Goal: Task Accomplishment & Management: Manage account settings

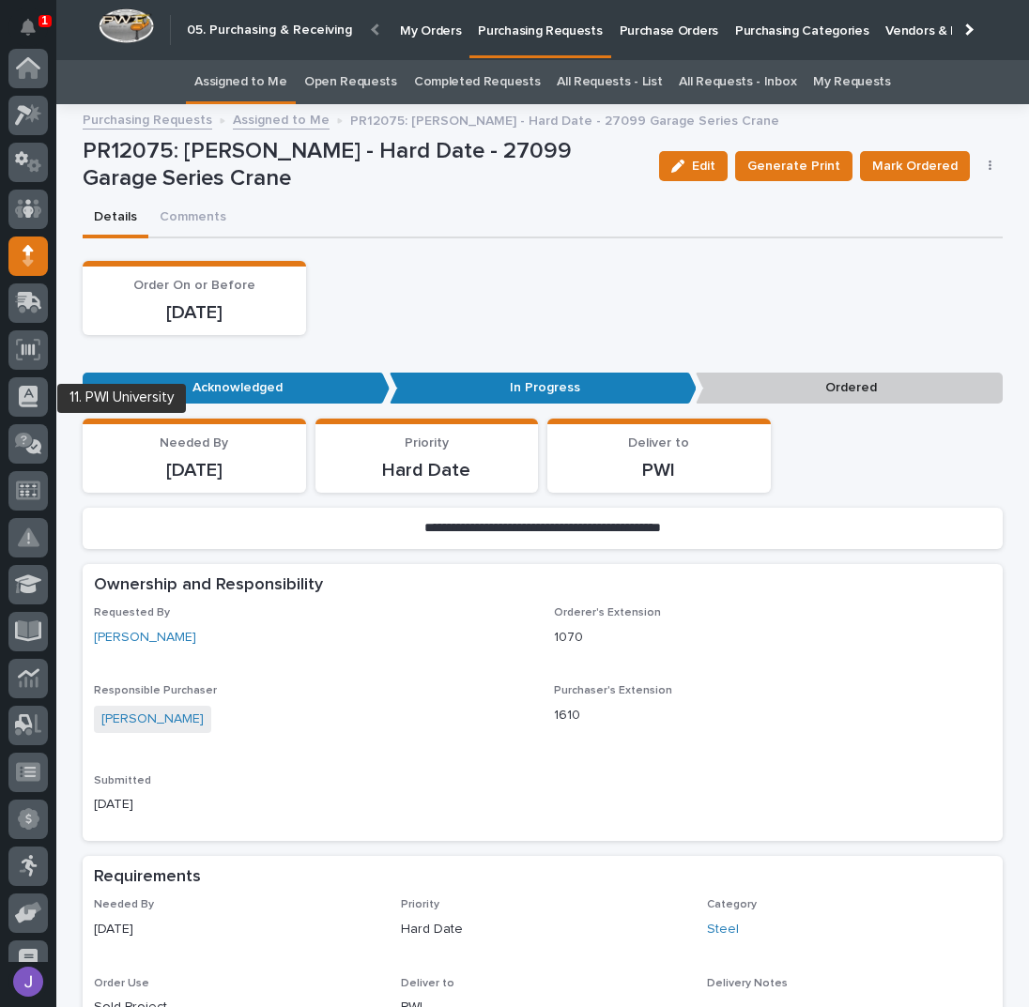
scroll to position [188, 0]
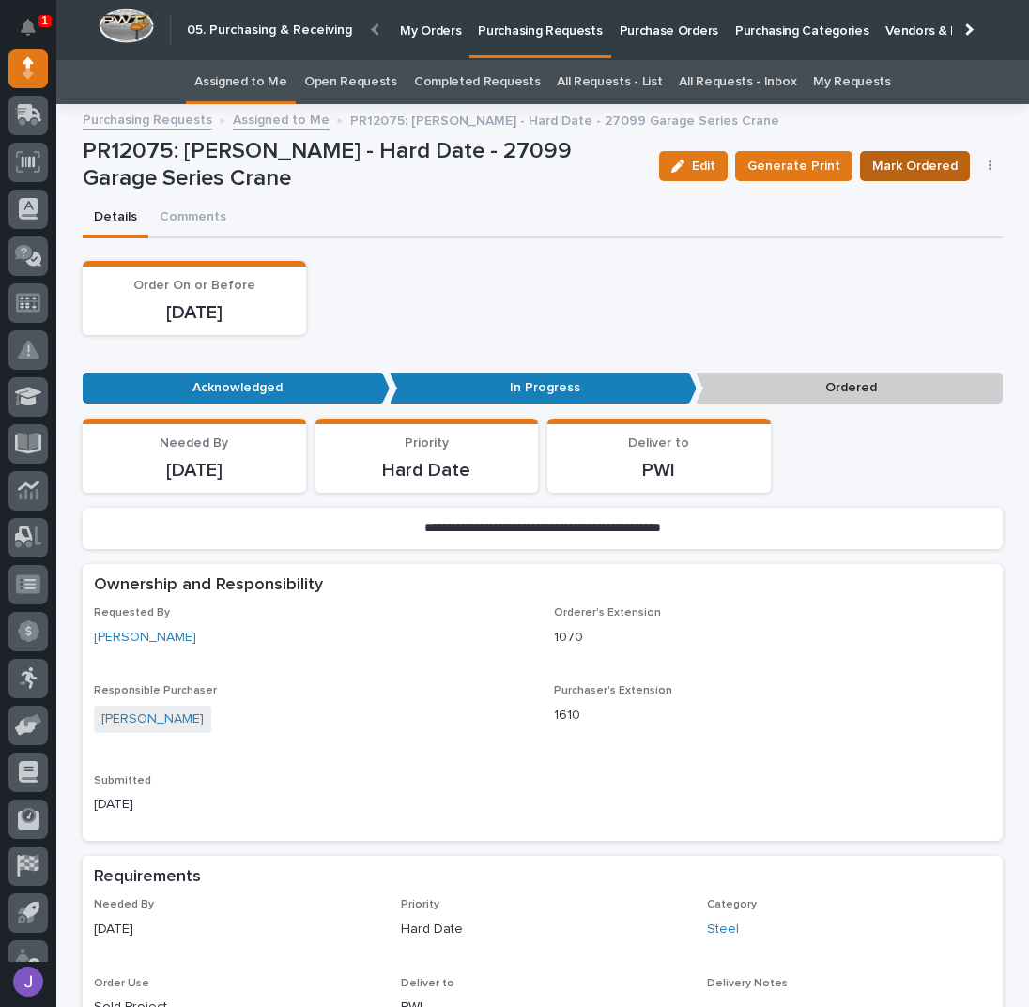
click at [899, 157] on span "Mark Ordered" at bounding box center [914, 166] width 85 height 23
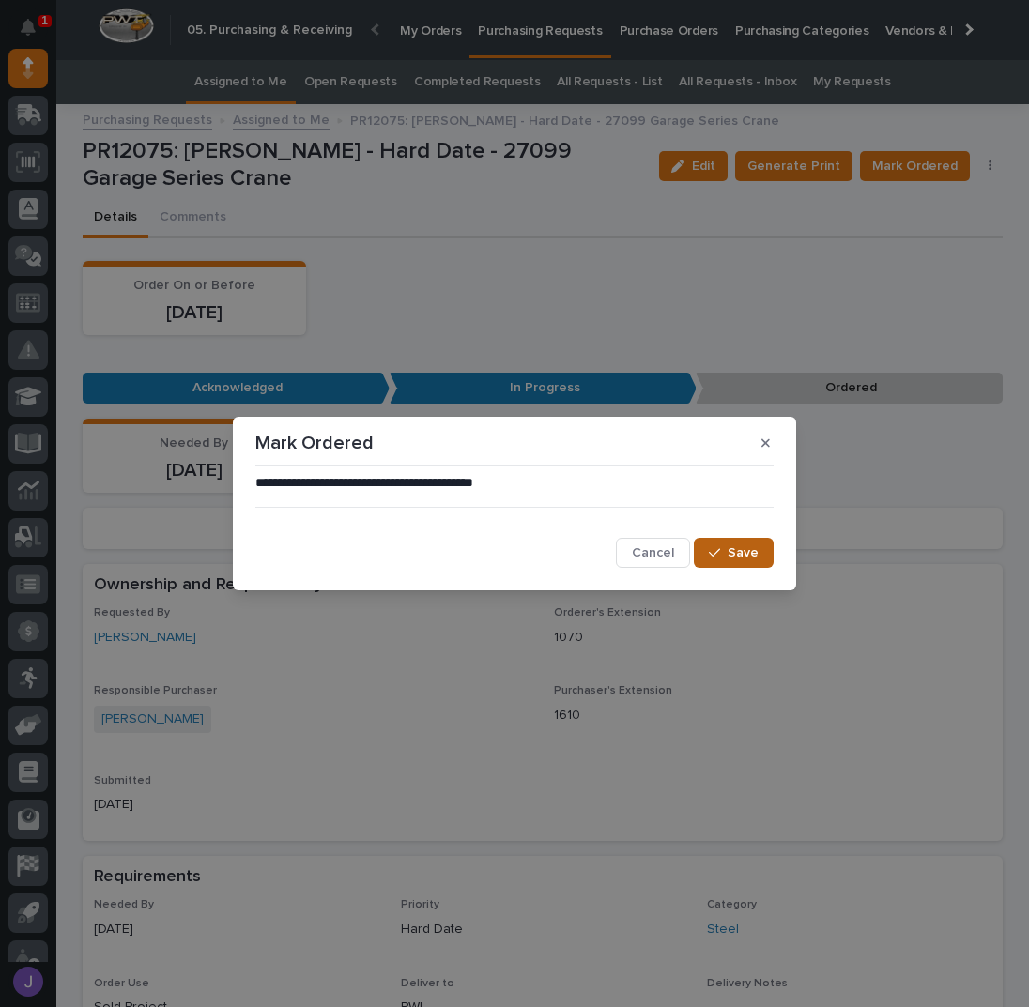
click at [755, 549] on span "Save" at bounding box center [742, 552] width 31 height 17
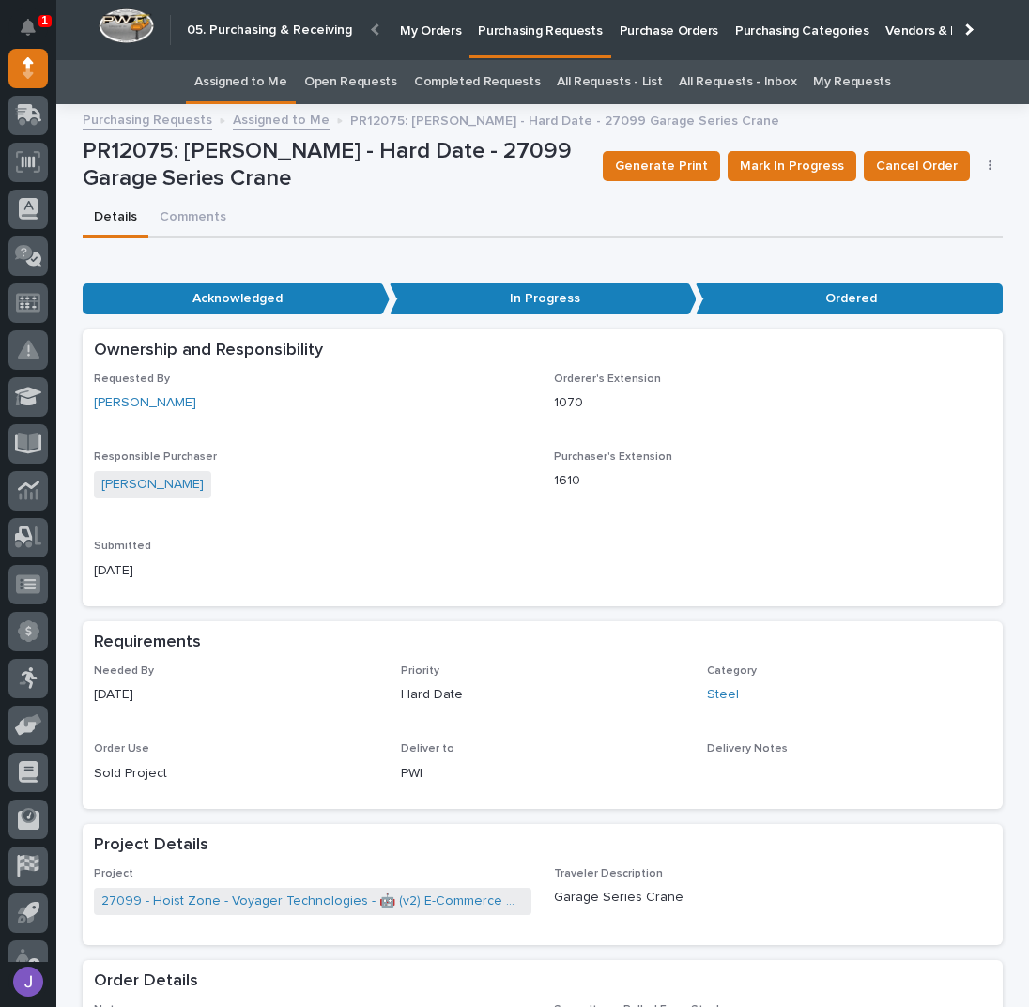
click at [283, 89] on link "Assigned to Me" at bounding box center [240, 82] width 93 height 44
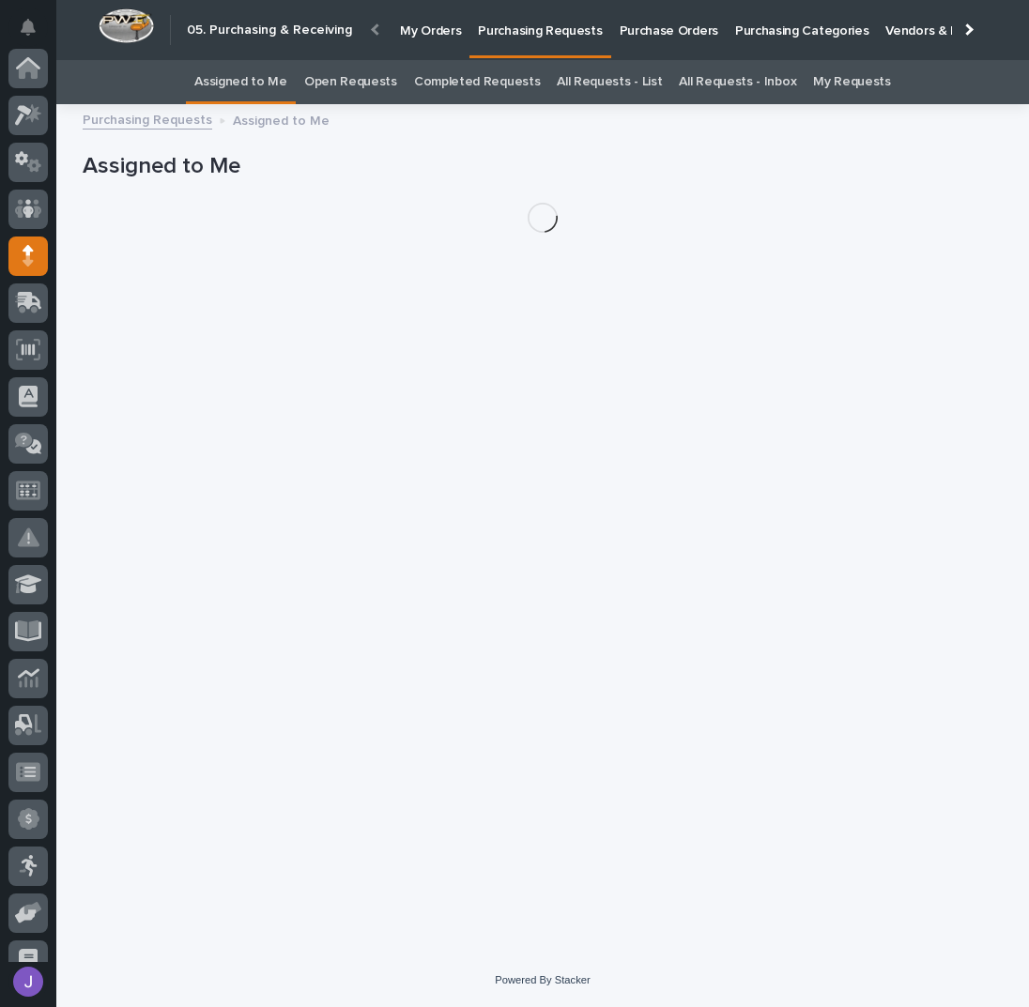
scroll to position [188, 0]
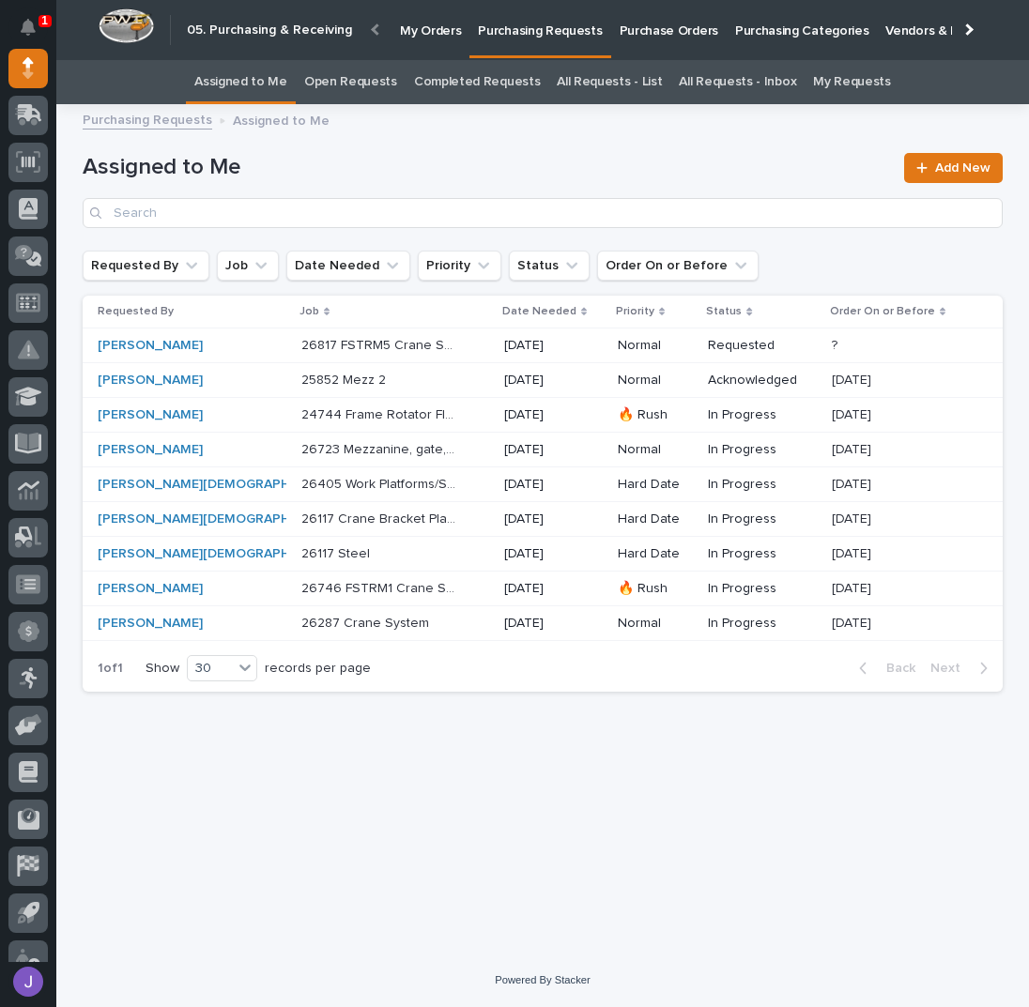
click at [421, 418] on div "24744 Frame Rotator Floor Track - Steel 24744 Frame Rotator Floor Track - Steel" at bounding box center [395, 415] width 188 height 31
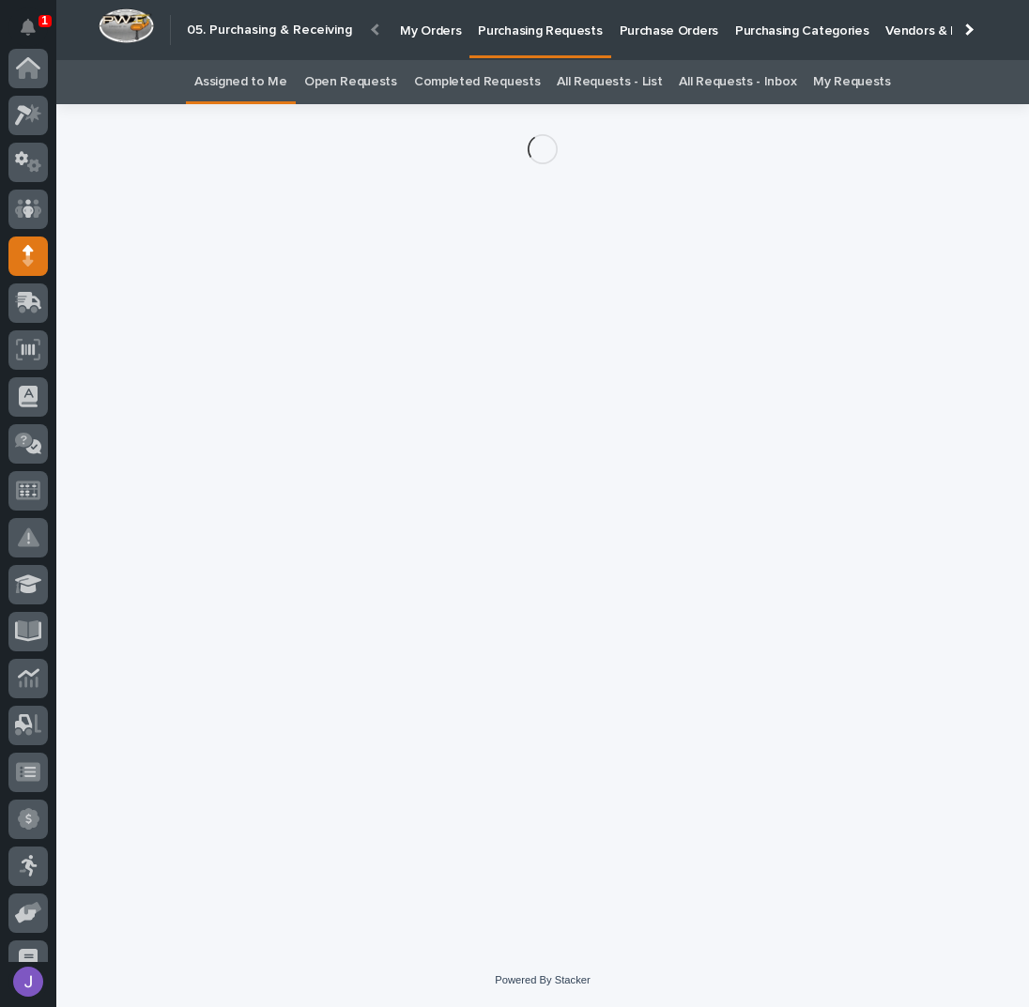
scroll to position [188, 0]
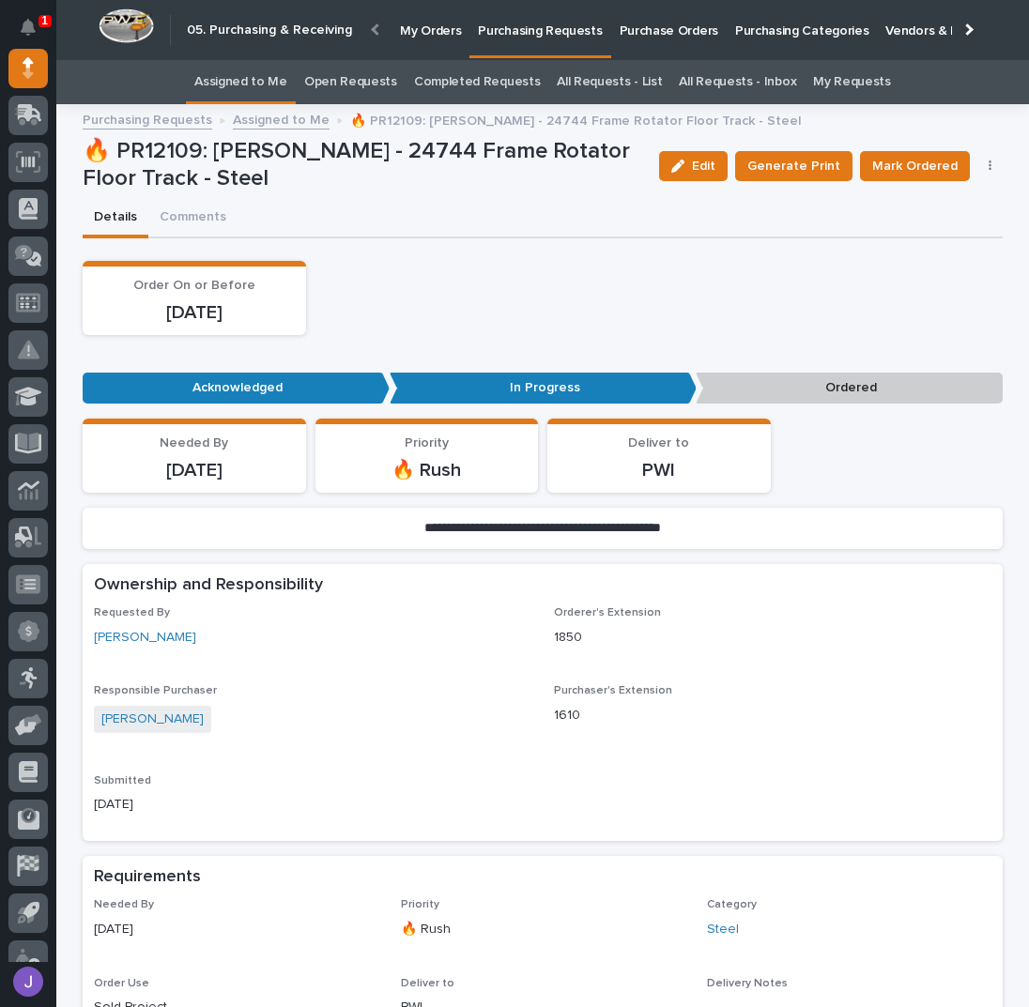
click at [979, 166] on button "button" at bounding box center [990, 166] width 26 height 13
click at [942, 230] on span "Edit Linked PO's" at bounding box center [929, 233] width 96 height 23
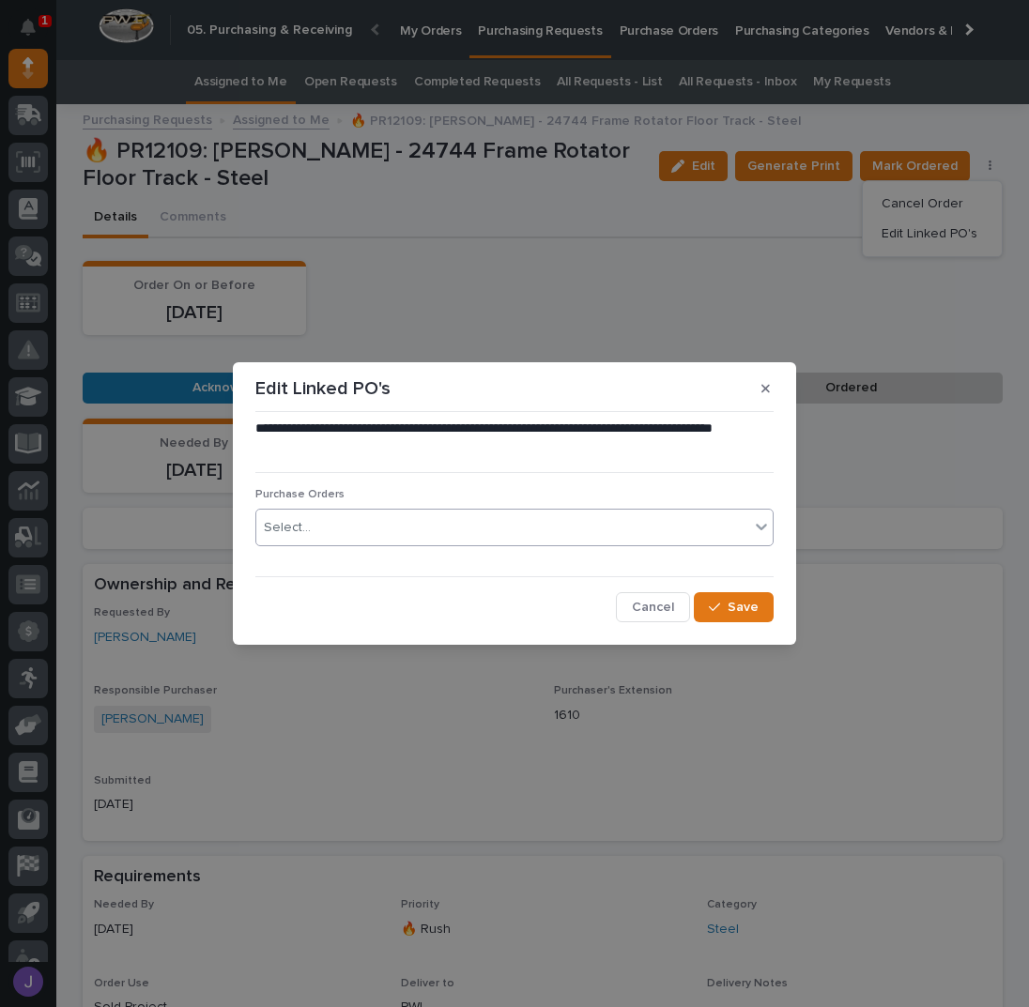
click at [339, 514] on div "Select..." at bounding box center [502, 527] width 493 height 31
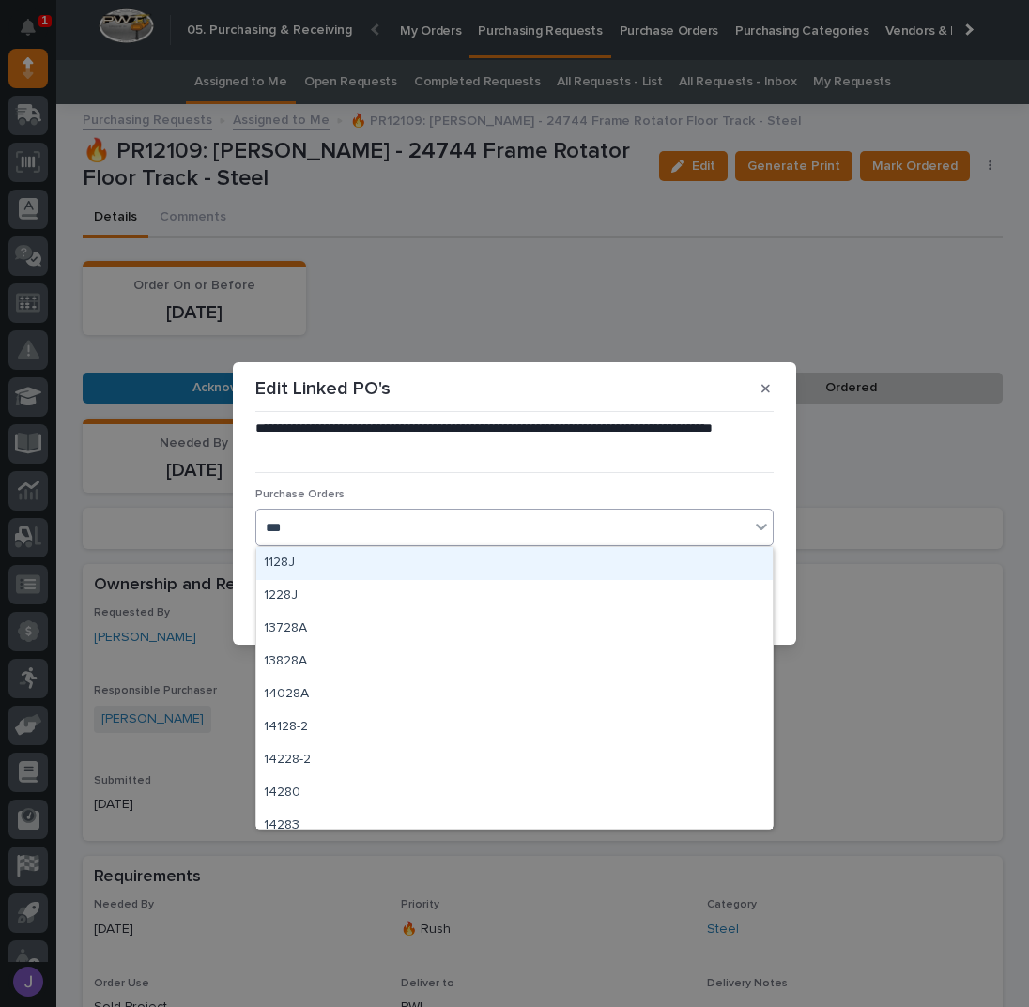
type input "****"
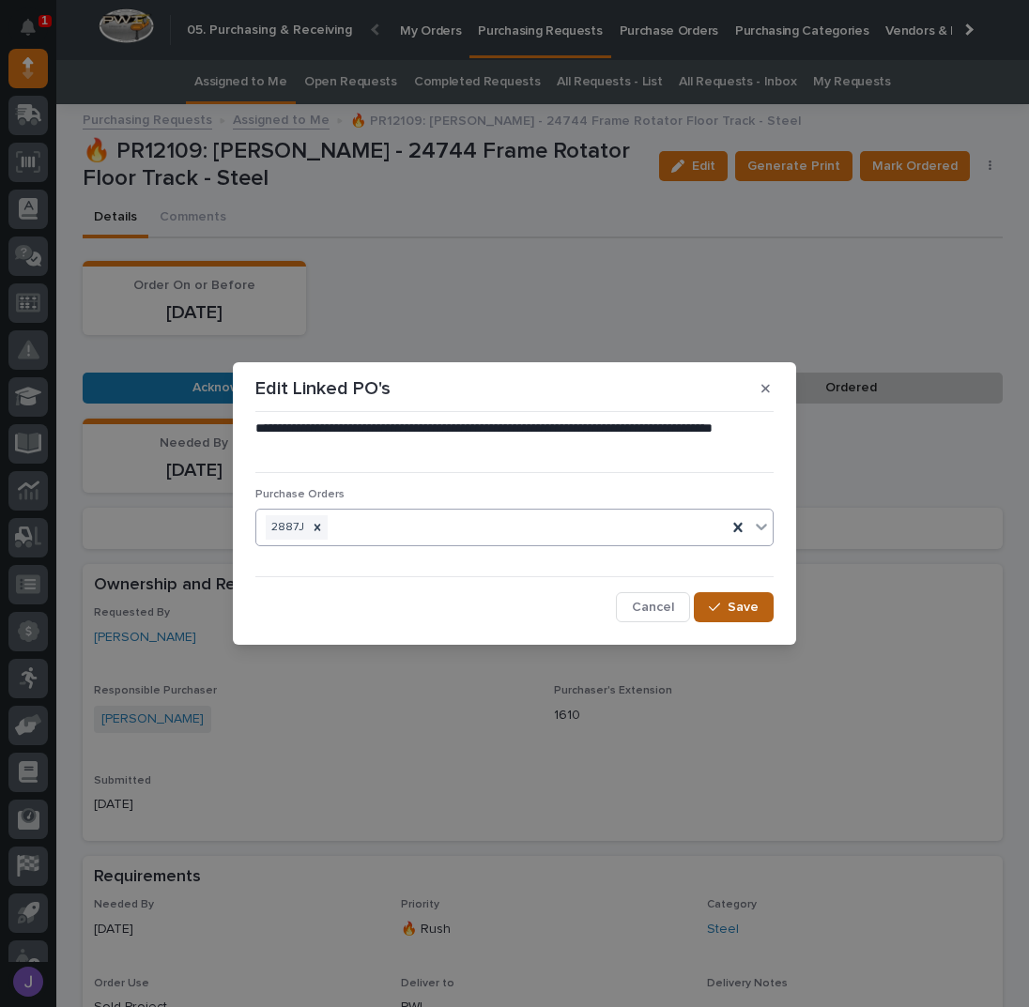
click at [712, 601] on icon "button" at bounding box center [714, 607] width 11 height 13
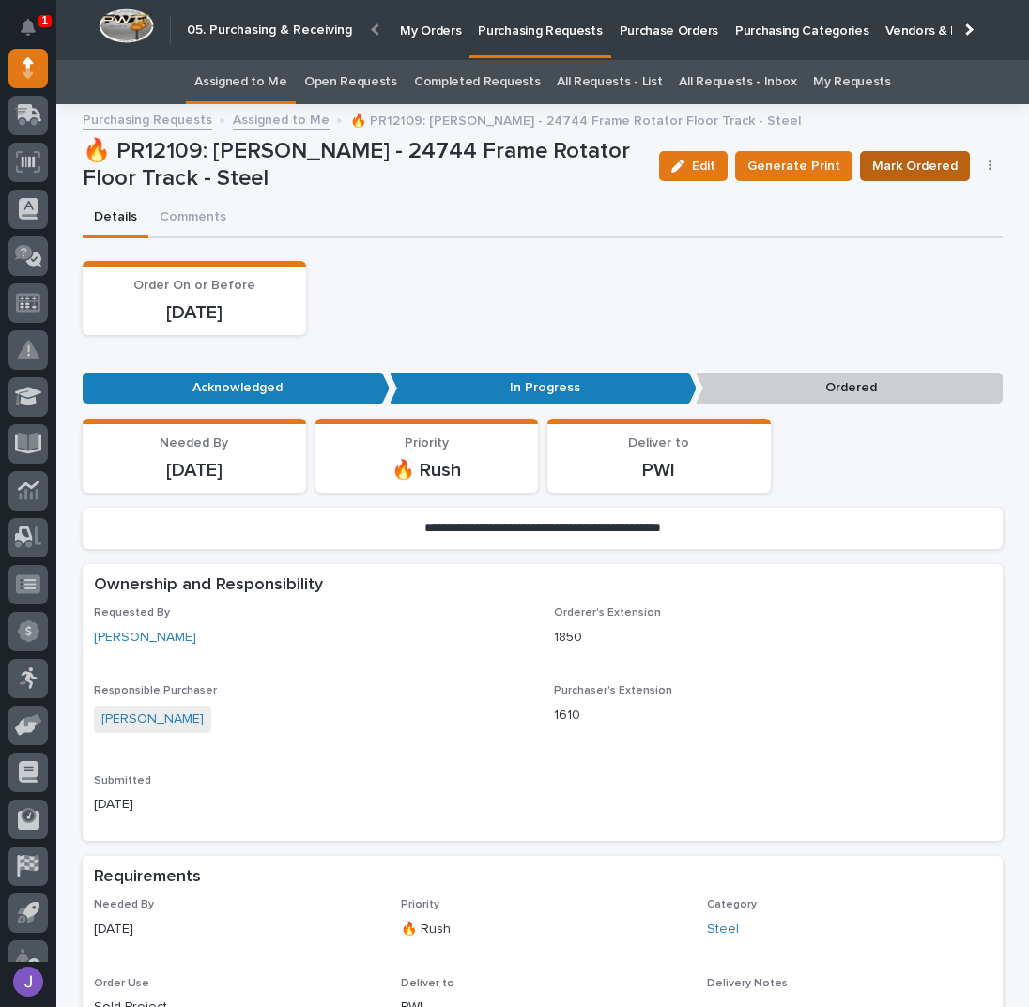
click at [878, 172] on span "Mark Ordered" at bounding box center [914, 166] width 85 height 23
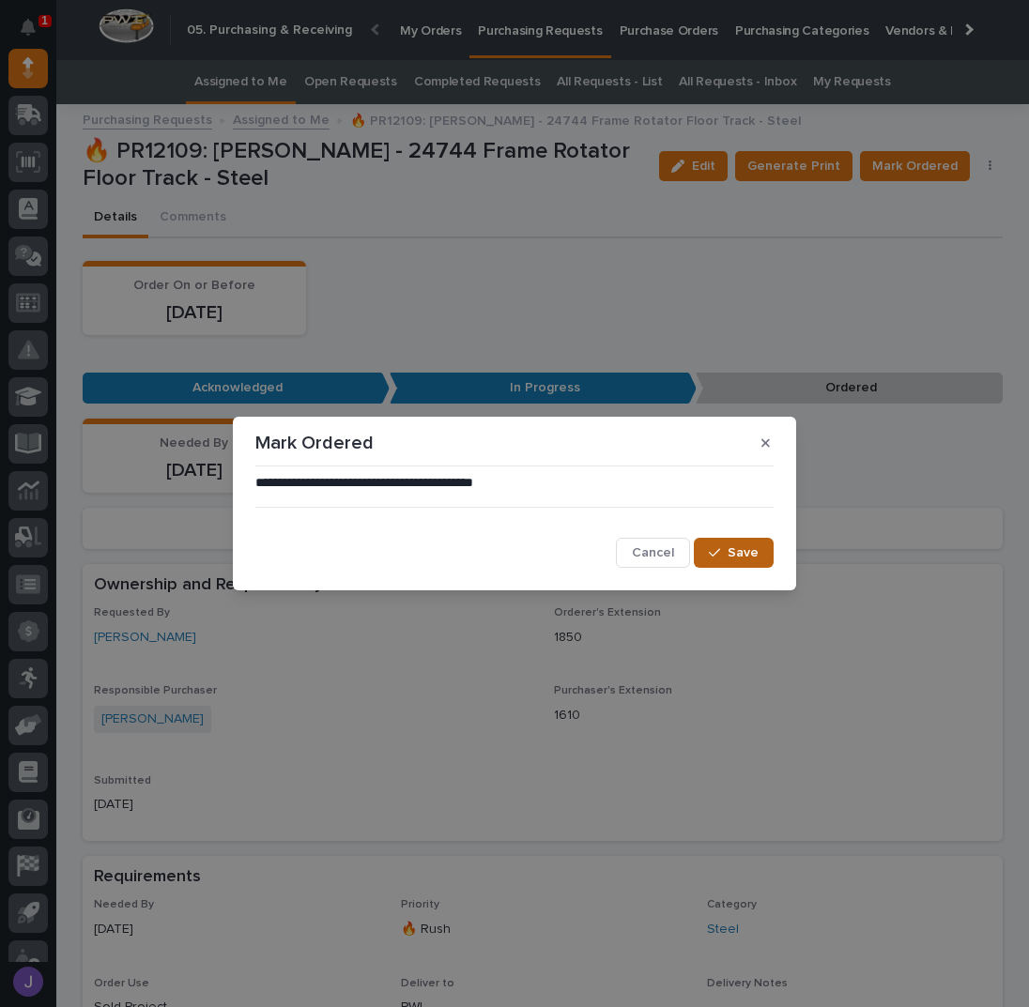
click at [717, 553] on icon "button" at bounding box center [714, 553] width 11 height 8
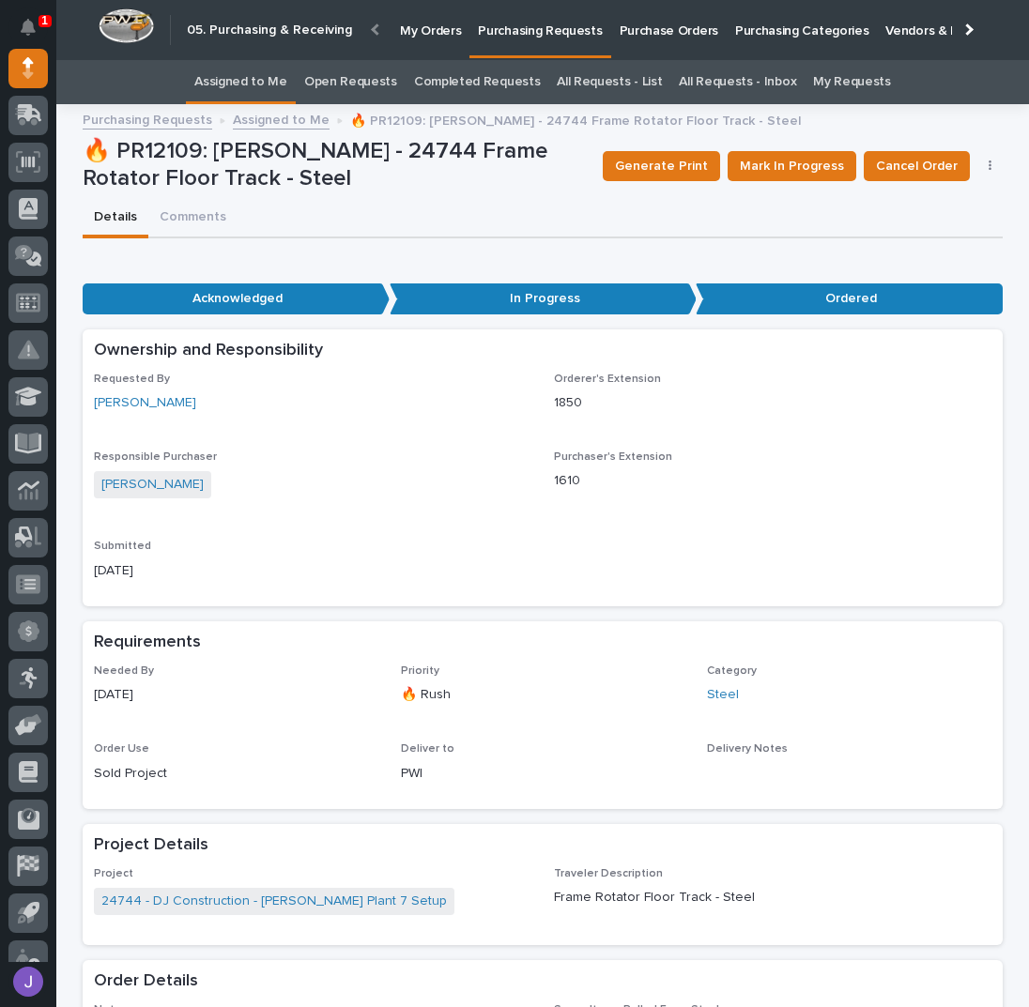
click at [419, 203] on div "Details Comments" at bounding box center [543, 218] width 920 height 39
click at [268, 86] on link "Assigned to Me" at bounding box center [240, 82] width 93 height 44
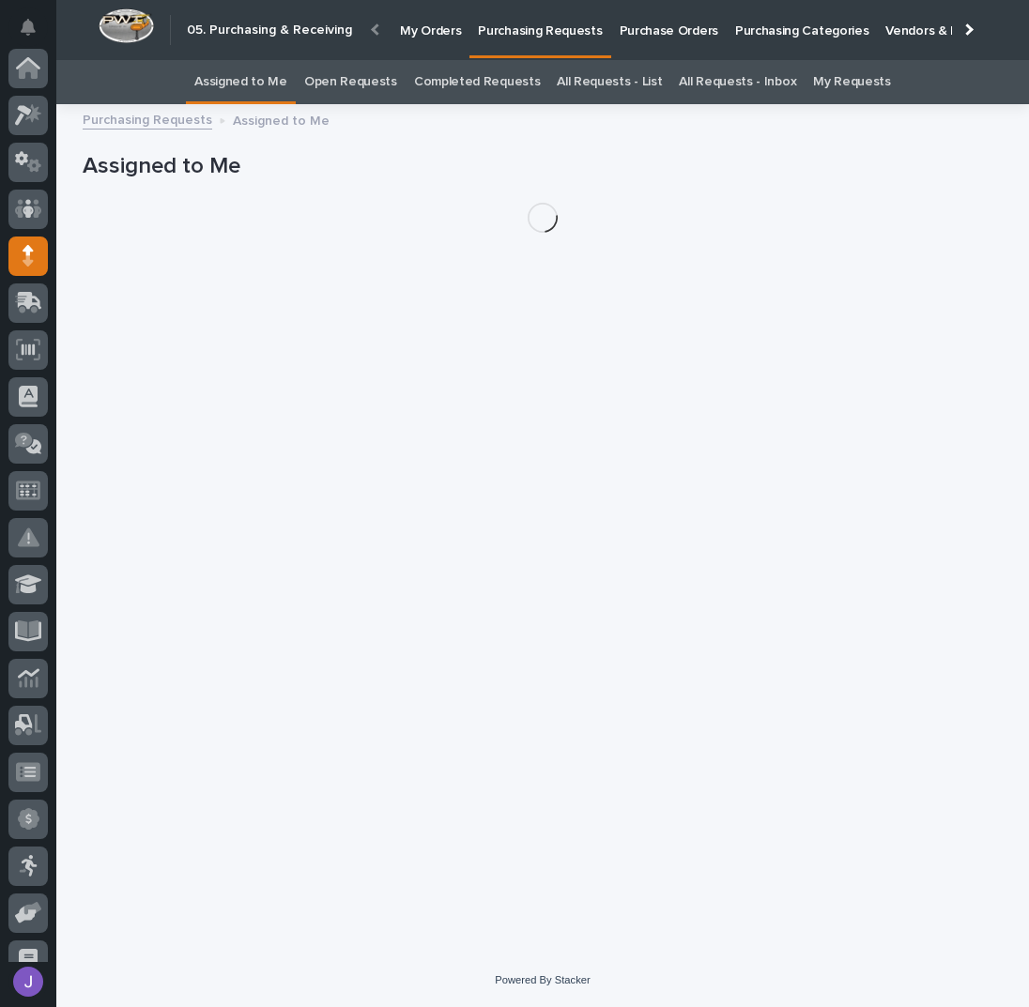
scroll to position [188, 0]
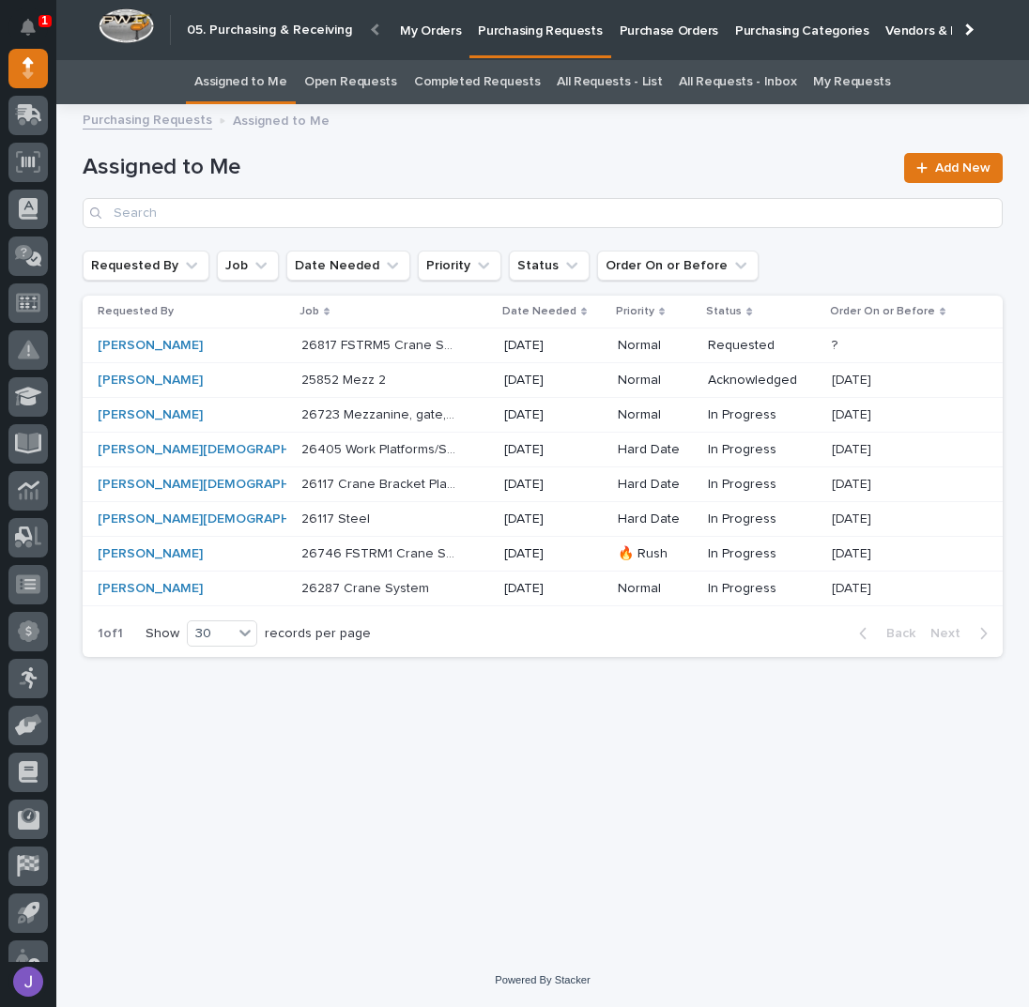
click at [421, 419] on div "26723 Mezzanine, gate, stairs 26723 Mezzanine, gate, stairs" at bounding box center [395, 415] width 188 height 31
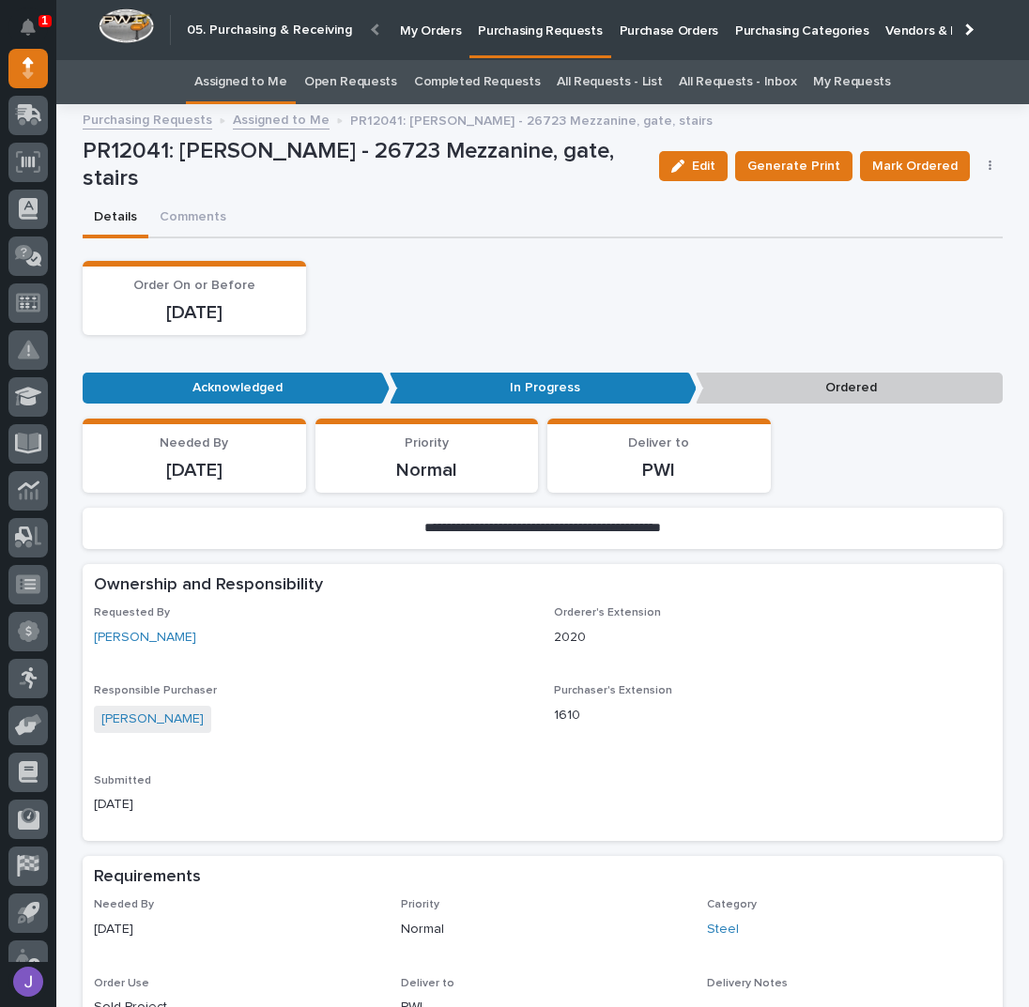
click at [259, 86] on link "Assigned to Me" at bounding box center [240, 82] width 93 height 44
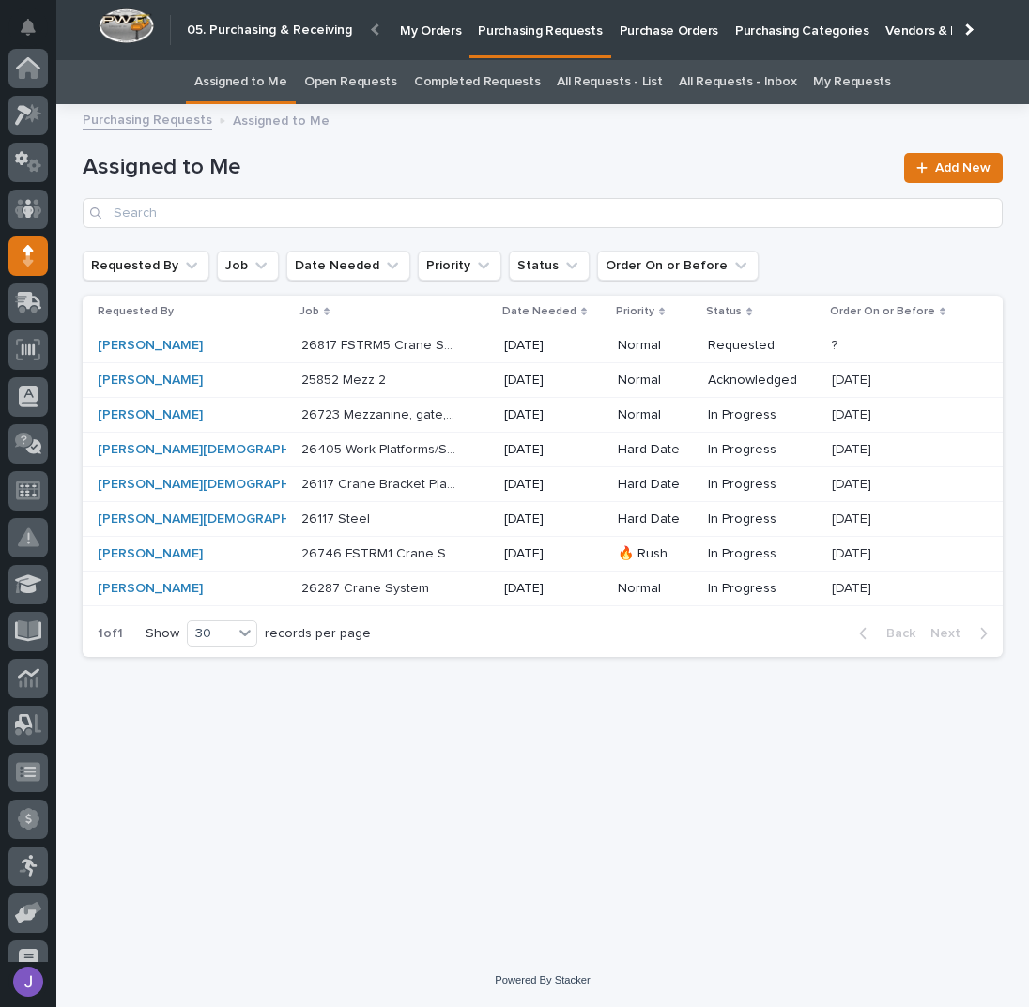
scroll to position [188, 0]
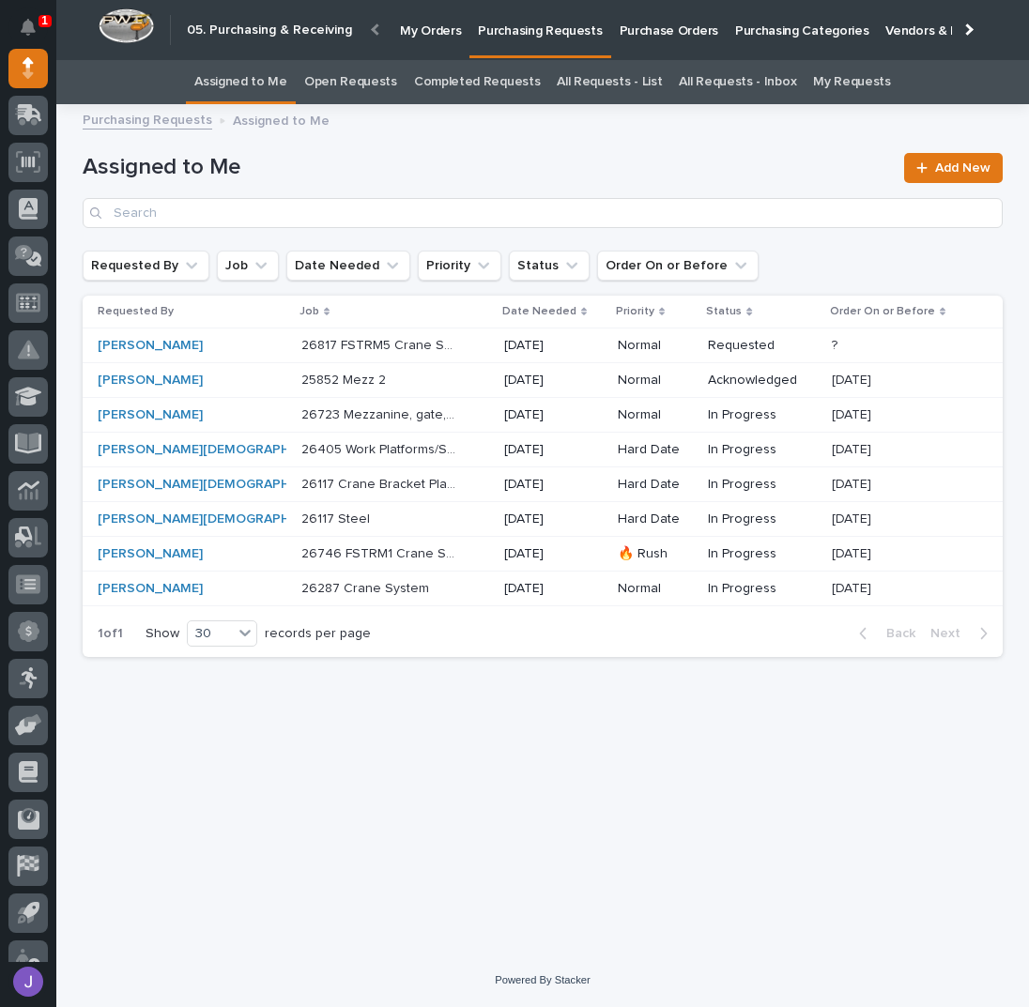
click at [487, 784] on div "Loading... Saving… Loading... Saving… Assigned to Me Add New Requested By Job D…" at bounding box center [542, 510] width 938 height 791
click at [673, 38] on link "Purchase Orders" at bounding box center [668, 29] width 115 height 58
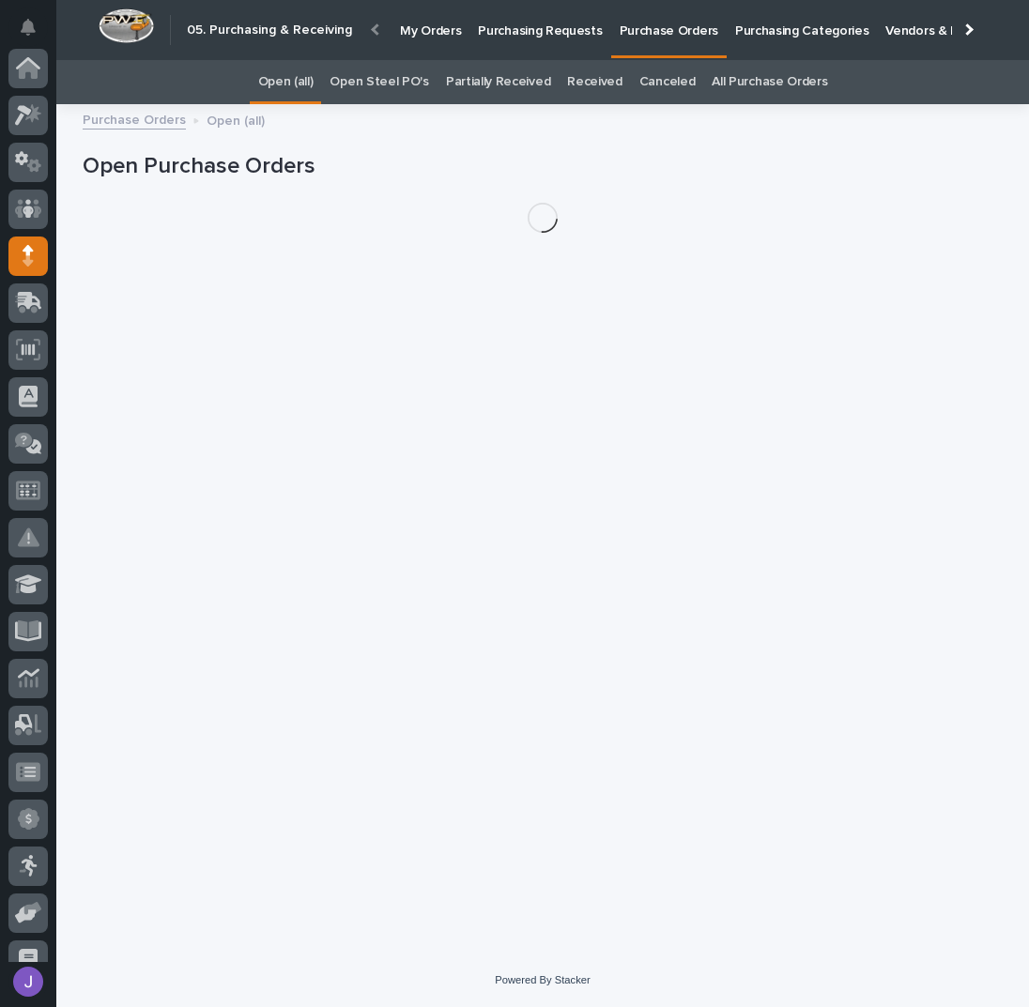
scroll to position [188, 0]
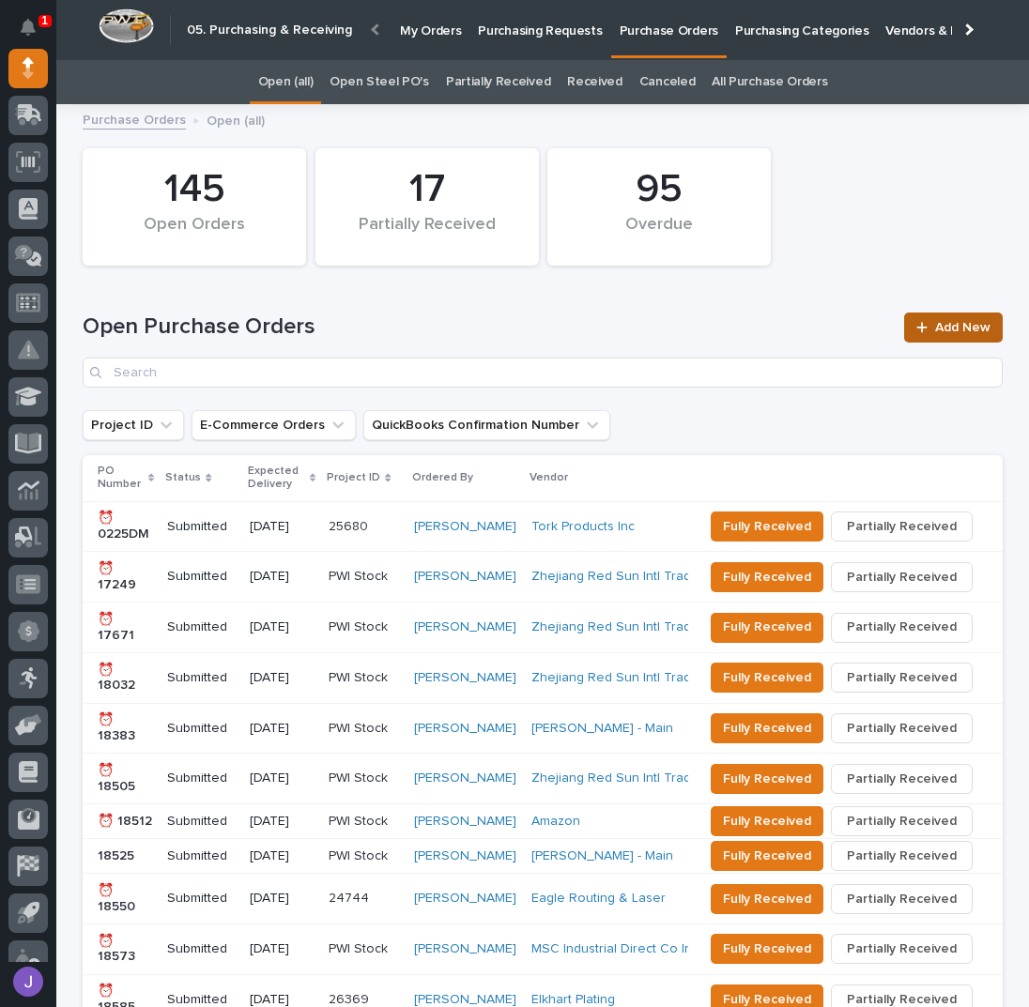
click at [946, 317] on link "Add New" at bounding box center [953, 328] width 99 height 30
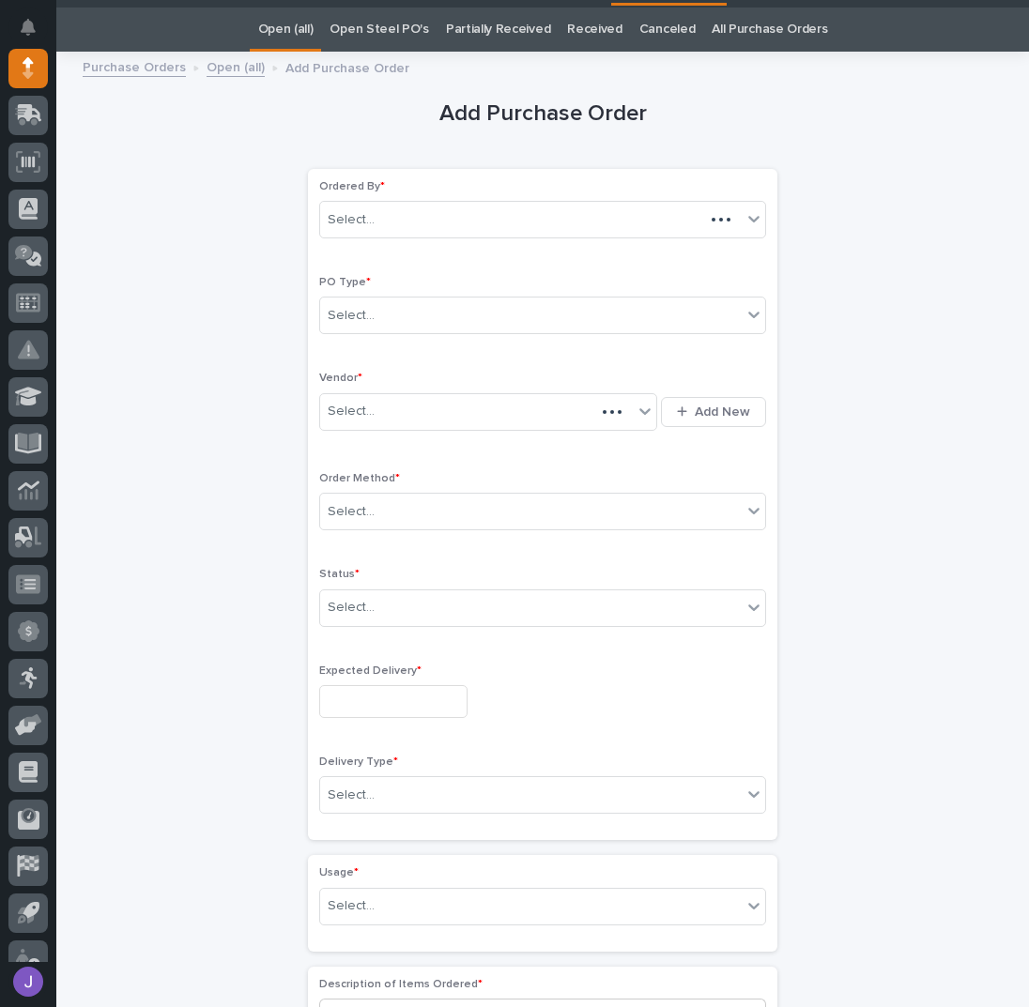
scroll to position [59, 0]
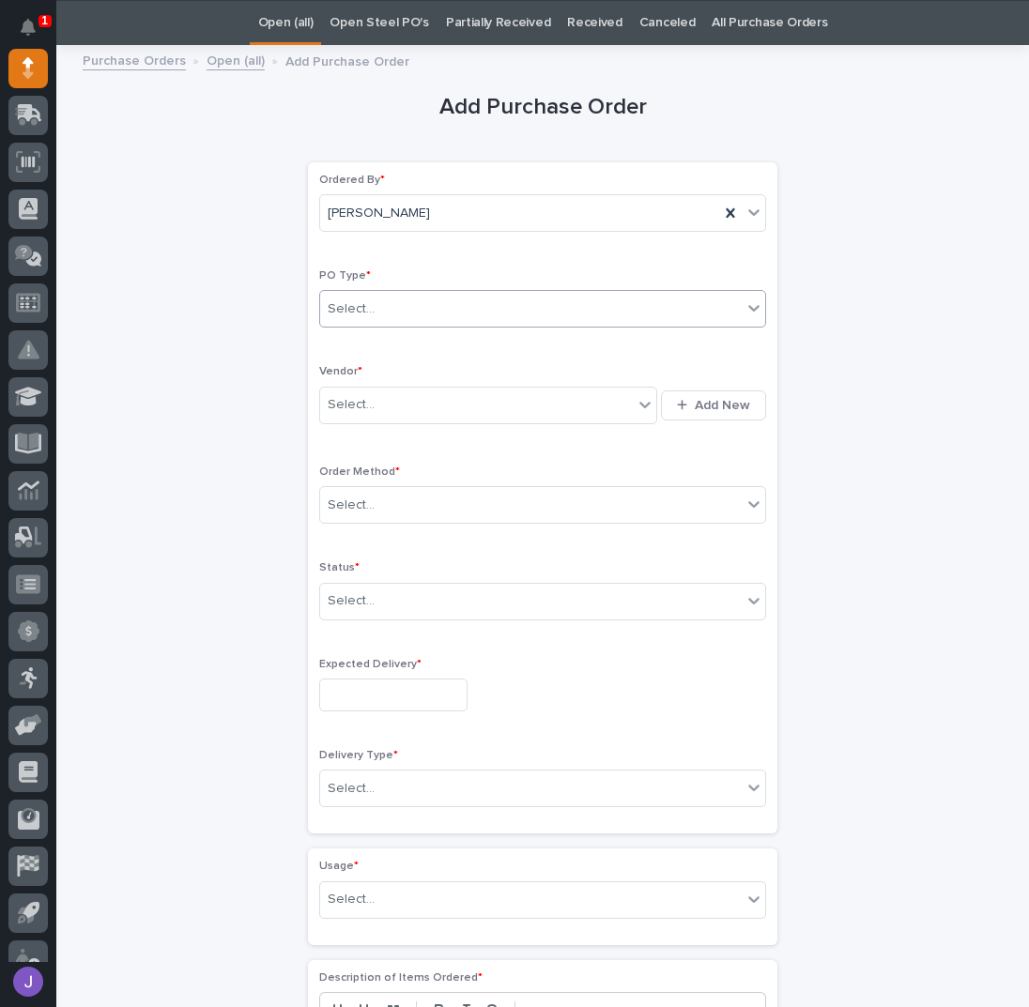
click at [417, 305] on div "Select..." at bounding box center [530, 309] width 421 height 31
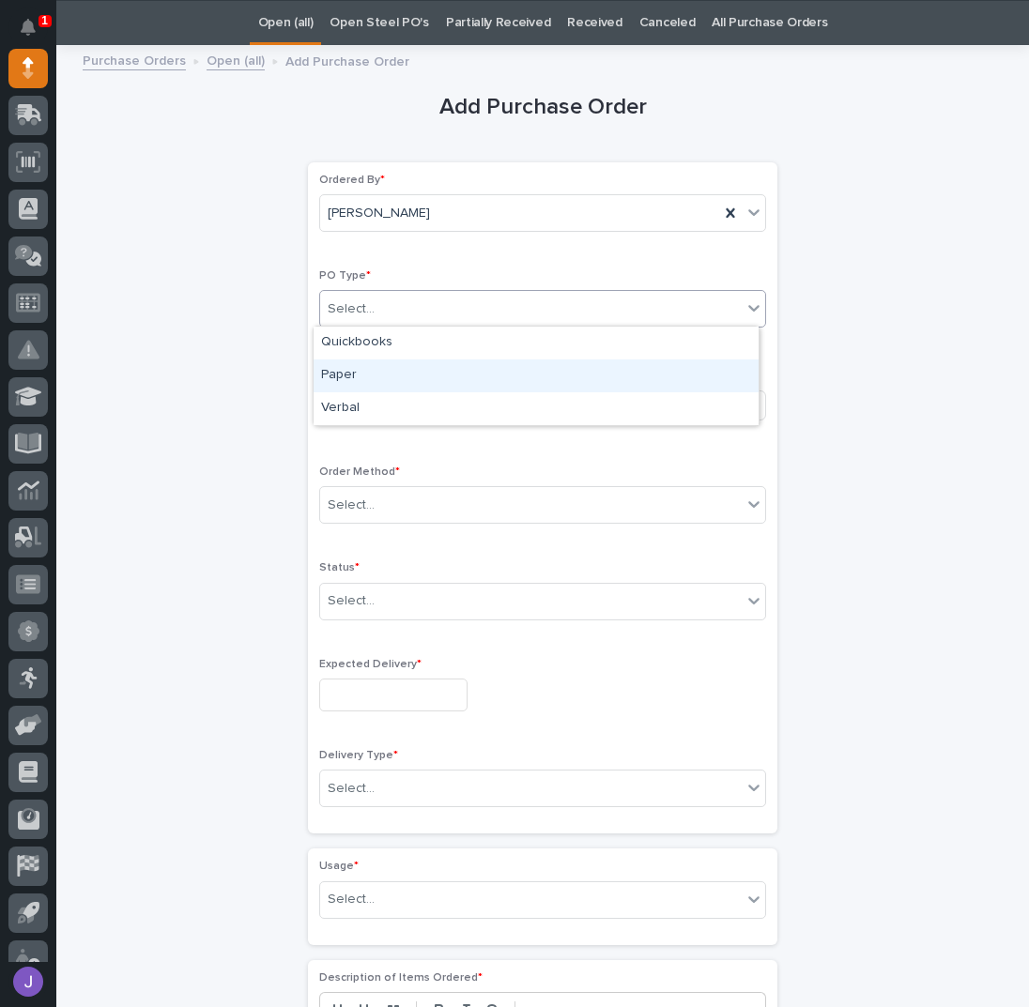
click at [392, 364] on div "Paper" at bounding box center [535, 375] width 445 height 33
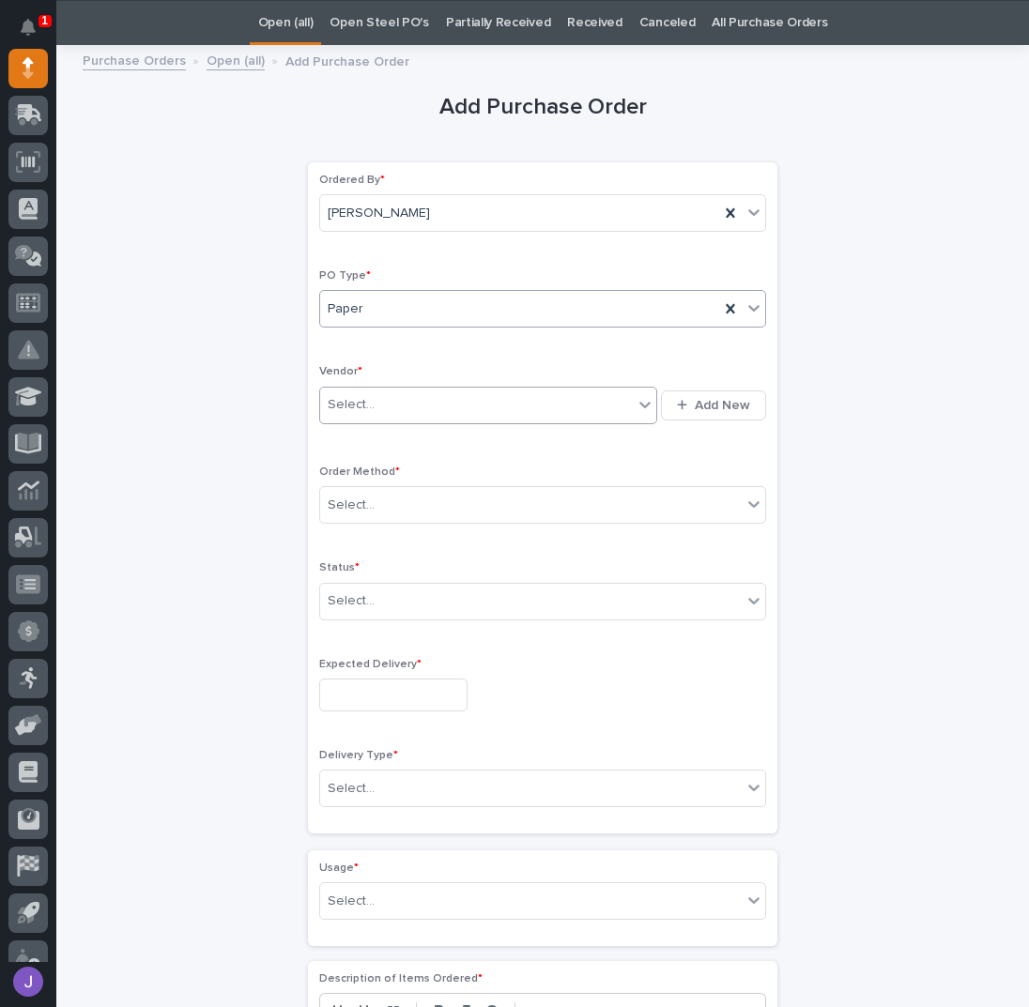
click at [381, 402] on div "Select..." at bounding box center [476, 404] width 313 height 31
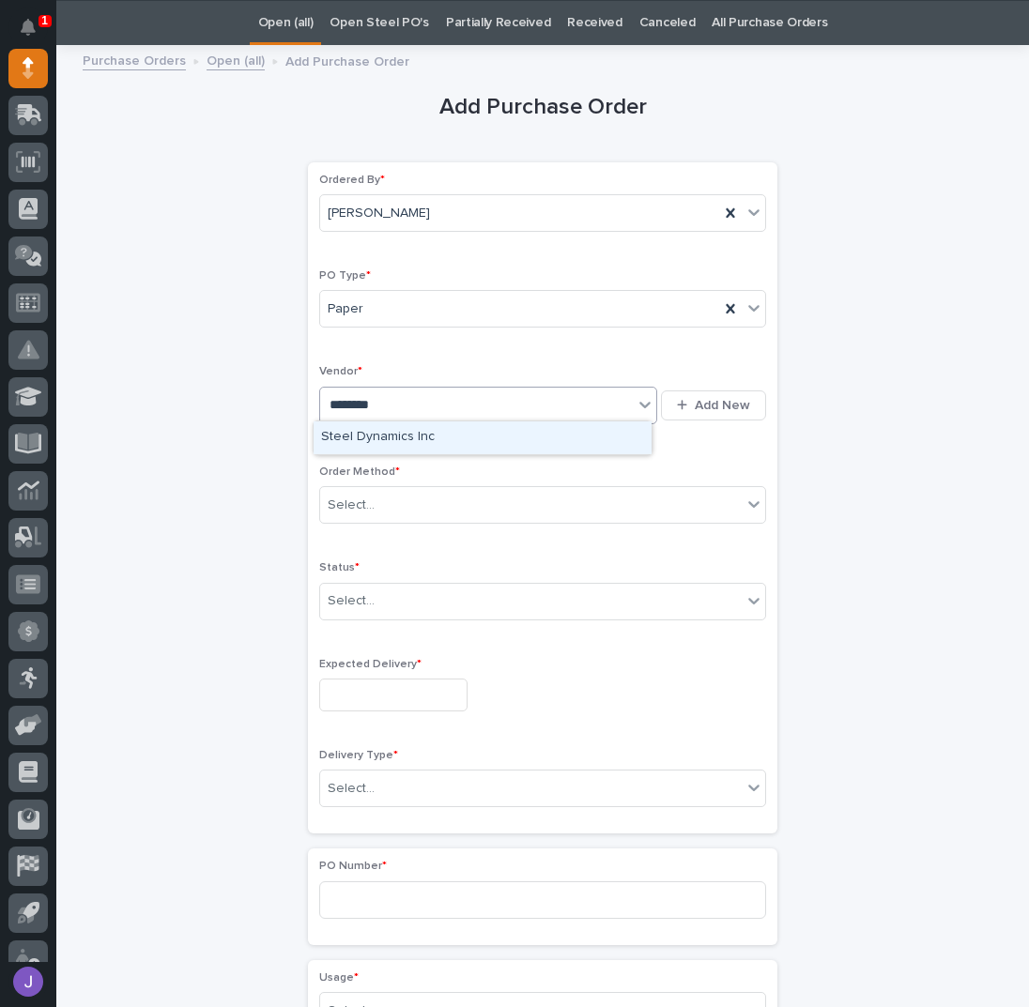
type input "*********"
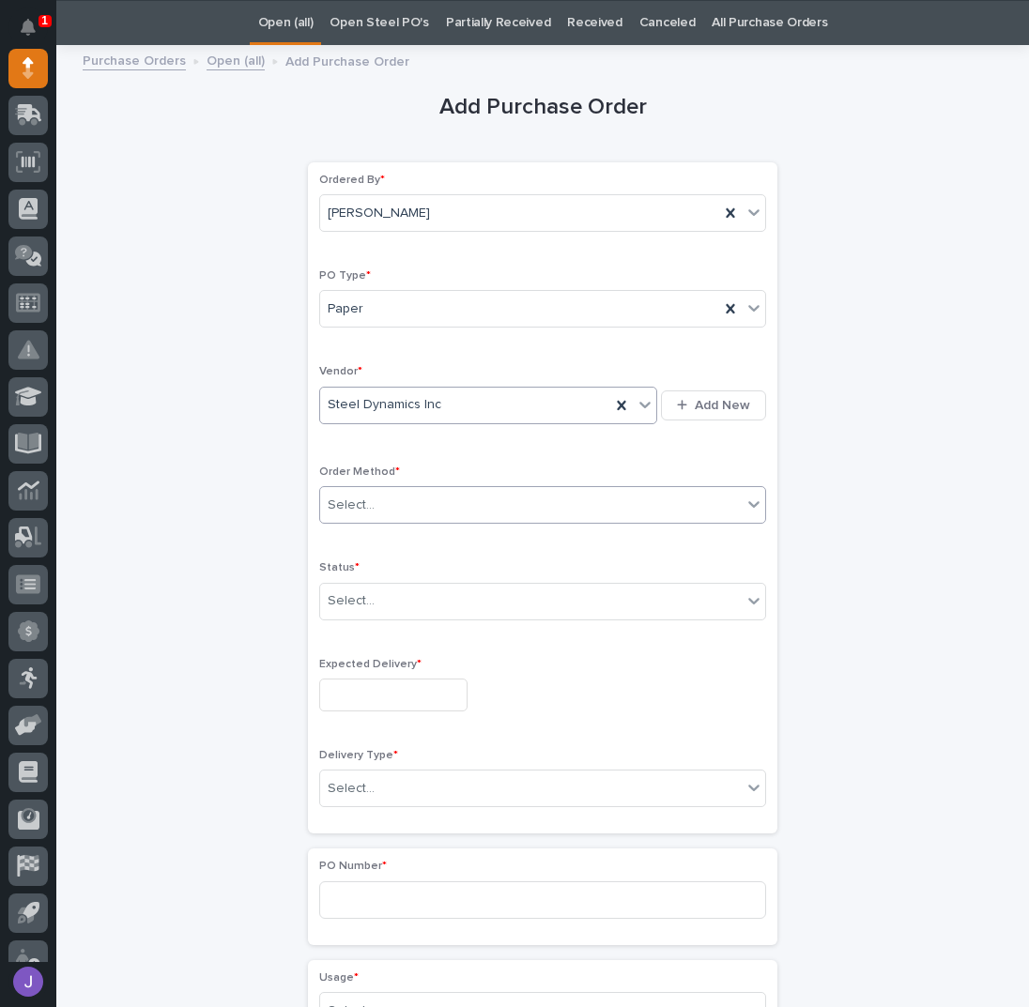
click at [337, 514] on div "Select..." at bounding box center [530, 505] width 421 height 31
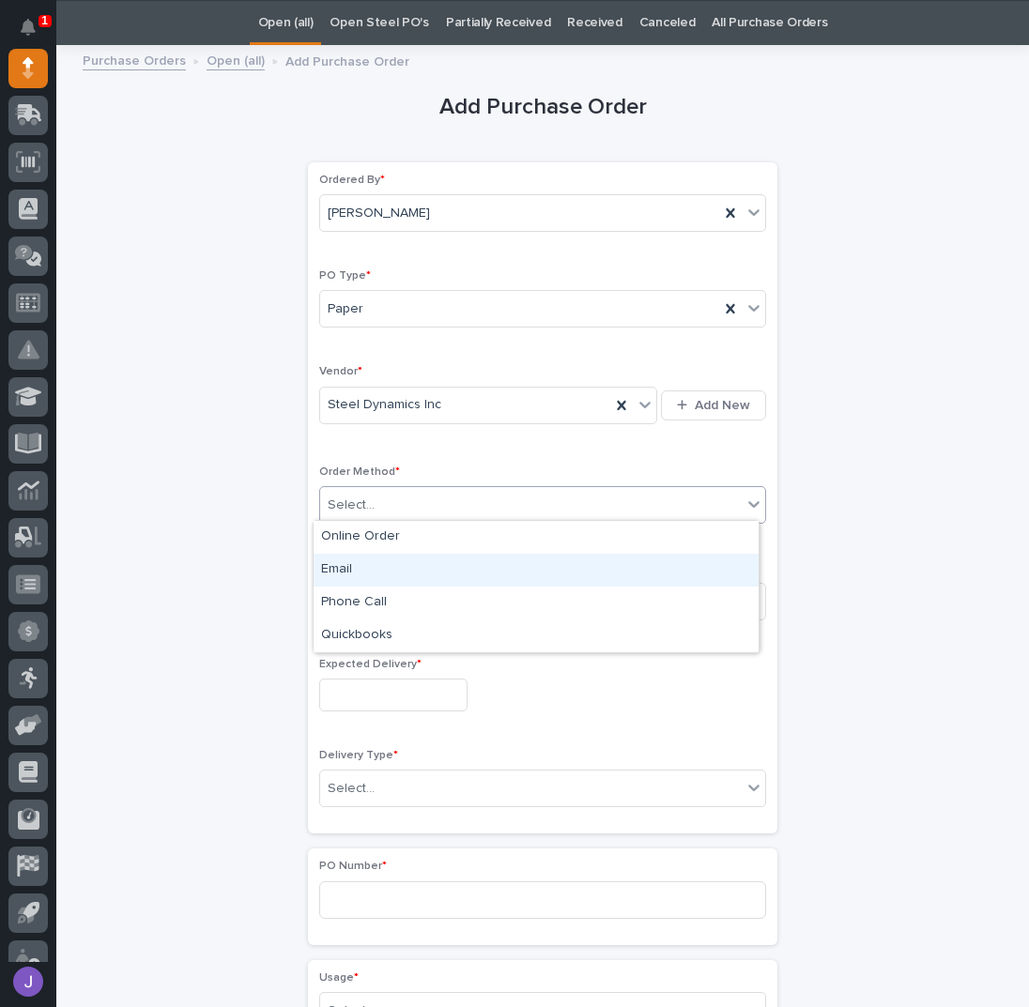
click at [343, 563] on div "Email" at bounding box center [535, 570] width 445 height 33
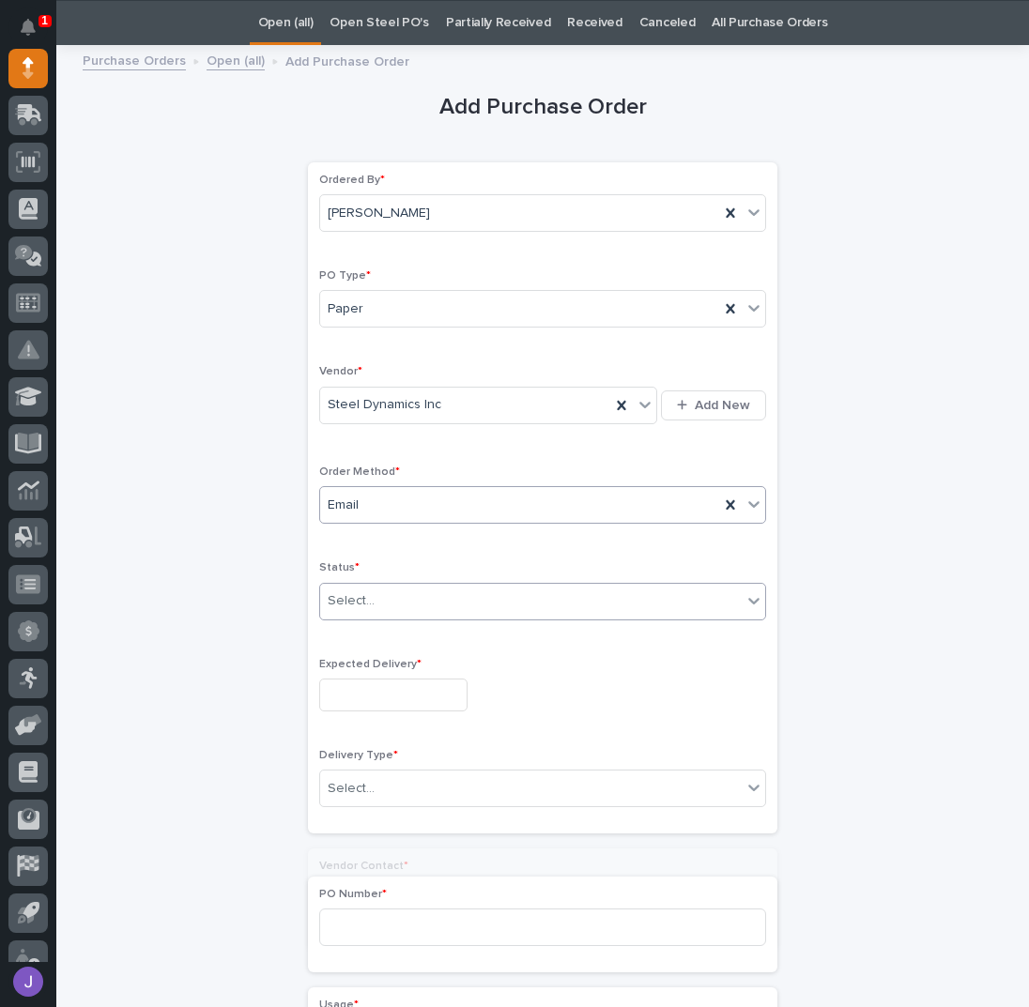
click at [350, 593] on div "Select..." at bounding box center [351, 601] width 47 height 20
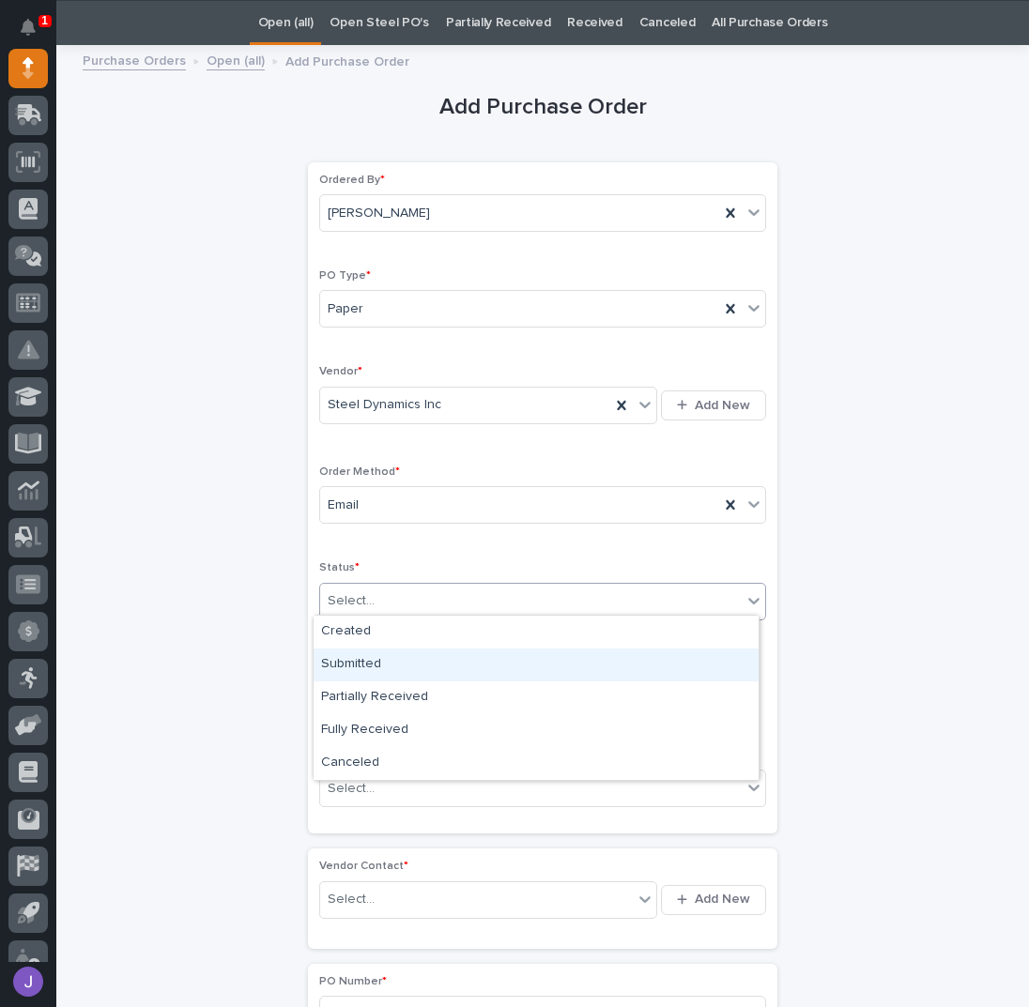
click at [345, 670] on div "Submitted" at bounding box center [535, 664] width 445 height 33
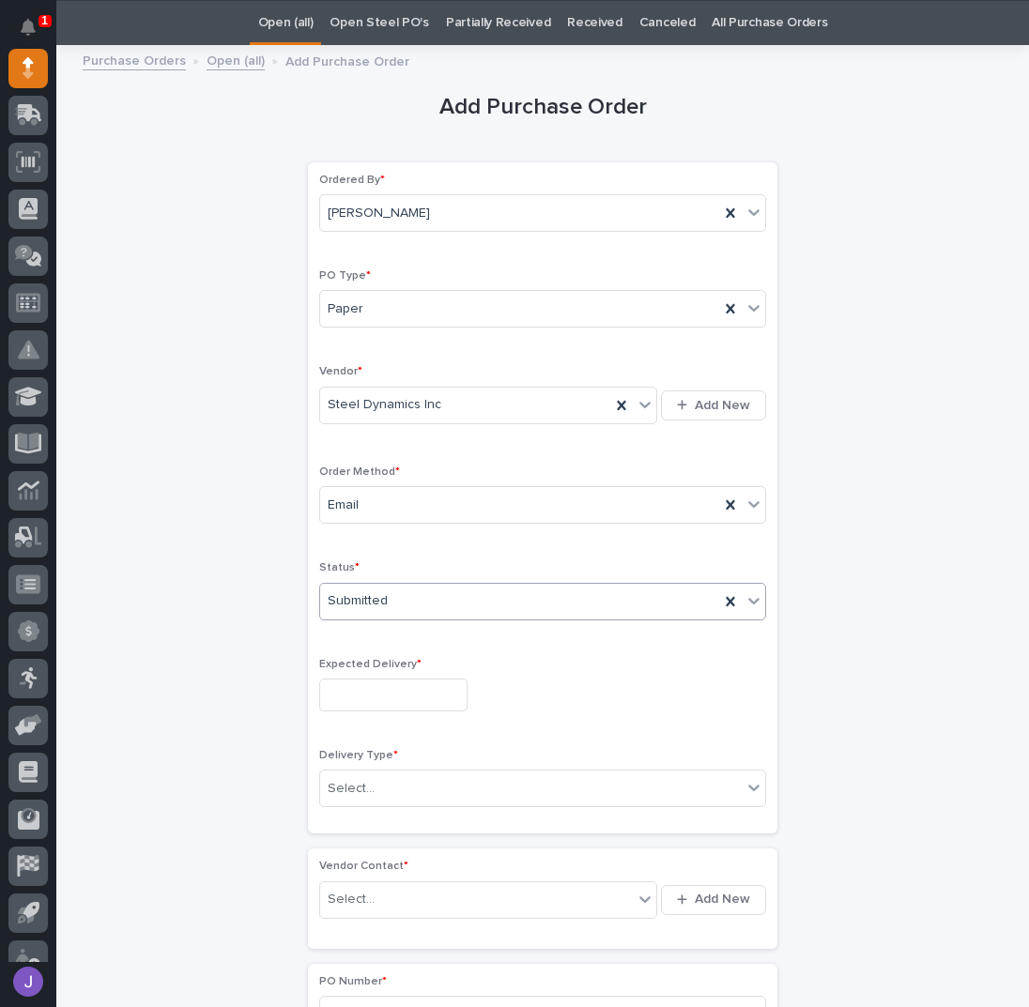
click at [345, 678] on input "text" at bounding box center [393, 694] width 148 height 33
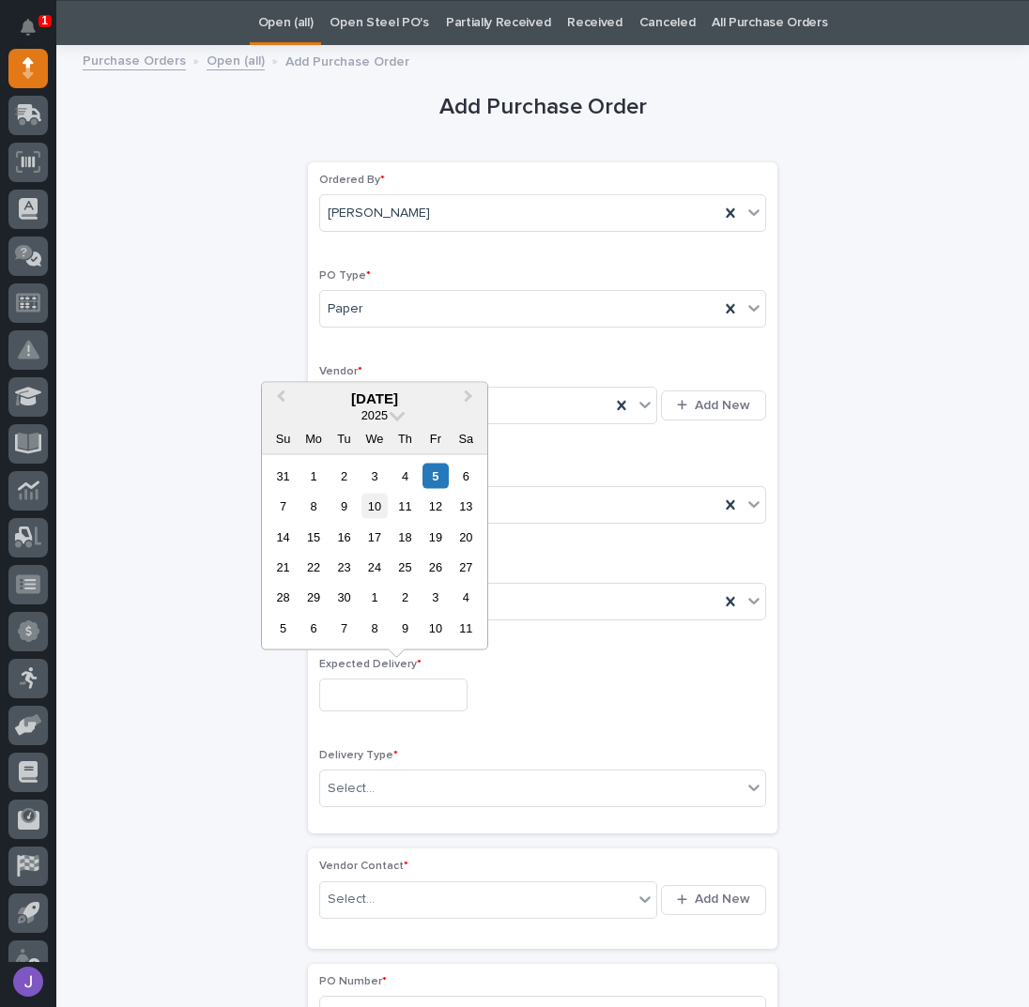
click at [372, 510] on div "10" at bounding box center [373, 506] width 25 height 25
type input "**********"
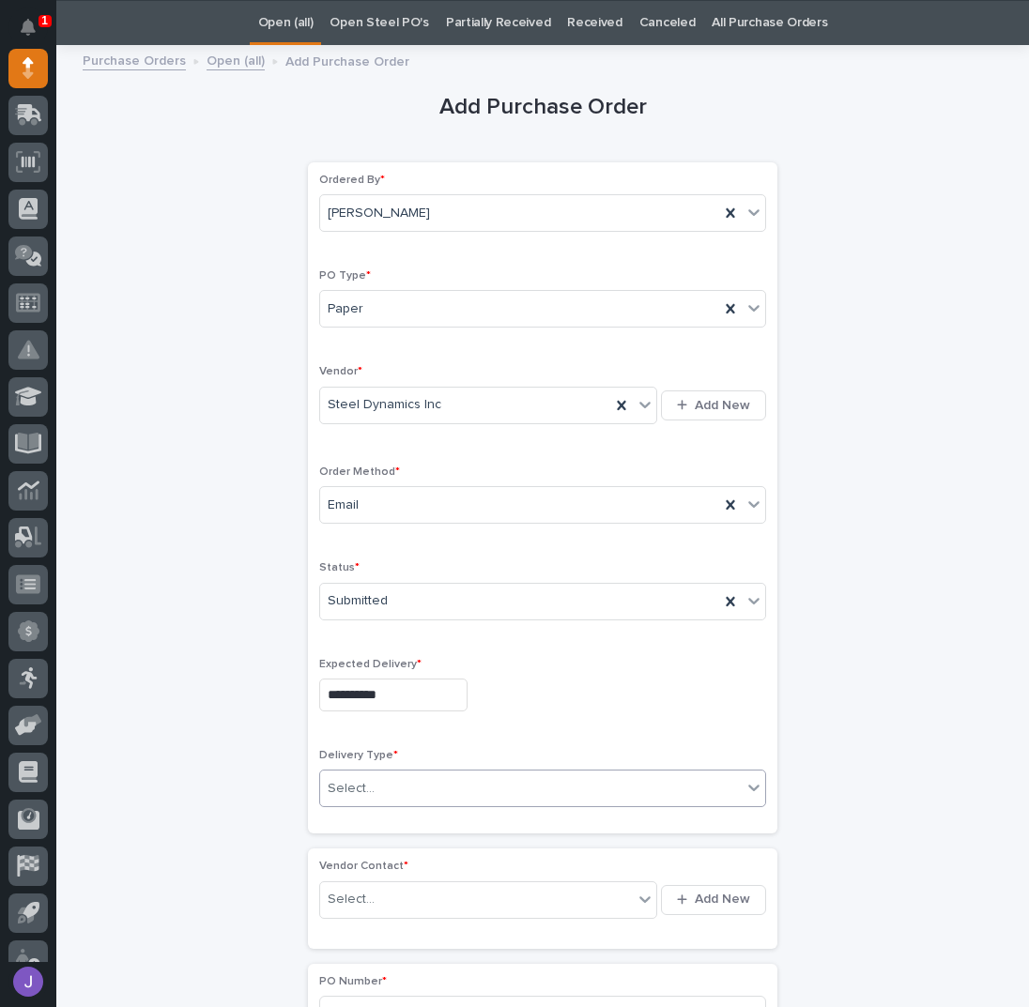
click at [359, 798] on div "Select..." at bounding box center [542, 789] width 447 height 38
click at [352, 853] on div "PWI Pickup" at bounding box center [535, 850] width 445 height 33
click at [365, 892] on div "Select..." at bounding box center [476, 899] width 313 height 31
type input "******"
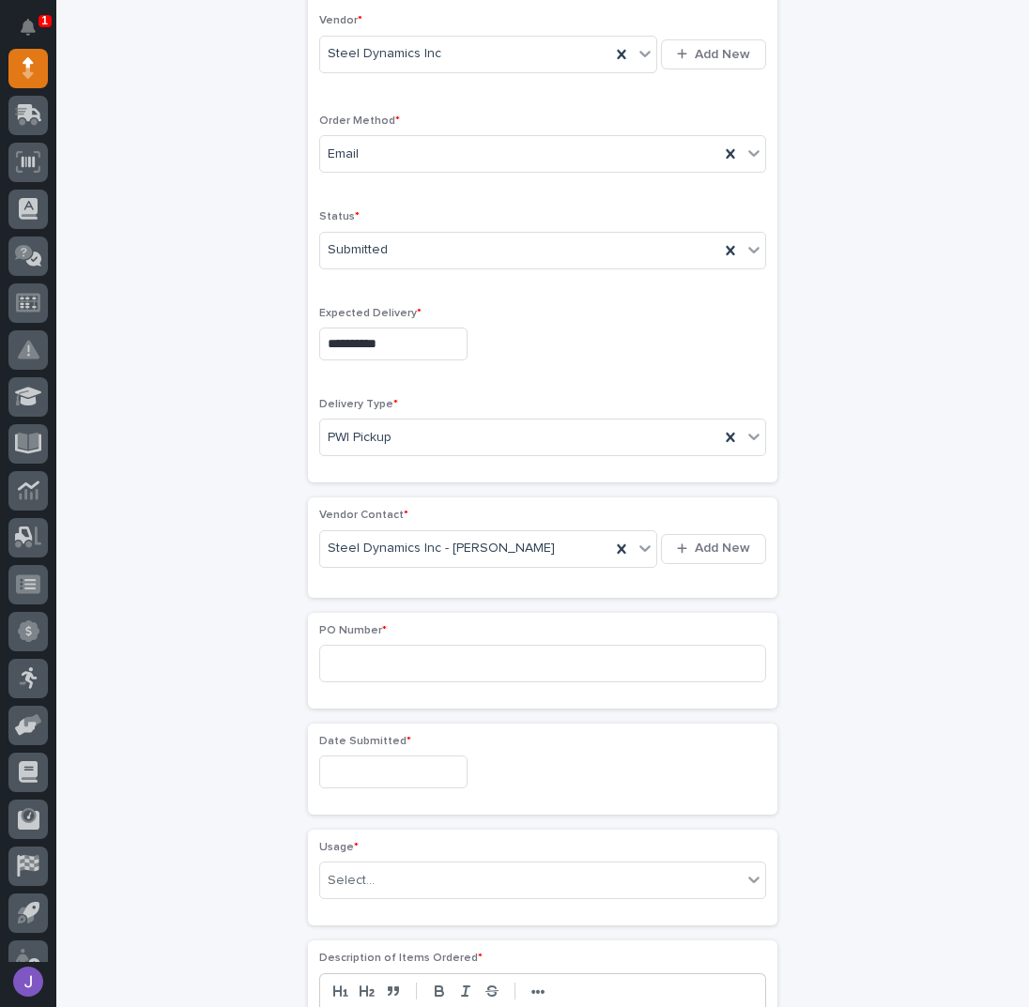
scroll to position [434, 0]
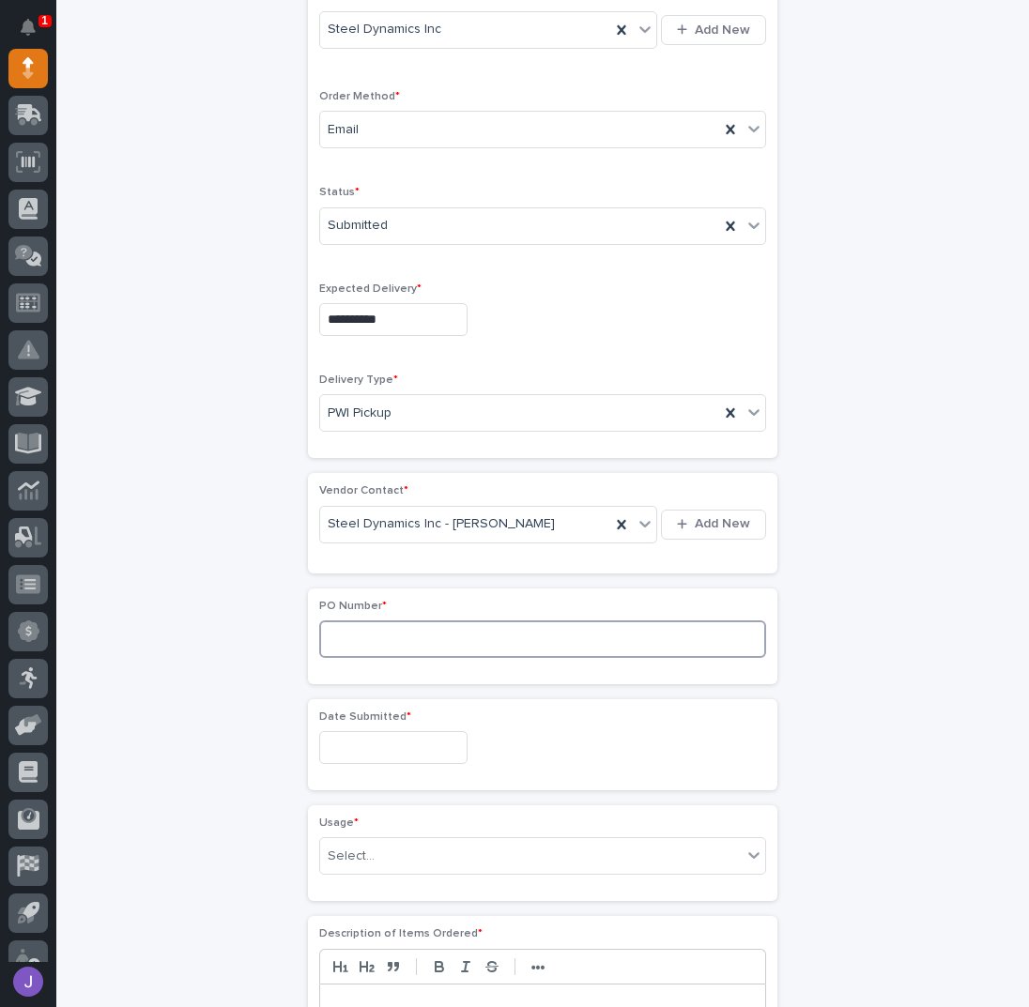
click at [369, 632] on input at bounding box center [542, 639] width 447 height 38
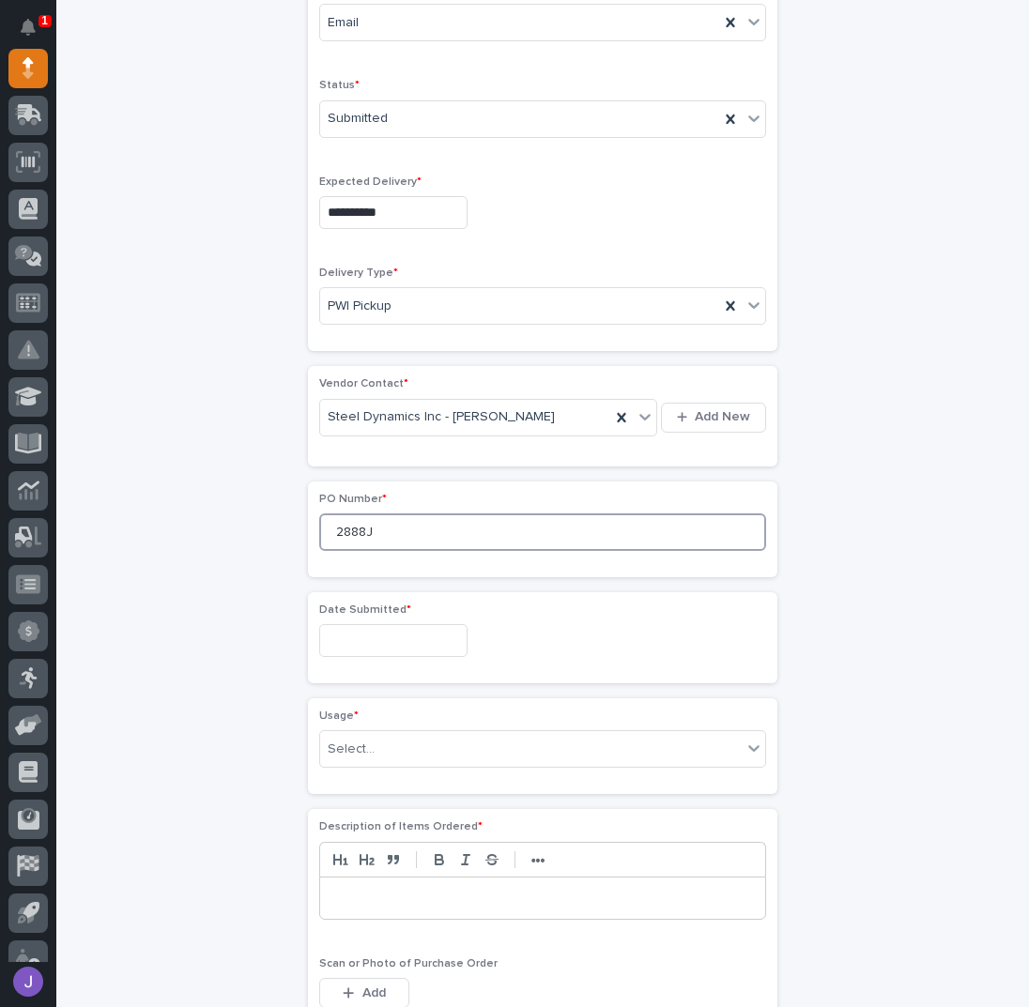
scroll to position [559, 0]
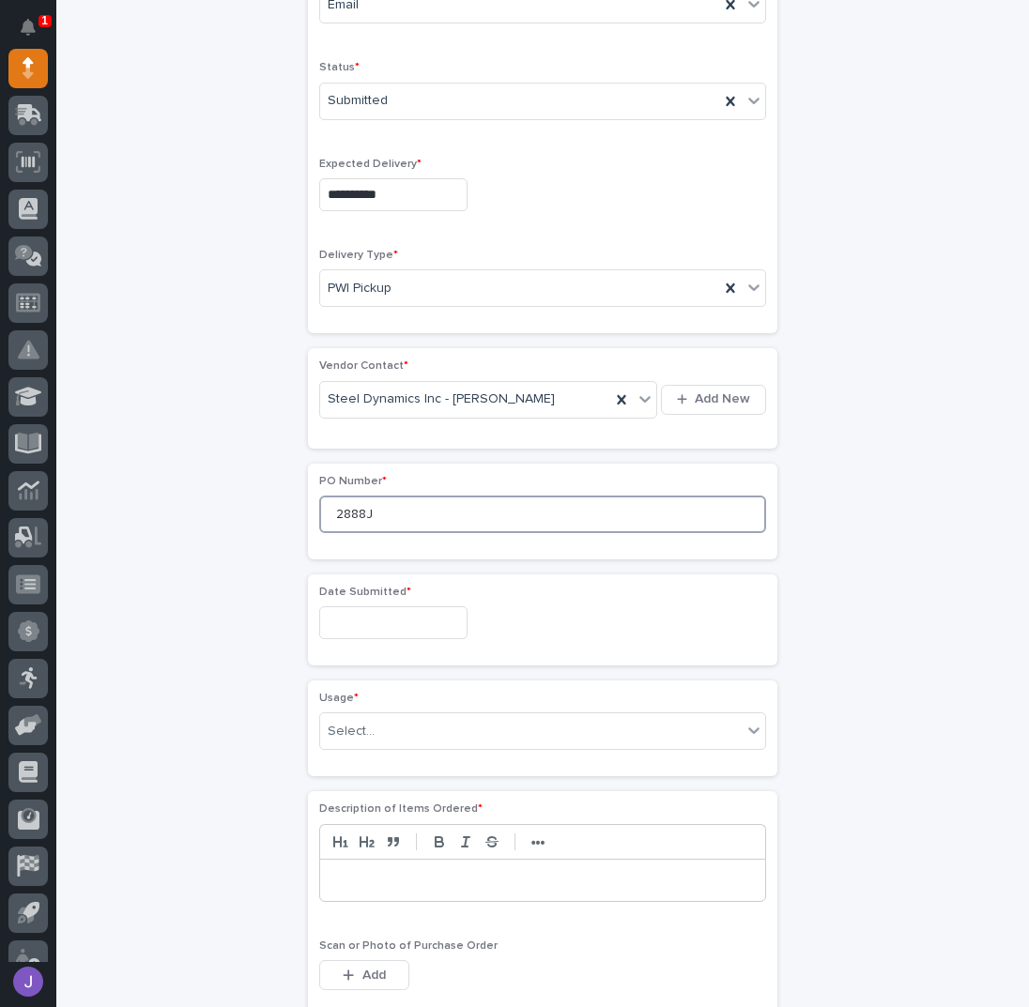
type input "2888J"
click at [356, 594] on div "Date Submitted *" at bounding box center [542, 620] width 447 height 69
click at [355, 619] on input "text" at bounding box center [393, 622] width 148 height 33
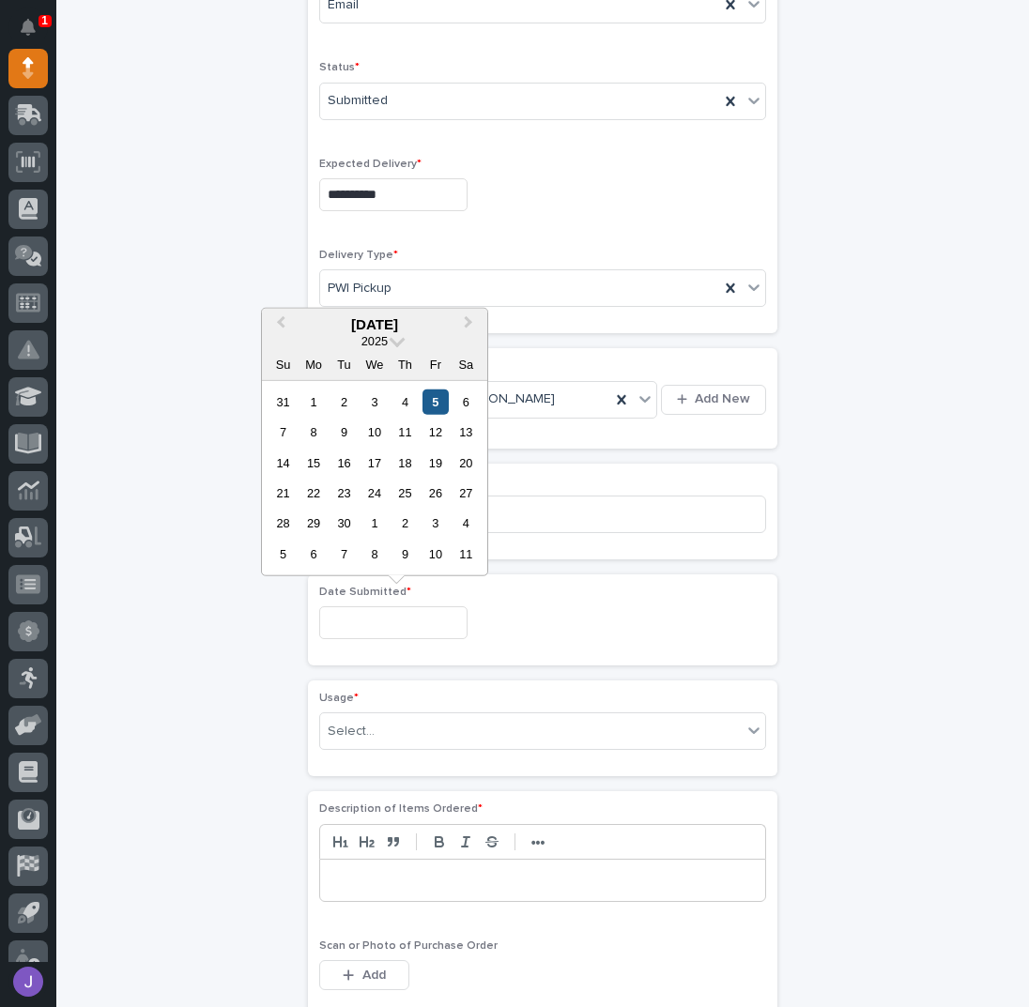
click at [434, 409] on div "5" at bounding box center [434, 401] width 25 height 25
type input "**********"
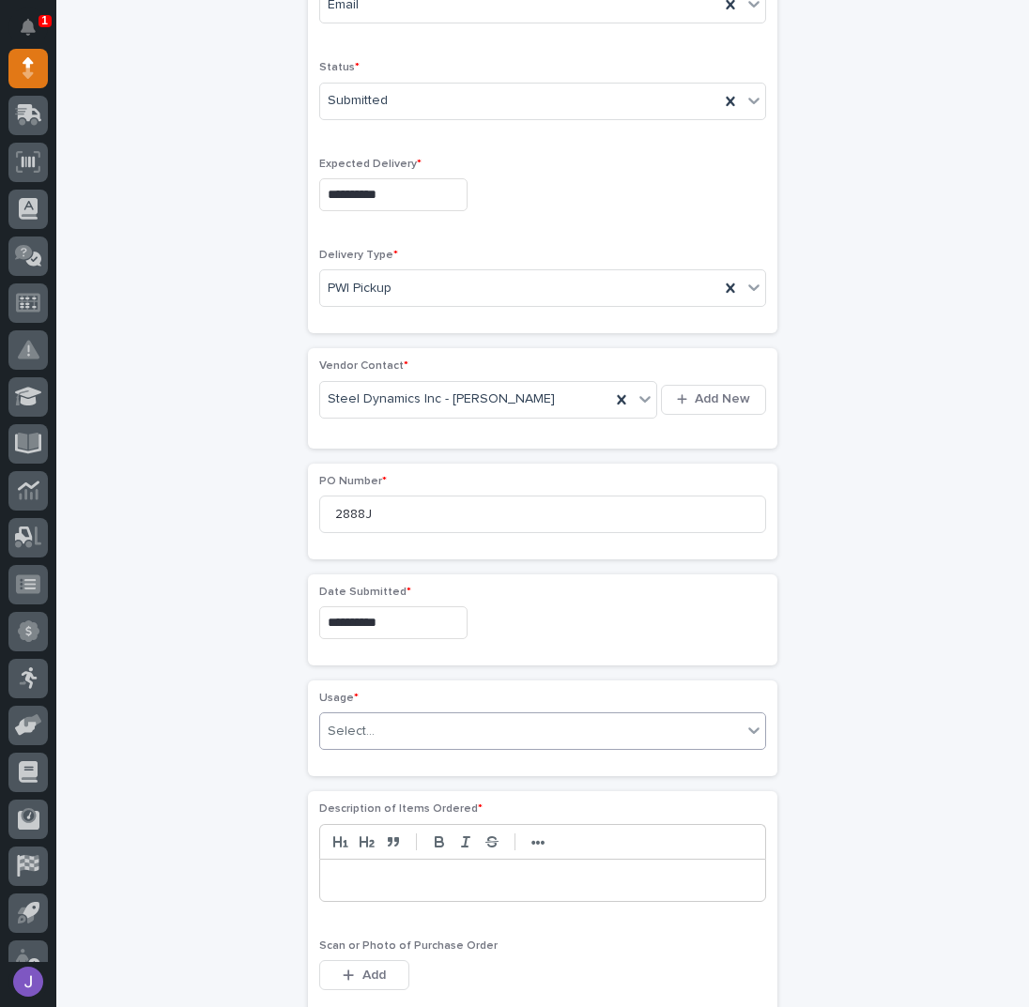
click at [398, 739] on div "Select..." at bounding box center [542, 731] width 447 height 38
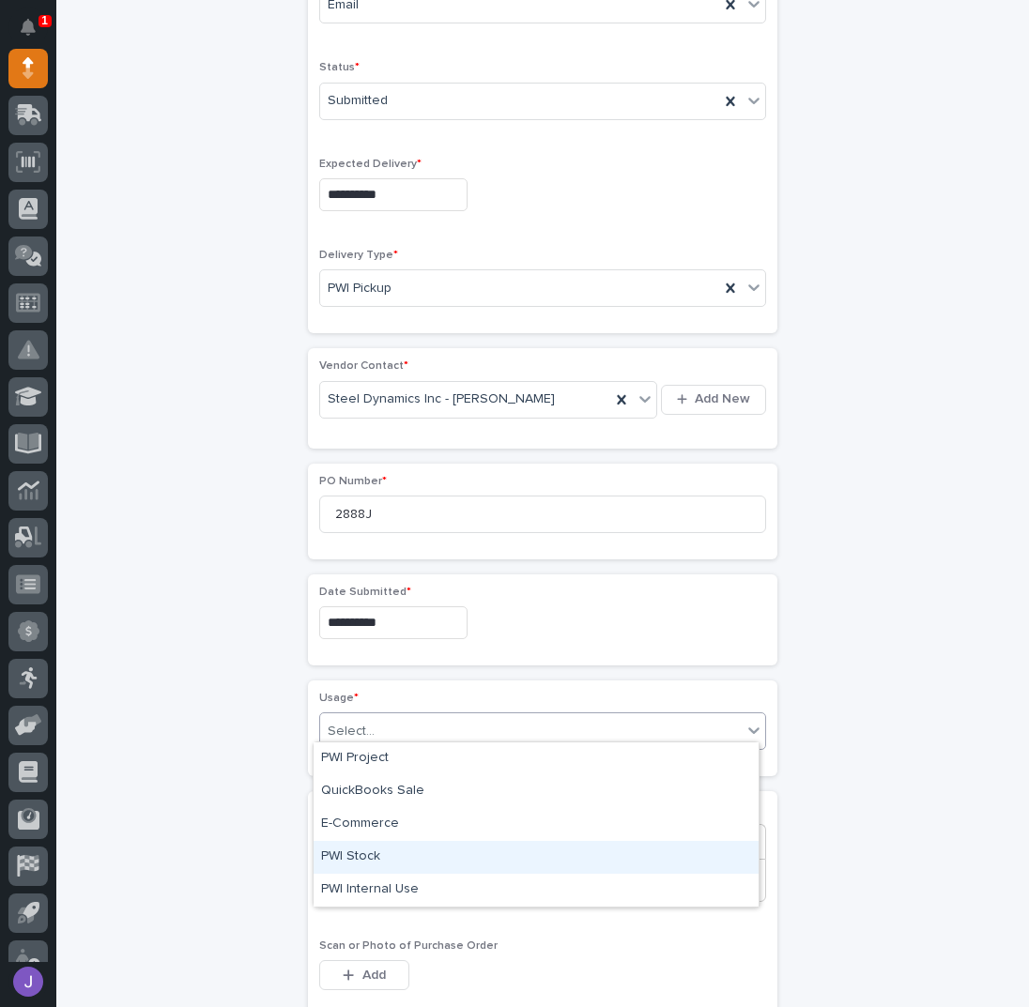
click at [340, 861] on div "PWI Stock" at bounding box center [535, 857] width 445 height 33
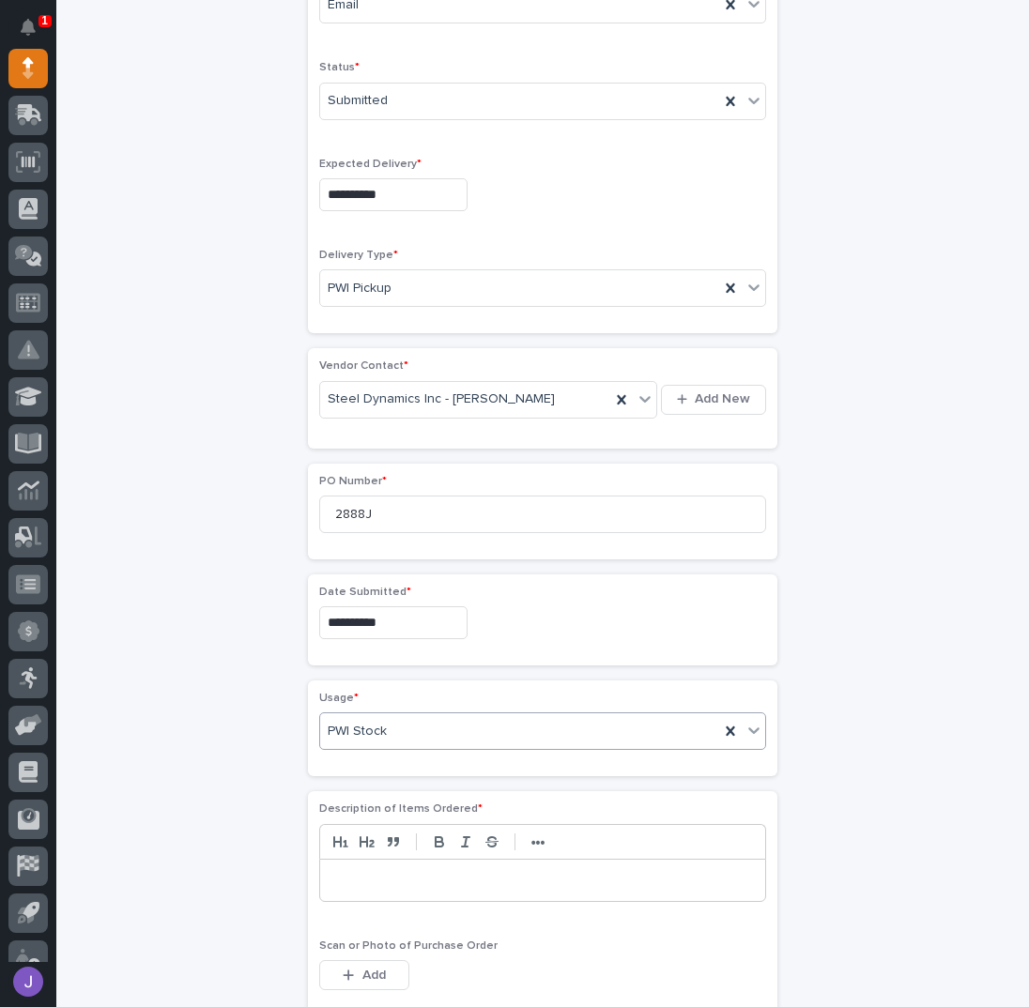
click at [243, 890] on div "**********" at bounding box center [543, 546] width 920 height 1980
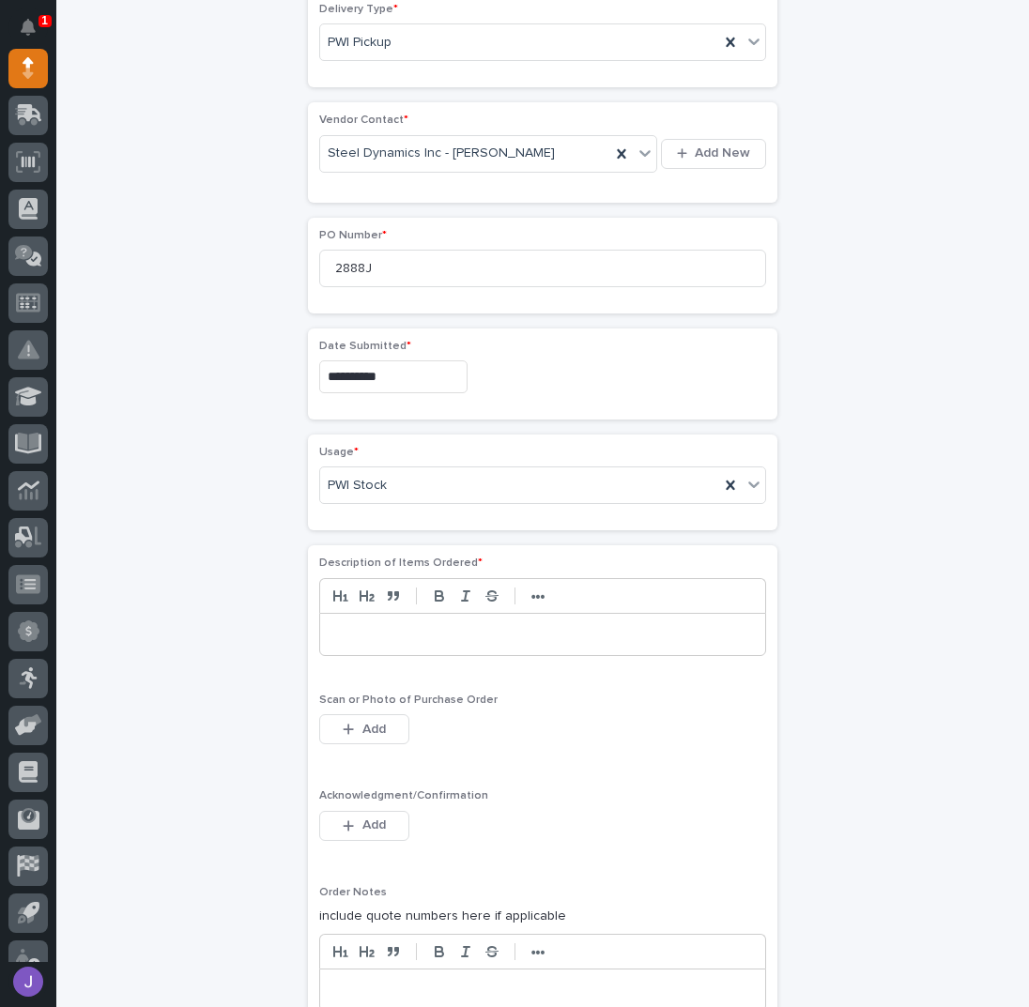
scroll to position [810, 0]
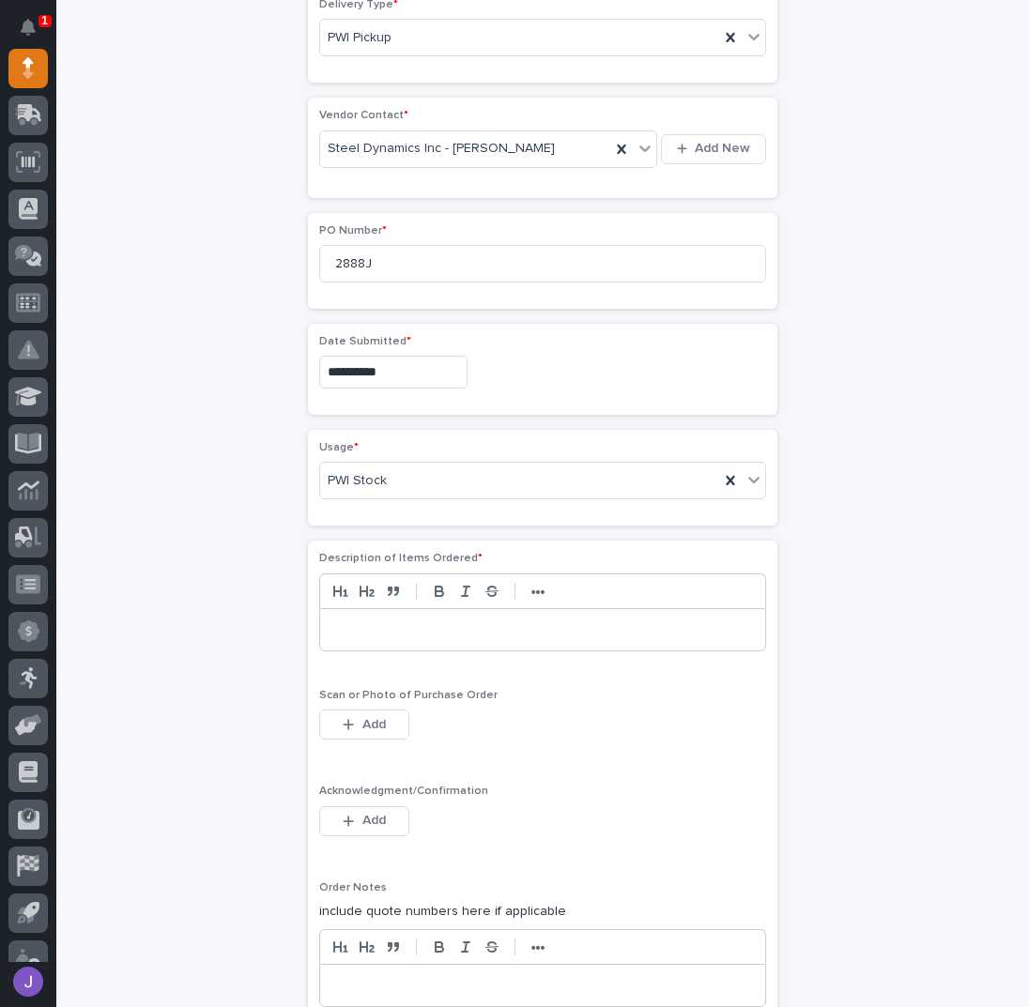
click at [372, 620] on p at bounding box center [542, 629] width 417 height 19
click at [350, 816] on div "button" at bounding box center [352, 820] width 19 height 13
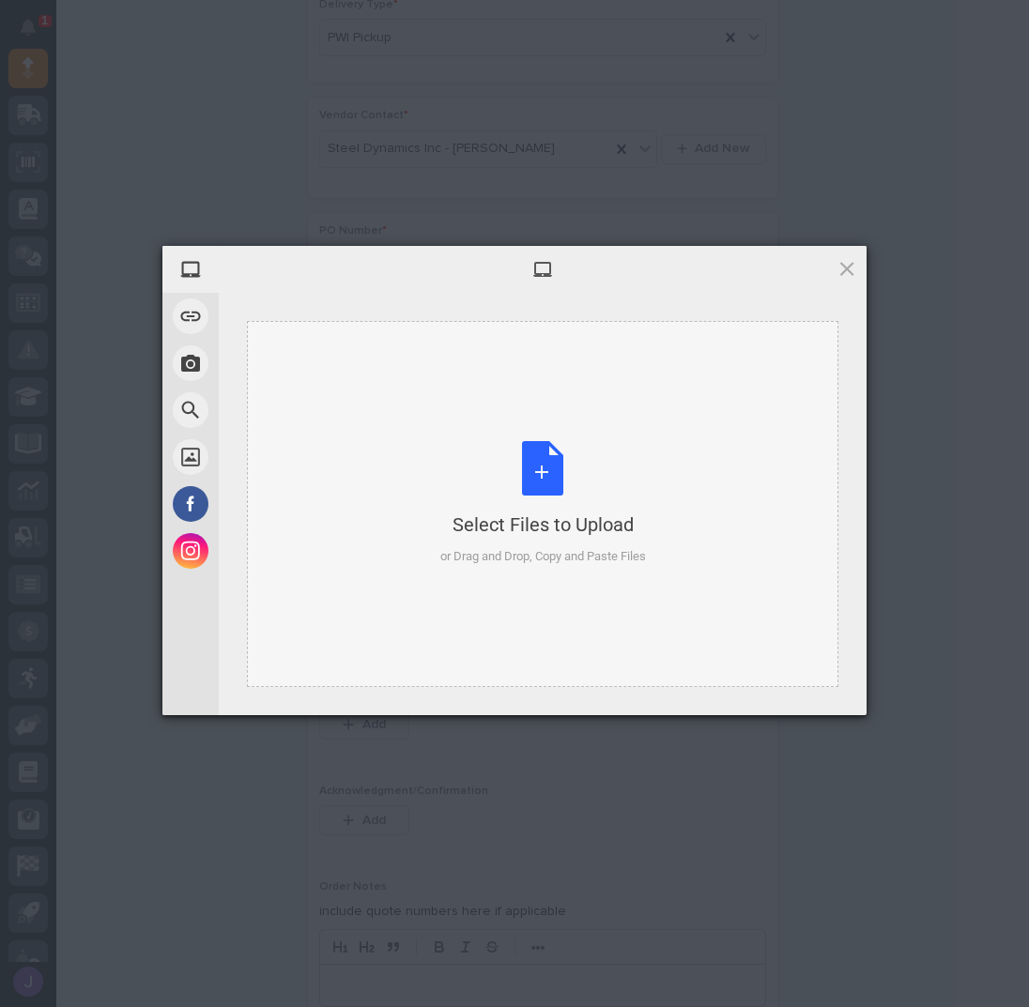
click at [561, 472] on div "Select Files to Upload or Drag and Drop, Copy and Paste Files" at bounding box center [543, 503] width 206 height 125
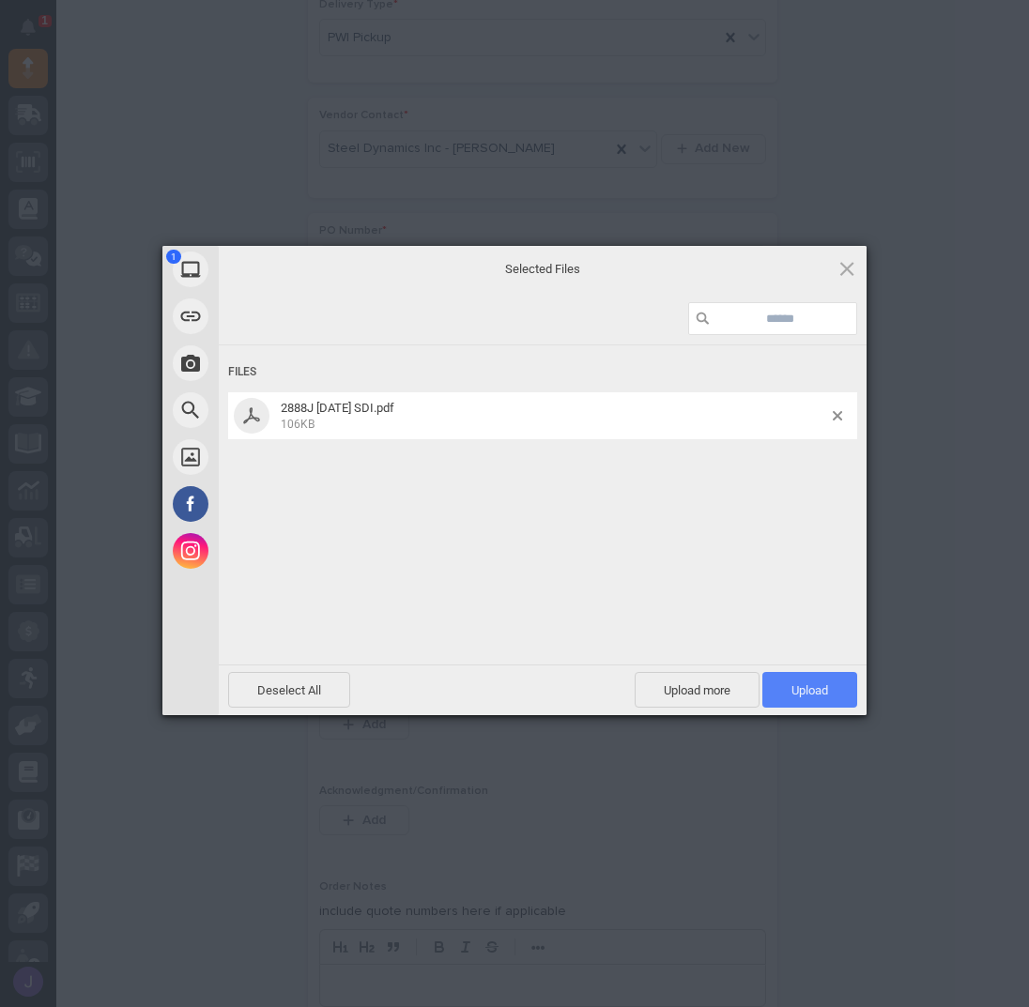
click at [818, 694] on span "Upload 1" at bounding box center [809, 690] width 37 height 14
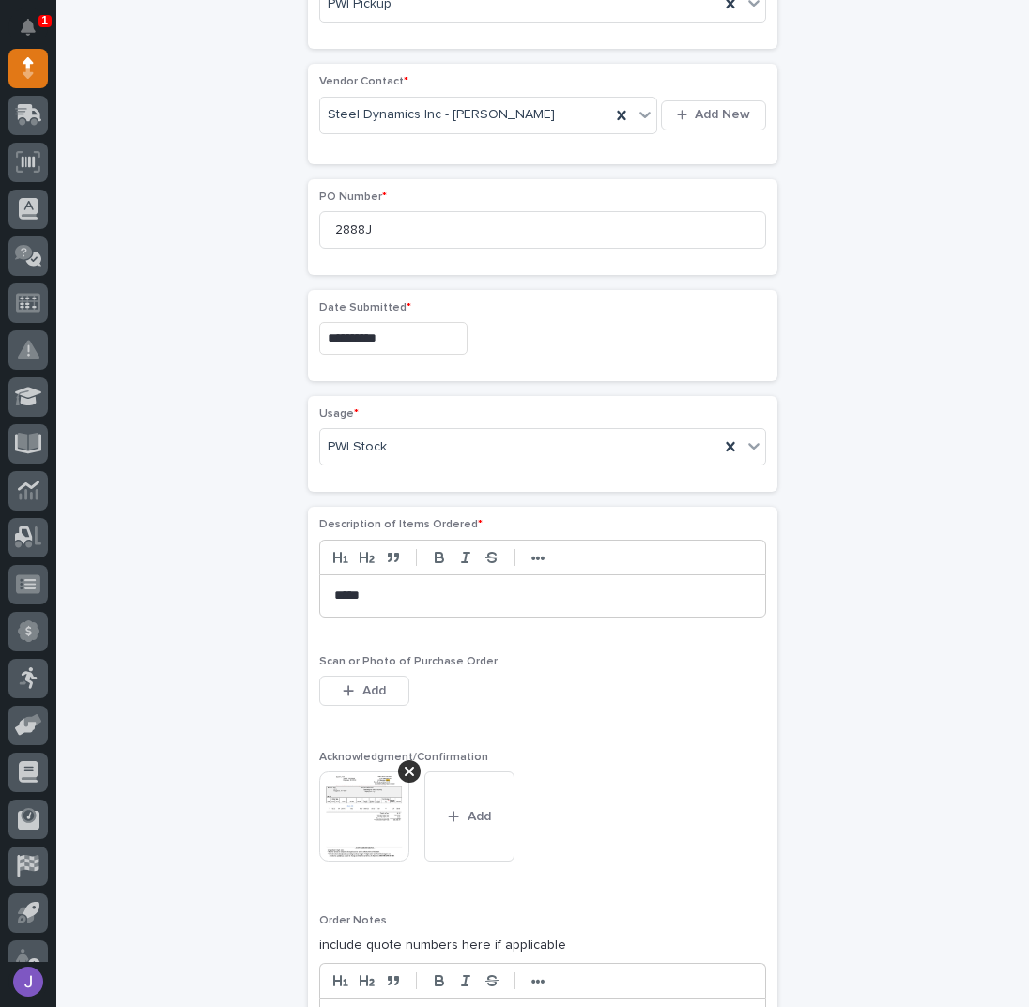
scroll to position [1289, 0]
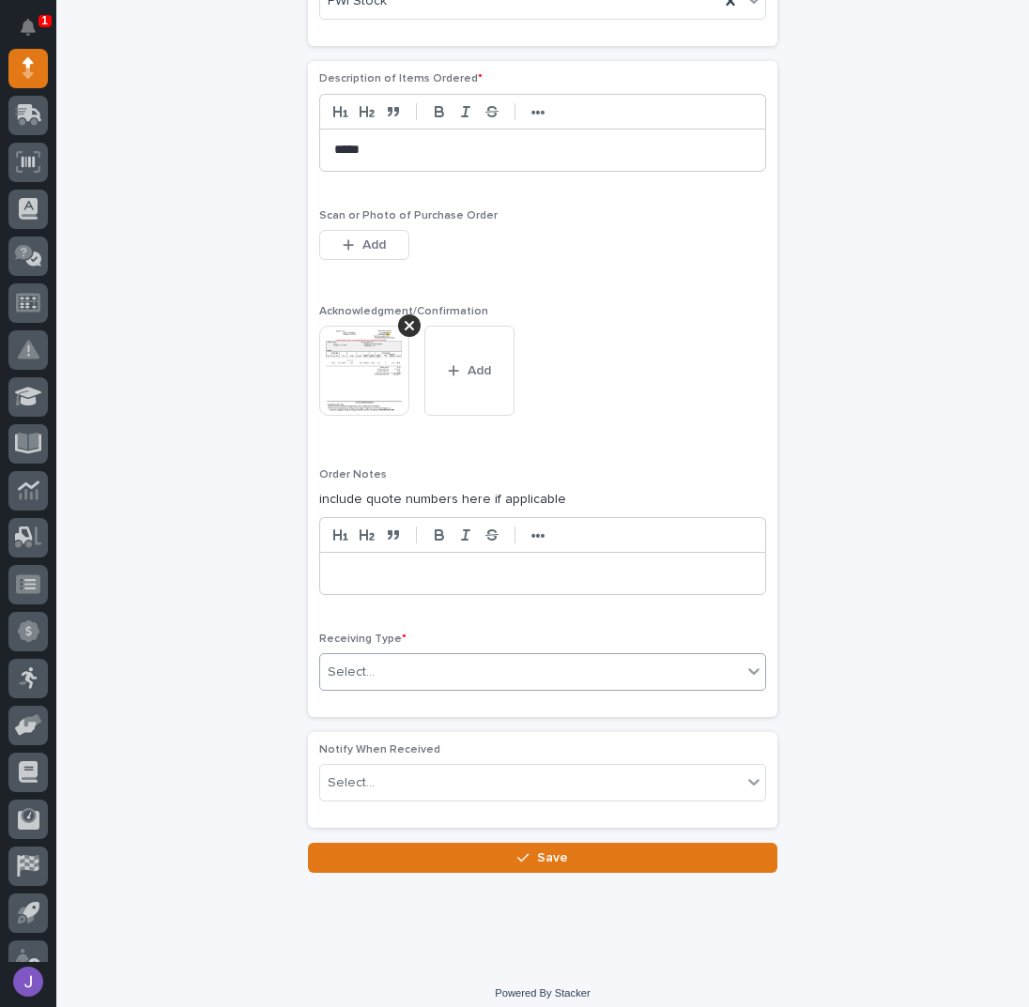
click at [441, 659] on div "Select..." at bounding box center [530, 672] width 421 height 31
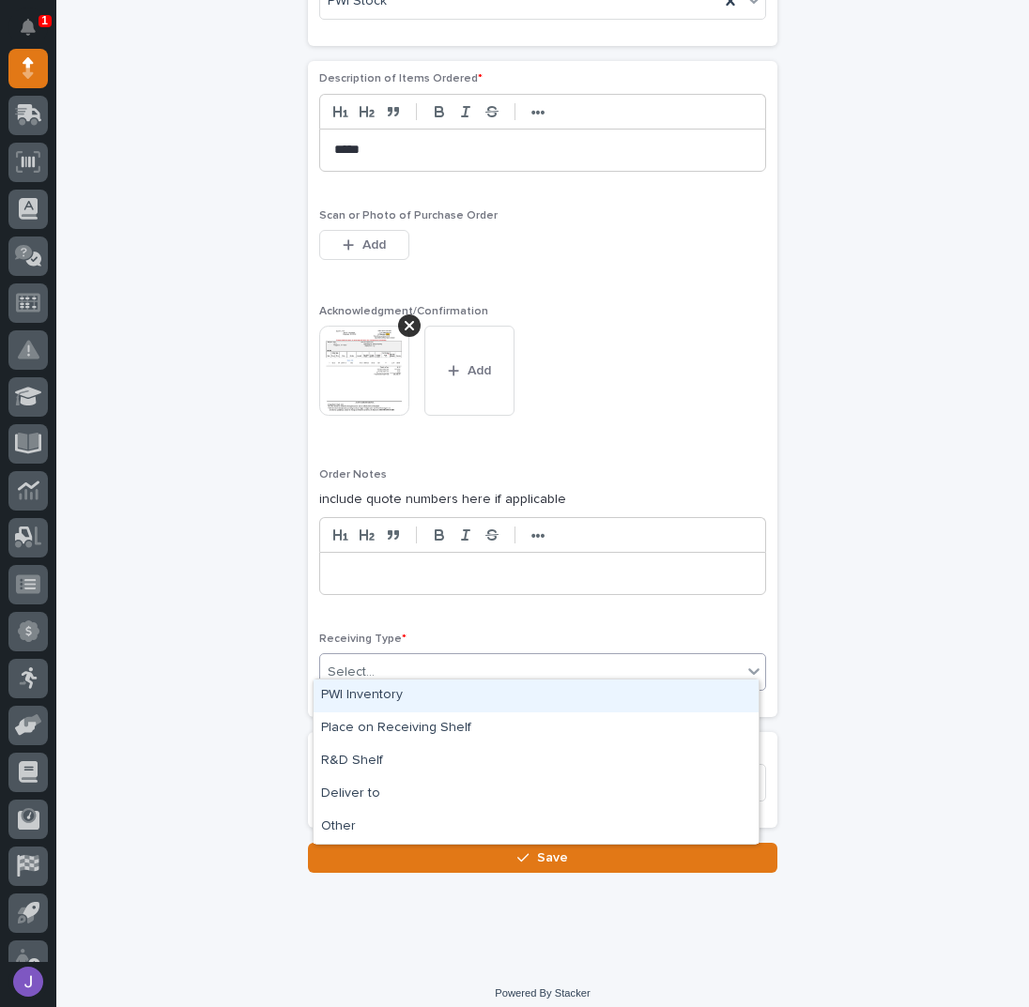
click at [417, 701] on div "PWI Inventory" at bounding box center [535, 695] width 445 height 33
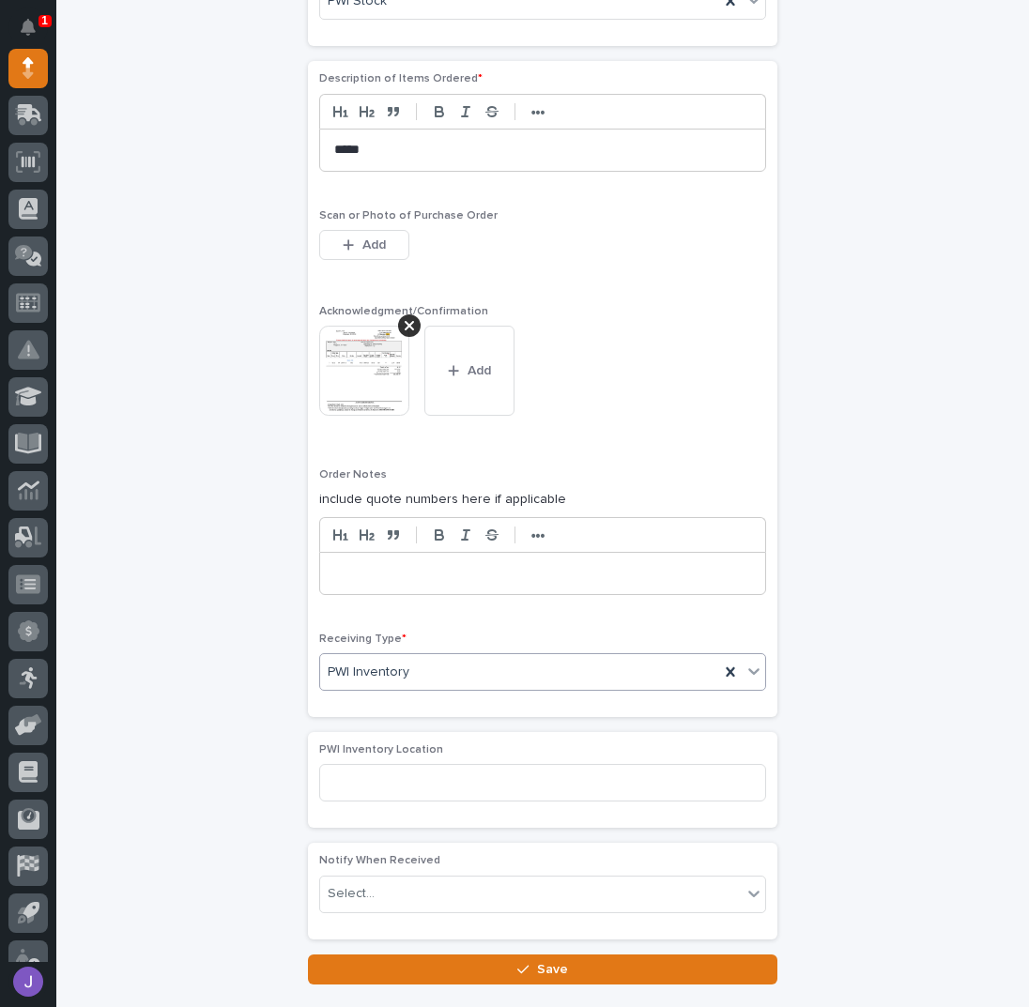
click at [405, 968] on button "Save" at bounding box center [542, 969] width 469 height 30
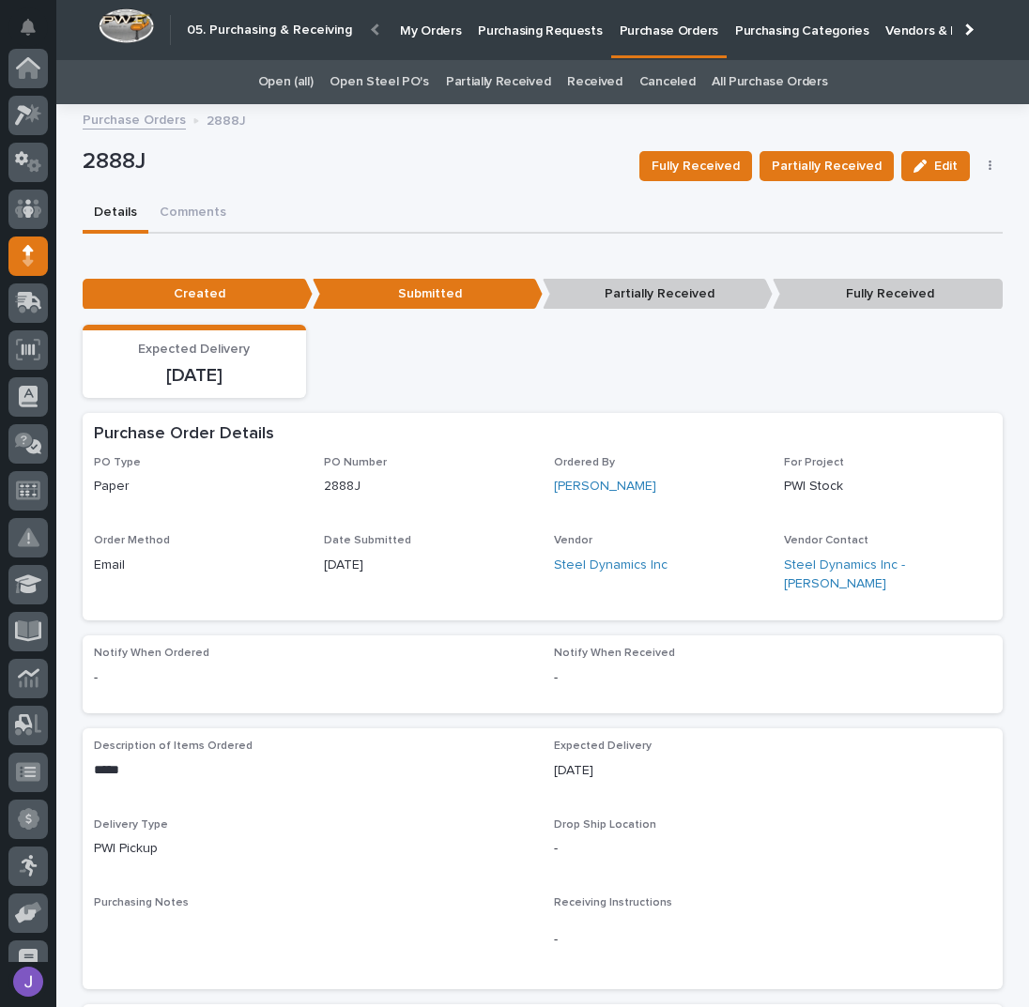
scroll to position [188, 0]
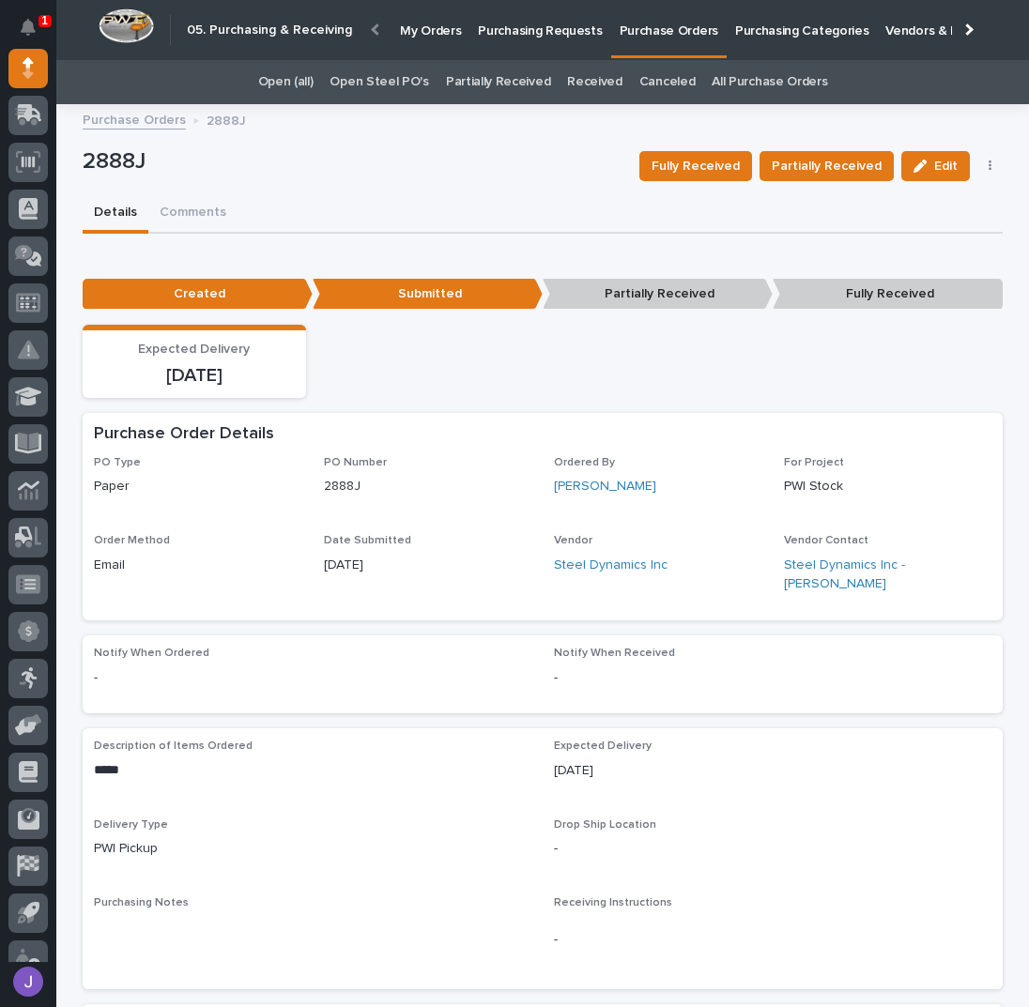
click at [489, 28] on p "Purchasing Requests" at bounding box center [540, 19] width 124 height 39
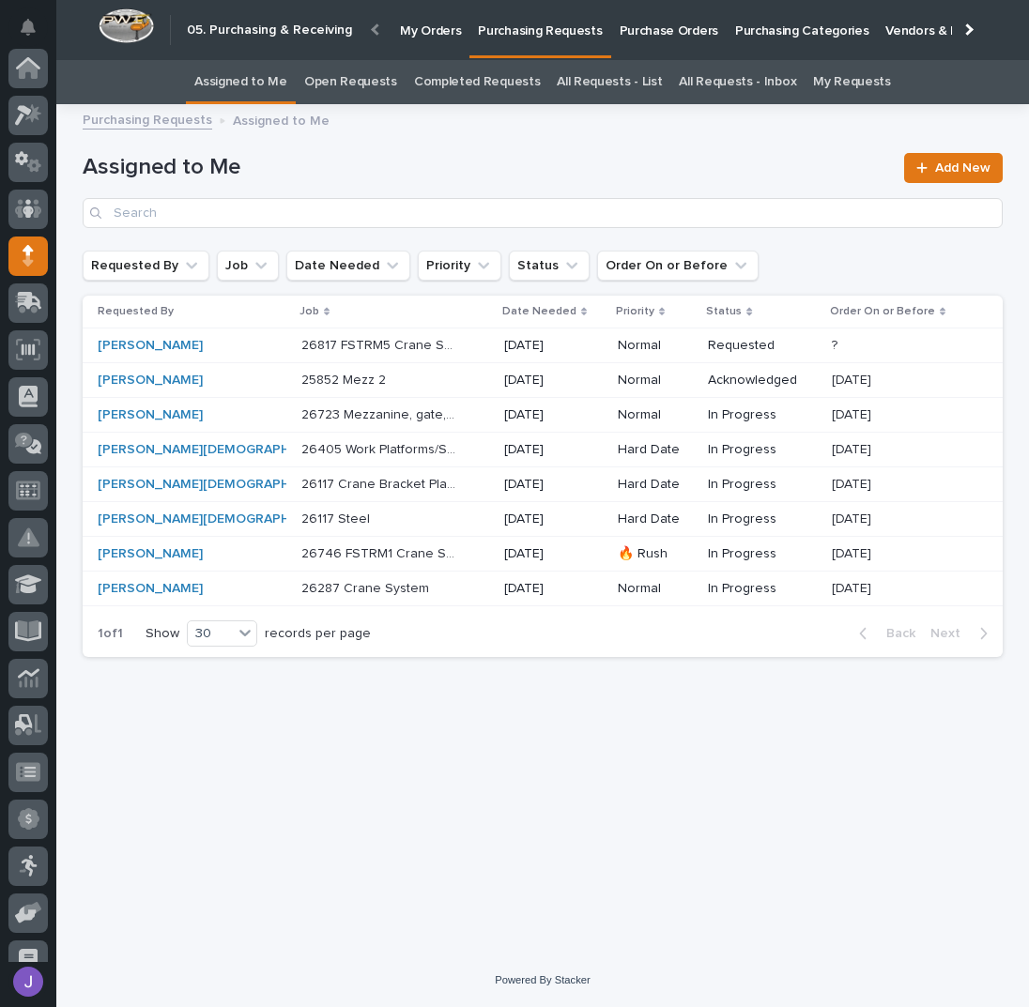
scroll to position [188, 0]
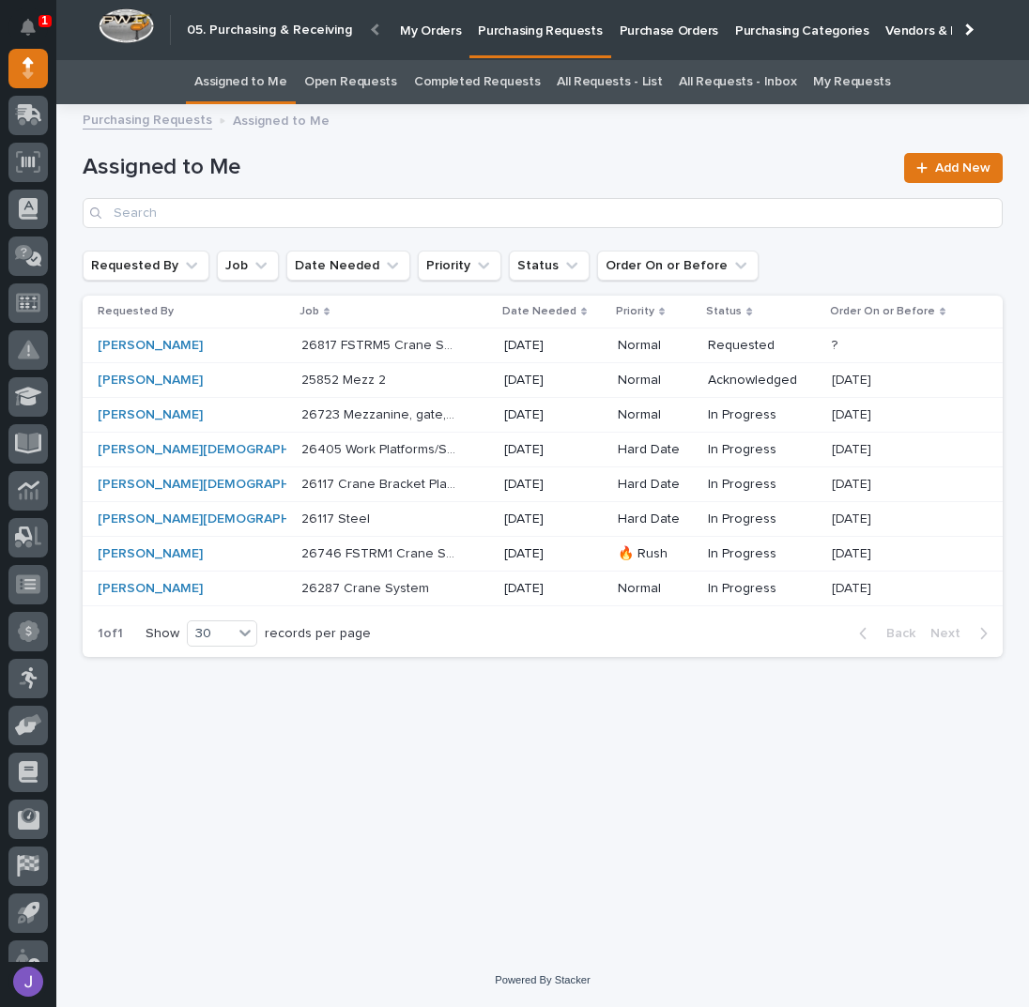
click at [368, 770] on div "Loading... Saving… Loading... Saving… Assigned to Me Add New Requested By Job D…" at bounding box center [542, 510] width 938 height 791
click at [375, 380] on p at bounding box center [379, 381] width 157 height 16
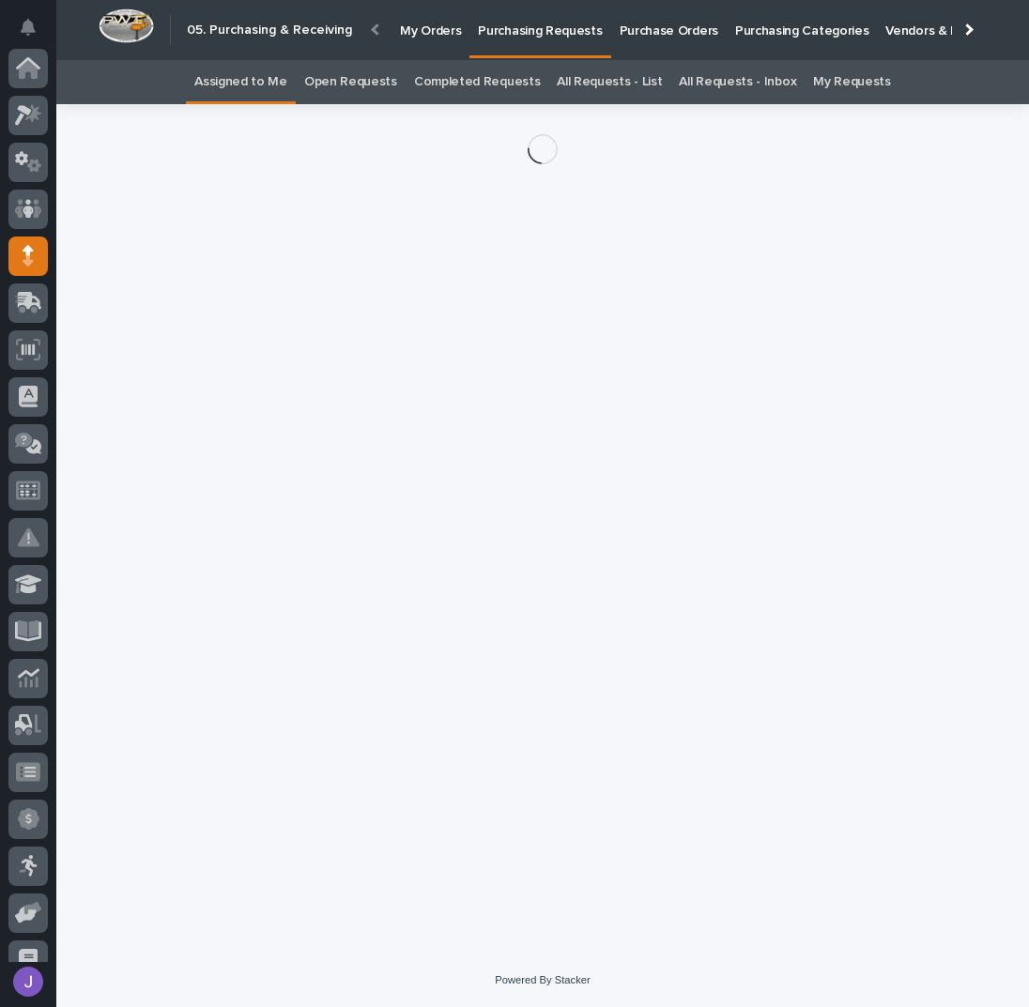
scroll to position [188, 0]
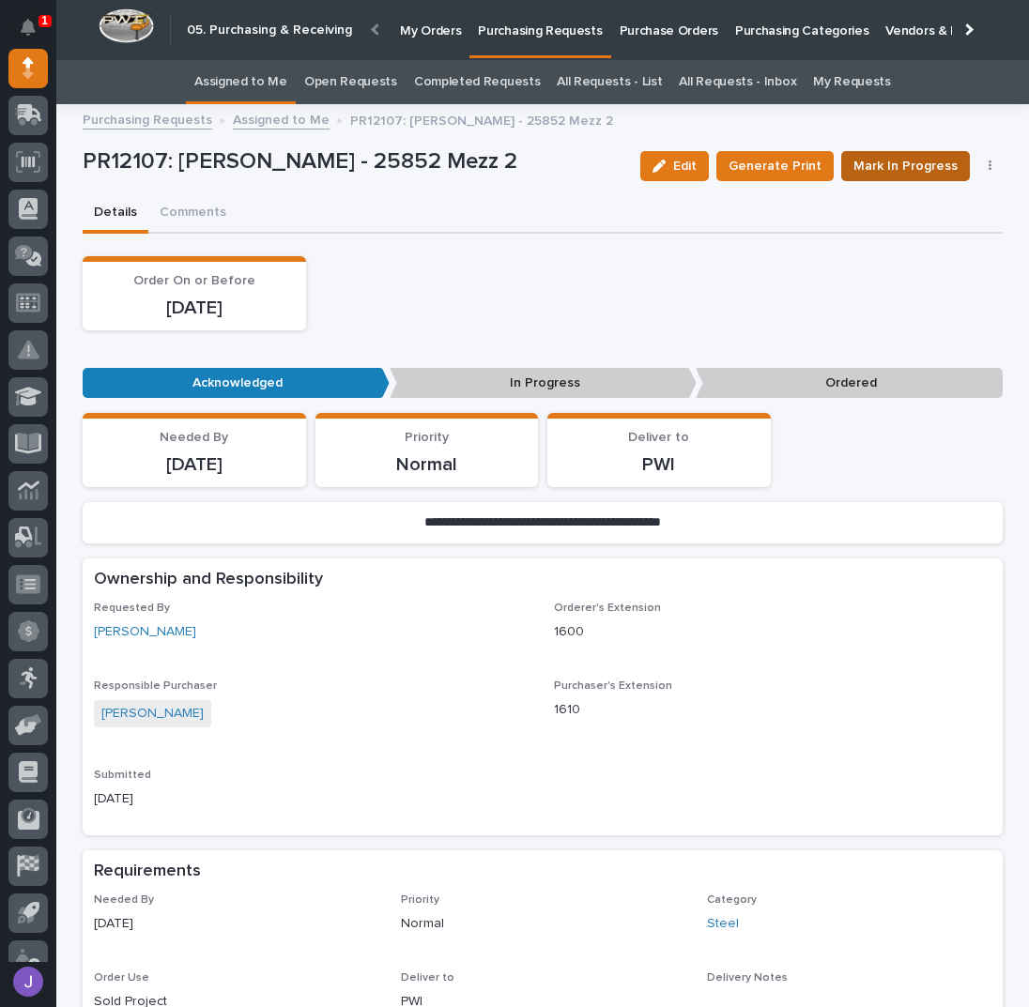
click at [942, 177] on button "Mark In Progress" at bounding box center [905, 166] width 129 height 30
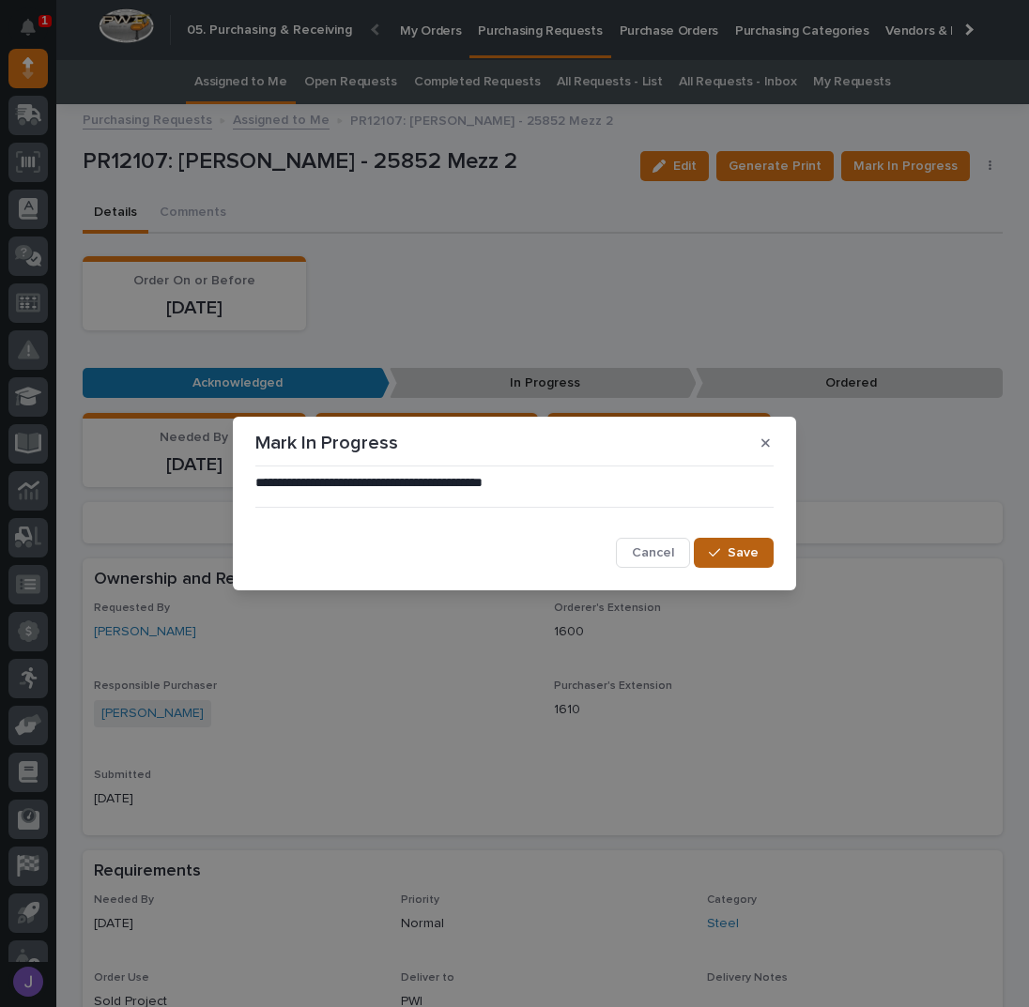
click at [741, 544] on button "Save" at bounding box center [734, 553] width 80 height 30
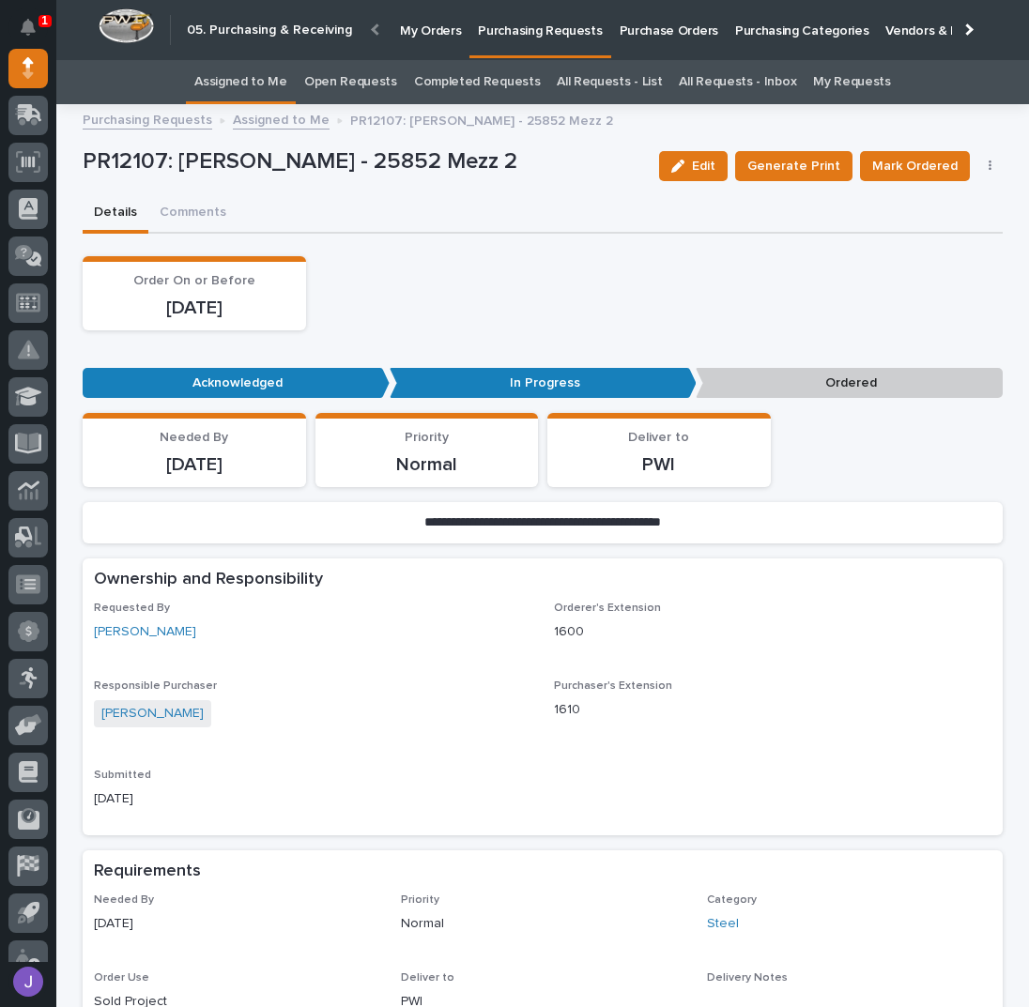
click at [978, 155] on div "Edit Generate Print Mark Ordered Cancel Order Edit Linked PO's" at bounding box center [827, 166] width 352 height 56
click at [980, 161] on button "button" at bounding box center [990, 166] width 26 height 13
click at [937, 226] on span "Edit Linked PO's" at bounding box center [929, 233] width 96 height 23
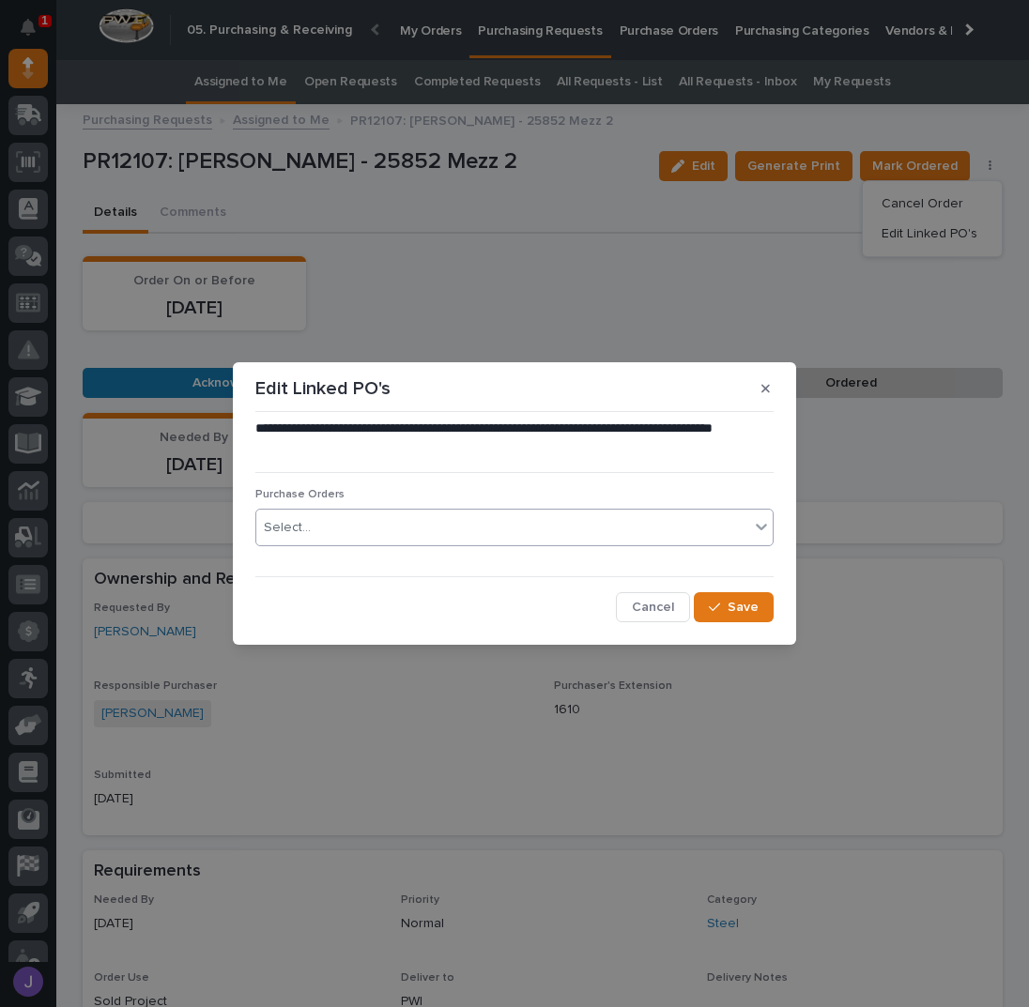
click at [436, 528] on div "Select..." at bounding box center [502, 527] width 493 height 31
type input "****"
click at [733, 610] on span "Save" at bounding box center [742, 607] width 31 height 17
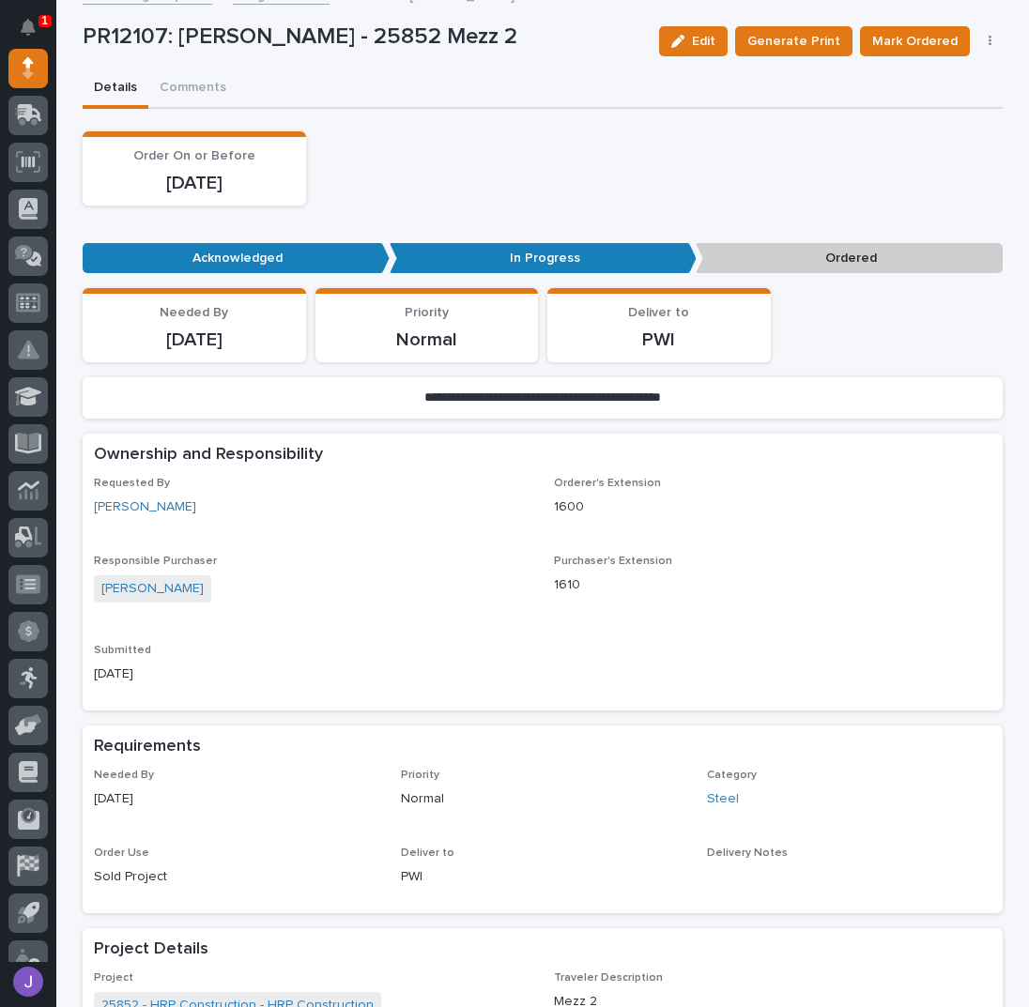
scroll to position [625, 0]
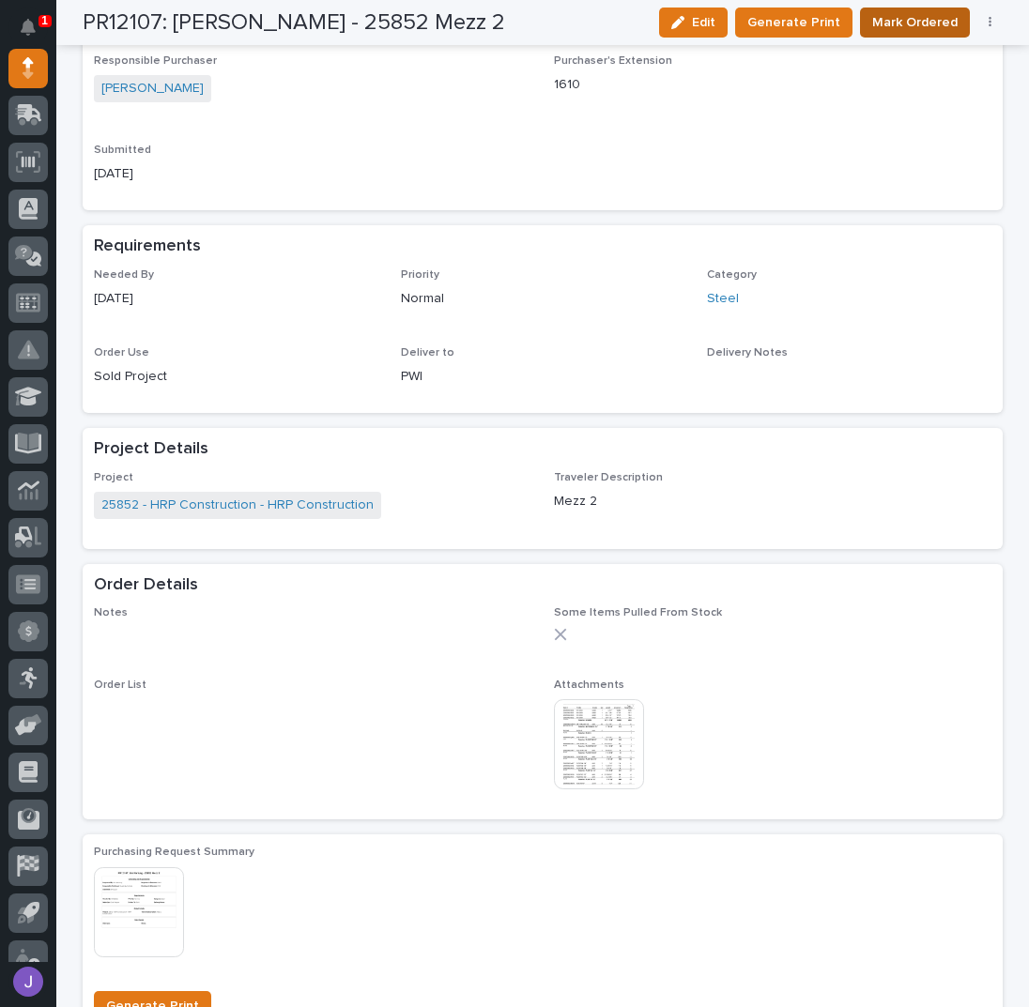
click at [938, 12] on span "Mark Ordered" at bounding box center [914, 22] width 85 height 23
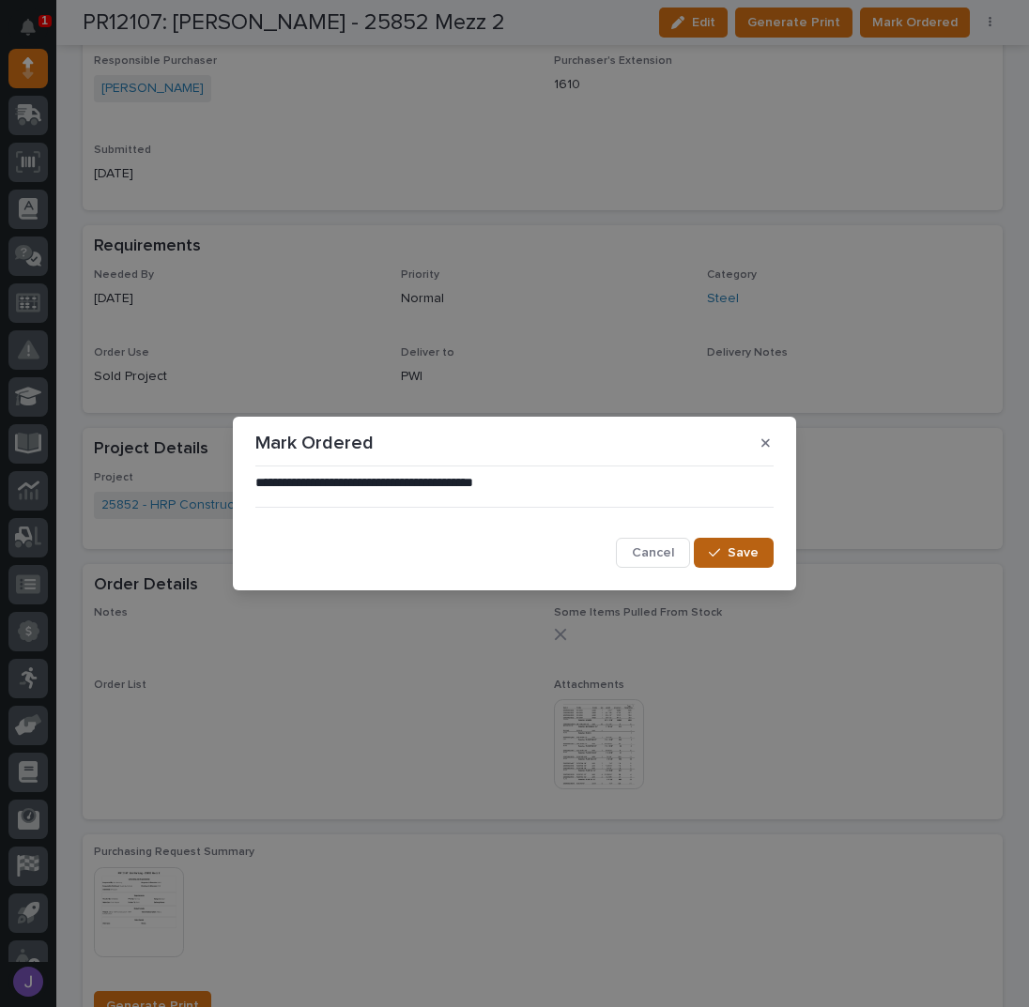
click at [745, 545] on span "Save" at bounding box center [742, 552] width 31 height 17
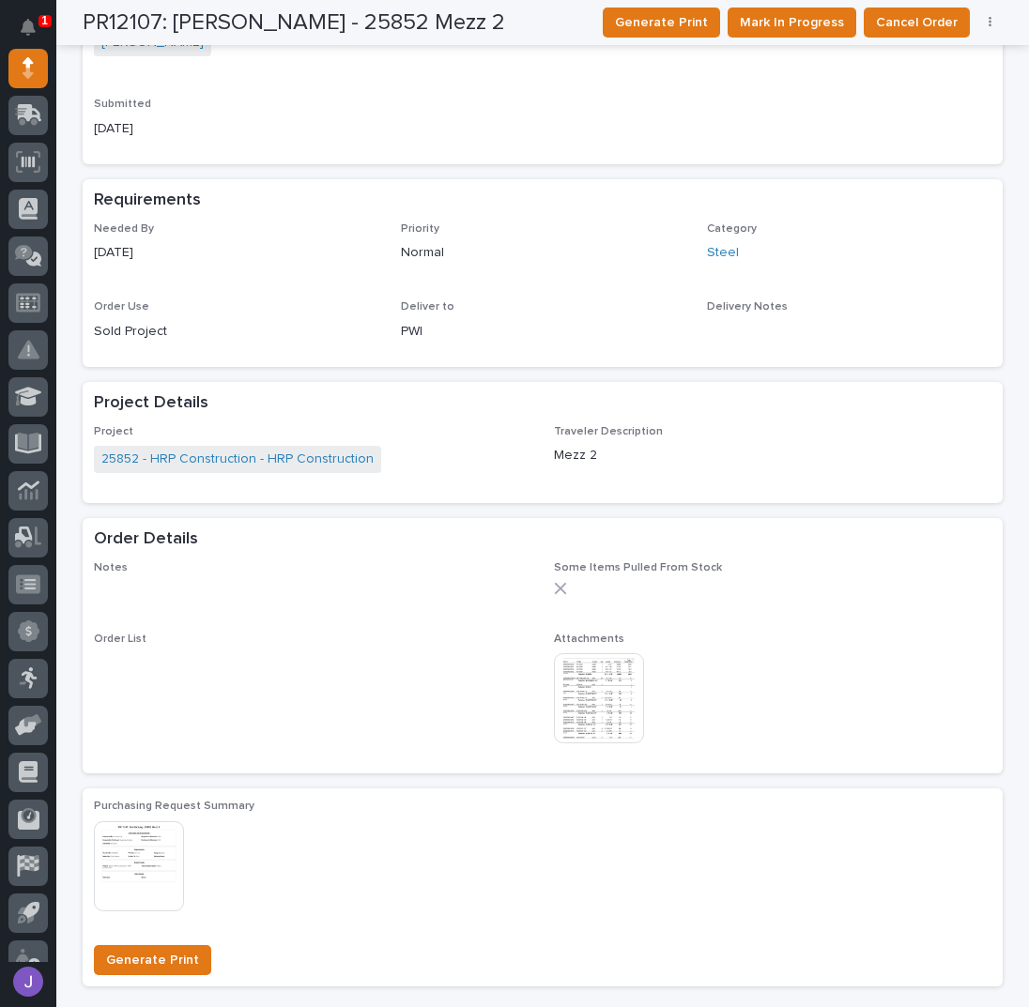
scroll to position [509, 0]
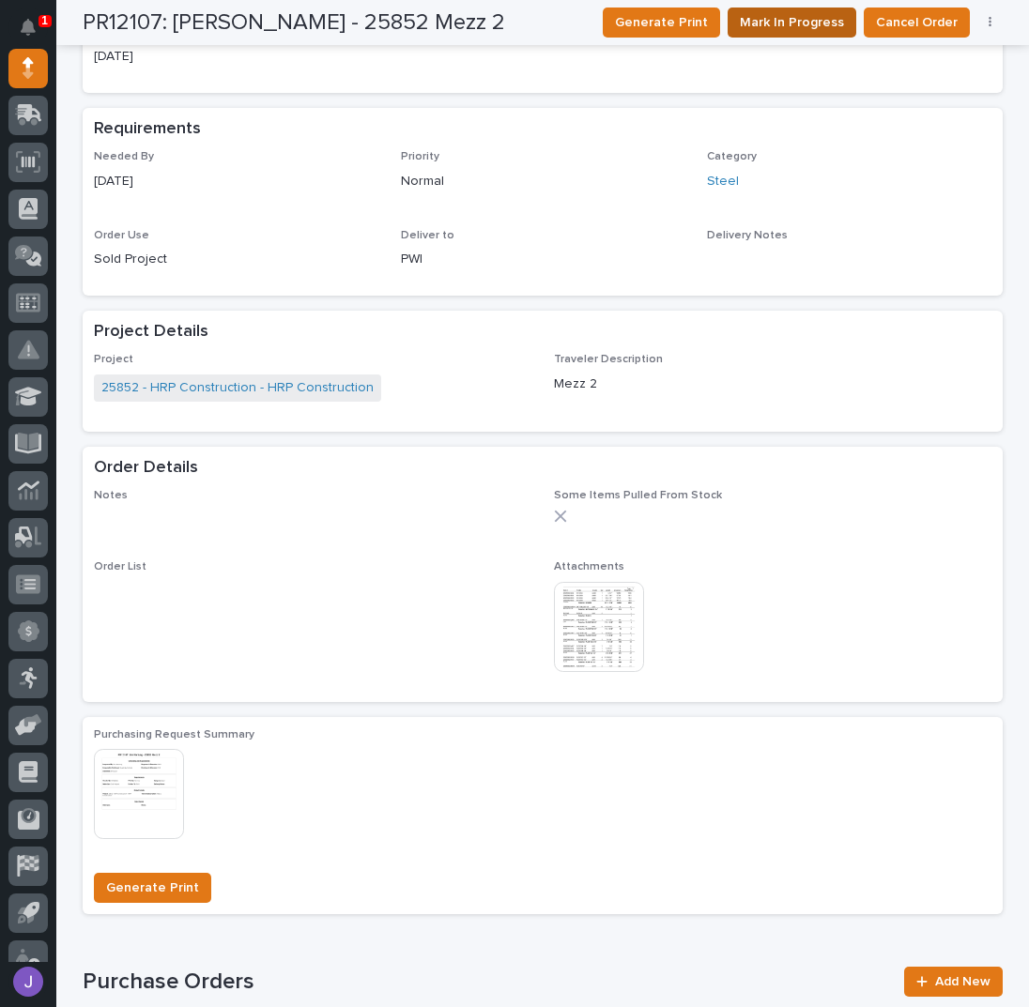
click at [816, 32] on span "Mark In Progress" at bounding box center [791, 22] width 104 height 23
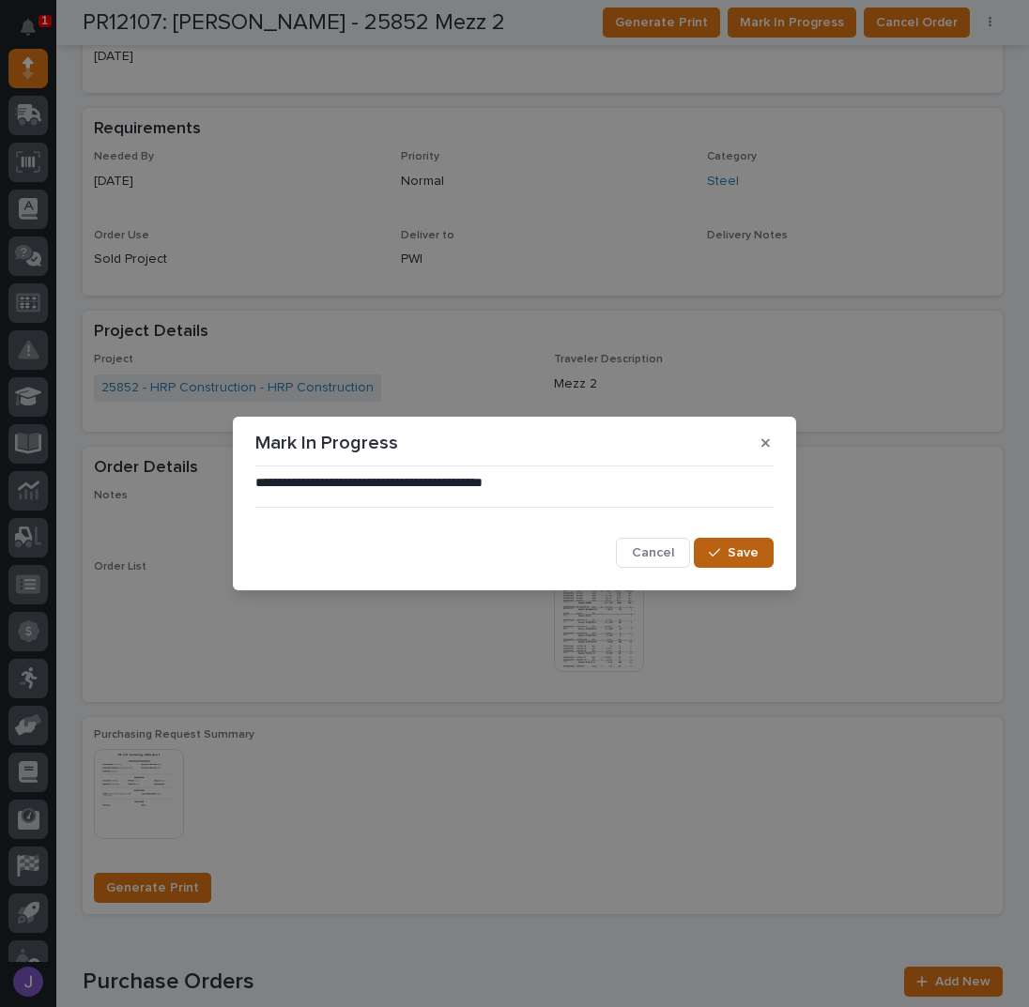
click at [748, 553] on span "Save" at bounding box center [742, 552] width 31 height 17
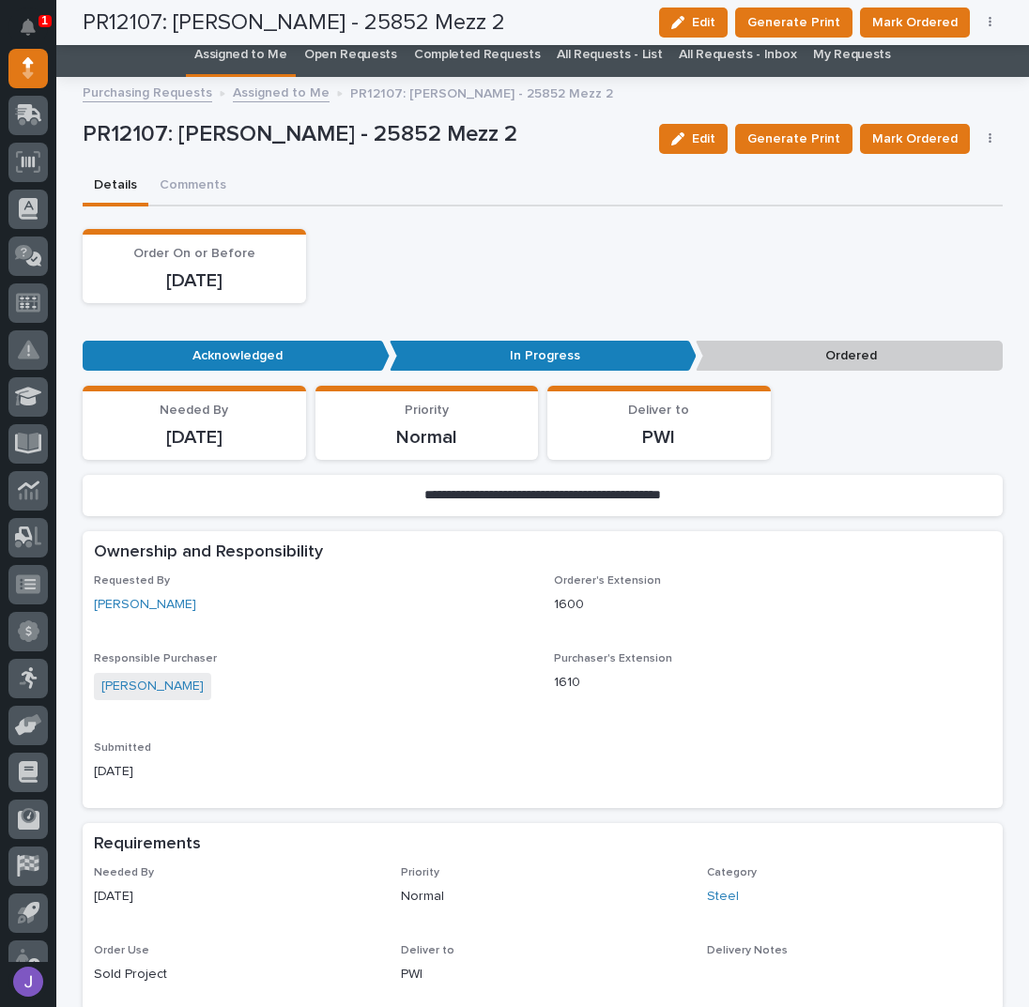
scroll to position [0, 0]
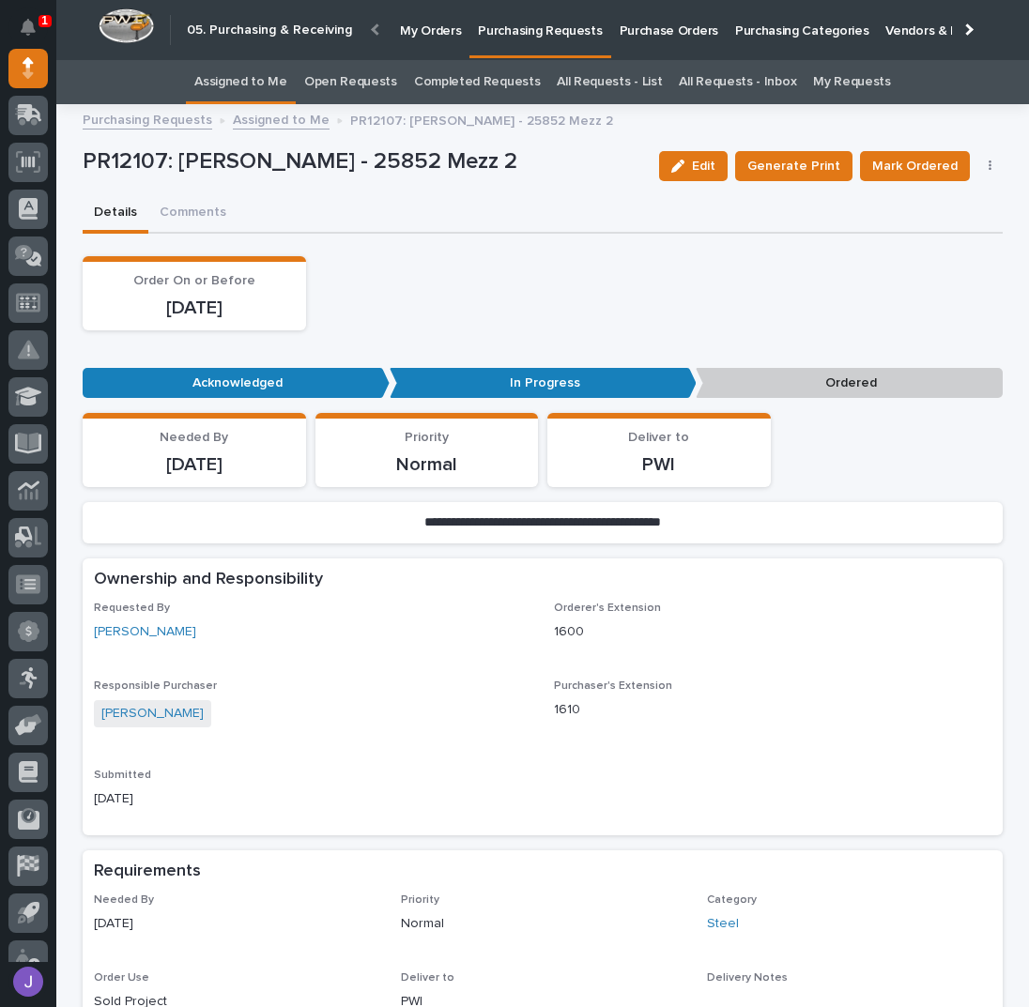
click at [259, 87] on link "Assigned to Me" at bounding box center [240, 82] width 93 height 44
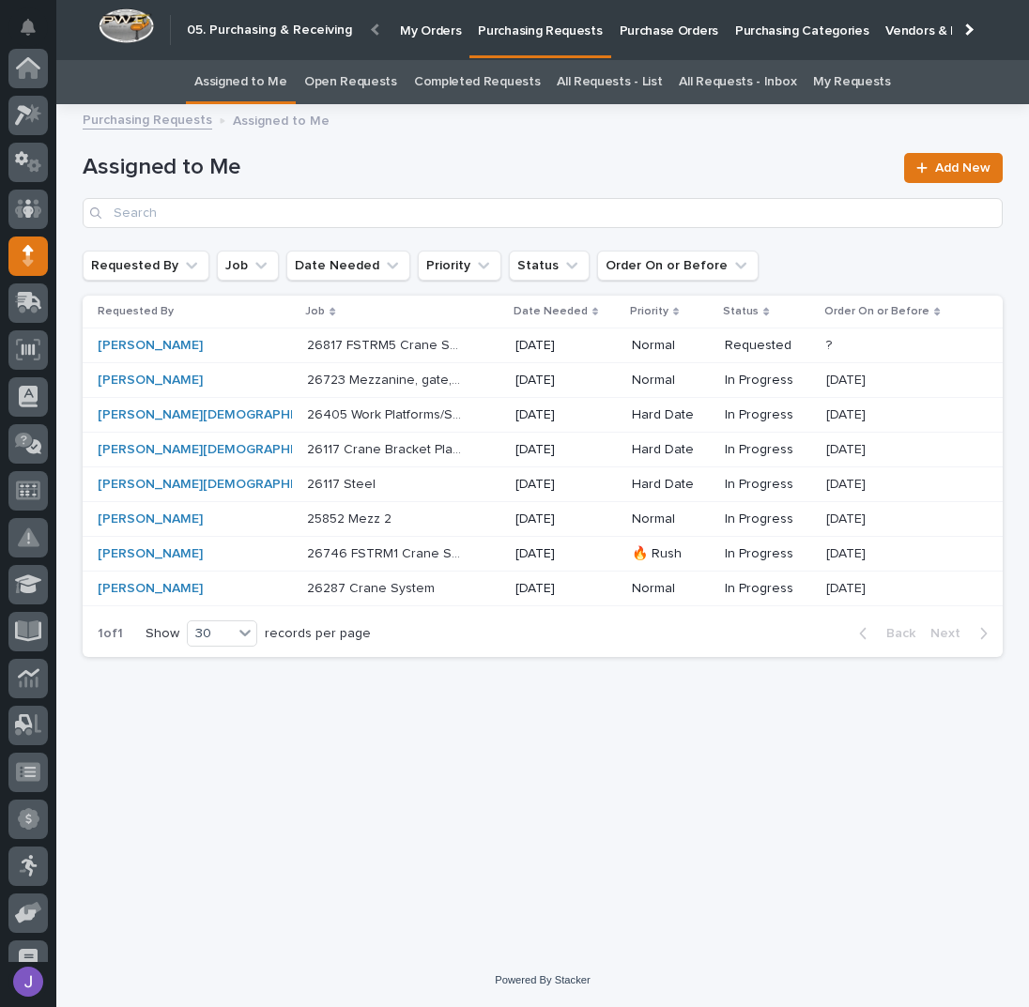
scroll to position [188, 0]
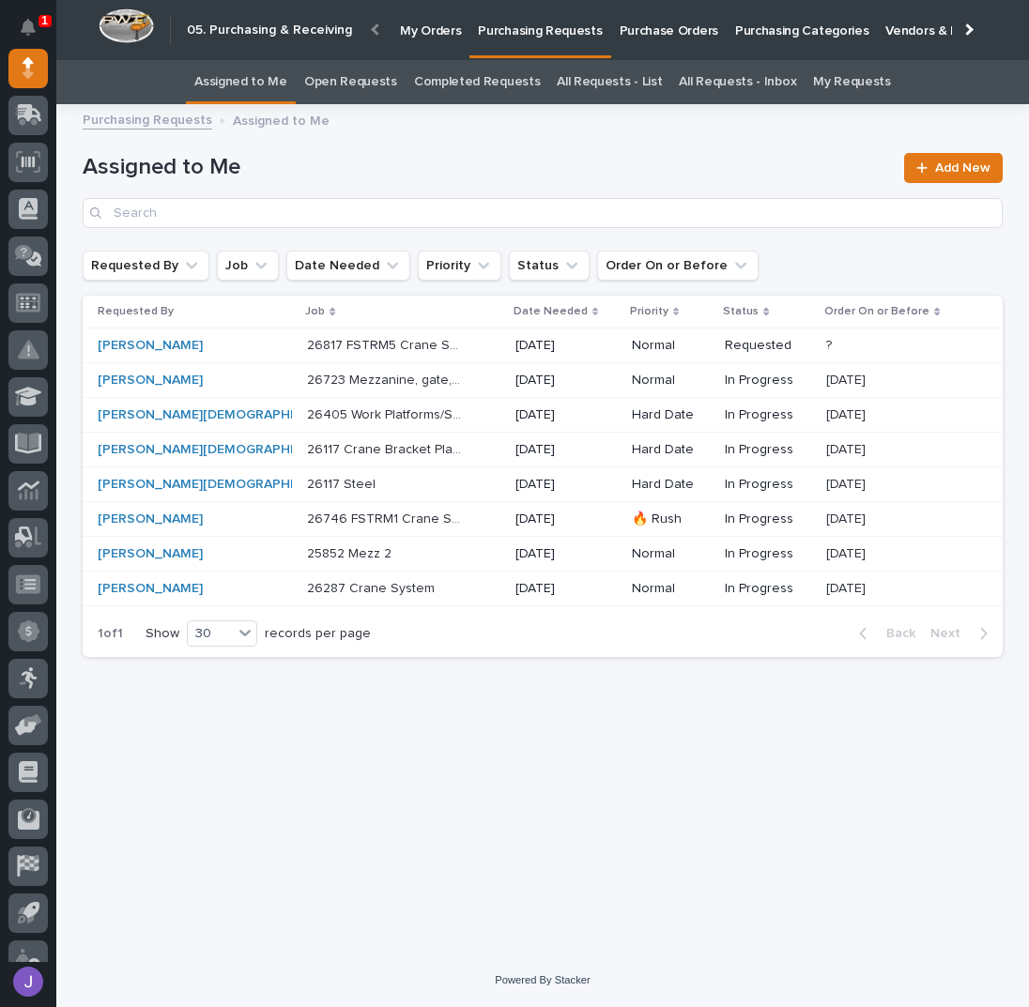
click at [435, 646] on div "1 of 1 Show 30 records per page Back Next" at bounding box center [543, 633] width 920 height 47
click at [430, 356] on div "26817 FSTRM5 Crane System 26817 FSTRM5 Crane System" at bounding box center [403, 345] width 193 height 31
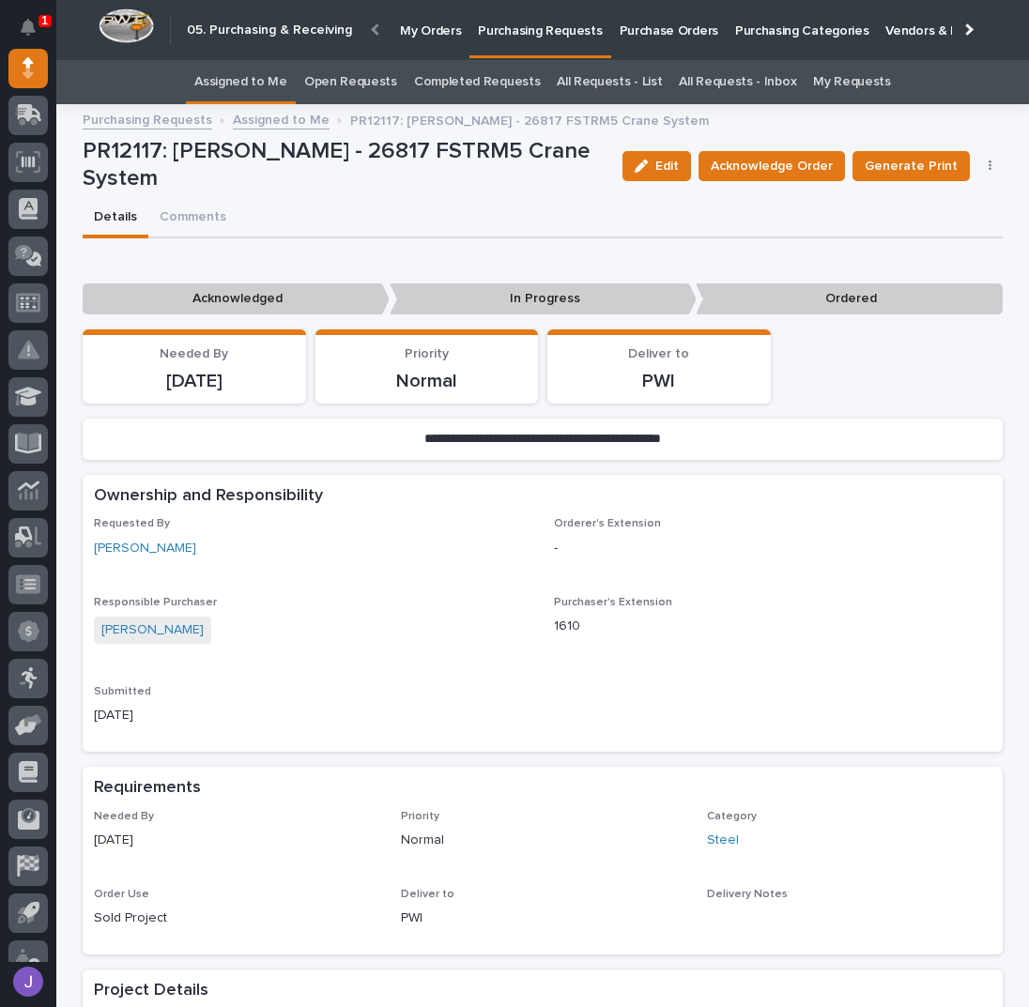
scroll to position [188, 0]
click at [619, 23] on p "Purchase Orders" at bounding box center [668, 19] width 99 height 39
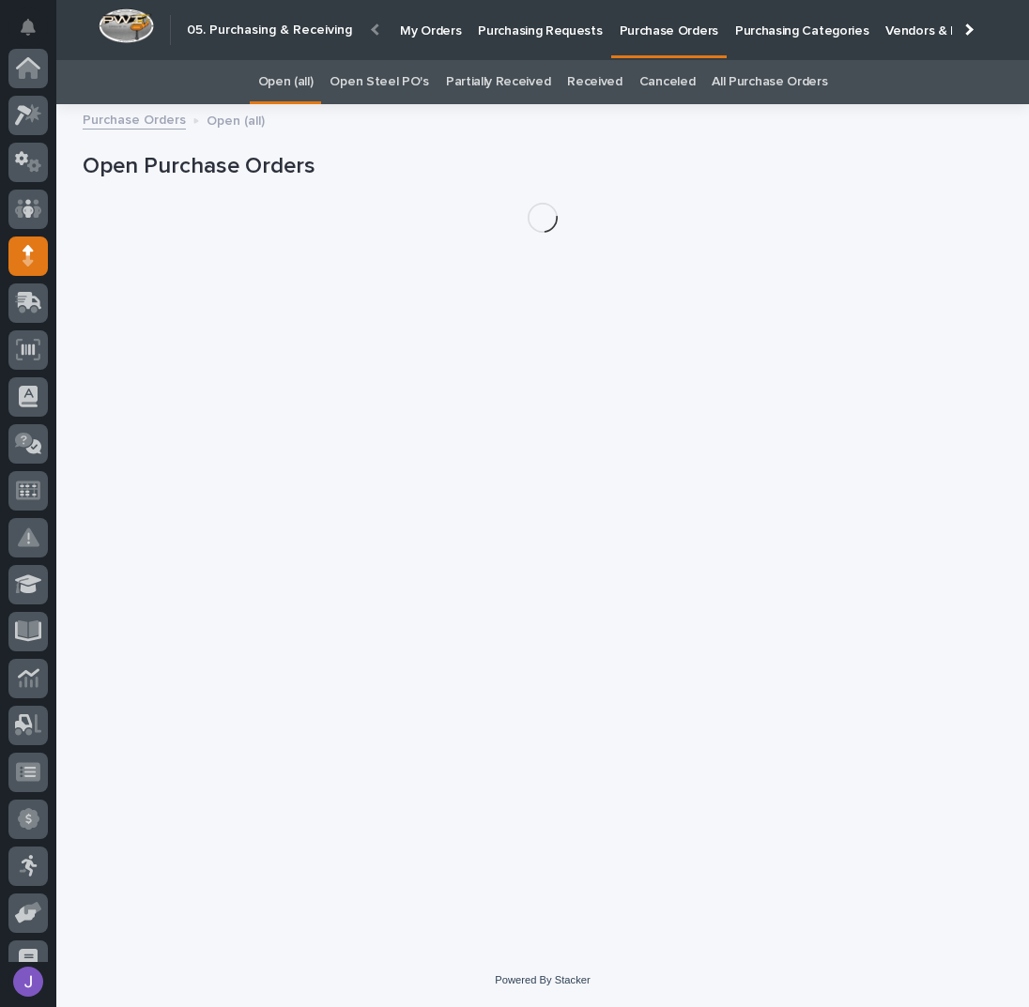
scroll to position [188, 0]
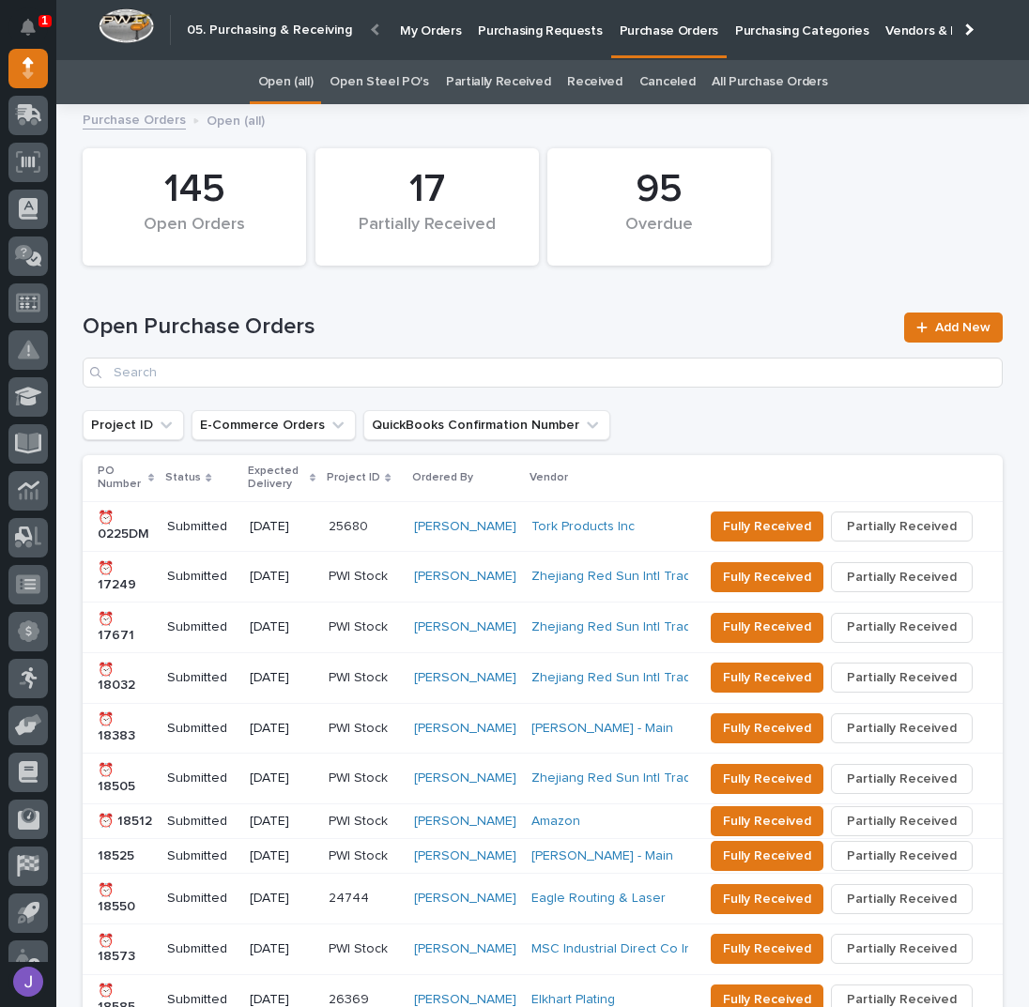
click at [392, 69] on link "Open Steel PO's" at bounding box center [378, 82] width 99 height 44
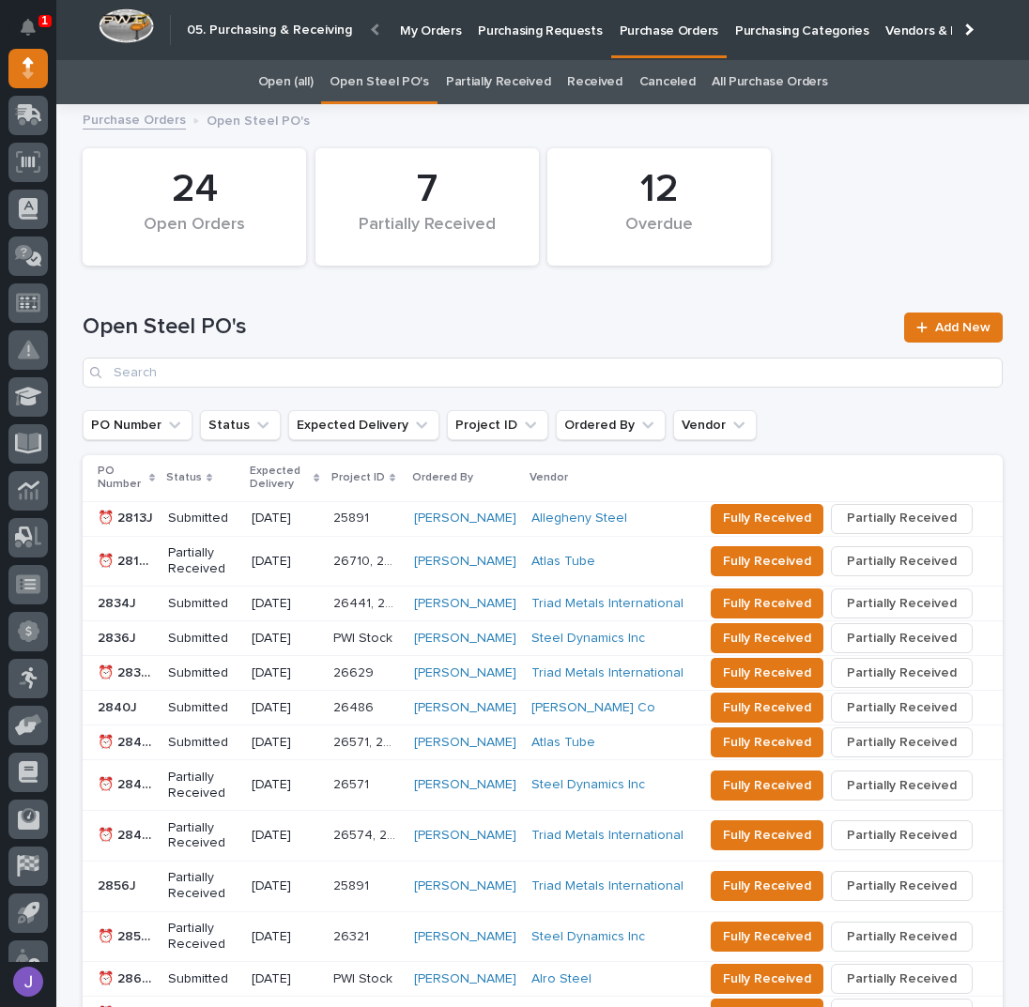
click at [519, 41] on link "Purchasing Requests" at bounding box center [539, 29] width 141 height 58
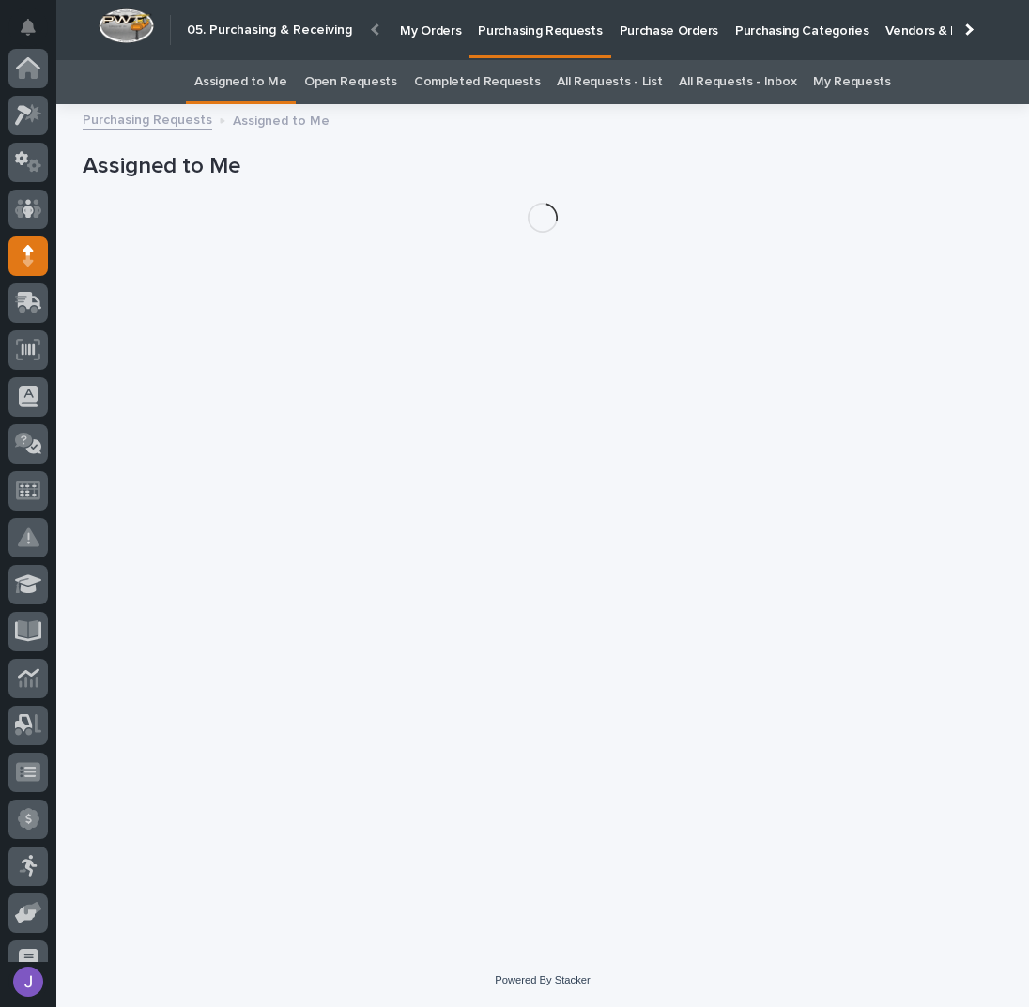
scroll to position [188, 0]
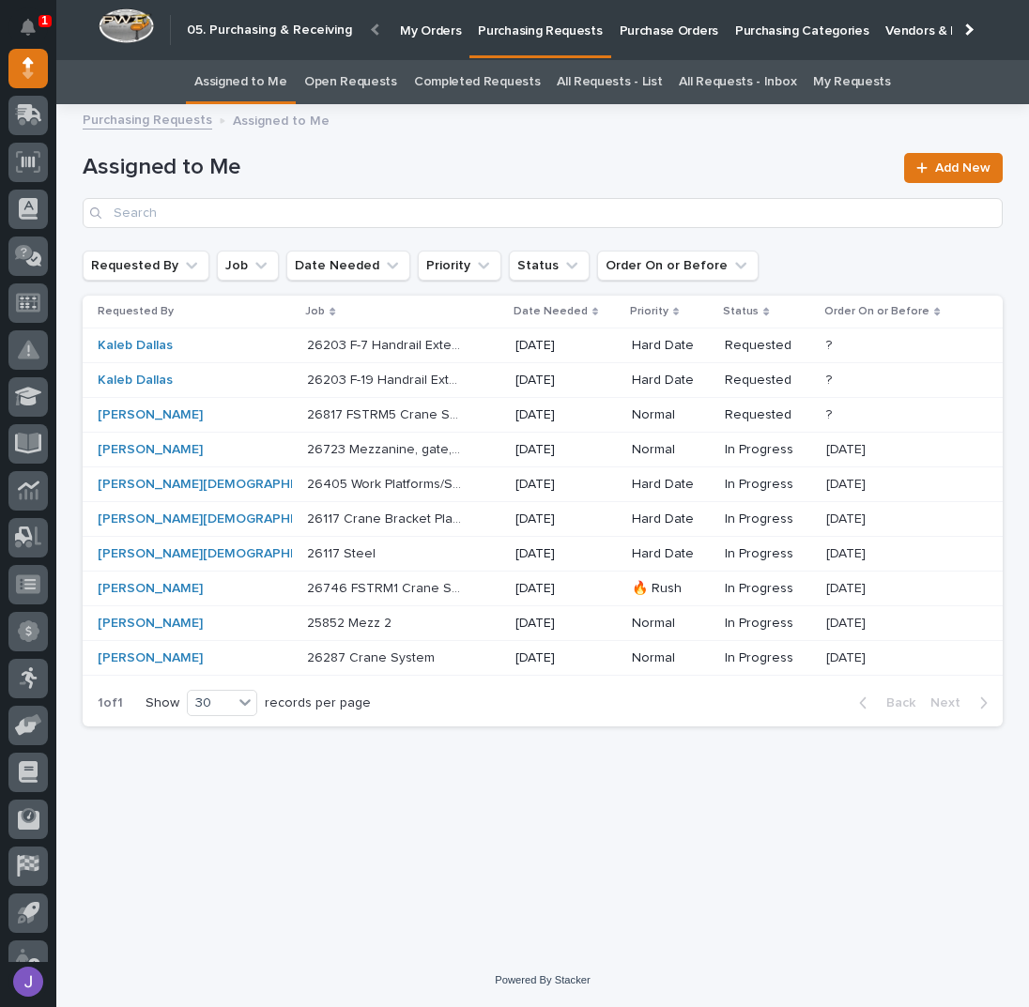
click at [435, 419] on div "26817 FSTRM5 Crane System 26817 FSTRM5 Crane System" at bounding box center [403, 415] width 193 height 31
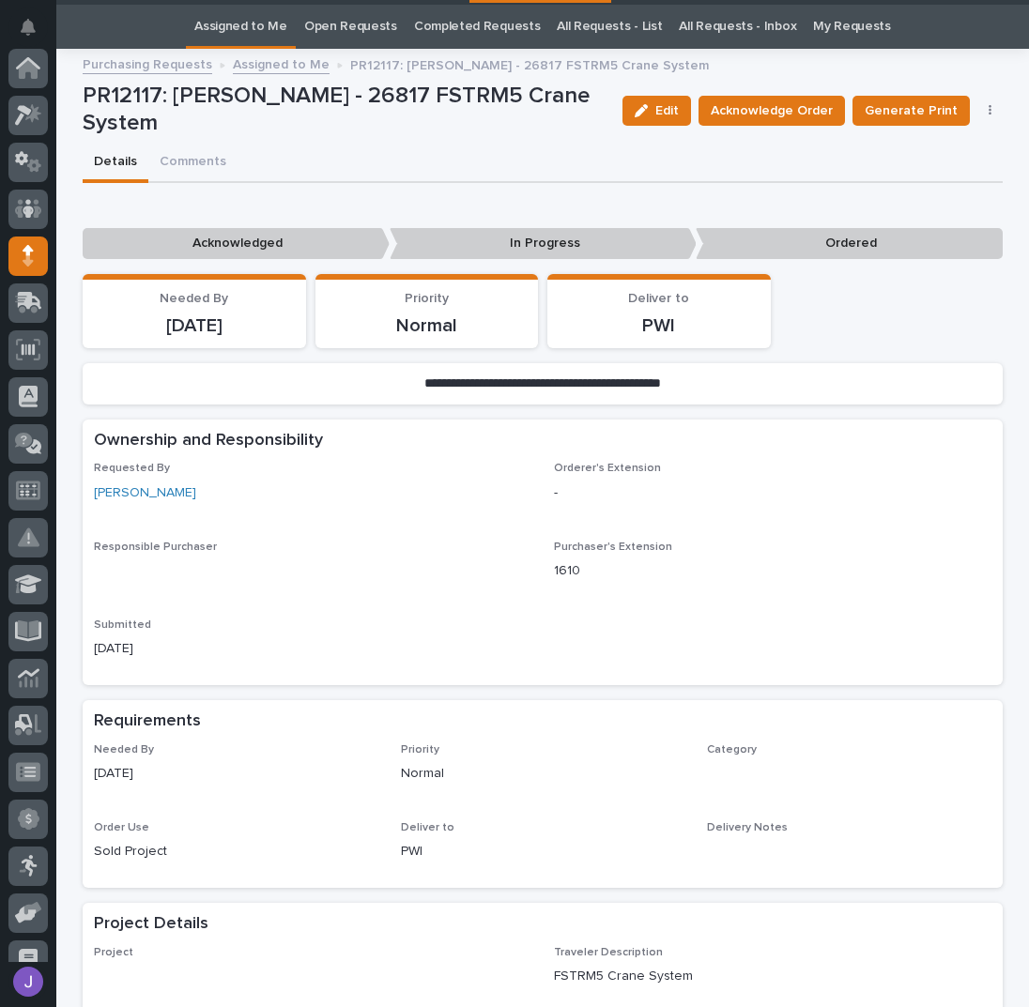
scroll to position [188, 0]
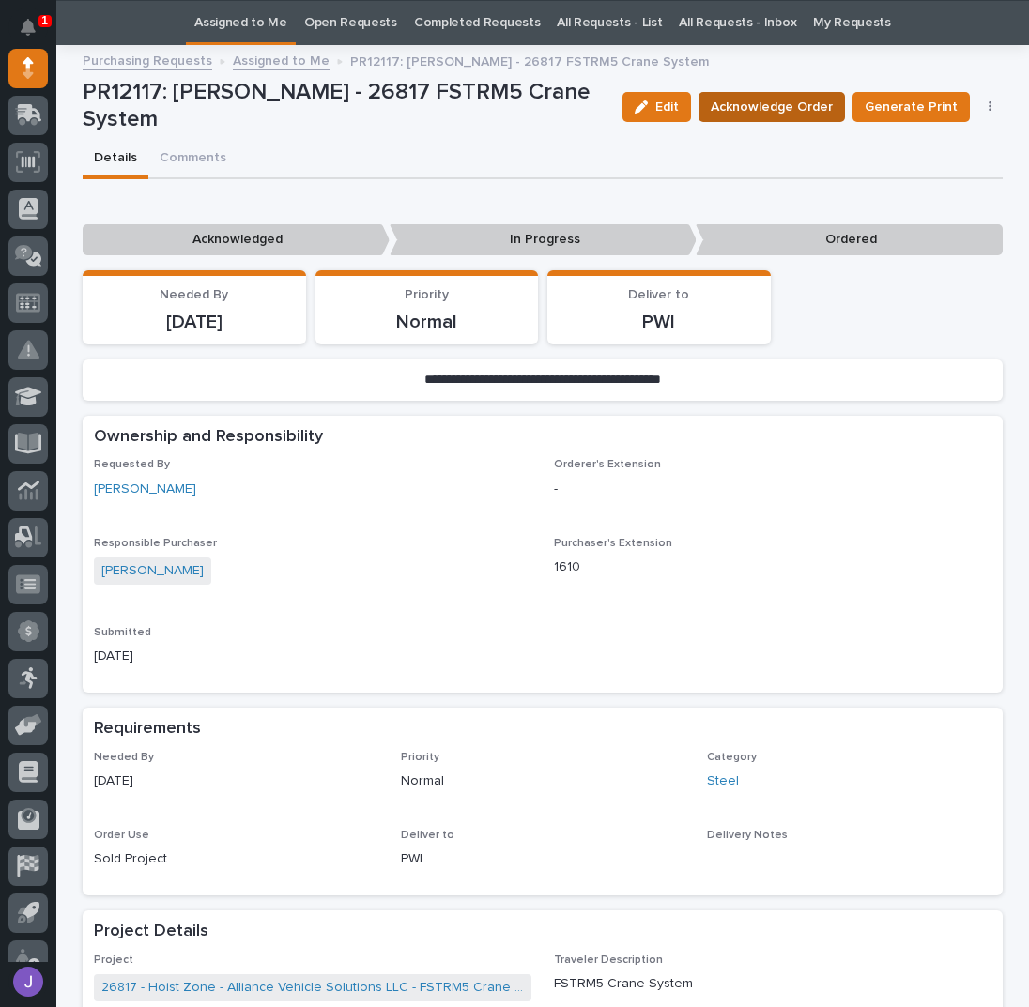
click at [752, 112] on span "Acknowledge Order" at bounding box center [771, 107] width 122 height 23
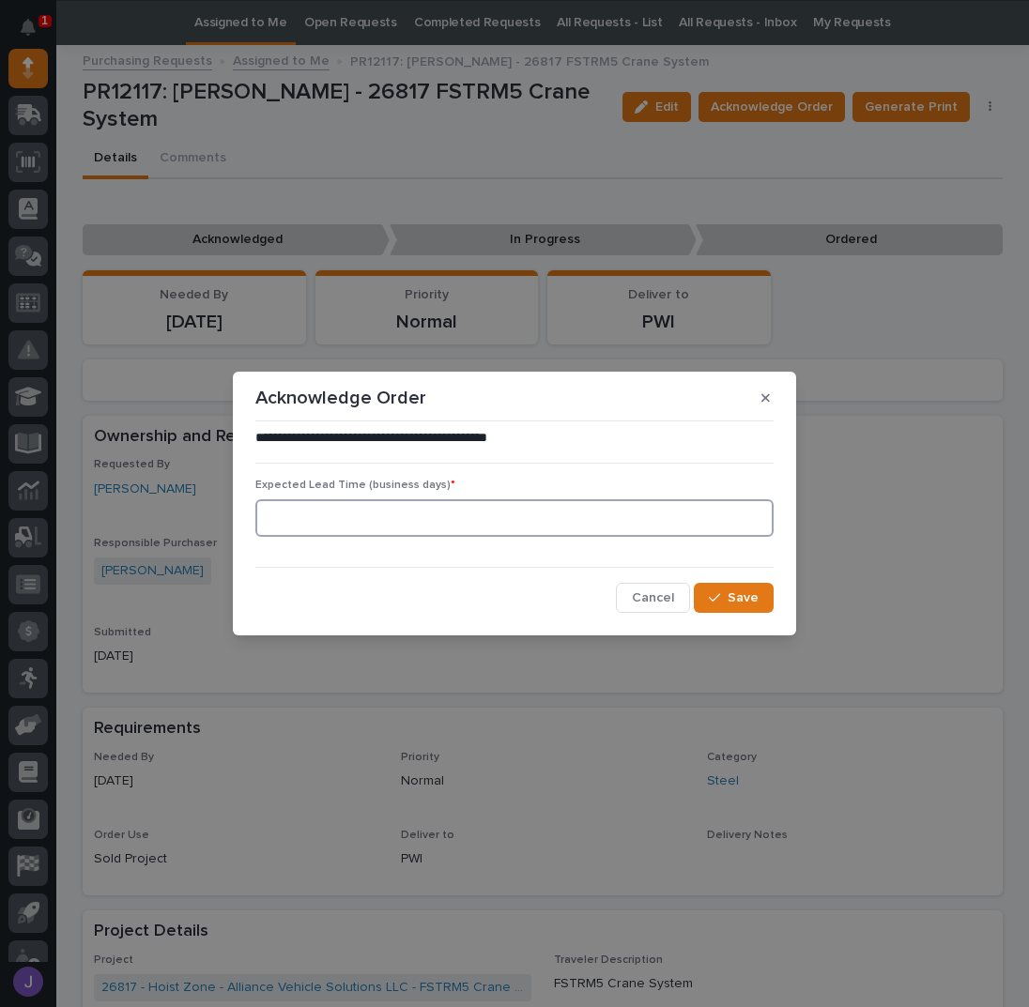
click at [445, 511] on input at bounding box center [514, 518] width 518 height 38
type input "0"
click at [739, 600] on span "Save" at bounding box center [742, 597] width 31 height 17
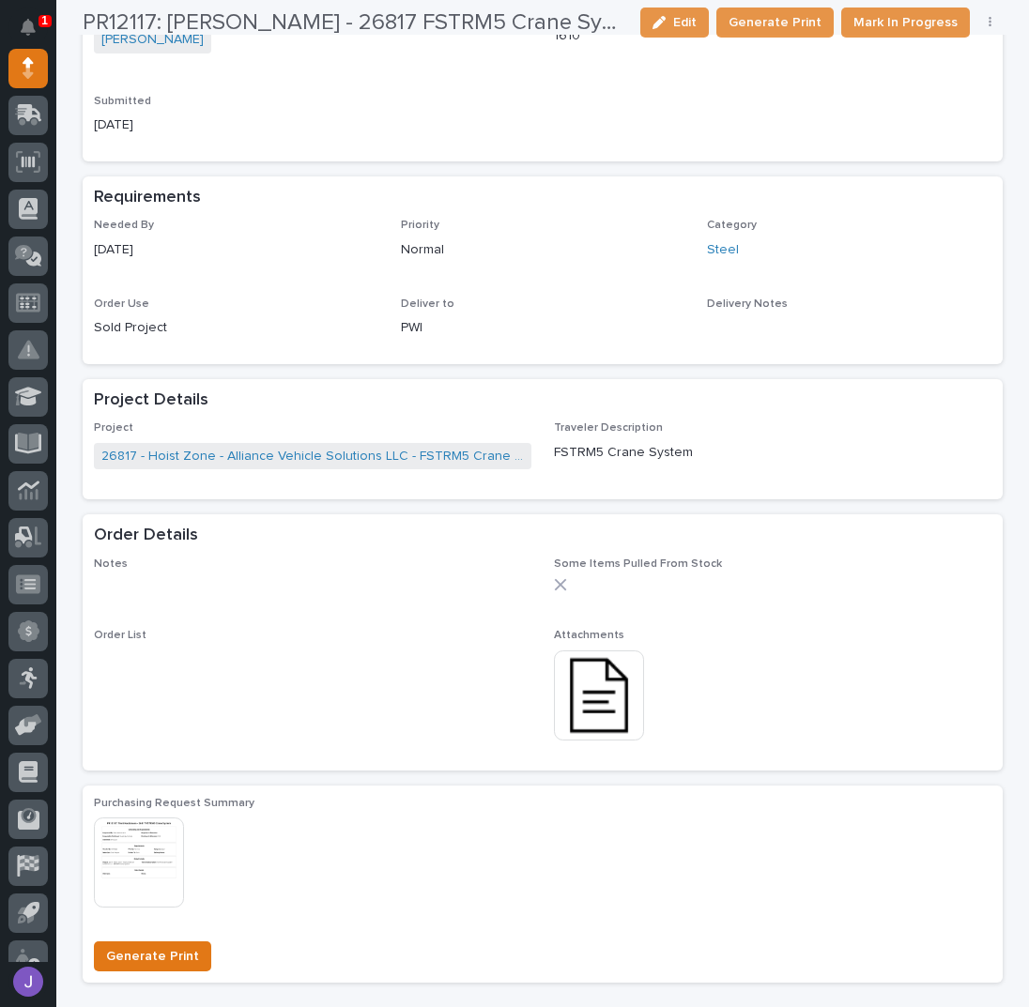
scroll to position [685, 0]
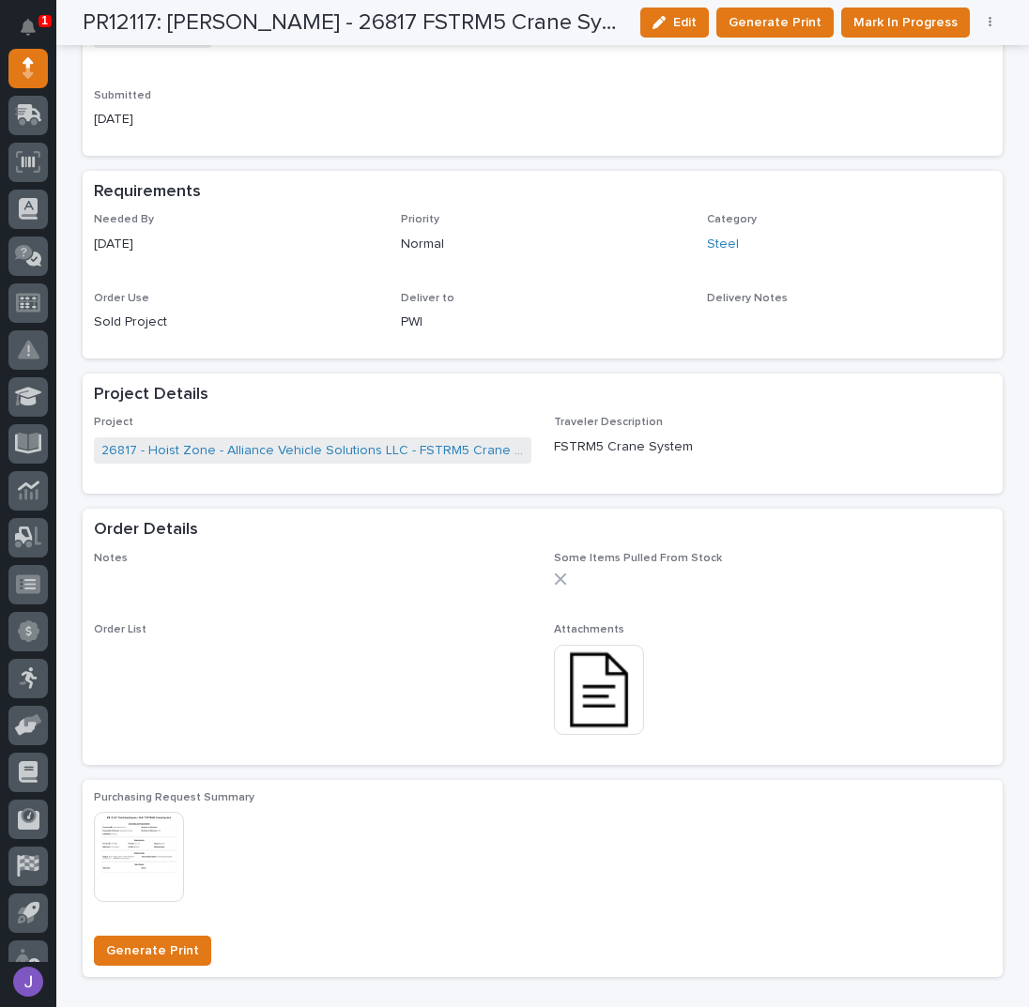
click at [593, 692] on img at bounding box center [599, 690] width 90 height 90
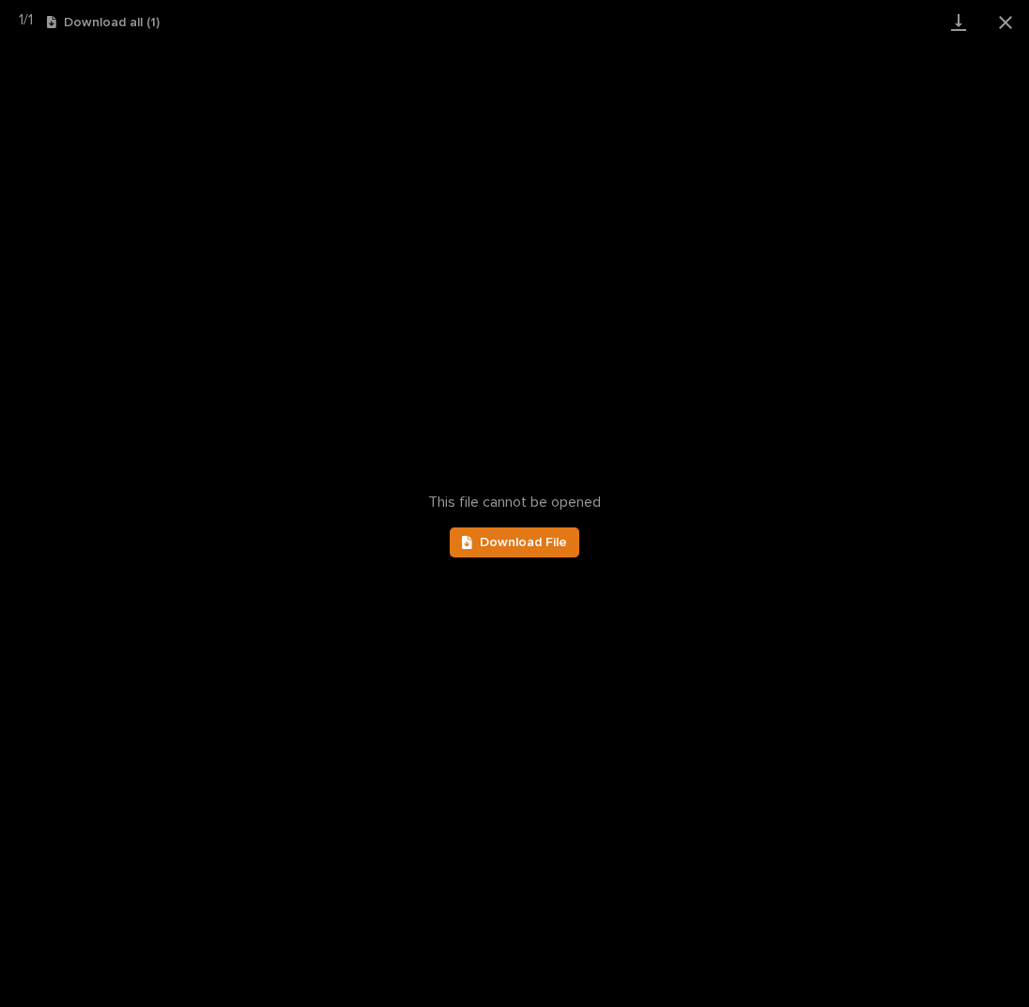
scroll to position [310, 0]
click at [566, 547] on link "Download File" at bounding box center [515, 542] width 130 height 30
click at [992, 30] on button "Close gallery" at bounding box center [1005, 22] width 47 height 44
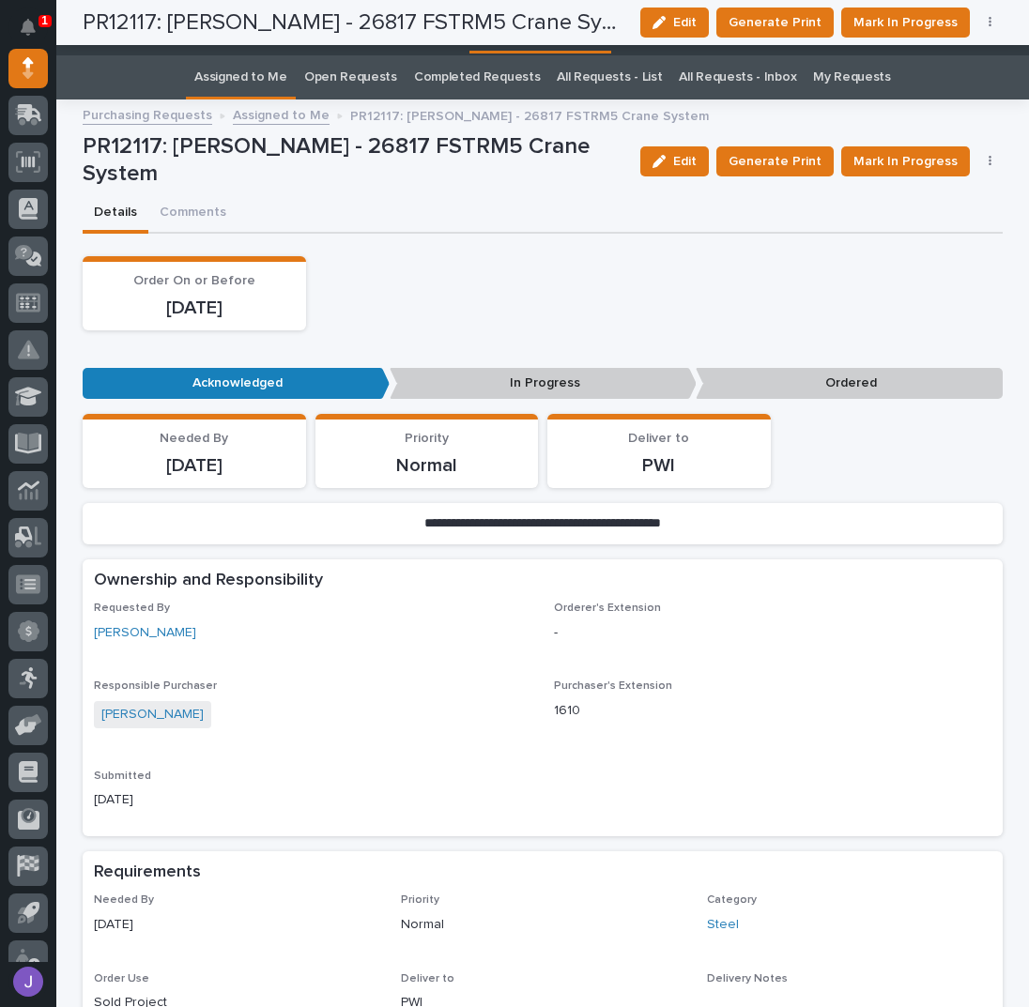
scroll to position [0, 0]
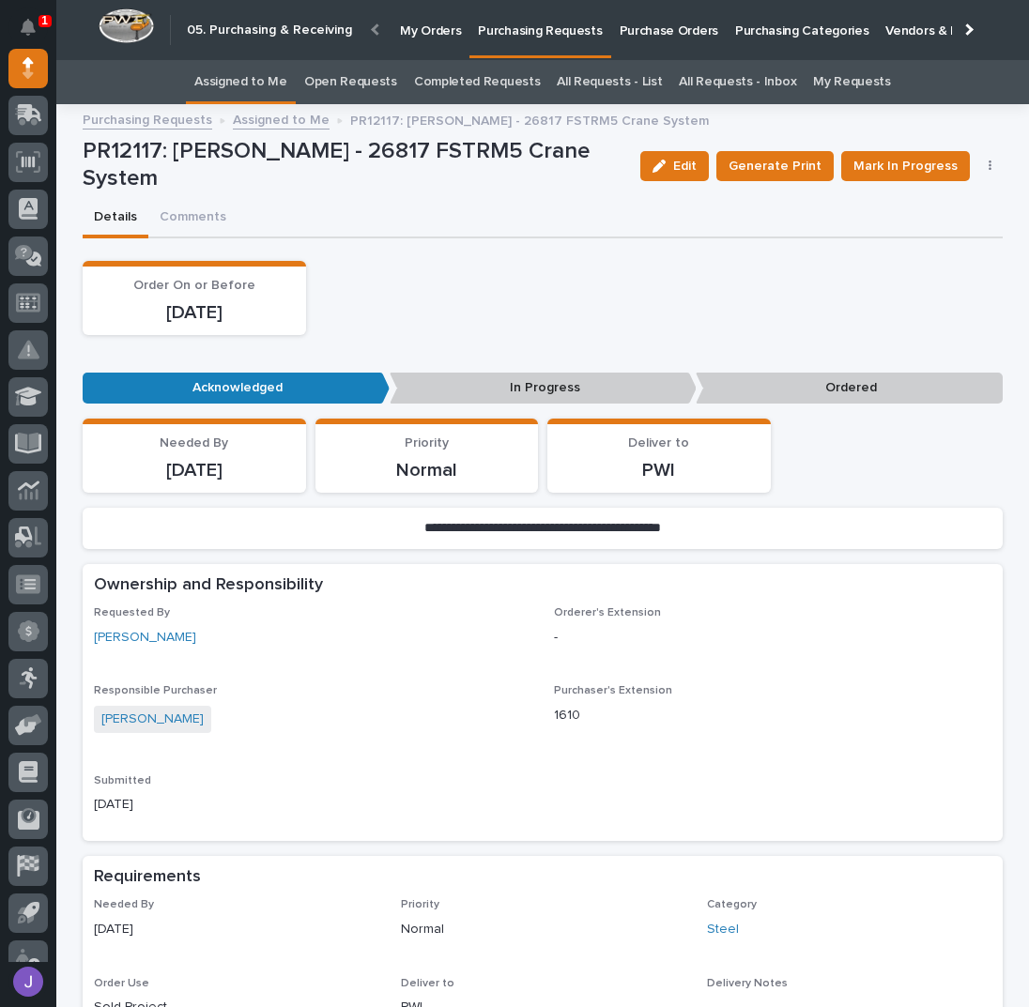
click at [619, 35] on p "Purchase Orders" at bounding box center [668, 19] width 99 height 39
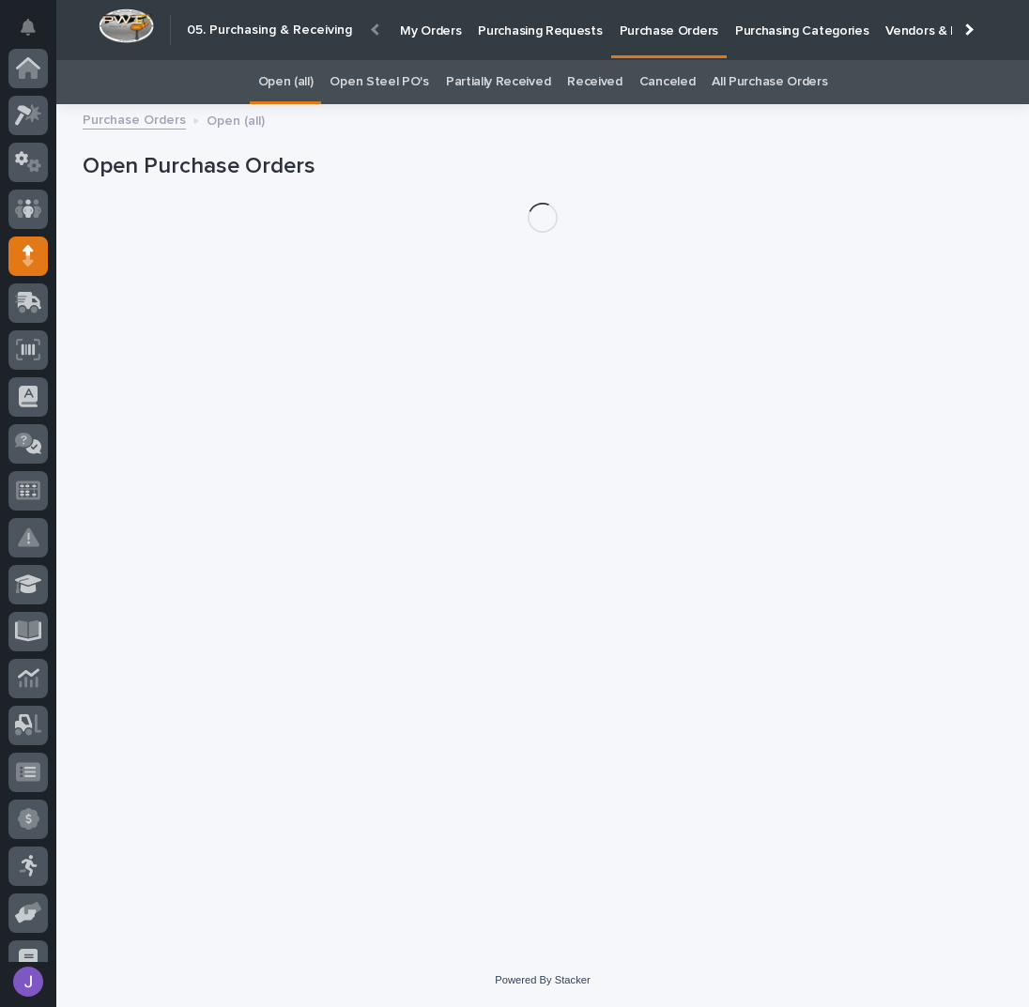
scroll to position [188, 0]
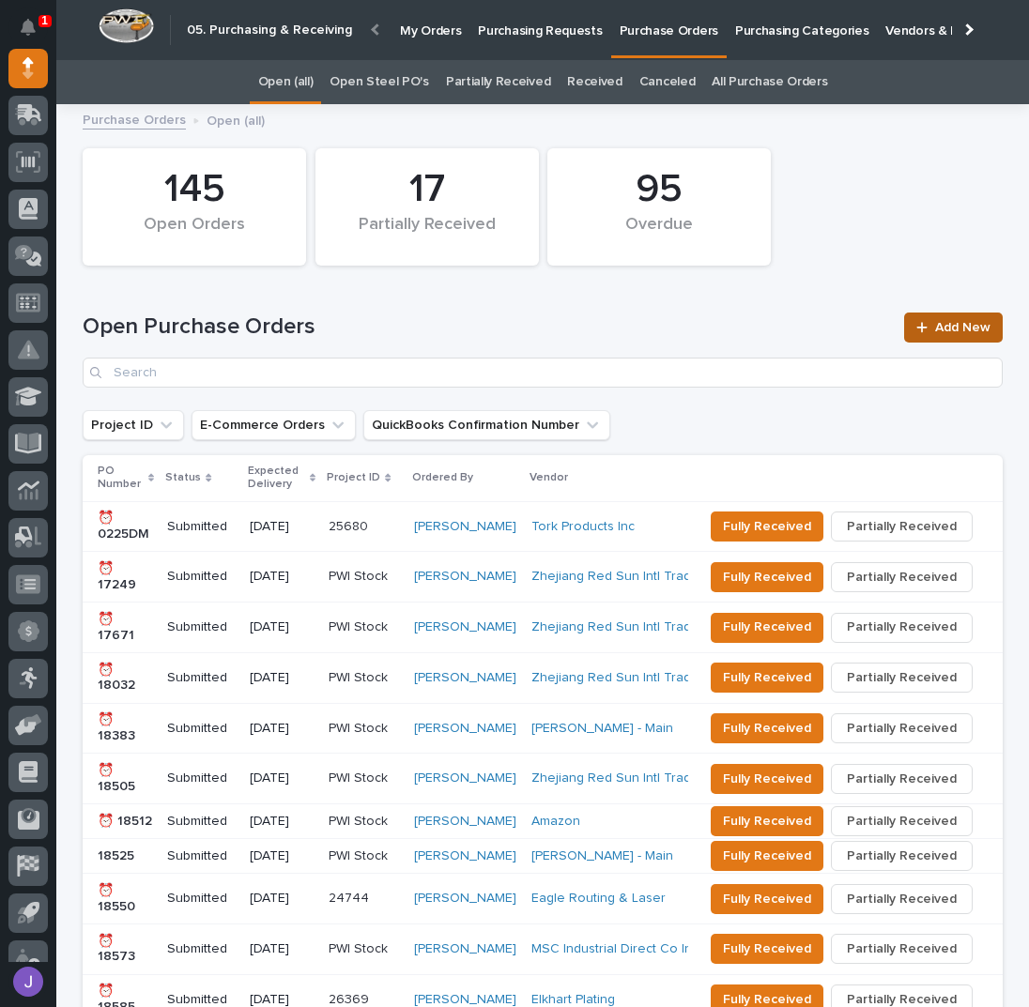
click at [937, 319] on link "Add New" at bounding box center [953, 328] width 99 height 30
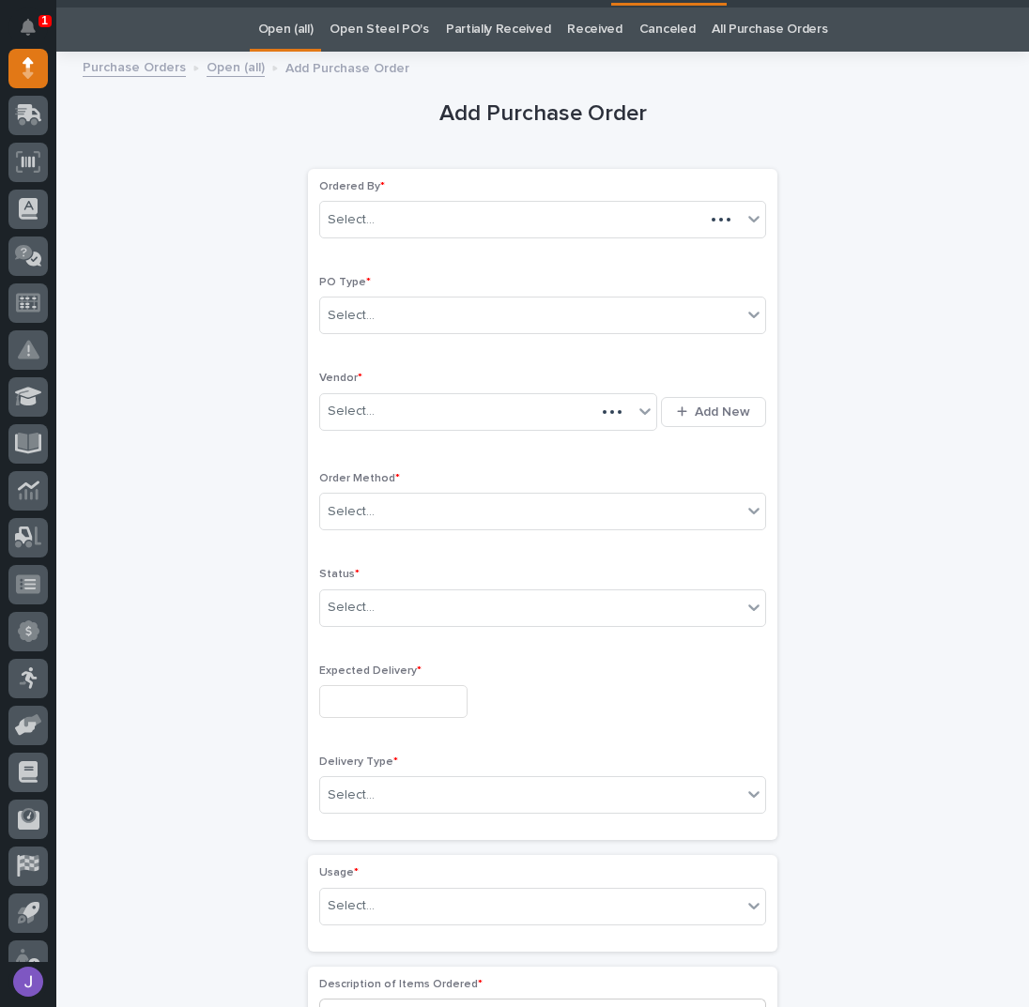
scroll to position [59, 0]
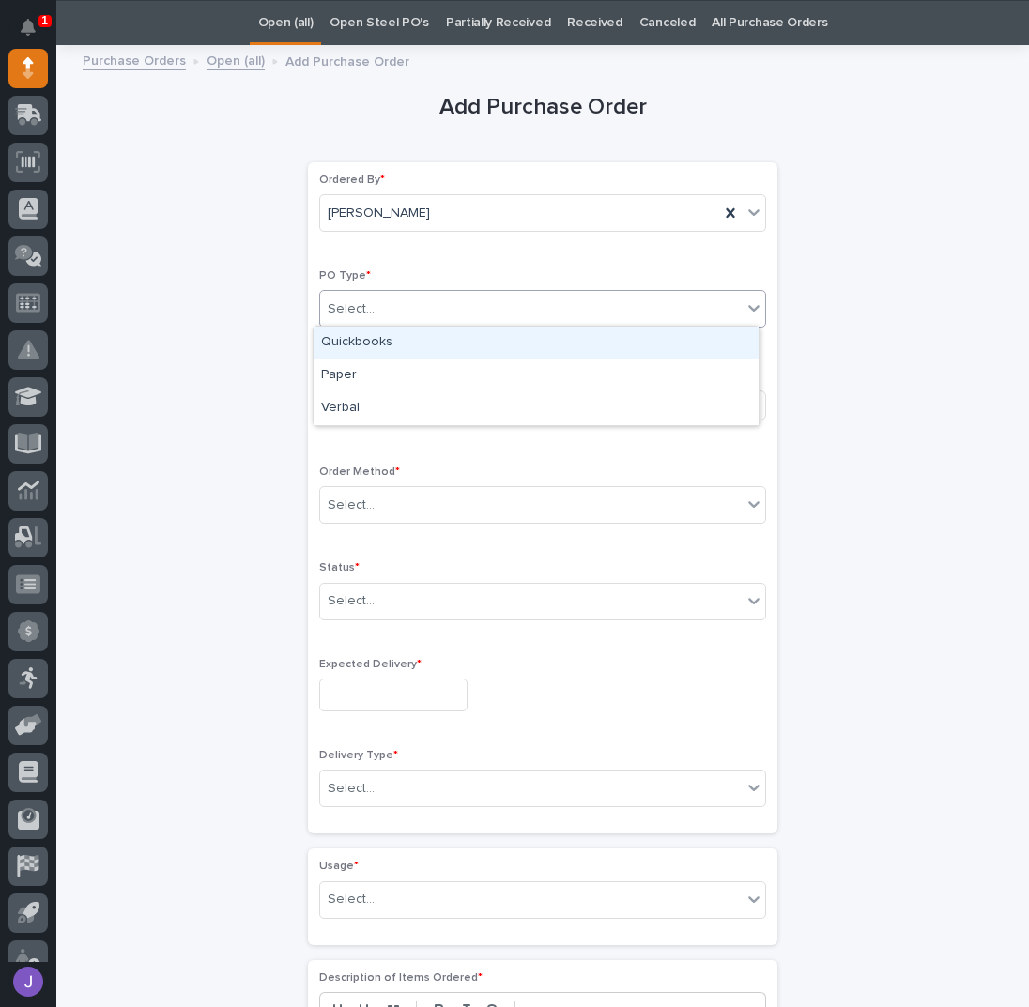
click at [402, 313] on div "Select..." at bounding box center [530, 309] width 421 height 31
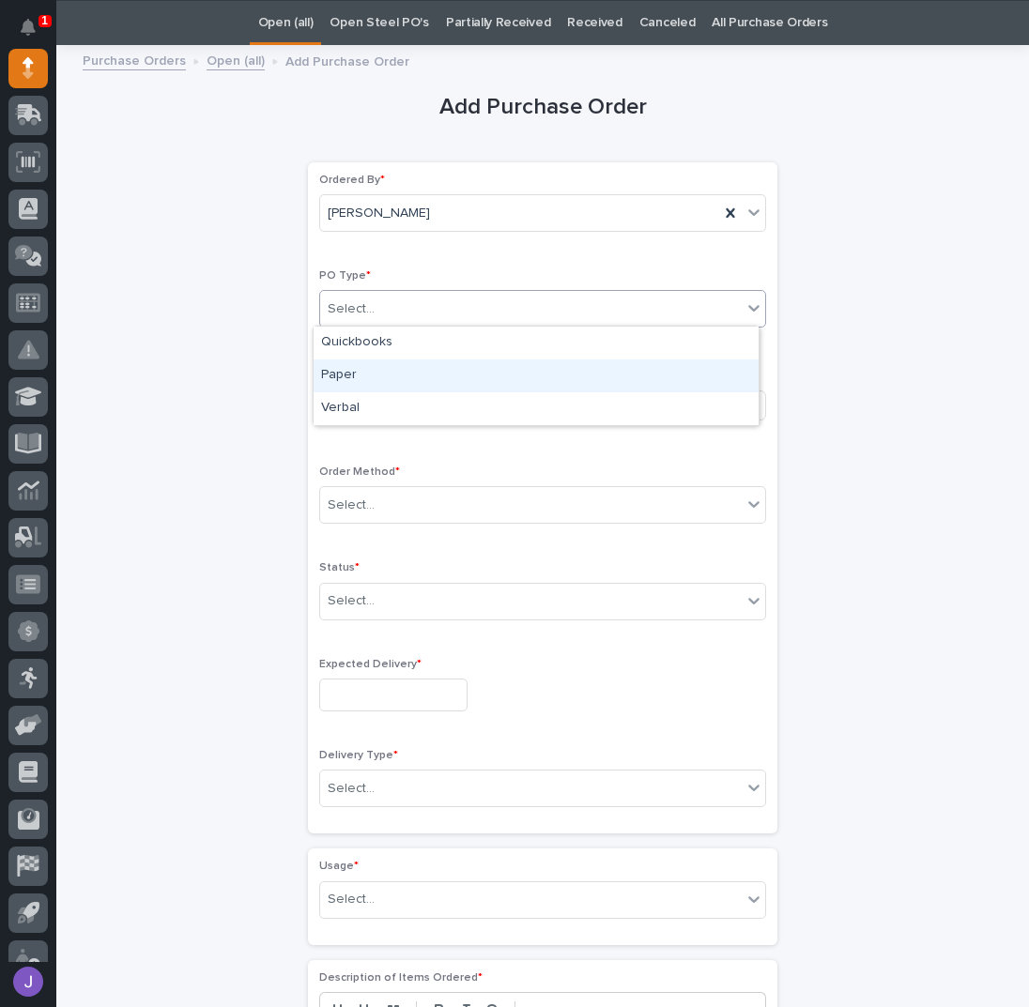
click at [367, 367] on div "Paper" at bounding box center [535, 375] width 445 height 33
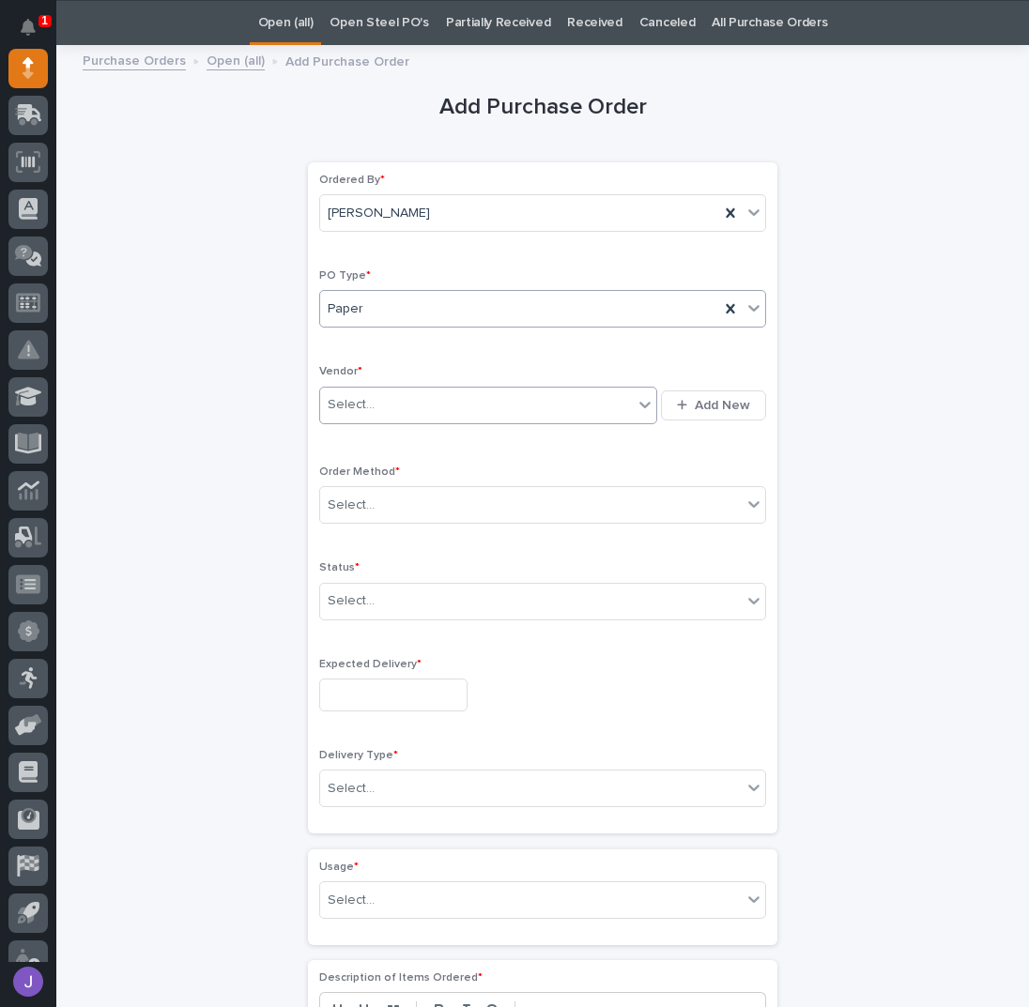
click at [358, 395] on div "Select..." at bounding box center [351, 405] width 47 height 20
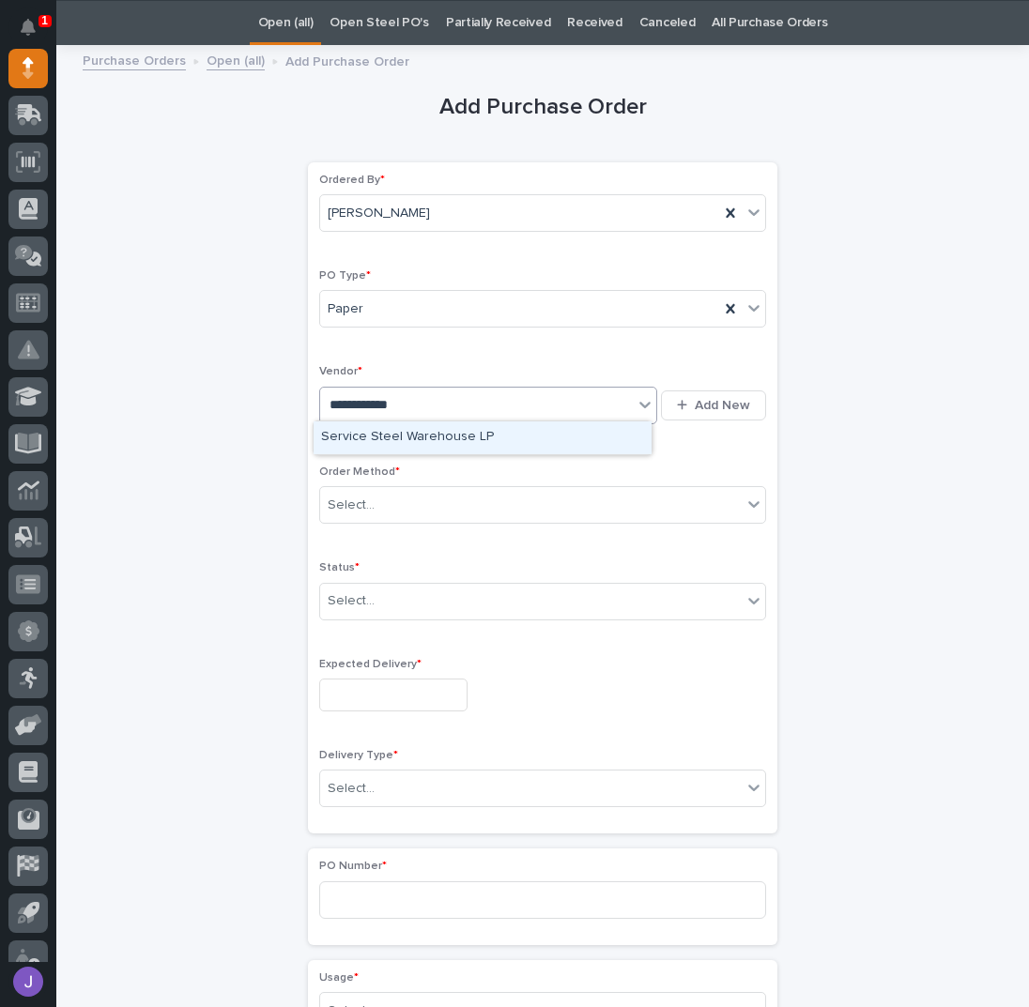
type input "**********"
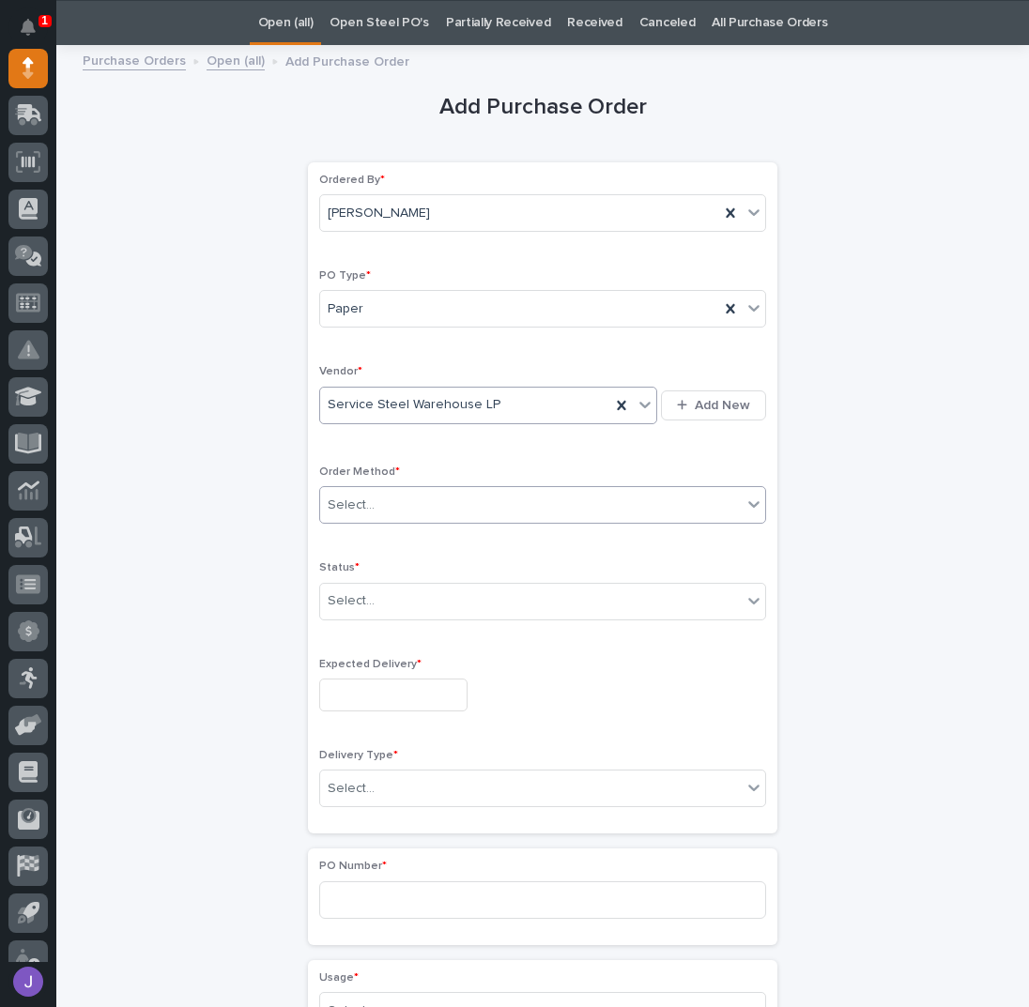
click at [433, 508] on div "Select..." at bounding box center [530, 505] width 421 height 31
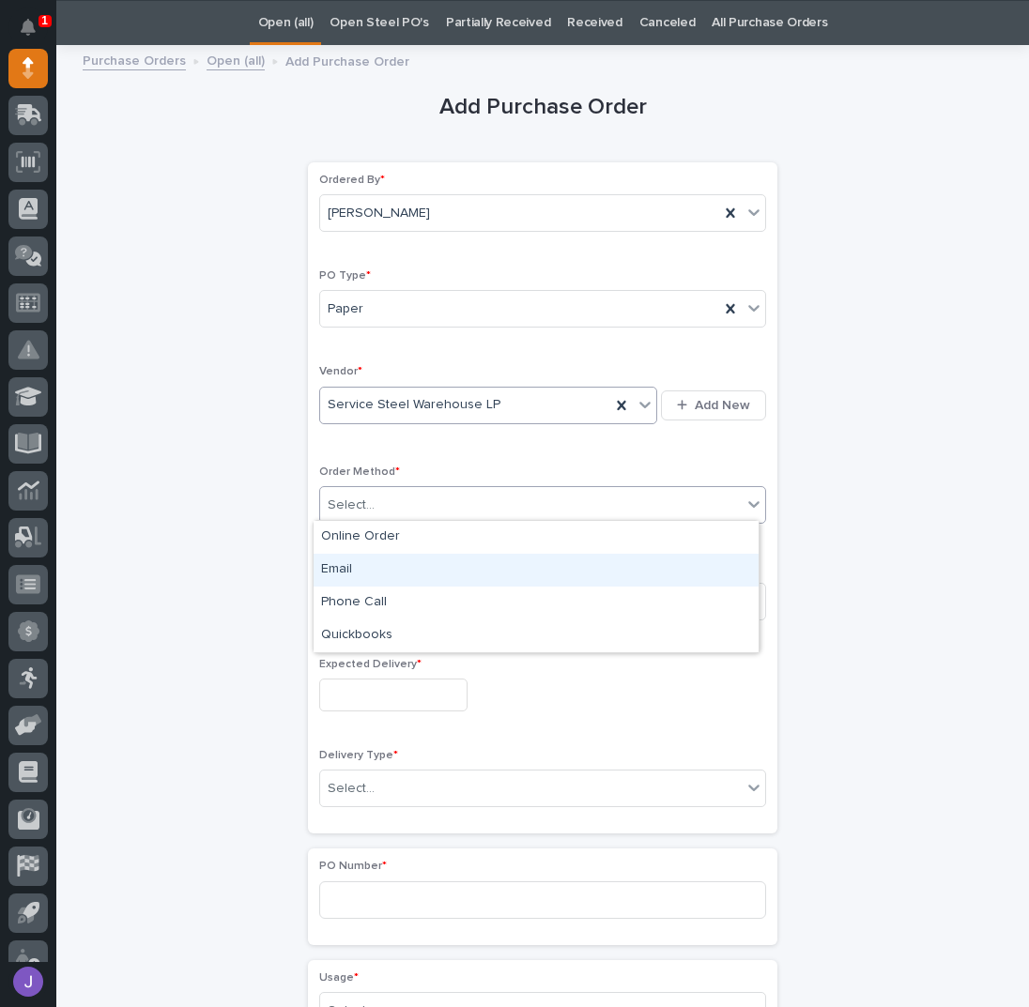
click at [344, 564] on div "Email" at bounding box center [535, 570] width 445 height 33
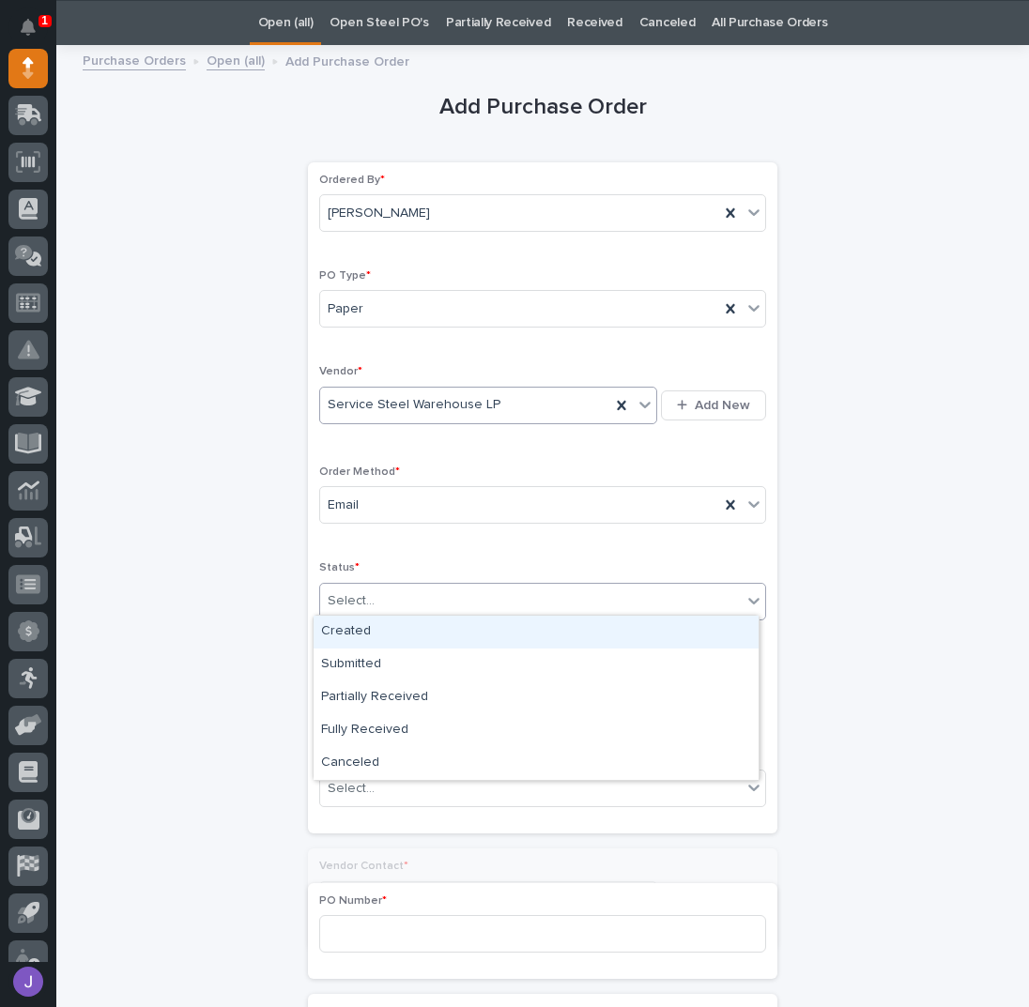
click at [351, 597] on div "Select..." at bounding box center [351, 601] width 47 height 20
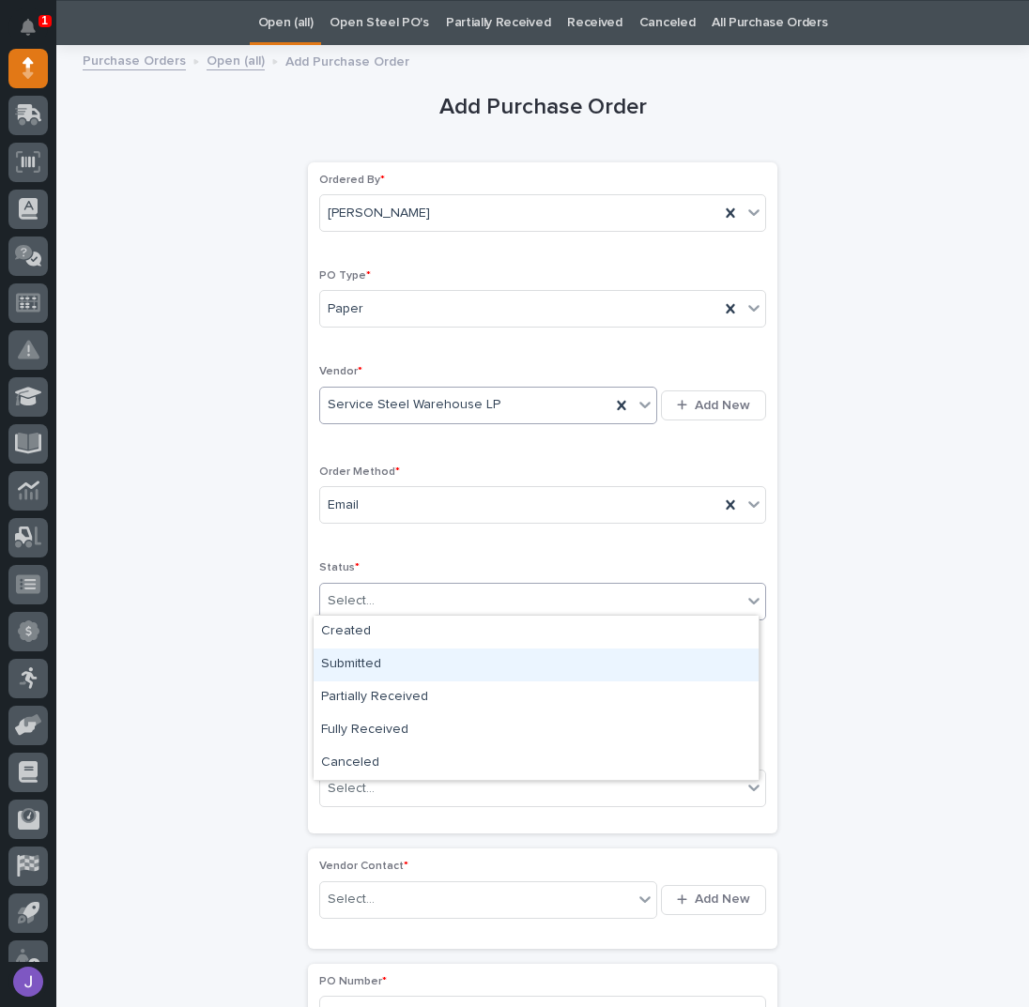
click at [357, 656] on div "Submitted" at bounding box center [535, 664] width 445 height 33
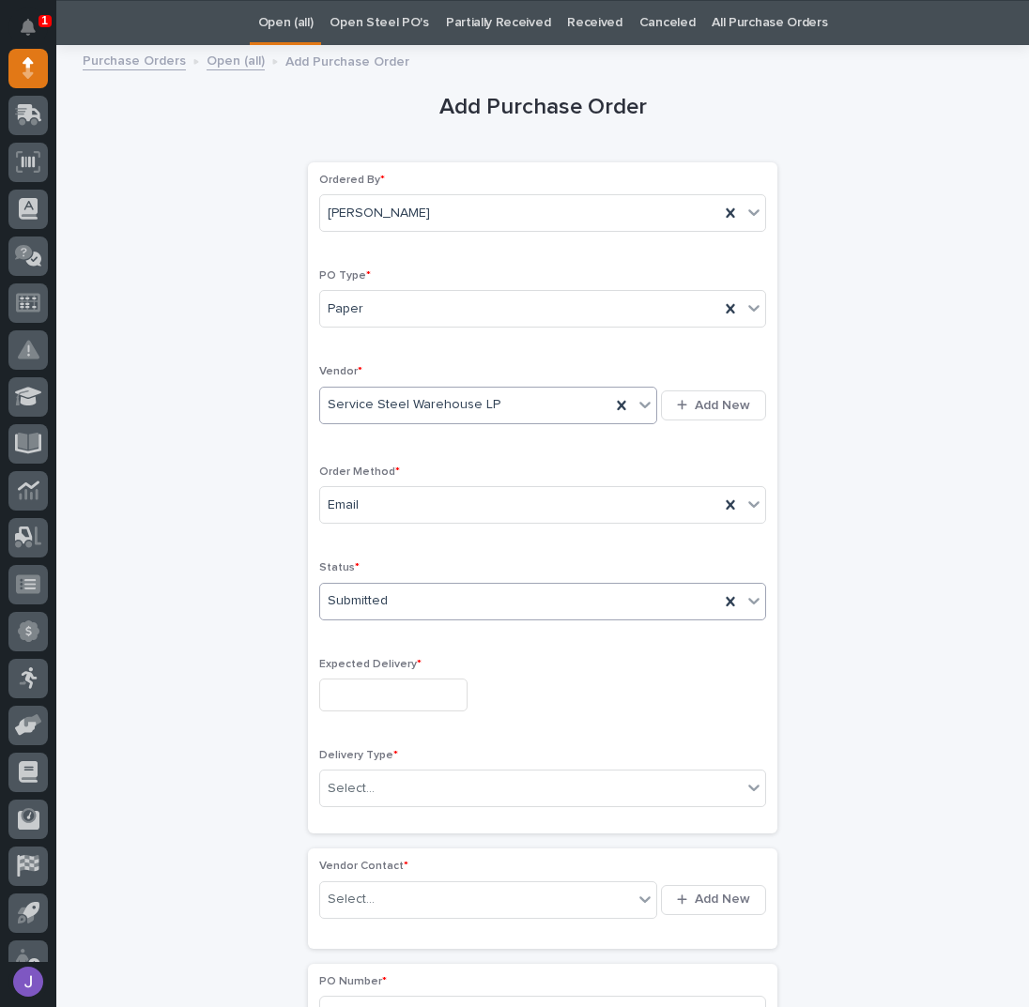
click at [359, 687] on input "text" at bounding box center [393, 694] width 148 height 33
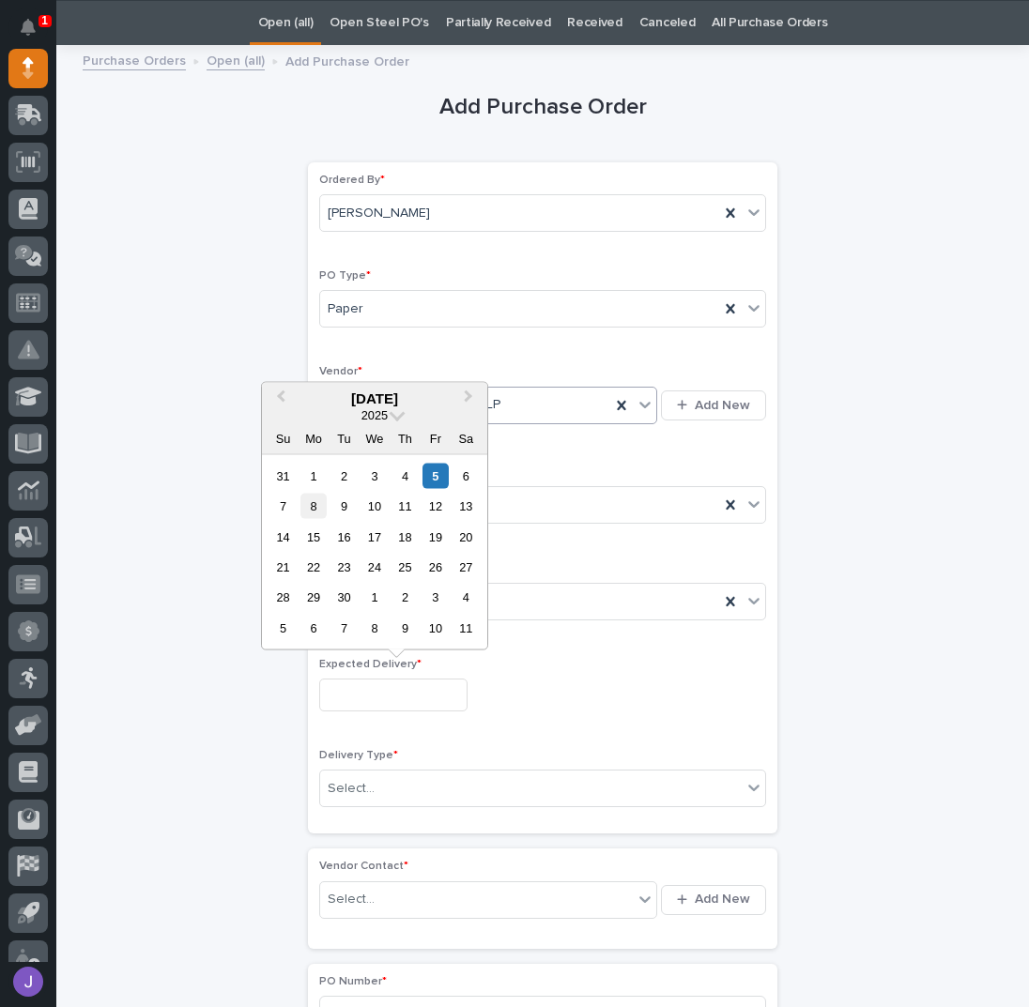
click at [316, 513] on div "8" at bounding box center [312, 506] width 25 height 25
type input "**********"
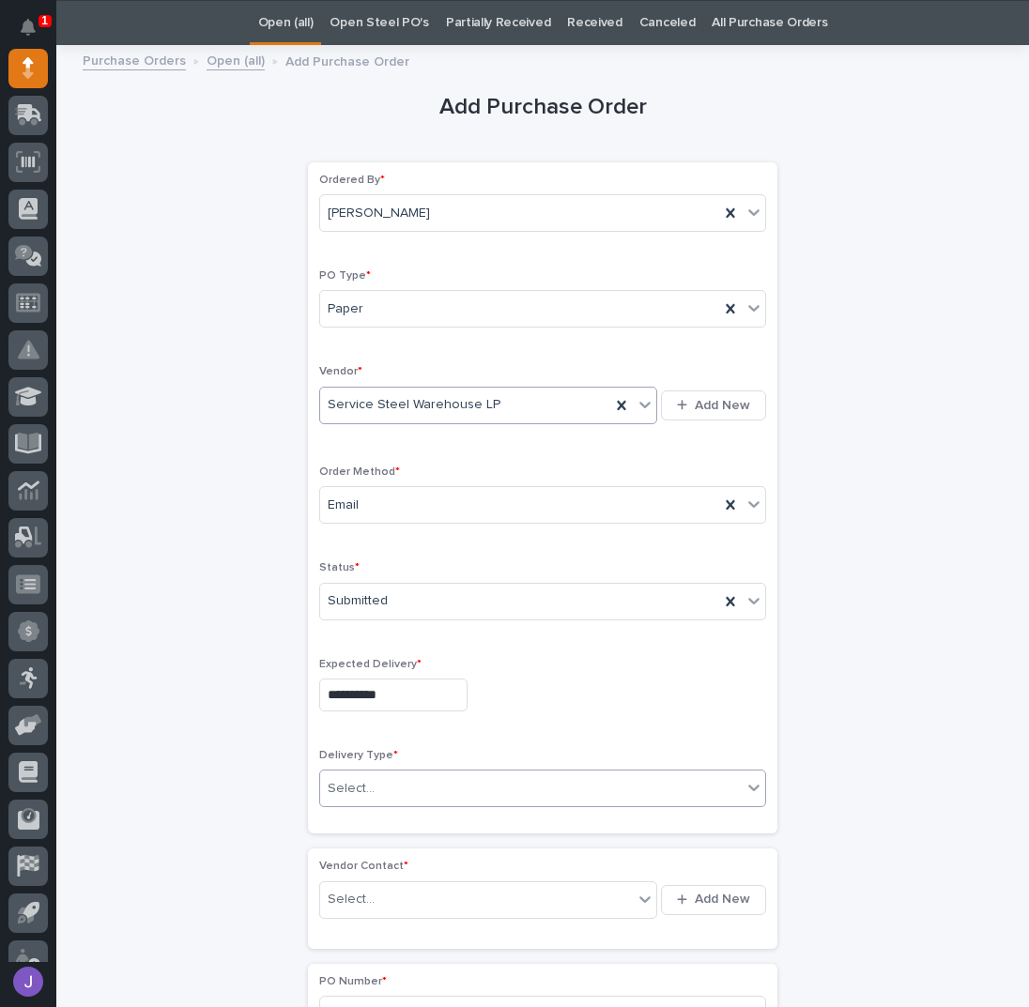
click at [371, 777] on div "Select..." at bounding box center [530, 788] width 421 height 31
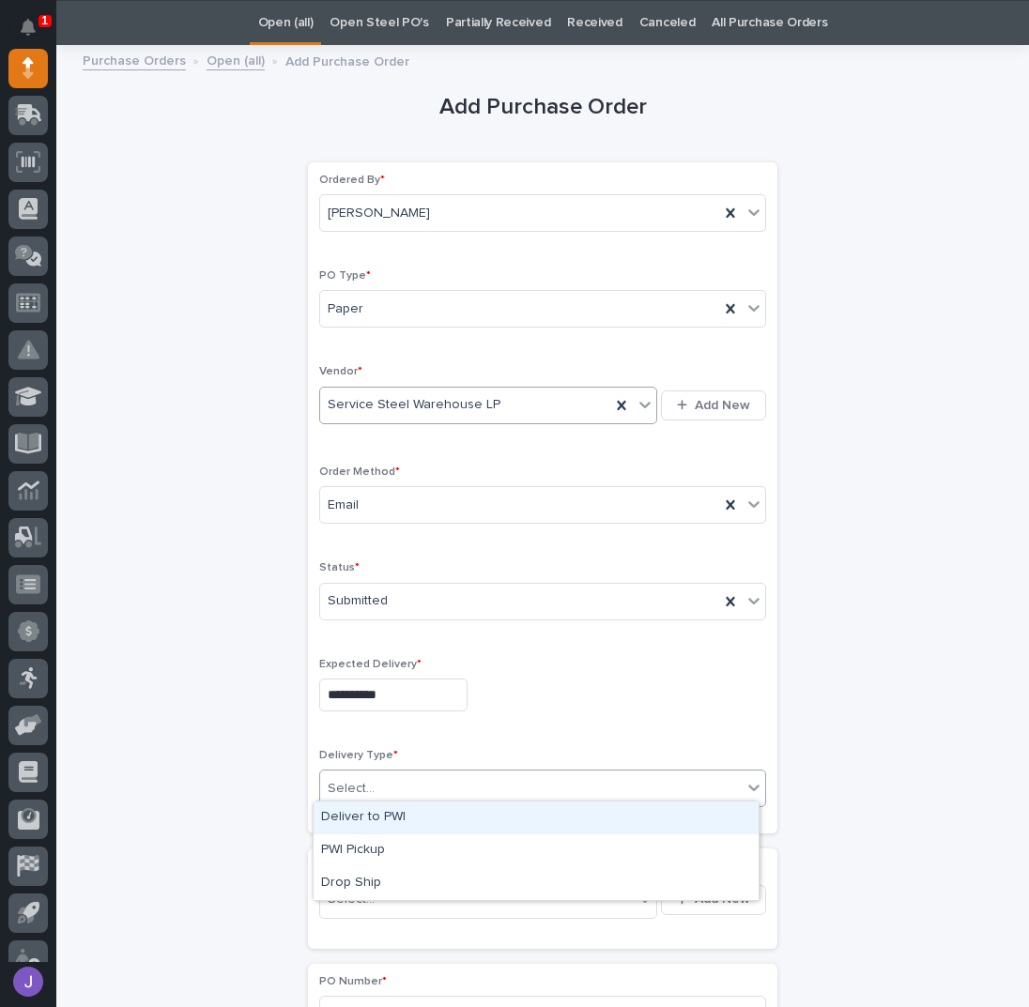
click at [373, 818] on div "Deliver to PWI" at bounding box center [535, 817] width 445 height 33
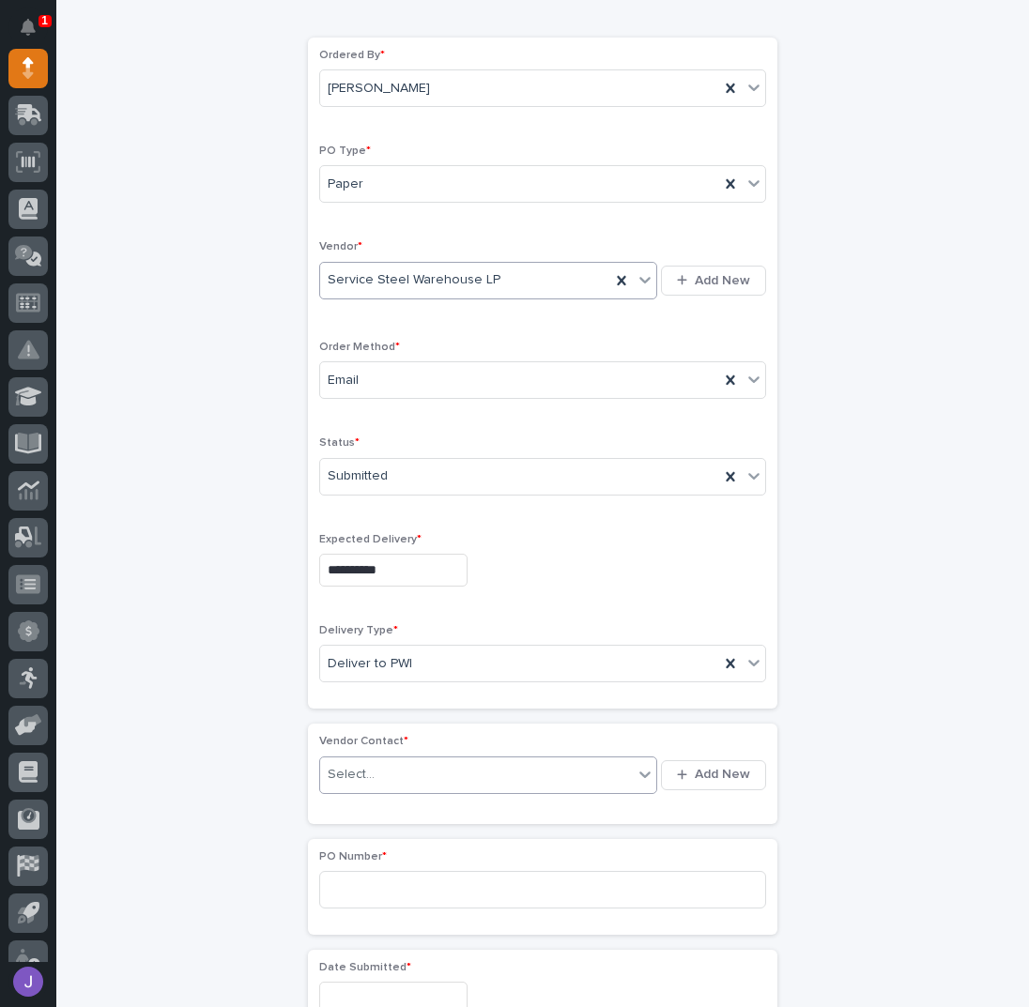
click at [379, 762] on div "Select..." at bounding box center [476, 774] width 313 height 31
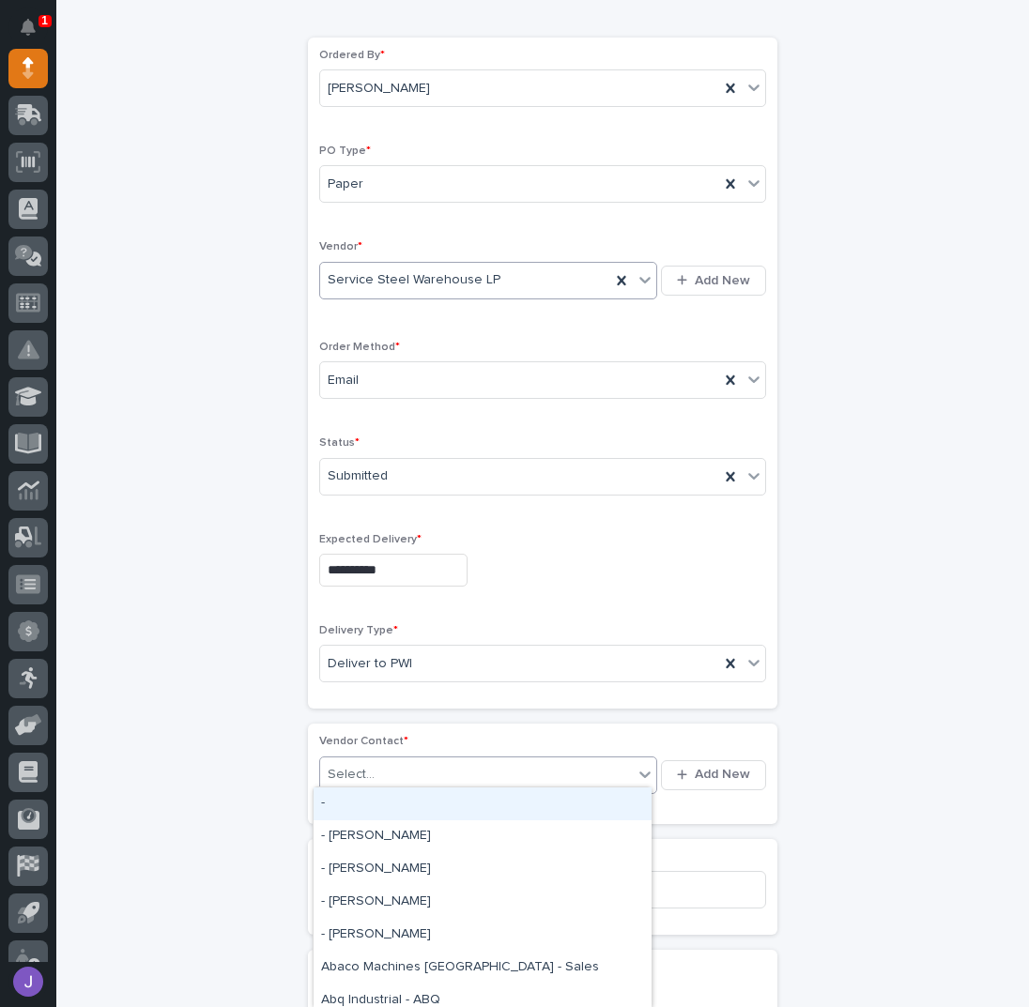
scroll to position [310, 0]
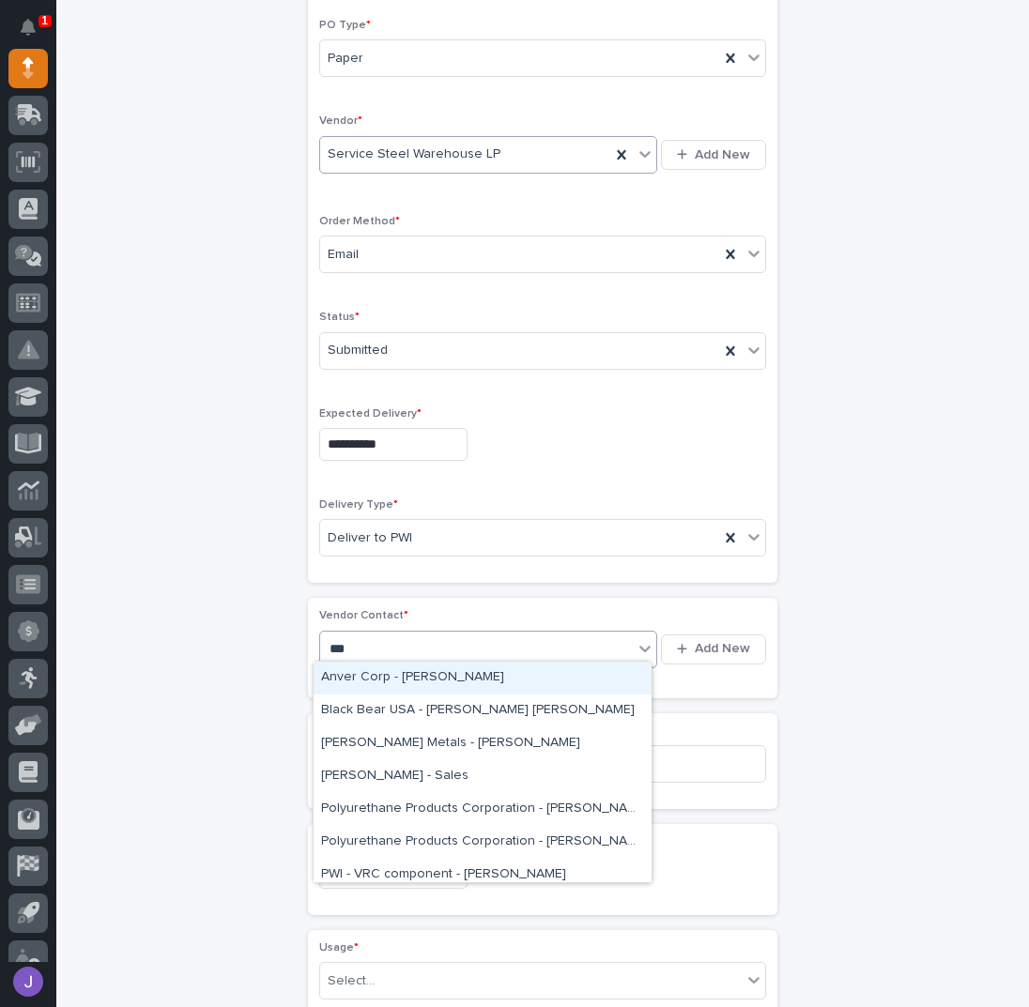
type input "****"
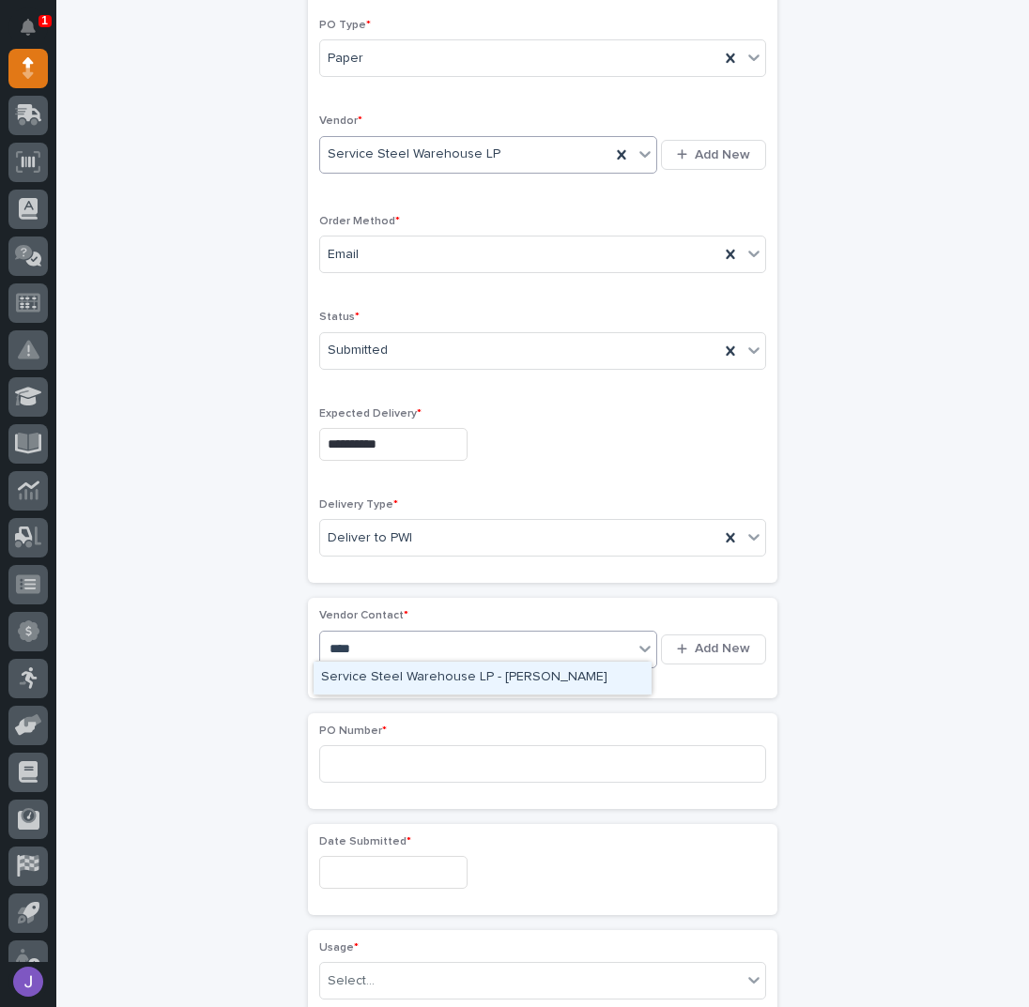
click at [377, 676] on div "Service Steel Warehouse LP - [PERSON_NAME]" at bounding box center [482, 678] width 338 height 33
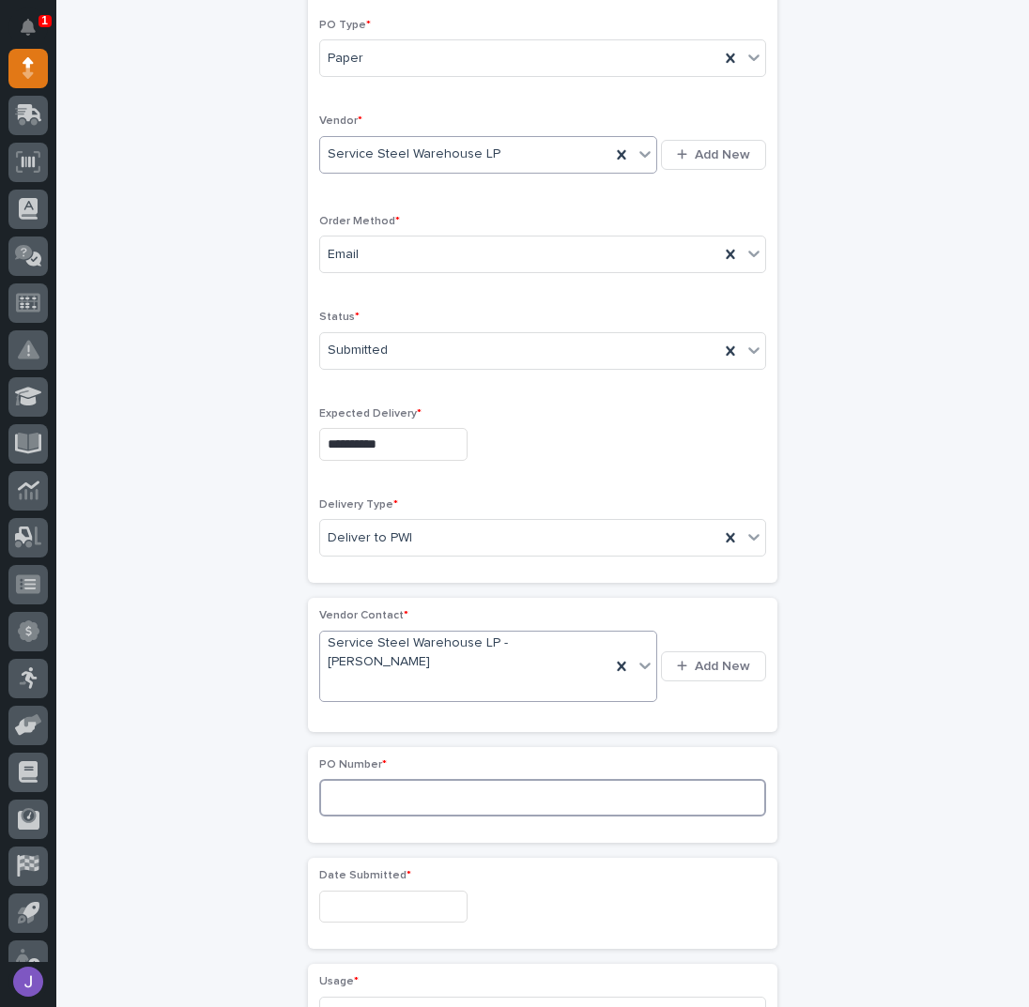
click at [358, 779] on input at bounding box center [542, 798] width 447 height 38
type input "2889J"
click at [370, 891] on input "text" at bounding box center [393, 907] width 148 height 33
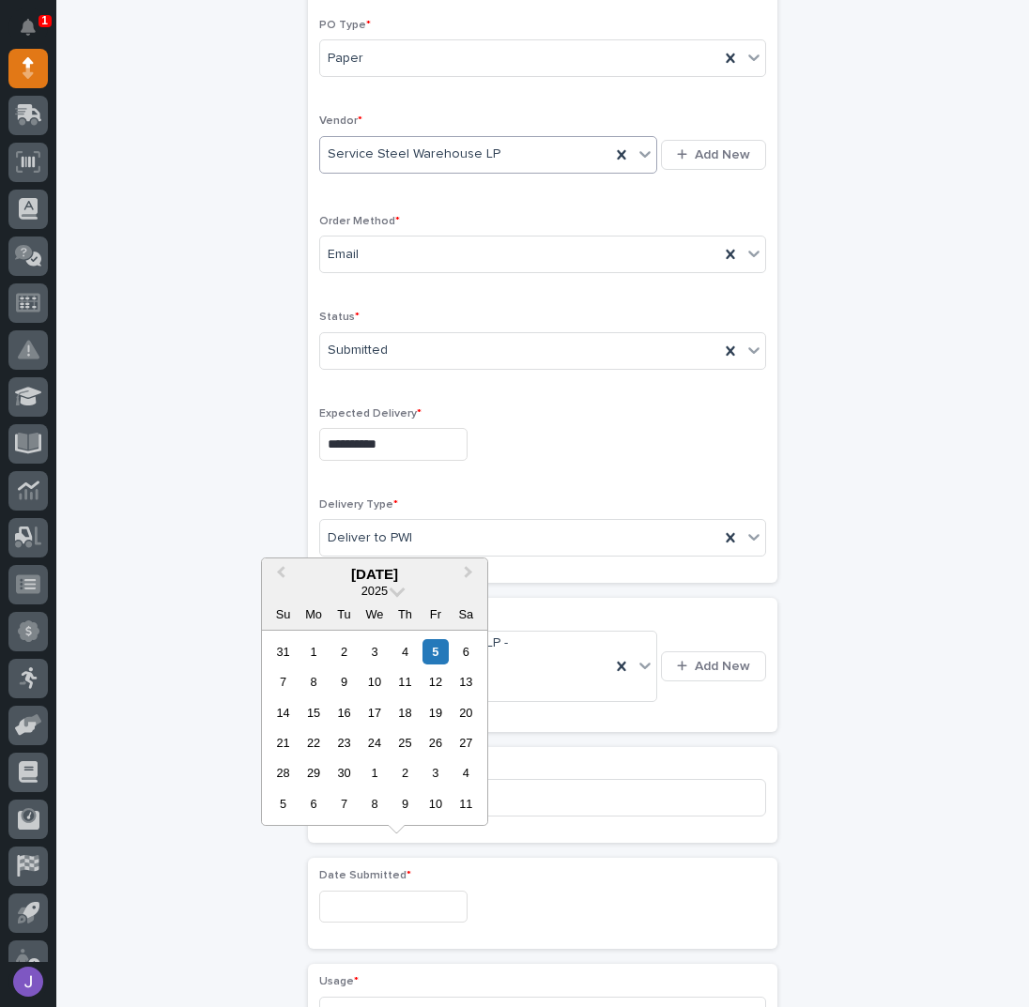
click at [633, 758] on p "PO Number *" at bounding box center [542, 764] width 447 height 13
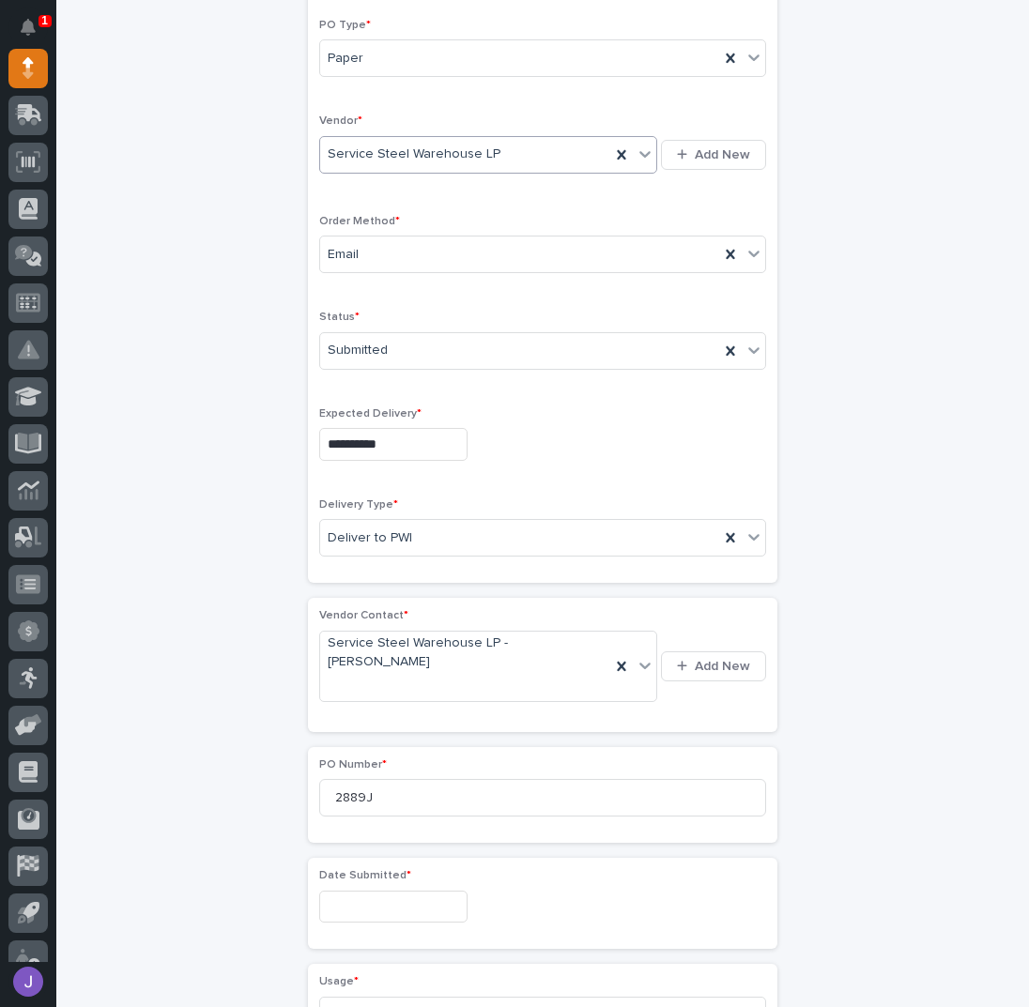
click at [397, 891] on input "text" at bounding box center [393, 907] width 148 height 33
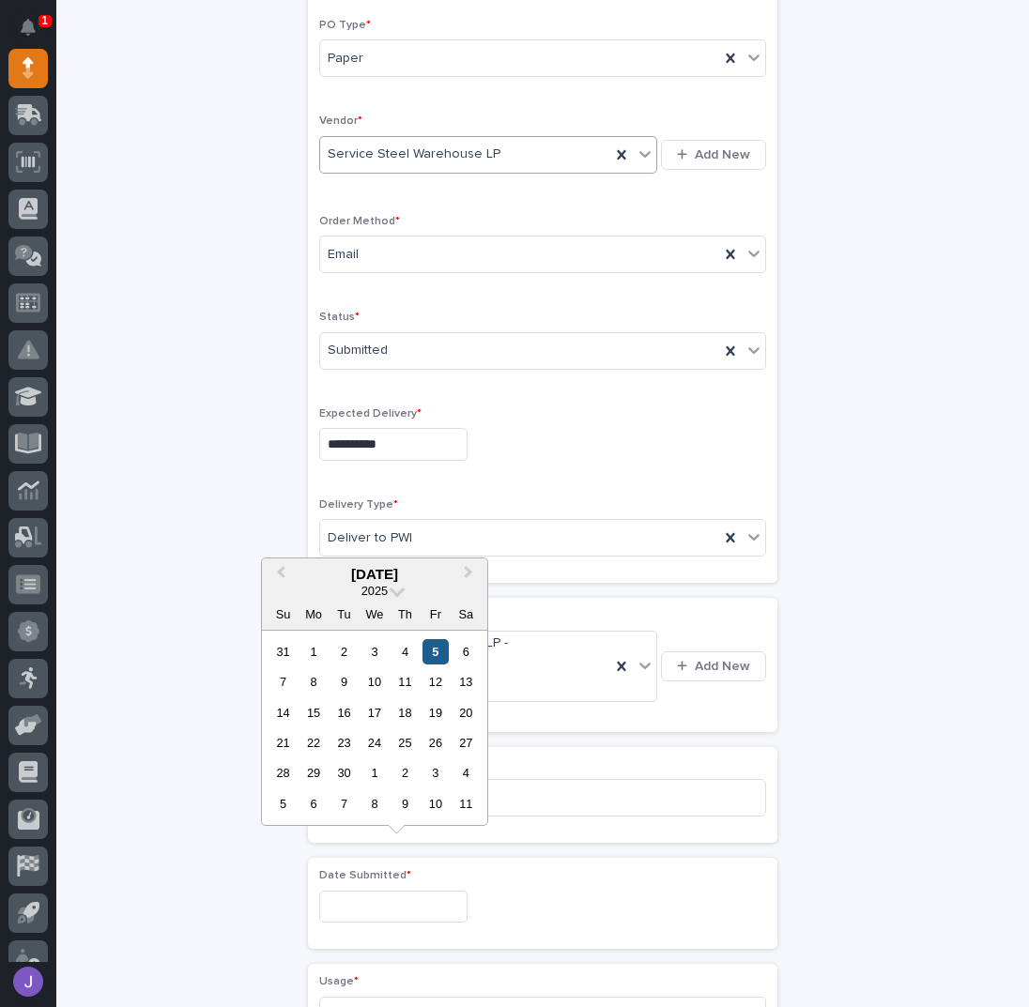
click at [447, 658] on div "5" at bounding box center [434, 651] width 25 height 25
type input "**********"
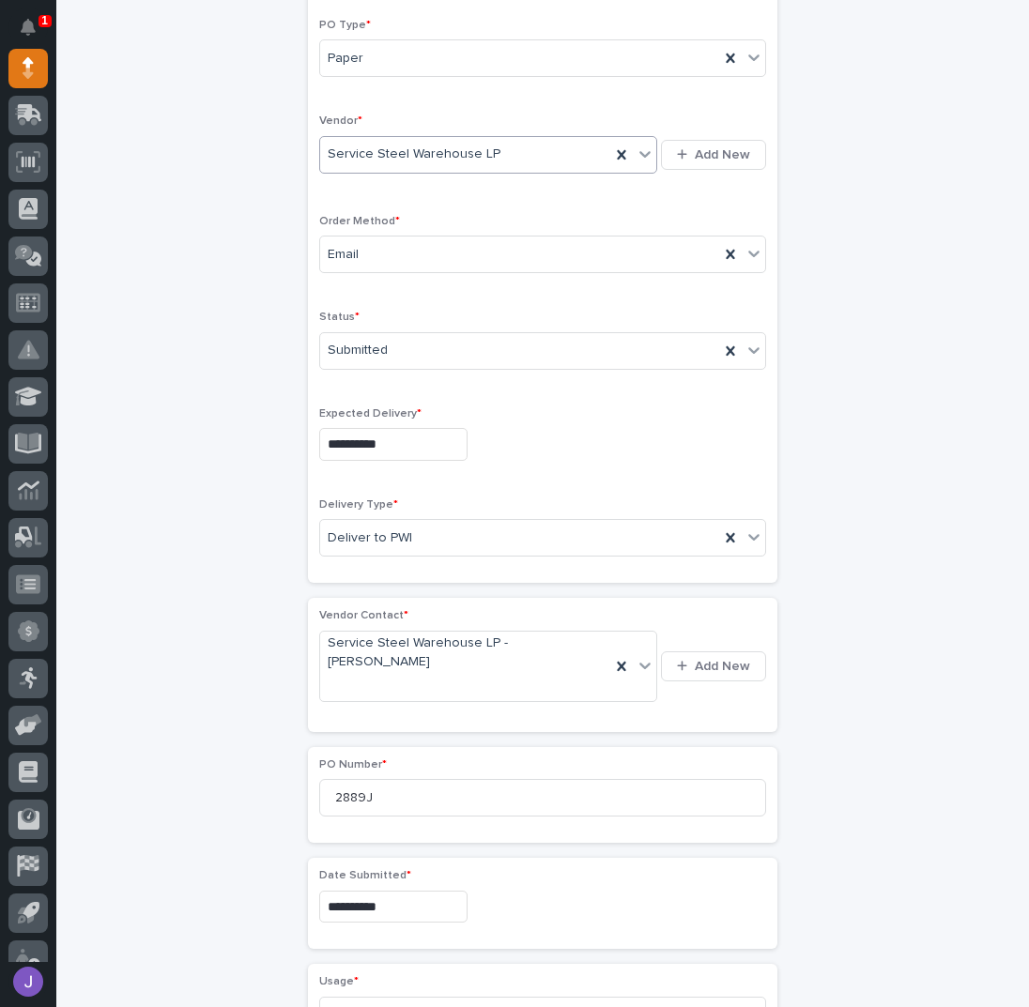
scroll to position [559, 0]
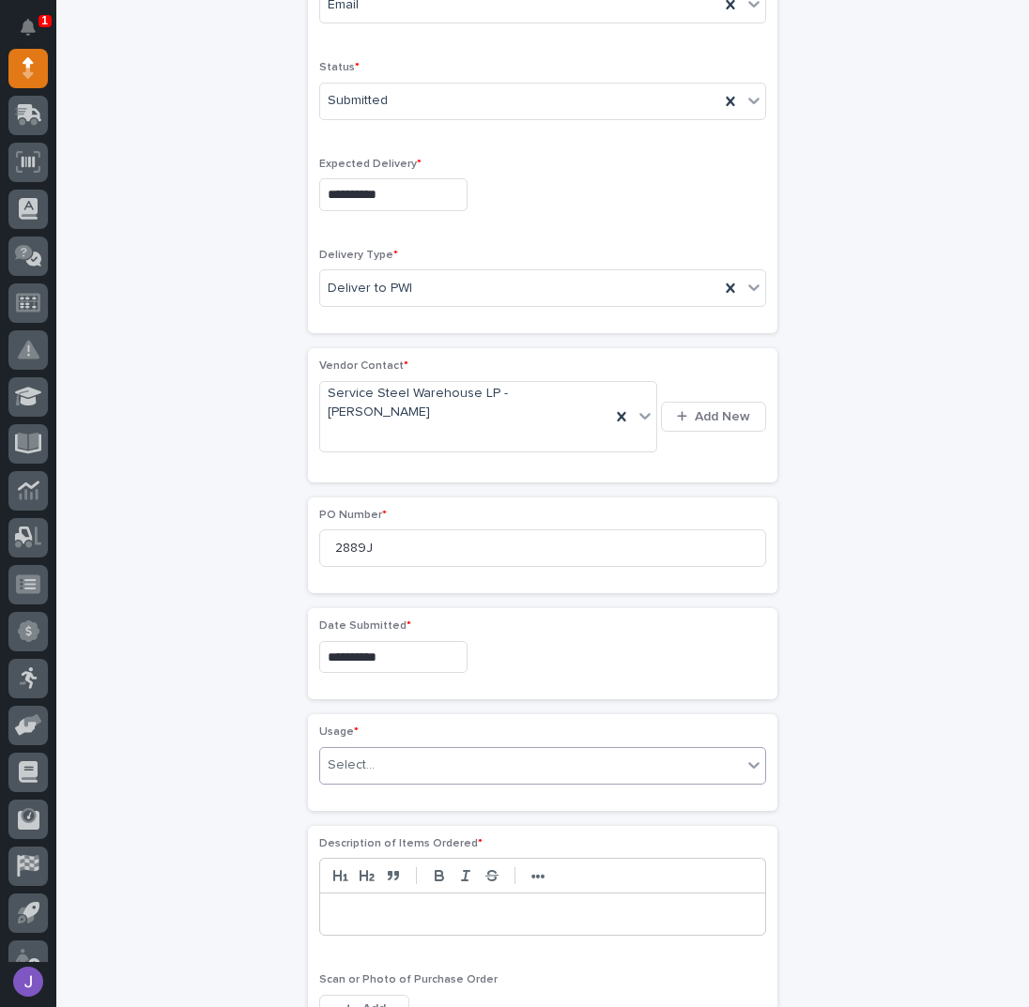
click at [378, 750] on div "Select..." at bounding box center [530, 765] width 421 height 31
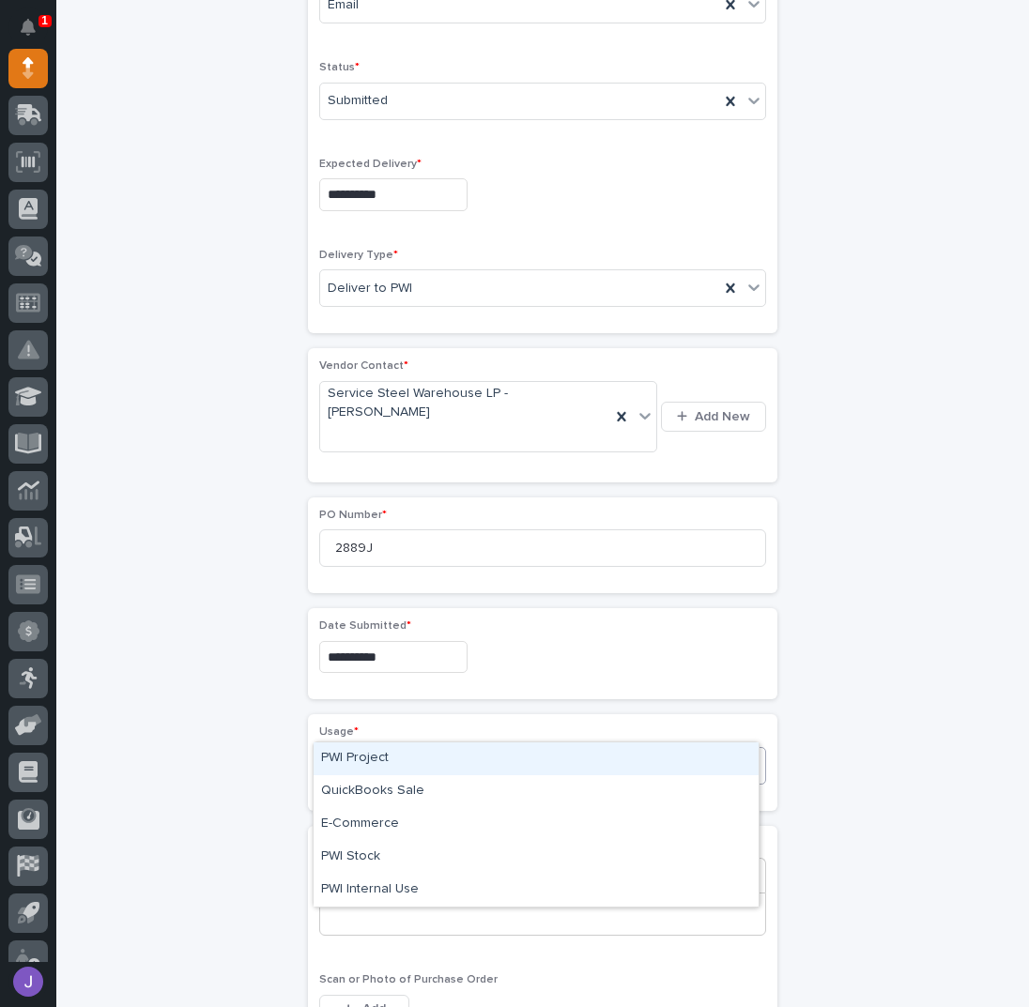
click at [366, 765] on div "PWI Project" at bounding box center [535, 758] width 445 height 33
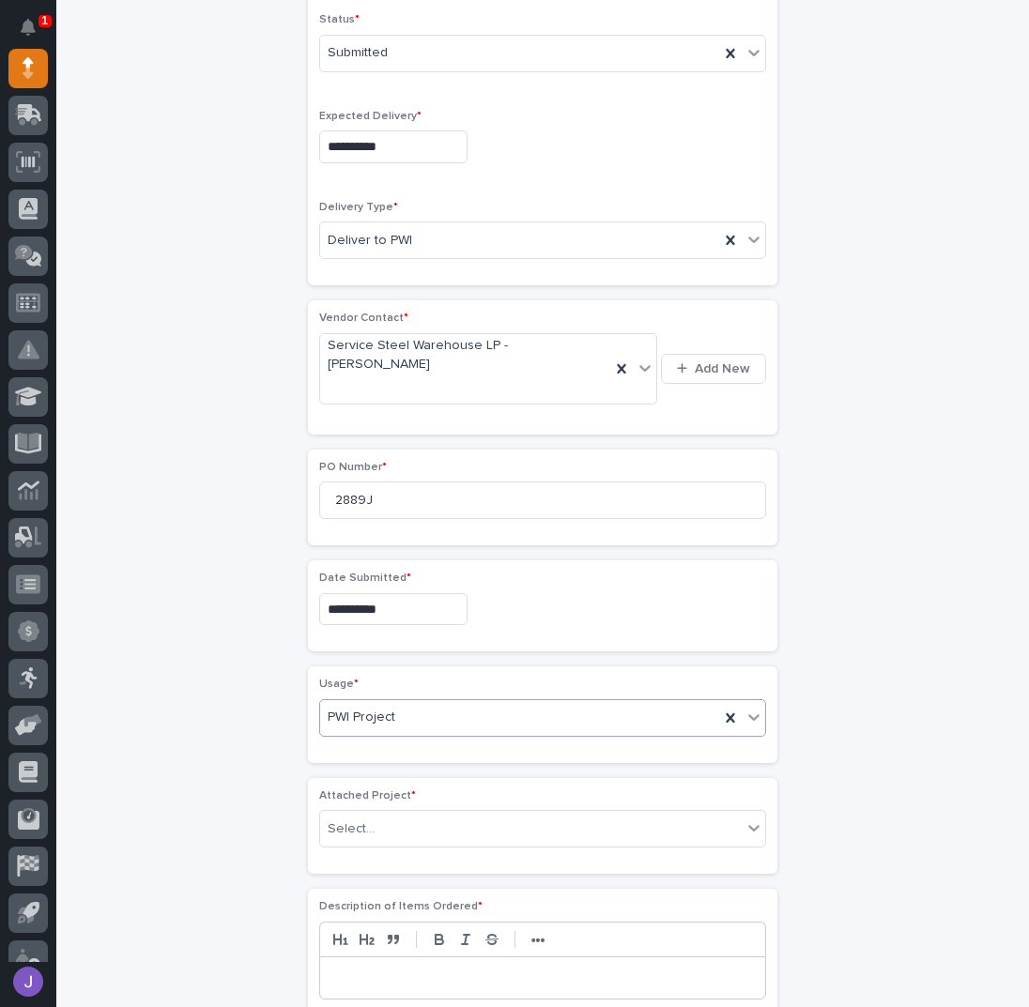
scroll to position [615, 0]
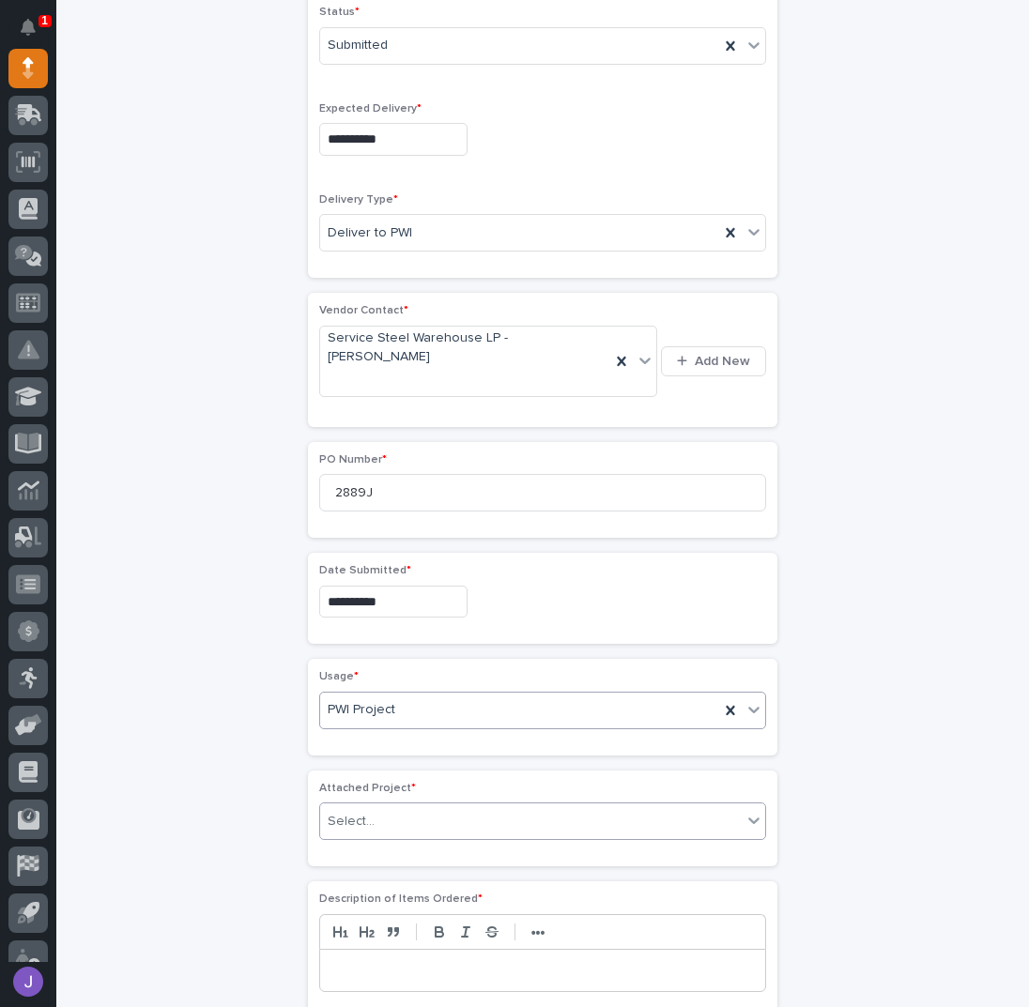
click at [366, 806] on div "Select..." at bounding box center [530, 821] width 421 height 31
type input "*****"
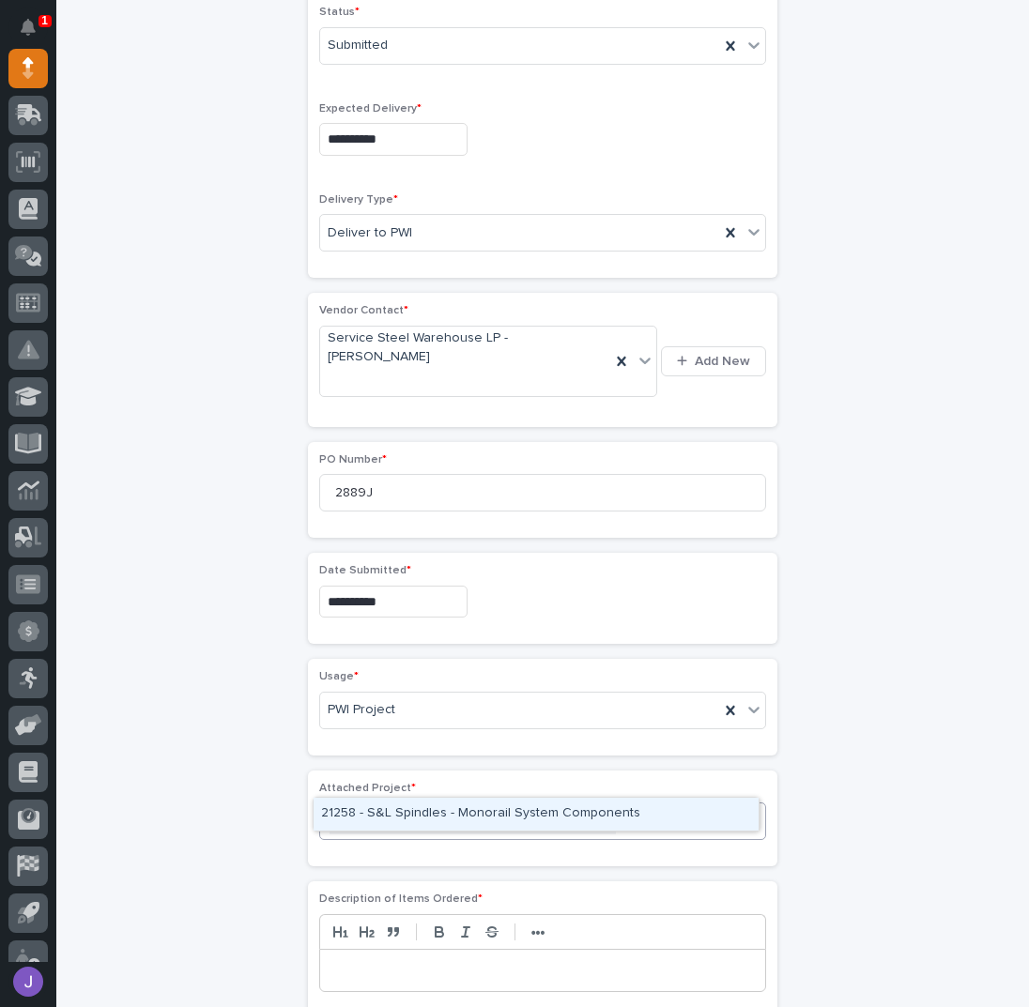
type input "*****"
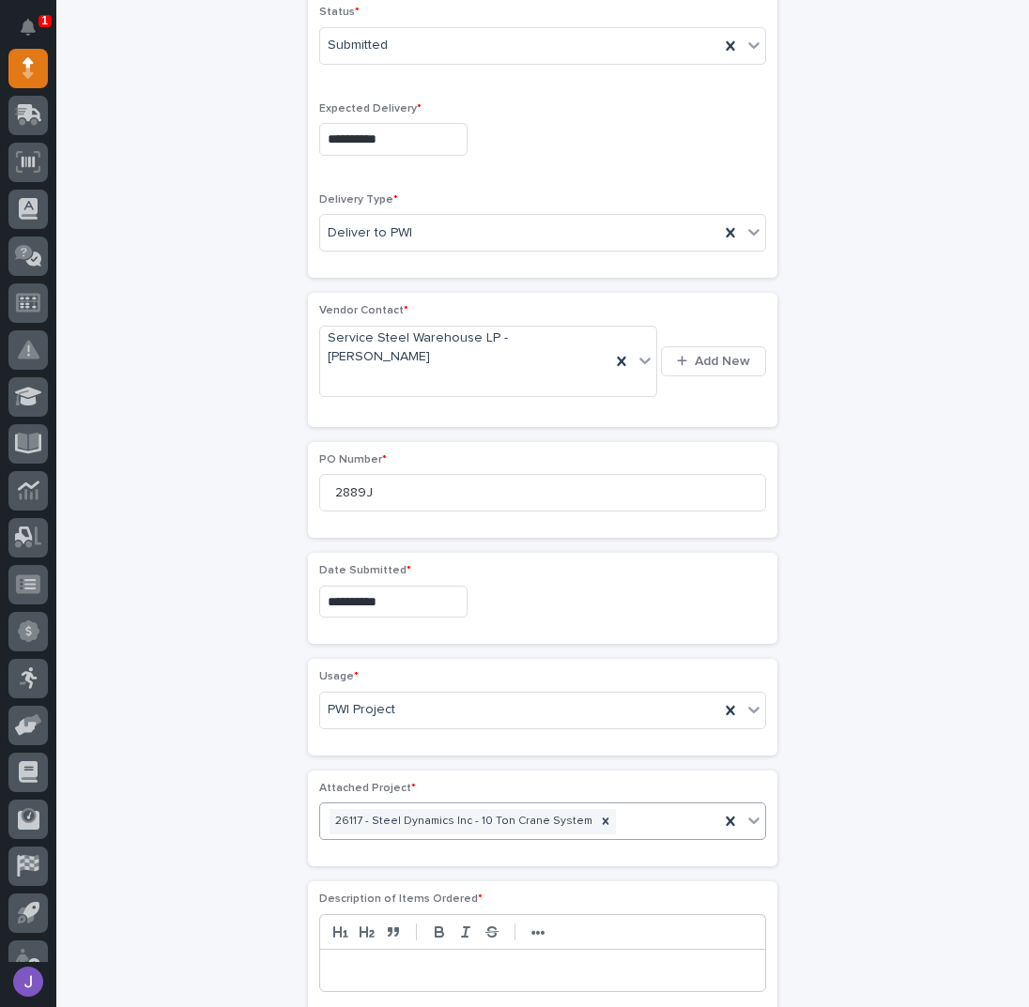
scroll to position [628, 0]
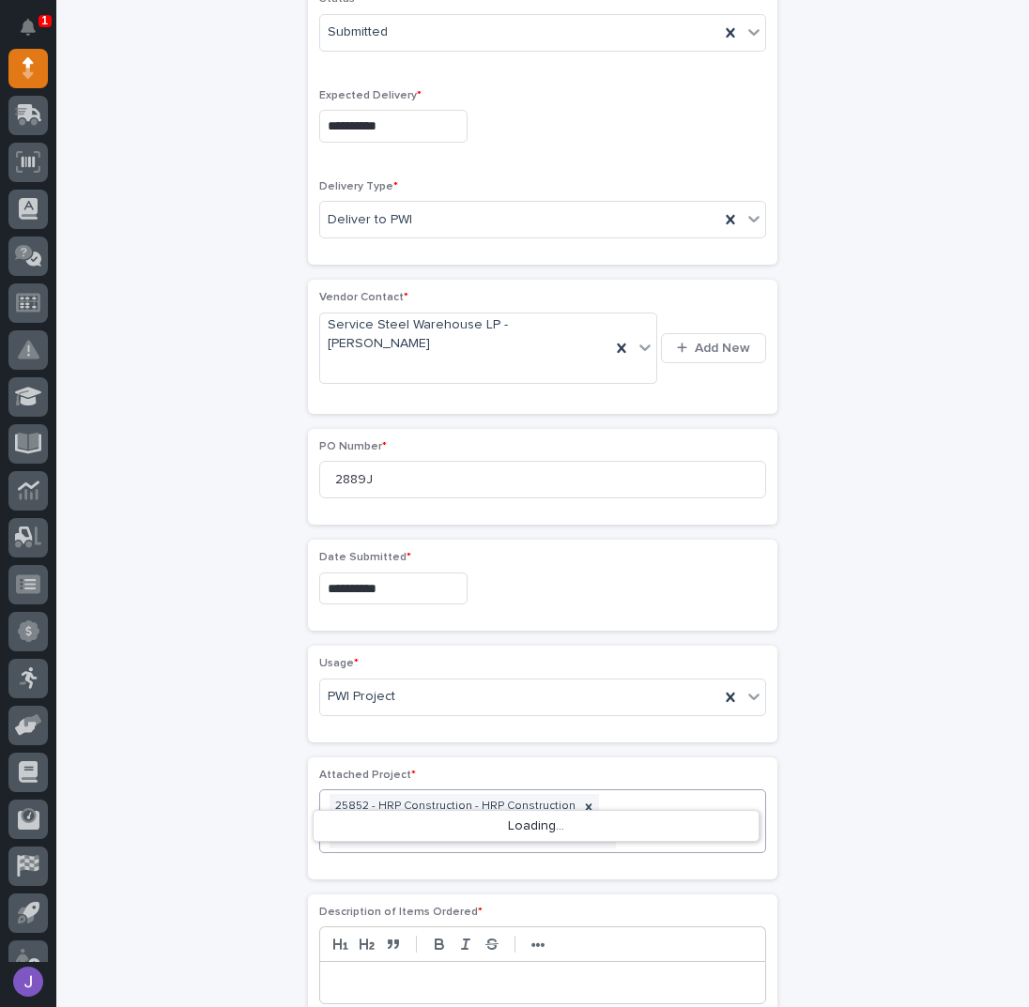
type input "*****"
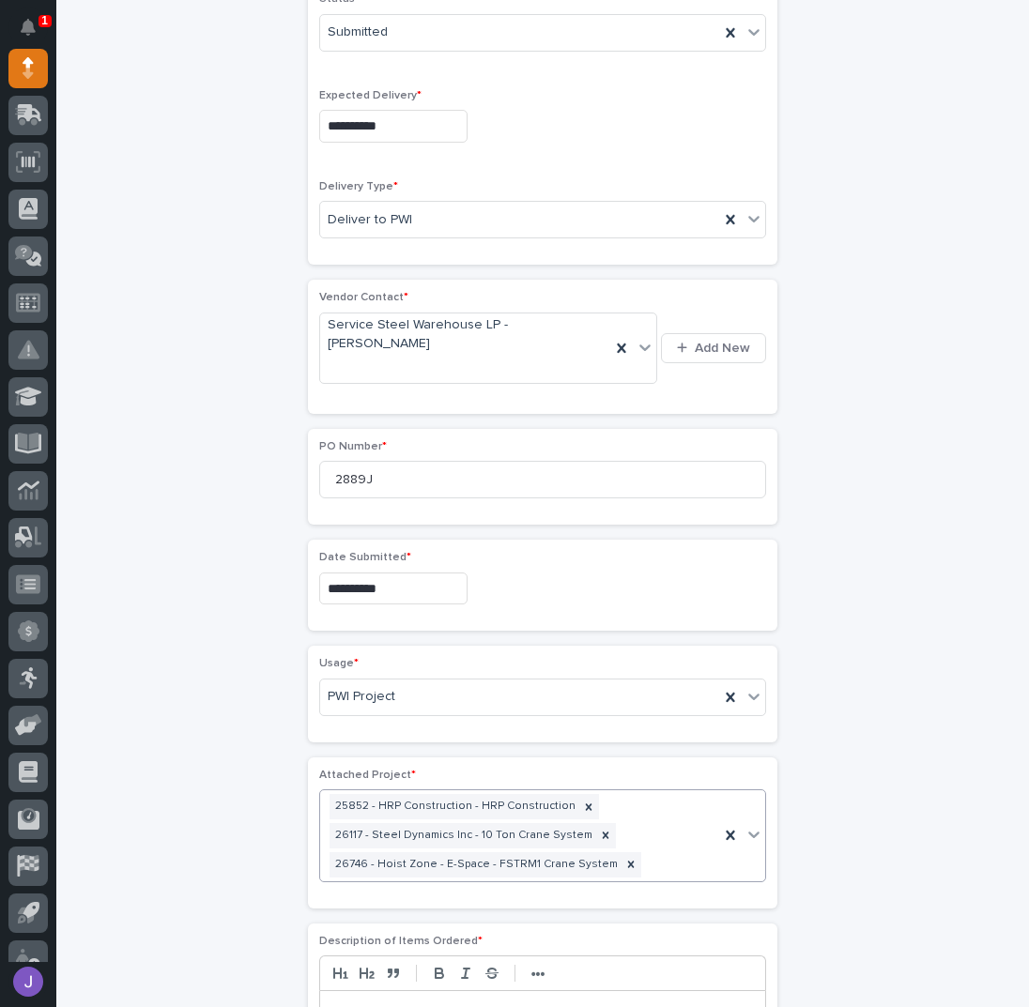
scroll to position [642, 0]
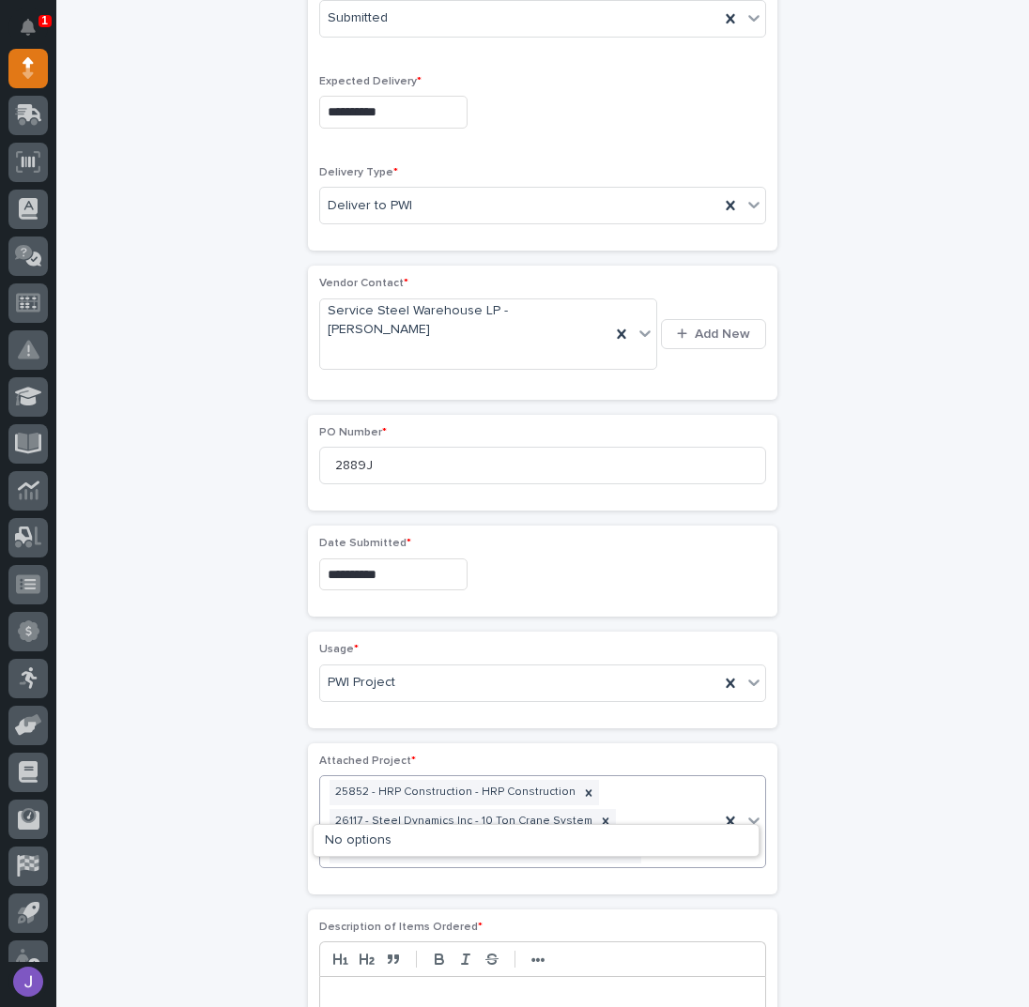
type input "*****"
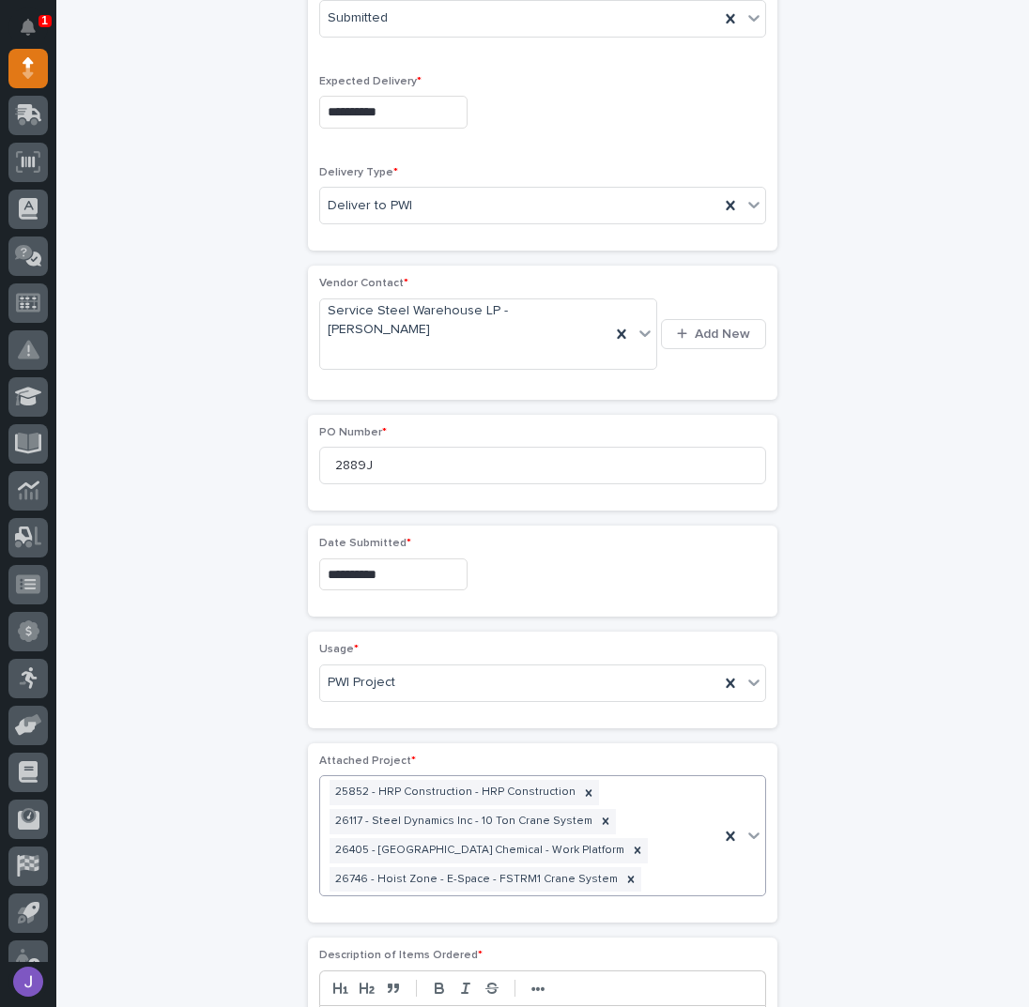
scroll to position [657, 0]
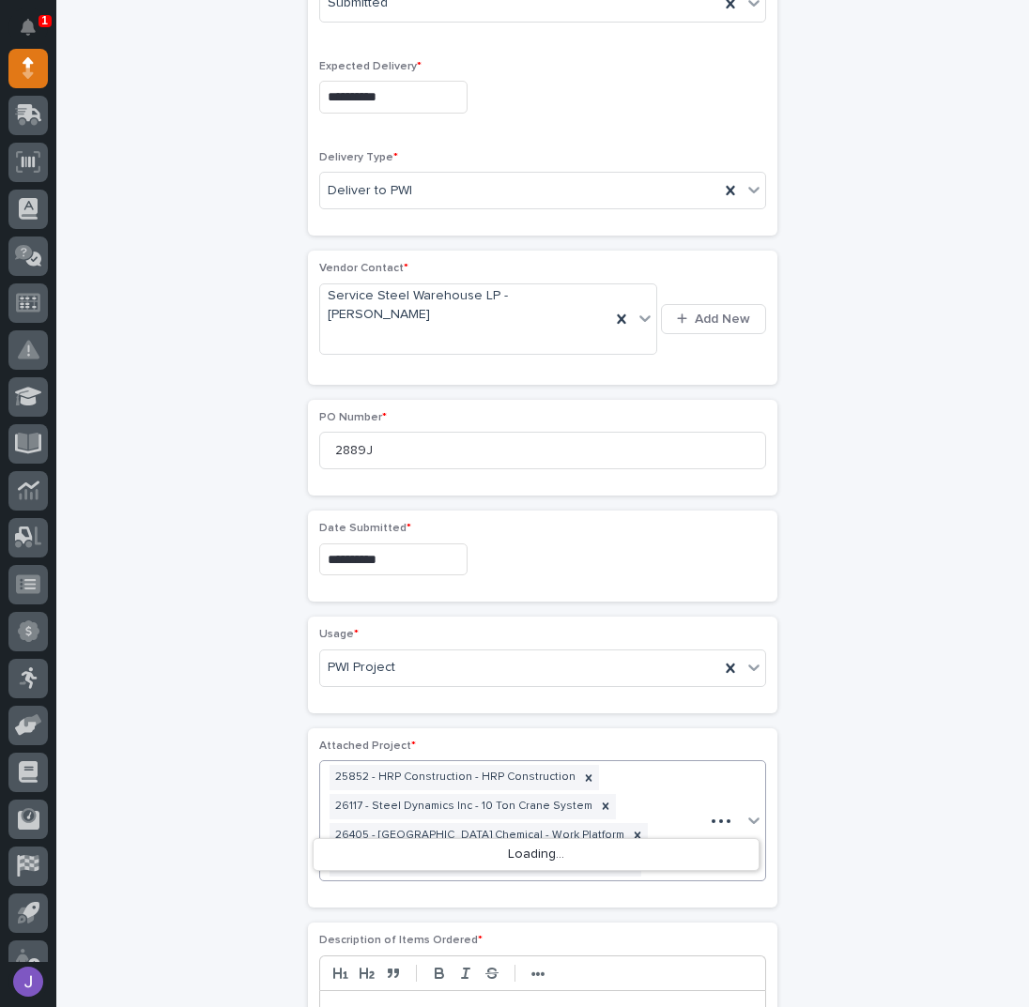
type input "*****"
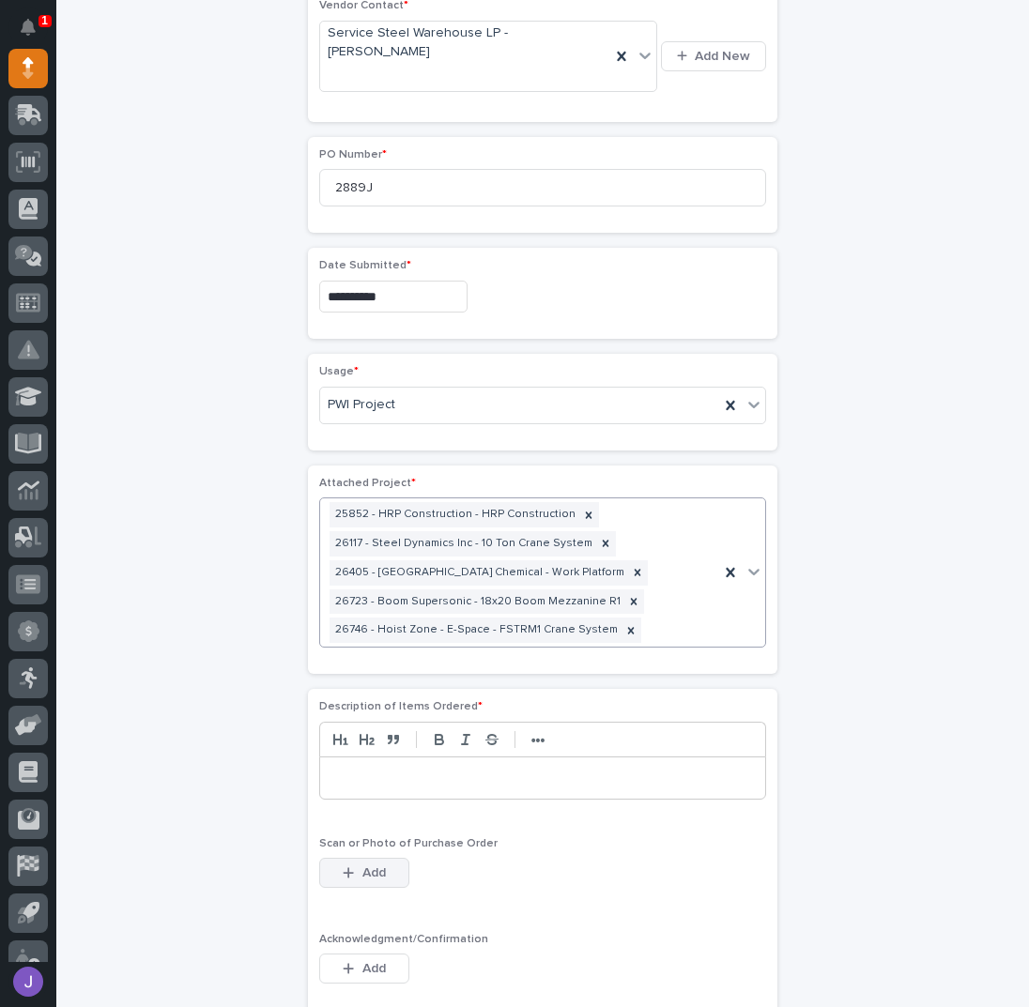
scroll to position [922, 0]
click at [365, 755] on div at bounding box center [542, 775] width 445 height 41
click at [332, 952] on button "Add" at bounding box center [364, 967] width 90 height 30
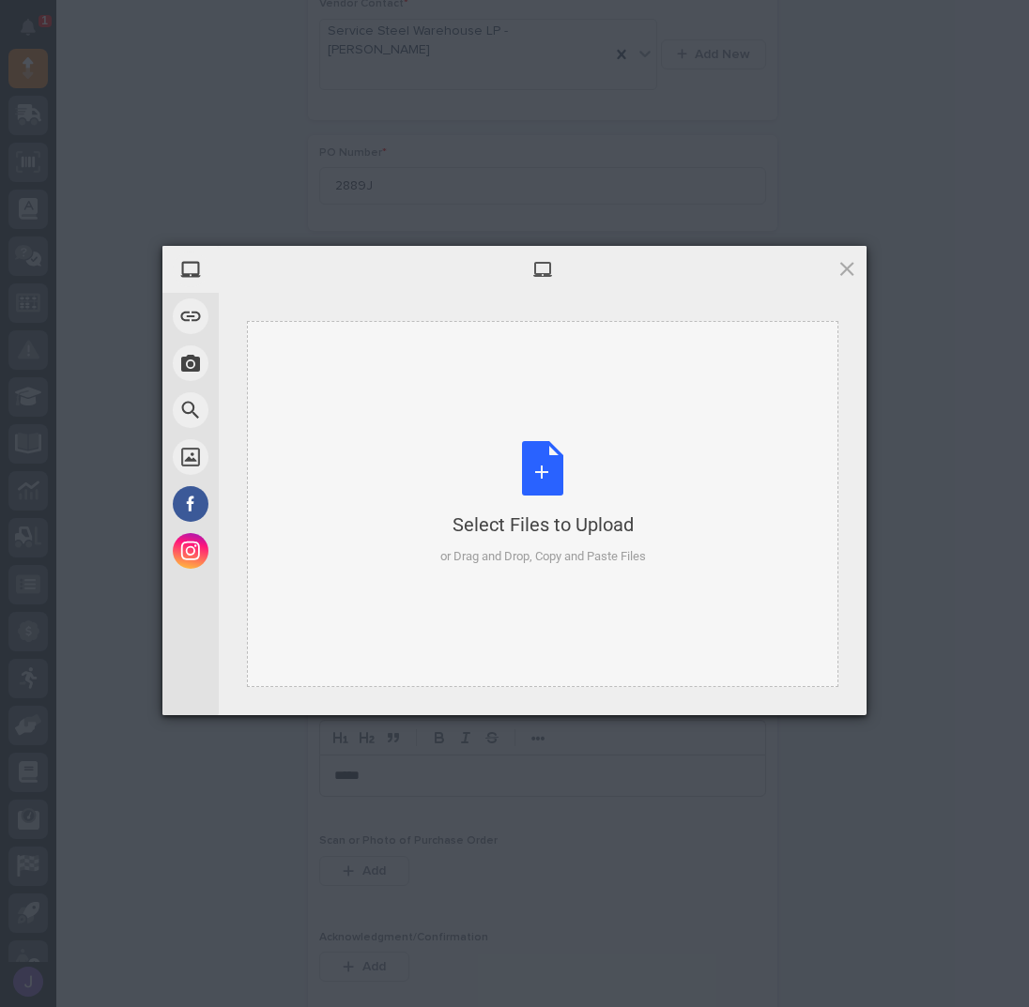
click at [552, 466] on div "Select Files to Upload or Drag and Drop, Copy and Paste Files" at bounding box center [543, 503] width 206 height 125
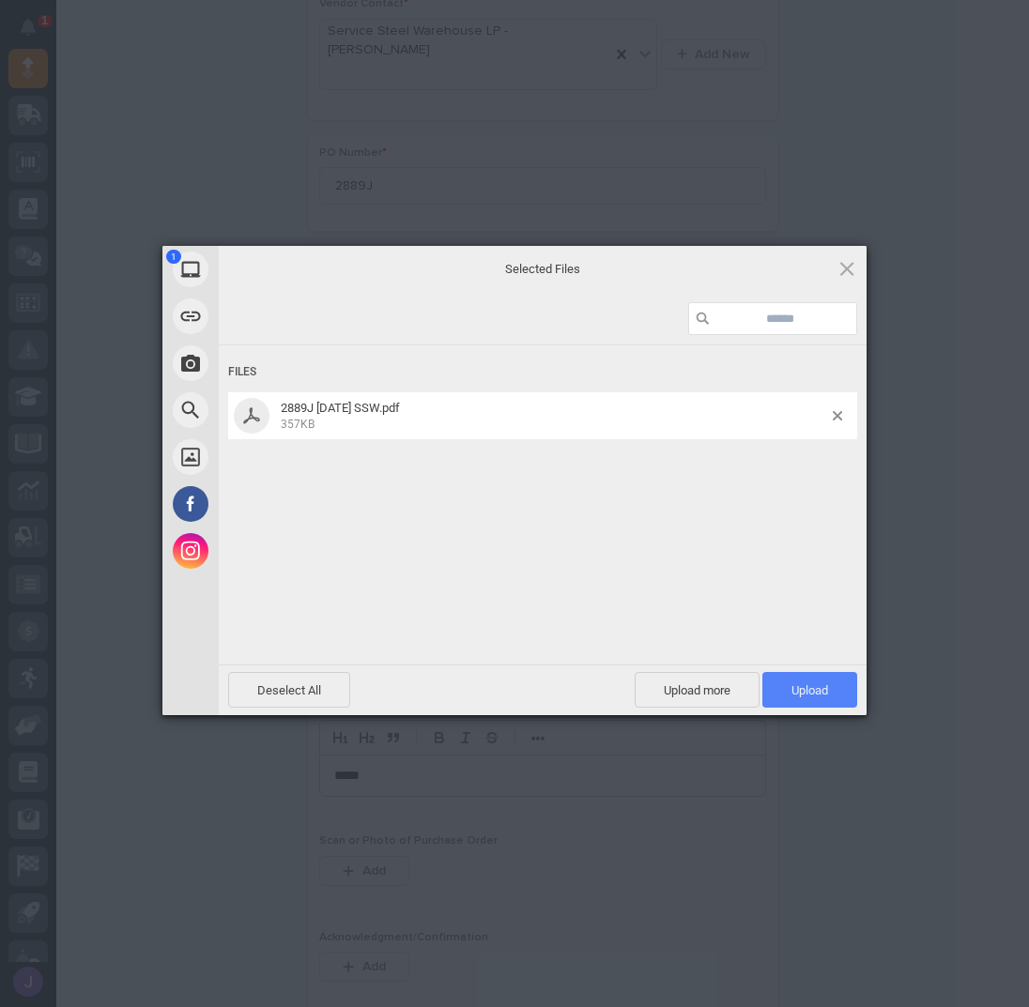
click at [783, 678] on span "Upload 1" at bounding box center [809, 690] width 95 height 36
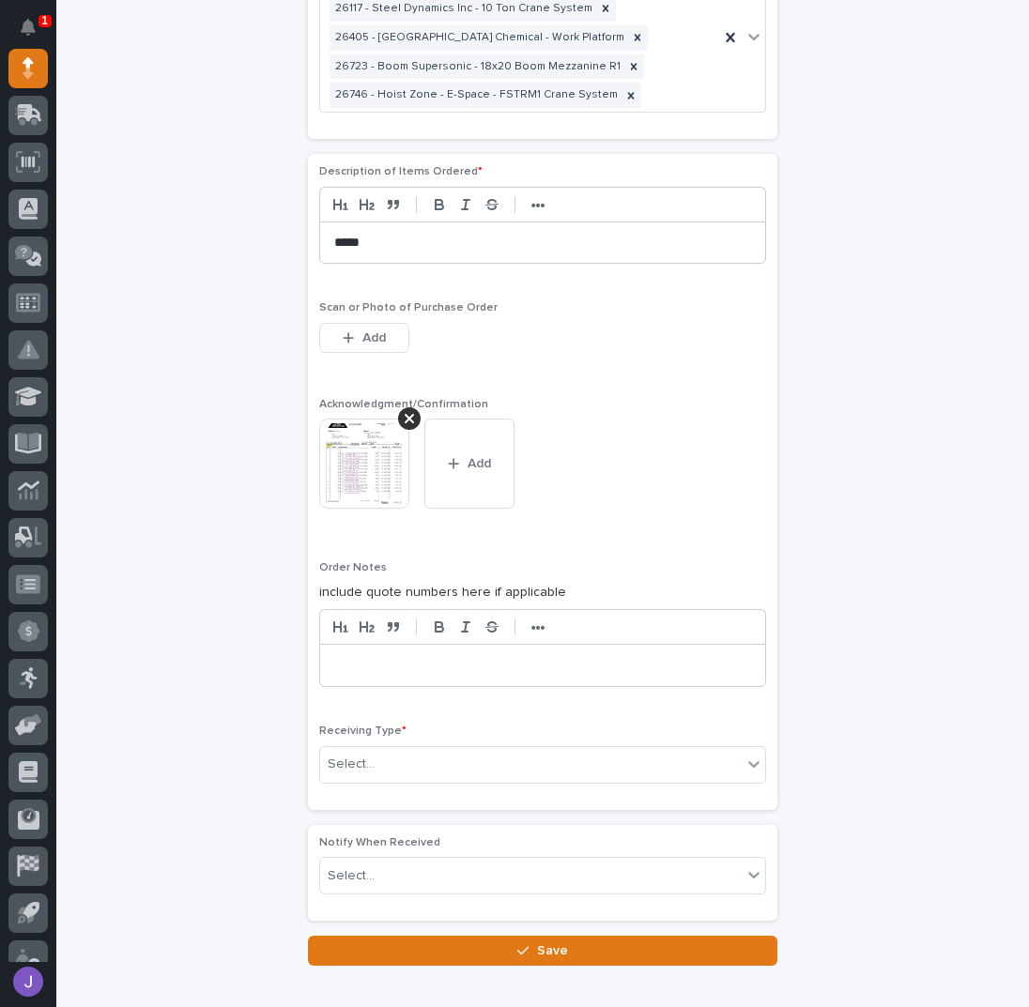
scroll to position [1456, 0]
click at [400, 748] on div "Select..." at bounding box center [530, 763] width 421 height 31
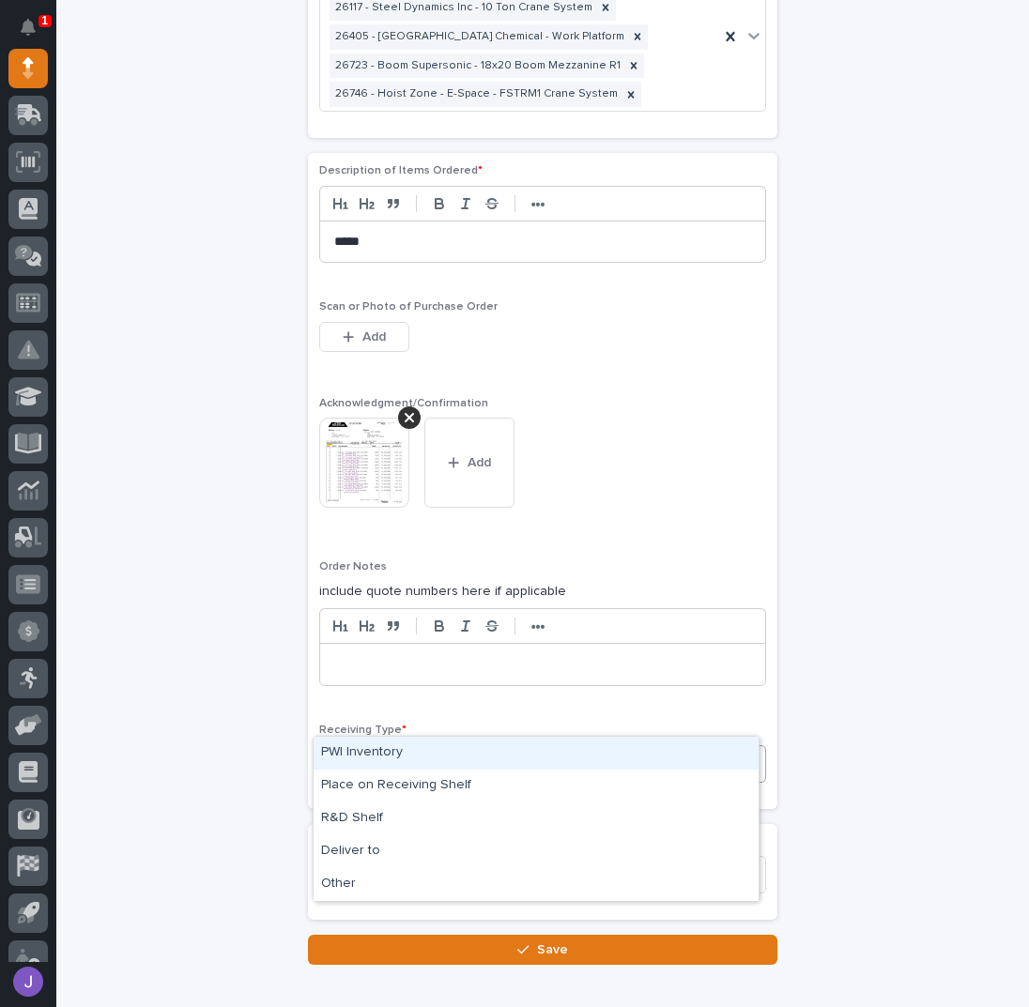
click at [366, 757] on div "PWI Inventory" at bounding box center [535, 753] width 445 height 33
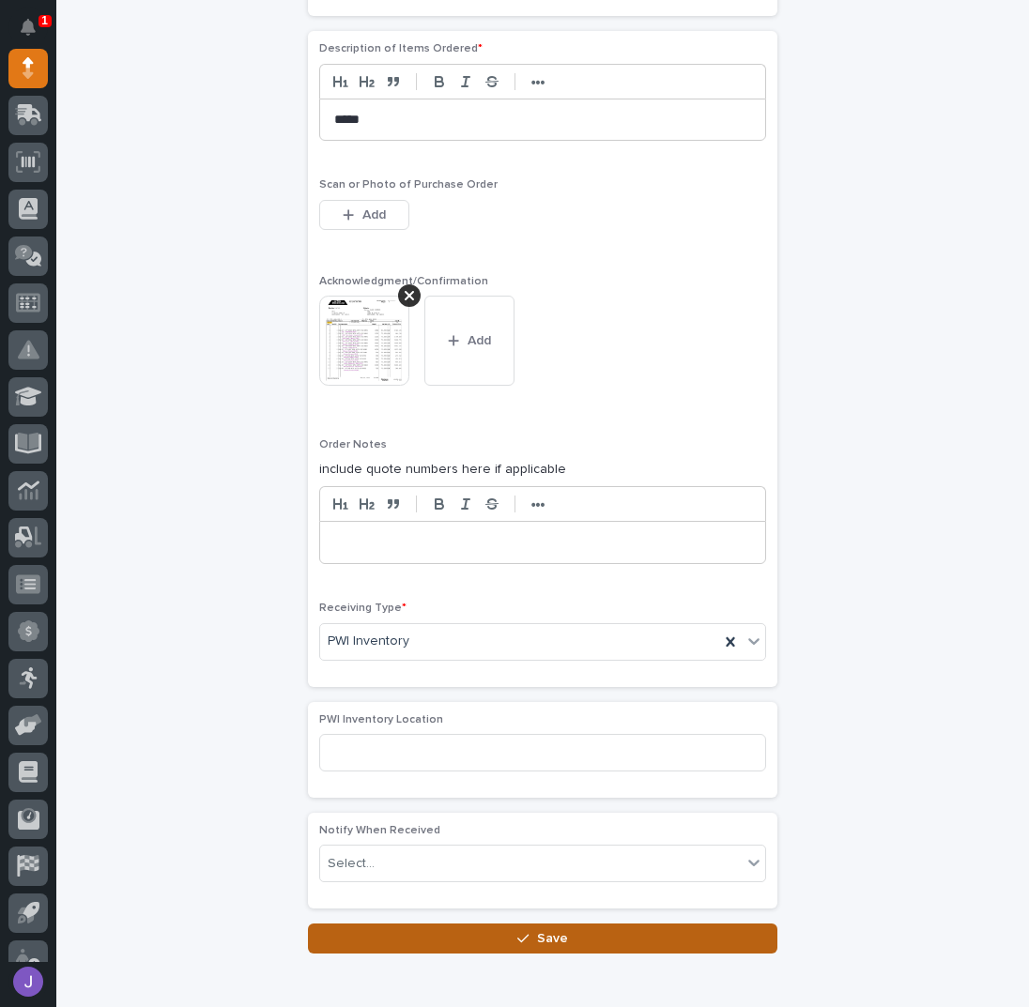
scroll to position [1624, 0]
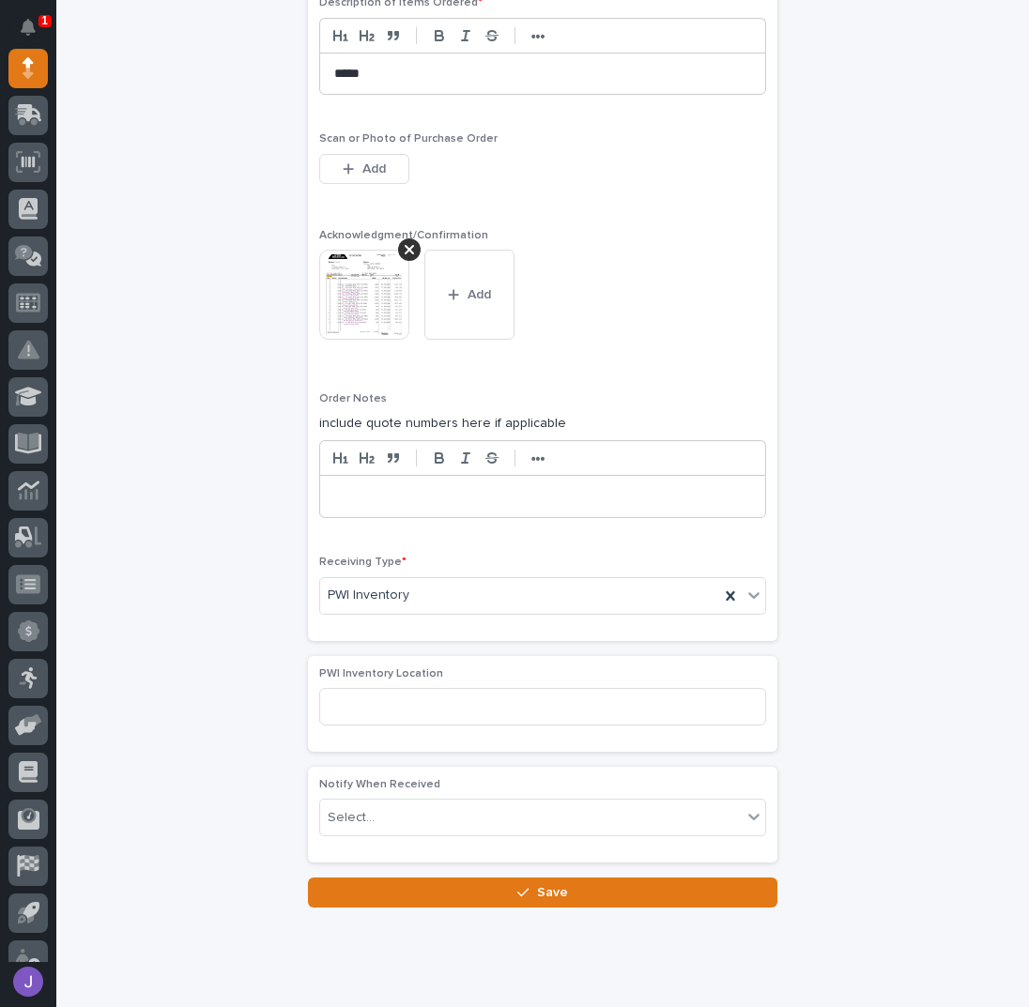
click at [378, 877] on button "Save" at bounding box center [542, 892] width 469 height 30
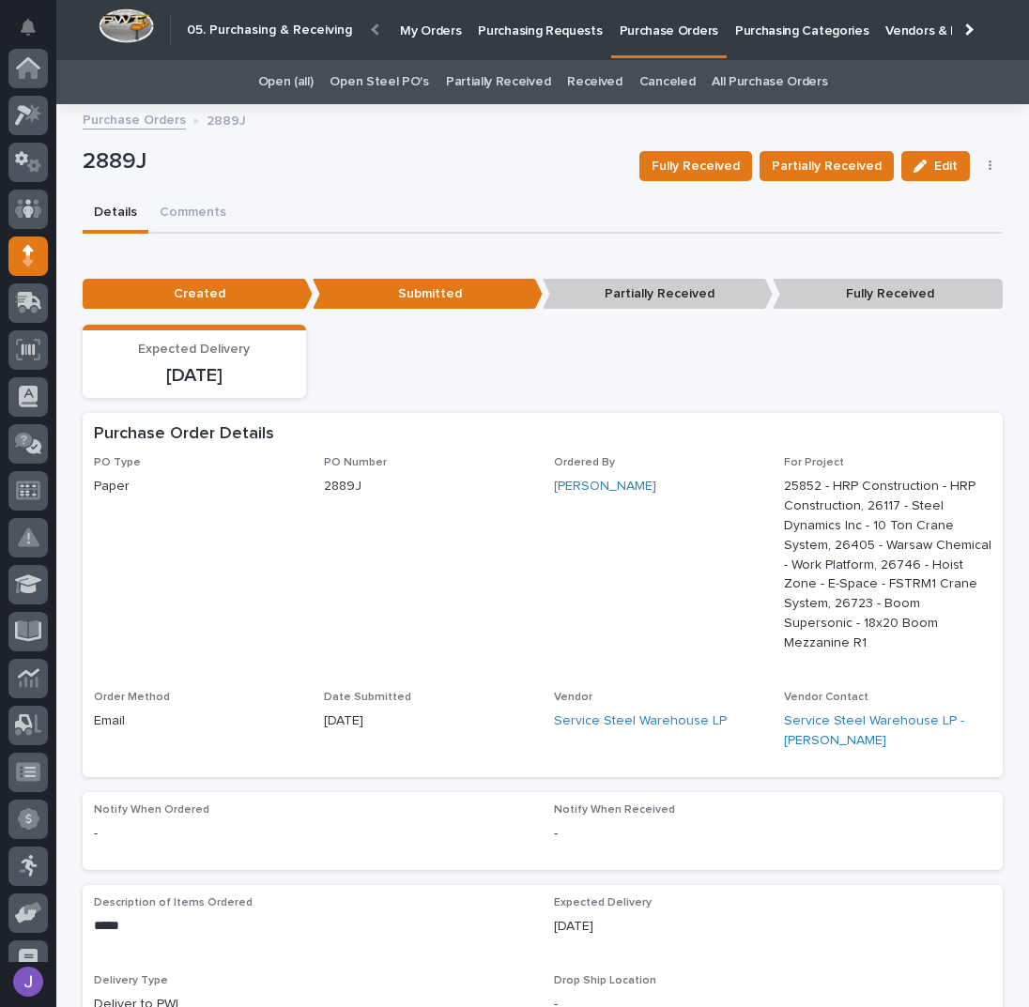
scroll to position [188, 0]
click at [538, 34] on p "Purchasing Requests" at bounding box center [540, 19] width 124 height 39
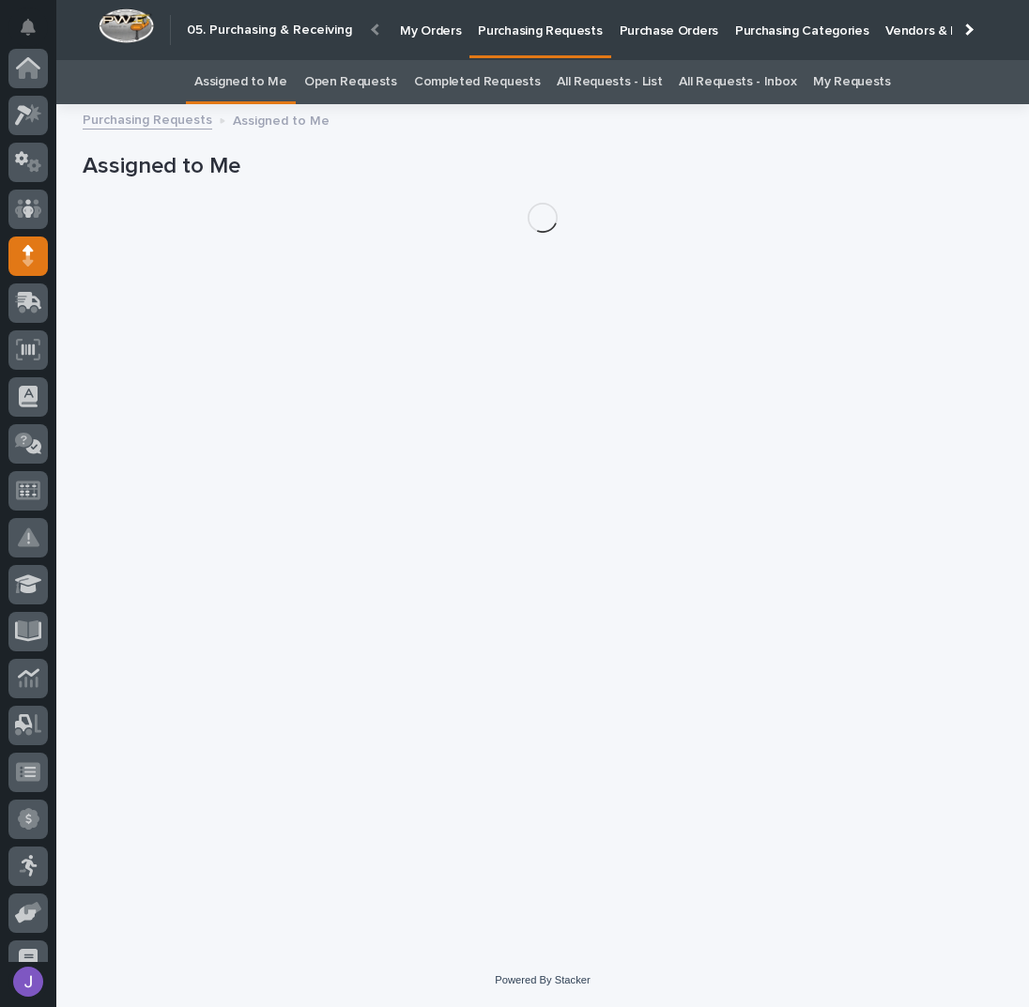
scroll to position [188, 0]
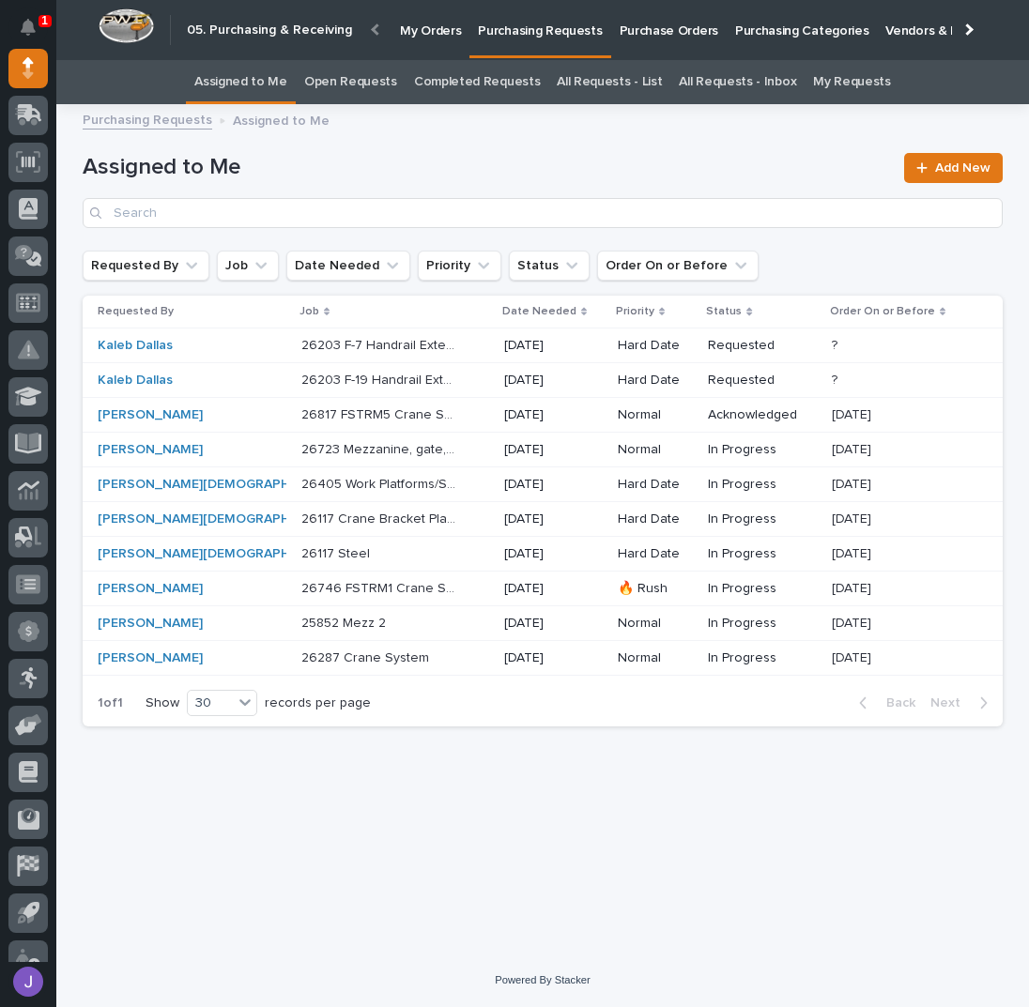
click at [419, 552] on div "26117 Steel 26117 Steel" at bounding box center [395, 554] width 188 height 31
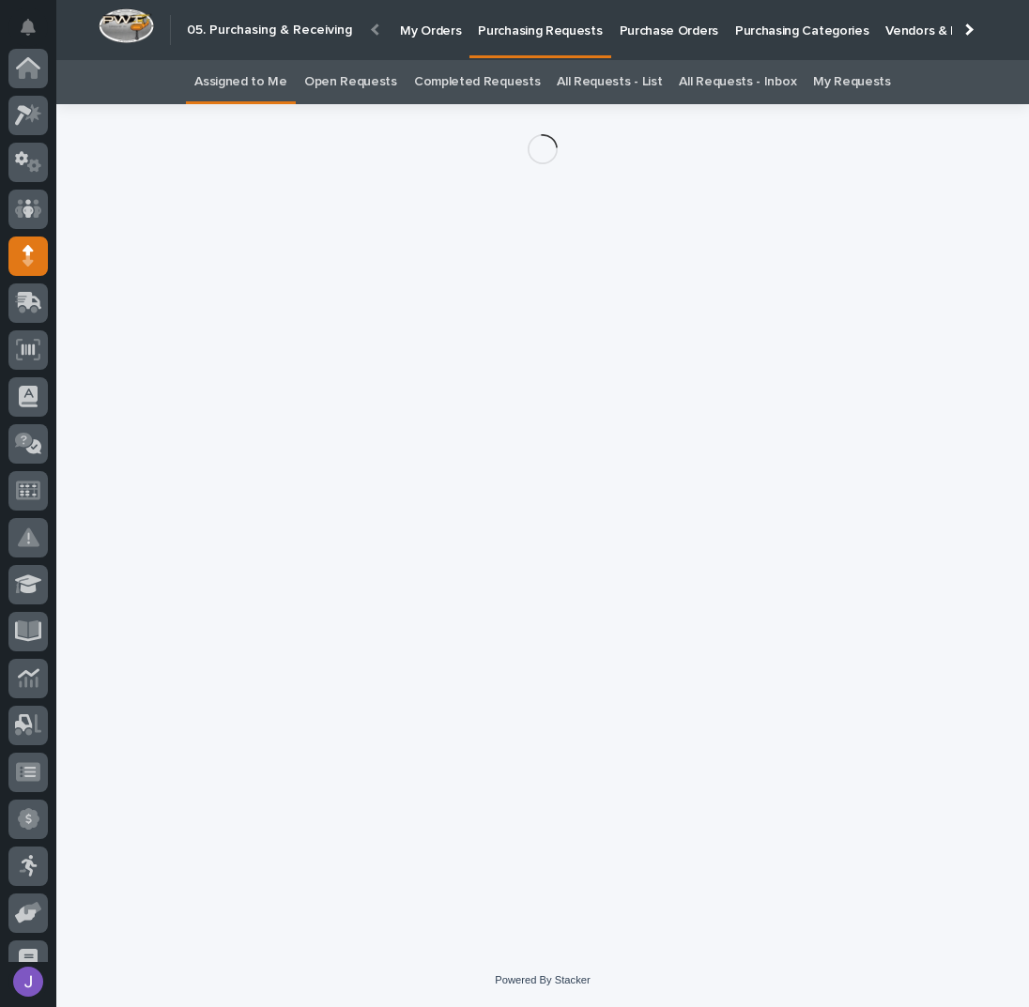
scroll to position [188, 0]
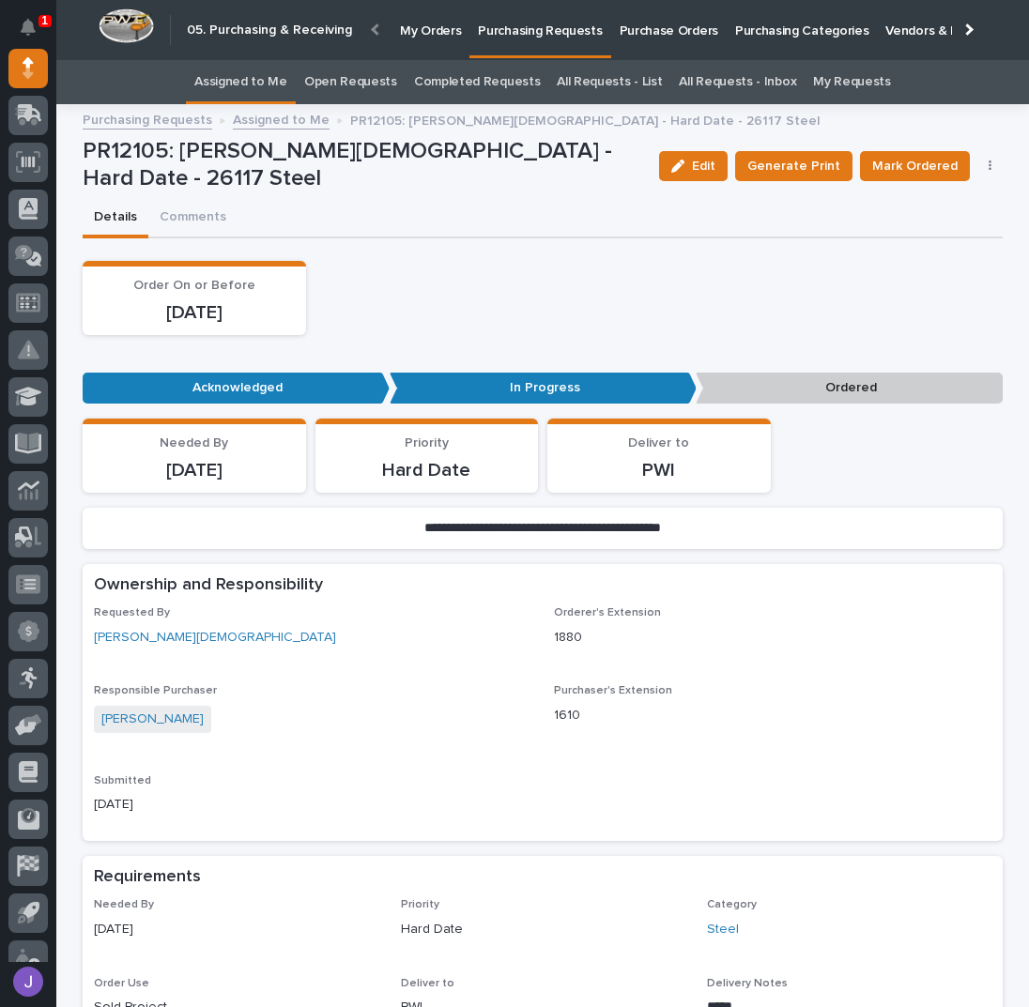
click at [988, 168] on icon "button" at bounding box center [990, 166] width 4 height 13
click at [950, 230] on span "Edit Linked PO's" at bounding box center [929, 233] width 96 height 23
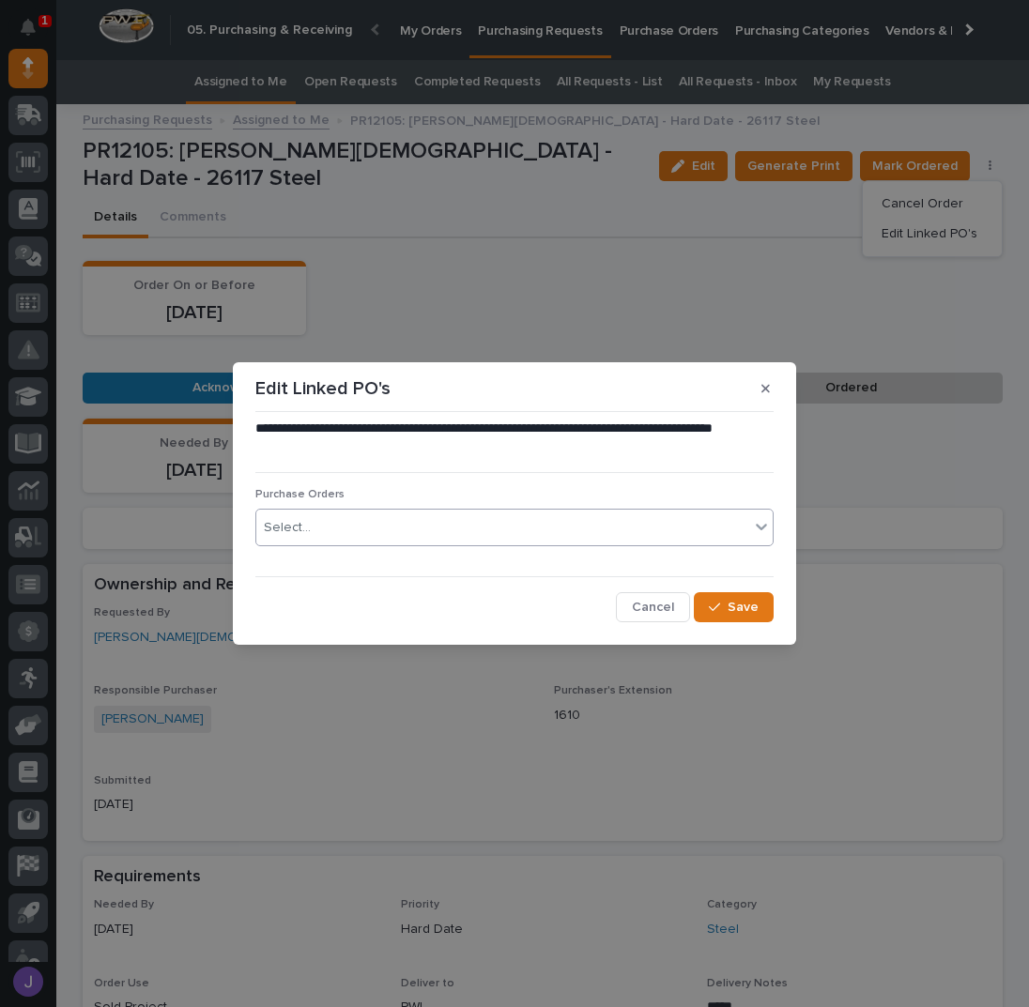
click at [419, 512] on div "Select..." at bounding box center [502, 527] width 493 height 31
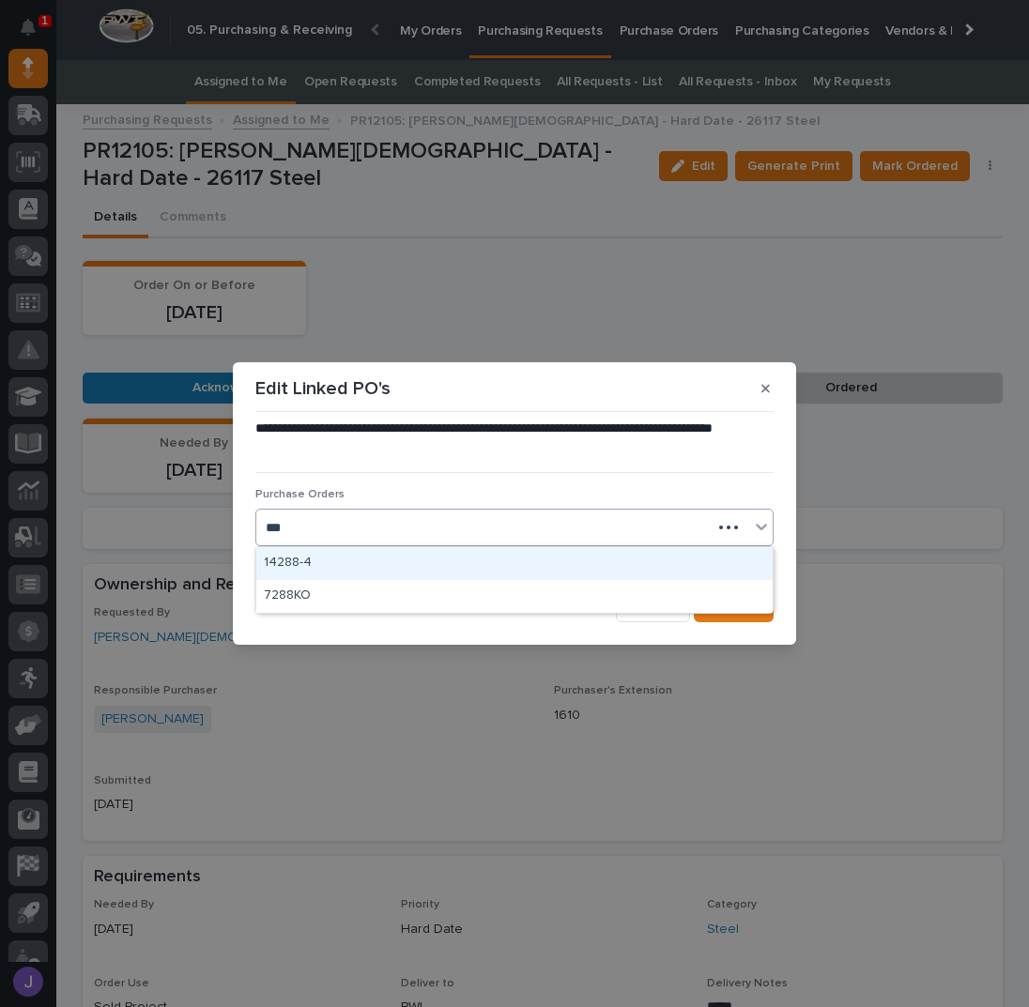
type input "****"
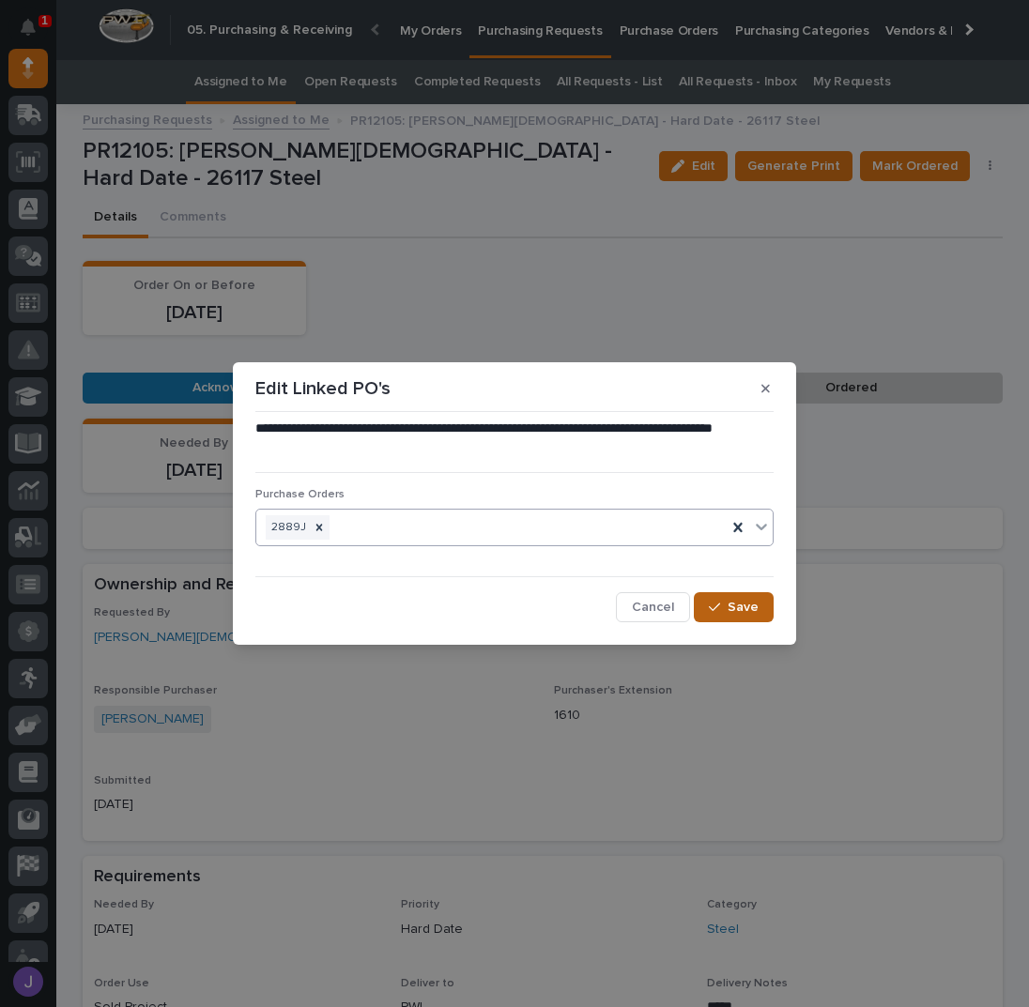
click at [707, 600] on button "Save" at bounding box center [734, 607] width 80 height 30
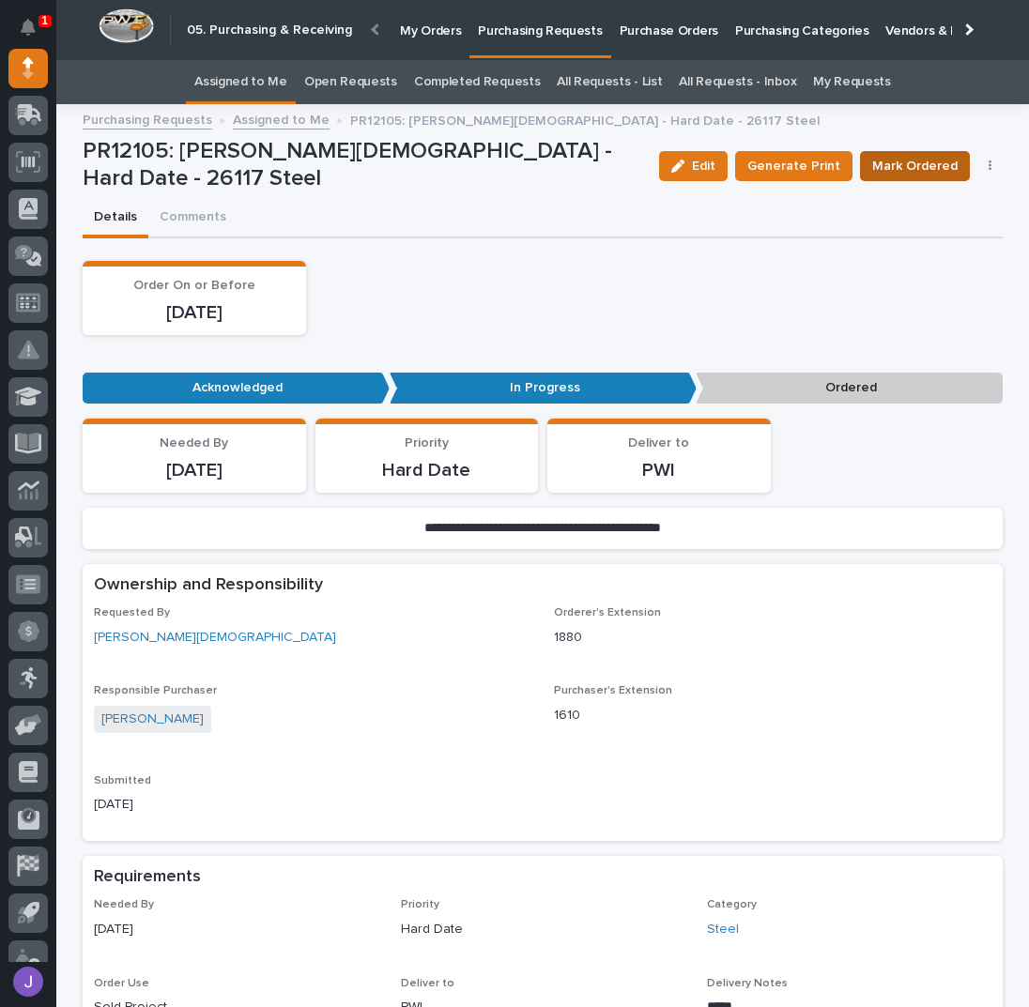
click at [891, 161] on span "Mark Ordered" at bounding box center [914, 166] width 85 height 23
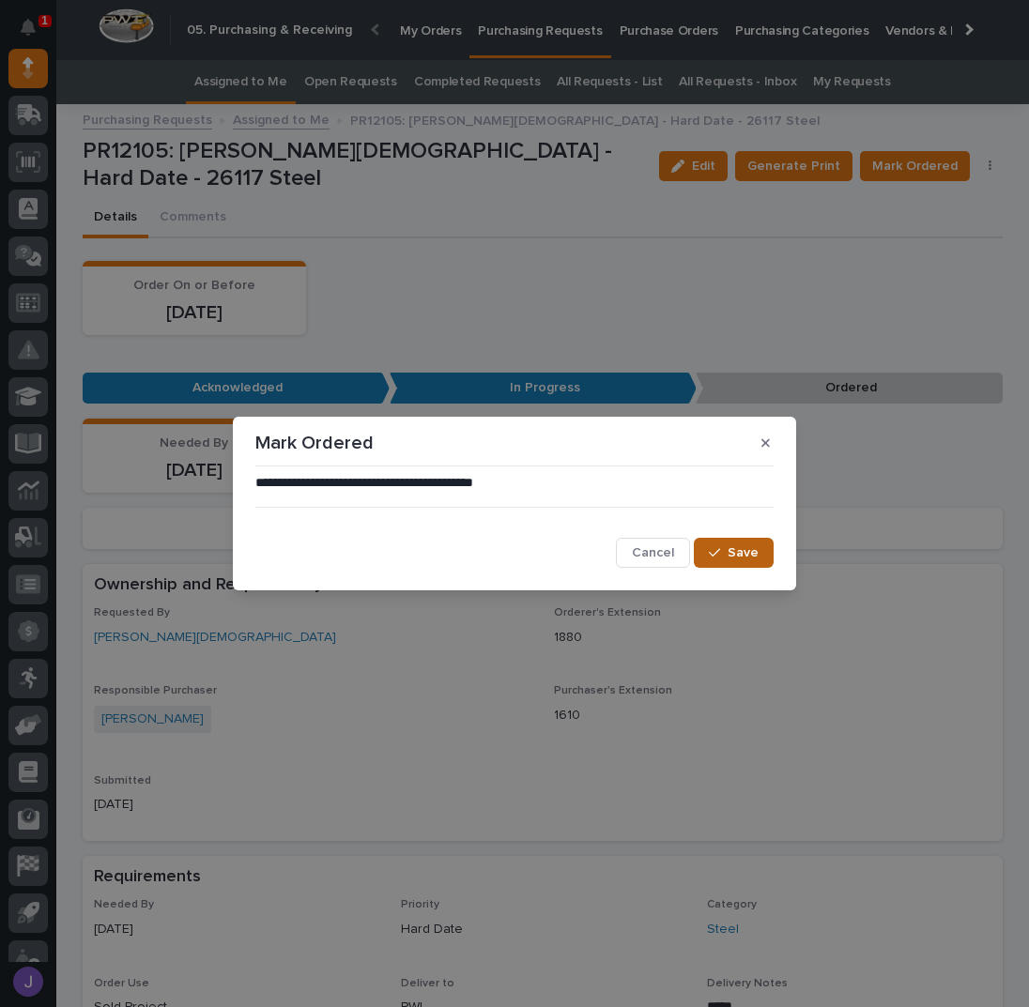
click at [726, 544] on button "Save" at bounding box center [734, 553] width 80 height 30
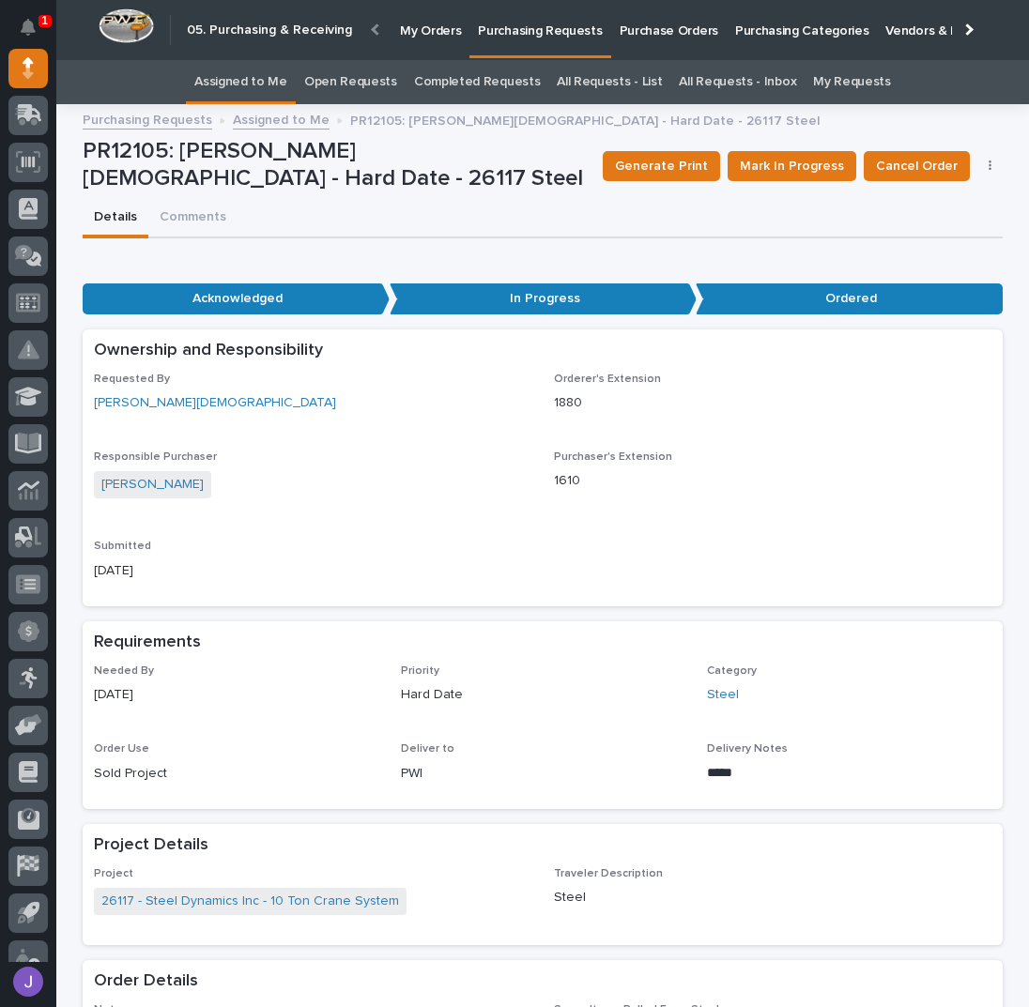
click at [258, 69] on link "Assigned to Me" at bounding box center [240, 82] width 93 height 44
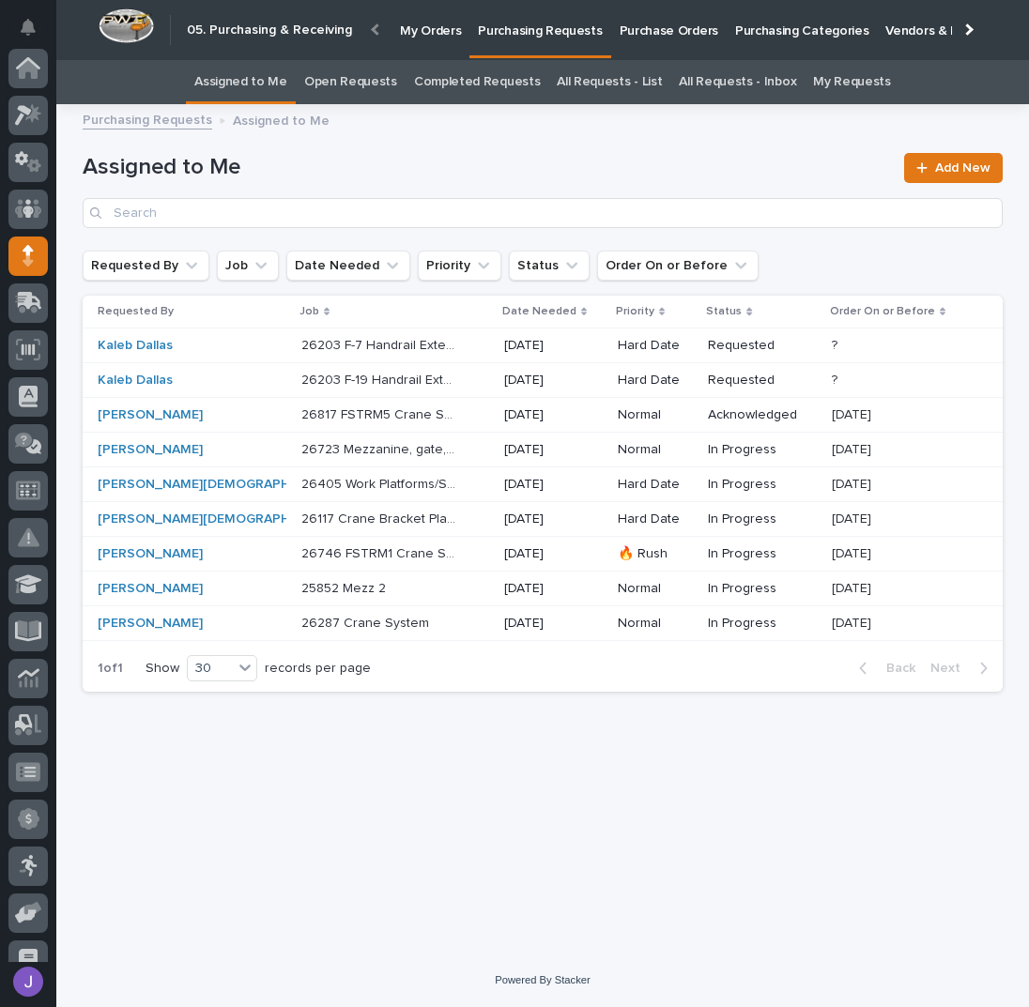
scroll to position [188, 0]
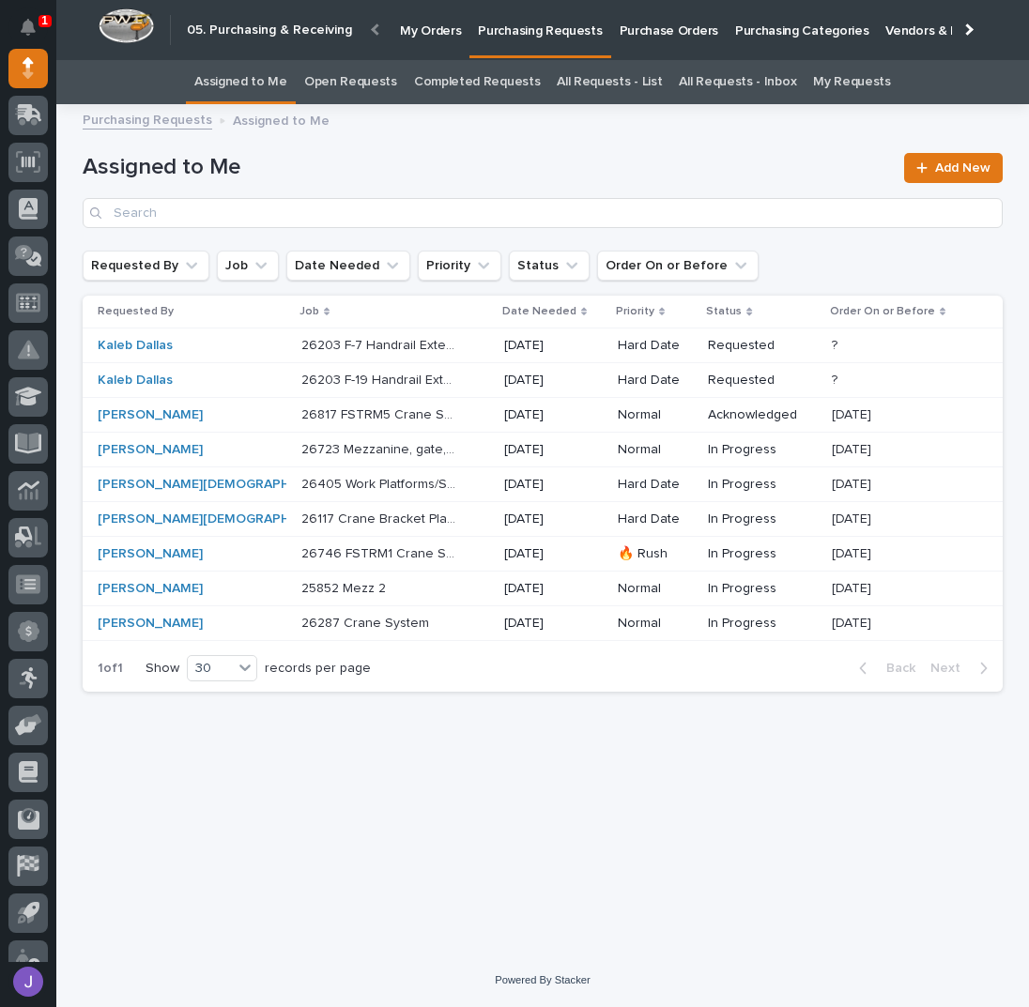
click at [443, 525] on div "26117 Crane Bracket Plate 26117 Crane Bracket Plate" at bounding box center [395, 519] width 188 height 31
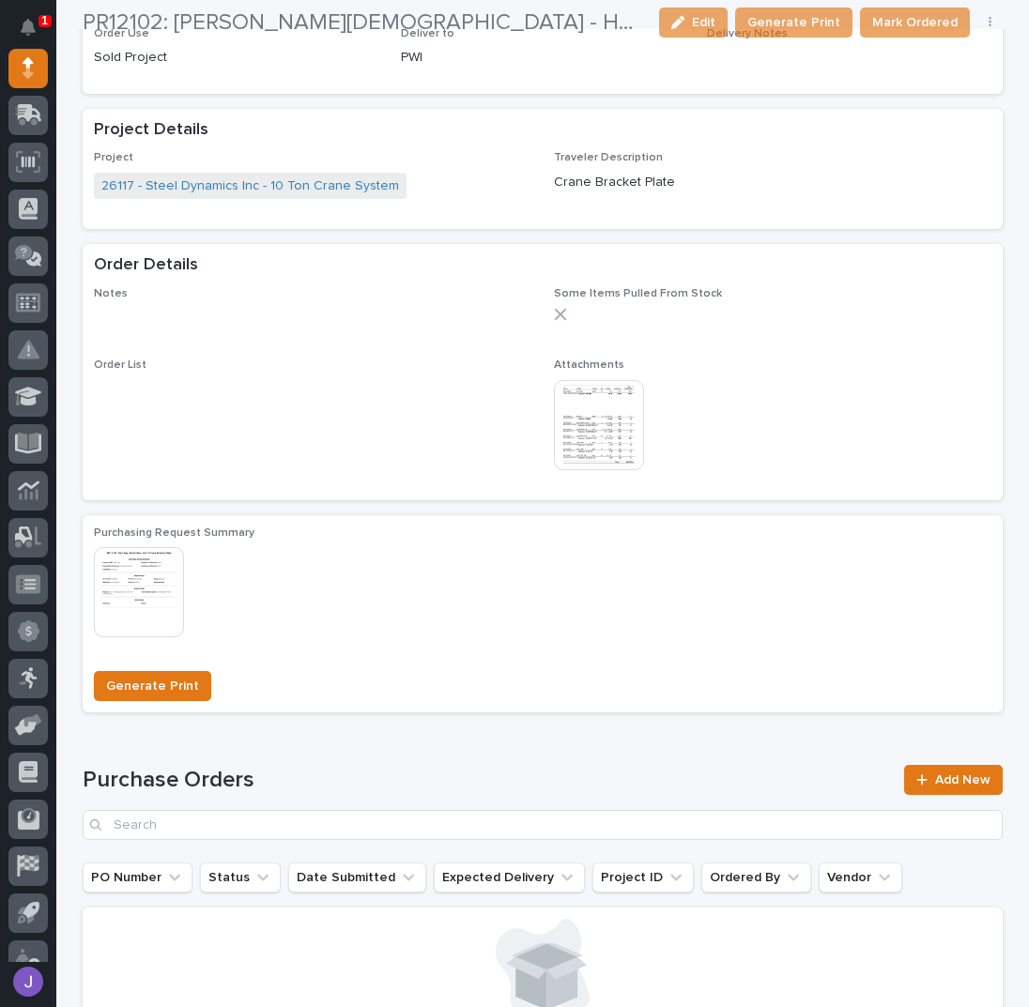
scroll to position [991, 0]
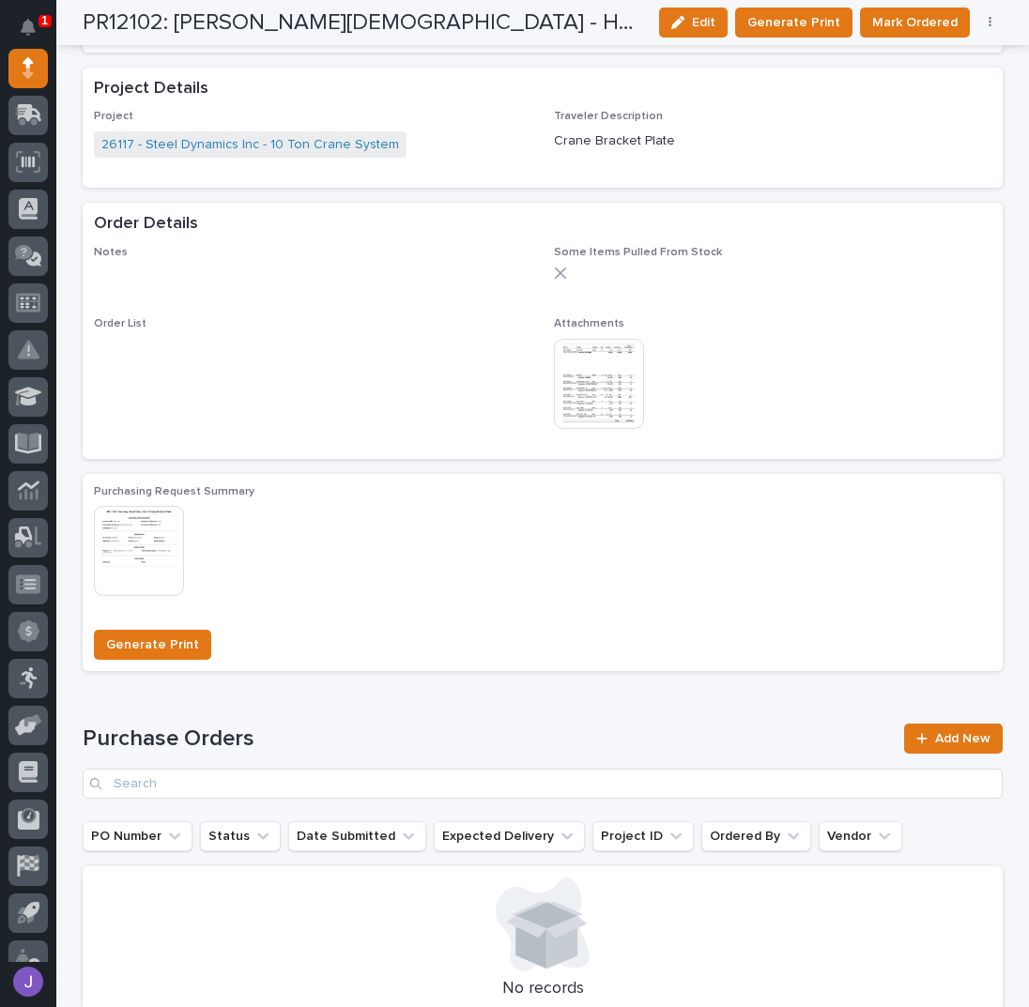
click at [589, 379] on img at bounding box center [599, 384] width 90 height 90
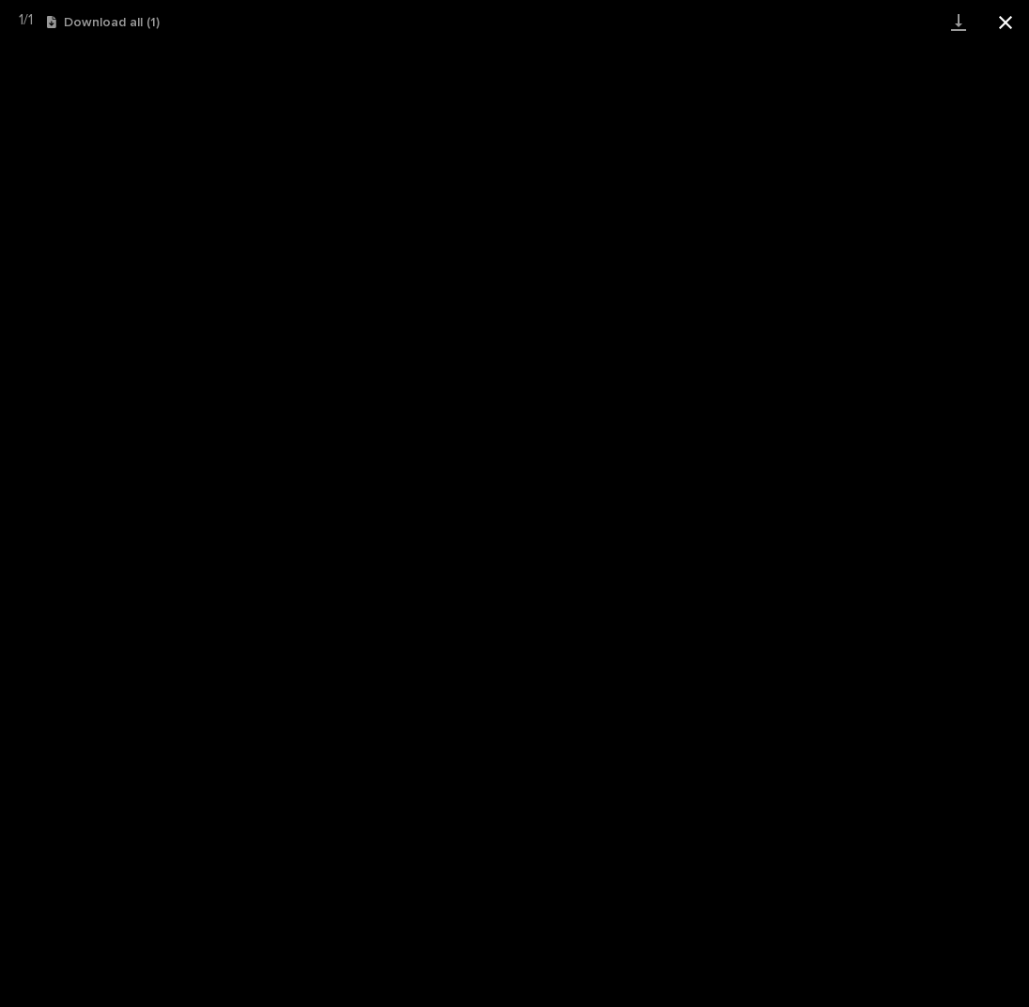
click at [999, 14] on button "Close gallery" at bounding box center [1005, 22] width 47 height 44
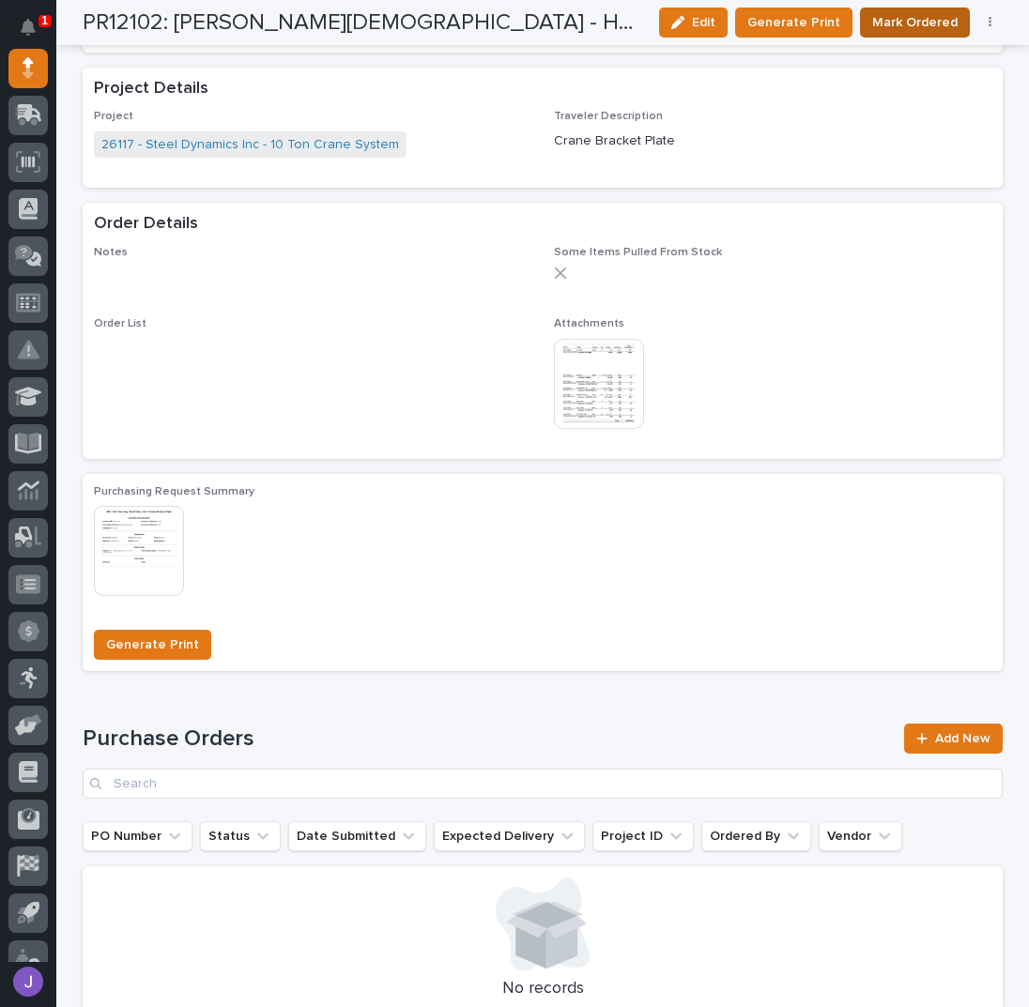
click at [941, 29] on span "Mark Ordered" at bounding box center [914, 22] width 85 height 23
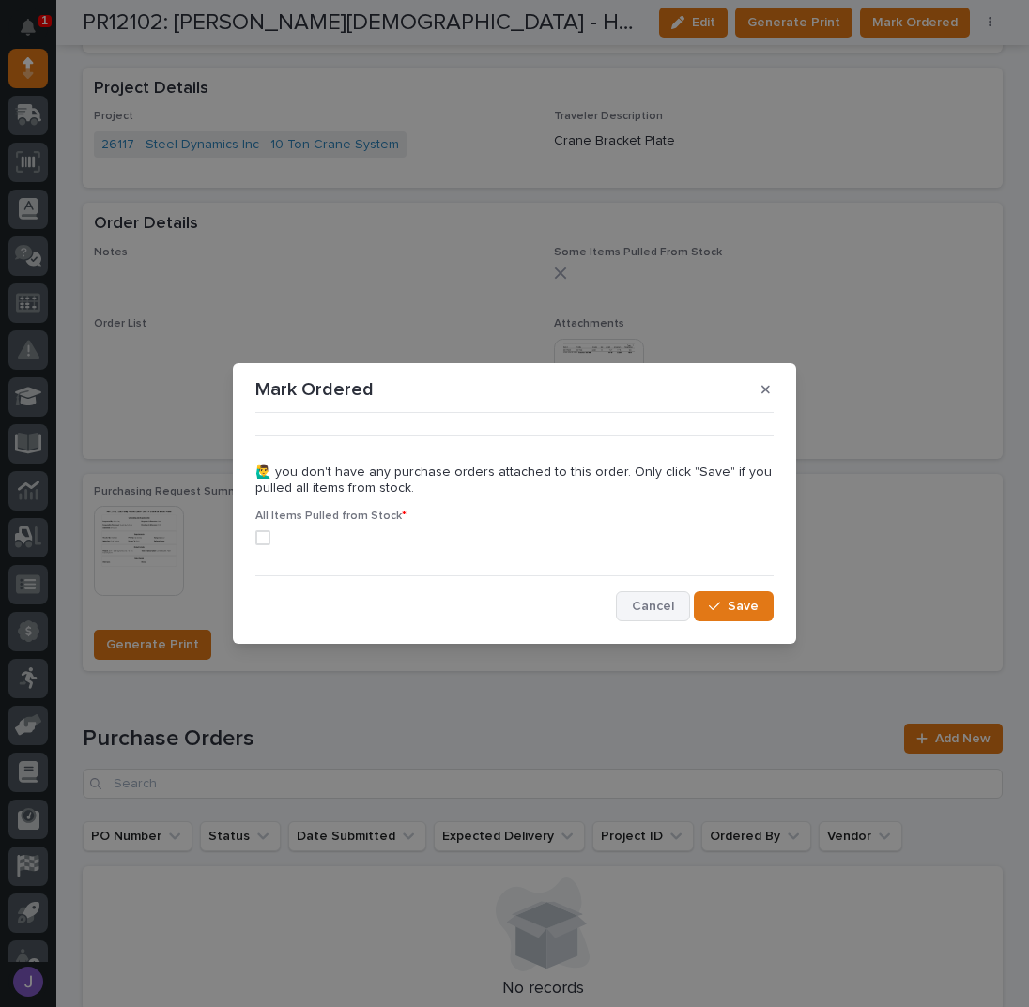
click at [655, 603] on span "Cancel" at bounding box center [653, 606] width 42 height 17
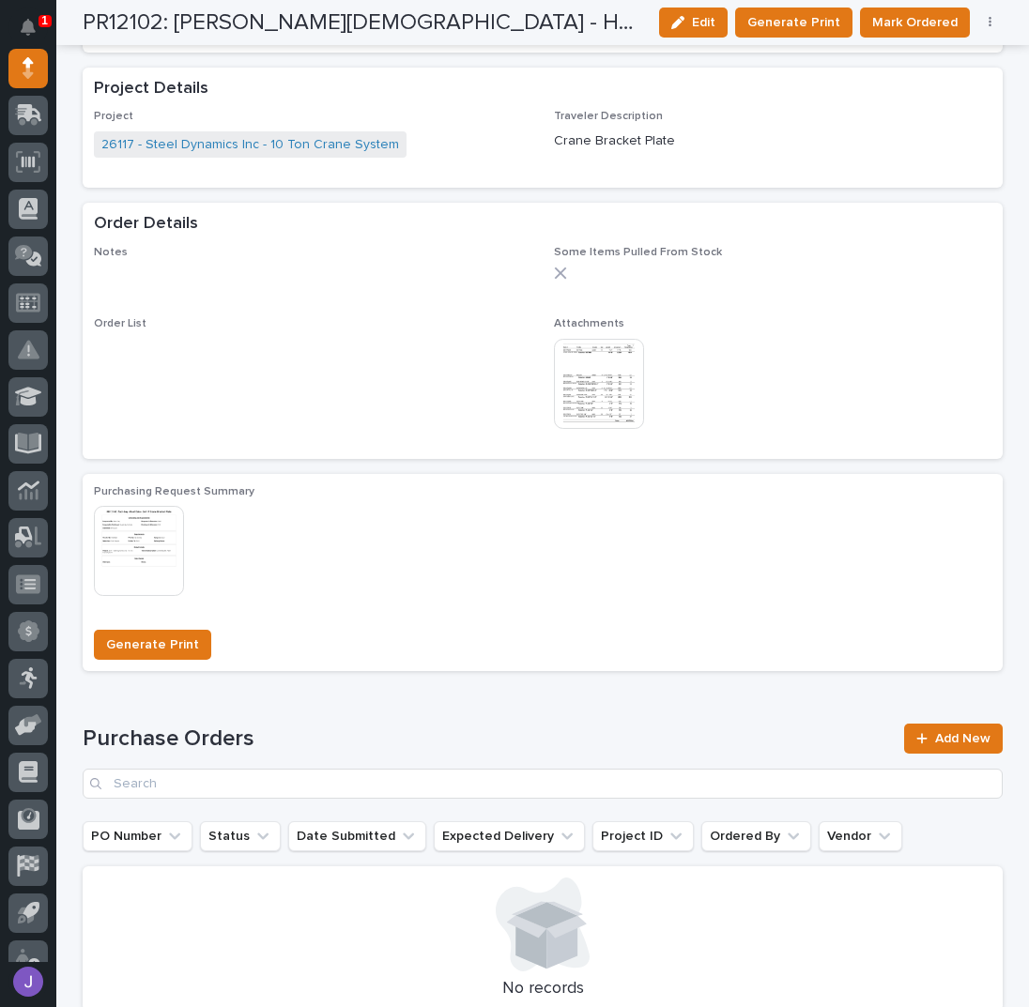
click at [988, 22] on icon "button" at bounding box center [989, 22] width 3 height 11
click at [949, 93] on span "Edit Linked PO's" at bounding box center [929, 90] width 96 height 23
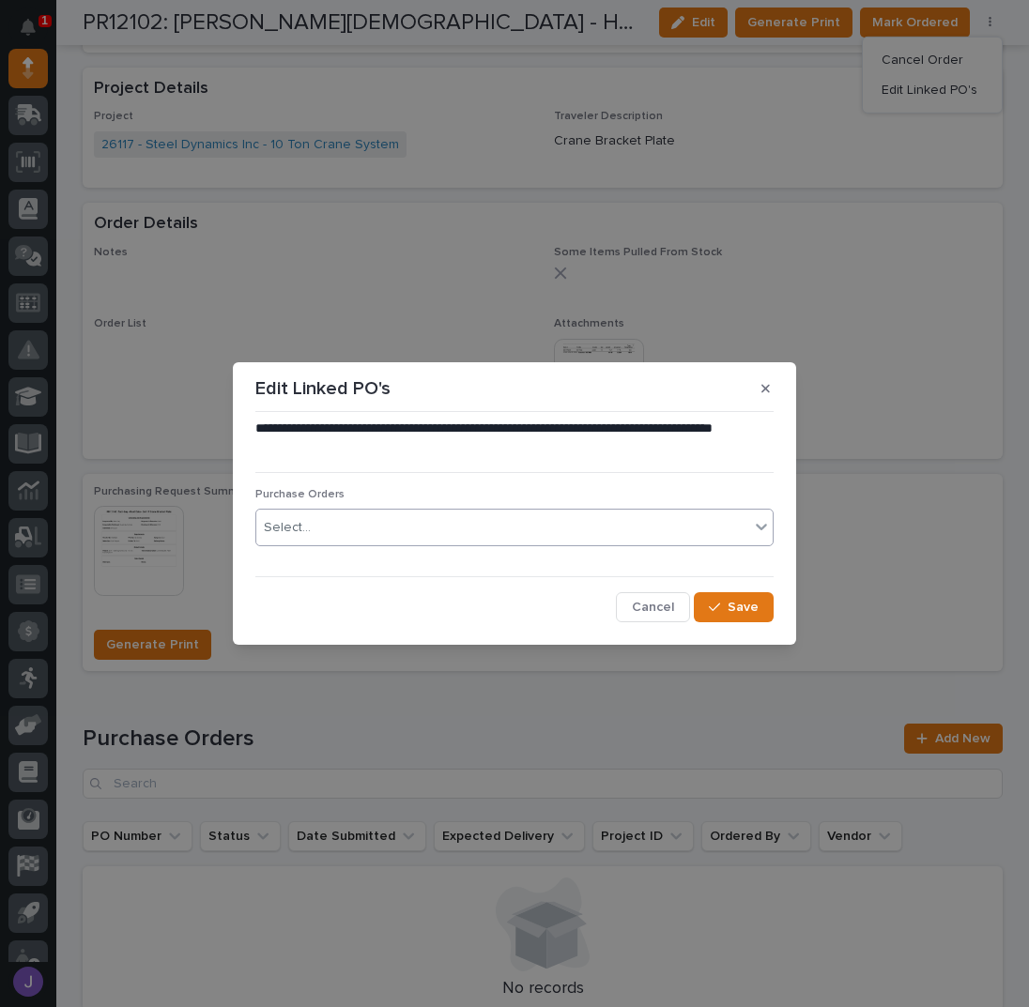
click at [343, 526] on div "Select..." at bounding box center [502, 527] width 493 height 31
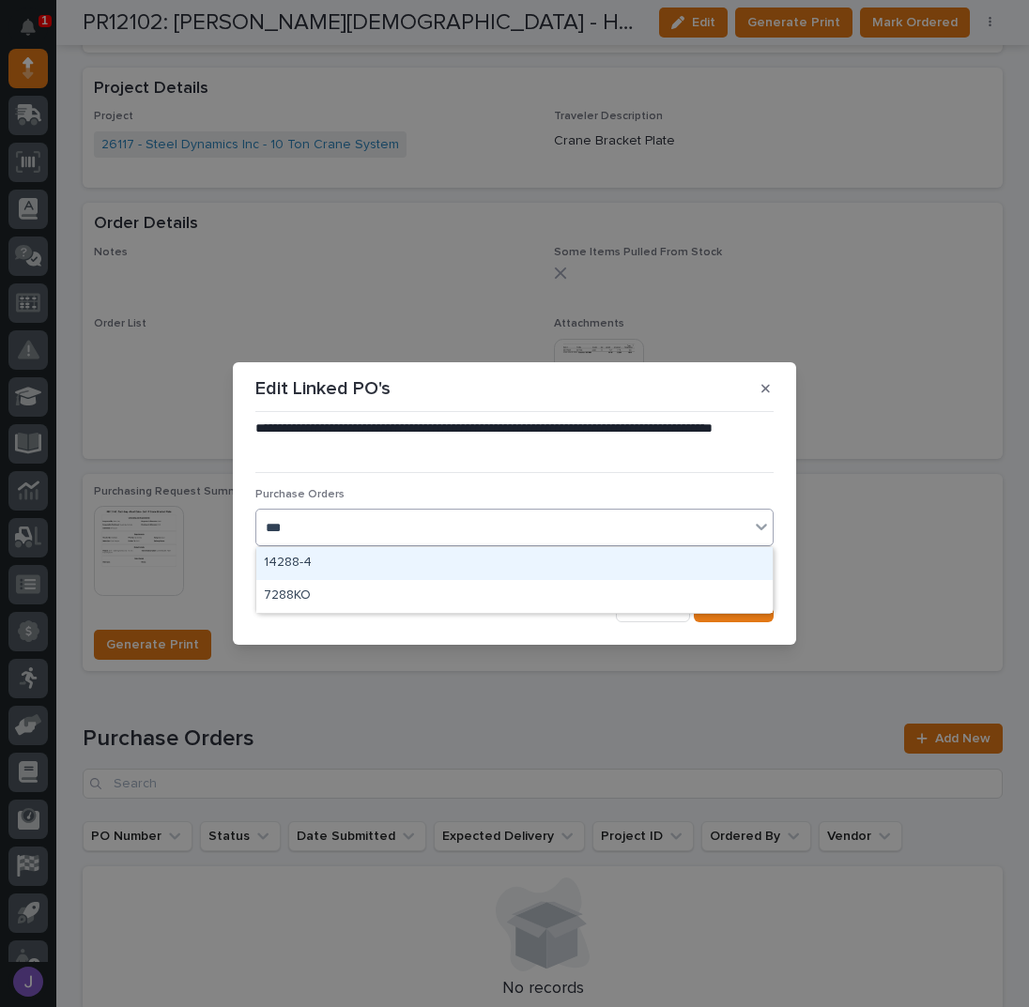
type input "****"
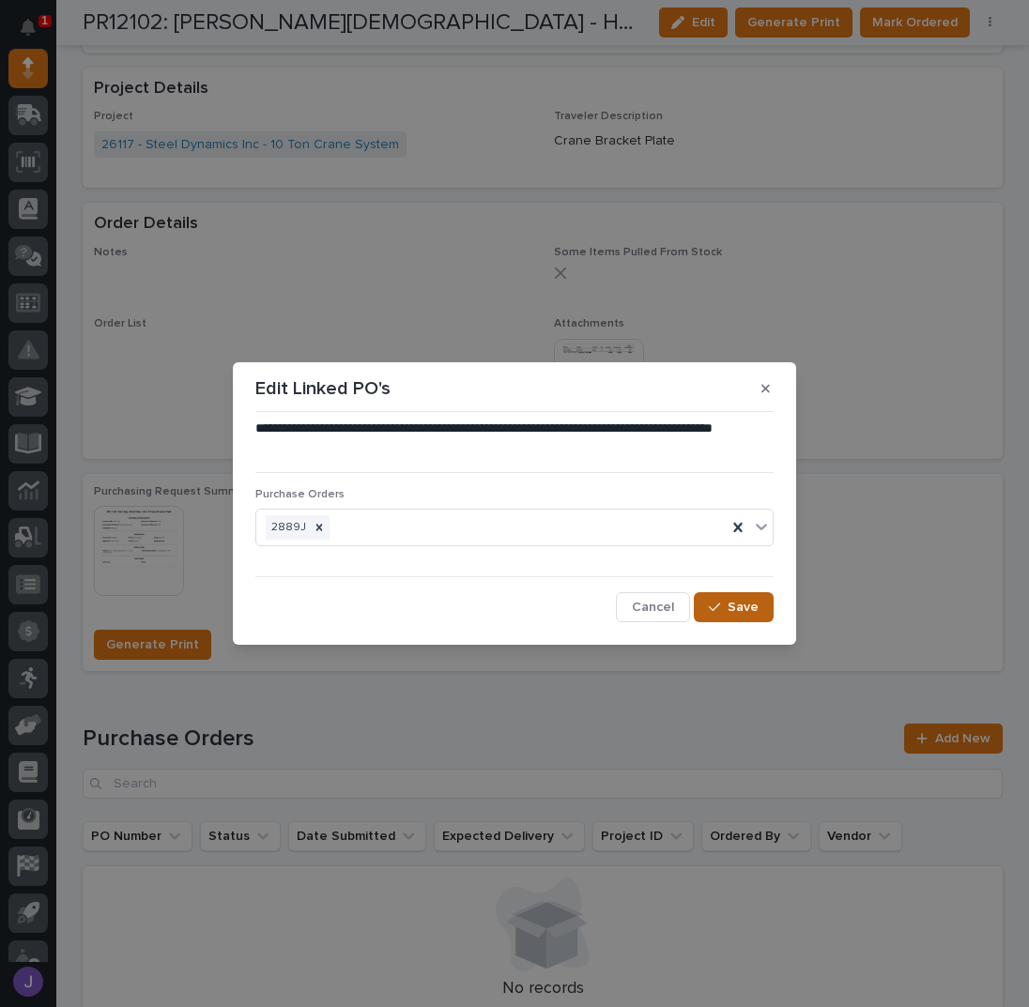
click at [725, 609] on div "button" at bounding box center [718, 607] width 19 height 13
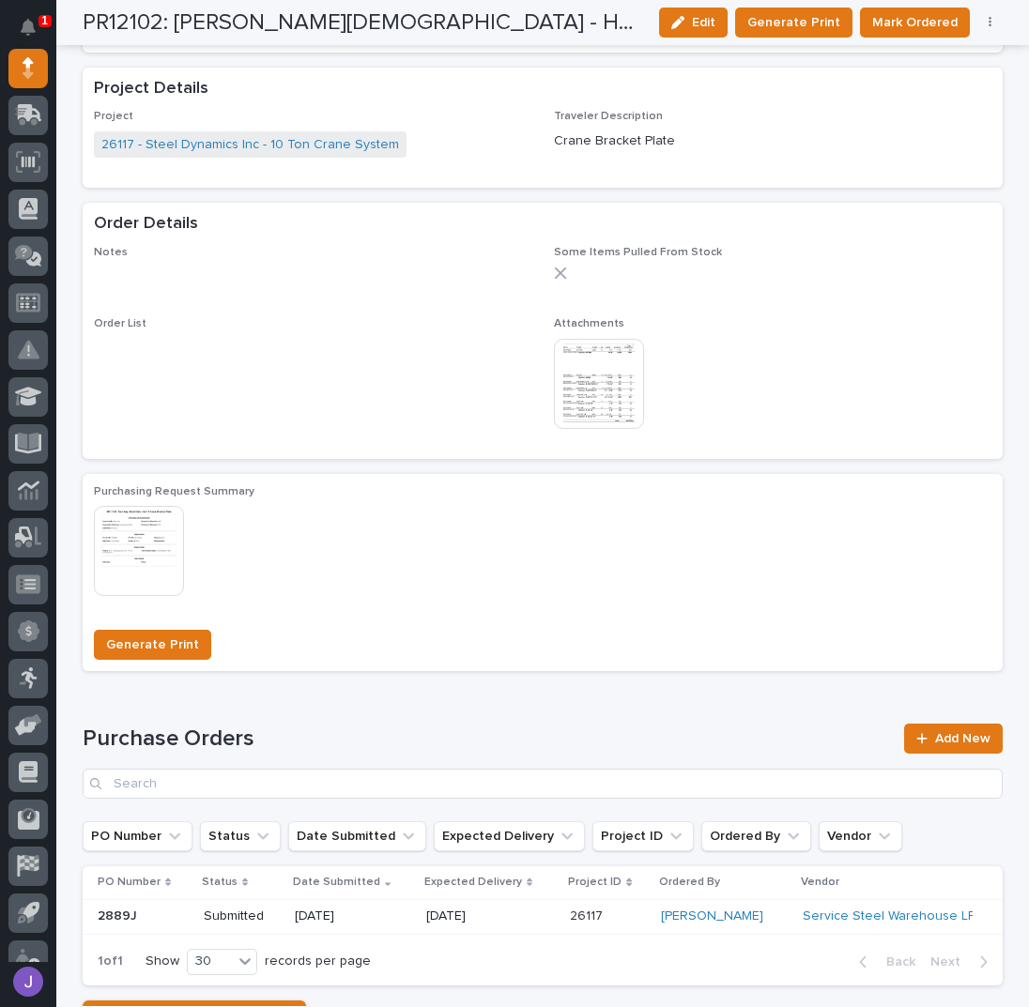
scroll to position [977, 0]
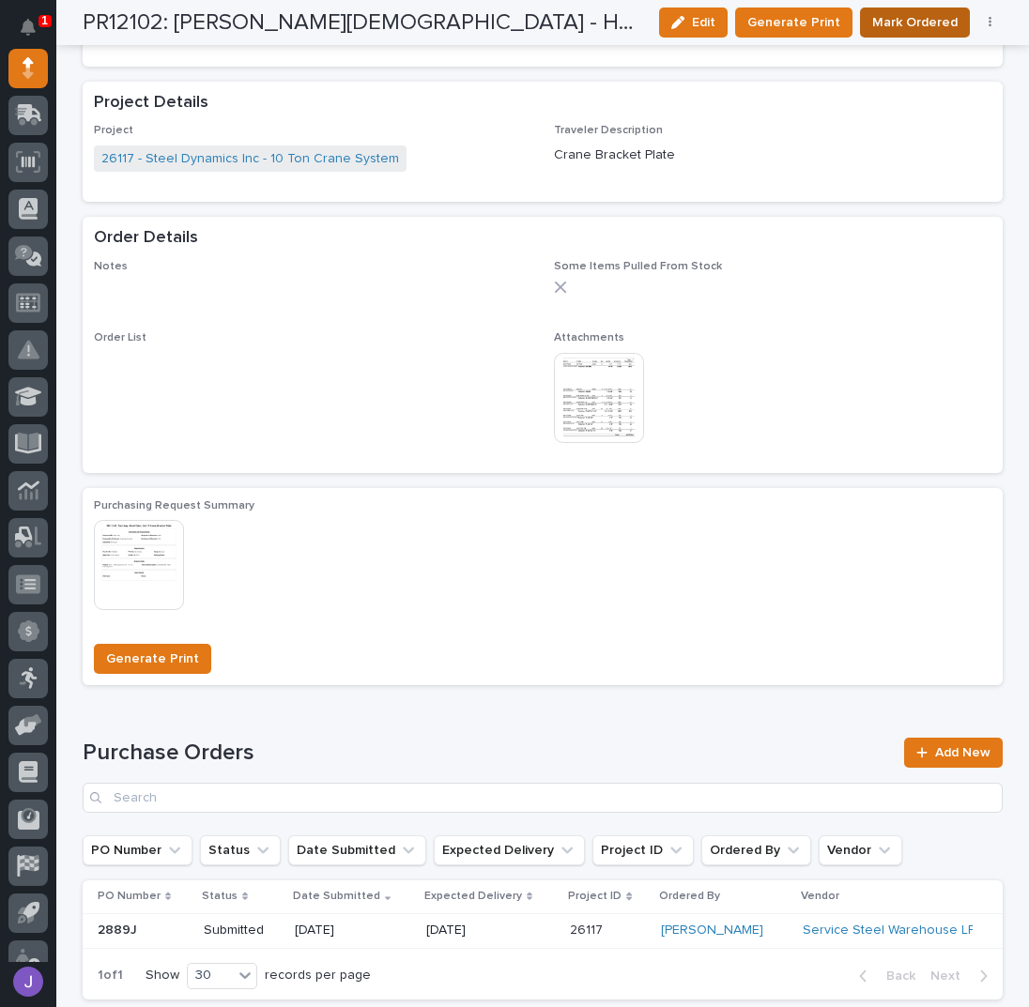
click at [901, 23] on span "Mark Ordered" at bounding box center [914, 22] width 85 height 23
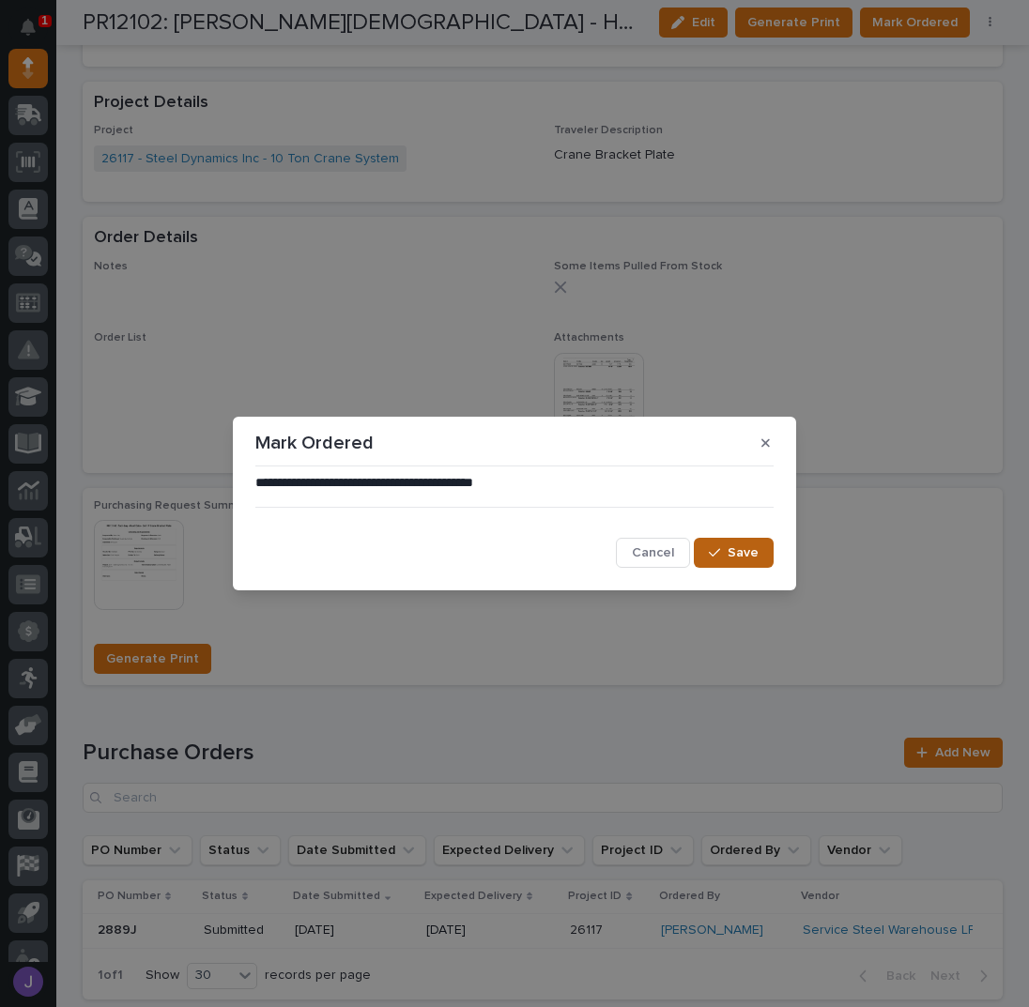
click at [712, 558] on icon "button" at bounding box center [714, 552] width 11 height 13
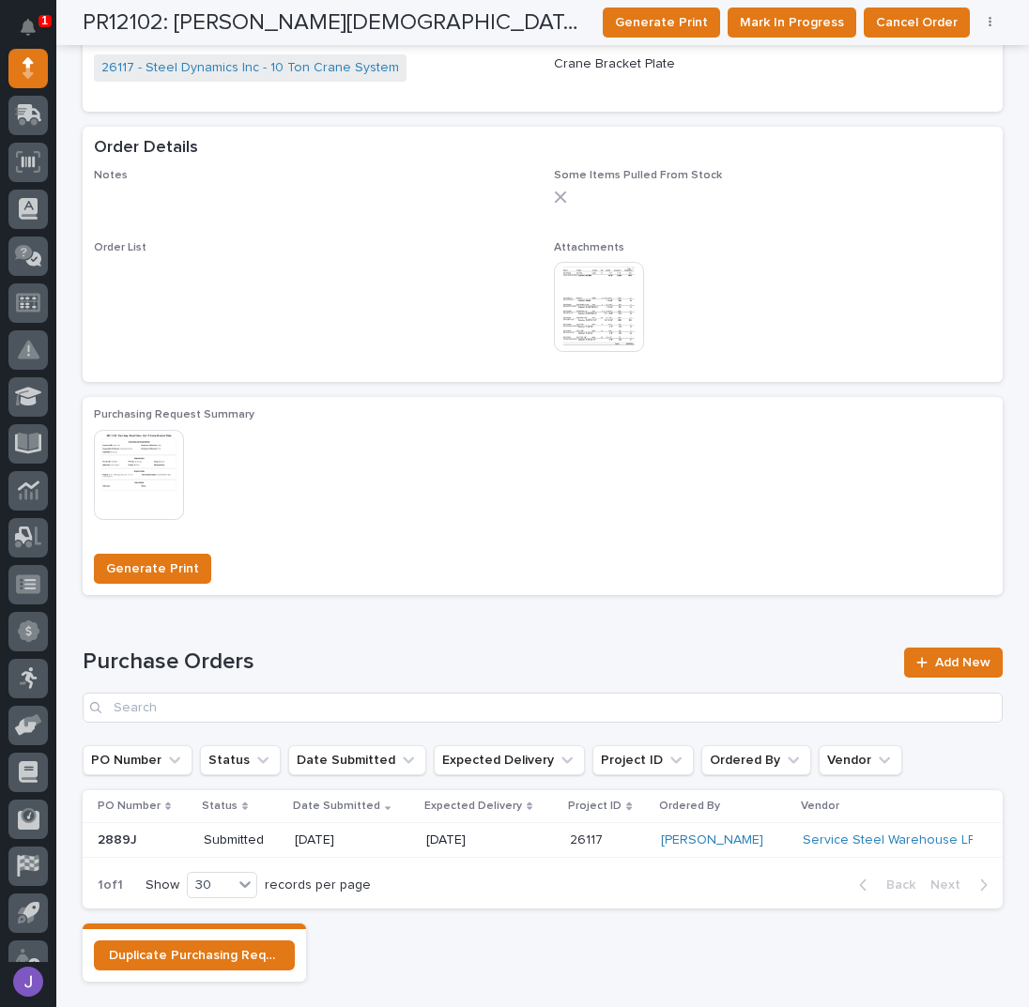
scroll to position [0, 0]
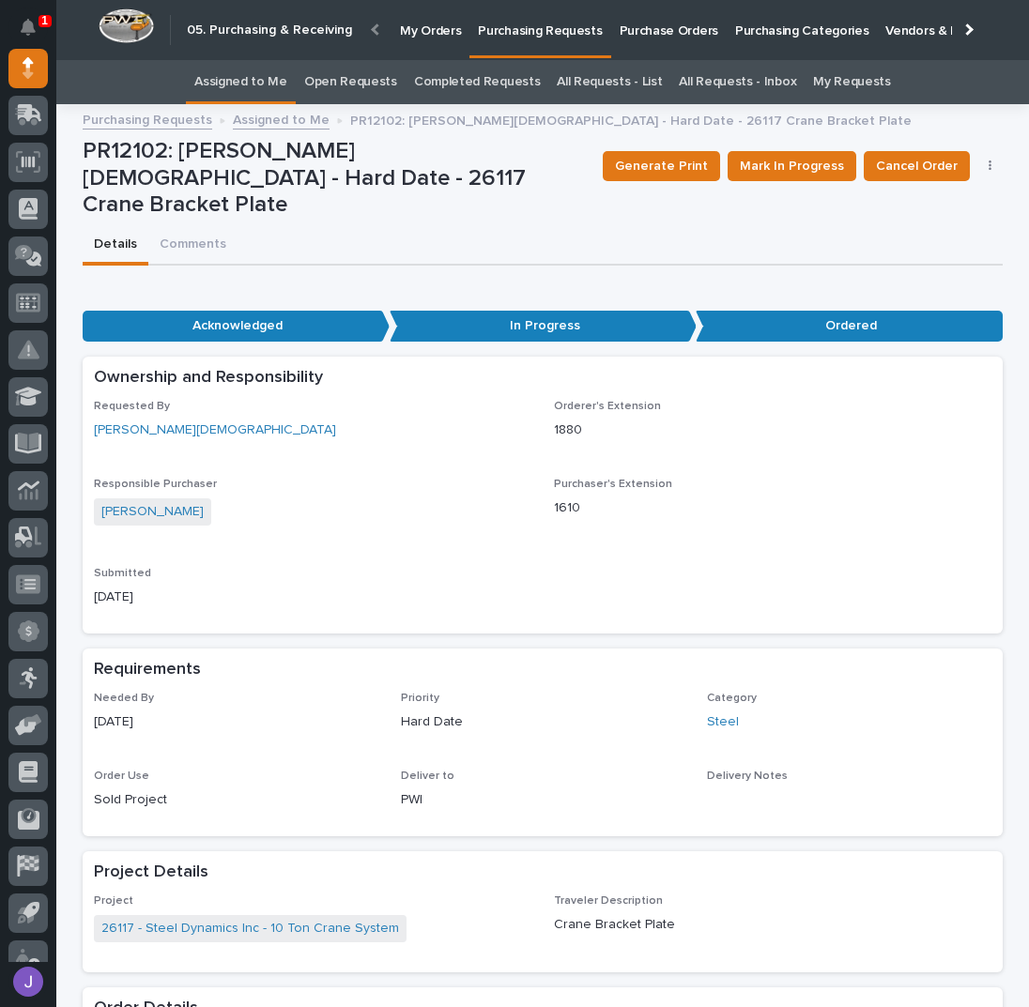
click at [245, 98] on link "Assigned to Me" at bounding box center [240, 82] width 93 height 44
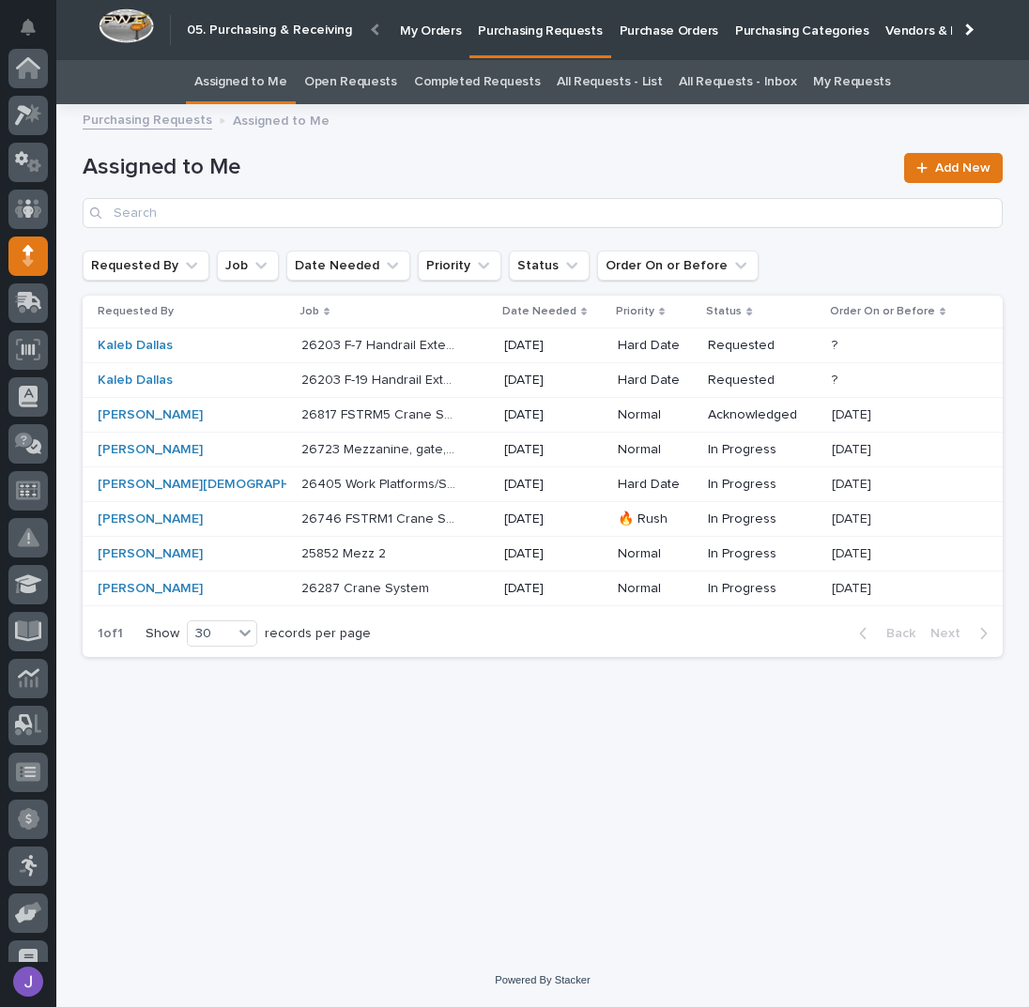
scroll to position [188, 0]
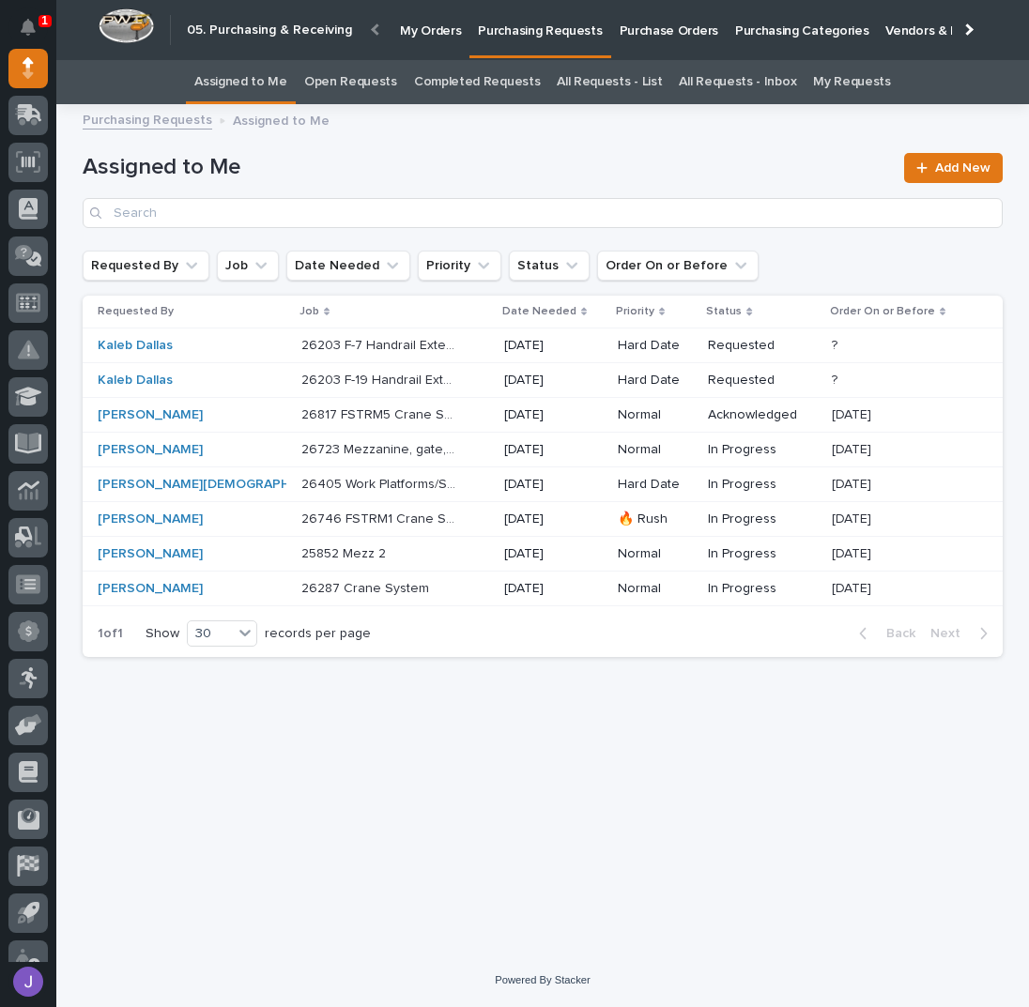
click at [388, 556] on p at bounding box center [379, 554] width 157 height 16
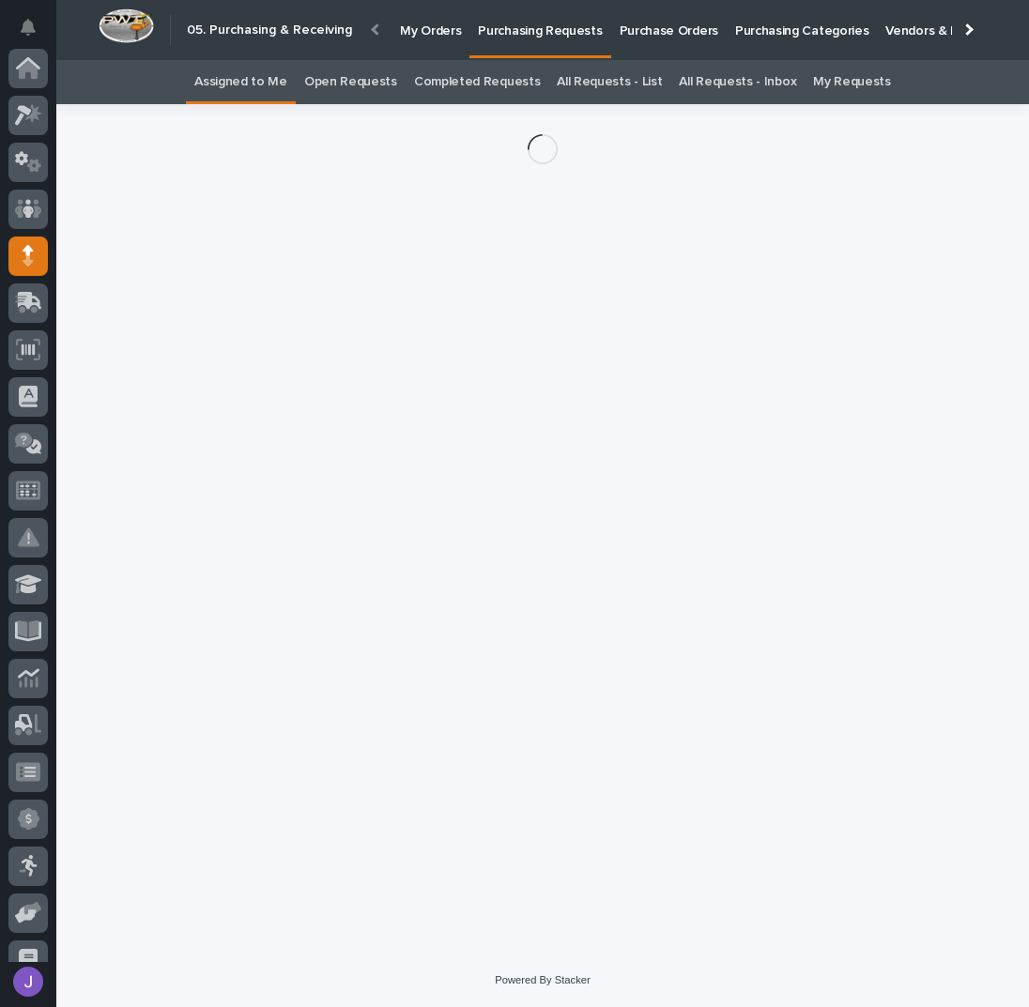
scroll to position [188, 0]
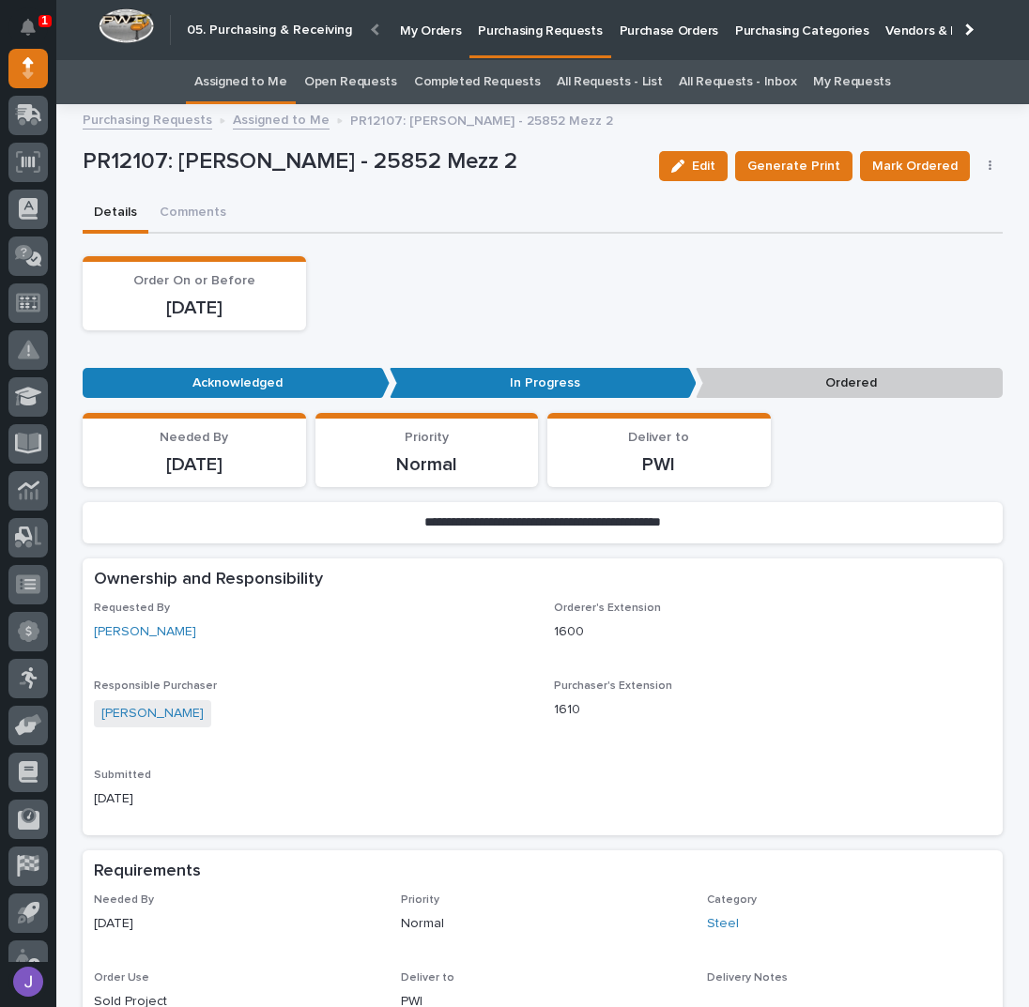
click at [988, 160] on icon "button" at bounding box center [990, 166] width 4 height 13
click at [954, 219] on button "Edit Linked PO's" at bounding box center [932, 234] width 124 height 30
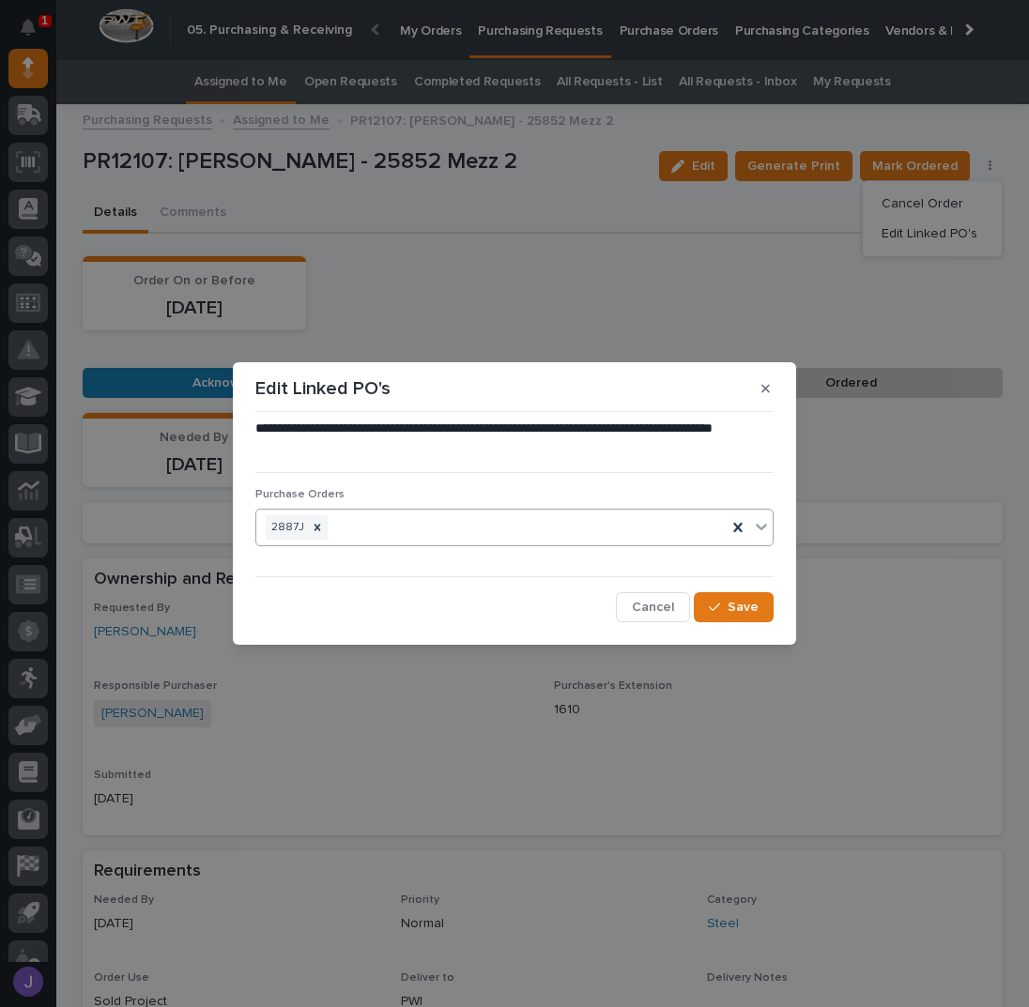
click at [422, 537] on div "2887J" at bounding box center [491, 527] width 470 height 33
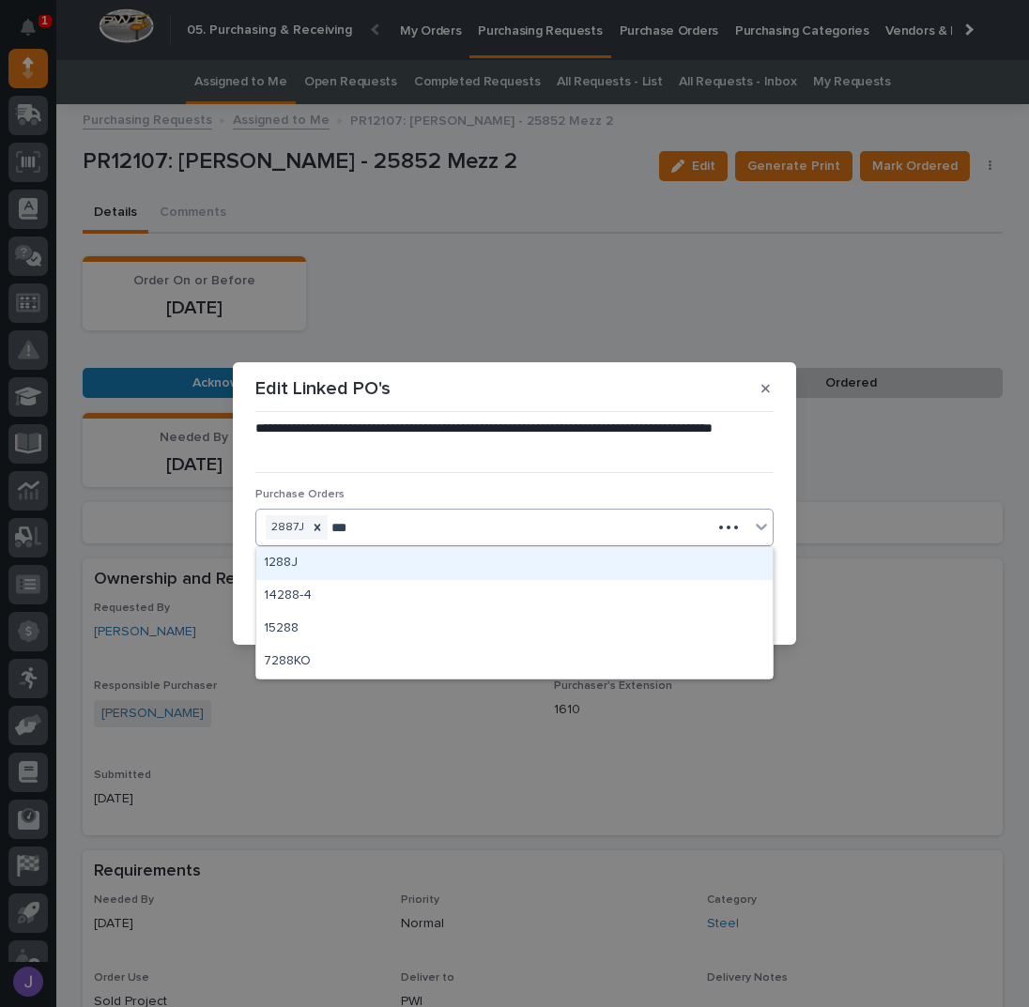
type input "****"
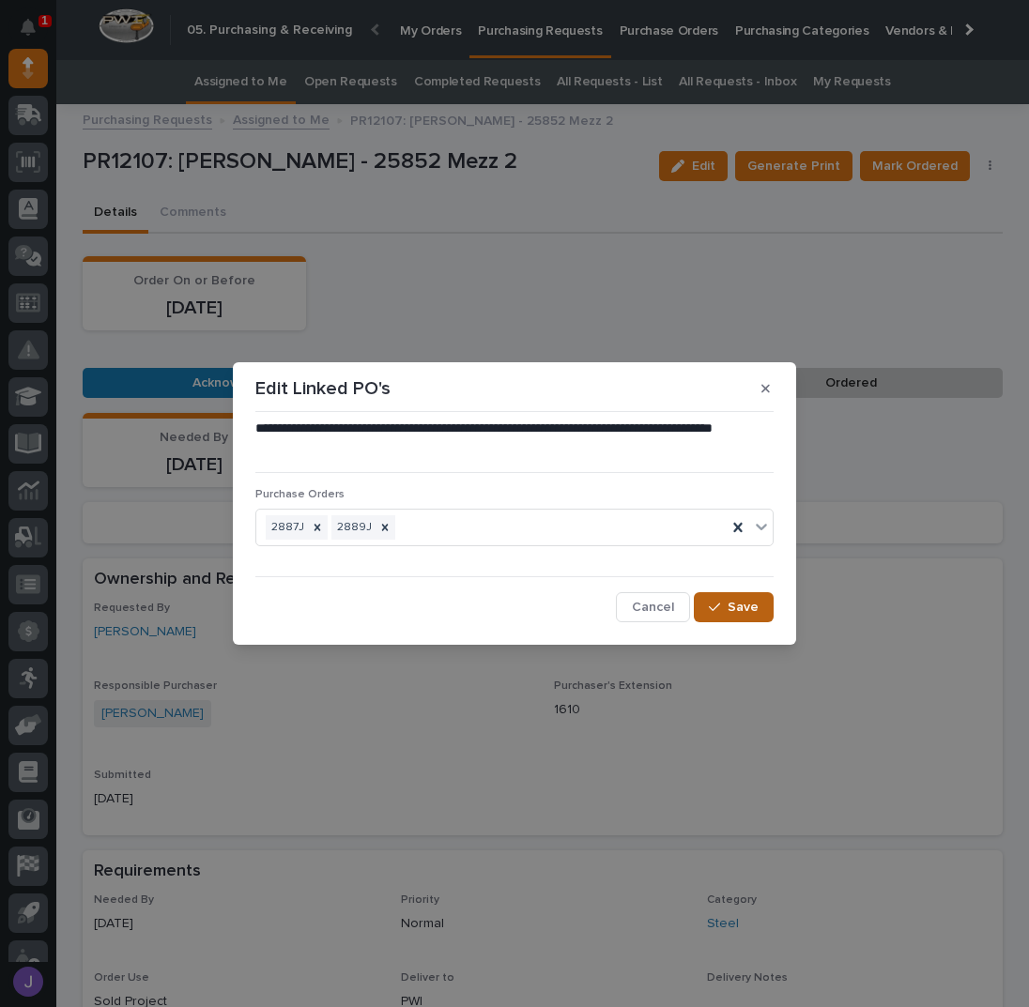
click at [718, 604] on icon "button" at bounding box center [714, 607] width 11 height 13
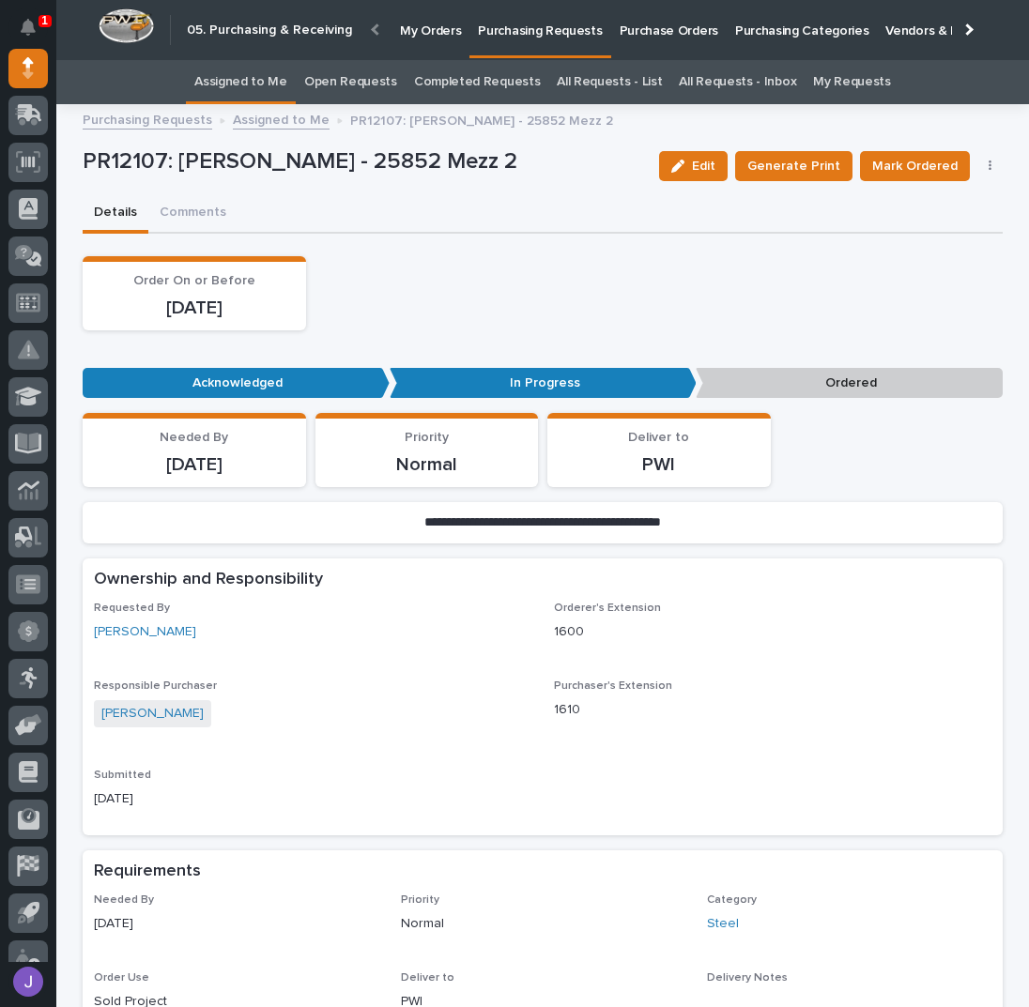
click at [912, 173] on span "Mark Ordered" at bounding box center [914, 166] width 85 height 23
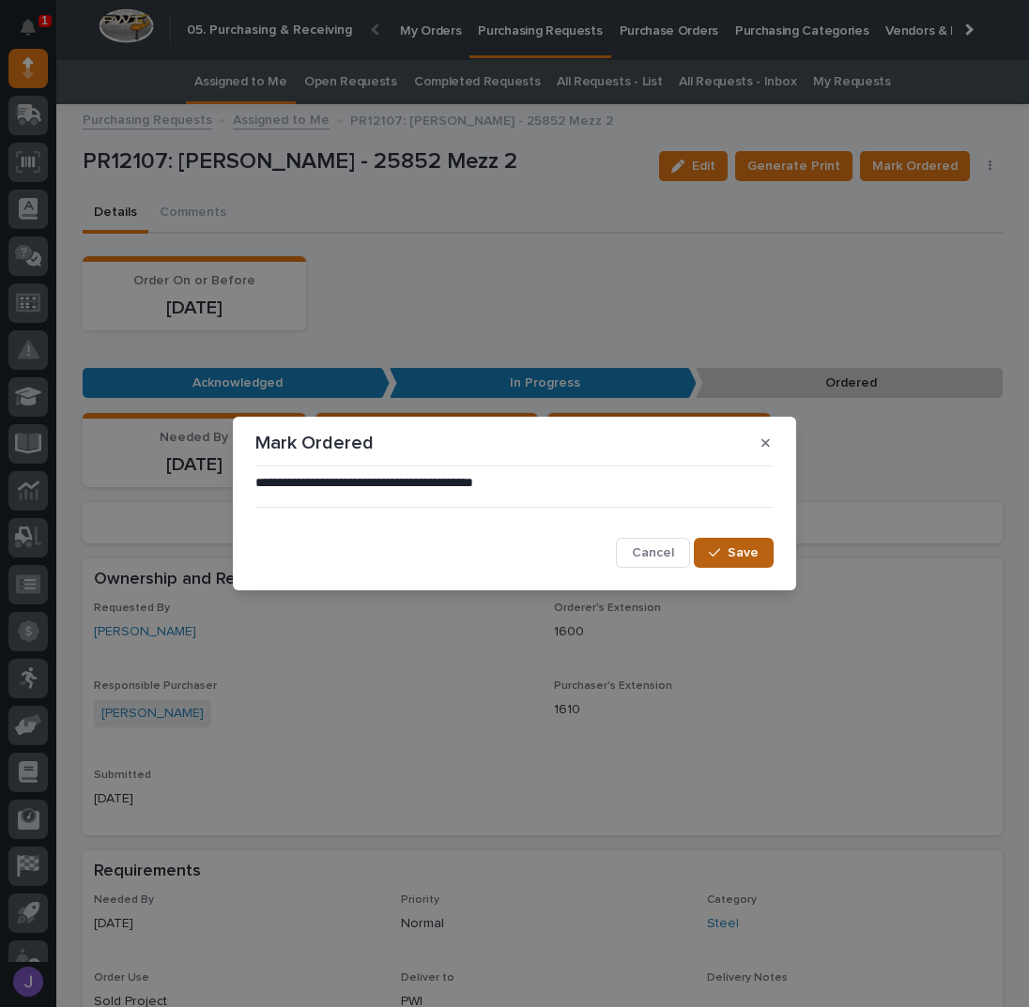
click at [739, 553] on span "Save" at bounding box center [742, 552] width 31 height 17
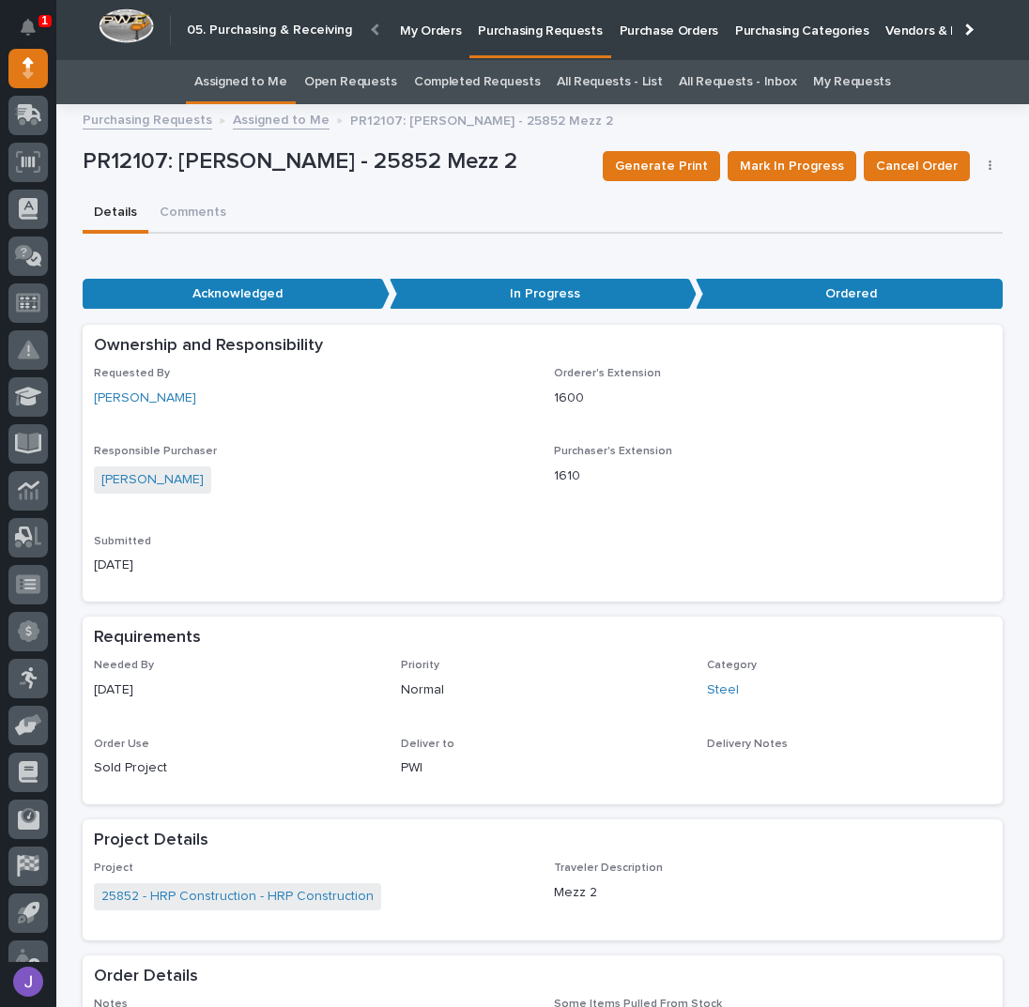
click at [253, 73] on link "Assigned to Me" at bounding box center [240, 82] width 93 height 44
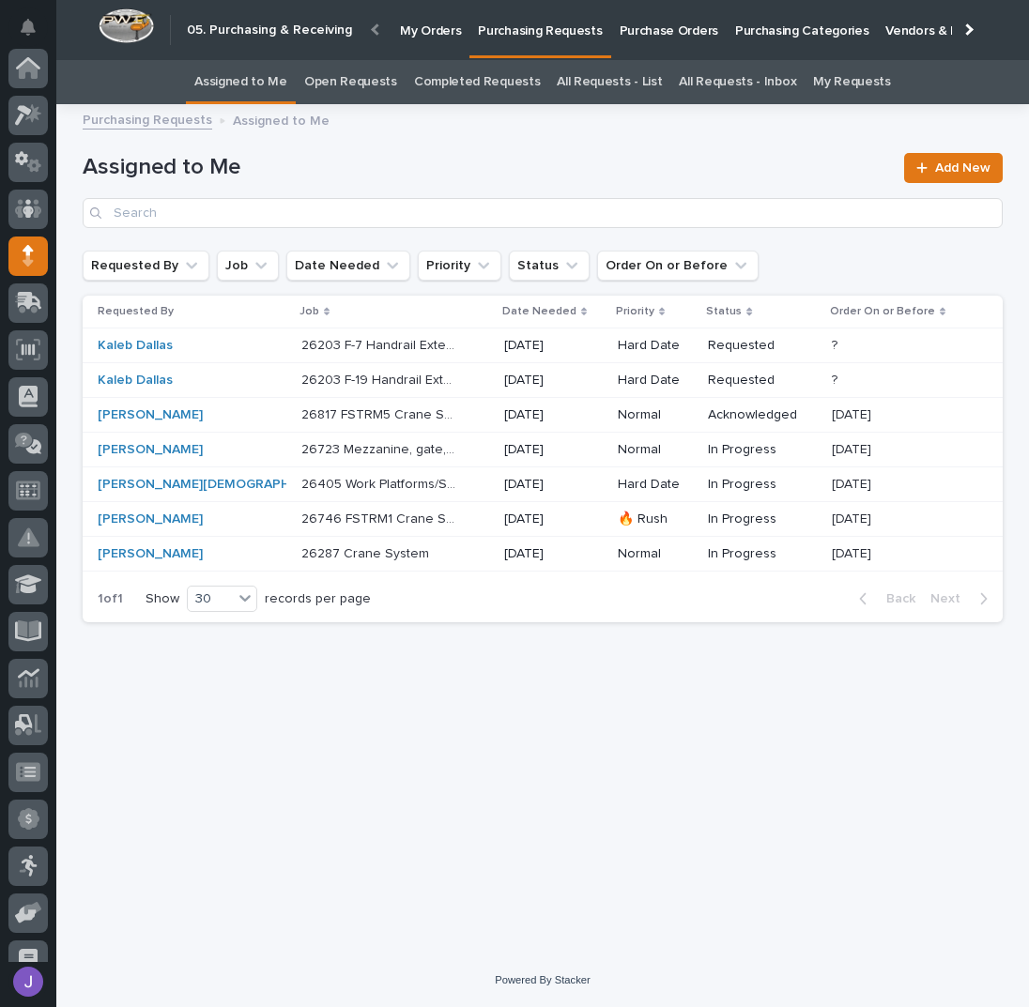
scroll to position [188, 0]
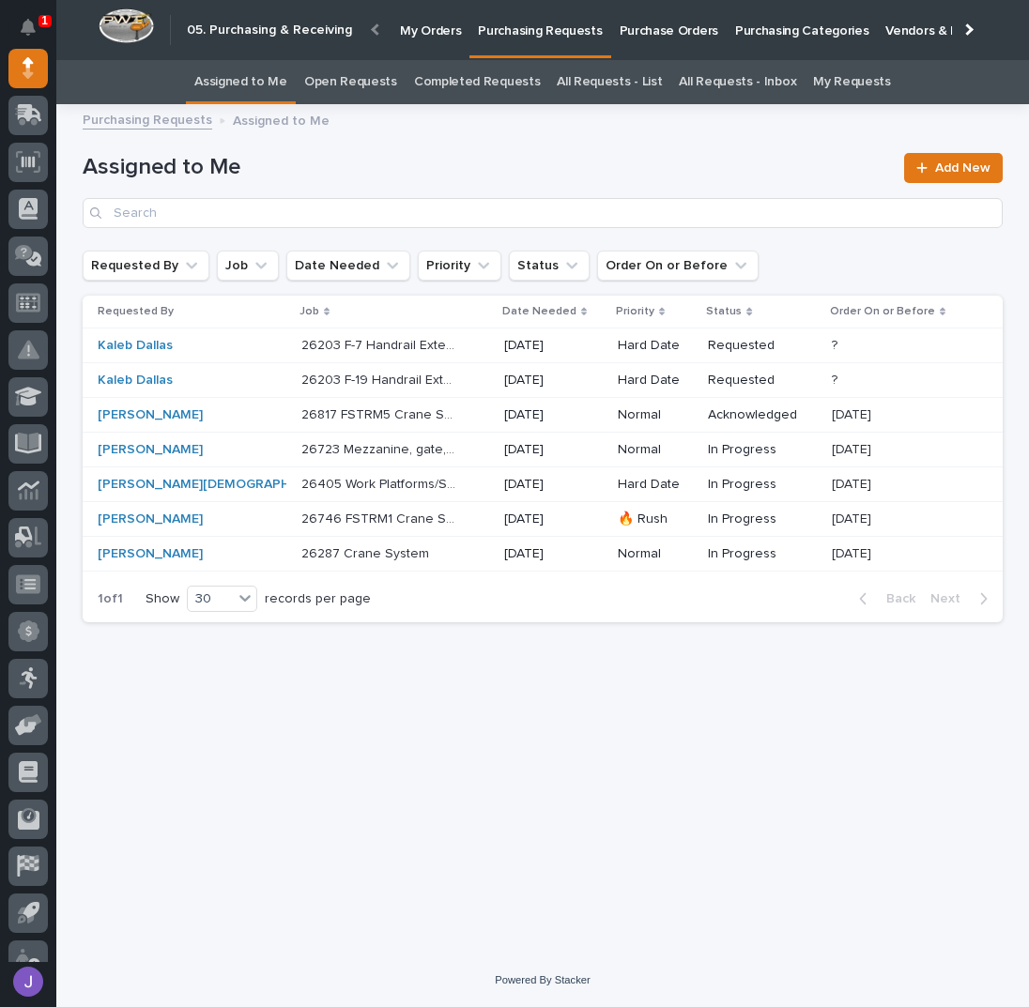
click at [456, 555] on div "26287 Crane System 26287 Crane System" at bounding box center [395, 554] width 188 height 31
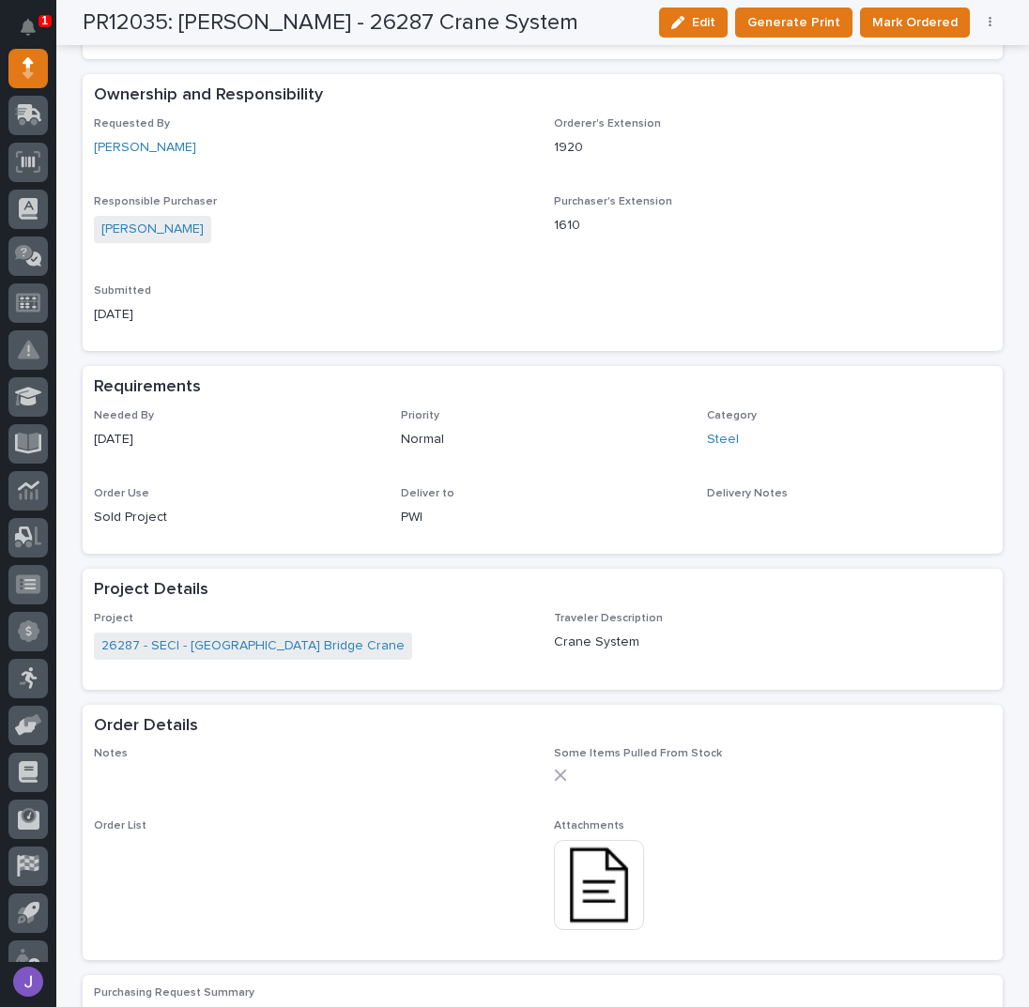
scroll to position [490, 0]
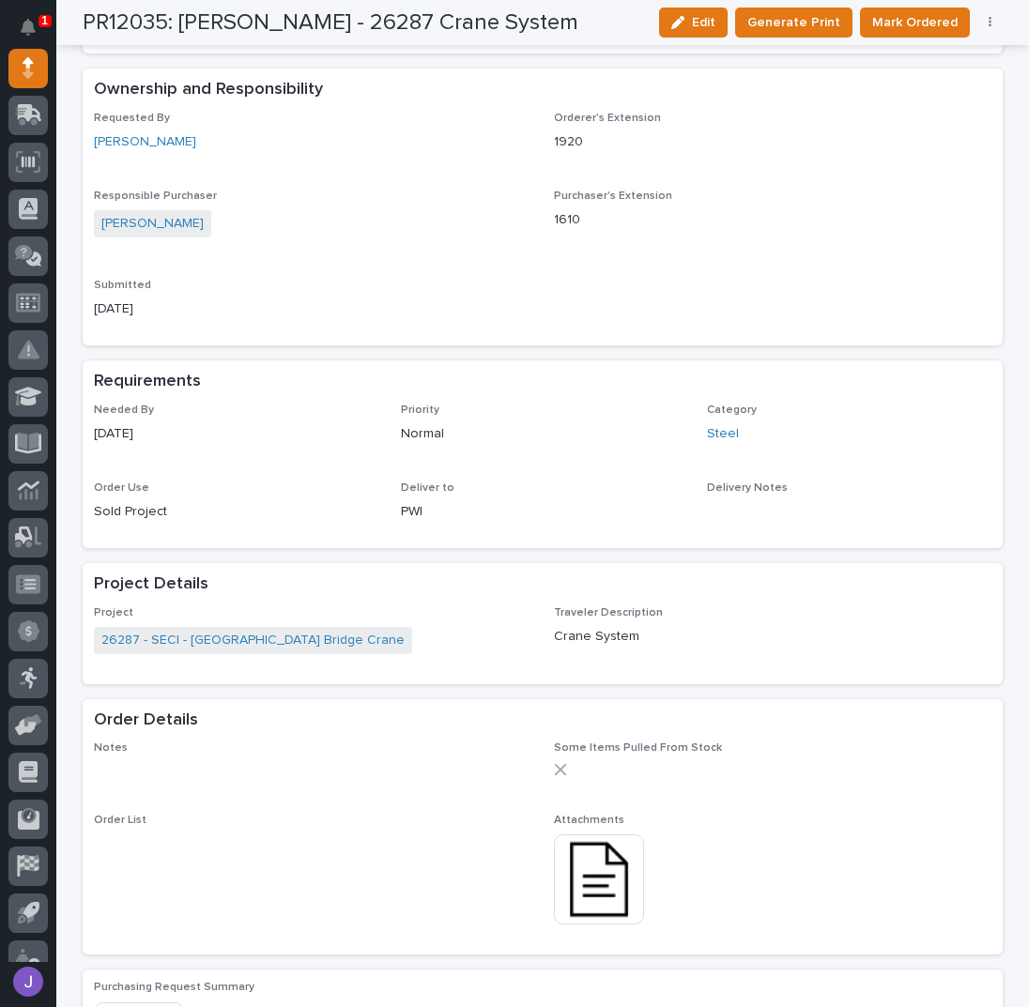
click at [595, 881] on img at bounding box center [599, 879] width 90 height 90
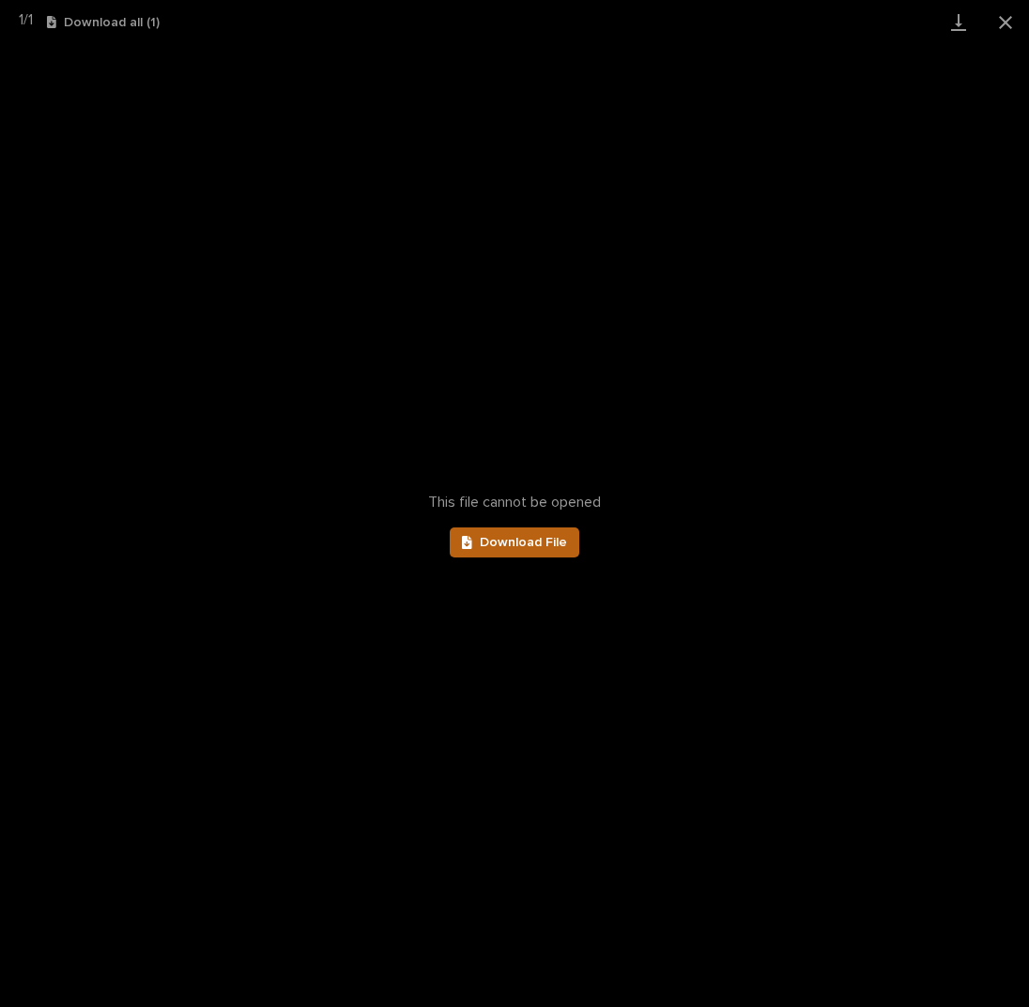
click at [515, 547] on span "Download File" at bounding box center [523, 542] width 87 height 13
click at [1003, 22] on button "Close gallery" at bounding box center [1005, 22] width 47 height 44
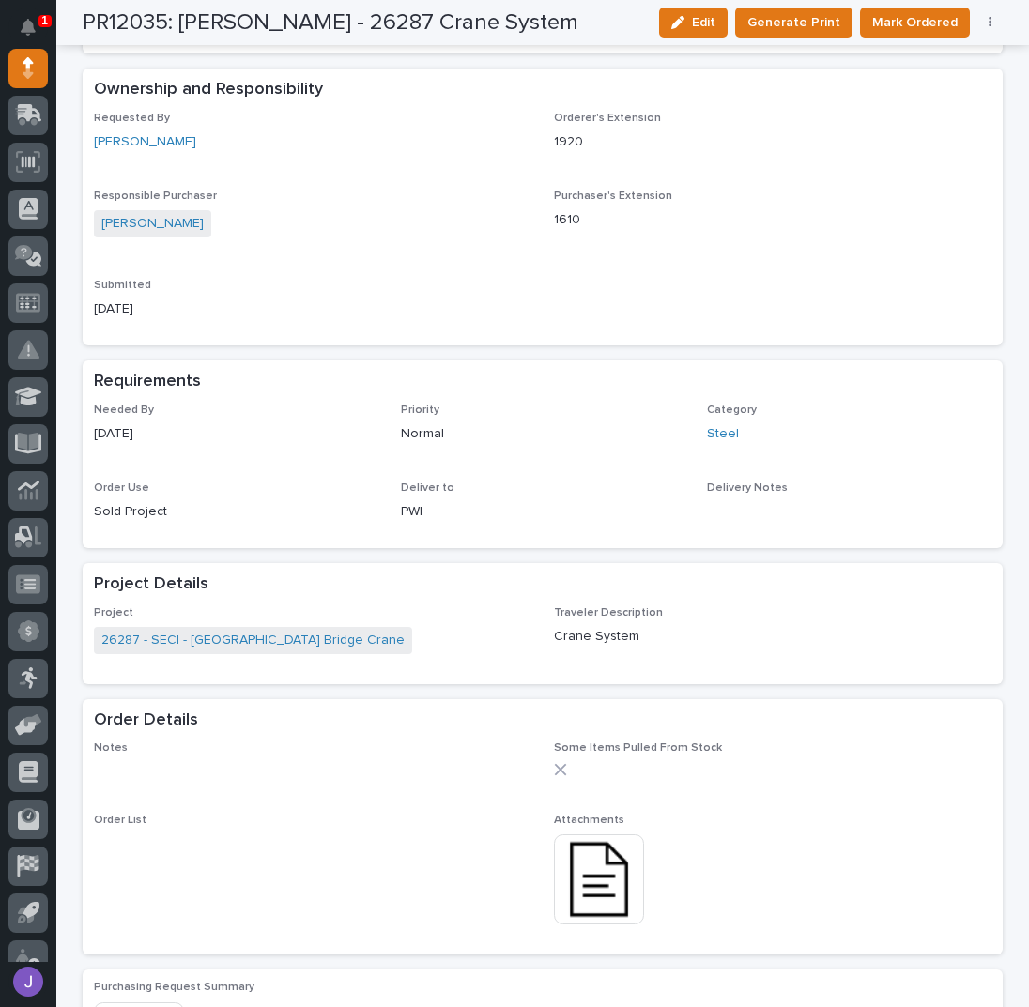
click at [980, 22] on button "button" at bounding box center [990, 22] width 26 height 13
click at [946, 87] on span "Edit Linked PO's" at bounding box center [929, 90] width 96 height 23
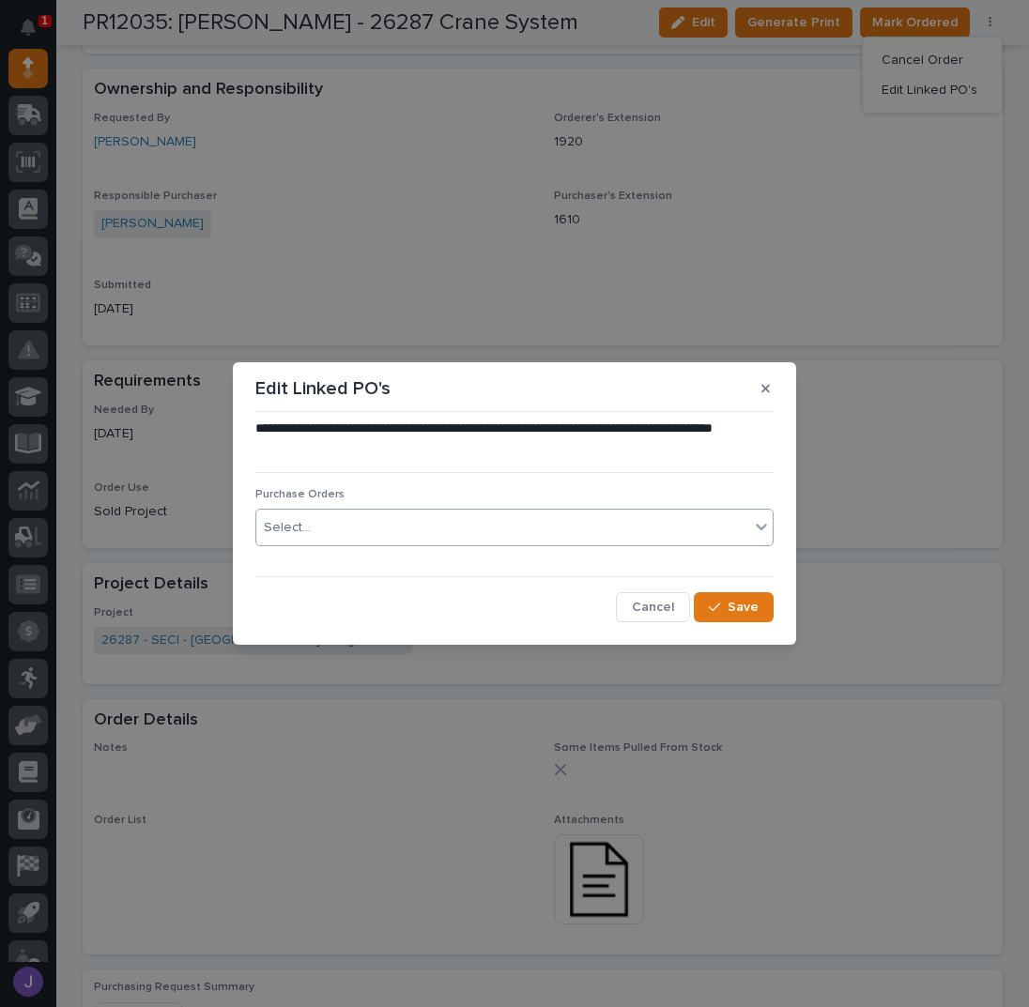
click at [602, 535] on div "Select..." at bounding box center [502, 527] width 493 height 31
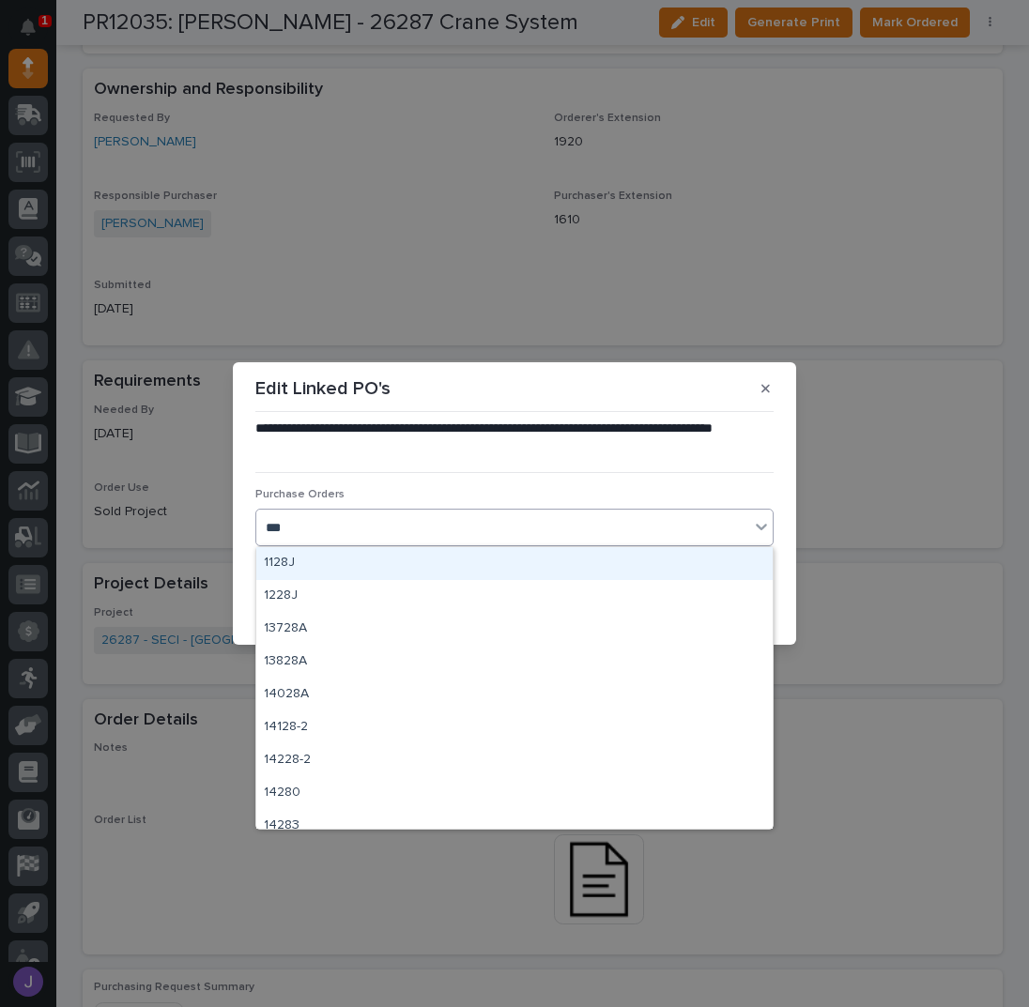
type input "****"
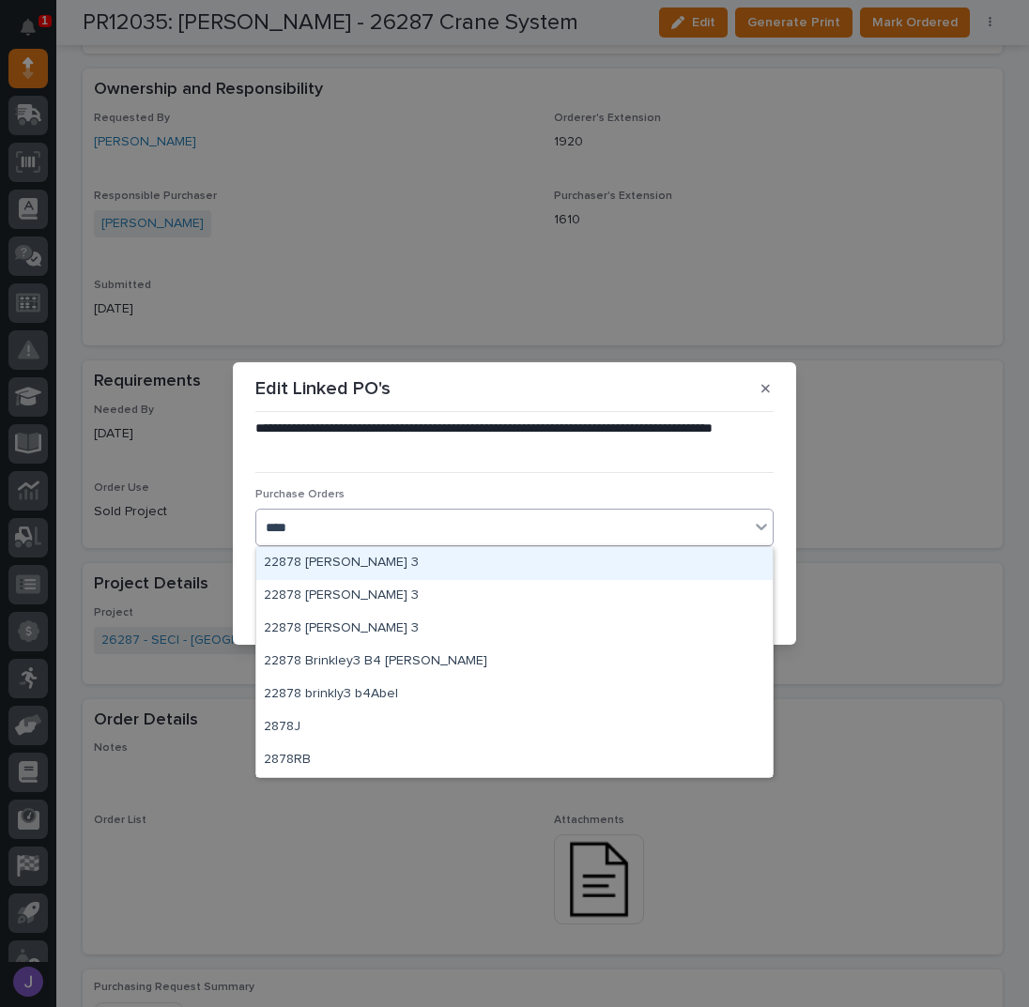
type input "*****"
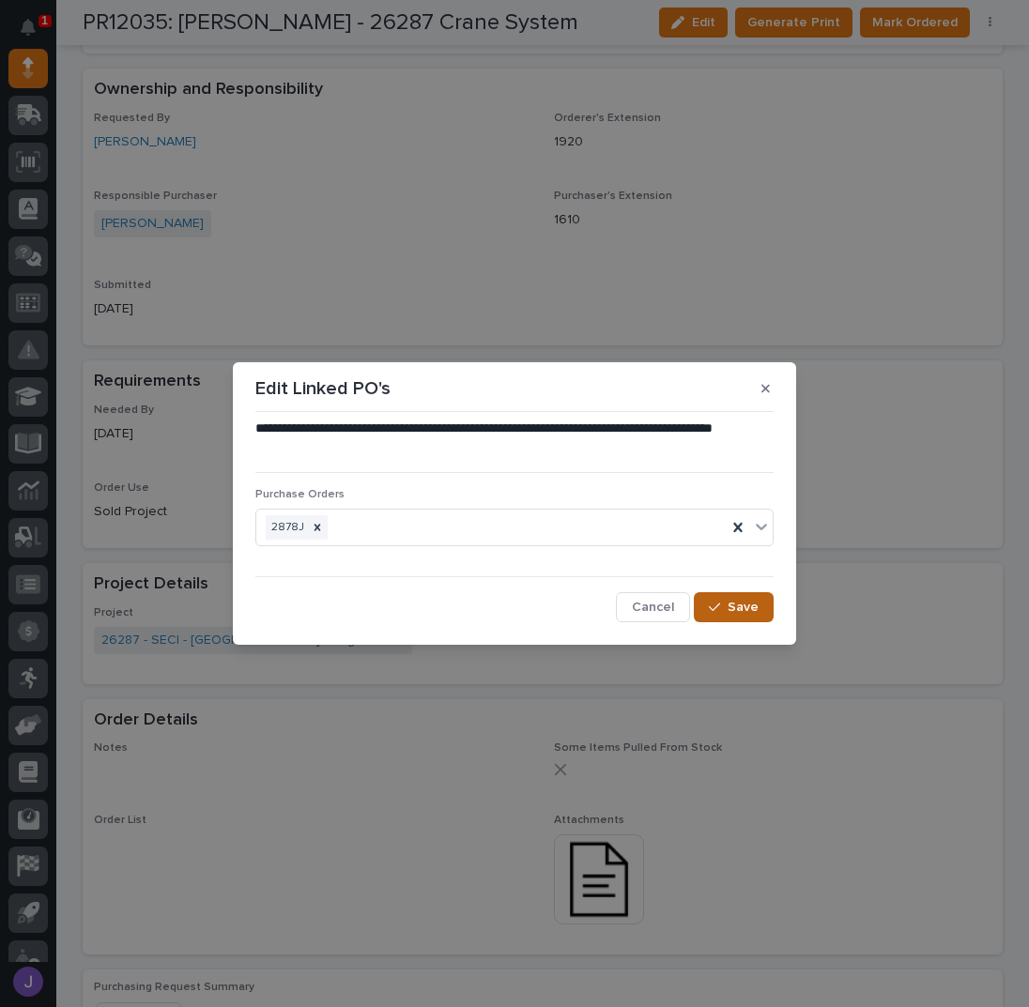
click at [743, 602] on span "Save" at bounding box center [742, 607] width 31 height 17
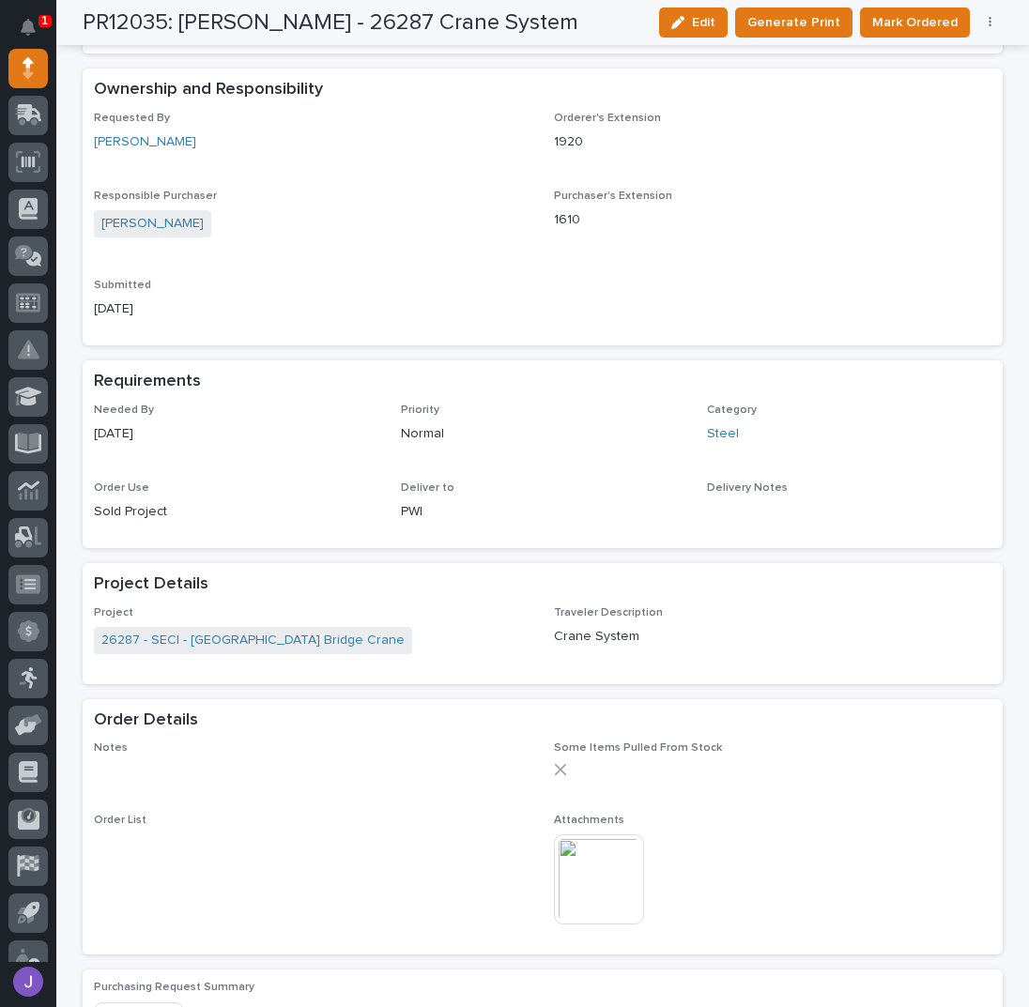
click at [605, 896] on img at bounding box center [599, 879] width 90 height 90
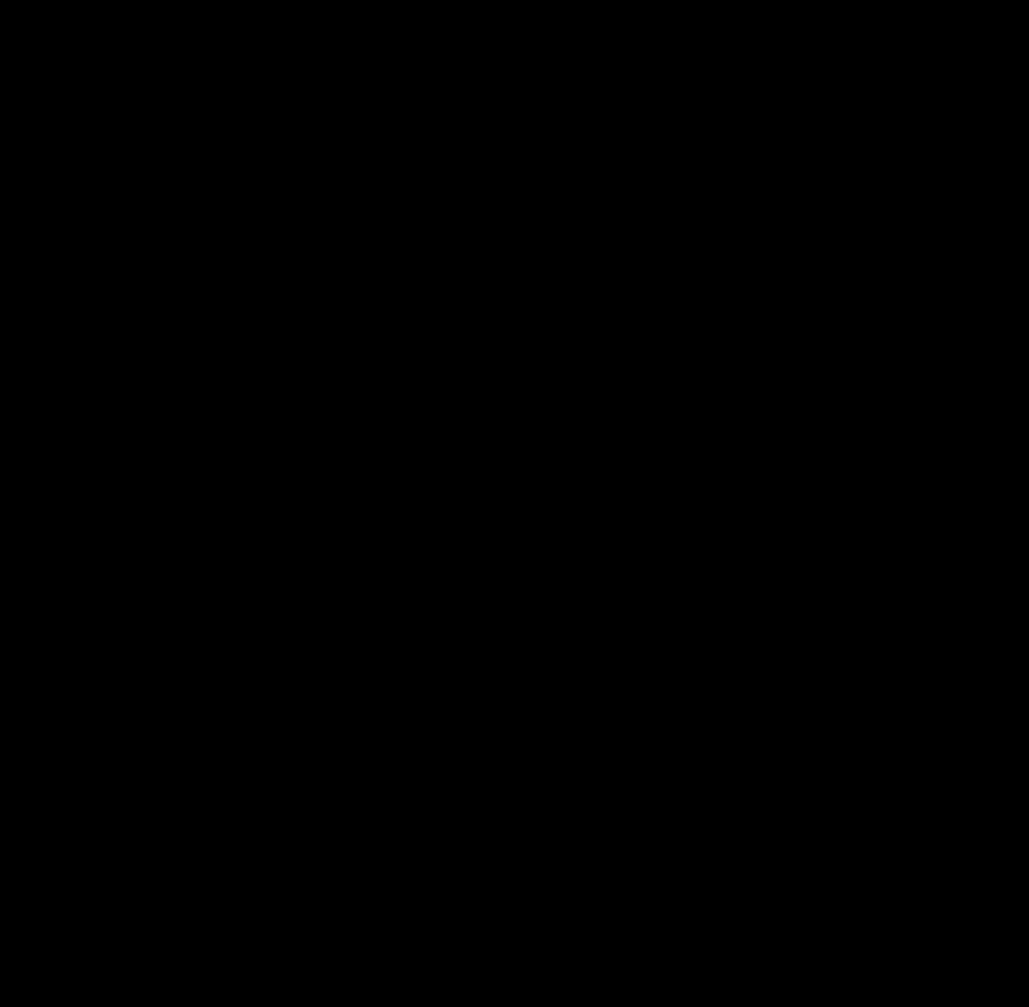
scroll to position [477, 0]
click at [516, 540] on span "Download File" at bounding box center [523, 542] width 87 height 13
click at [1014, 27] on button "Close gallery" at bounding box center [1005, 22] width 47 height 44
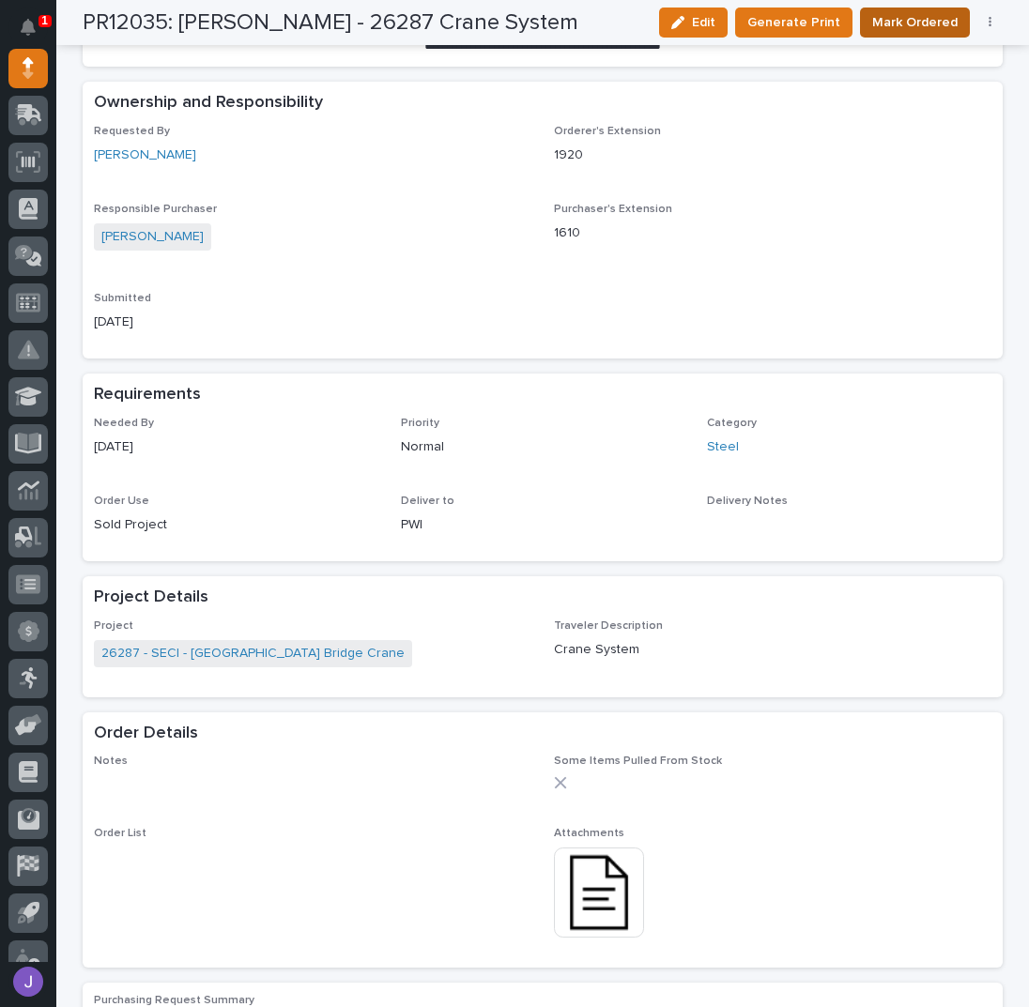
click at [931, 25] on span "Mark Ordered" at bounding box center [914, 22] width 85 height 23
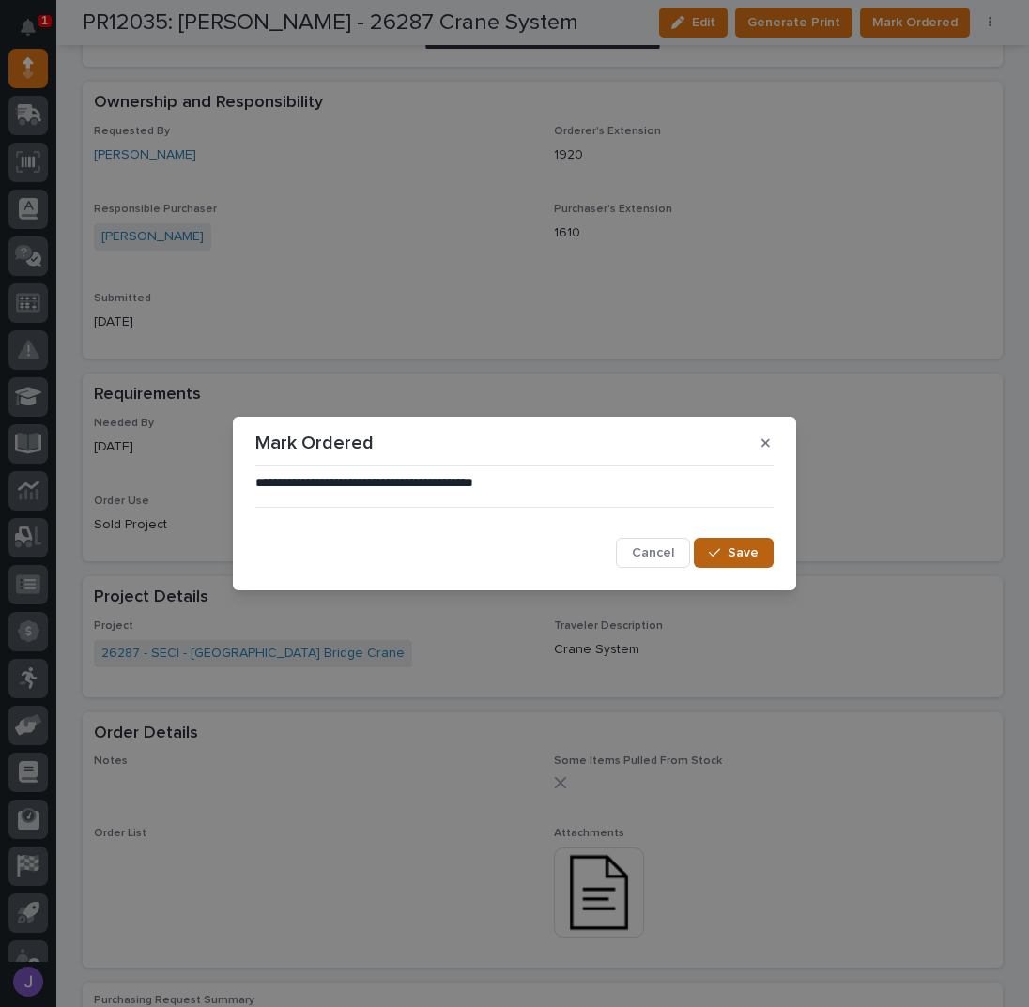
click at [719, 549] on icon "button" at bounding box center [714, 552] width 11 height 13
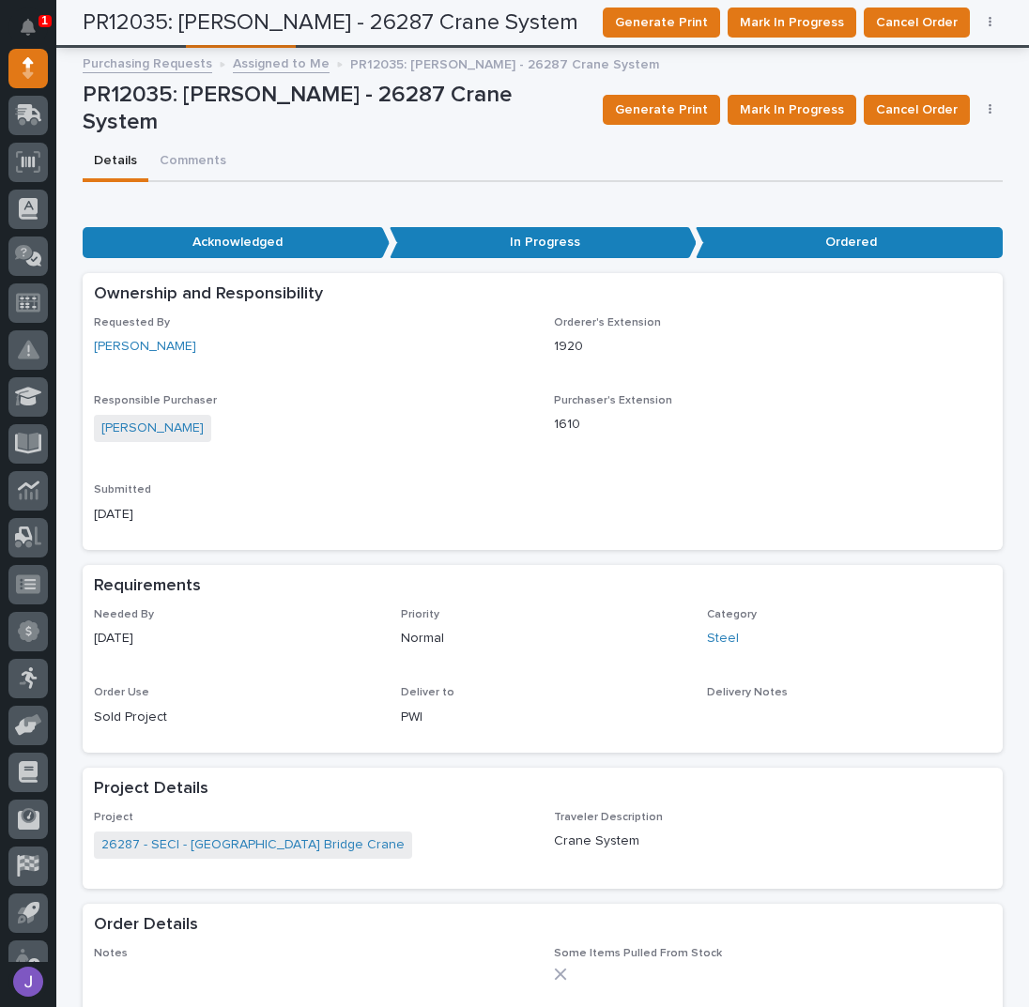
scroll to position [0, 0]
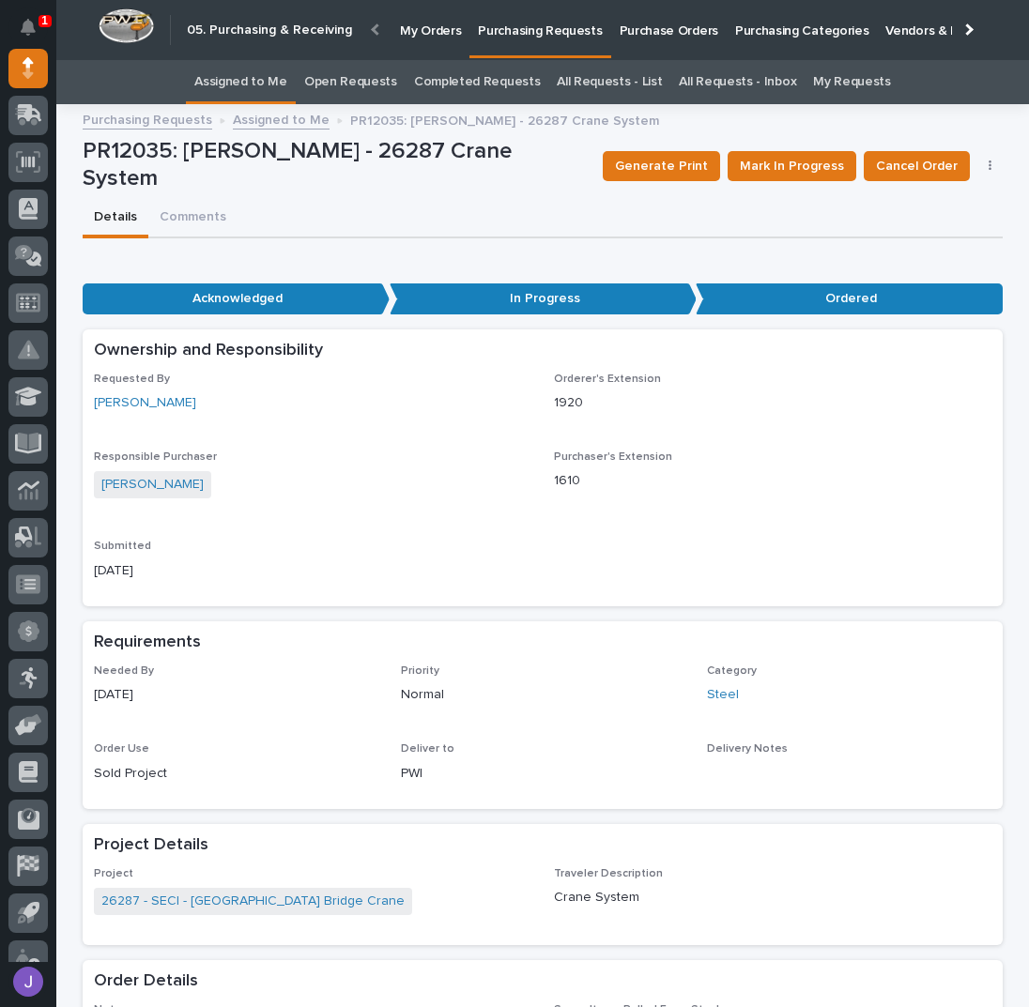
click at [277, 86] on link "Assigned to Me" at bounding box center [240, 82] width 93 height 44
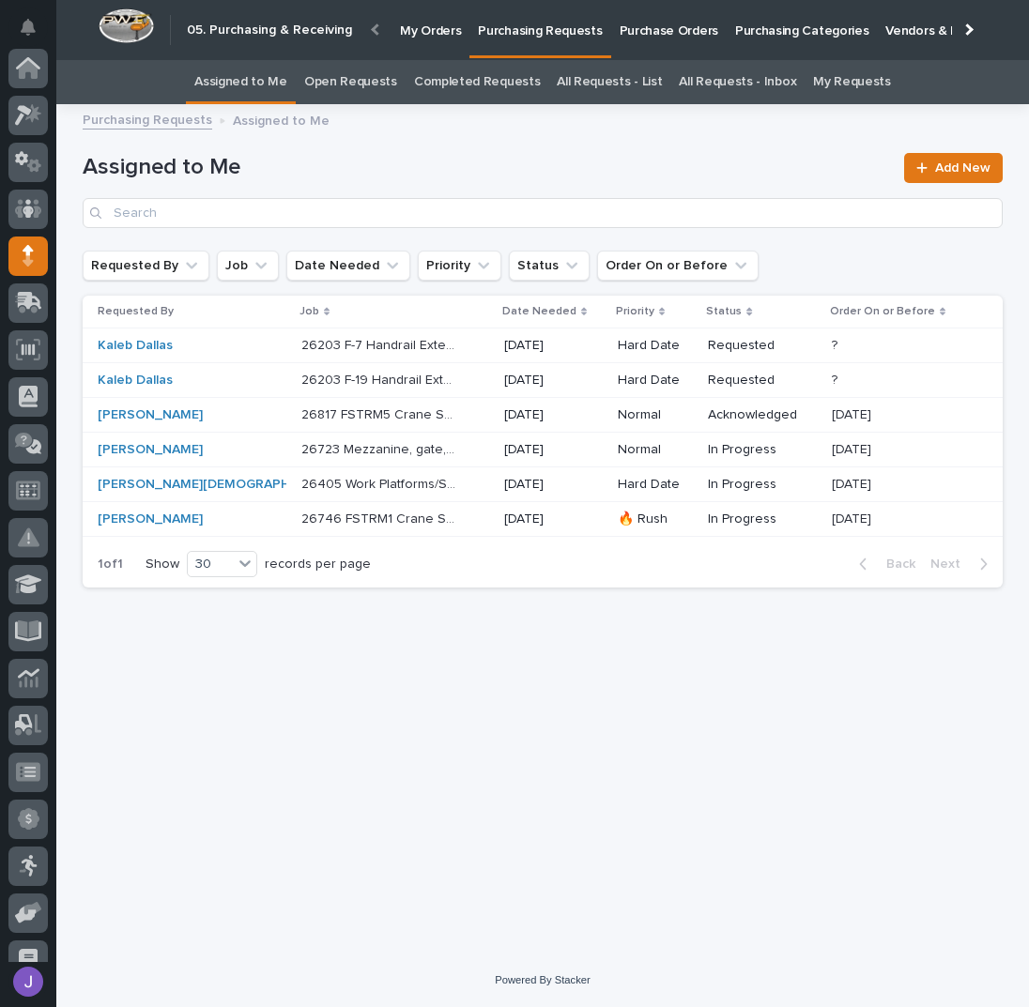
scroll to position [188, 0]
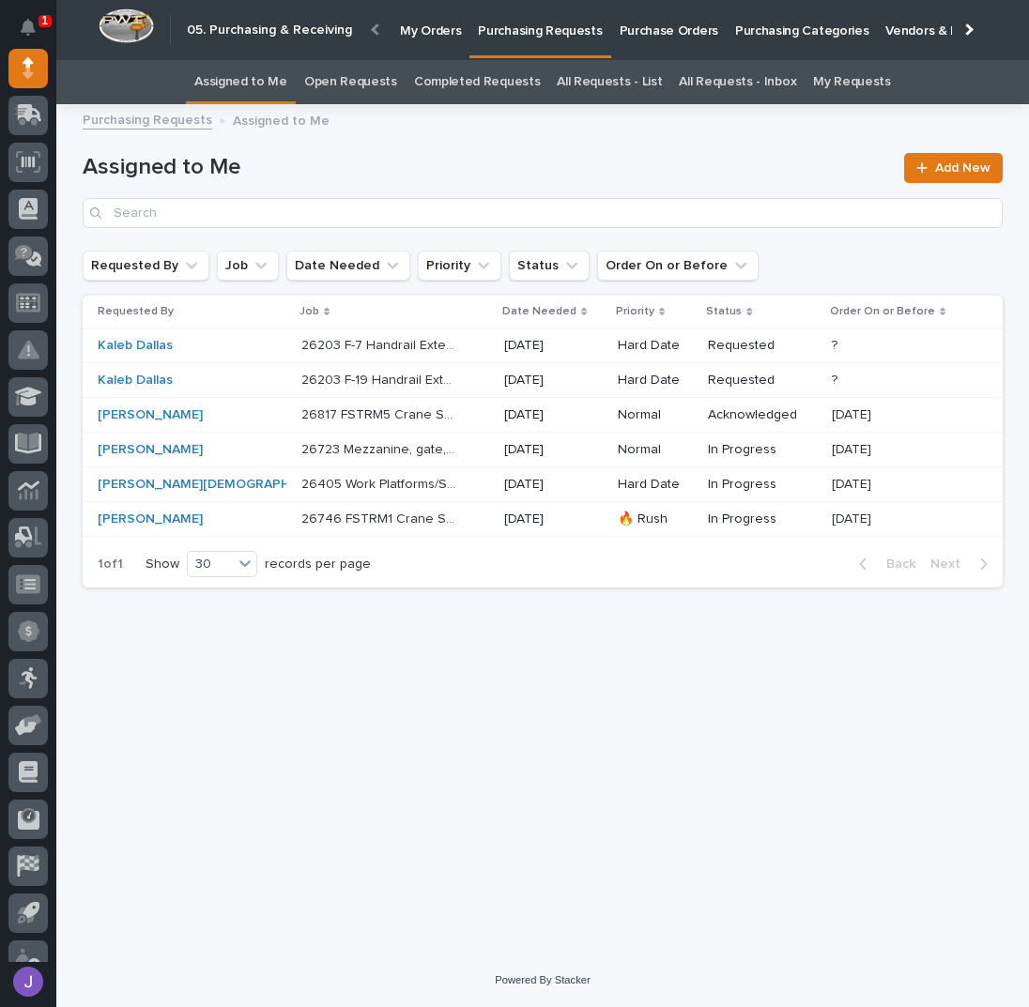
click at [415, 492] on div "26405 Work Platforms/Stairs 26405 Work Platforms/Stairs" at bounding box center [395, 484] width 188 height 31
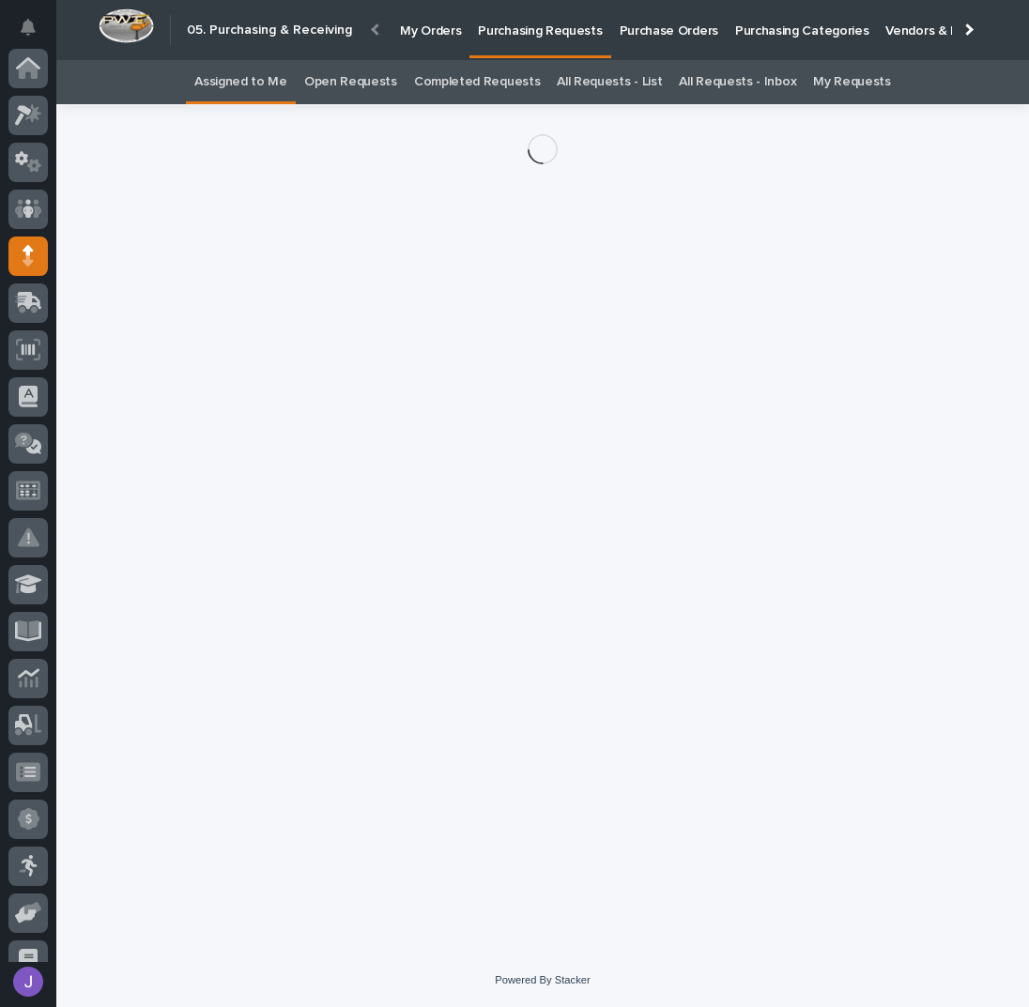
scroll to position [188, 0]
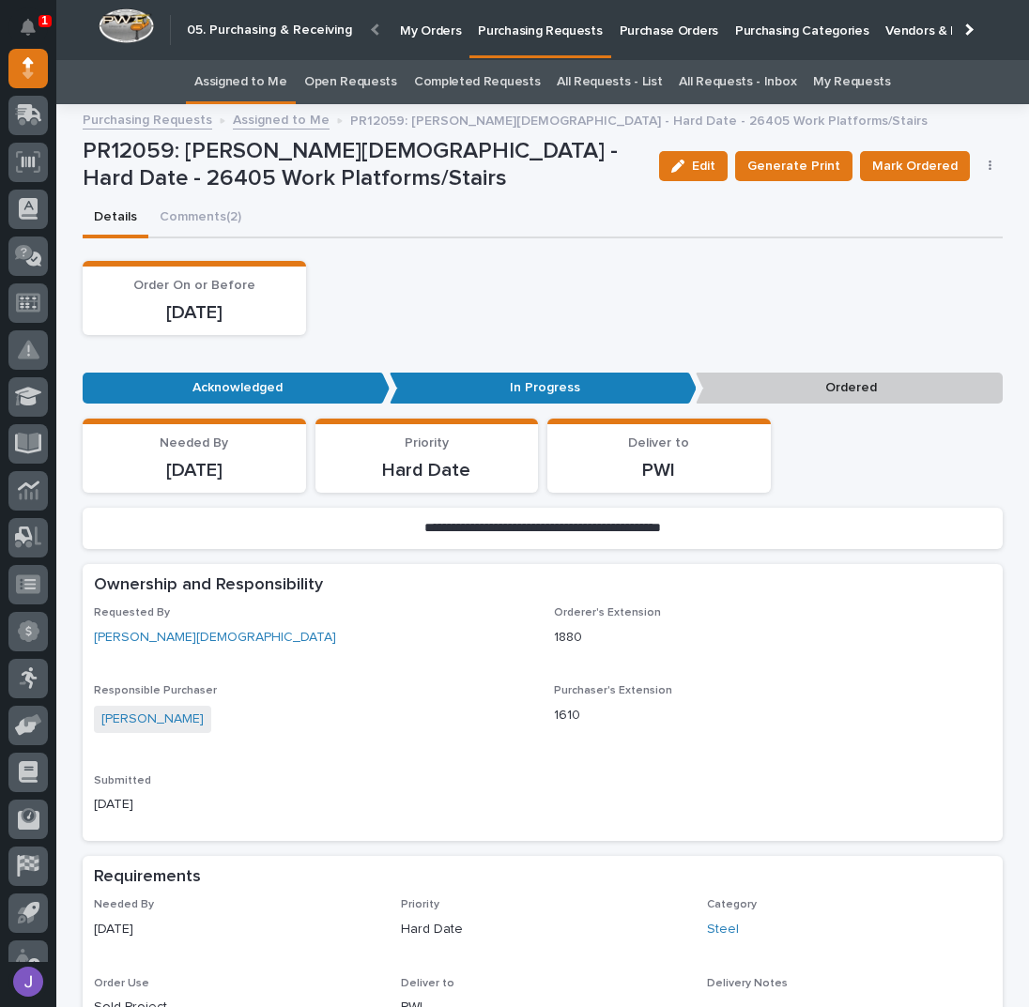
click at [980, 160] on button "button" at bounding box center [990, 166] width 26 height 13
click at [934, 234] on span "Edit Linked PO's" at bounding box center [929, 233] width 96 height 23
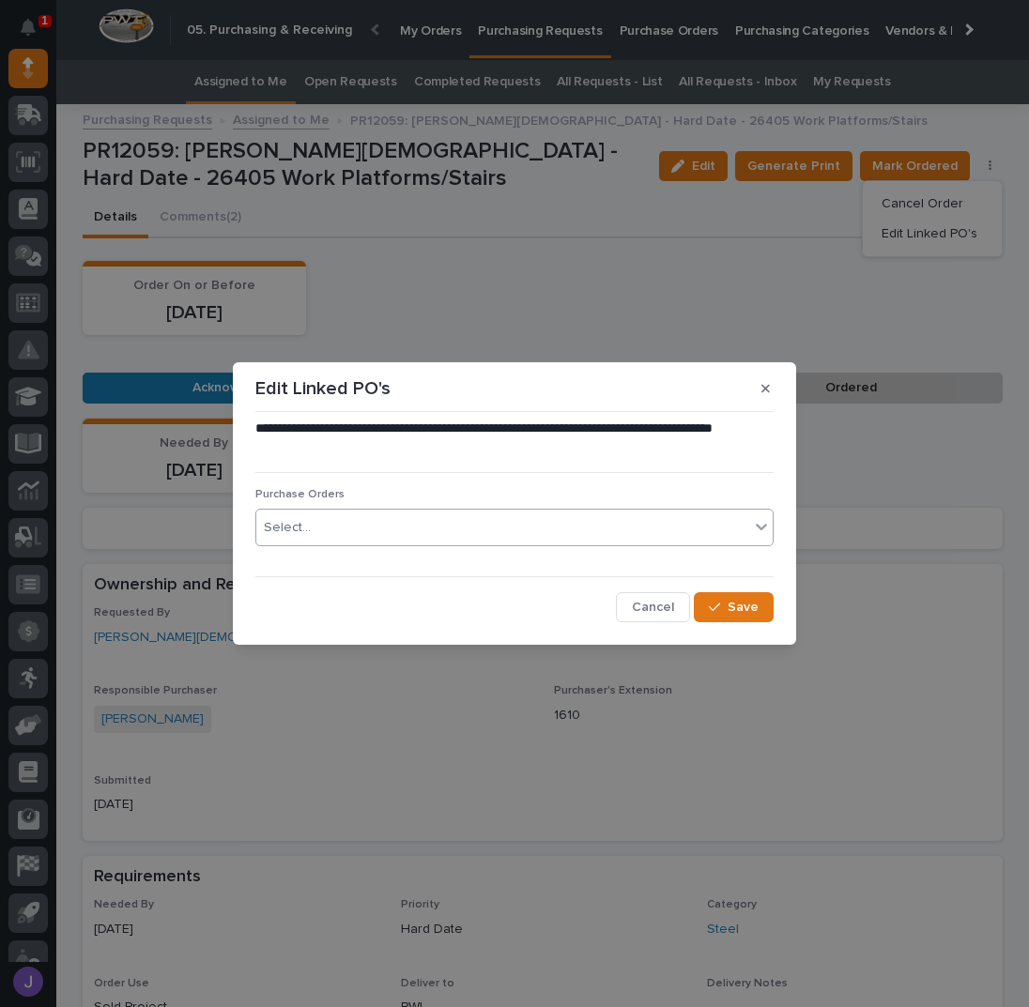
click at [434, 525] on div "Select..." at bounding box center [502, 527] width 493 height 31
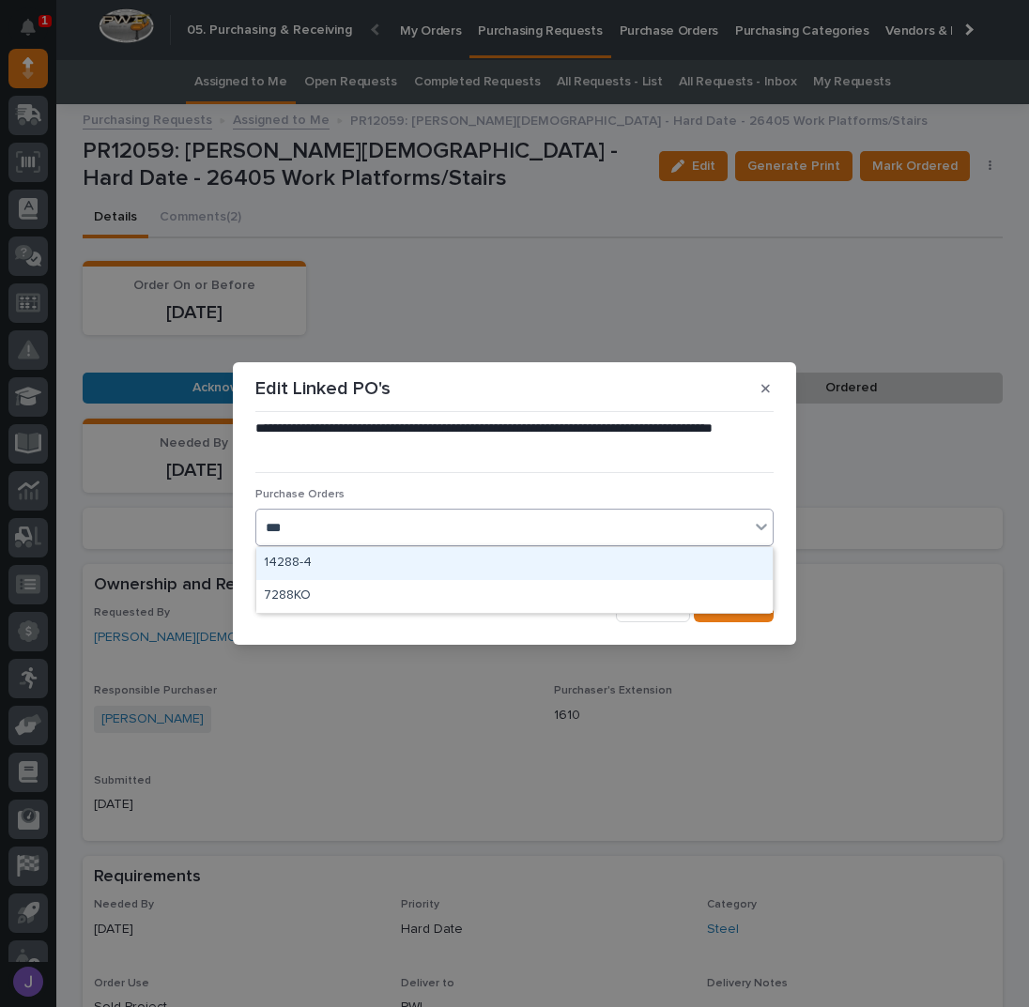
type input "****"
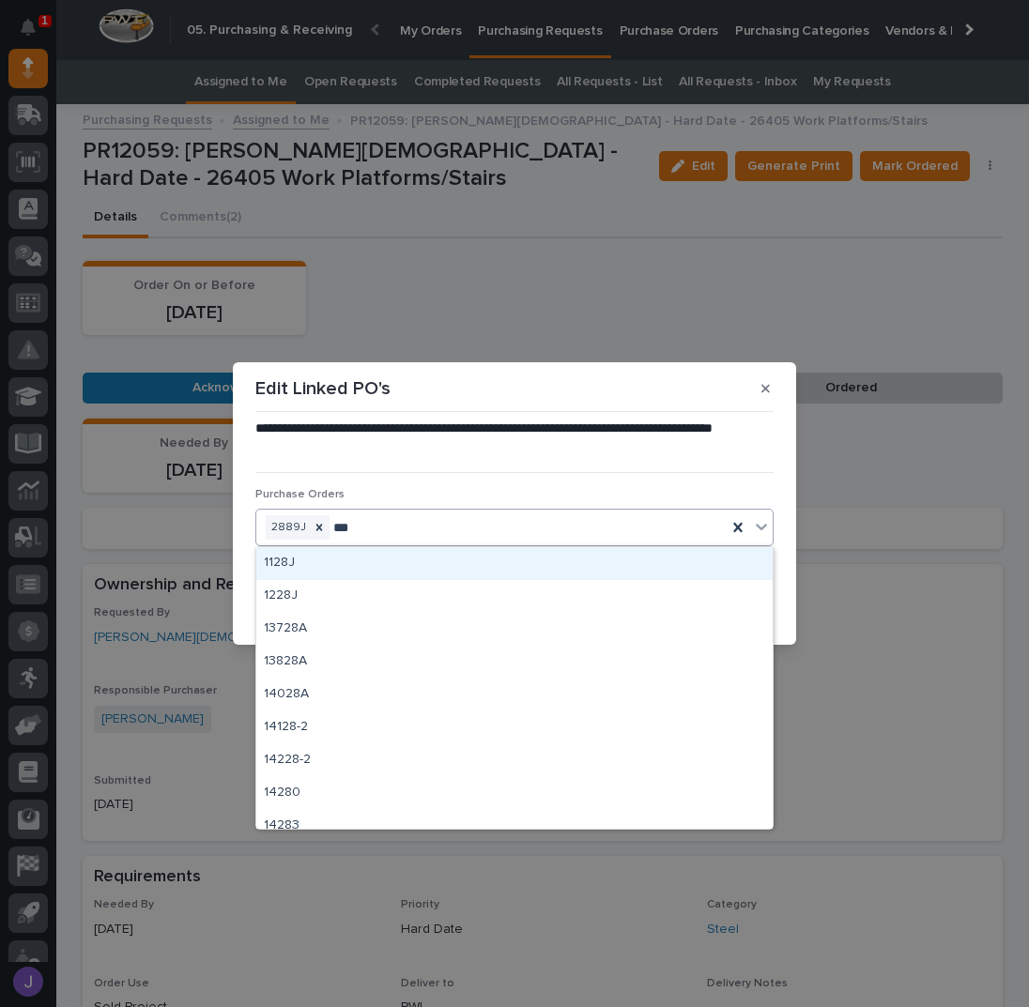
type input "****"
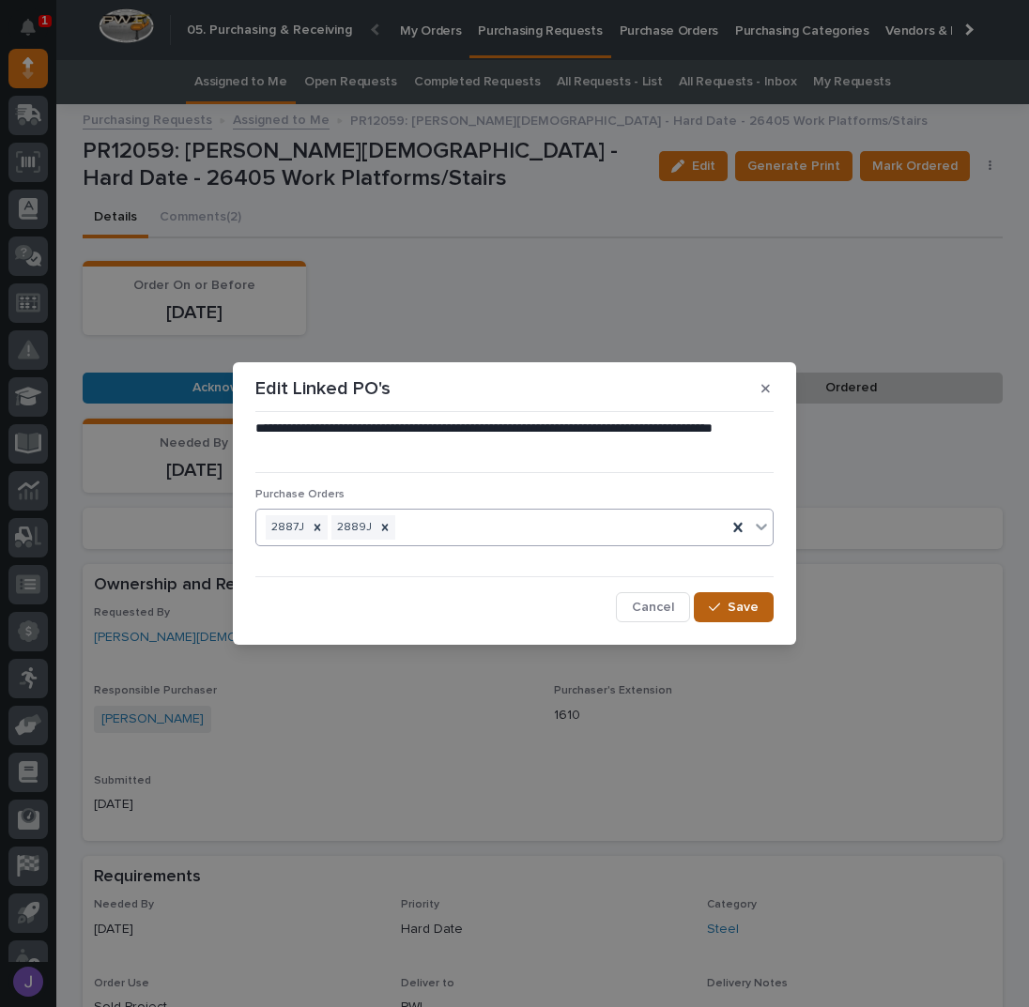
click at [730, 607] on span "Save" at bounding box center [742, 607] width 31 height 17
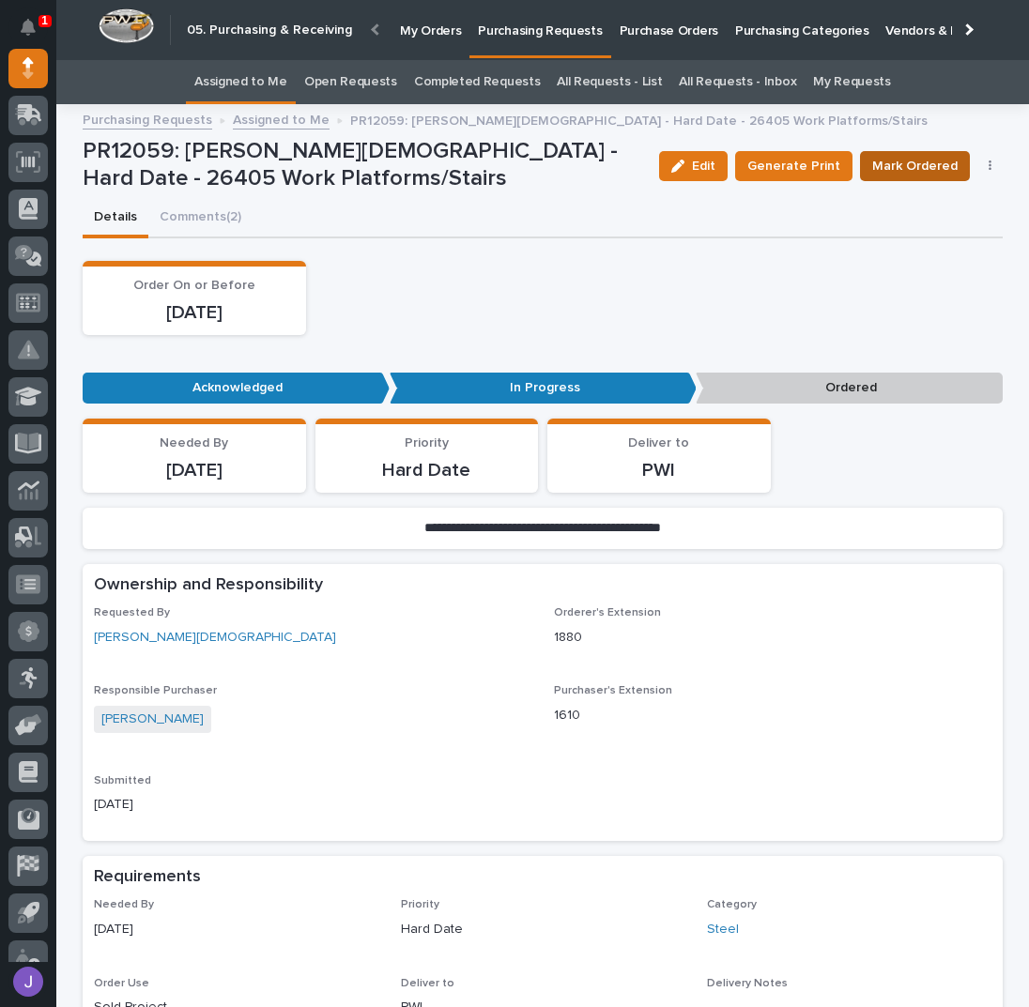
click at [898, 156] on span "Mark Ordered" at bounding box center [914, 166] width 85 height 23
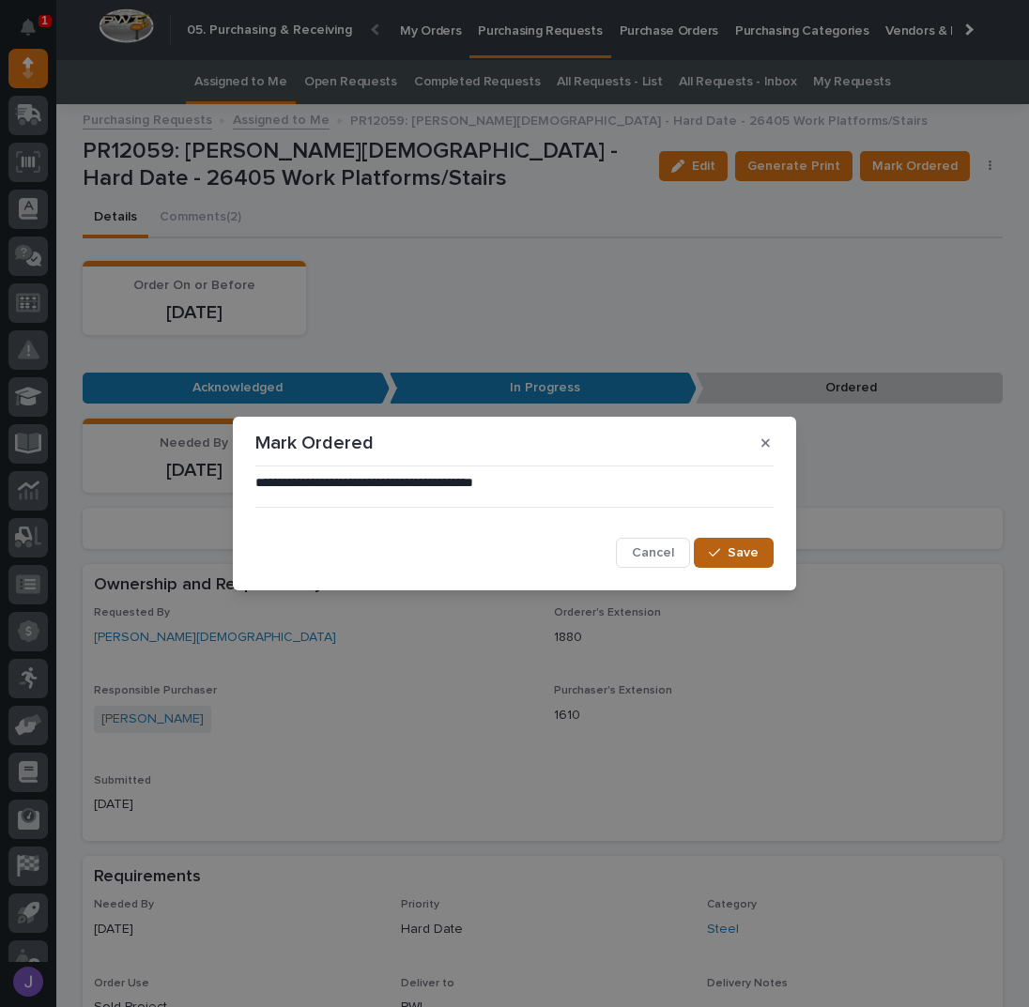
click at [727, 546] on button "Save" at bounding box center [734, 553] width 80 height 30
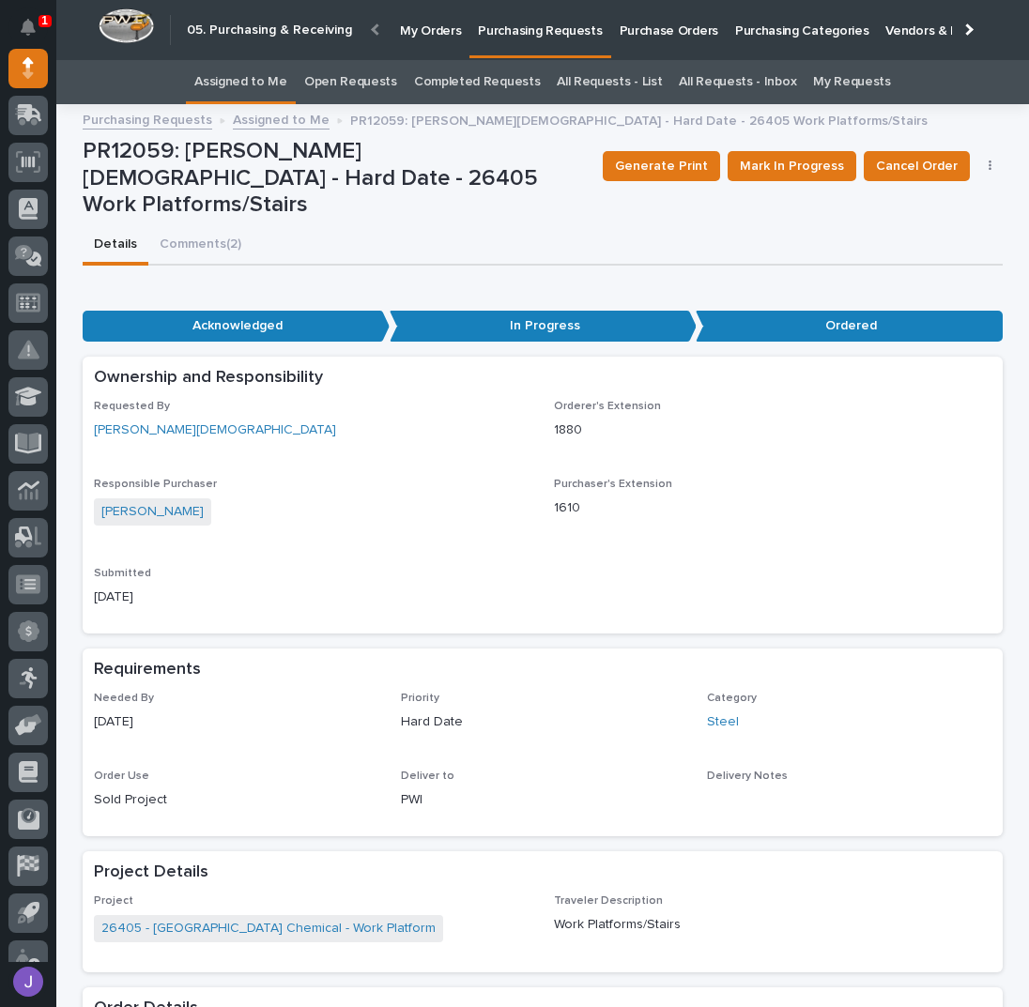
click at [303, 97] on div "Open Requests" at bounding box center [351, 82] width 110 height 44
click at [296, 92] on div "Assigned to Me" at bounding box center [241, 82] width 110 height 44
click at [274, 79] on link "Assigned to Me" at bounding box center [240, 82] width 93 height 44
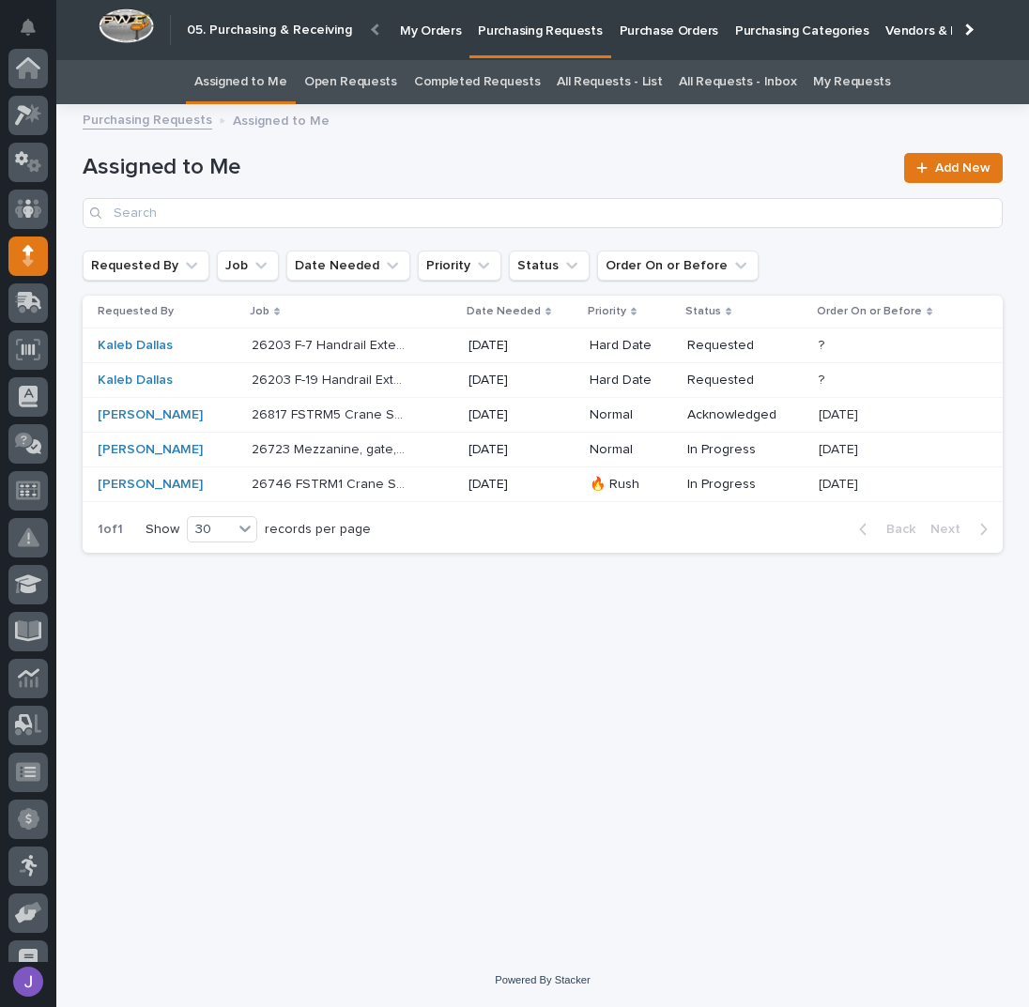
scroll to position [188, 0]
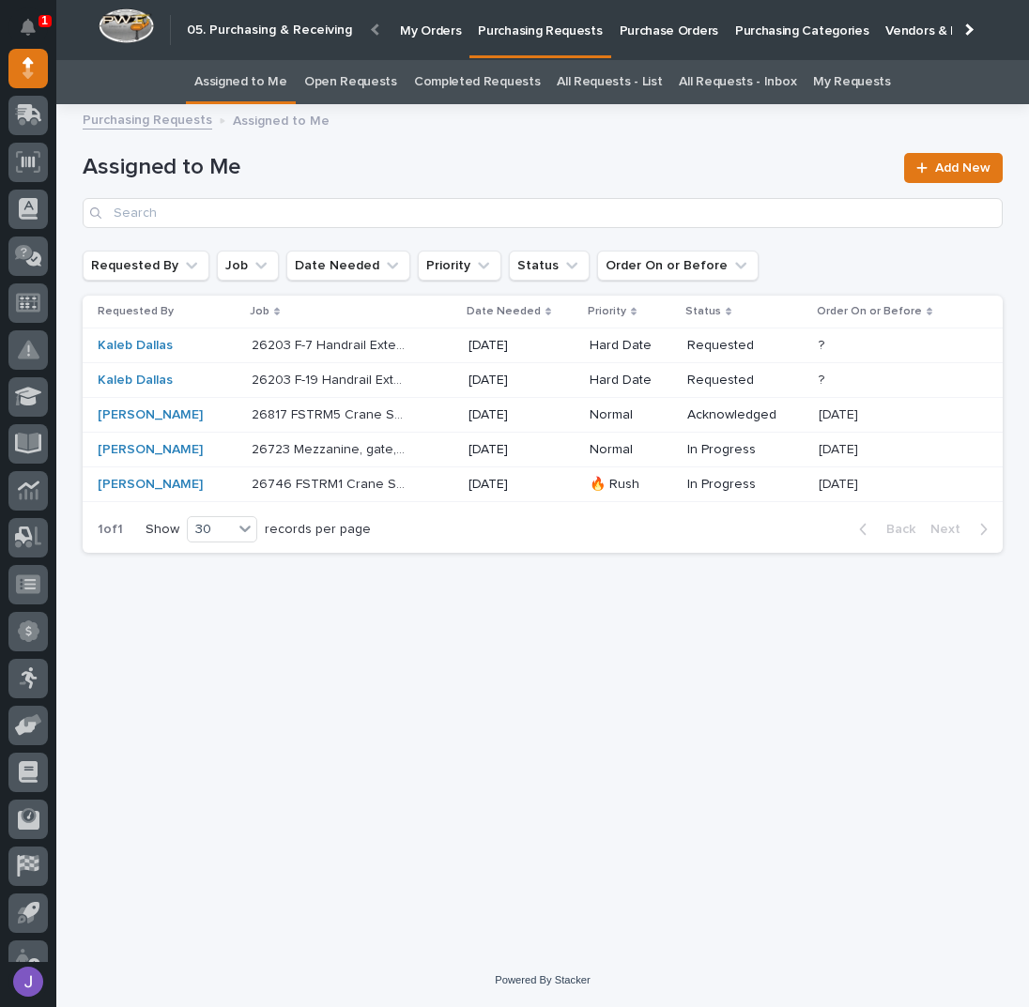
click at [413, 488] on div "26746 FSTRM1 Crane System 26746 FSTRM1 Crane System" at bounding box center [353, 484] width 202 height 31
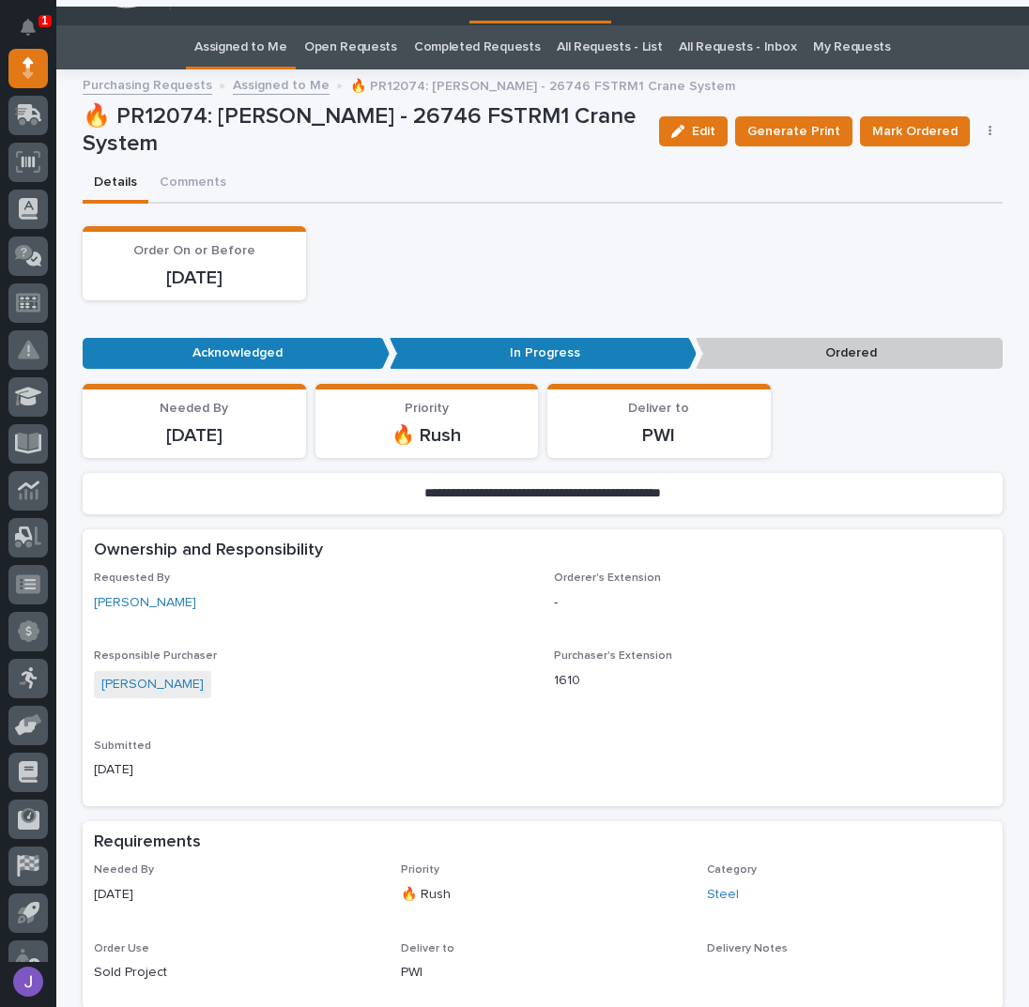
scroll to position [11, 0]
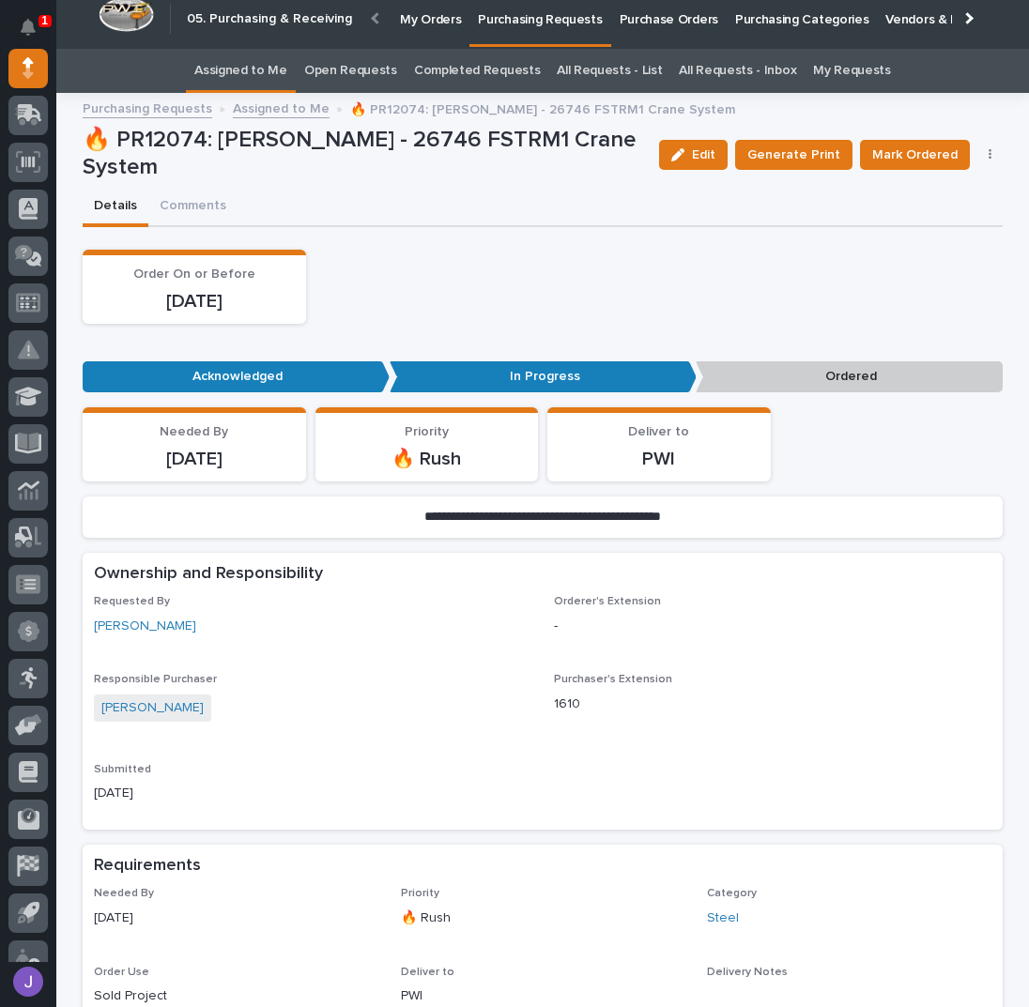
click at [988, 150] on icon "button" at bounding box center [990, 154] width 4 height 13
click at [930, 211] on span "Edit Linked PO's" at bounding box center [929, 222] width 96 height 23
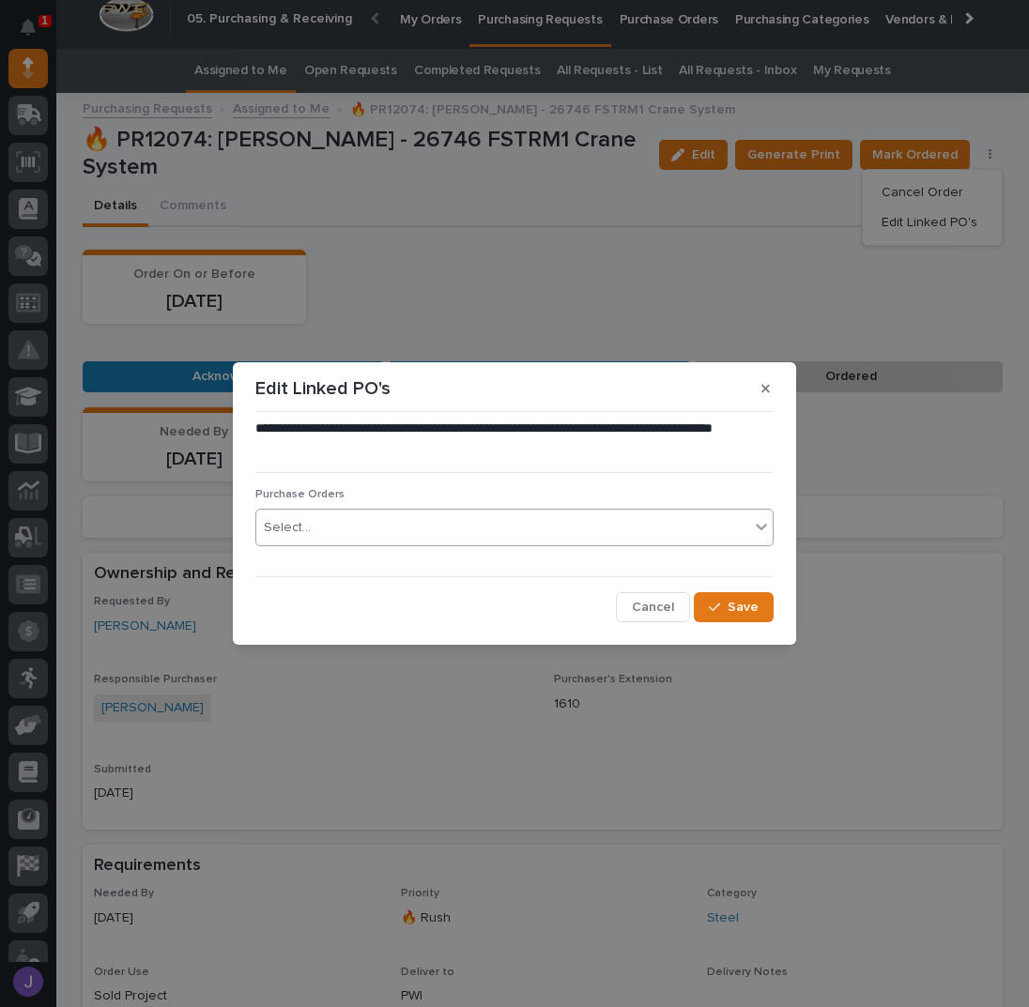
click at [460, 512] on div "Select..." at bounding box center [502, 527] width 493 height 31
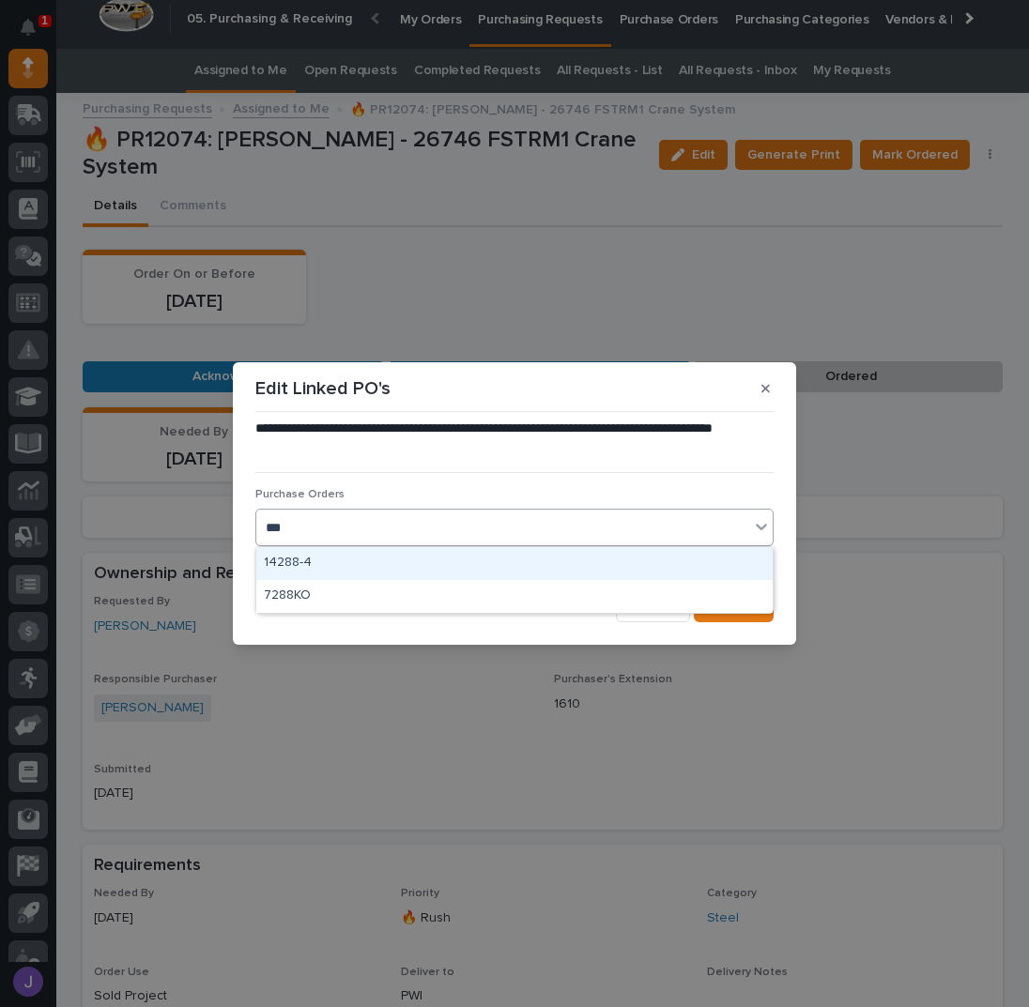
type input "****"
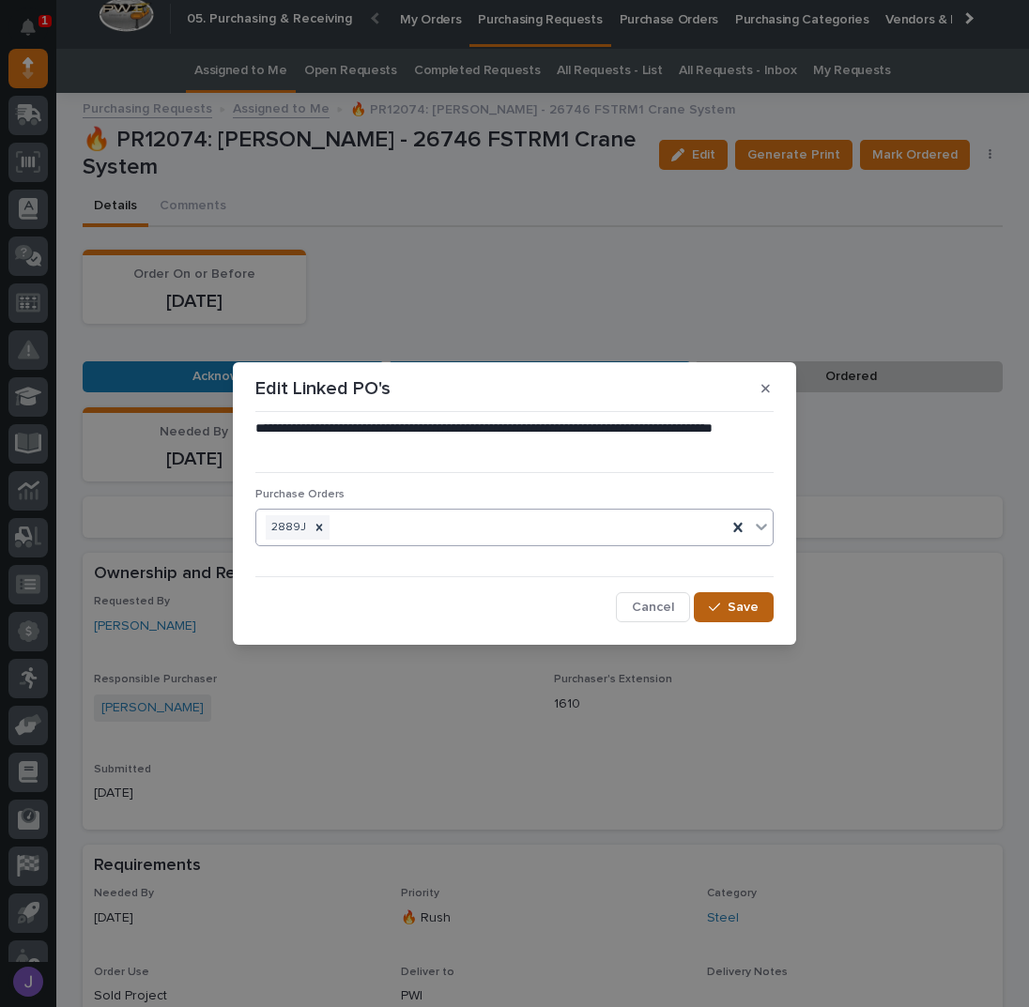
click at [719, 597] on button "Save" at bounding box center [734, 607] width 80 height 30
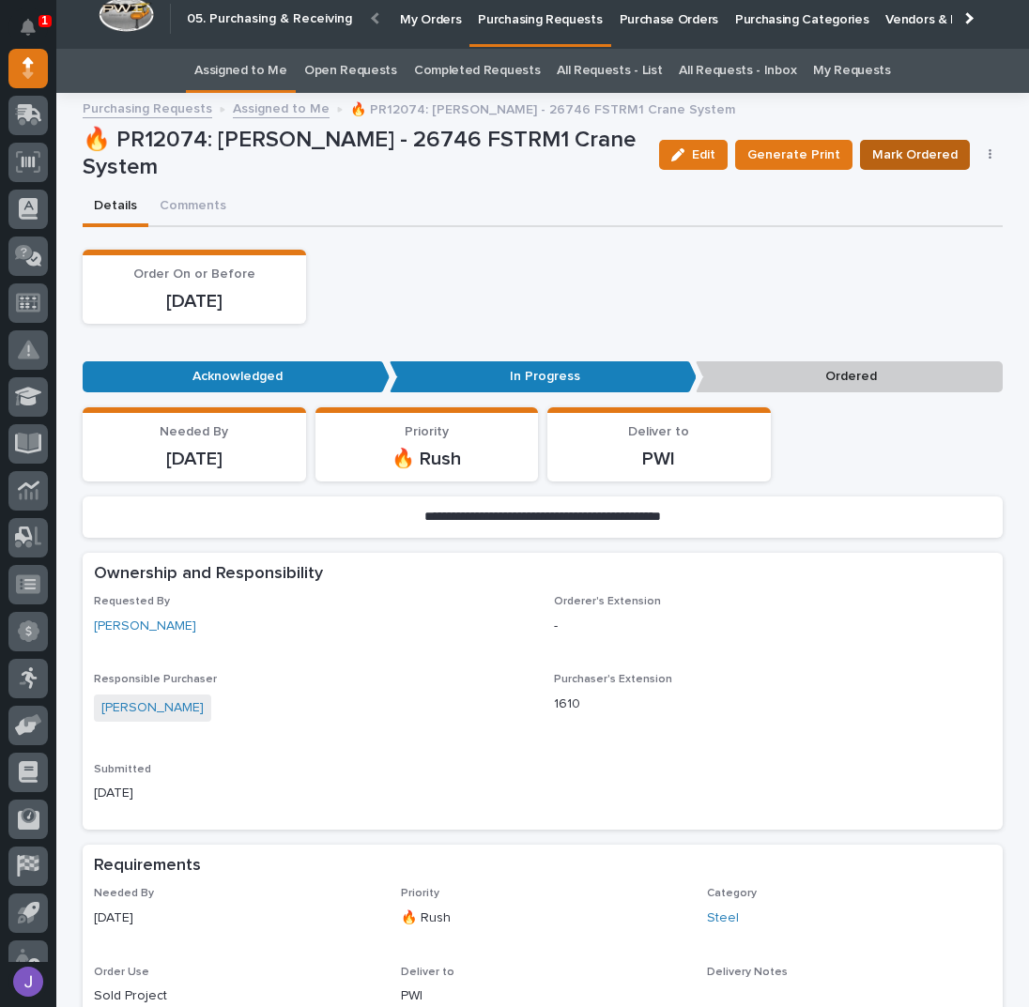
click at [880, 152] on span "Mark Ordered" at bounding box center [914, 155] width 85 height 23
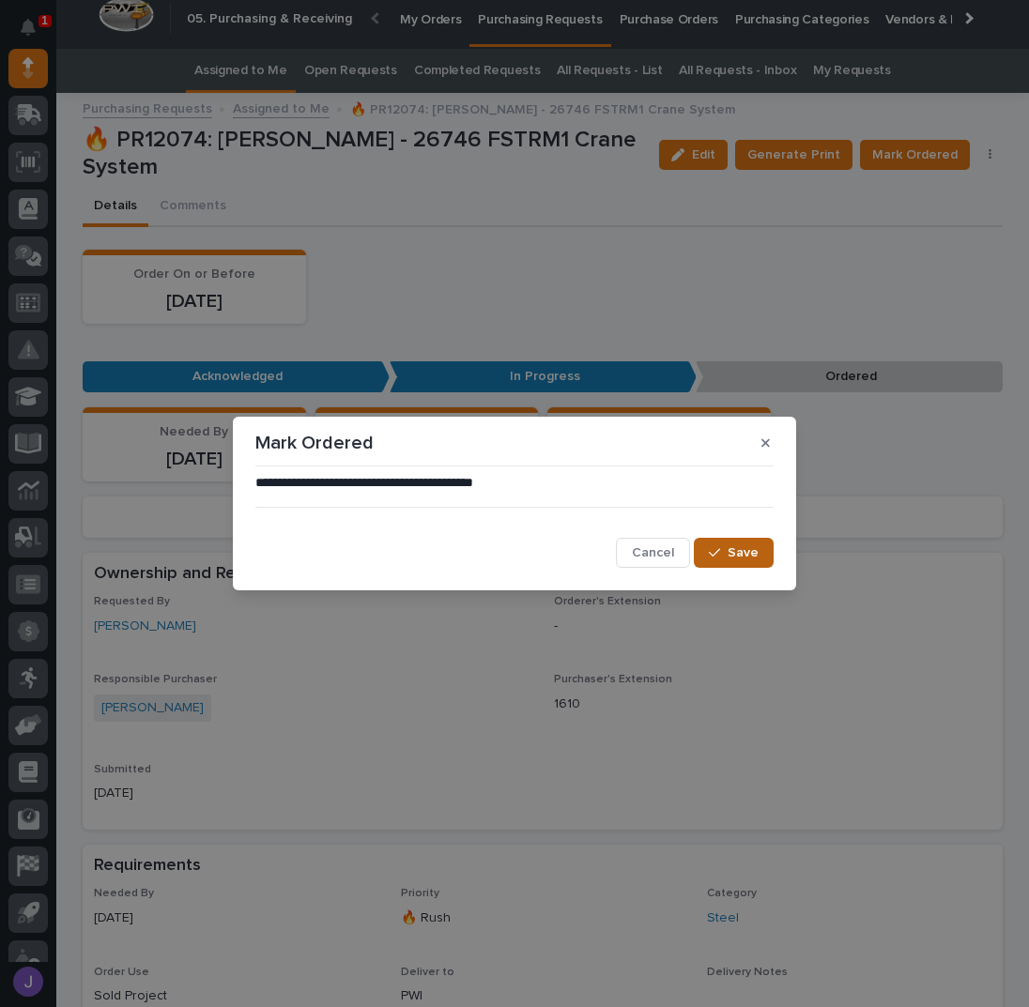
click at [759, 547] on button "Save" at bounding box center [734, 553] width 80 height 30
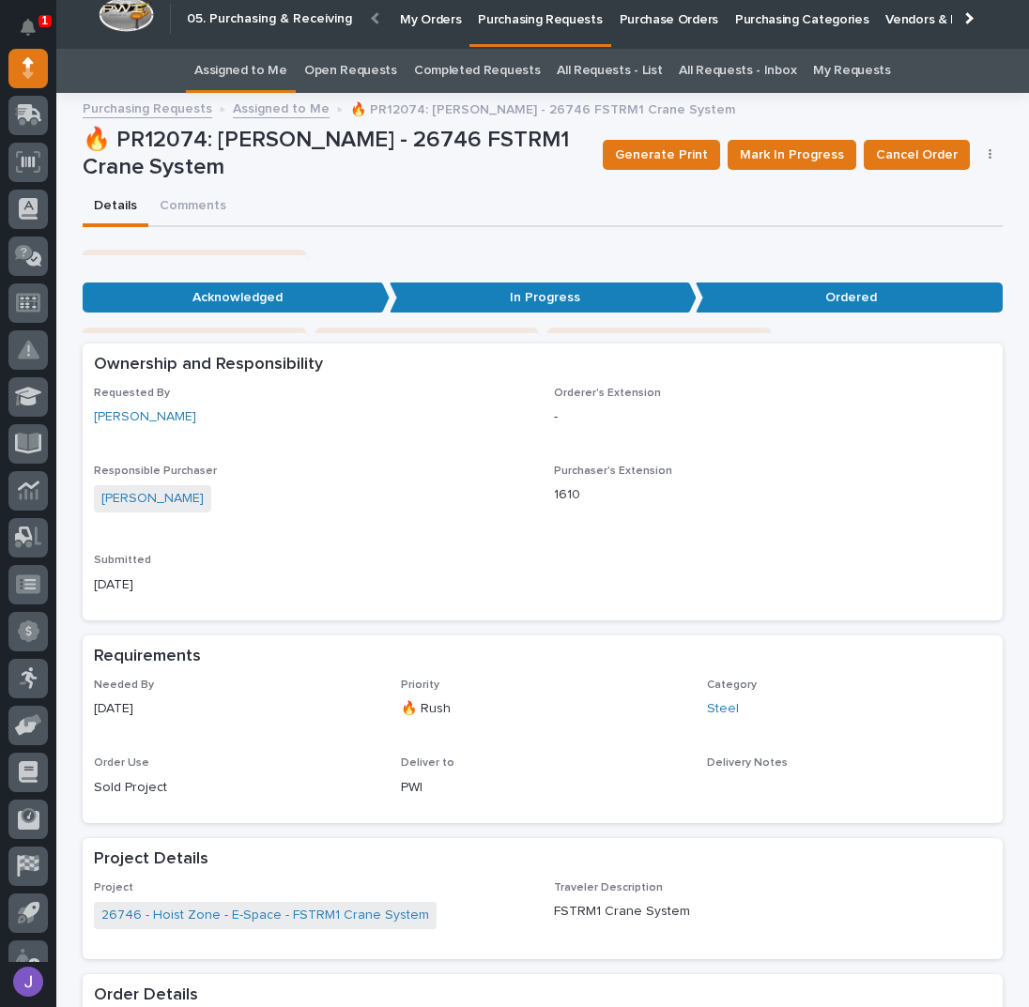
click at [265, 68] on link "Assigned to Me" at bounding box center [240, 71] width 93 height 44
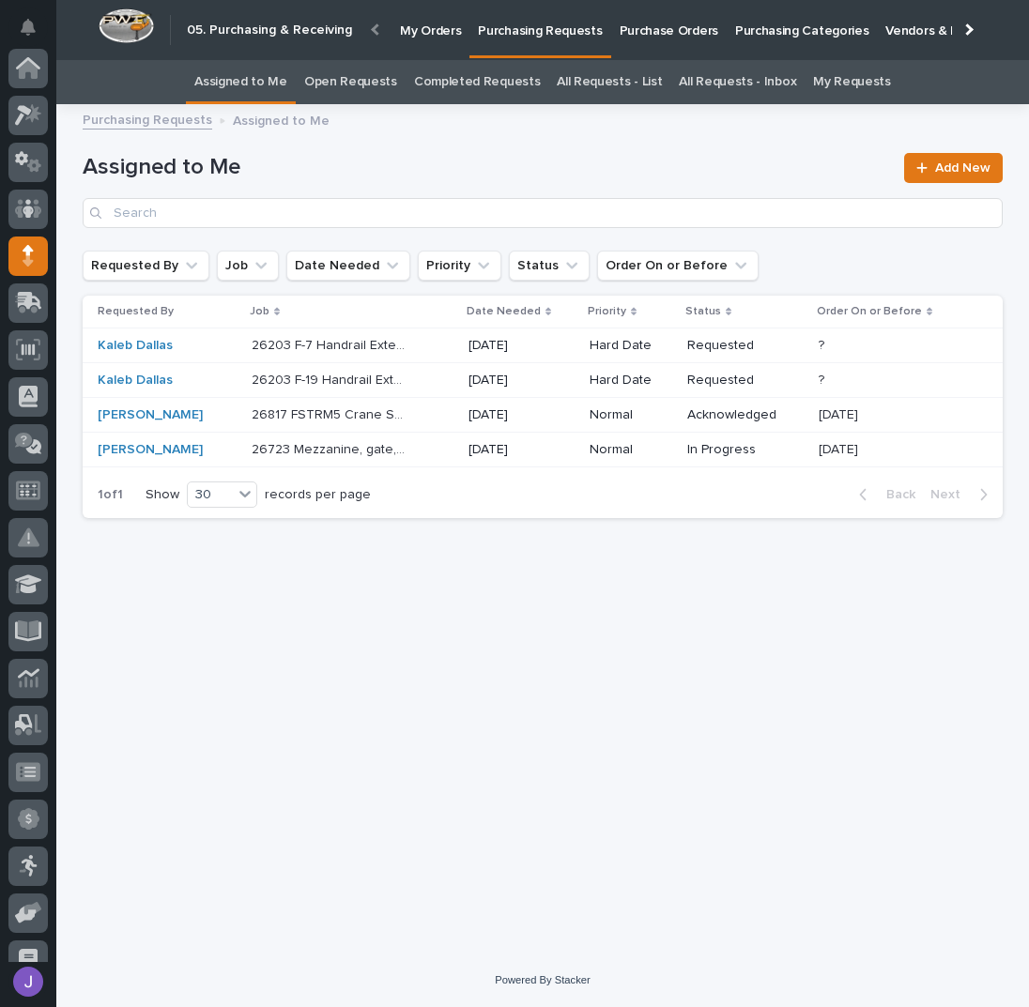
scroll to position [188, 0]
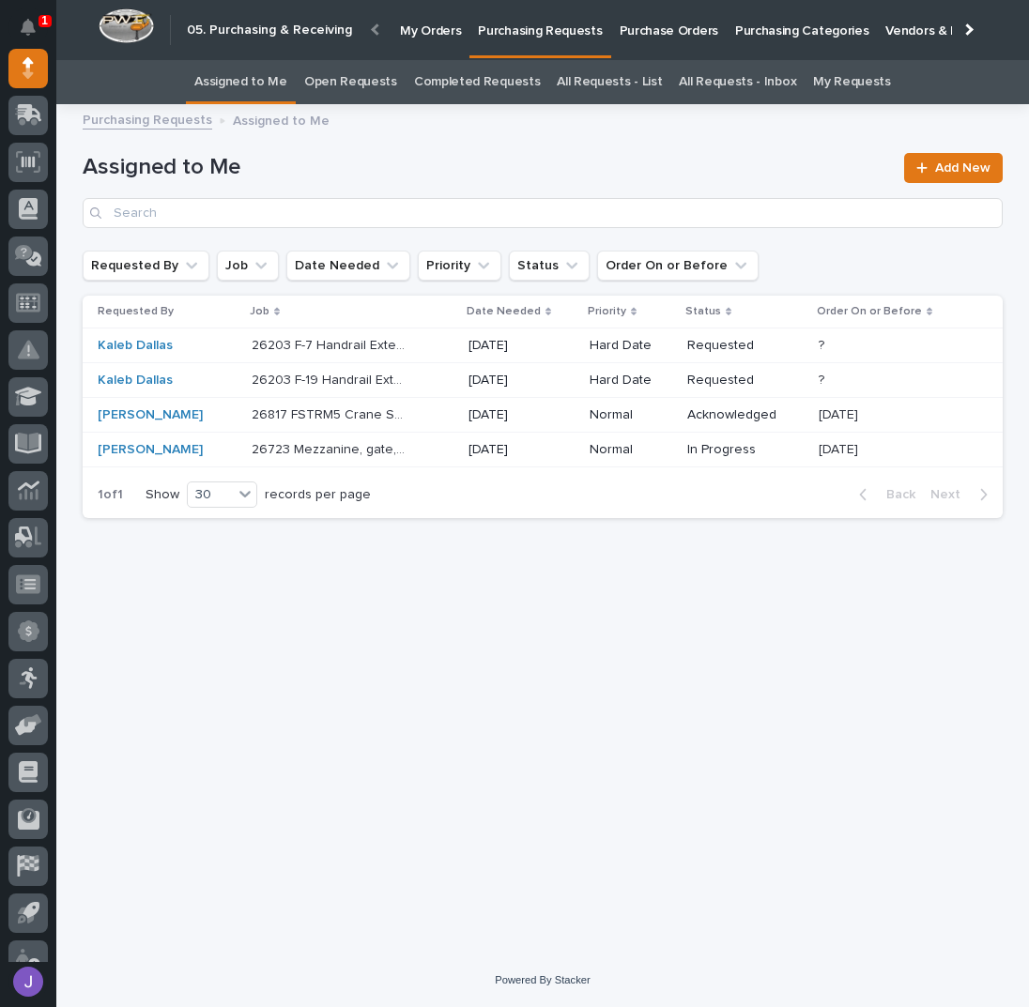
click at [406, 452] on p "26723 Mezzanine, gate, stairs" at bounding box center [332, 448] width 160 height 20
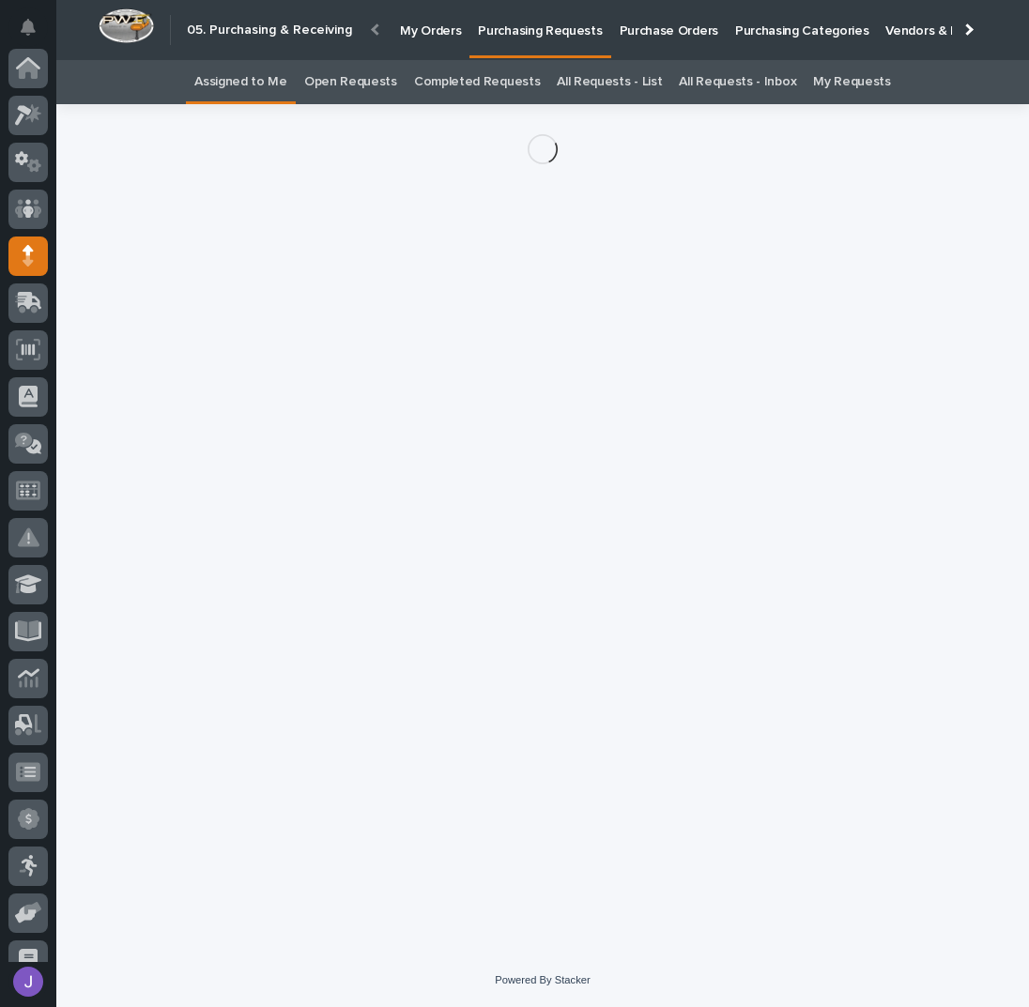
scroll to position [188, 0]
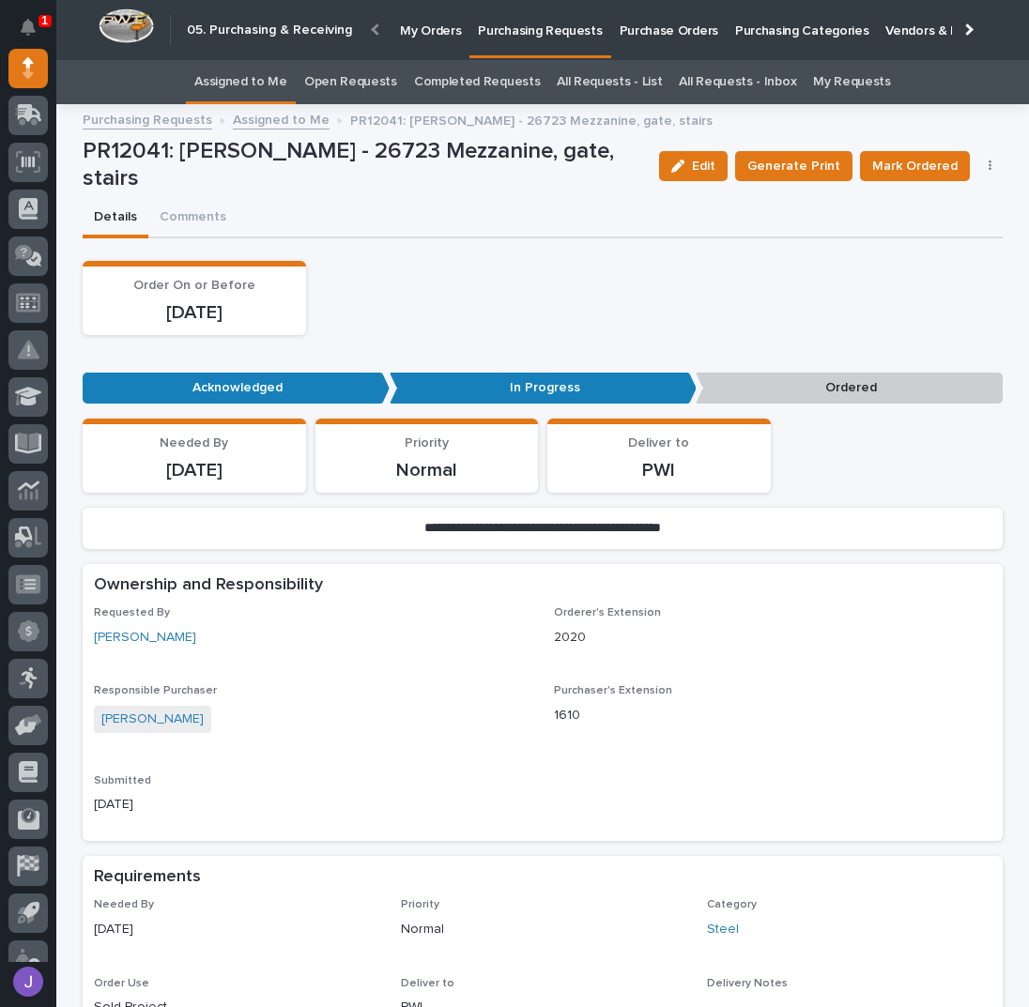
click at [988, 166] on icon "button" at bounding box center [990, 166] width 4 height 13
click at [925, 246] on button "Edit Linked PO's" at bounding box center [932, 234] width 124 height 30
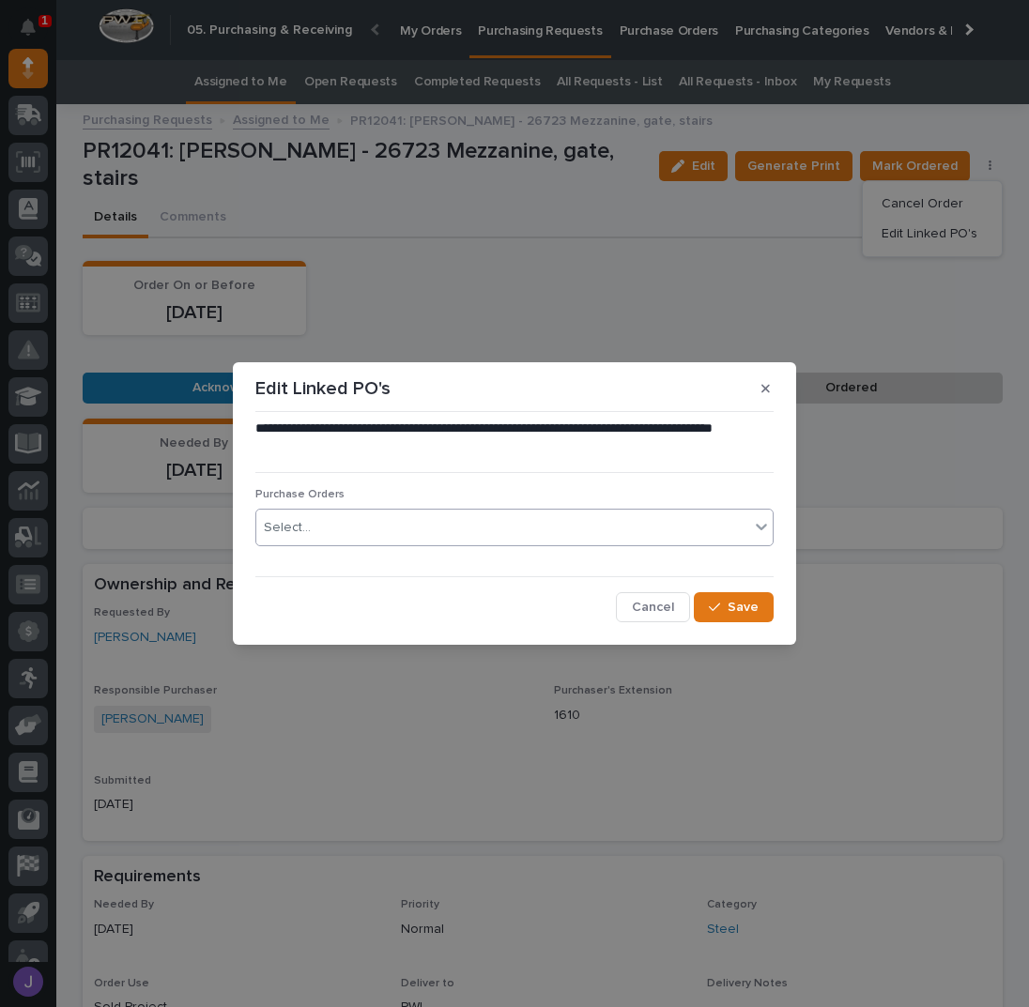
click at [445, 534] on div "Select..." at bounding box center [502, 527] width 493 height 31
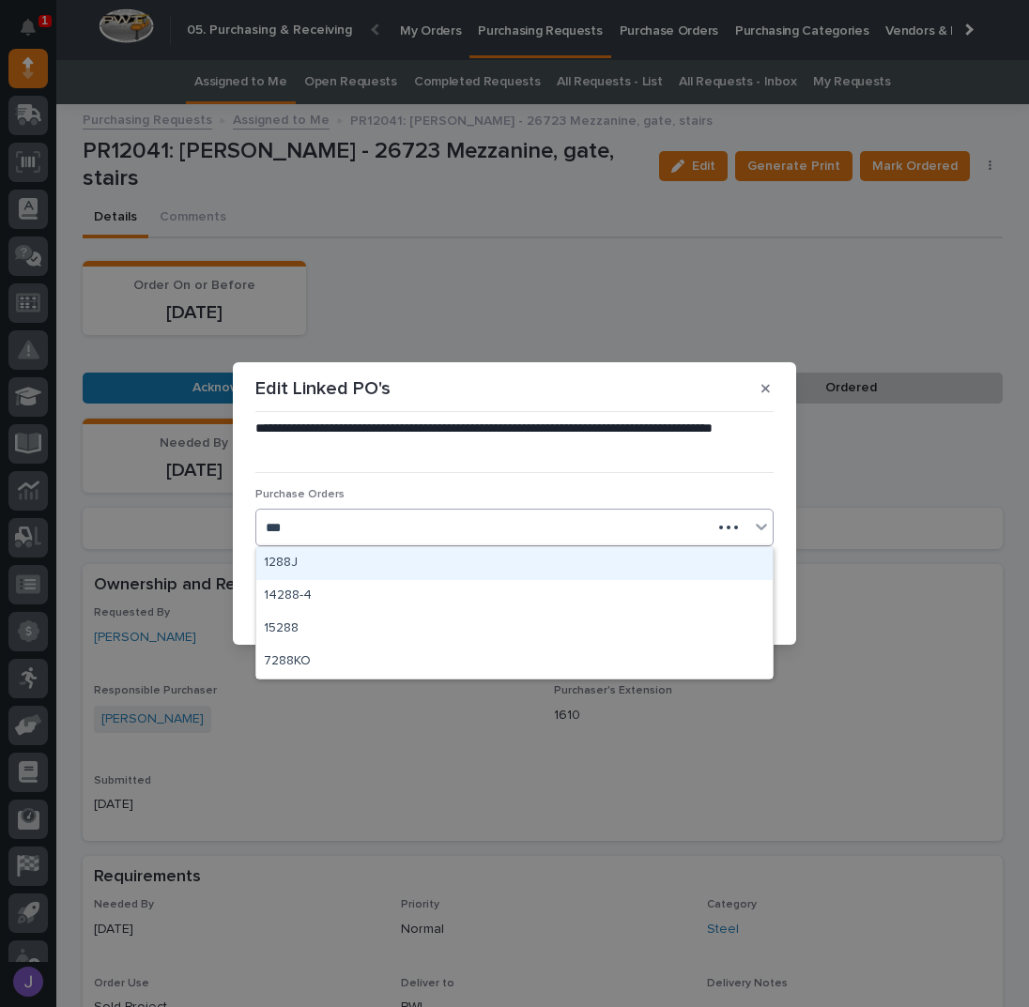
type input "****"
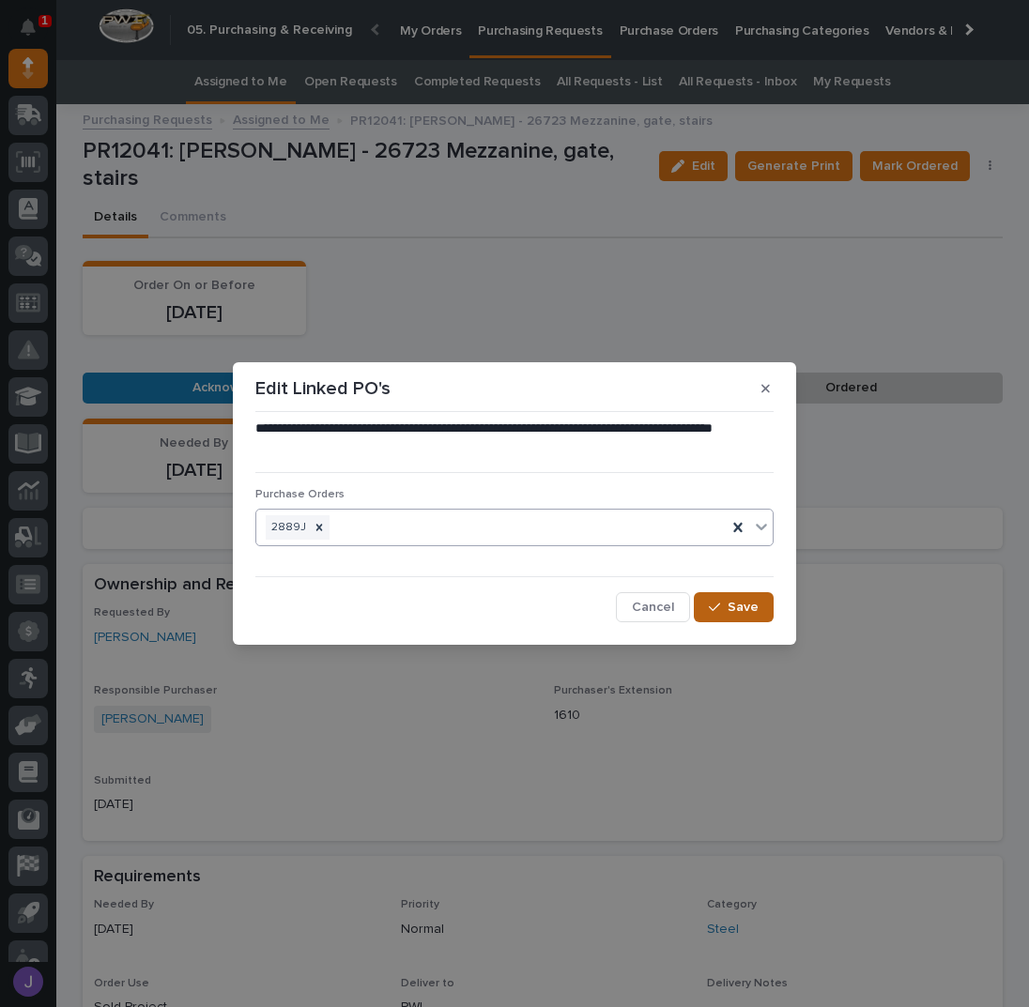
click at [731, 603] on span "Save" at bounding box center [742, 607] width 31 height 17
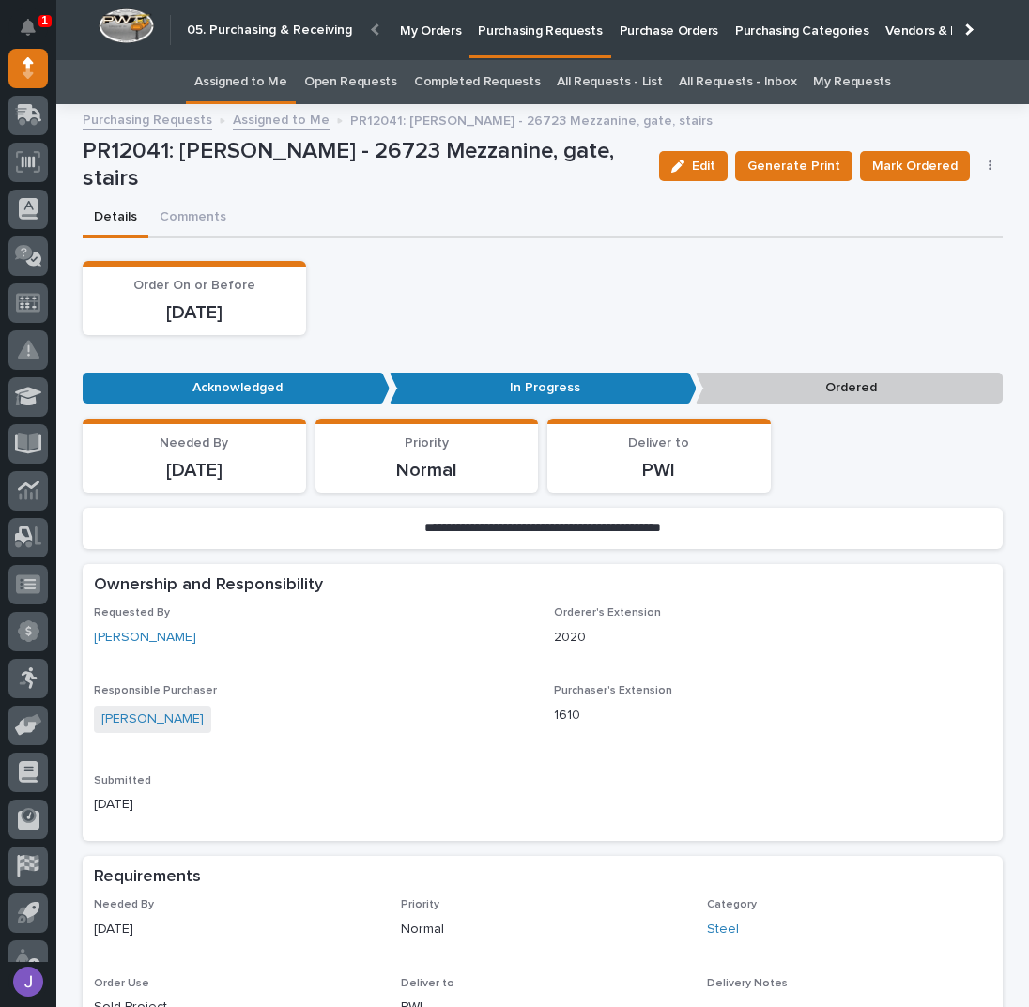
click at [988, 162] on icon "button" at bounding box center [990, 166] width 4 height 13
click at [962, 226] on span "Edit Linked PO's" at bounding box center [929, 233] width 96 height 23
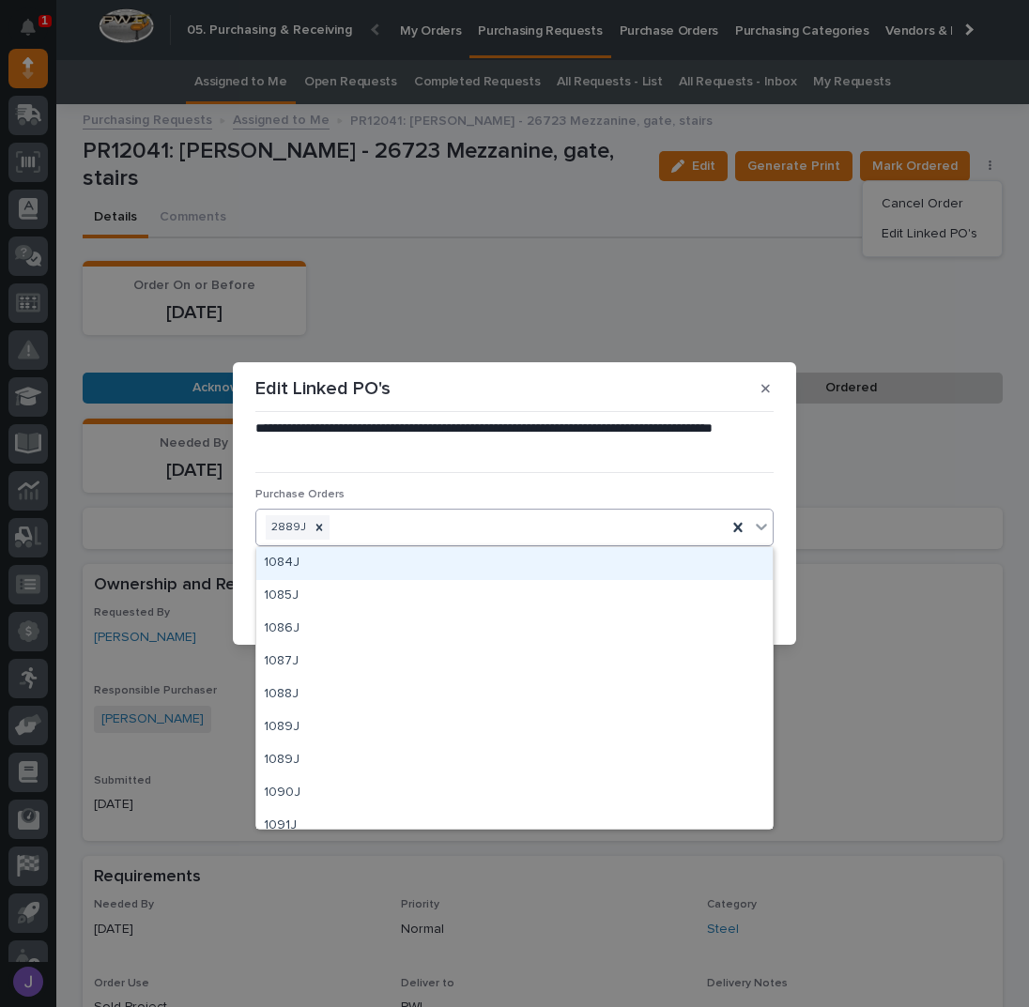
click at [509, 527] on div "2889J" at bounding box center [491, 527] width 470 height 33
type input "****"
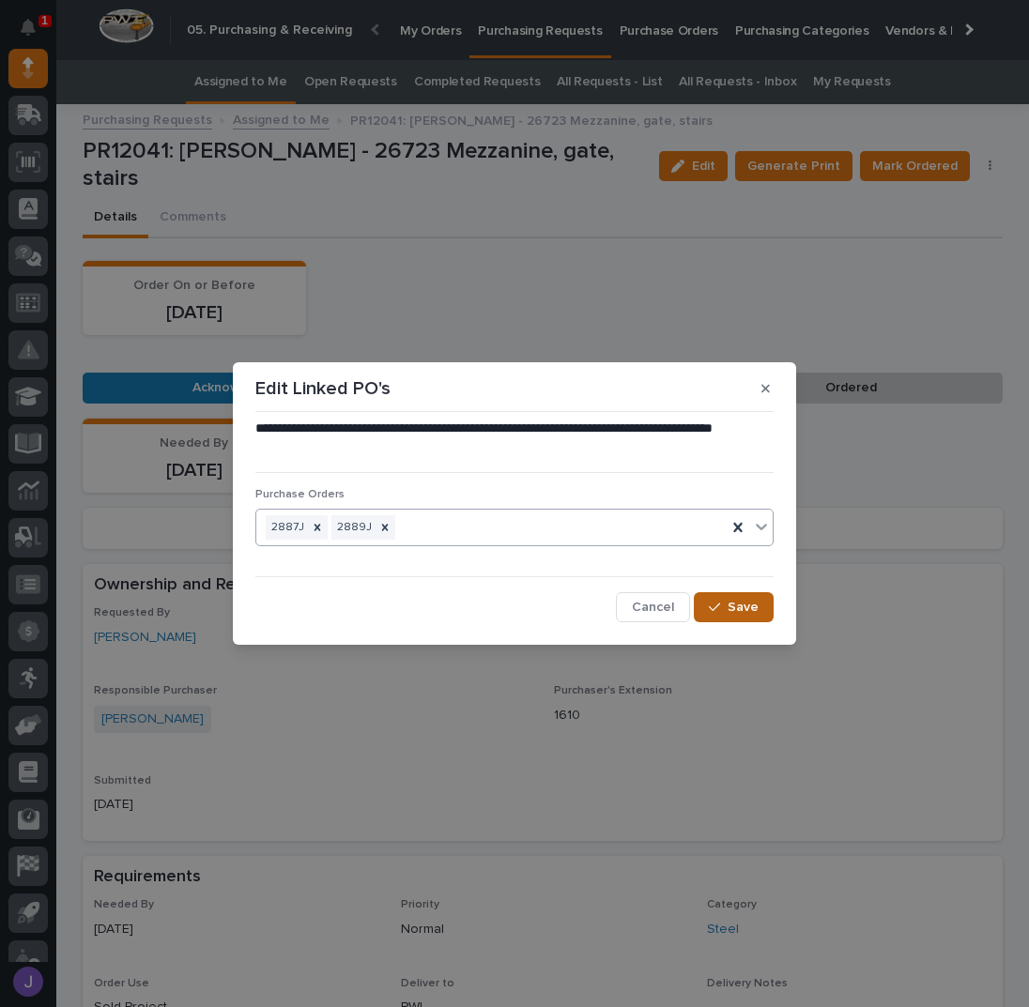
click at [729, 603] on span "Save" at bounding box center [742, 607] width 31 height 17
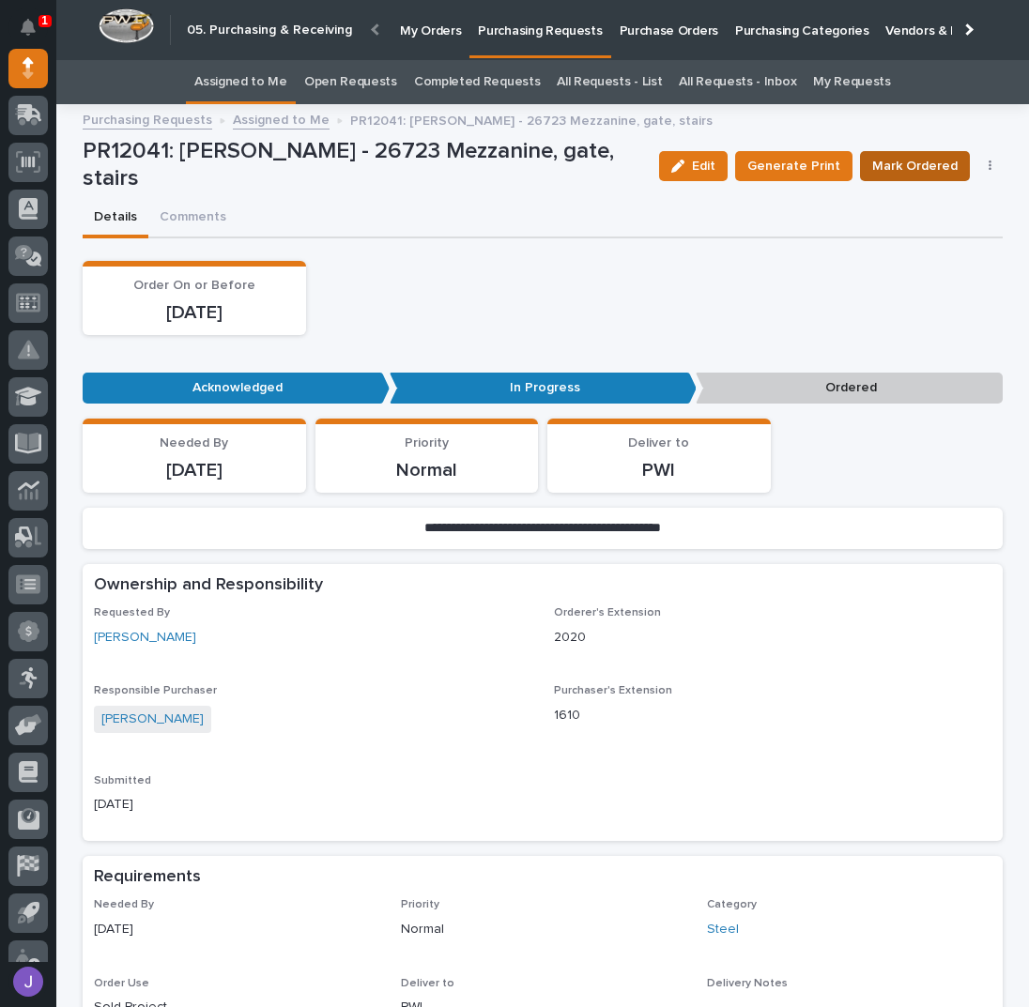
click at [954, 164] on button "Mark Ordered" at bounding box center [915, 166] width 110 height 30
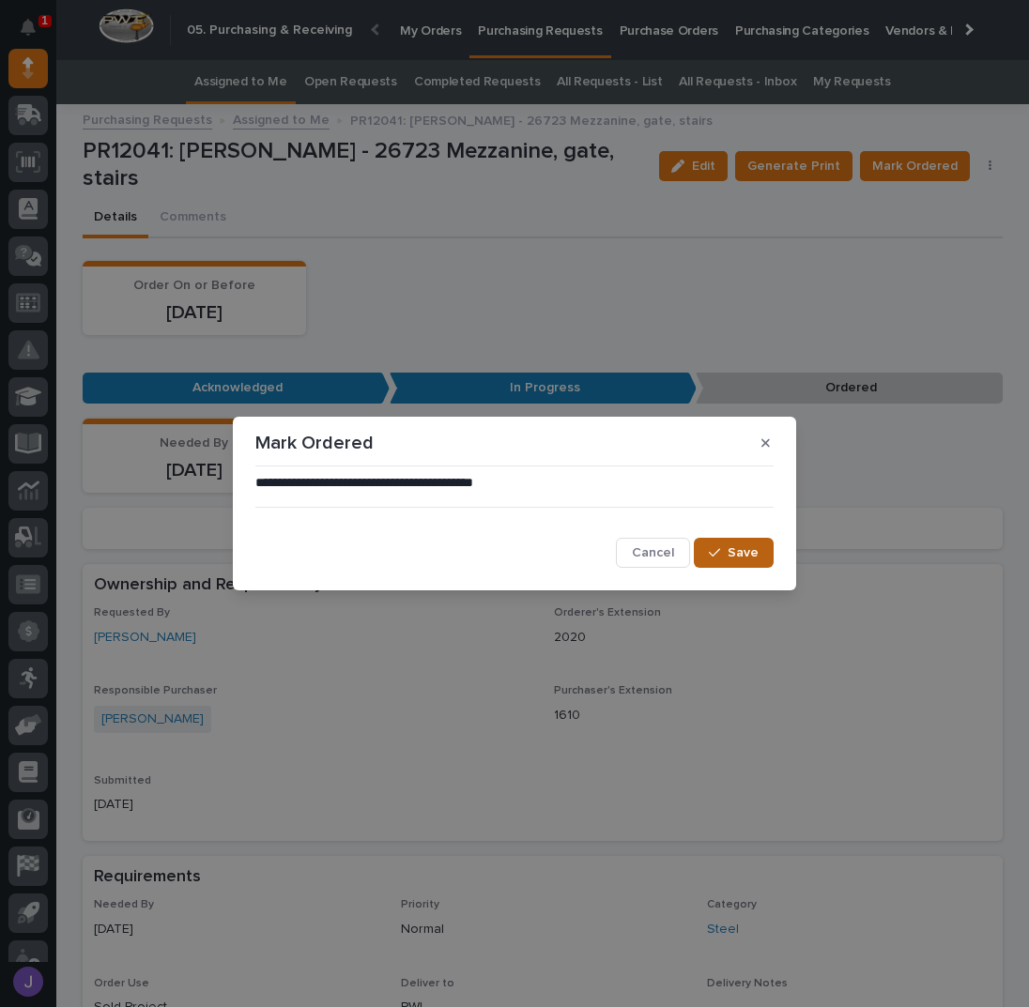
click at [718, 550] on icon "button" at bounding box center [714, 552] width 11 height 13
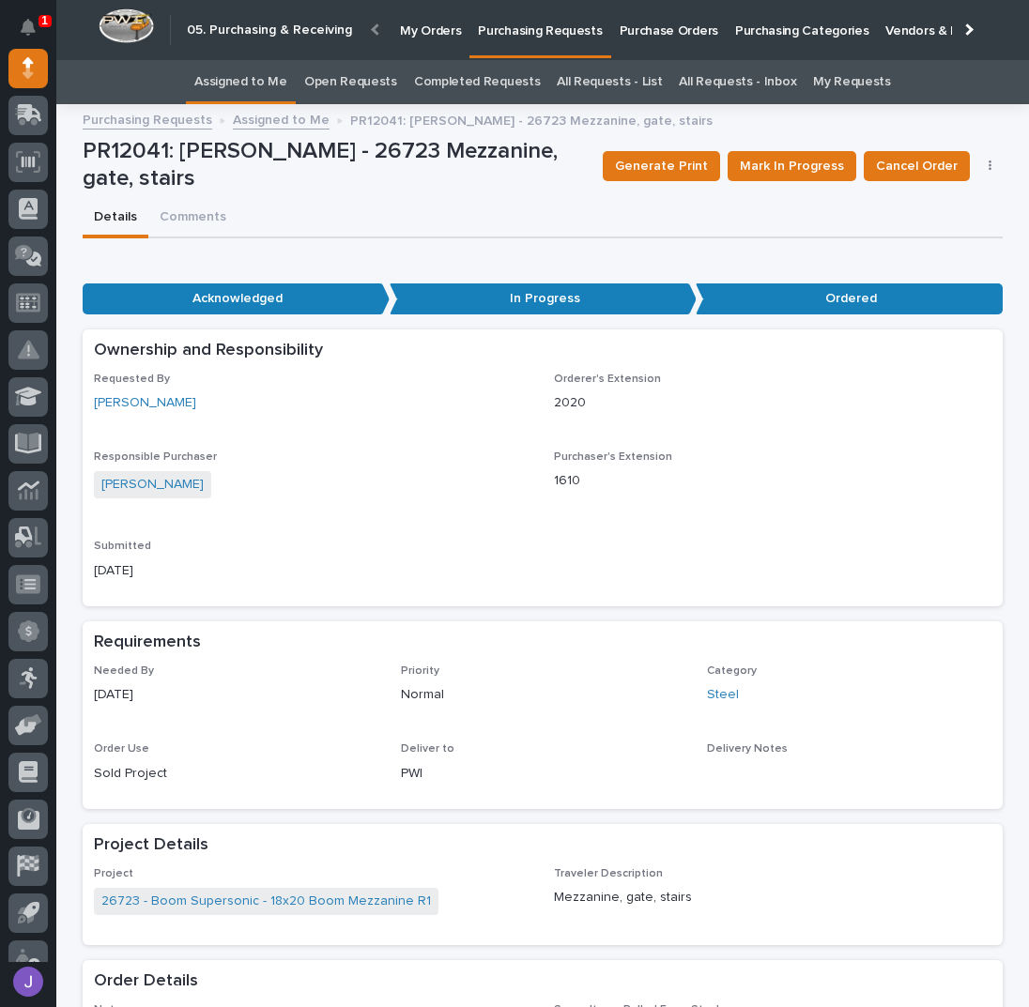
click at [284, 77] on link "Assigned to Me" at bounding box center [240, 82] width 93 height 44
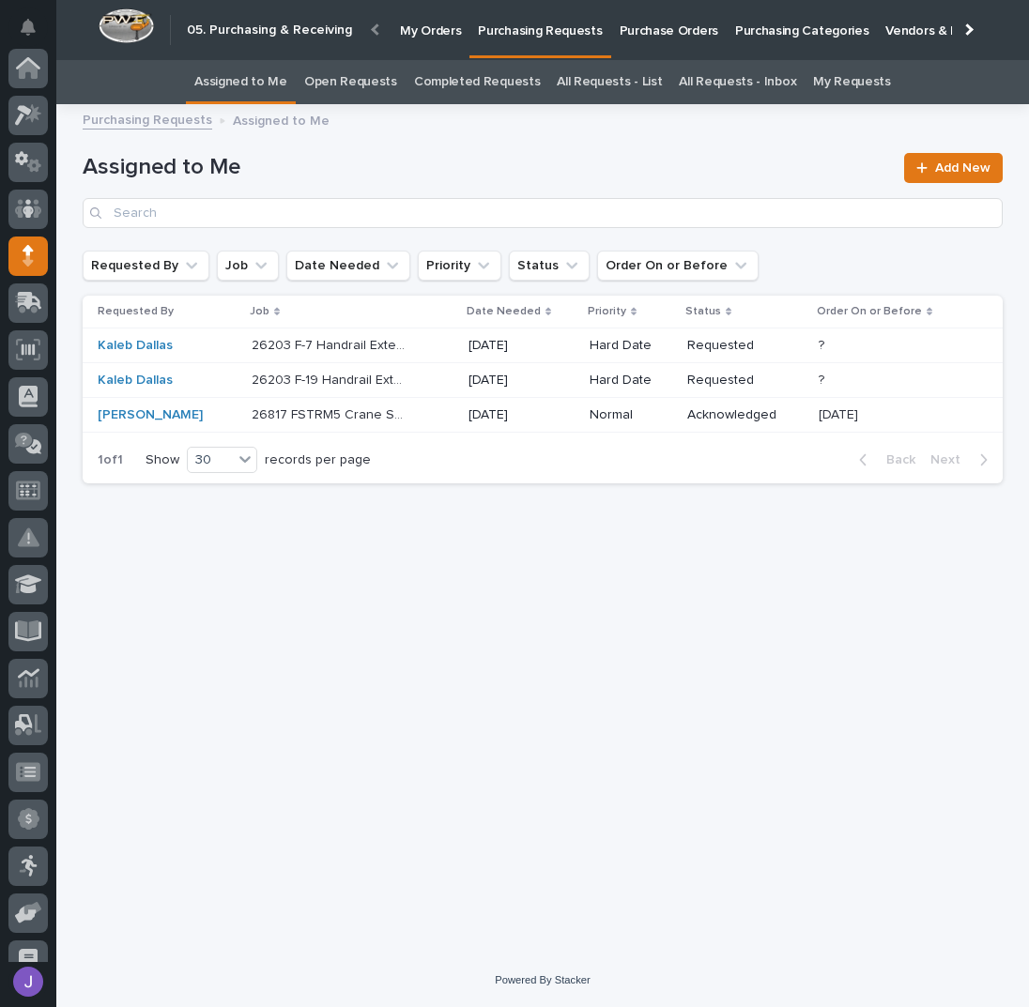
scroll to position [188, 0]
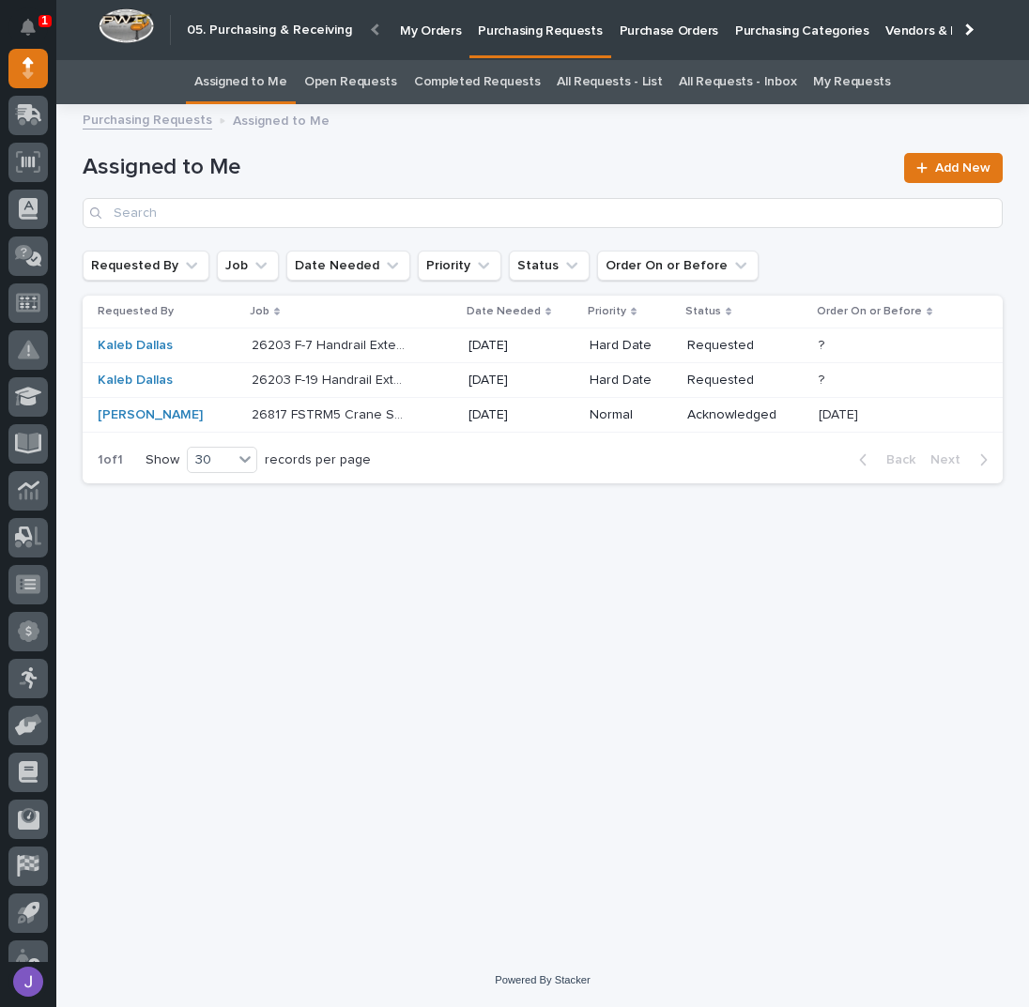
click at [404, 175] on h1 "Assigned to Me" at bounding box center [488, 167] width 810 height 27
click at [362, 345] on p "26203 F-7 Handrail Extension" at bounding box center [332, 344] width 160 height 20
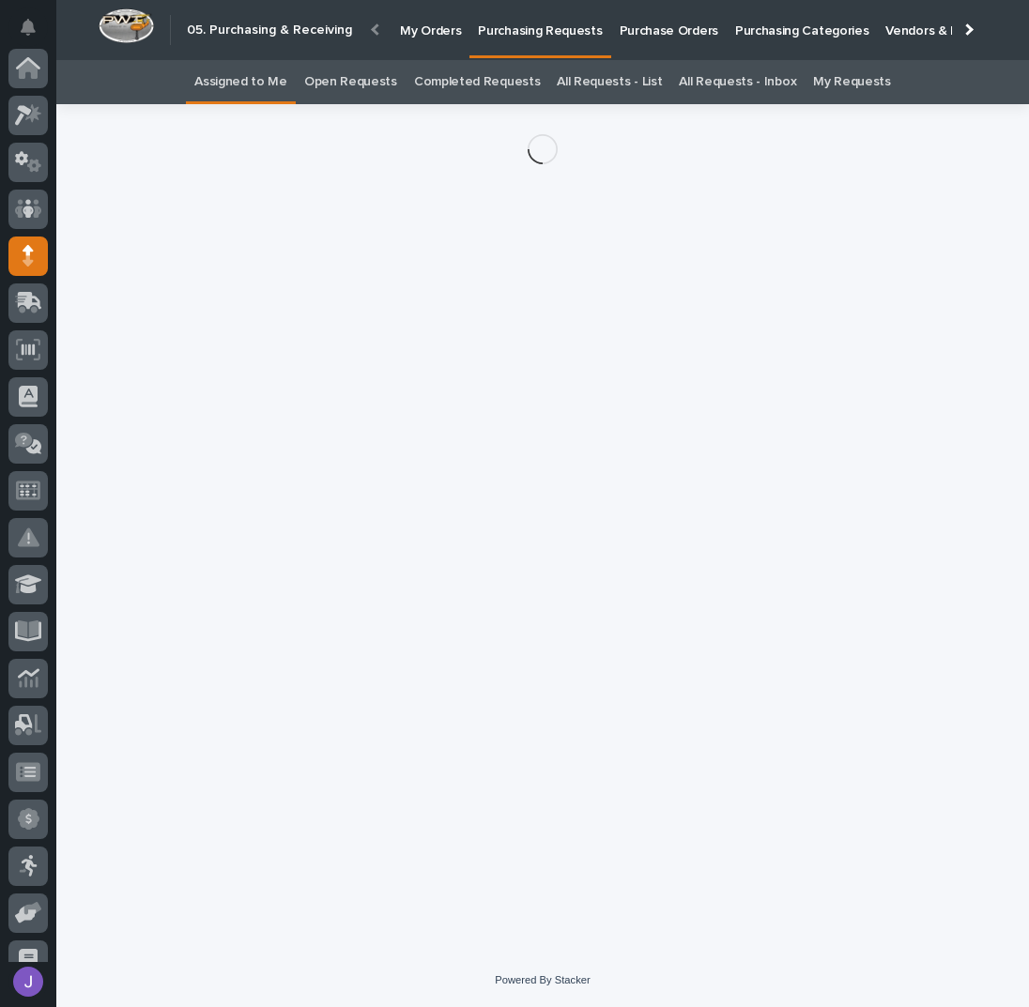
scroll to position [188, 0]
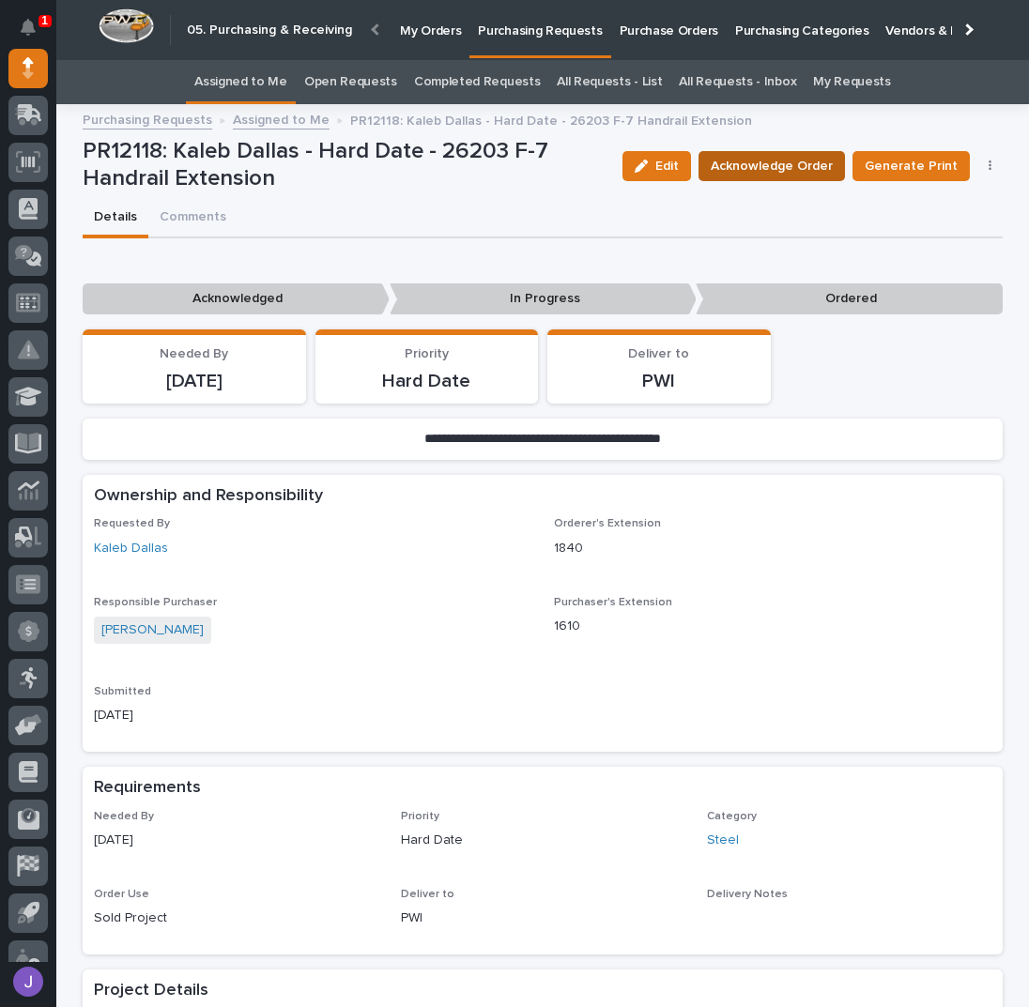
click at [727, 168] on span "Acknowledge Order" at bounding box center [771, 166] width 122 height 23
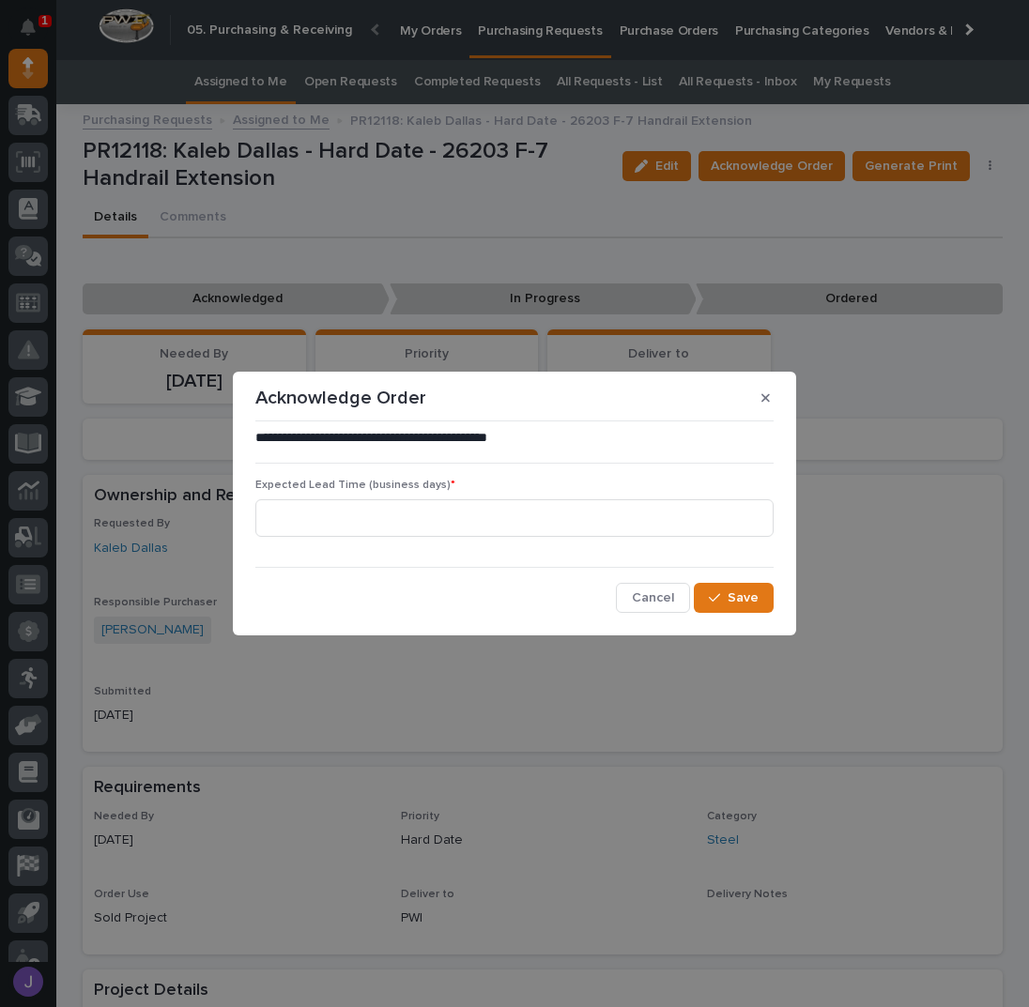
click at [396, 498] on div "Expected Lead Time (business days) *" at bounding box center [514, 515] width 518 height 73
click at [395, 514] on input at bounding box center [514, 518] width 518 height 38
type input "0"
click at [732, 589] on span "Save" at bounding box center [742, 597] width 31 height 17
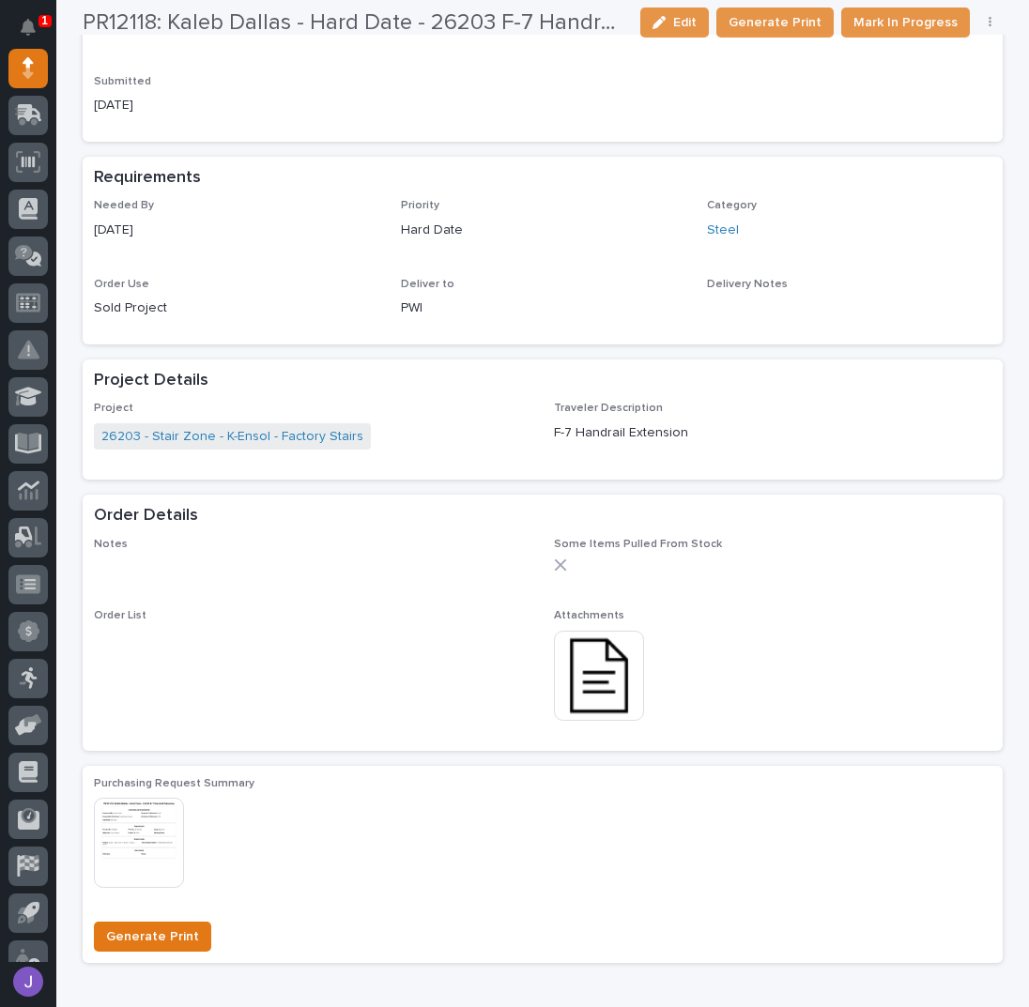
scroll to position [751, 0]
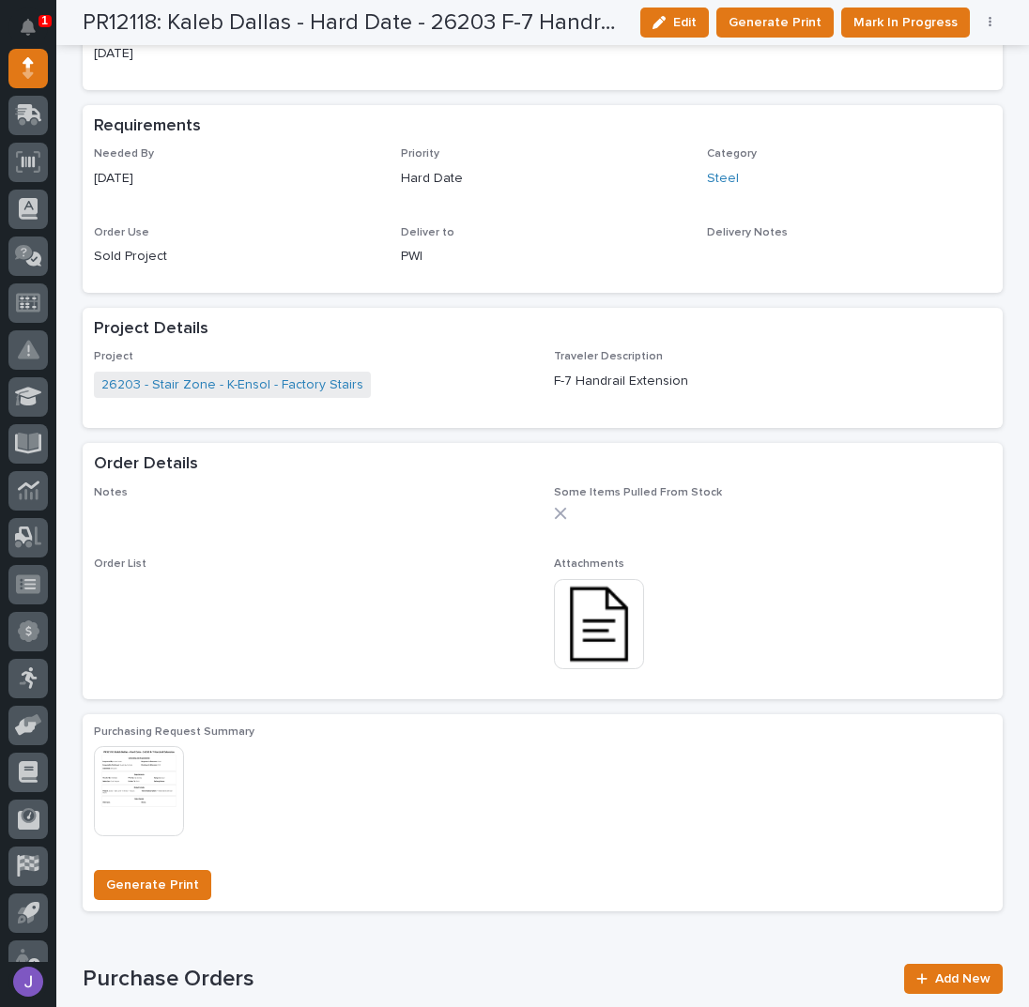
click at [587, 619] on img at bounding box center [599, 624] width 90 height 90
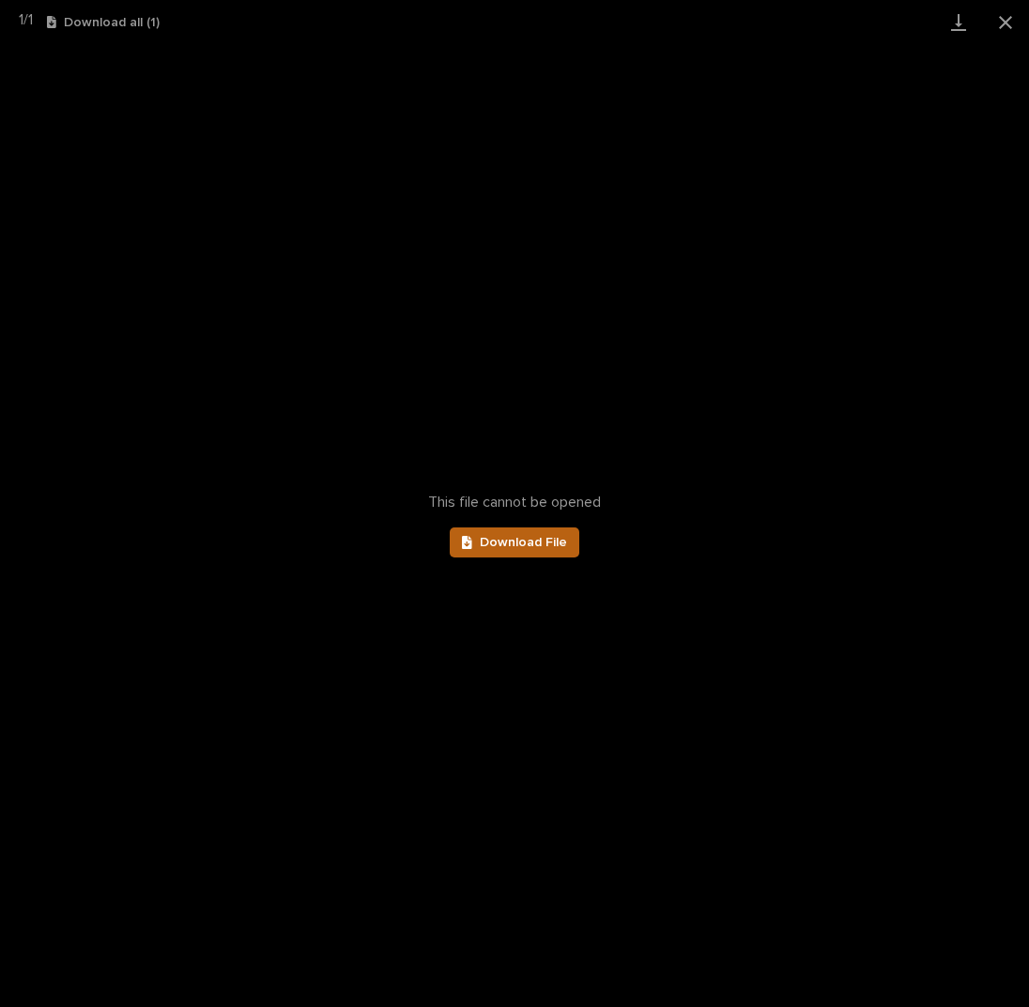
click at [532, 543] on span "Download File" at bounding box center [523, 542] width 87 height 13
click at [1004, 20] on button "Close gallery" at bounding box center [1005, 22] width 47 height 44
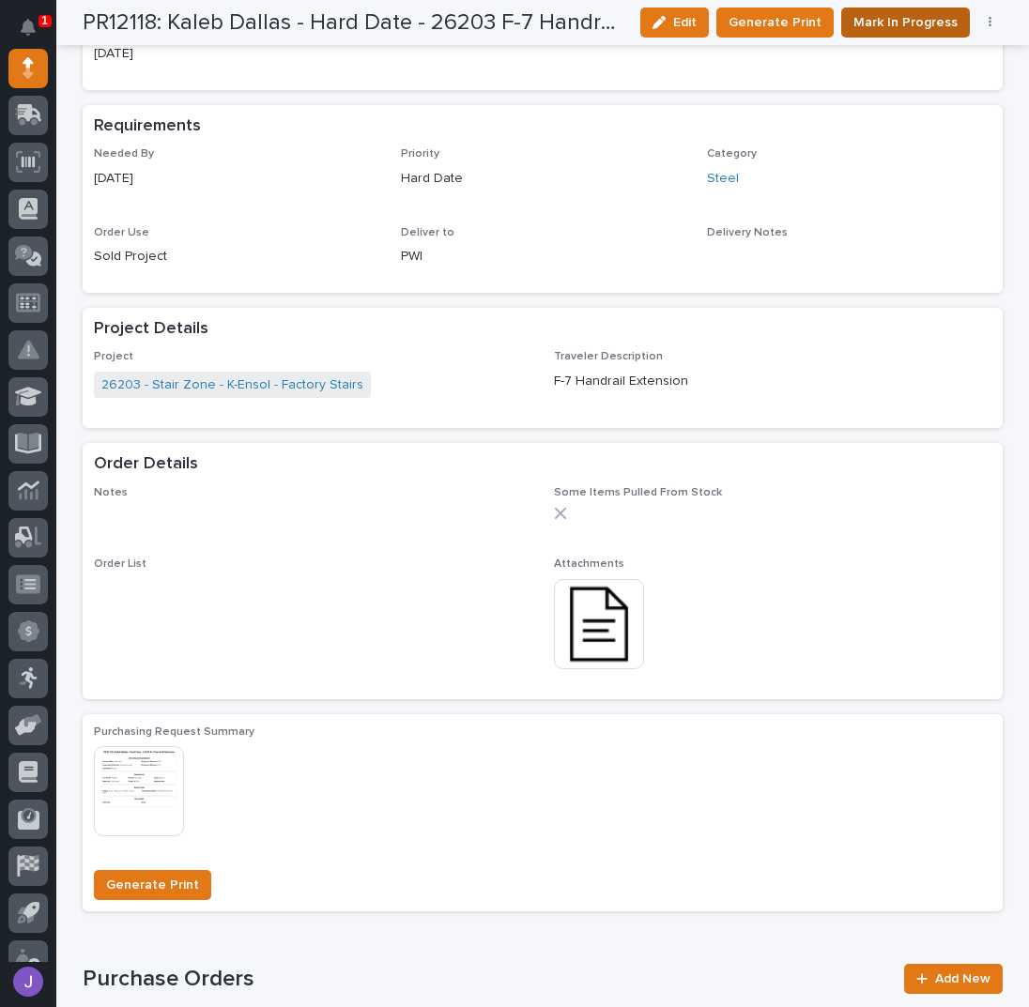
click at [912, 11] on span "Mark In Progress" at bounding box center [905, 22] width 104 height 23
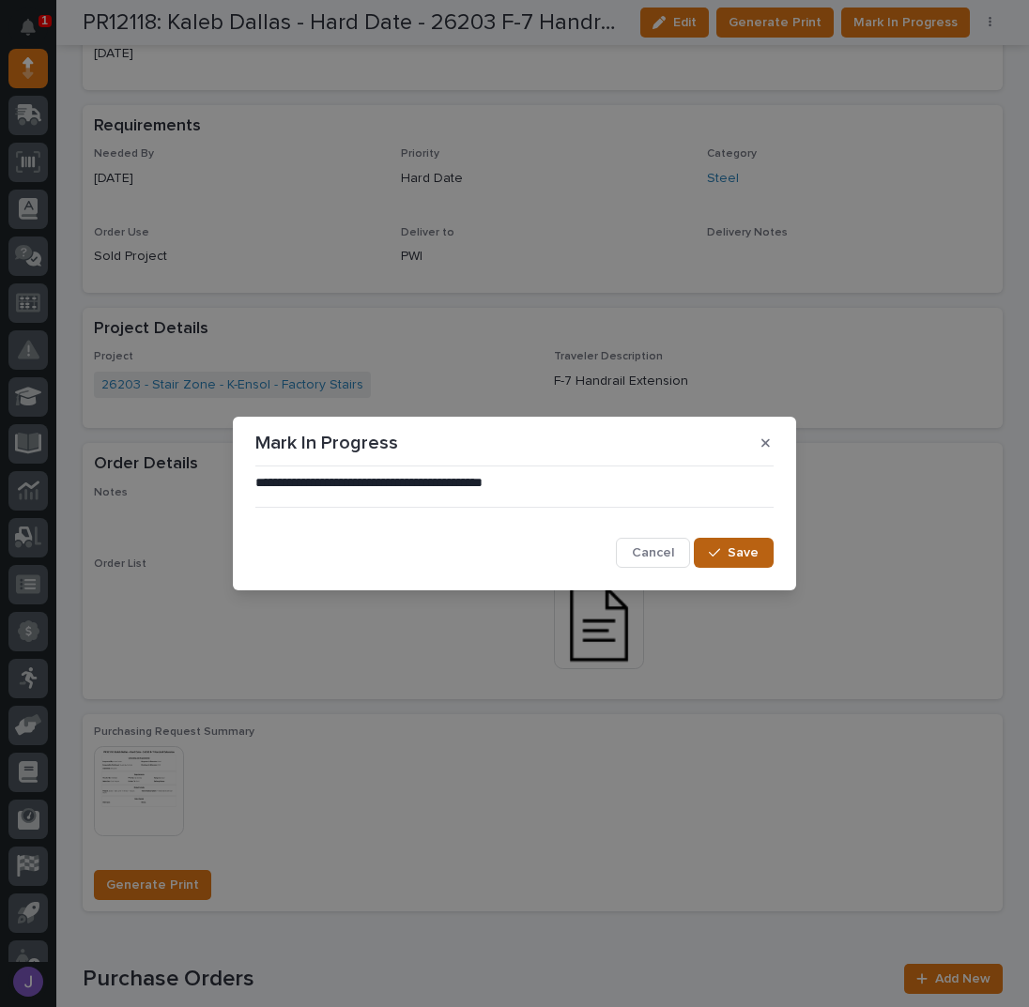
click at [738, 555] on span "Save" at bounding box center [742, 552] width 31 height 17
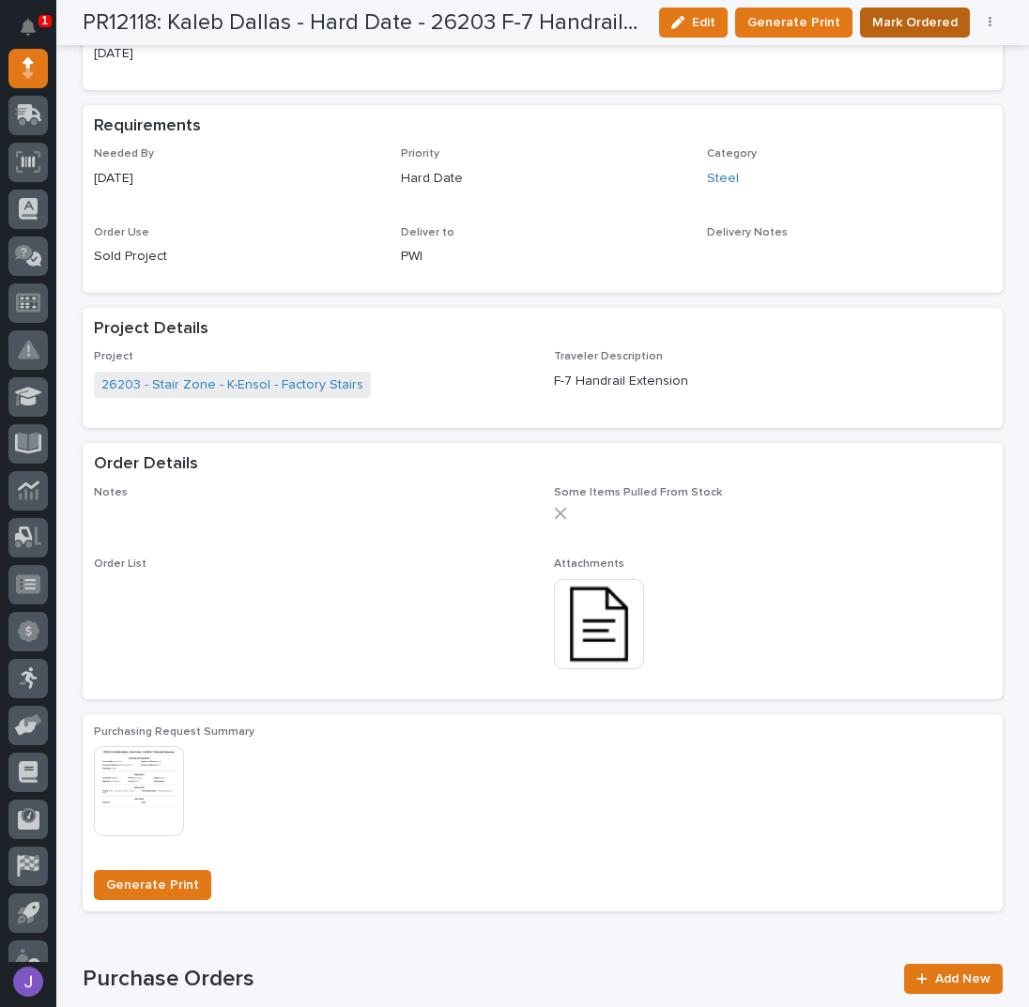
click at [910, 22] on span "Mark Ordered" at bounding box center [914, 22] width 85 height 23
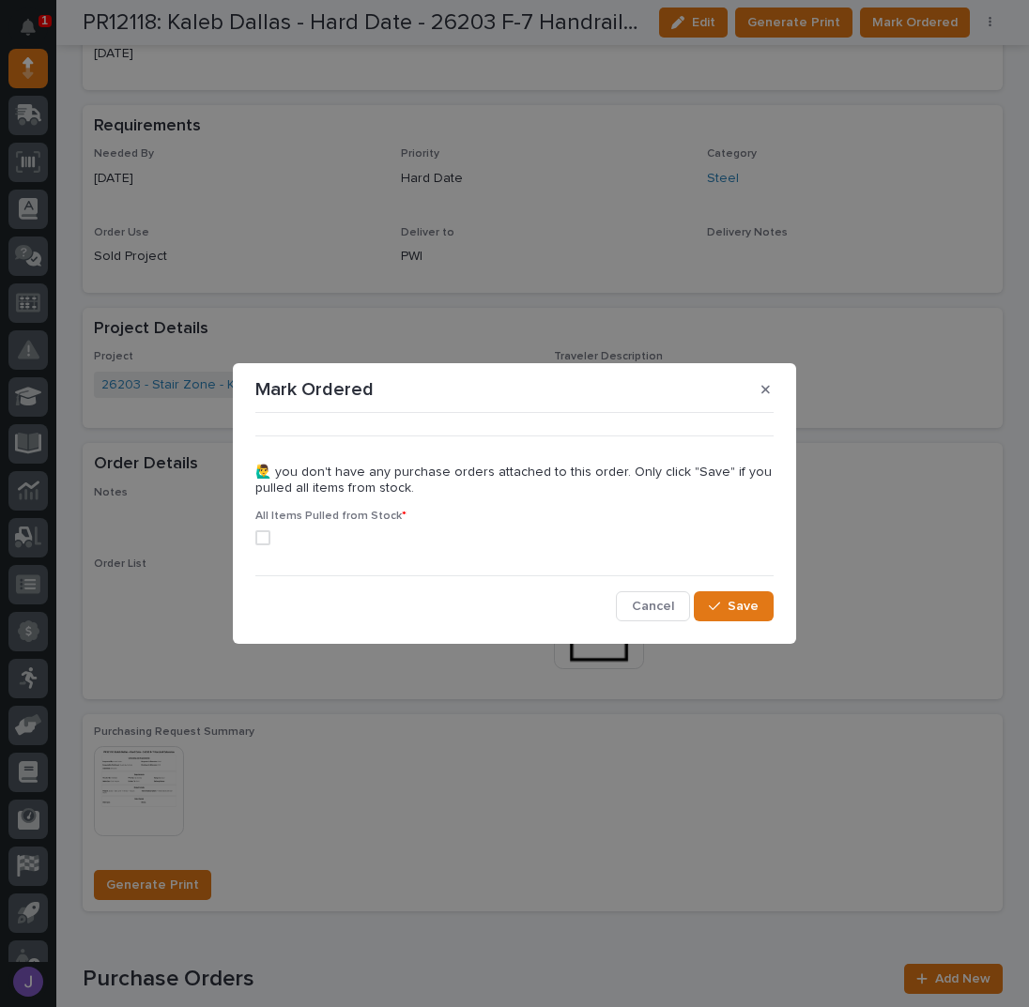
click at [274, 551] on div "All Items Pulled from Stock *" at bounding box center [514, 535] width 518 height 51
click at [266, 543] on span at bounding box center [262, 537] width 15 height 15
click at [756, 605] on span "Save" at bounding box center [742, 606] width 31 height 17
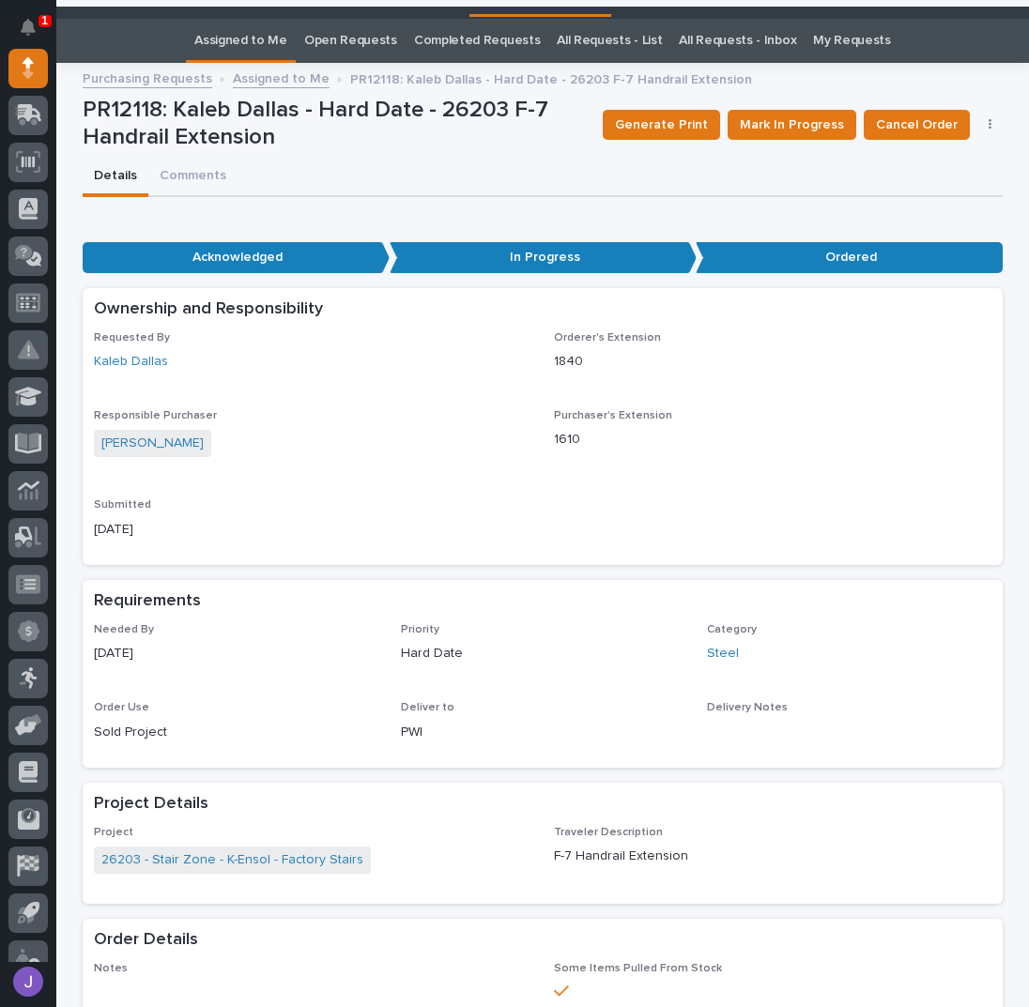
scroll to position [0, 0]
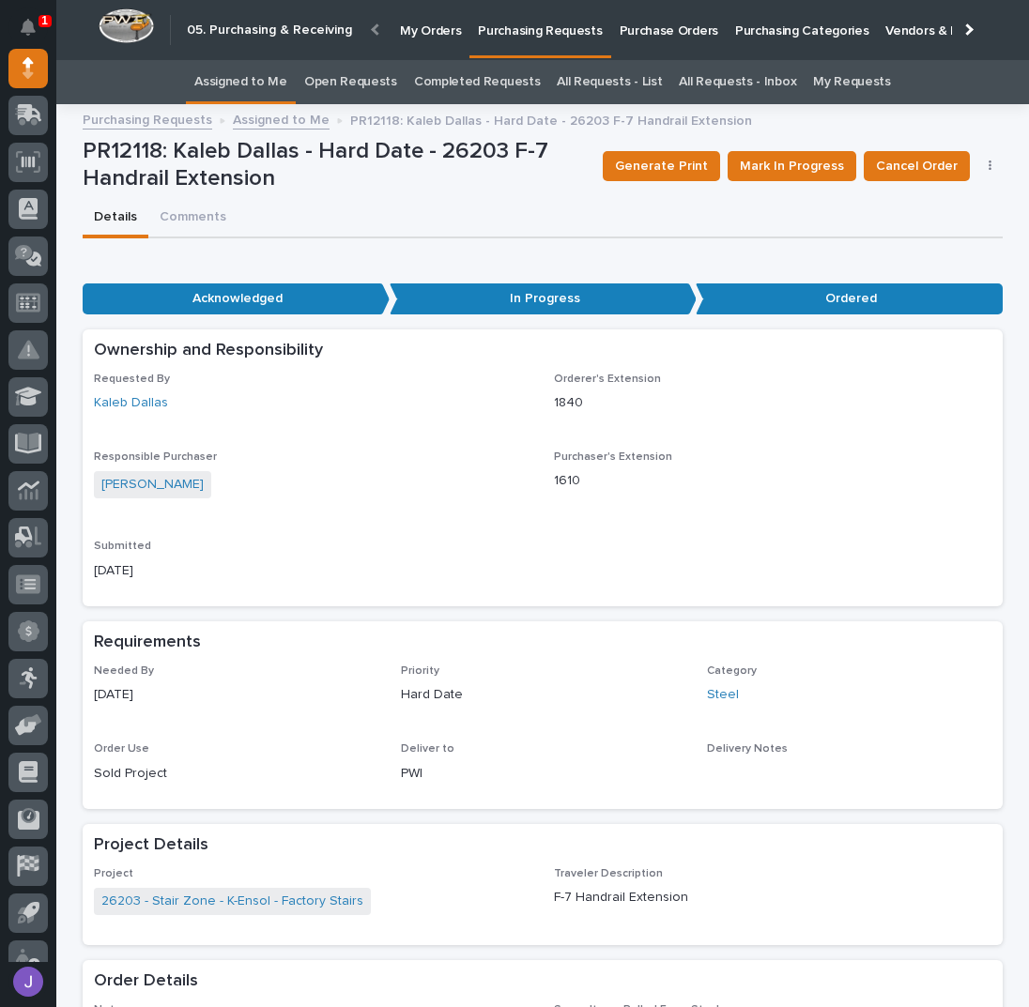
click at [263, 75] on link "Assigned to Me" at bounding box center [240, 82] width 93 height 44
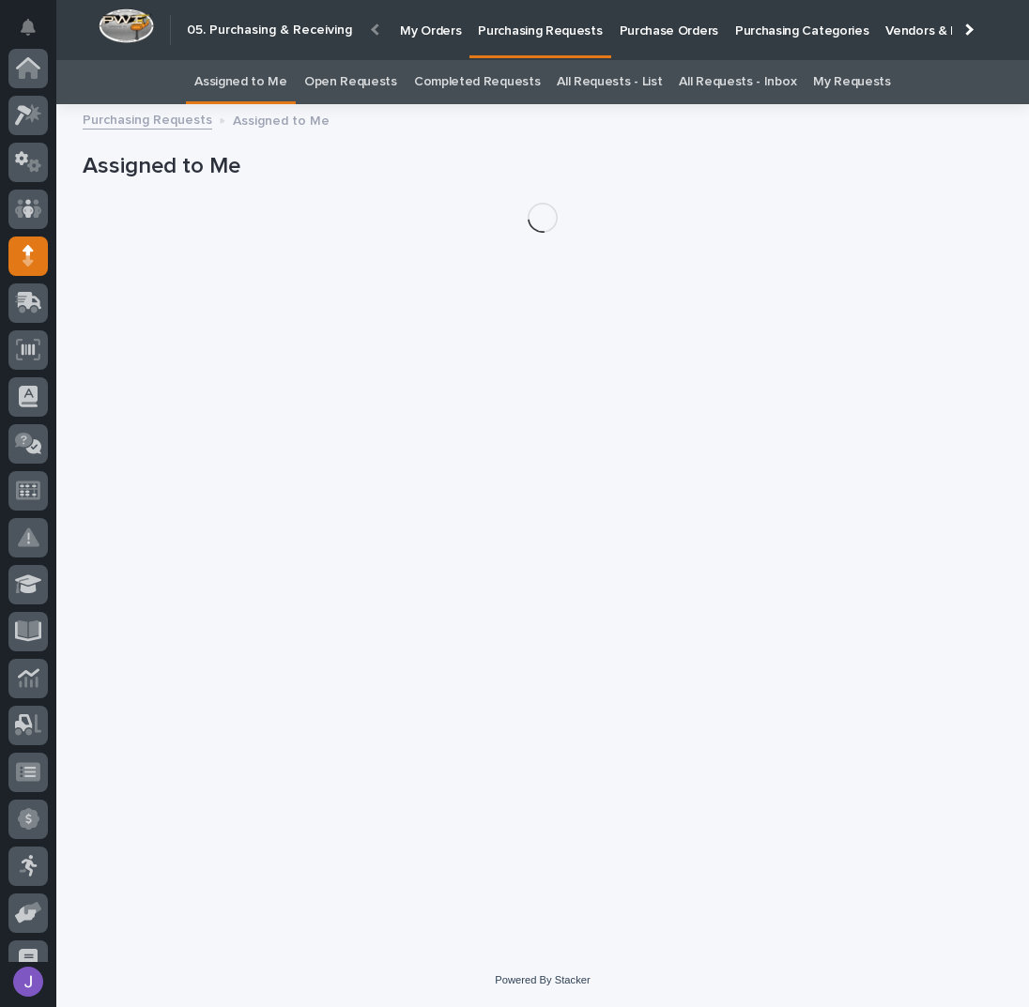
scroll to position [188, 0]
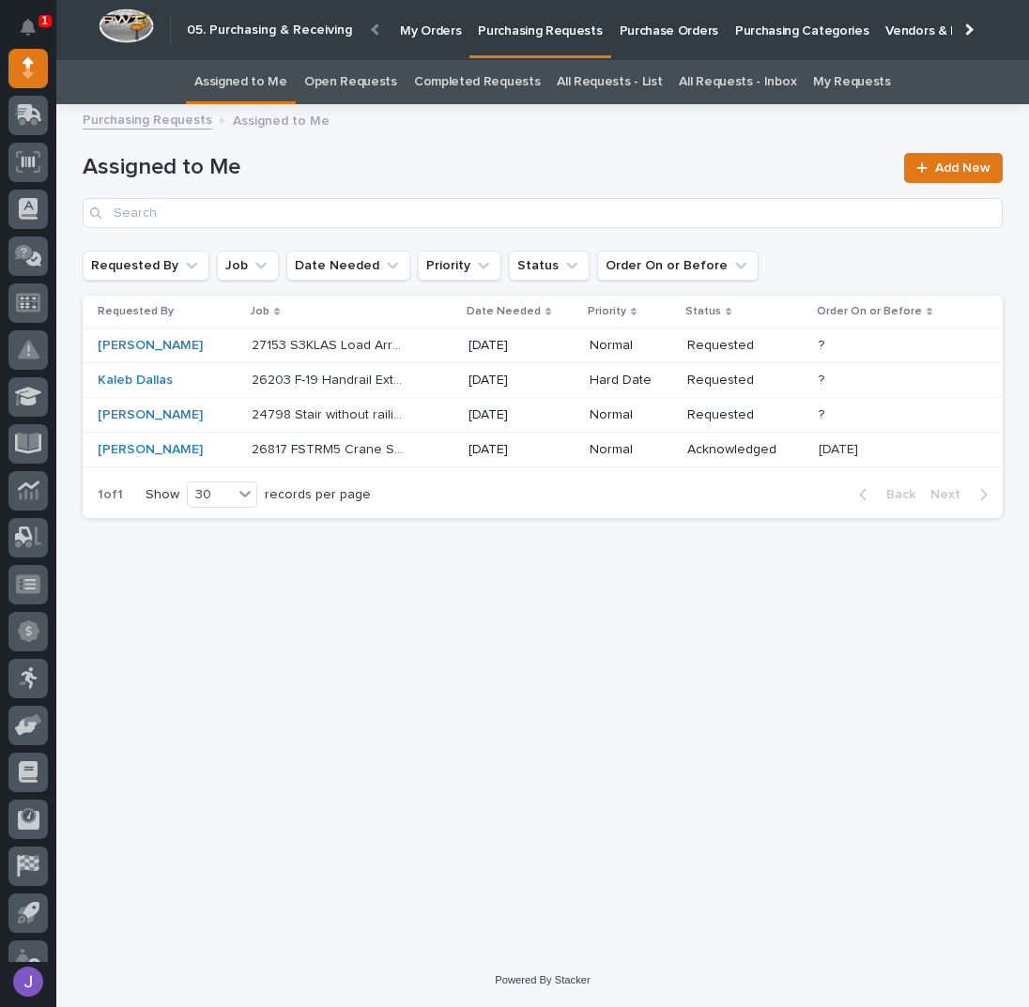
click at [342, 384] on p "26203 F-19 Handrail Extension" at bounding box center [332, 379] width 160 height 20
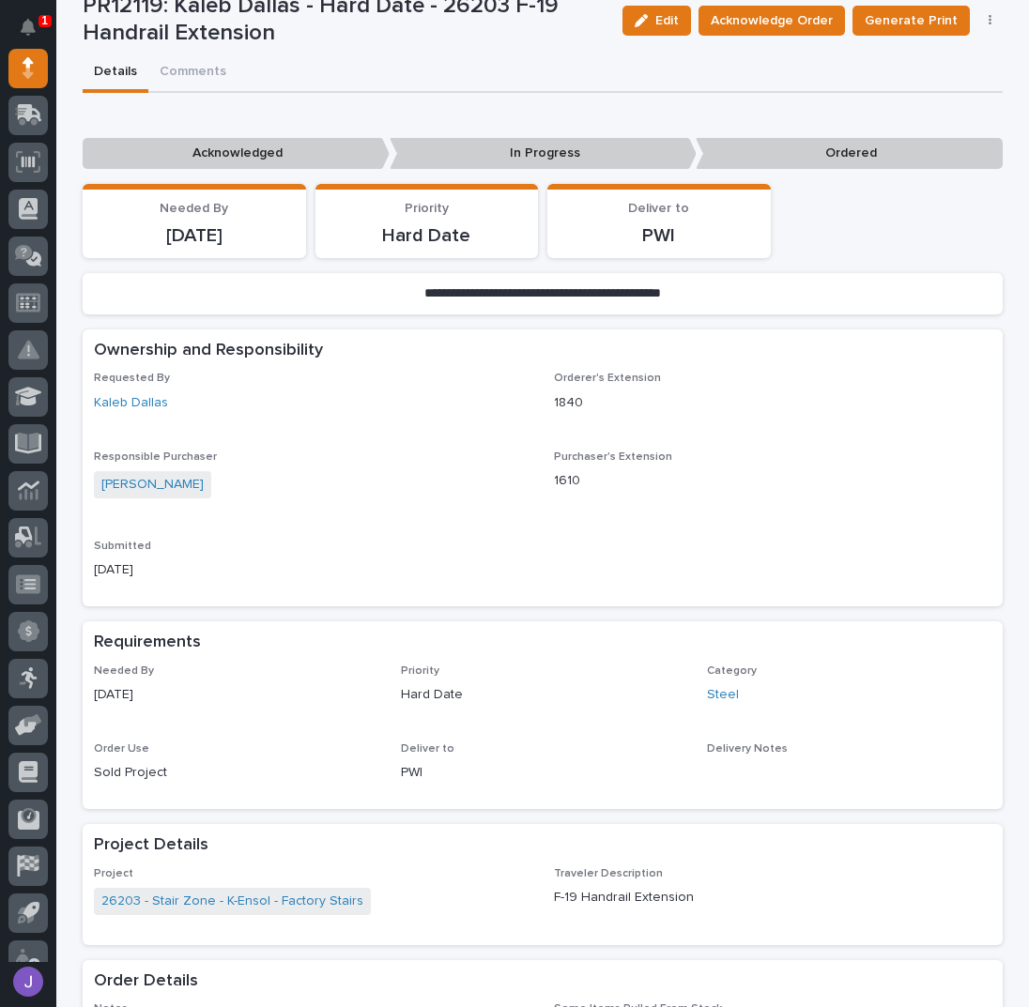
scroll to position [625, 0]
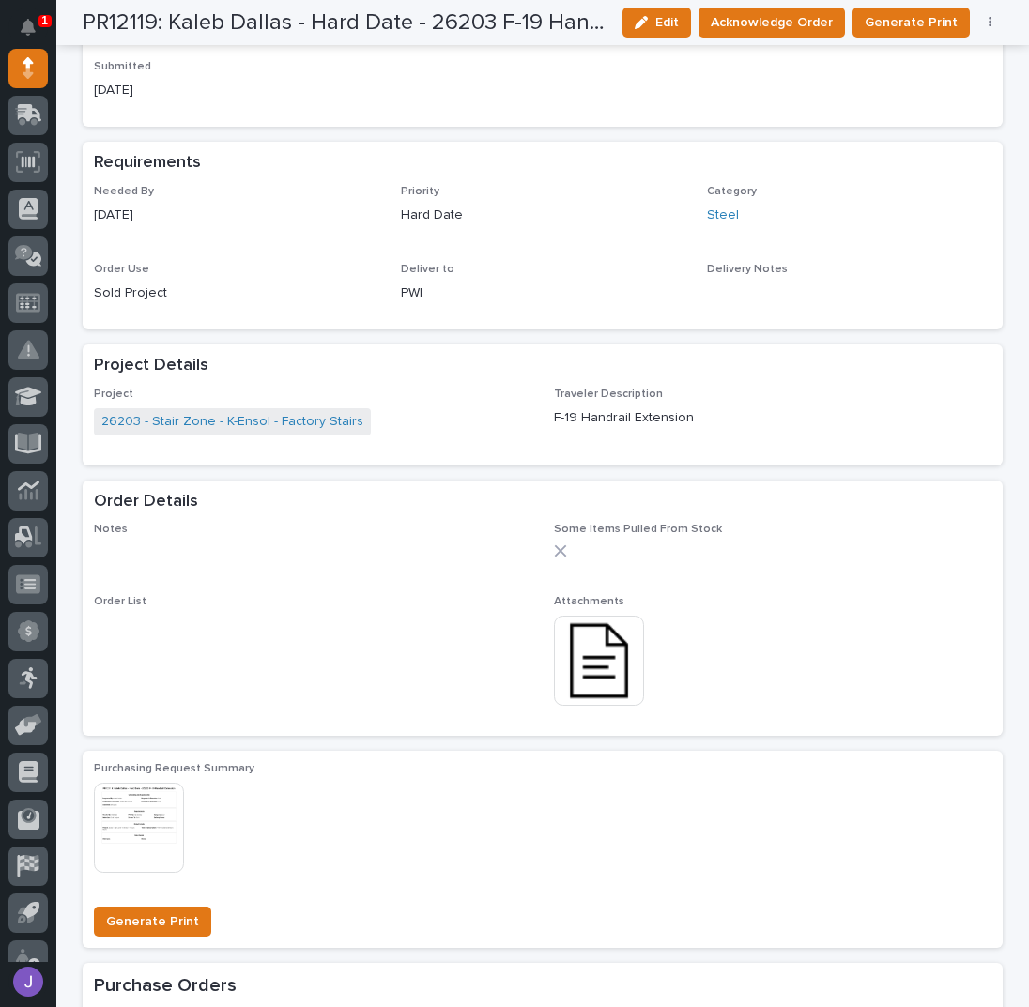
click at [604, 664] on img at bounding box center [599, 661] width 90 height 90
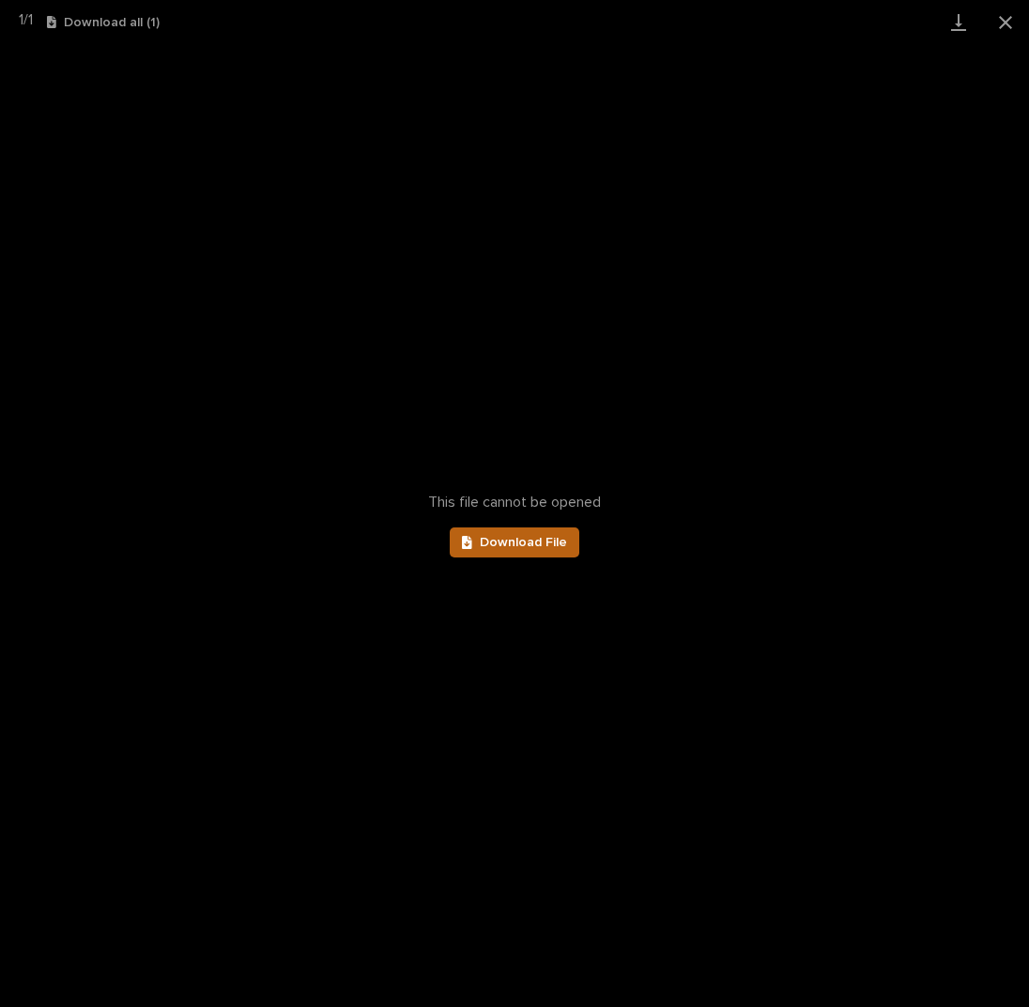
click at [540, 537] on span "Download File" at bounding box center [523, 542] width 87 height 13
click at [1003, 15] on button "Close gallery" at bounding box center [1005, 22] width 47 height 44
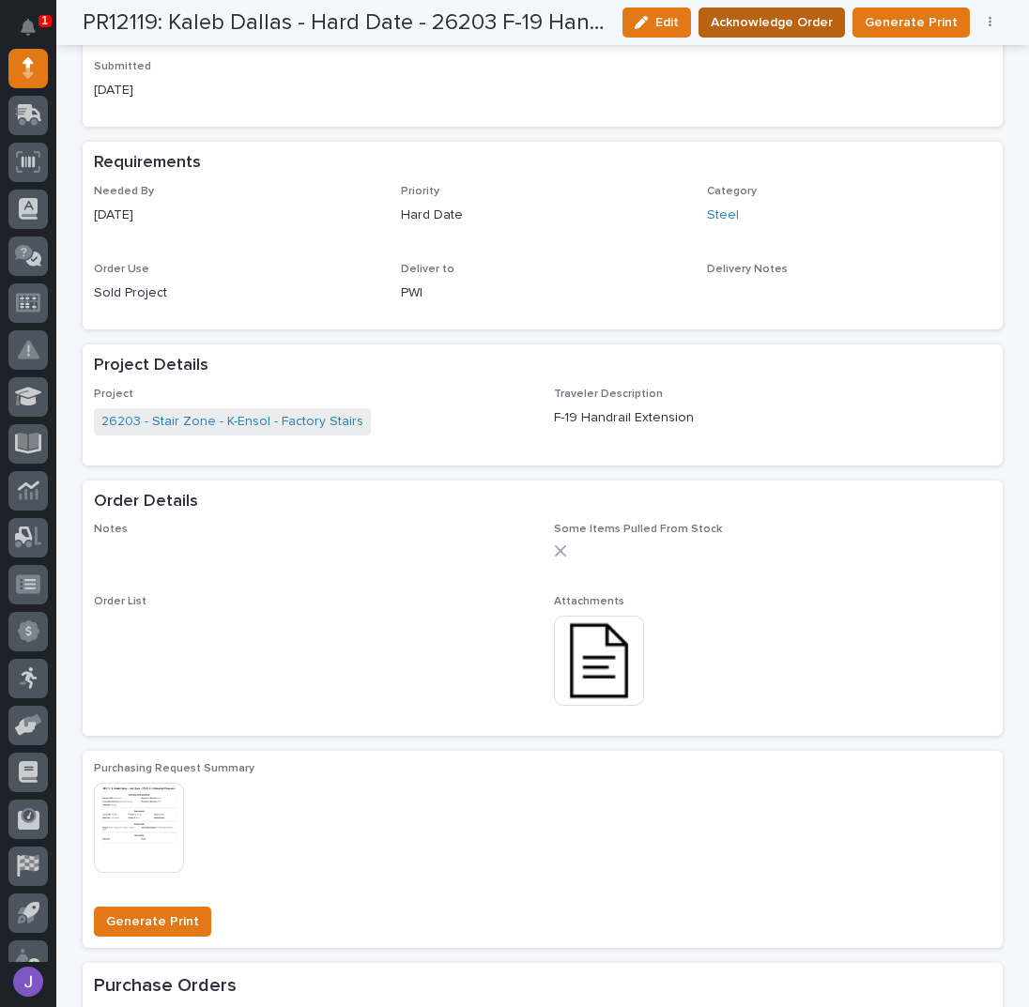
click at [741, 16] on span "Acknowledge Order" at bounding box center [771, 22] width 122 height 23
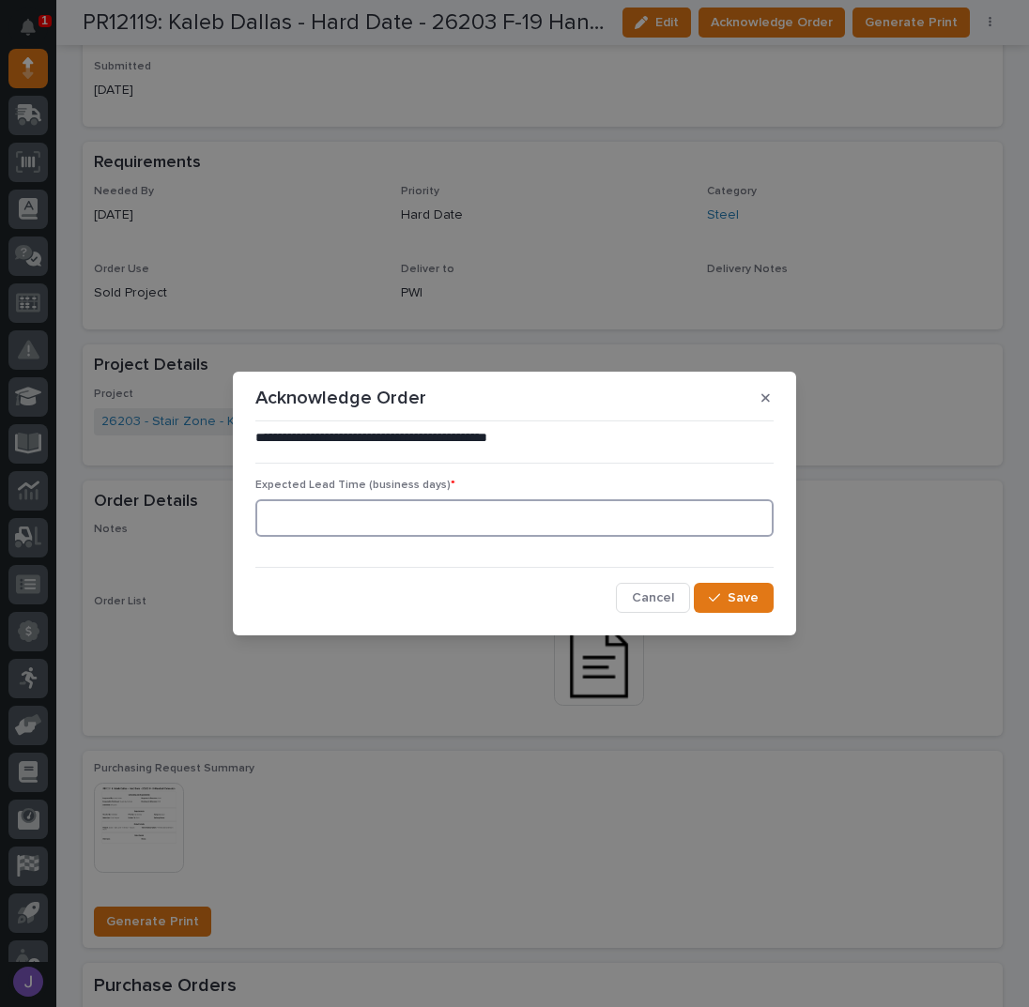
click at [374, 528] on input at bounding box center [514, 518] width 518 height 38
type input "0"
click at [711, 605] on button "Save" at bounding box center [734, 598] width 80 height 30
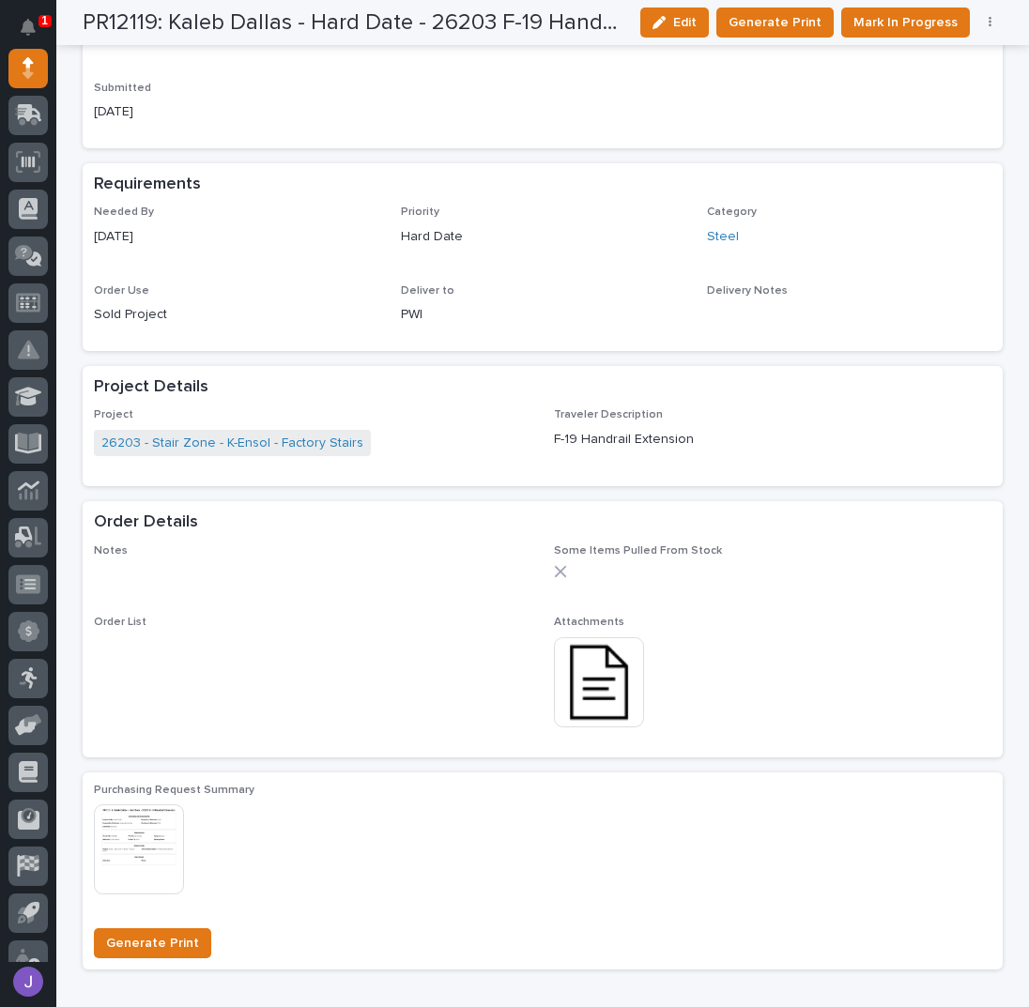
scroll to position [797, 0]
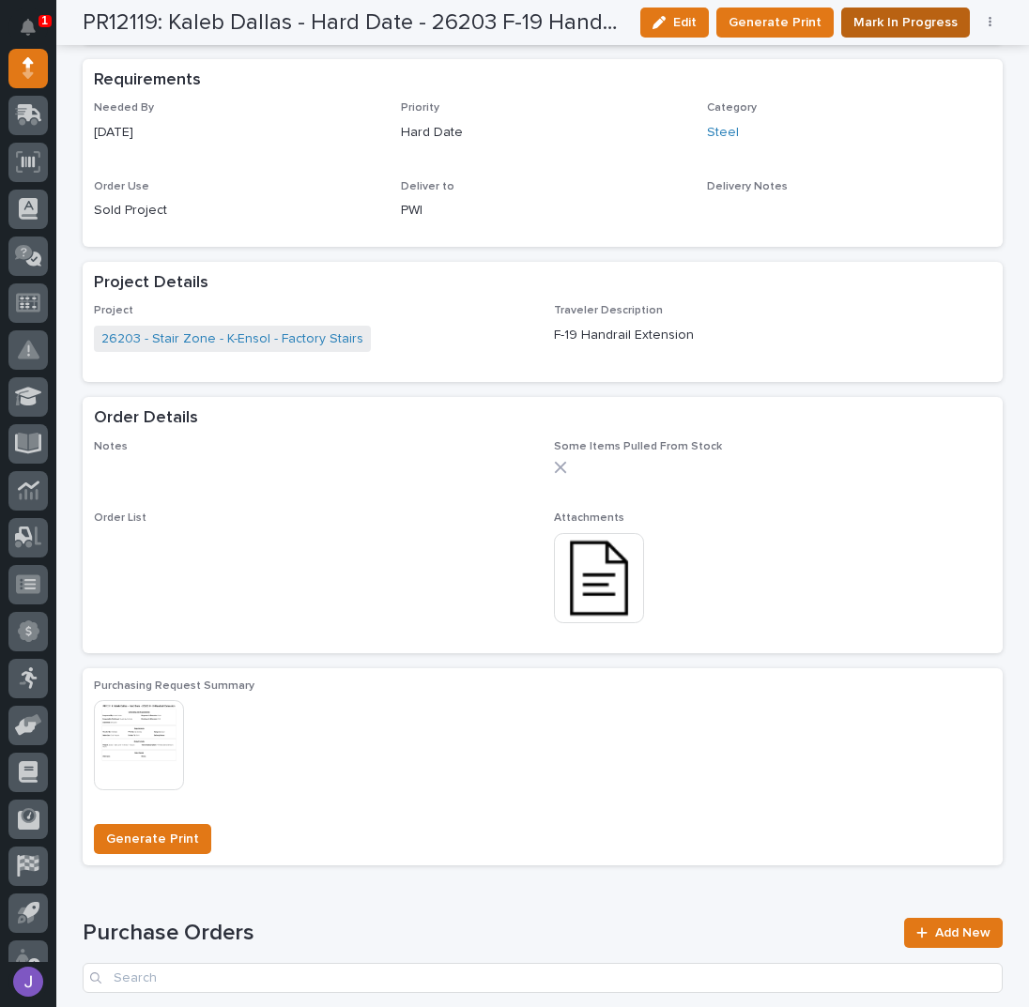
click at [918, 29] on span "Mark In Progress" at bounding box center [905, 22] width 104 height 23
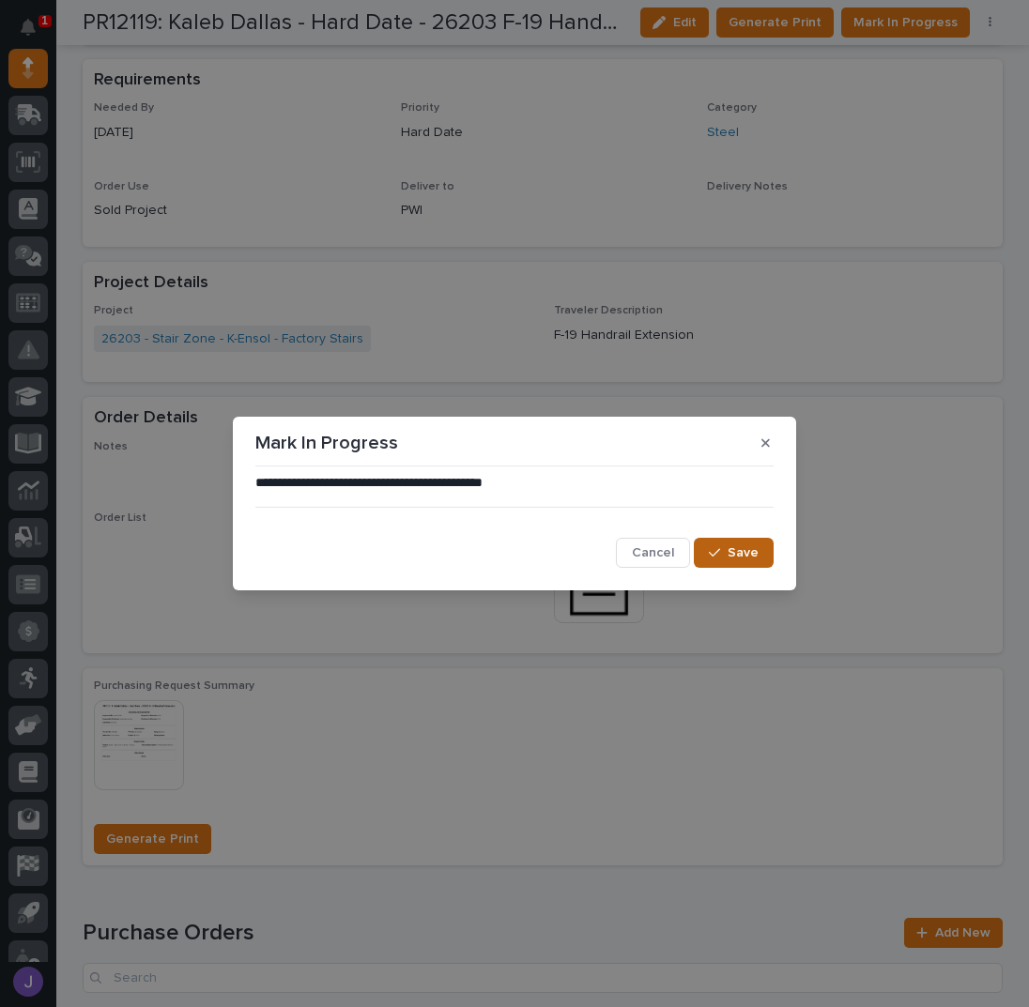
click at [741, 556] on span "Save" at bounding box center [742, 552] width 31 height 17
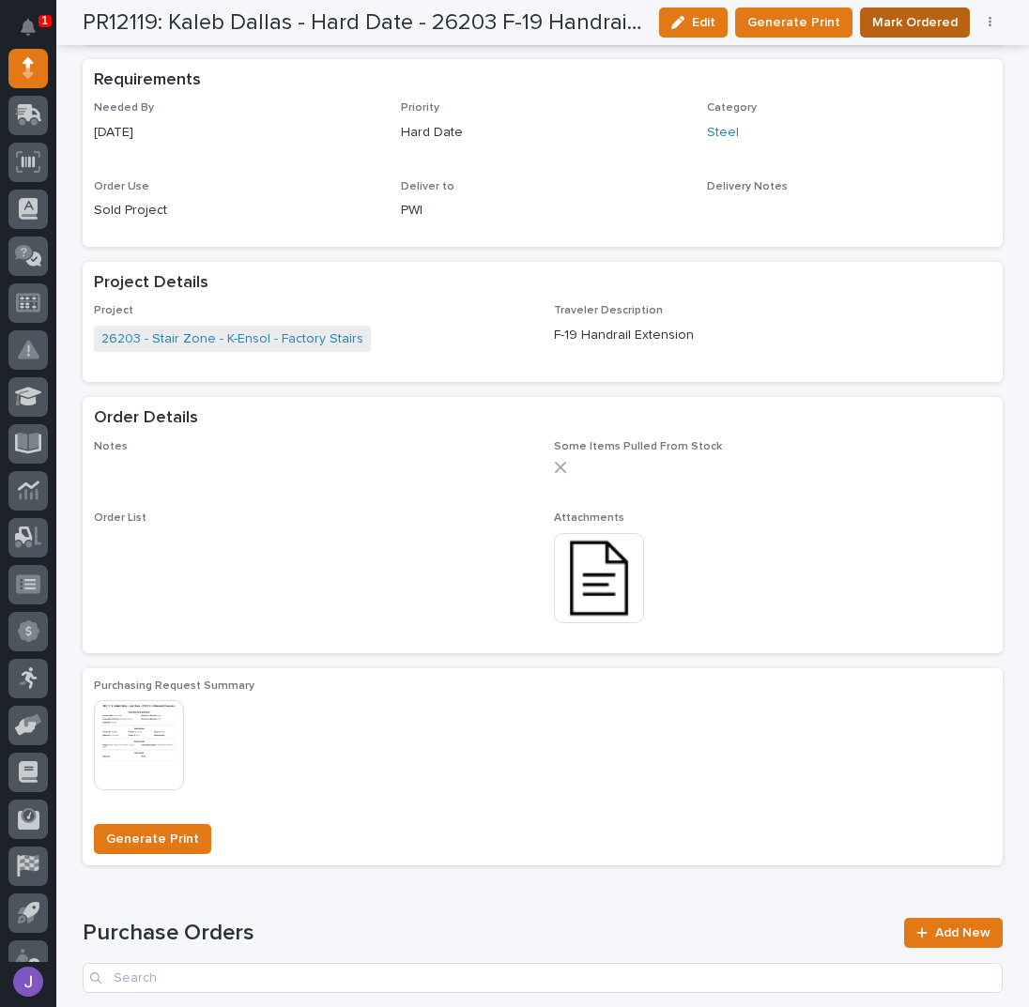
click at [884, 33] on span "Mark Ordered" at bounding box center [914, 22] width 85 height 23
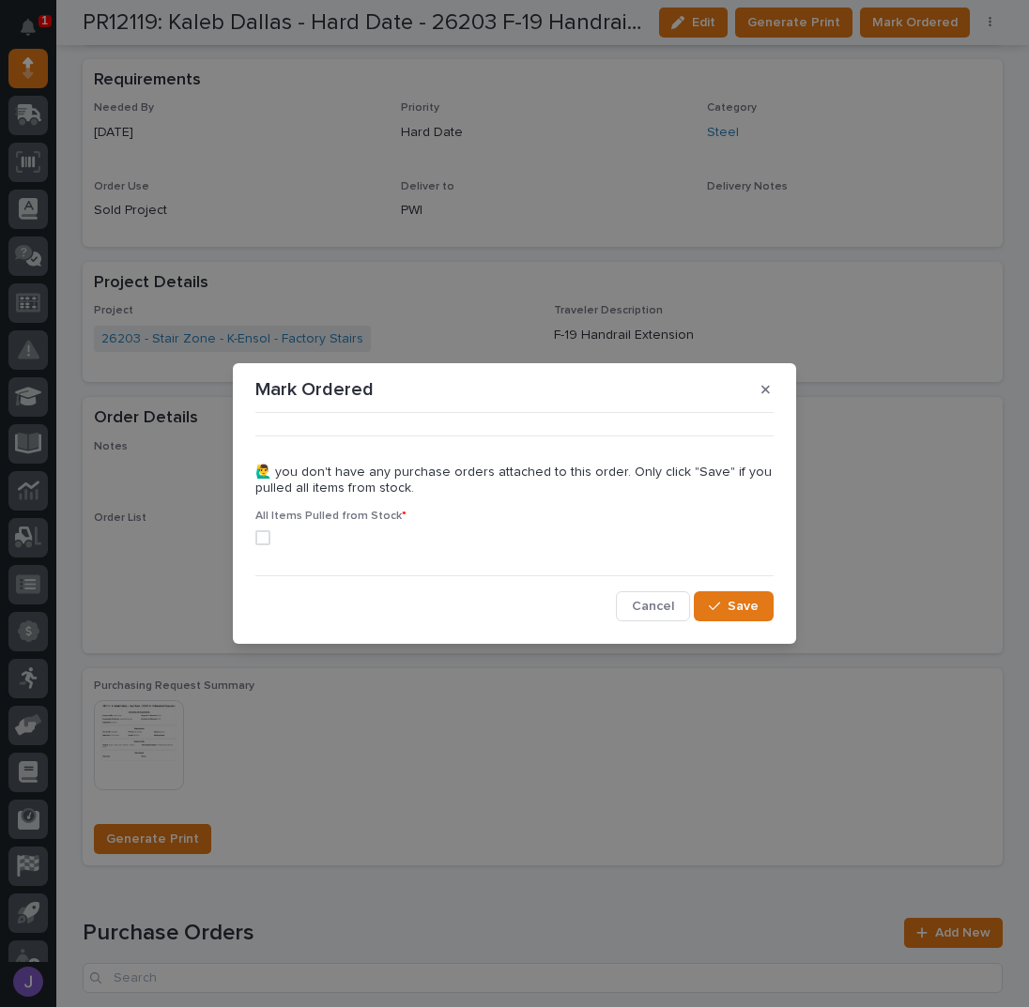
click at [266, 544] on span at bounding box center [262, 537] width 15 height 15
click at [732, 617] on button "Save" at bounding box center [734, 606] width 80 height 30
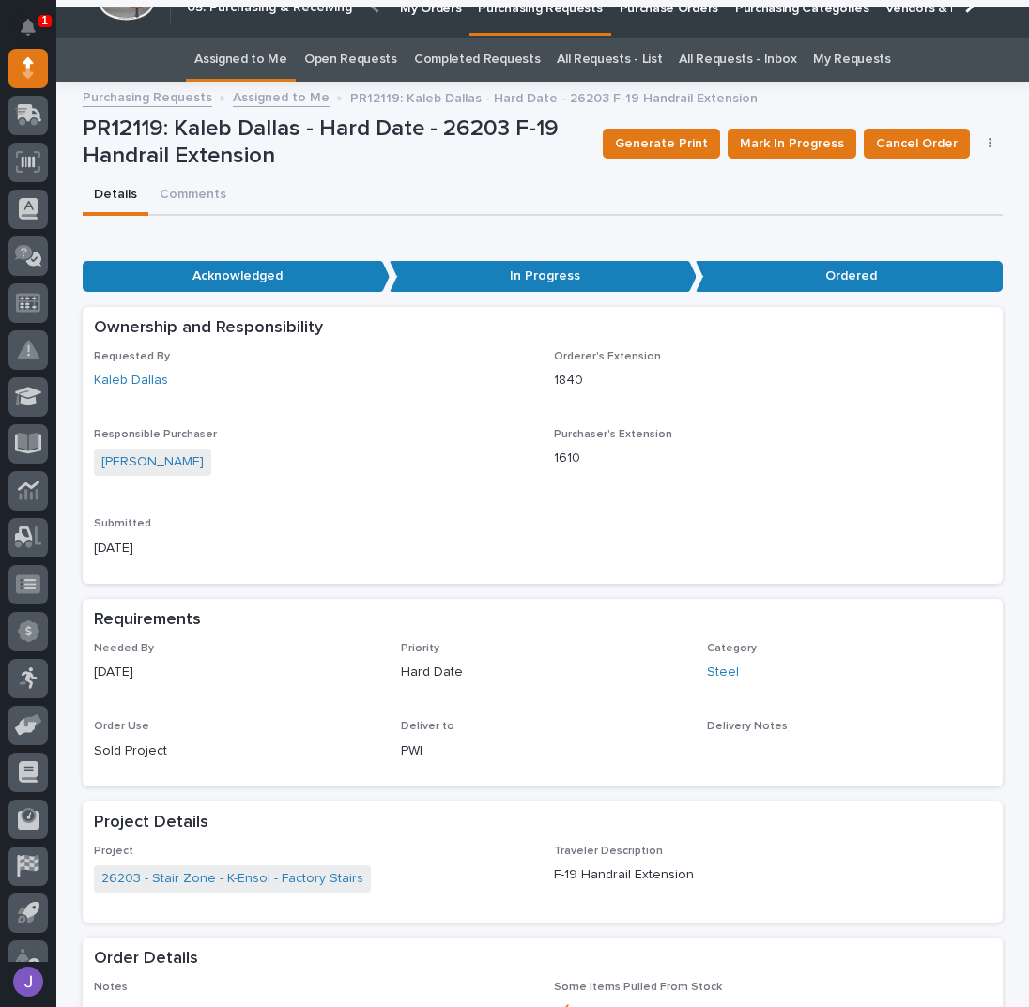
scroll to position [0, 0]
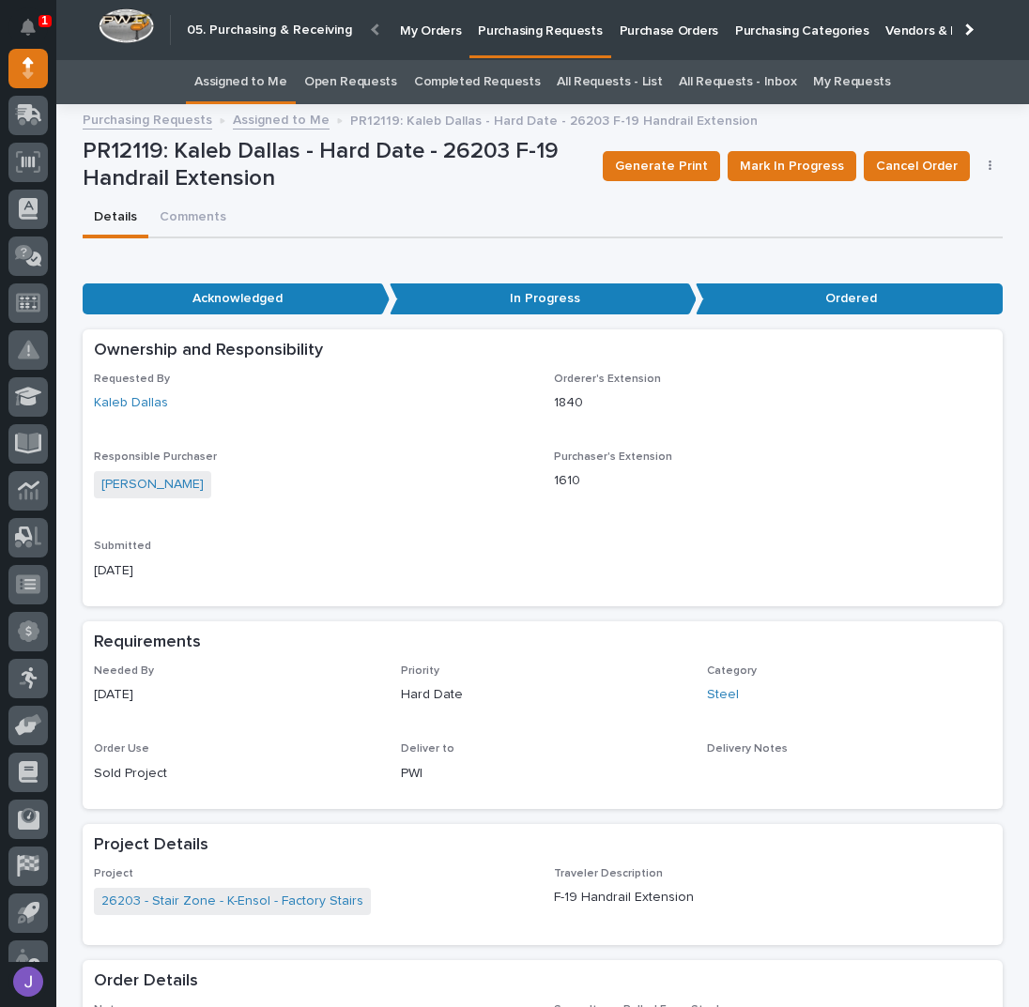
click at [267, 72] on link "Assigned to Me" at bounding box center [240, 82] width 93 height 44
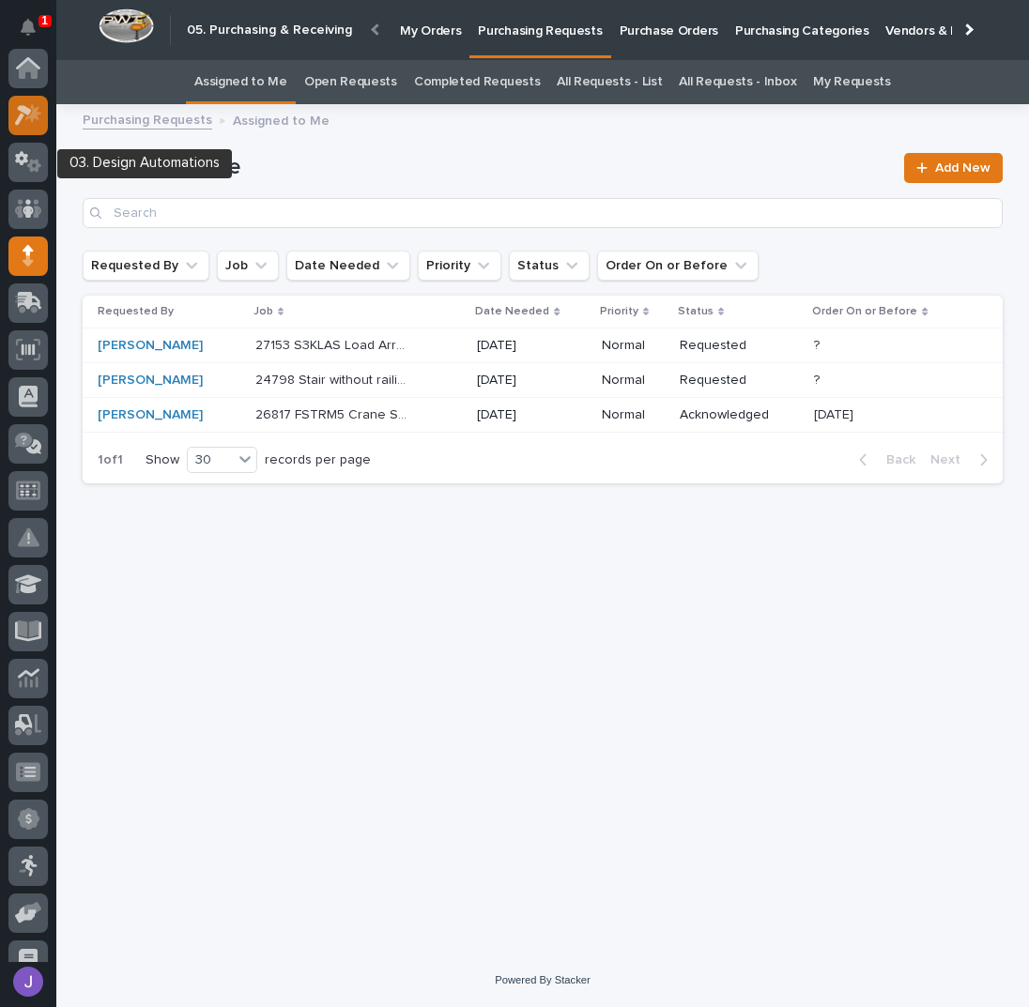
click at [26, 130] on div at bounding box center [27, 115] width 39 height 39
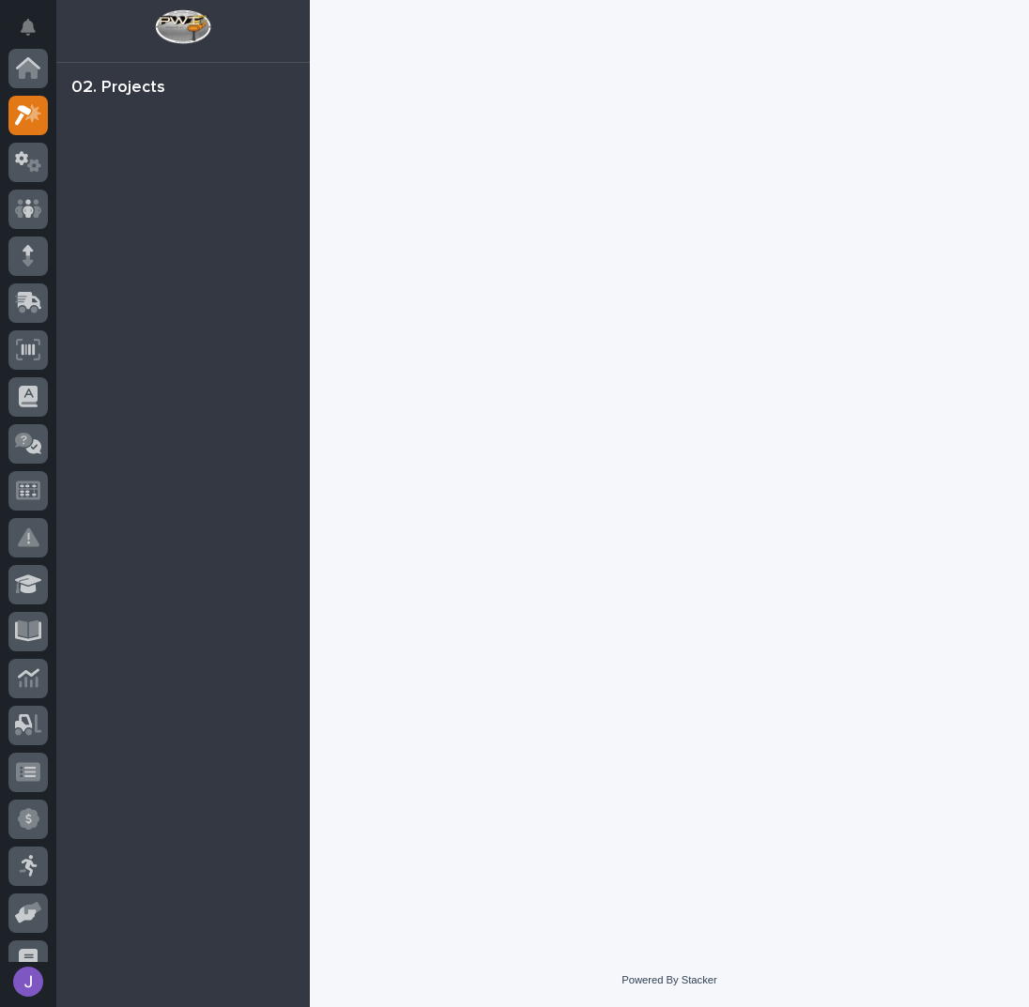
scroll to position [47, 0]
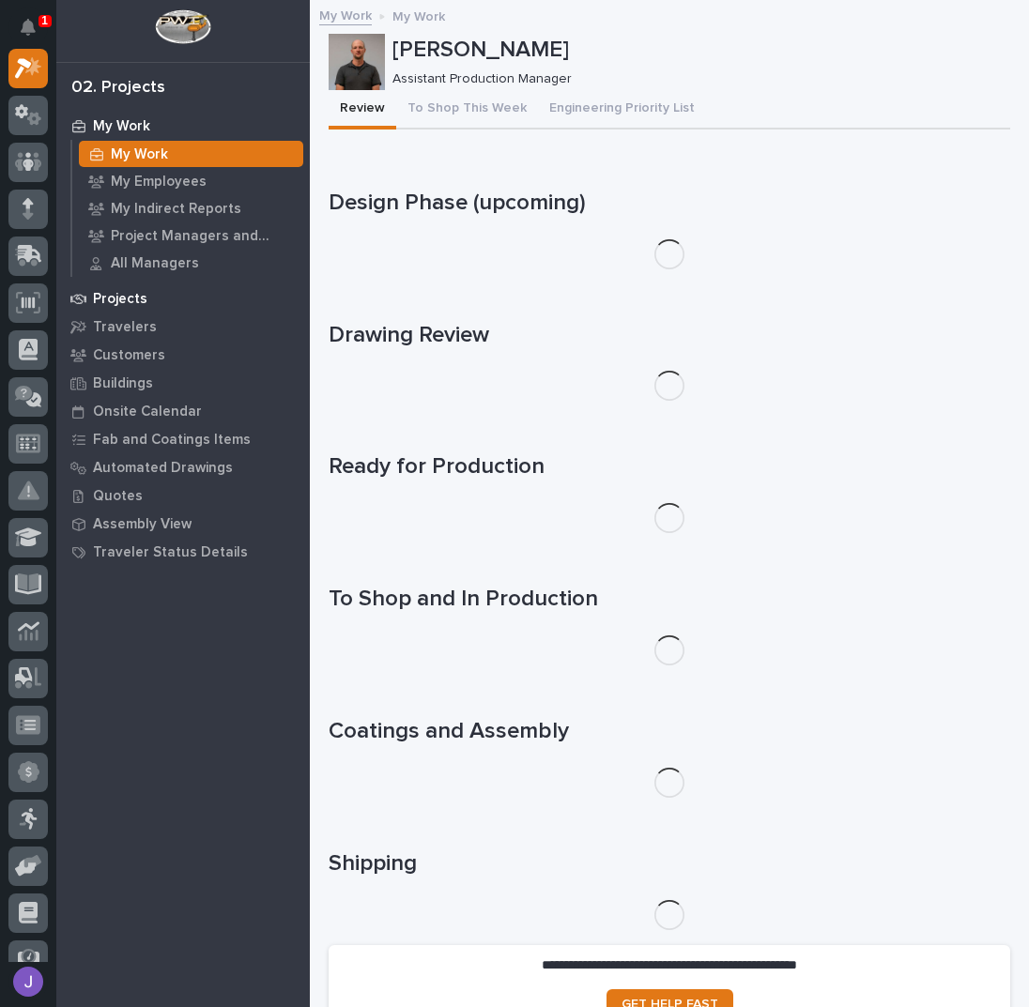
click at [114, 297] on p "Projects" at bounding box center [120, 299] width 54 height 17
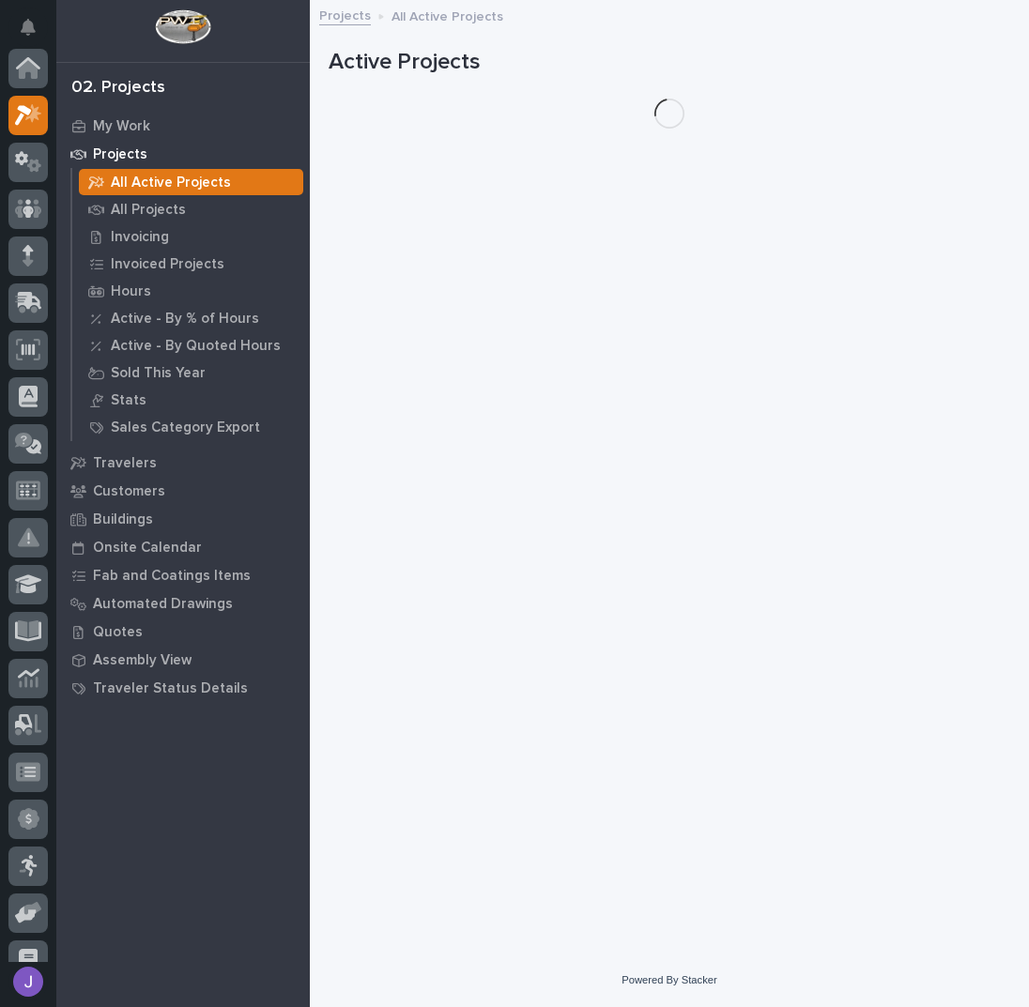
scroll to position [47, 0]
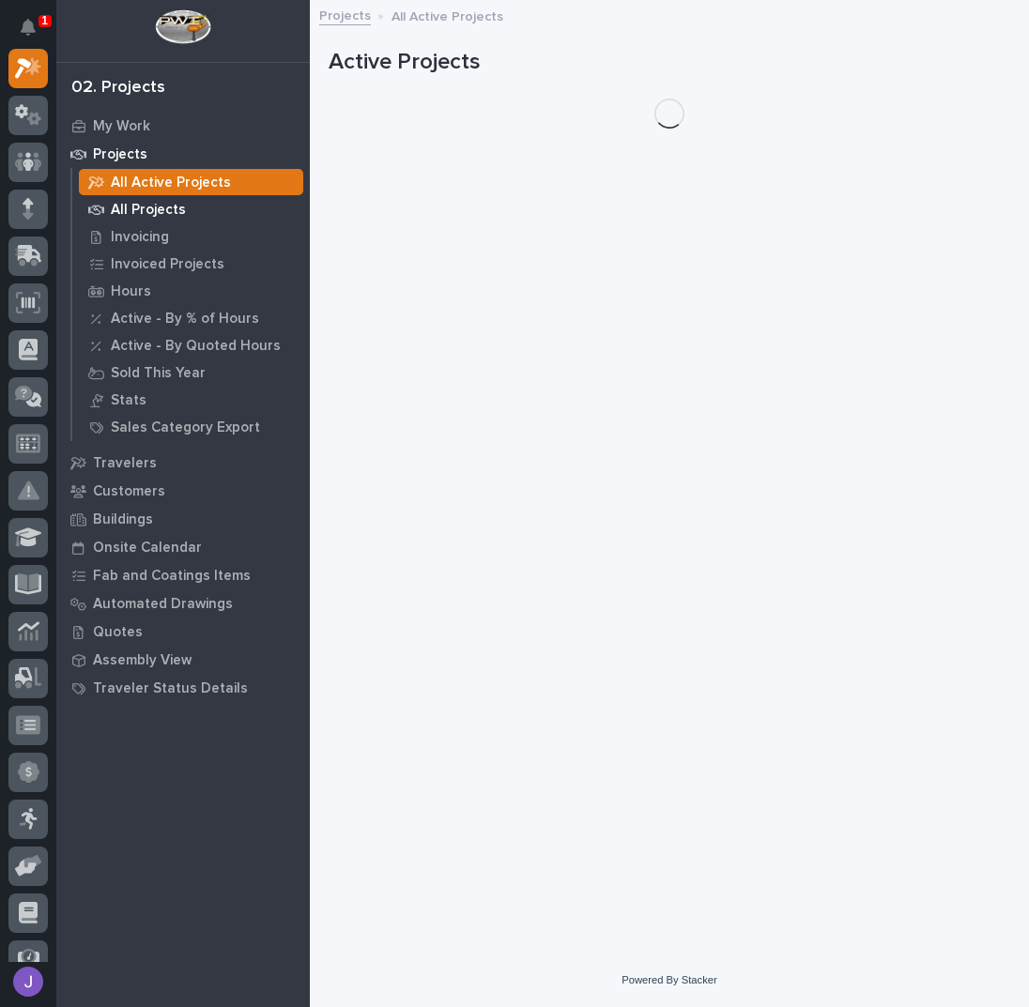
click at [152, 214] on p "All Projects" at bounding box center [148, 210] width 75 height 17
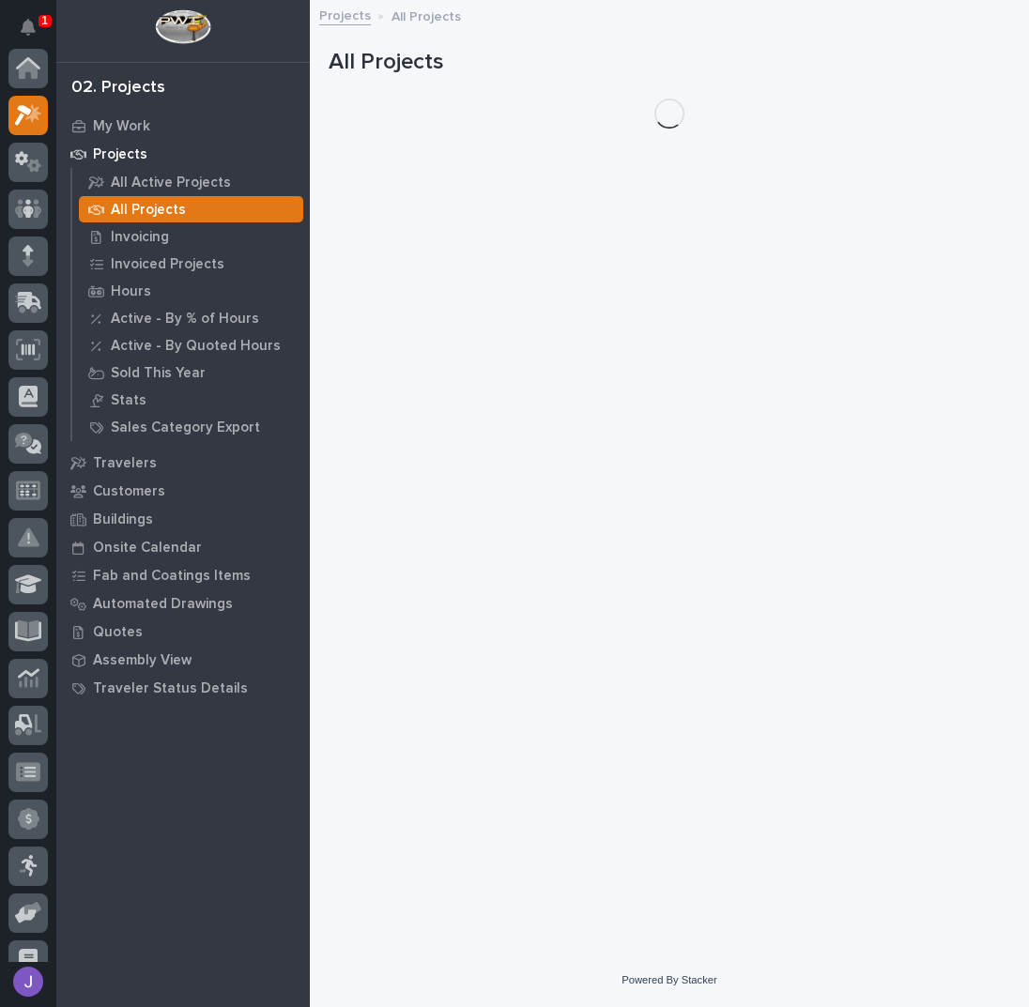
scroll to position [47, 0]
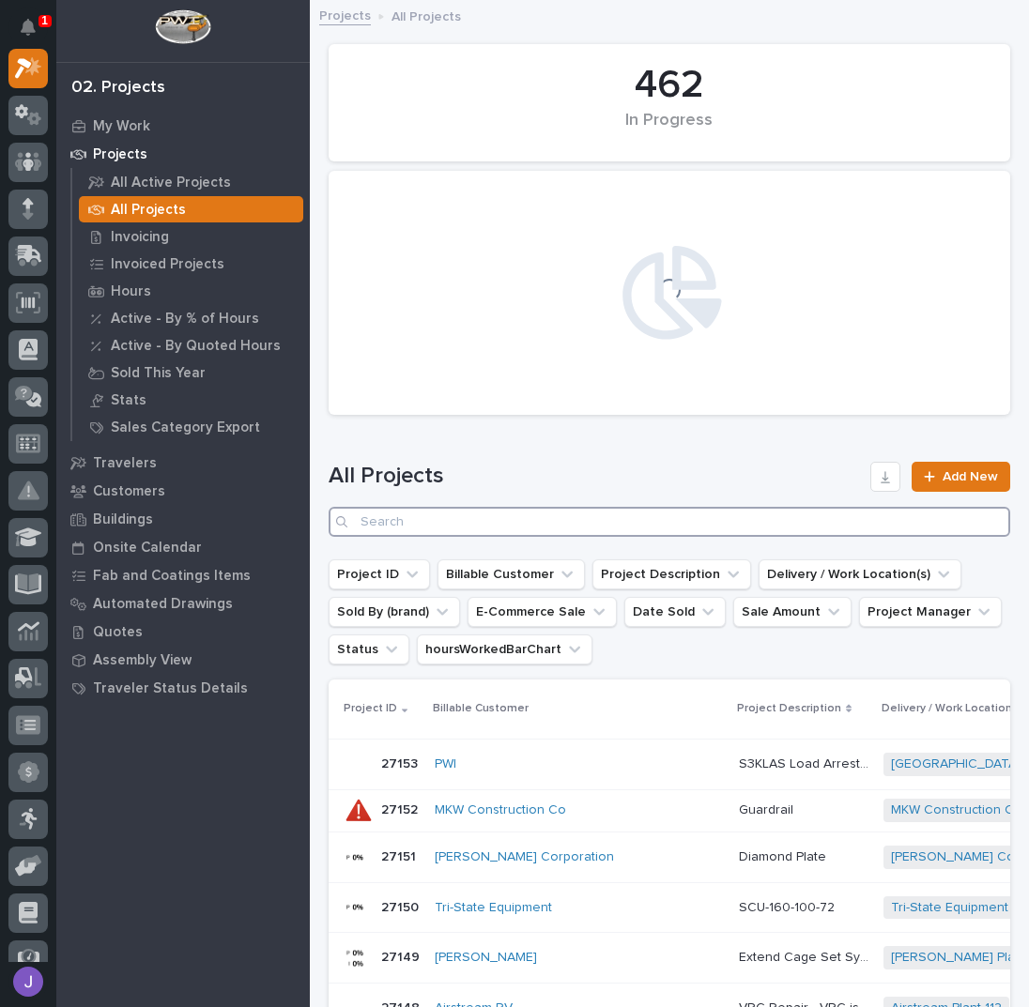
click at [414, 522] on input "Search" at bounding box center [668, 522] width 681 height 30
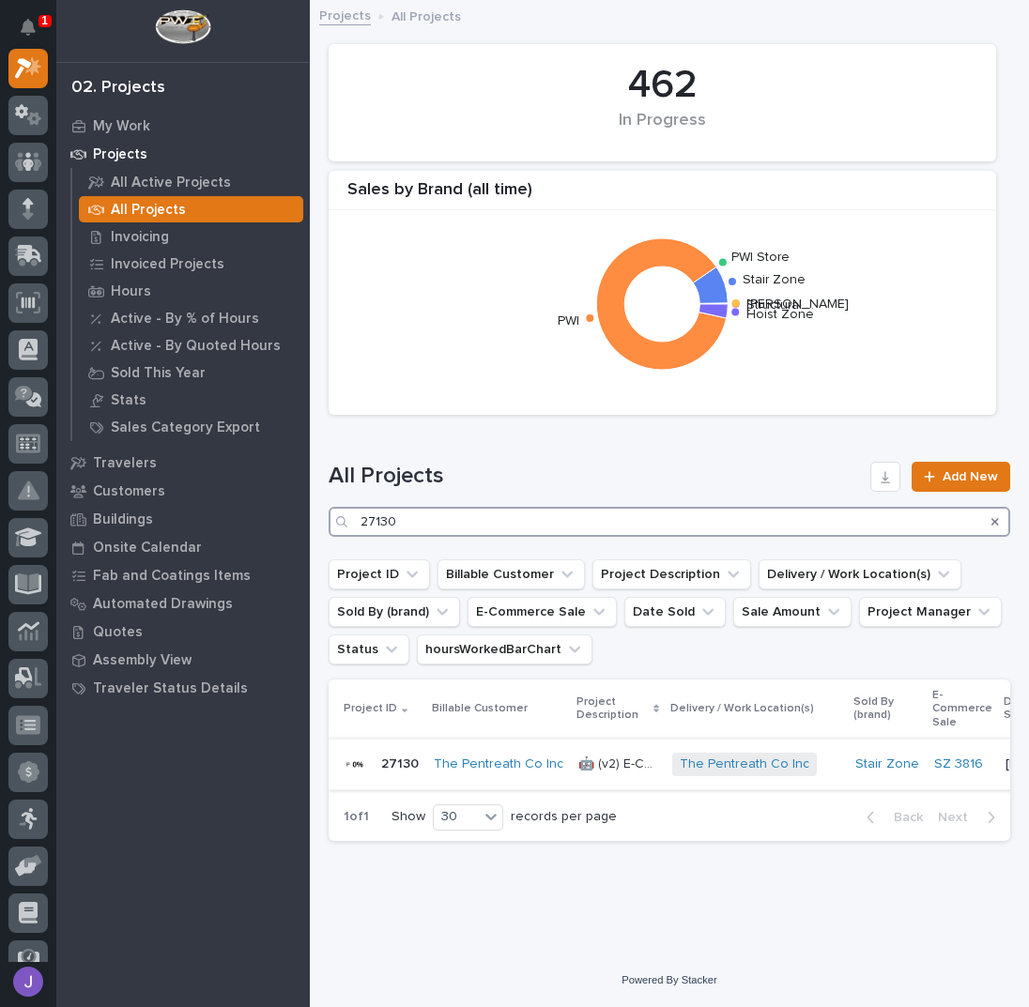
type input "27130"
click at [621, 769] on p "🤖 (v2) E-Commerce Order with Fab Item" at bounding box center [619, 763] width 83 height 20
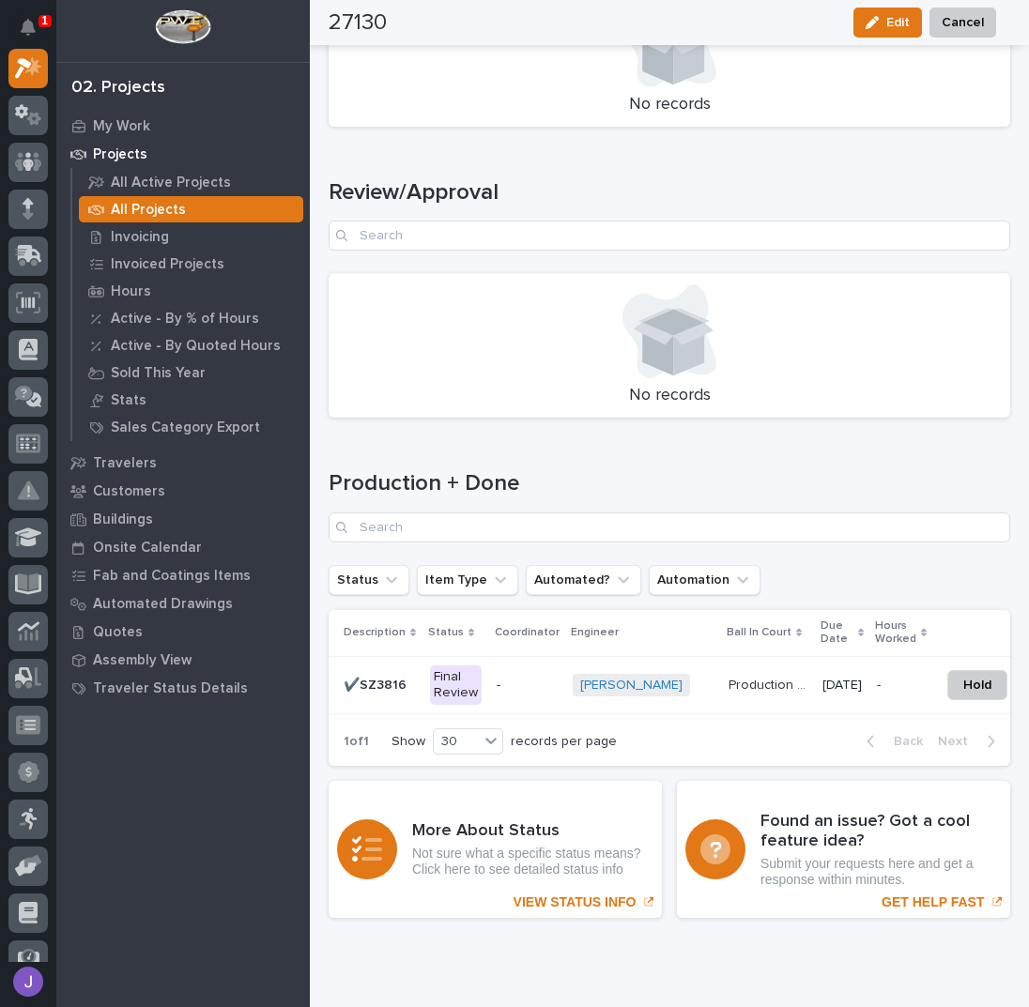
scroll to position [2427, 0]
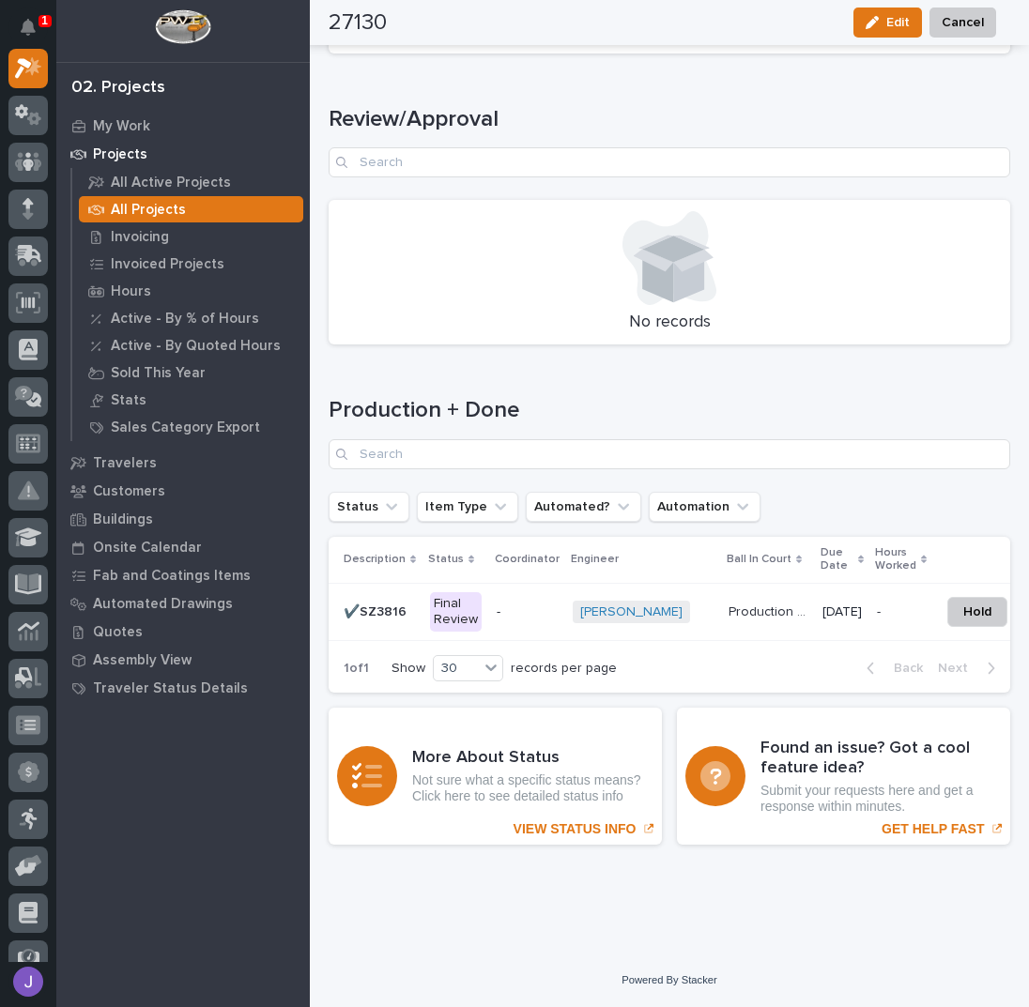
click at [469, 597] on div "Final Review" at bounding box center [456, 611] width 52 height 39
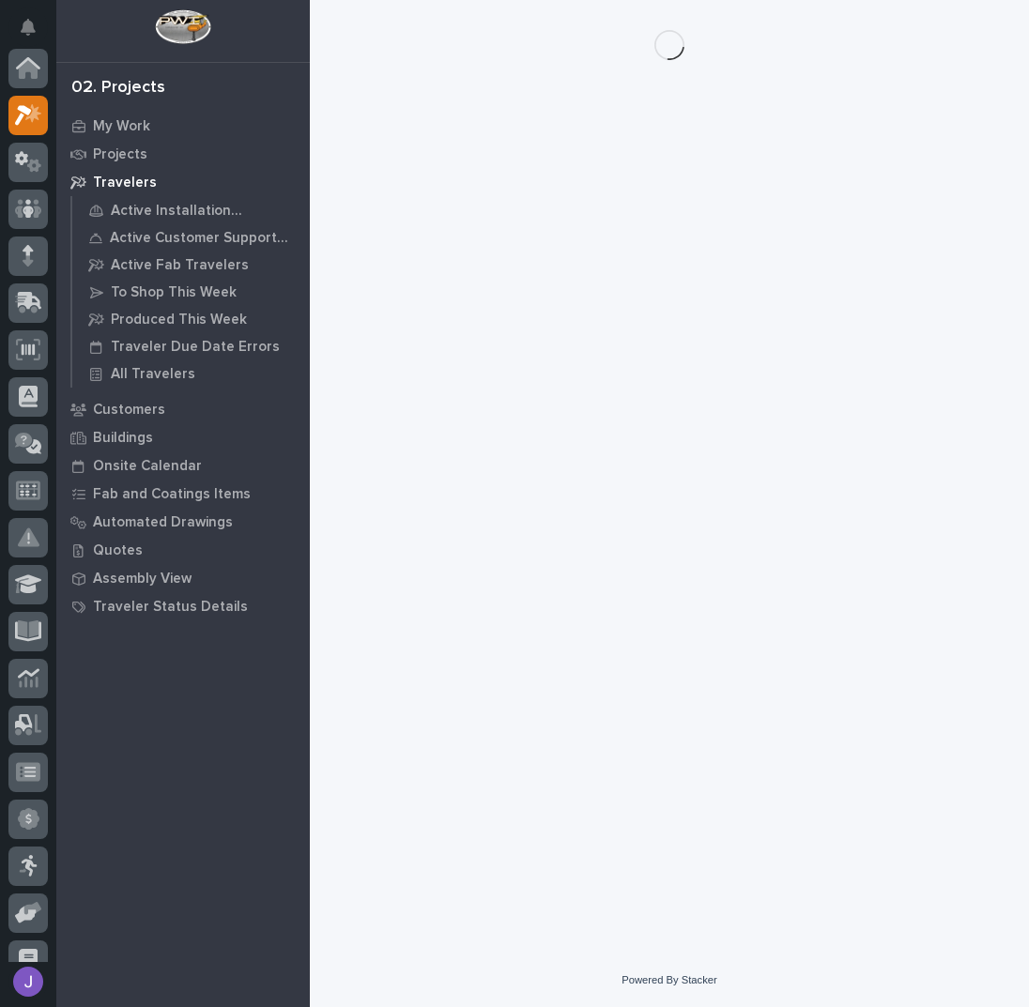
scroll to position [47, 0]
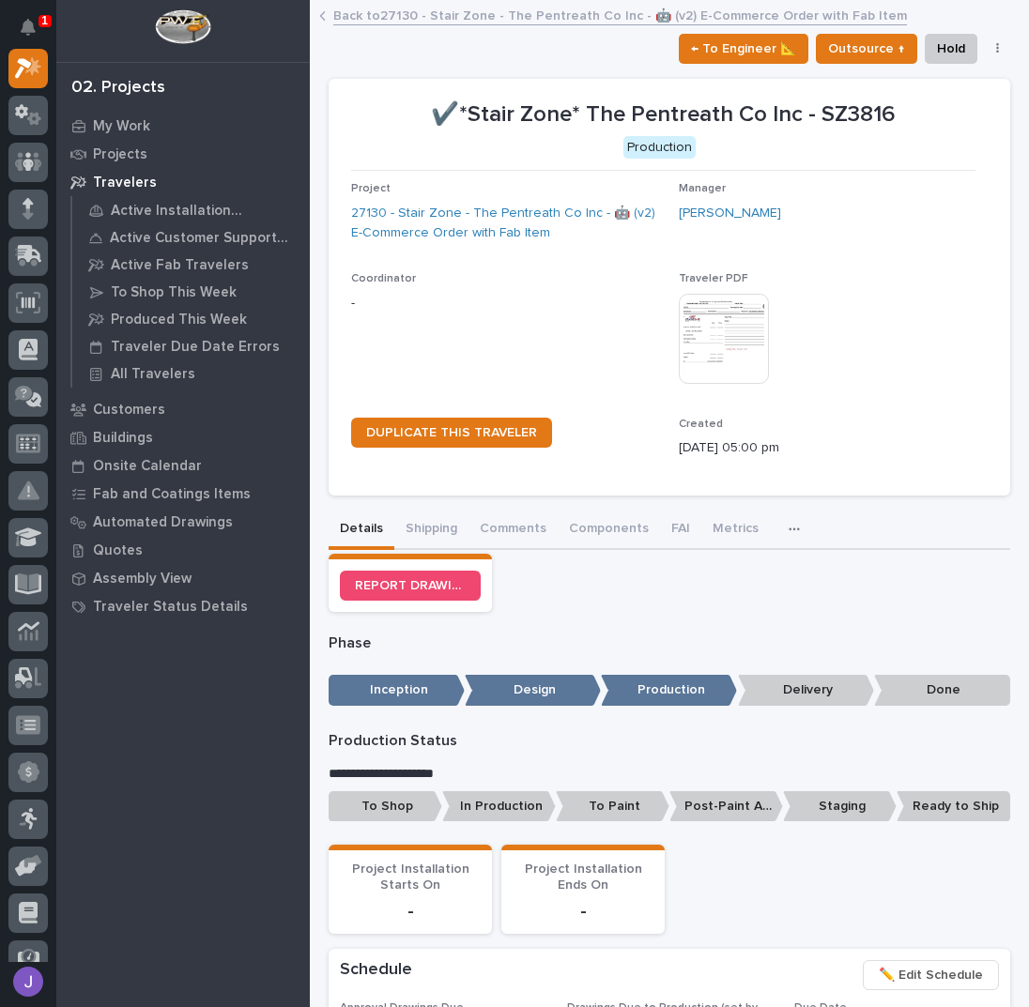
click at [394, 806] on p "To Shop" at bounding box center [385, 806] width 114 height 31
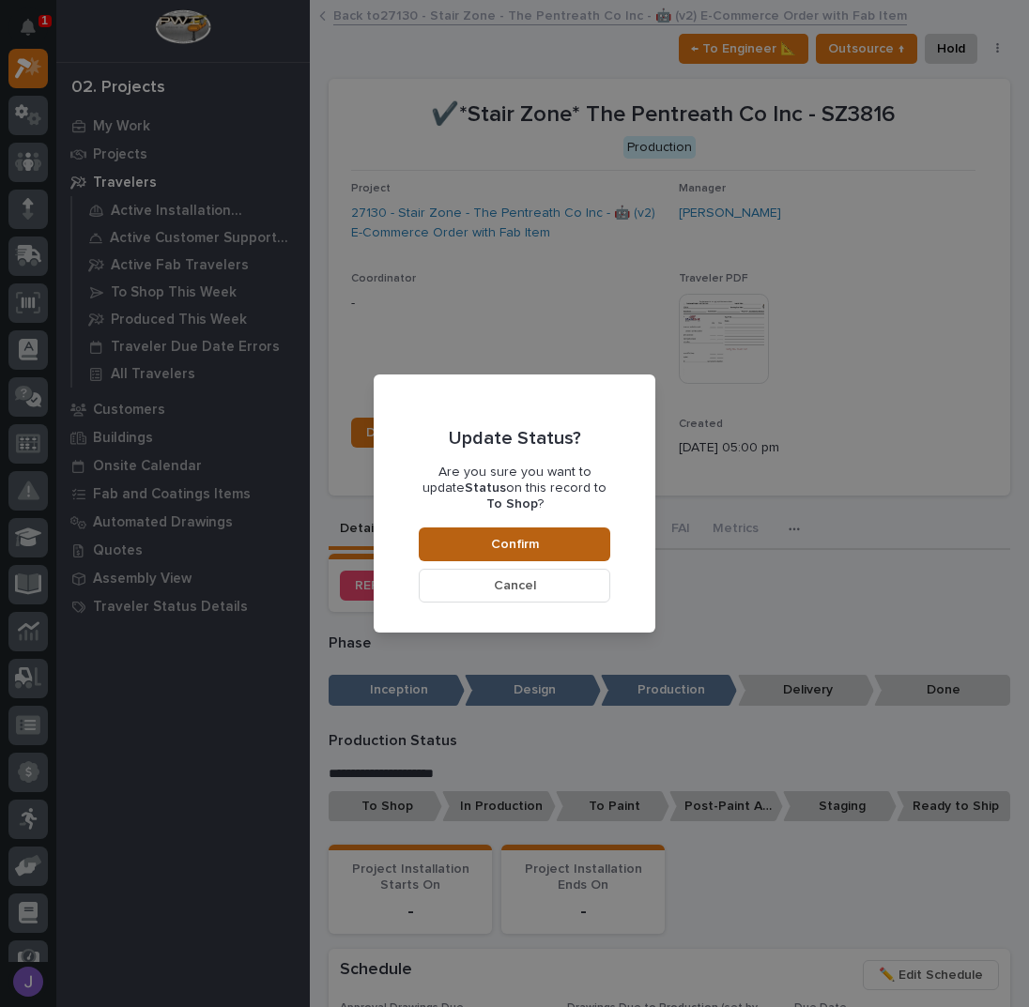
click at [552, 529] on button "Confirm" at bounding box center [514, 544] width 191 height 34
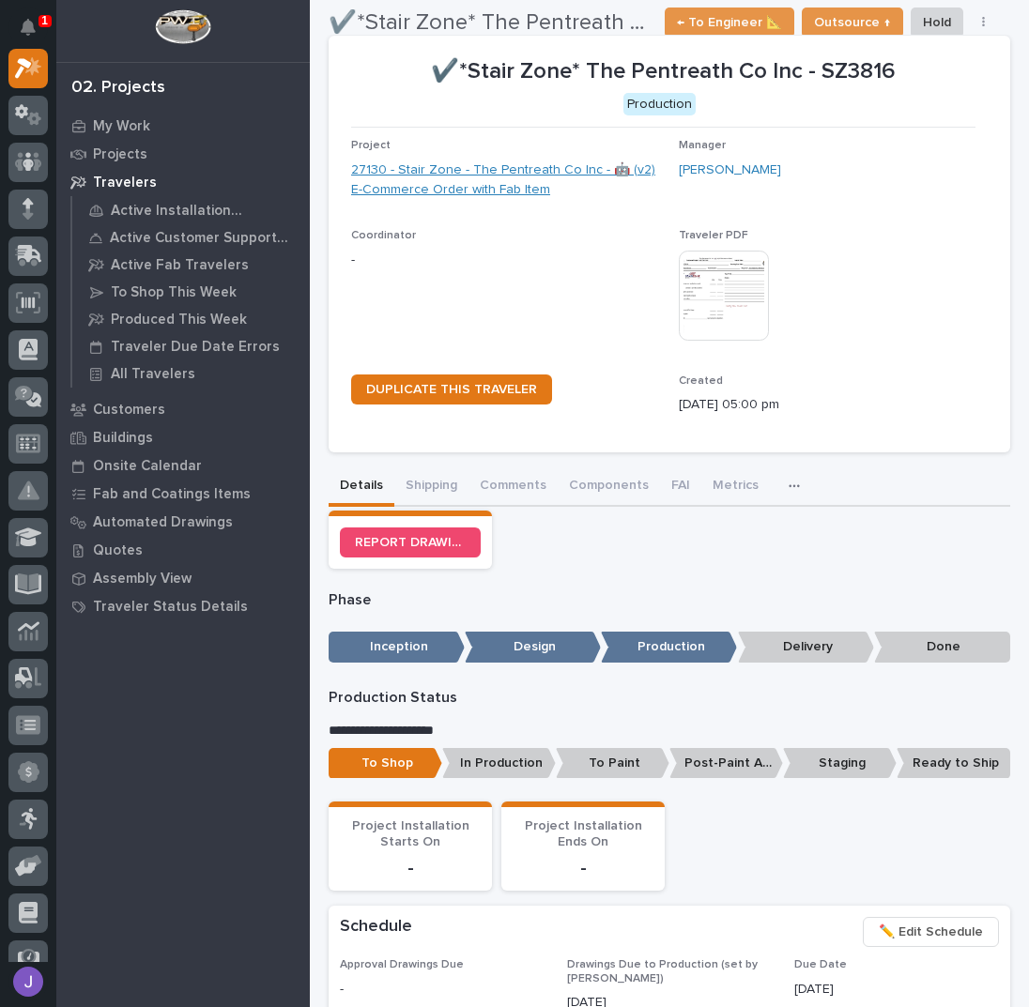
scroll to position [0, 0]
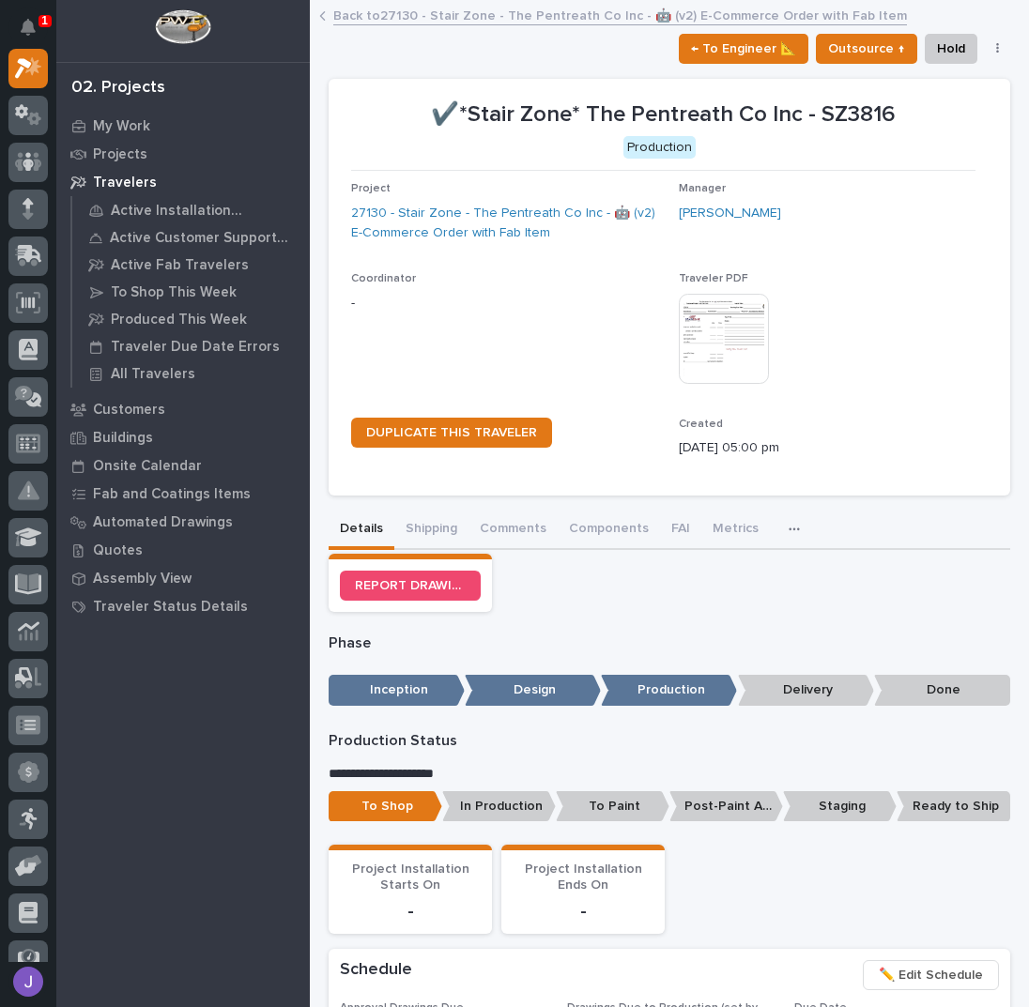
click at [398, 8] on link "Back to 27130 - Stair Zone - The Pentreath Co Inc - 🤖 (v2) E-Commerce Order wit…" at bounding box center [619, 15] width 573 height 22
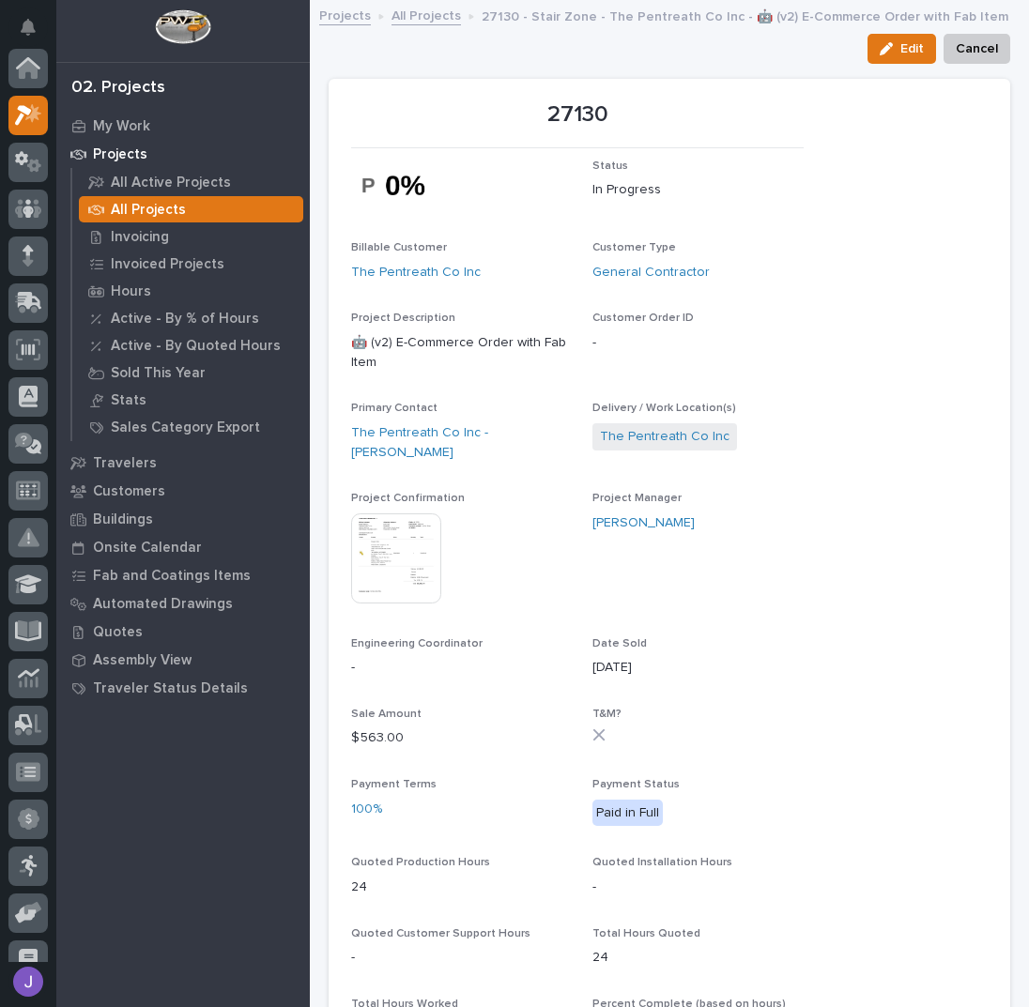
scroll to position [47, 0]
click at [409, 18] on link "All Projects" at bounding box center [425, 15] width 69 height 22
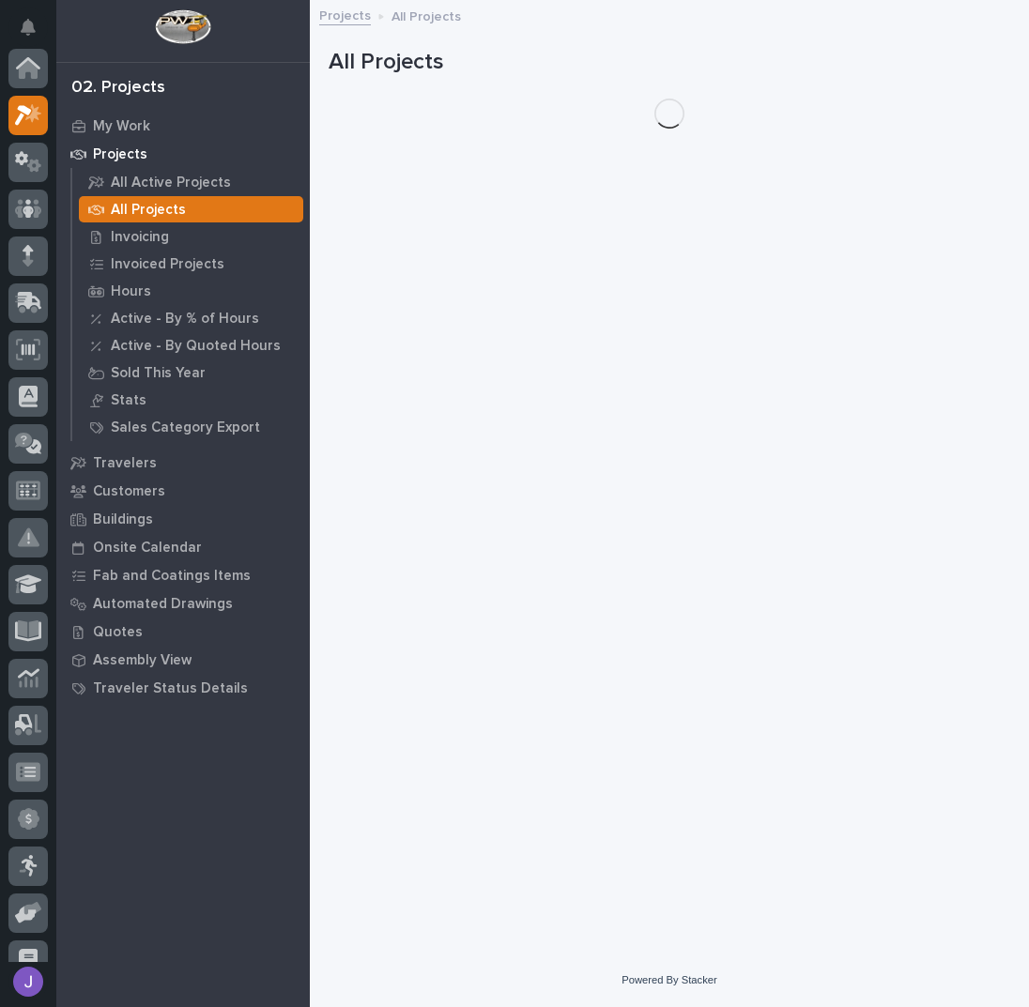
scroll to position [47, 0]
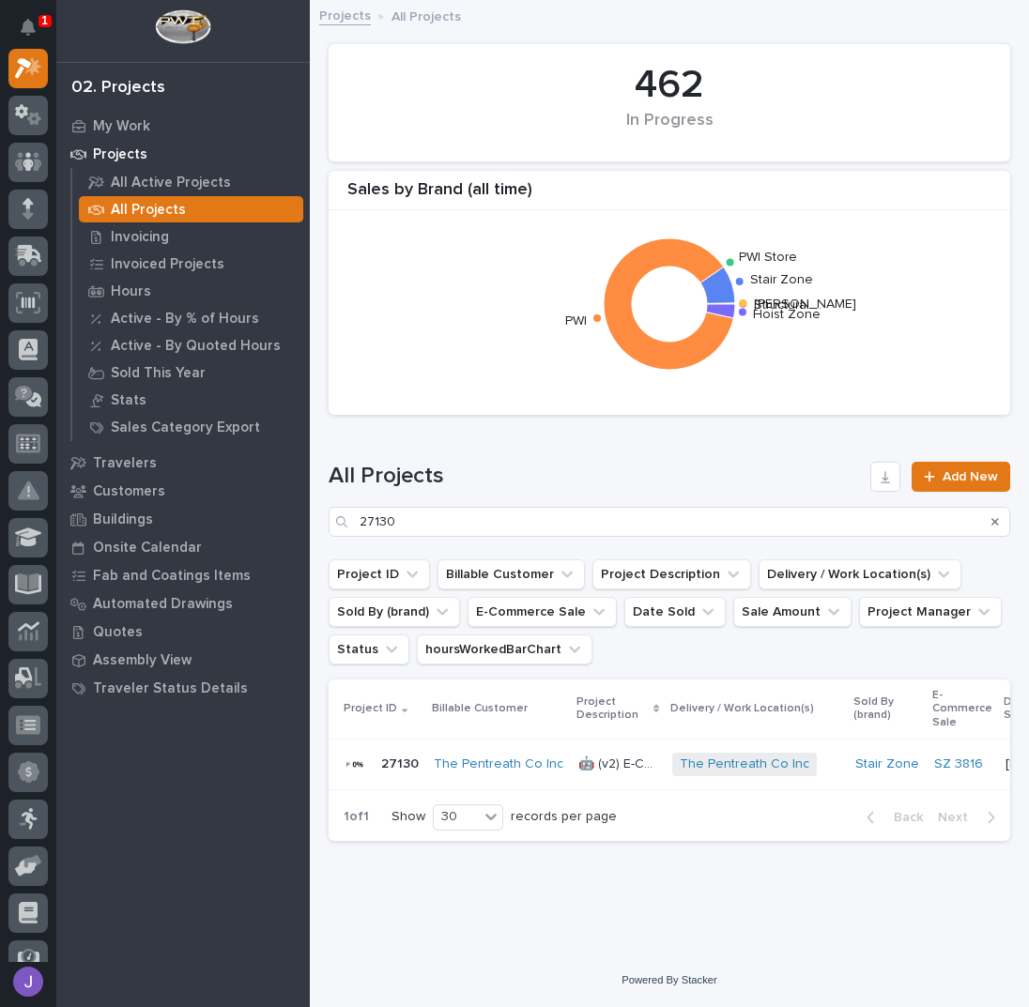
click at [413, 18] on p "All Projects" at bounding box center [425, 15] width 69 height 21
click at [449, 520] on input "27130" at bounding box center [668, 522] width 681 height 30
type input "27087"
click at [592, 773] on div "IN - L Stair IN - L Stair" at bounding box center [631, 764] width 79 height 31
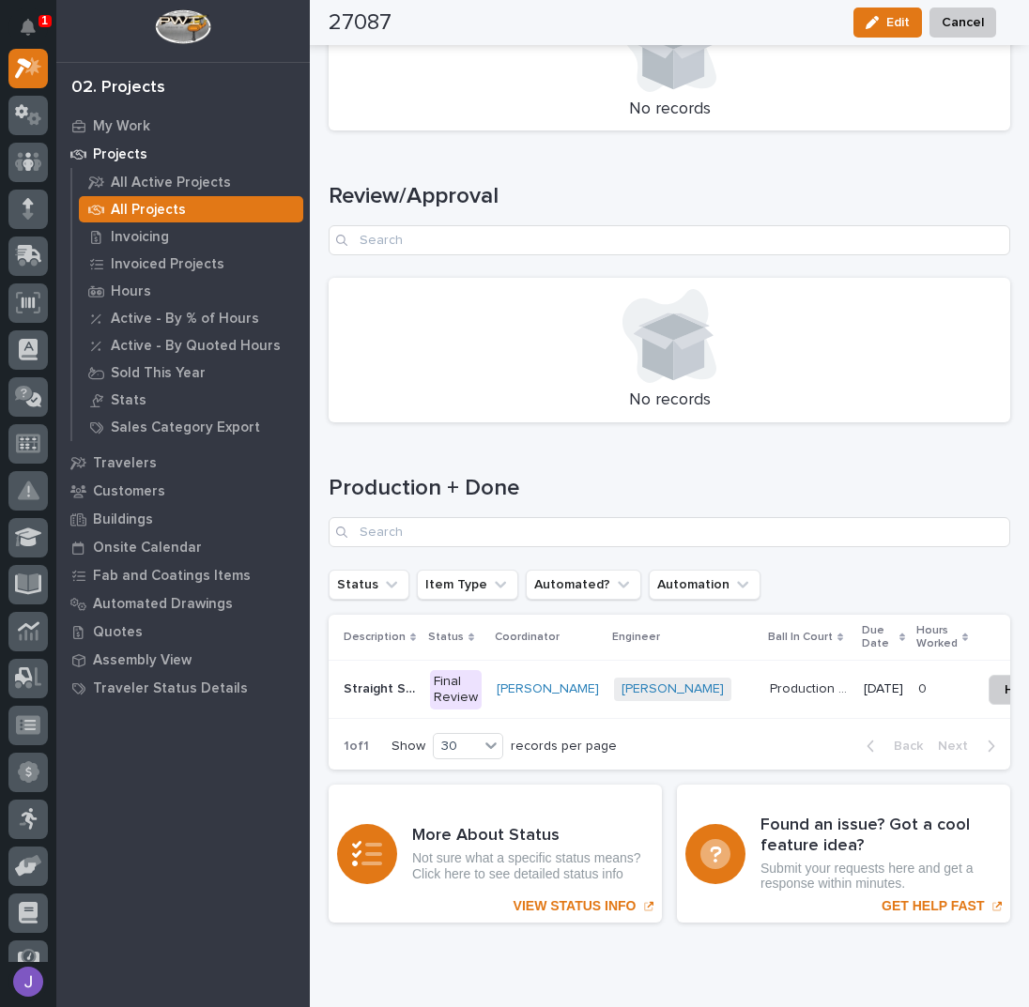
scroll to position [2400, 0]
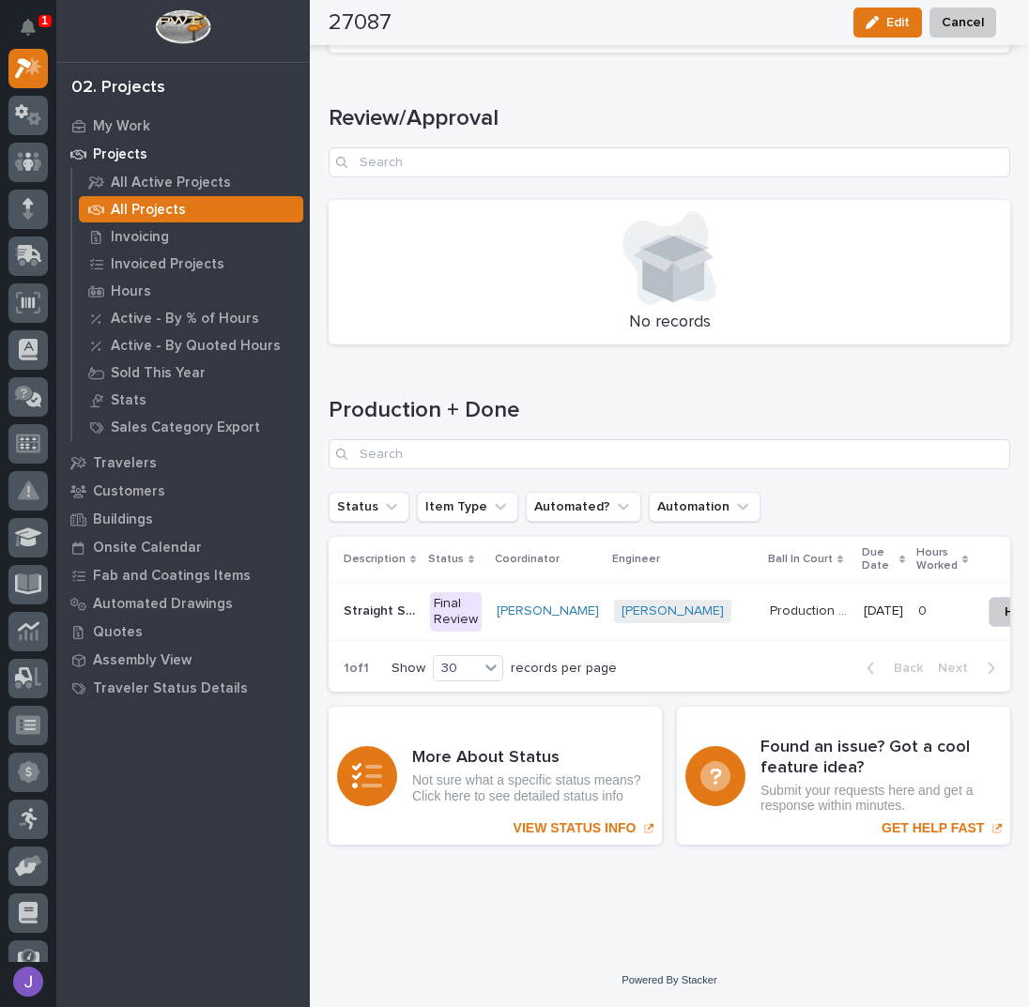
click at [464, 608] on div "Final Review" at bounding box center [456, 611] width 52 height 39
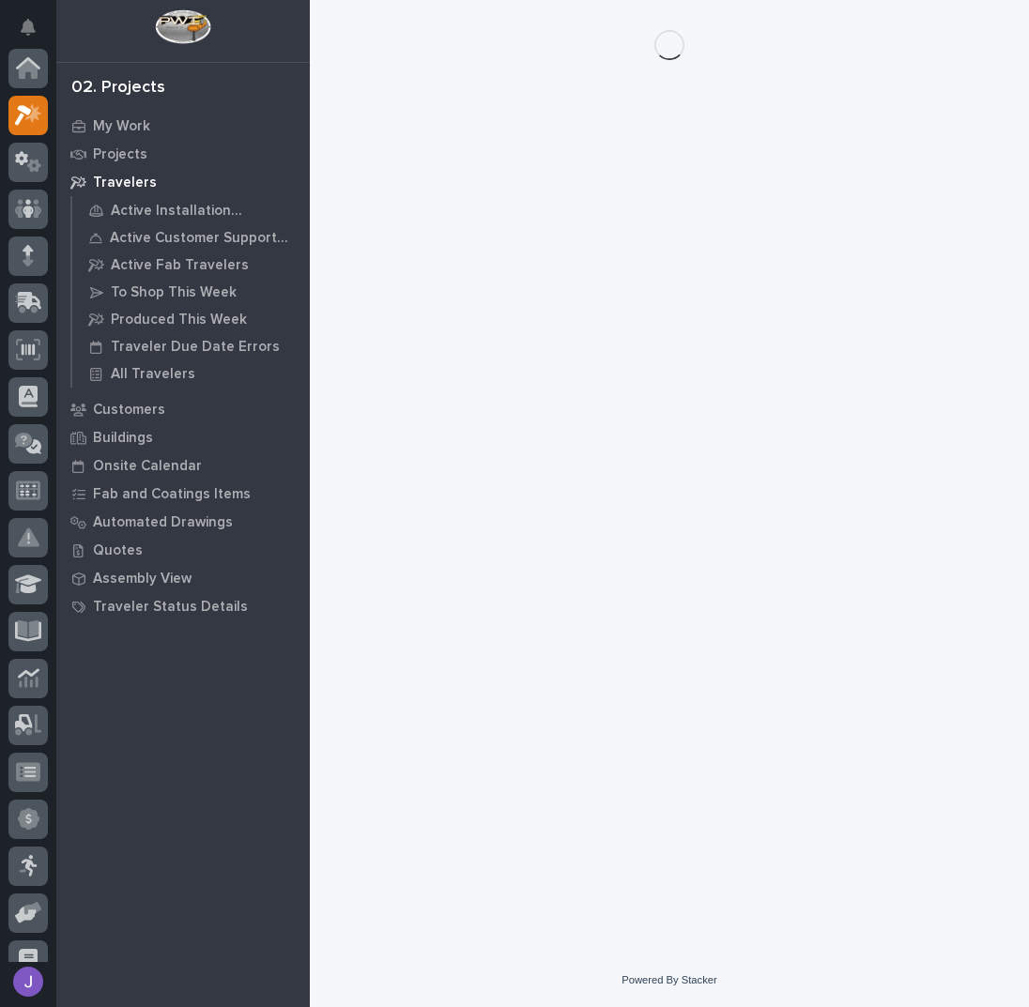
scroll to position [47, 0]
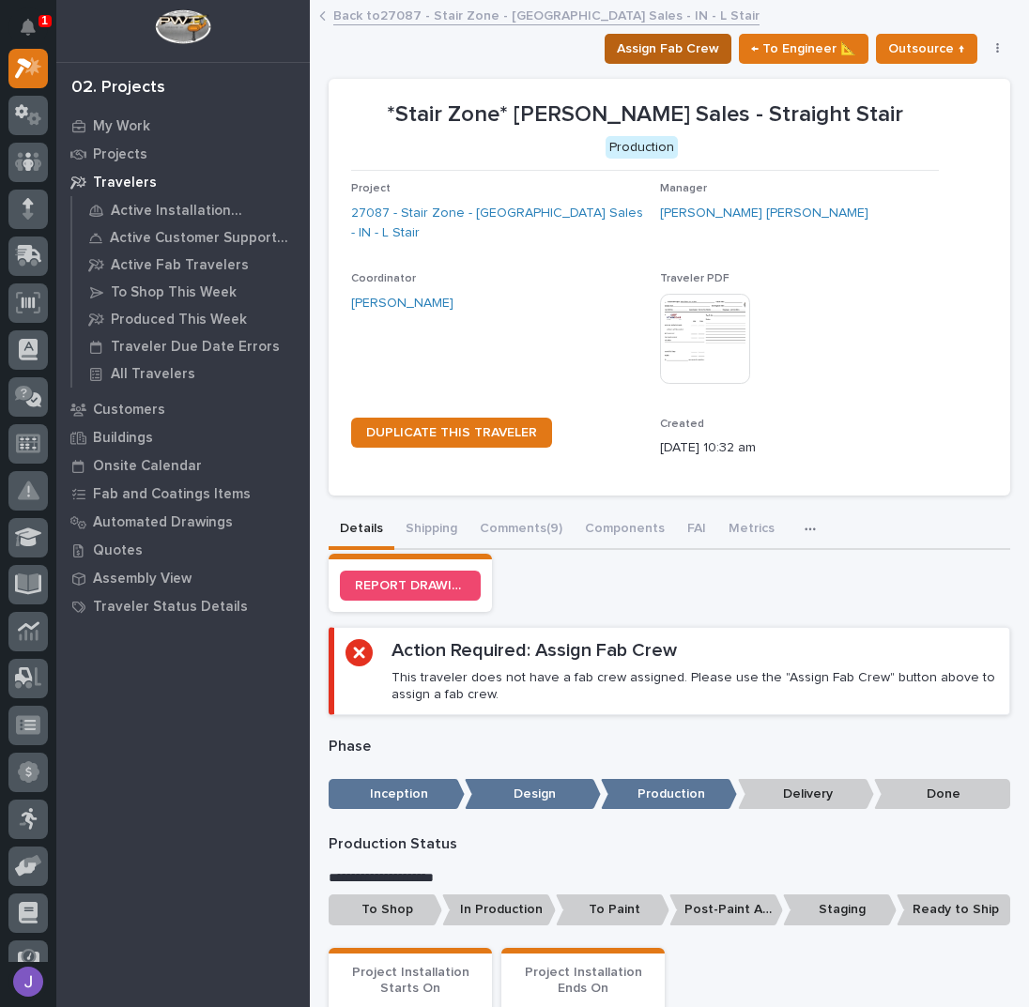
click at [667, 47] on span "Assign Fab Crew" at bounding box center [668, 49] width 102 height 23
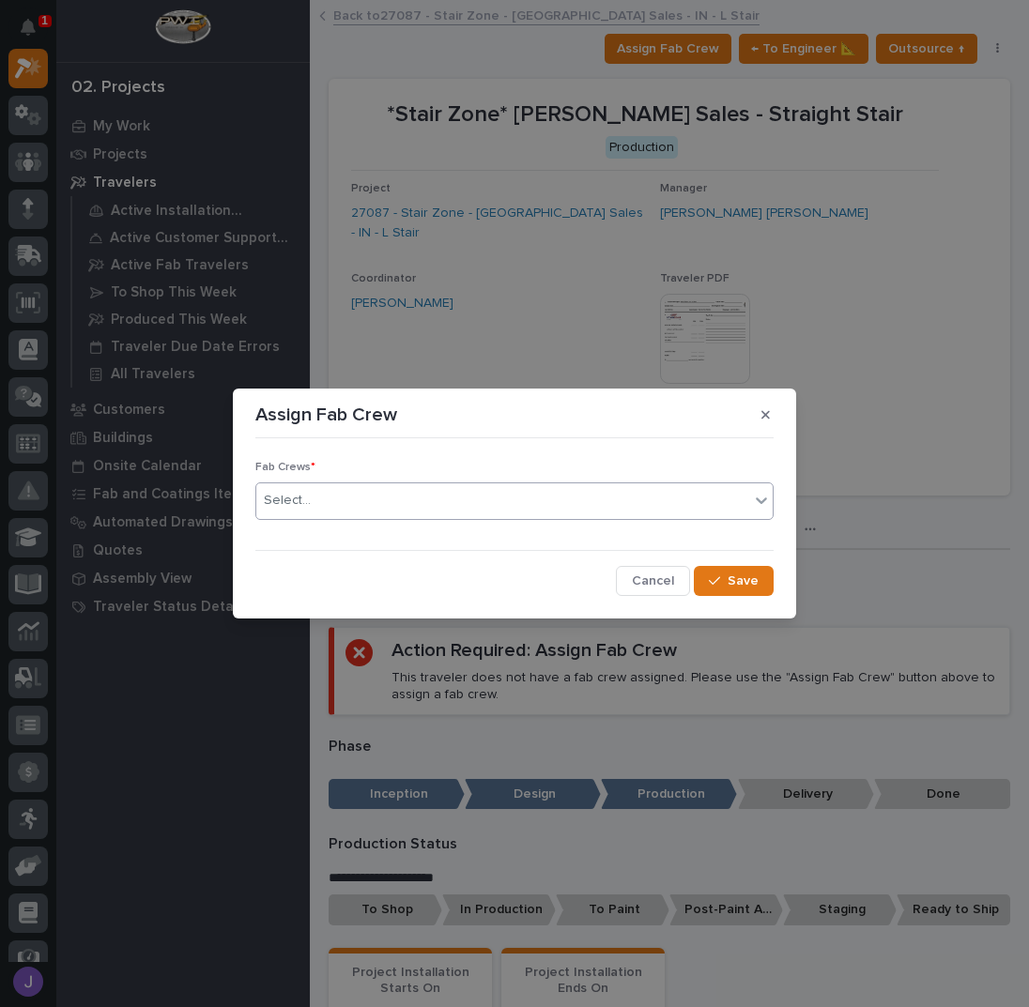
click at [376, 504] on div "Select..." at bounding box center [502, 500] width 493 height 31
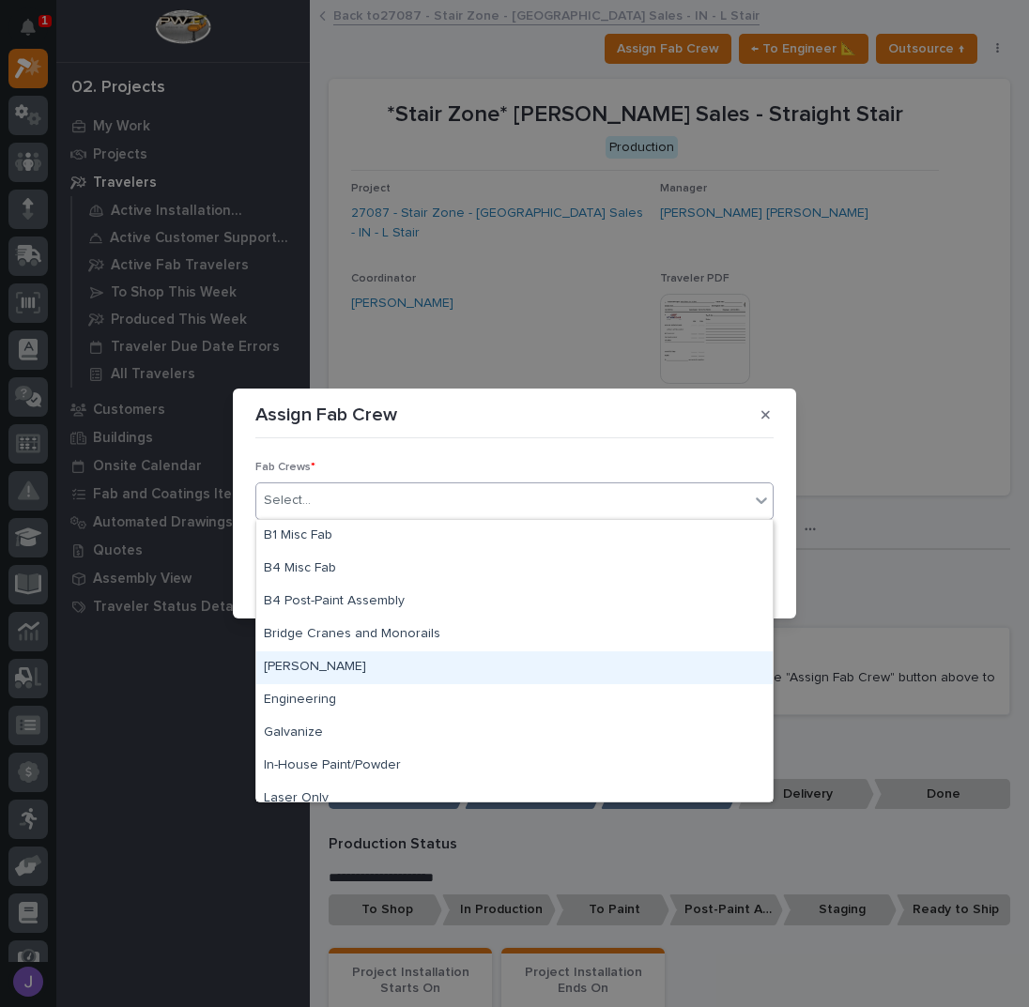
scroll to position [441, 0]
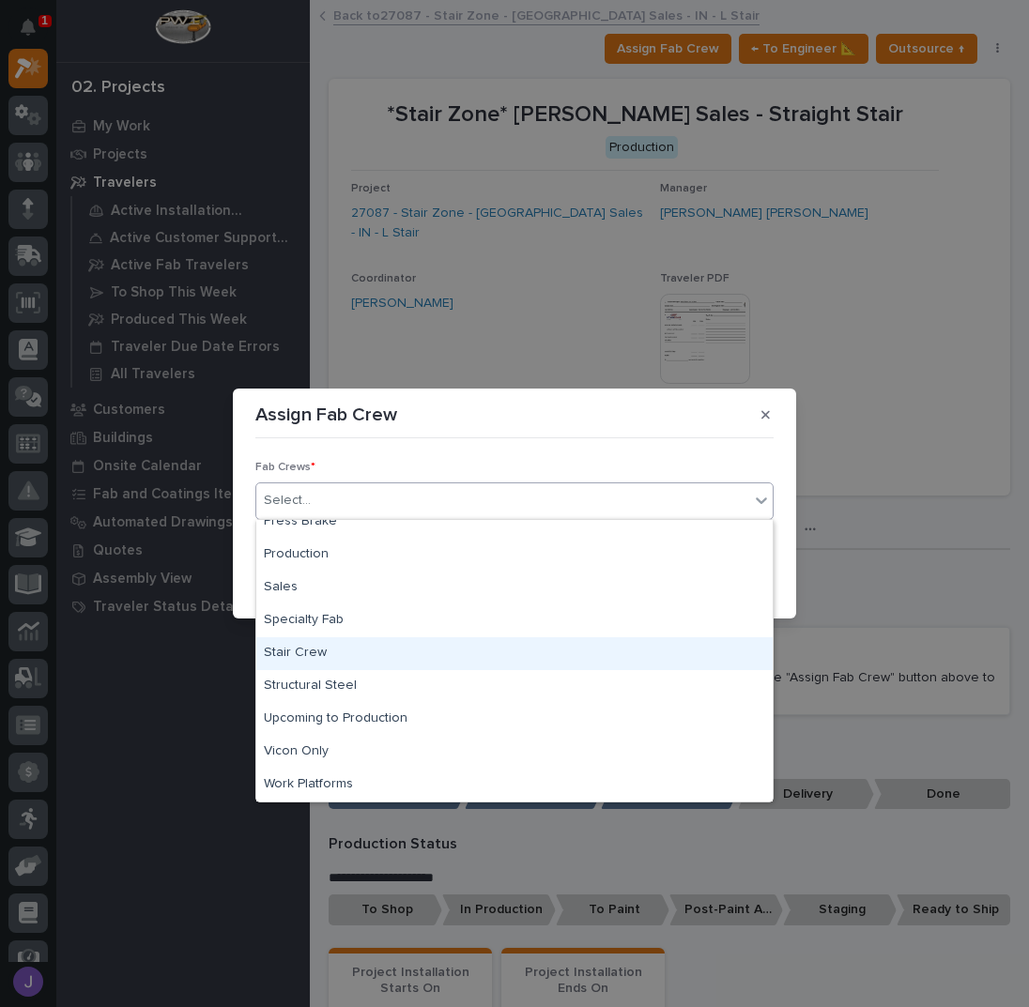
click at [301, 650] on div "Stair Crew" at bounding box center [514, 653] width 516 height 33
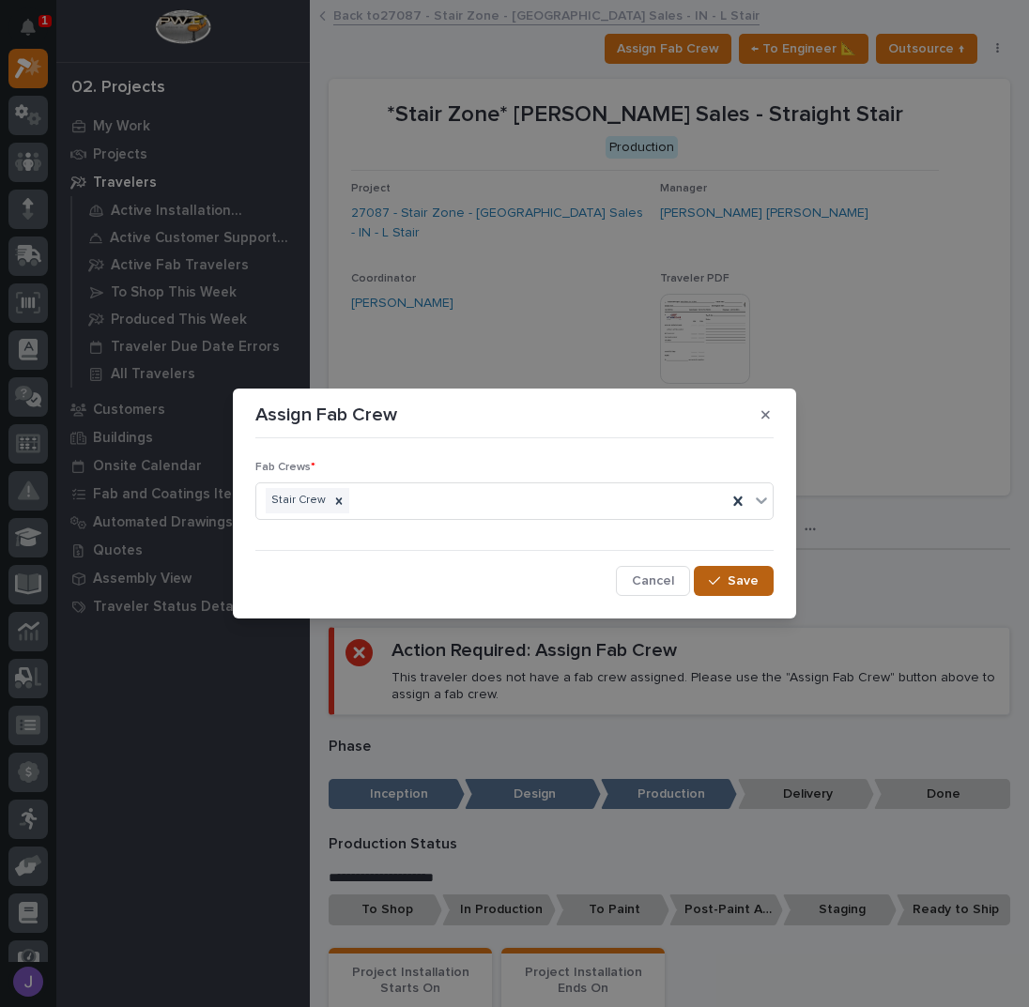
click at [719, 576] on icon "button" at bounding box center [714, 580] width 11 height 13
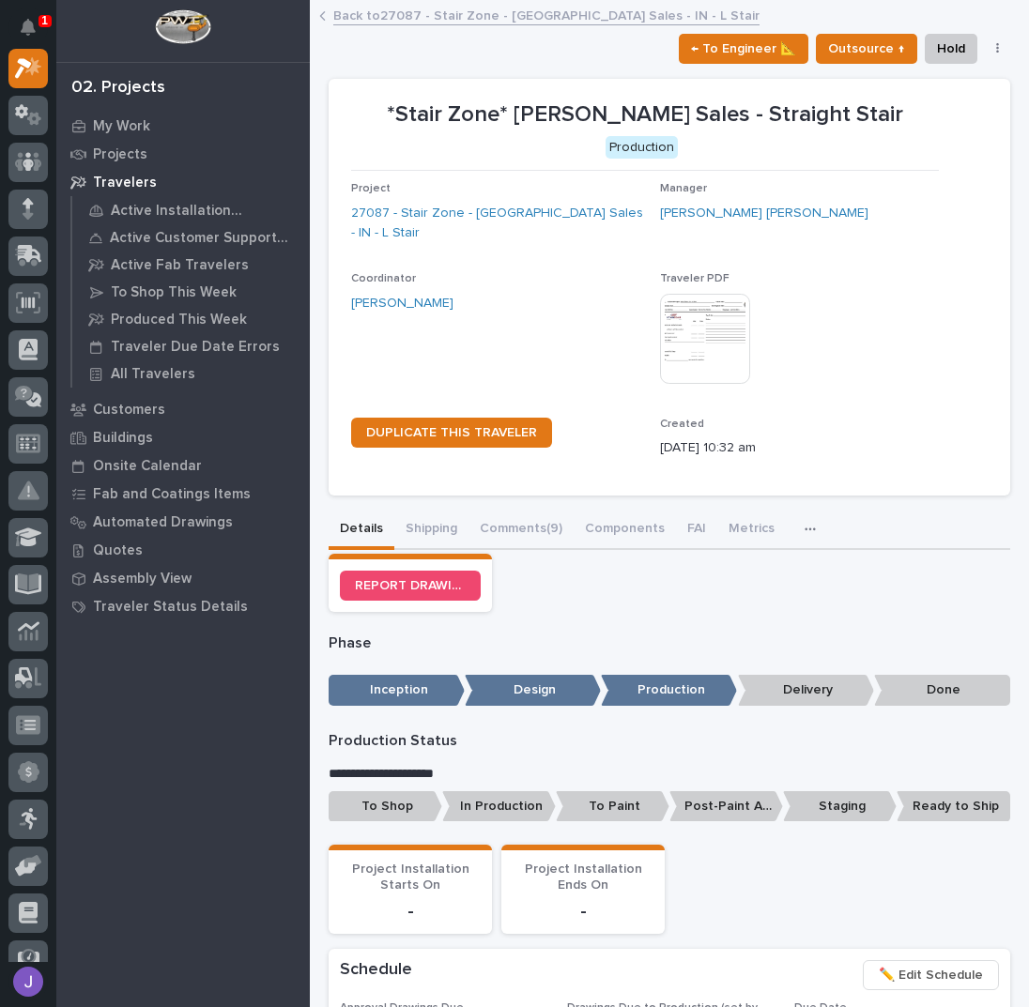
click at [371, 799] on p "To Shop" at bounding box center [385, 806] width 114 height 31
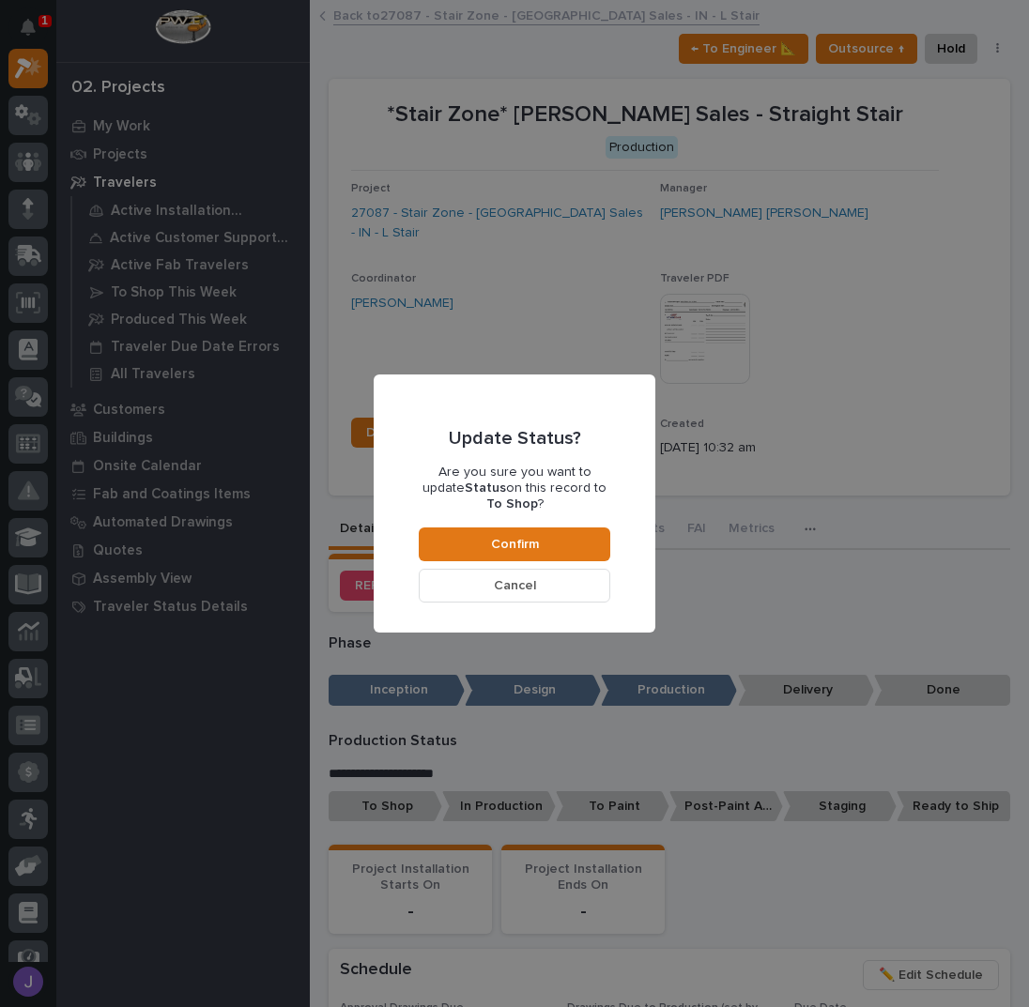
click at [464, 517] on div "Update Status? Are you sure you want to update Status on this record to To Shop…" at bounding box center [514, 502] width 191 height 197
click at [464, 527] on button "Confirm" at bounding box center [514, 544] width 191 height 34
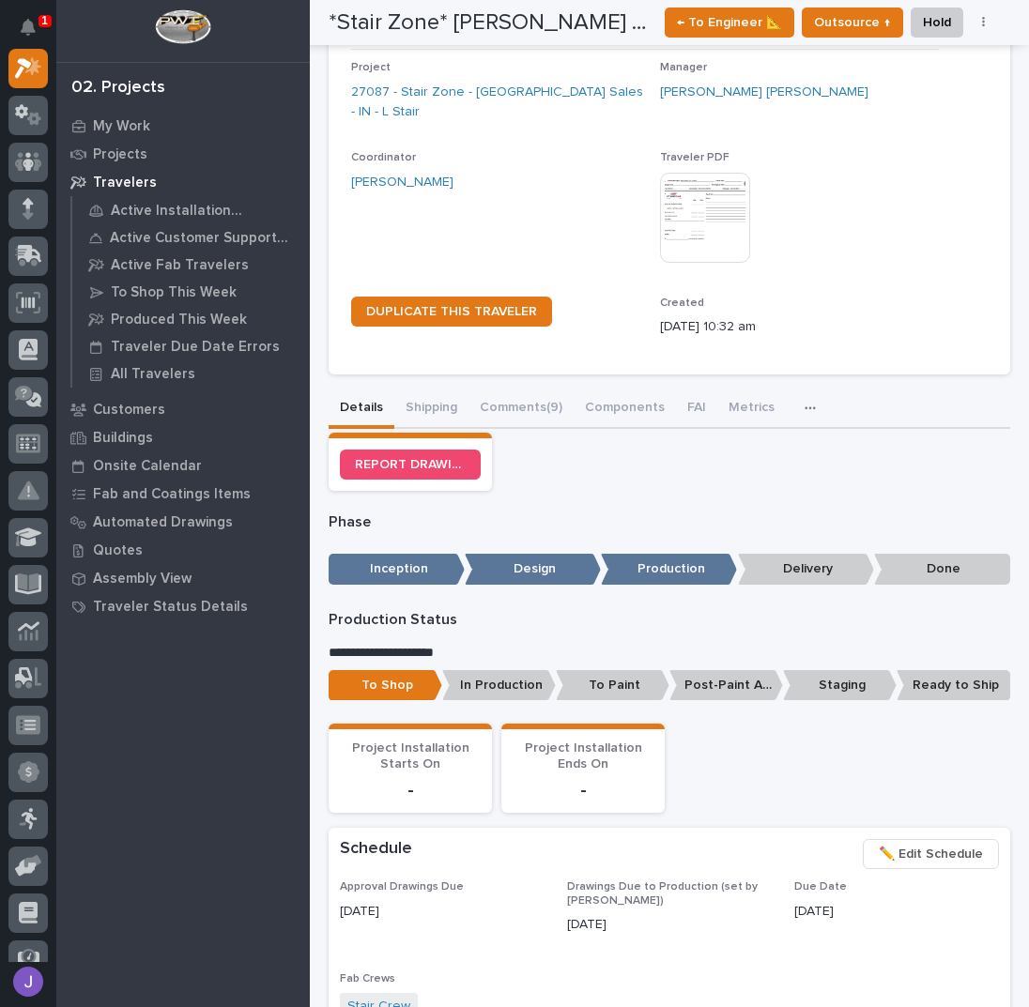
scroll to position [0, 0]
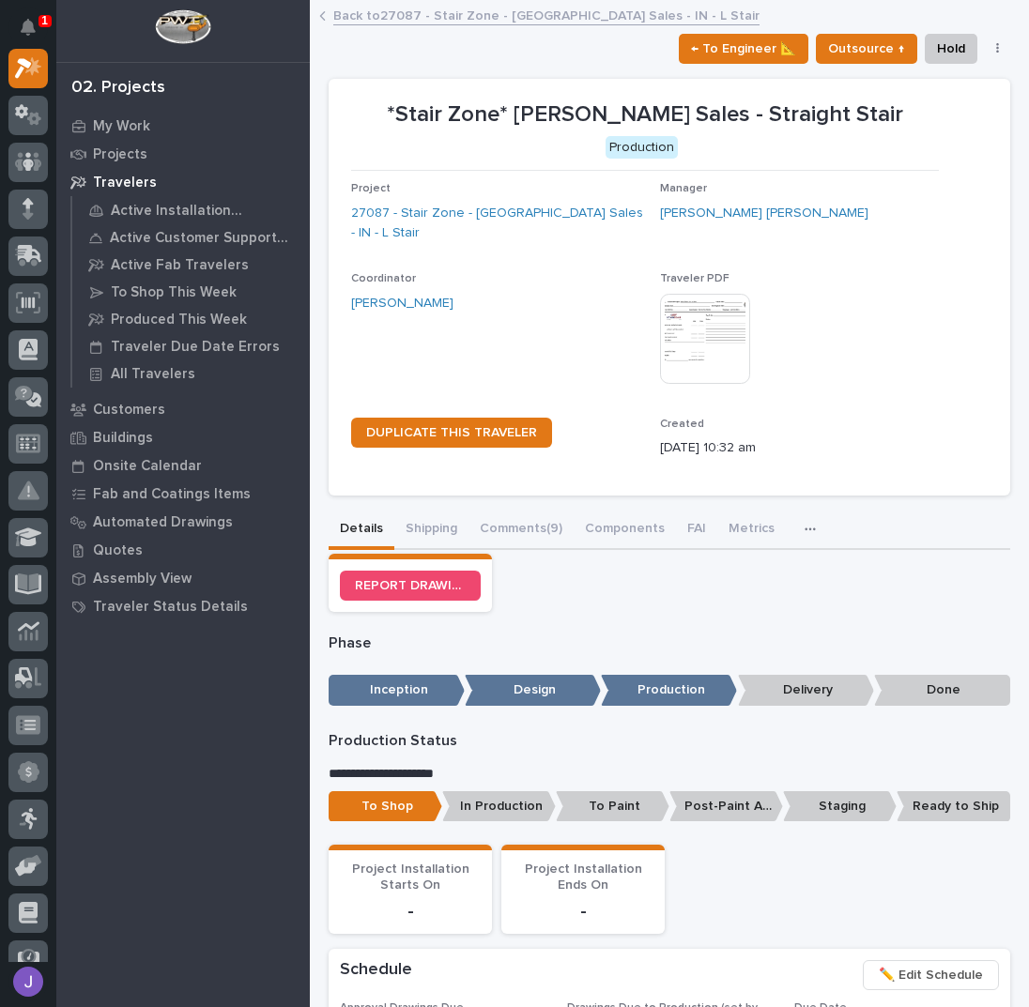
click at [404, 11] on link "Back to 27087 - Stair Zone - [PERSON_NAME] Sales - IN - L Stair" at bounding box center [546, 15] width 426 height 22
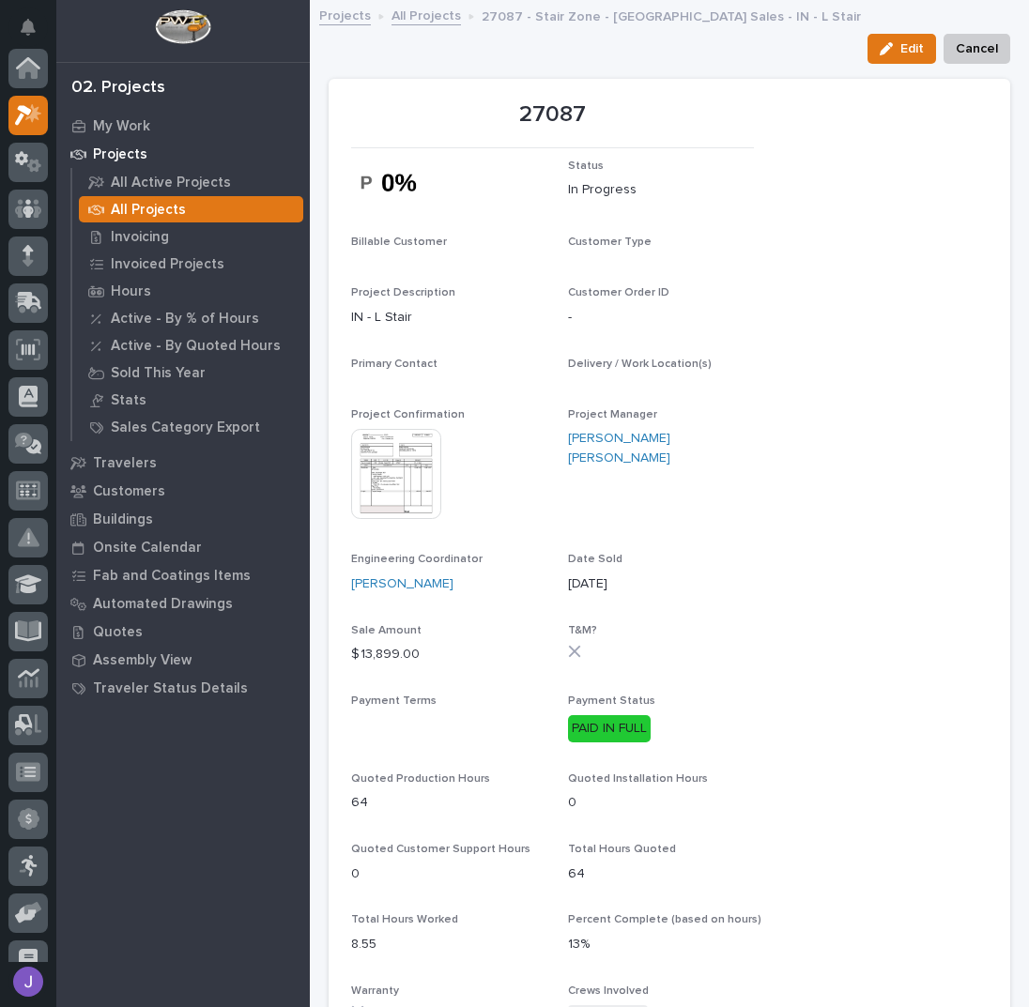
scroll to position [47, 0]
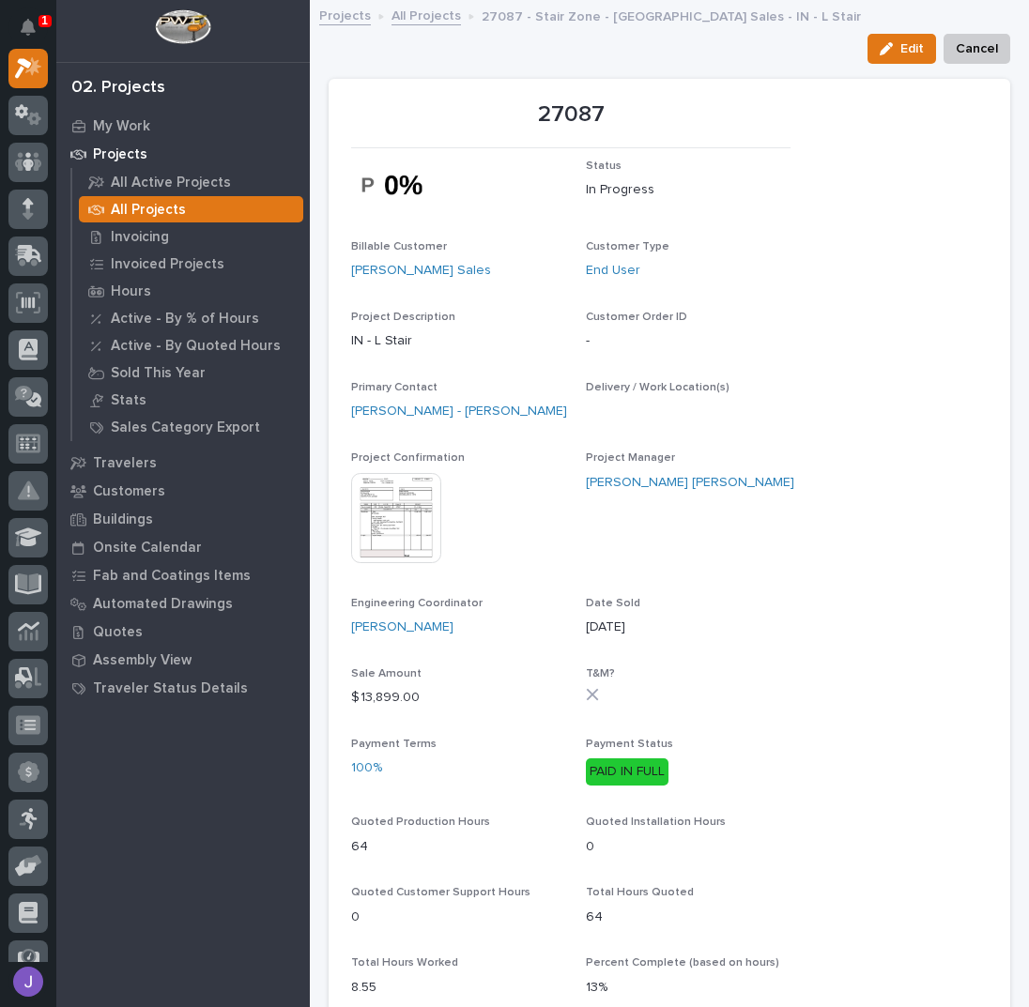
click at [410, 12] on link "All Projects" at bounding box center [425, 15] width 69 height 22
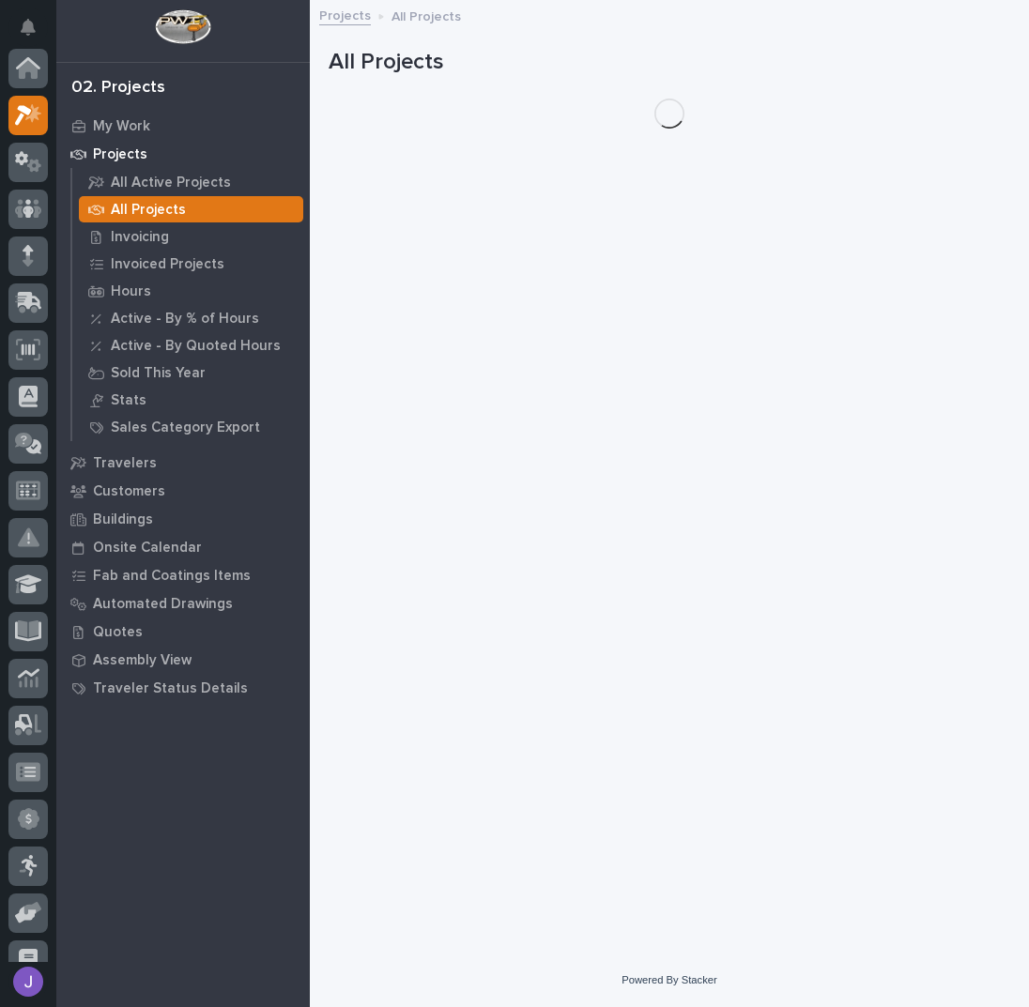
scroll to position [47, 0]
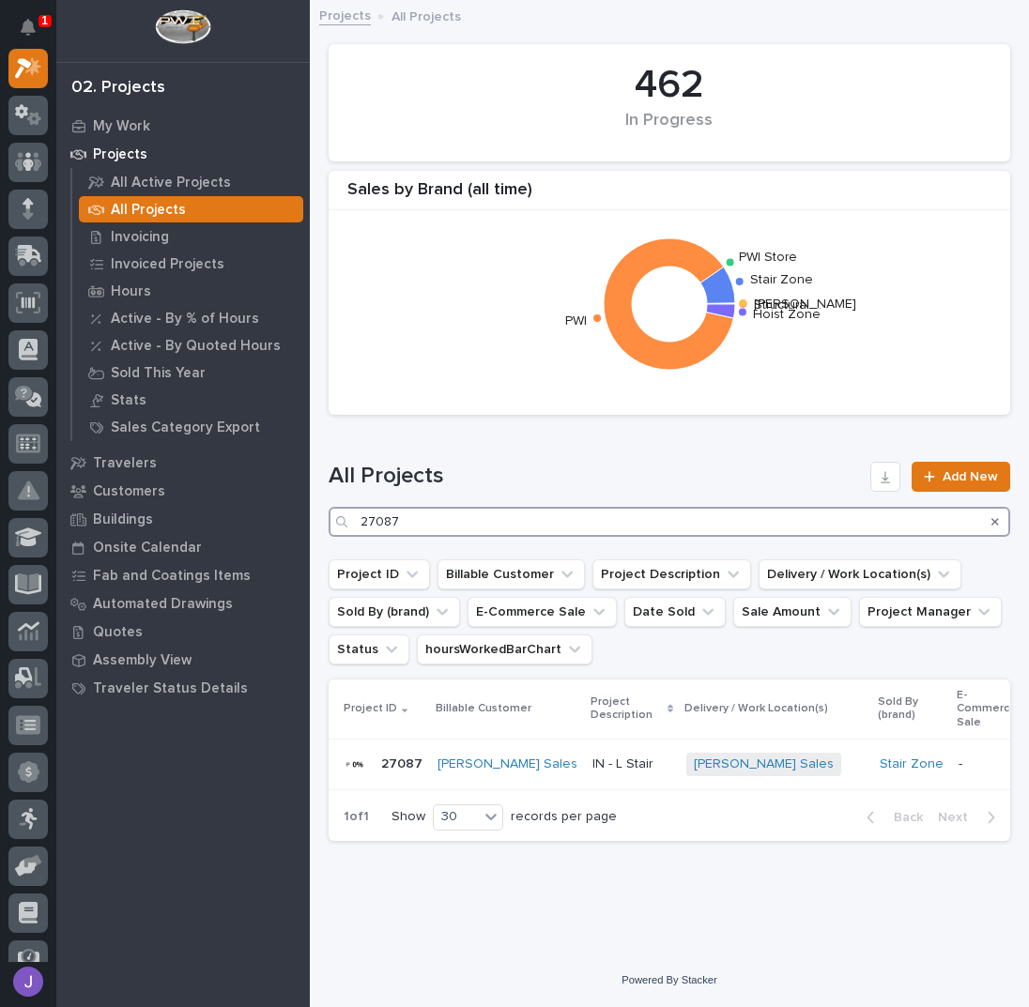
click at [436, 535] on input "27087" at bounding box center [668, 522] width 681 height 30
click at [434, 532] on input "27087" at bounding box center [668, 522] width 681 height 30
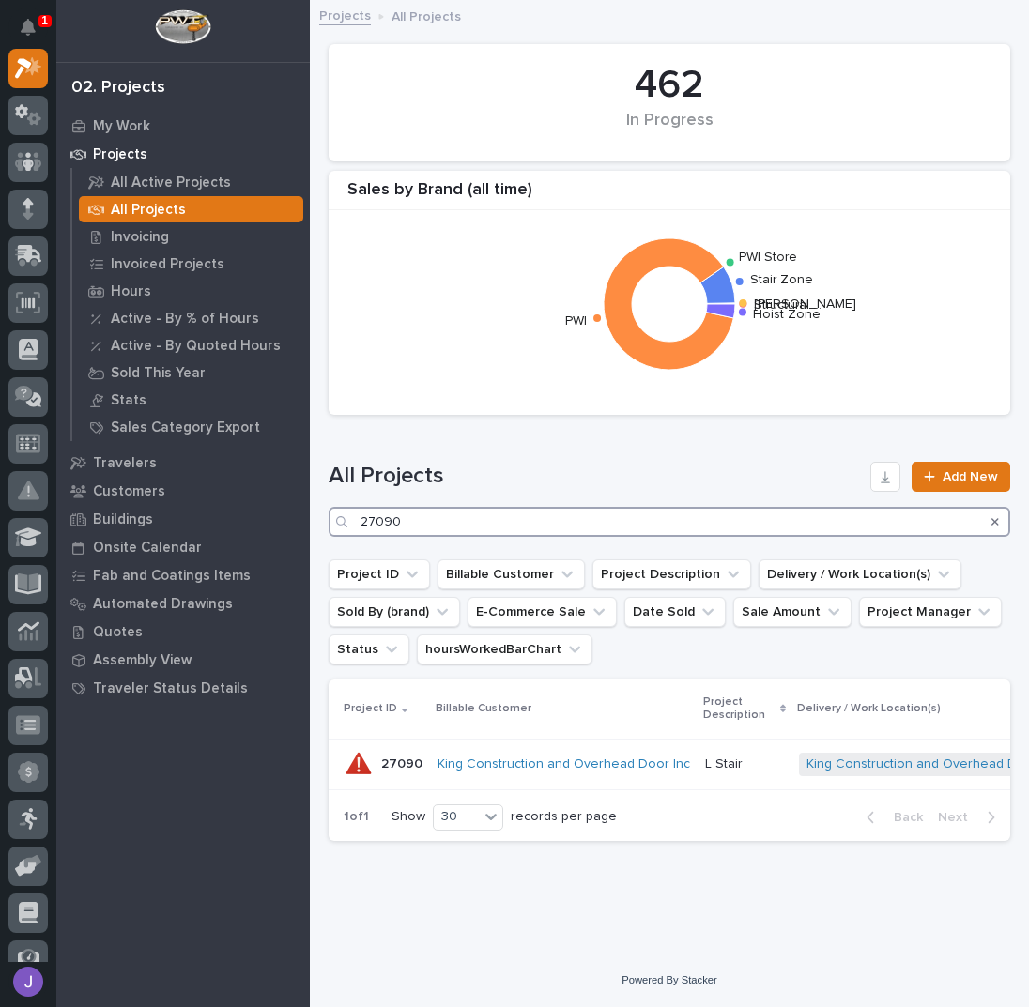
type input "27090"
click at [707, 752] on div "L Stair L Stair" at bounding box center [744, 764] width 79 height 31
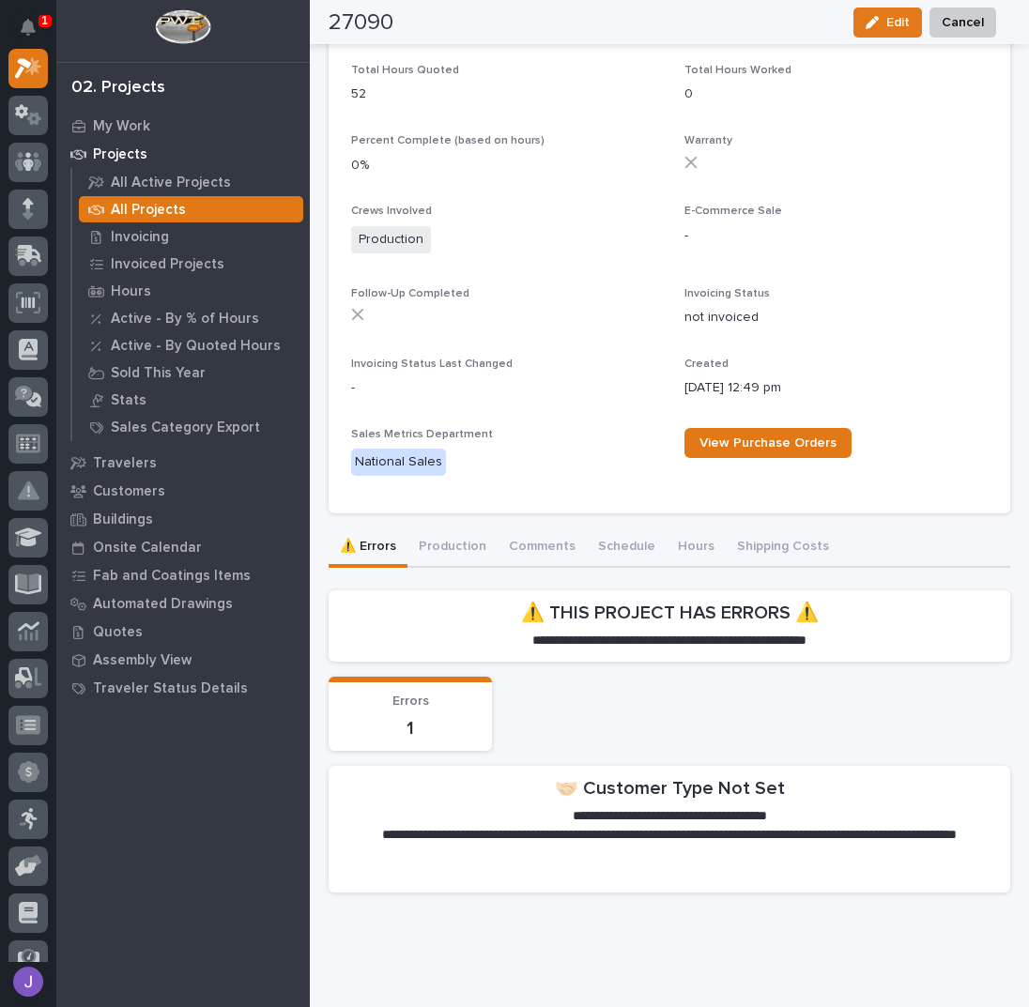
scroll to position [971, 0]
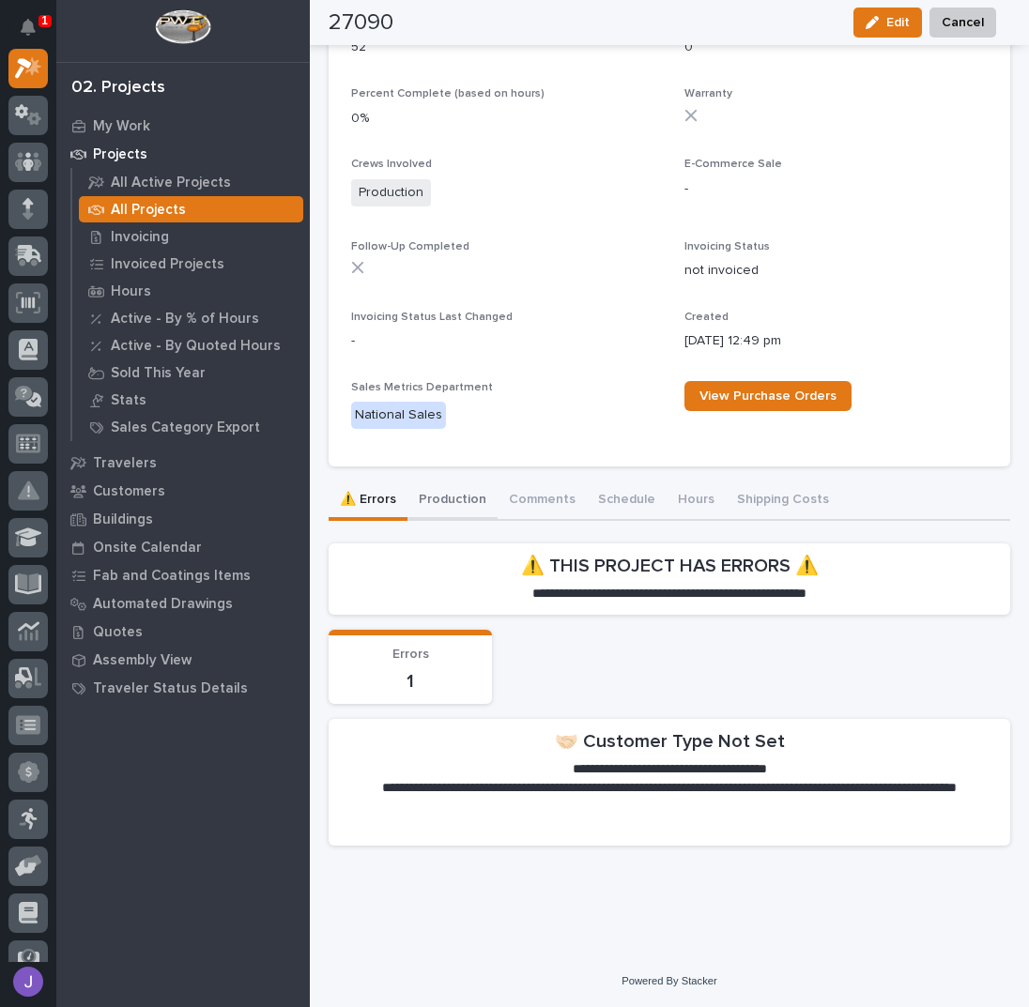
click at [445, 505] on div "**********" at bounding box center [668, 670] width 681 height 379
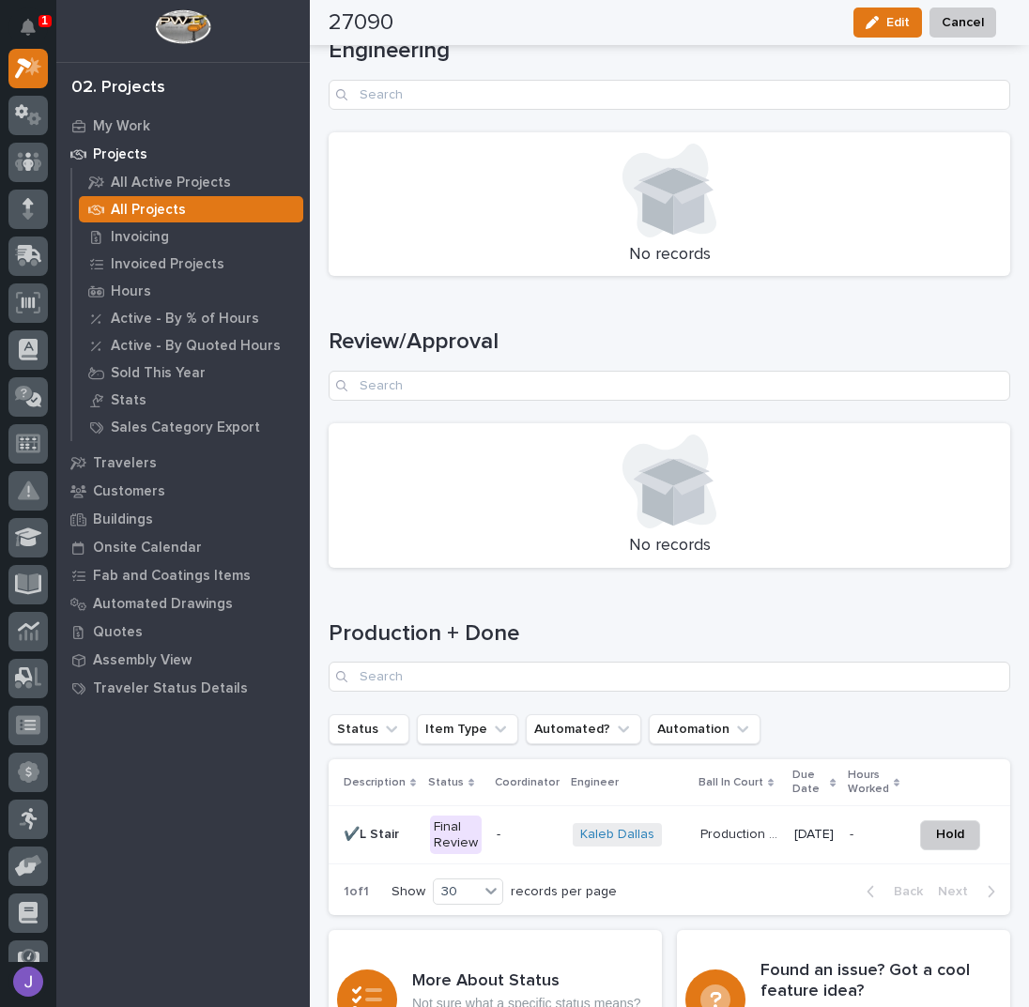
scroll to position [2440, 0]
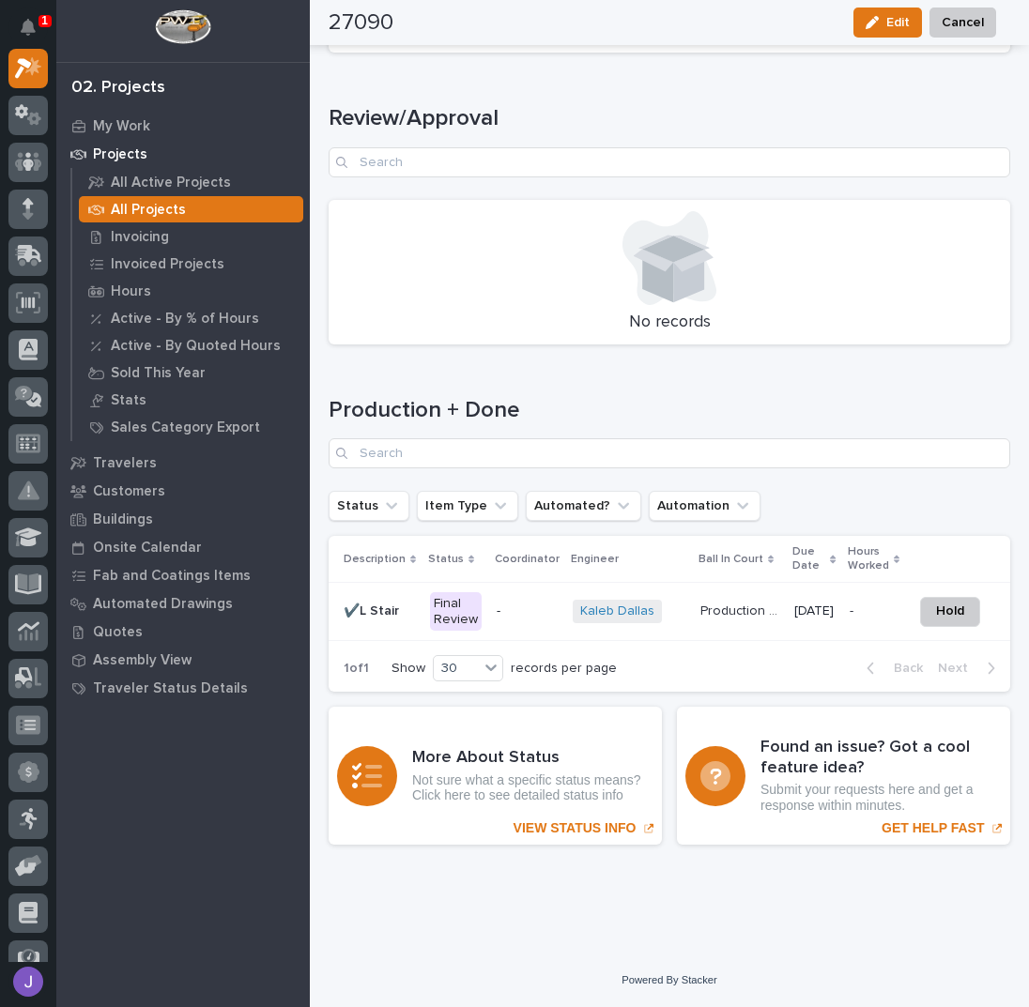
click at [462, 599] on div "Final Review" at bounding box center [456, 611] width 52 height 39
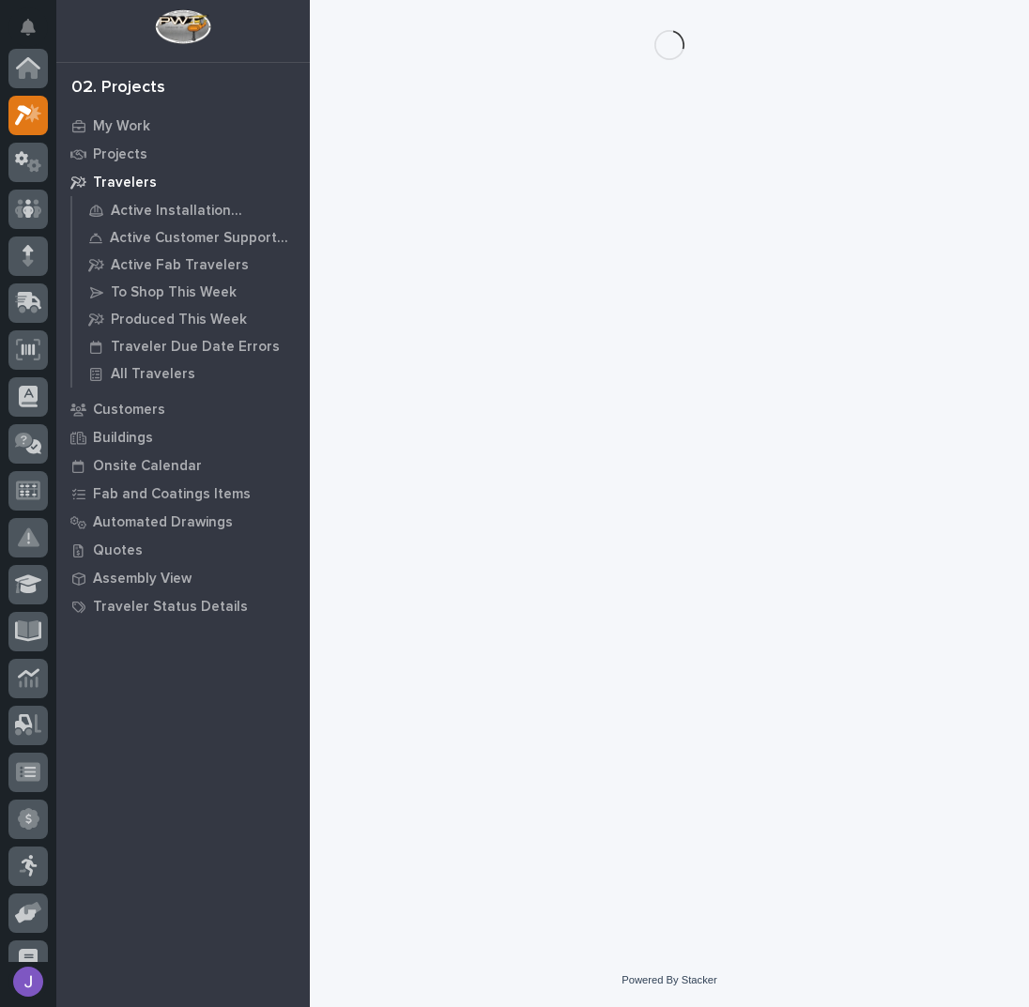
scroll to position [47, 0]
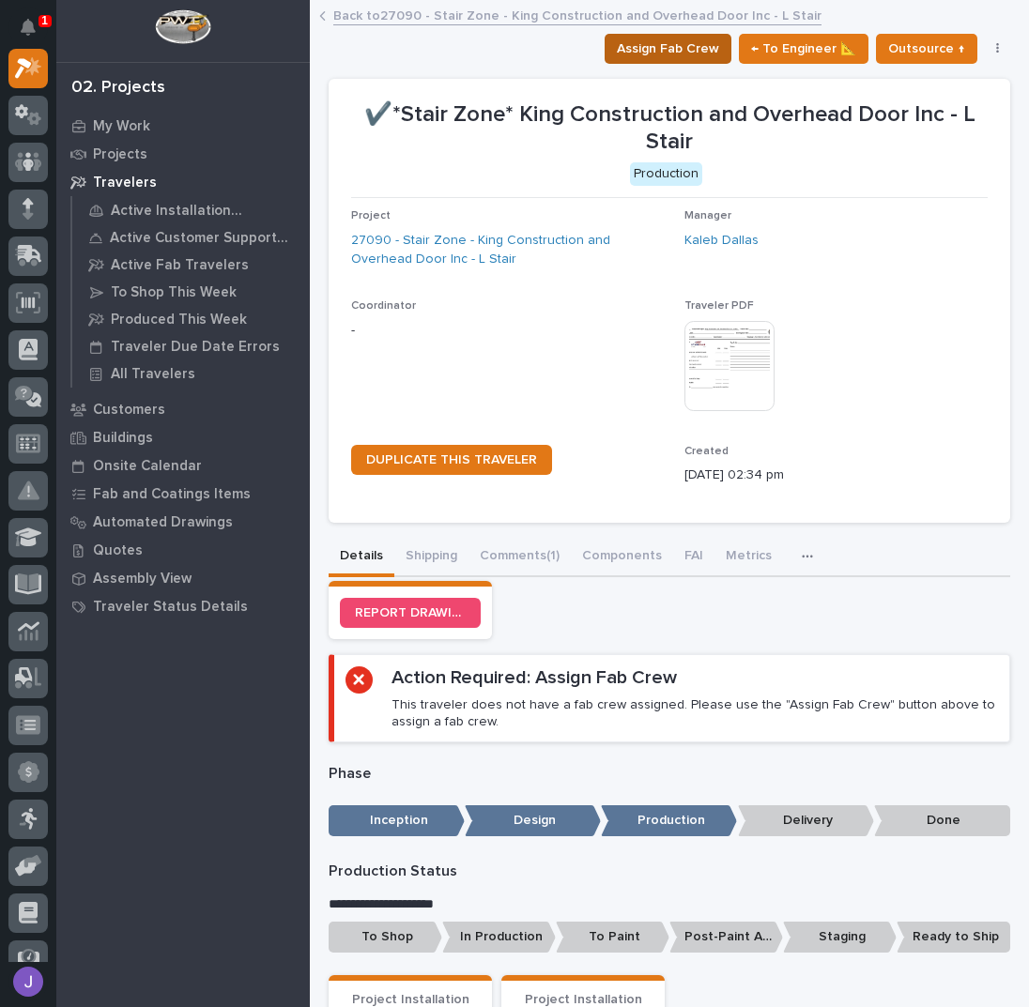
click at [658, 54] on span "Assign Fab Crew" at bounding box center [668, 49] width 102 height 23
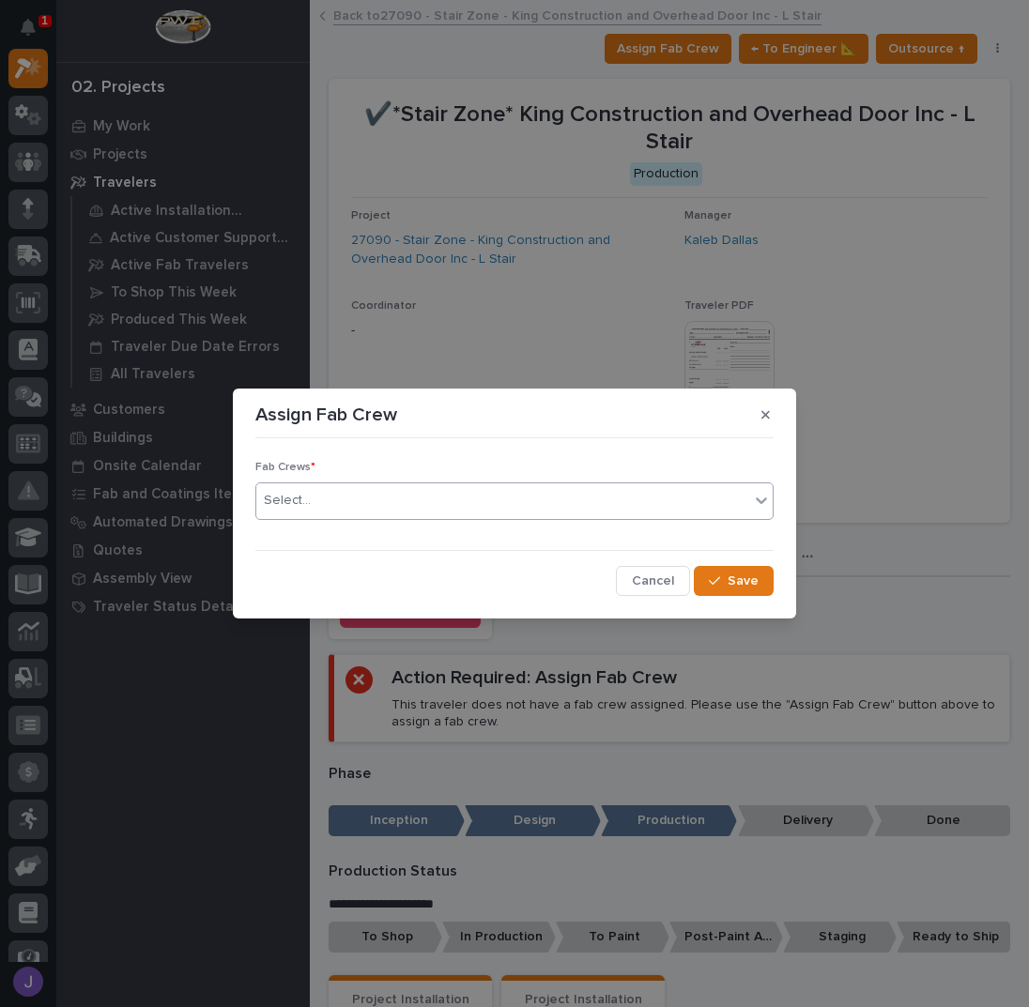
click at [402, 495] on div "Select..." at bounding box center [502, 500] width 493 height 31
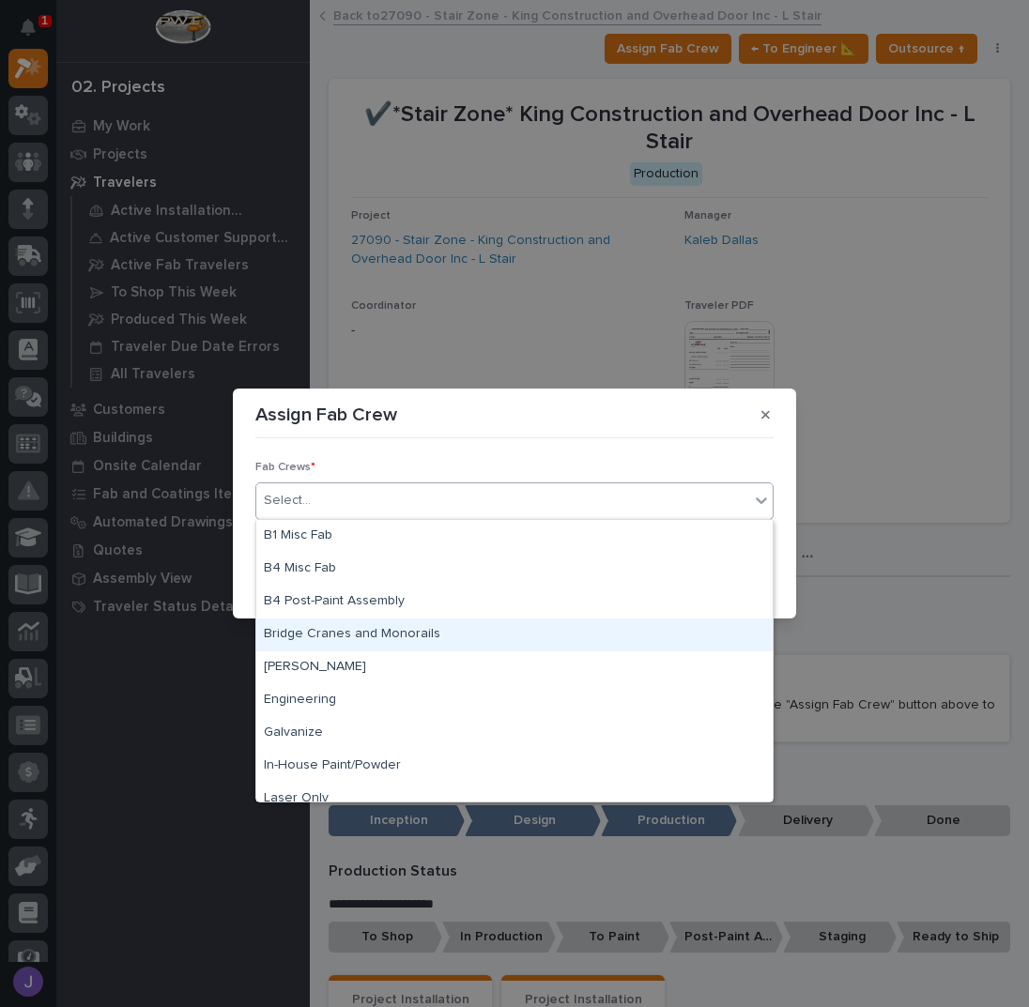
scroll to position [441, 0]
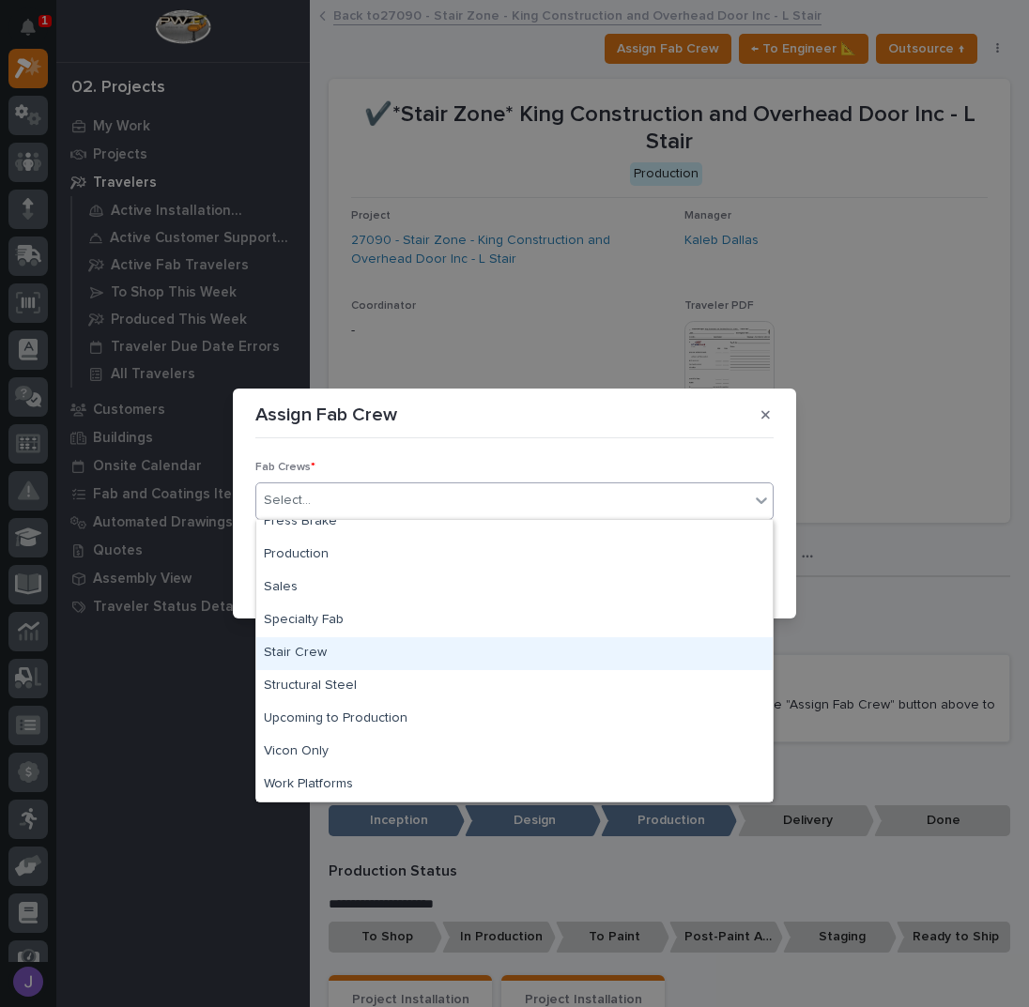
click at [301, 647] on div "Stair Crew" at bounding box center [514, 653] width 516 height 33
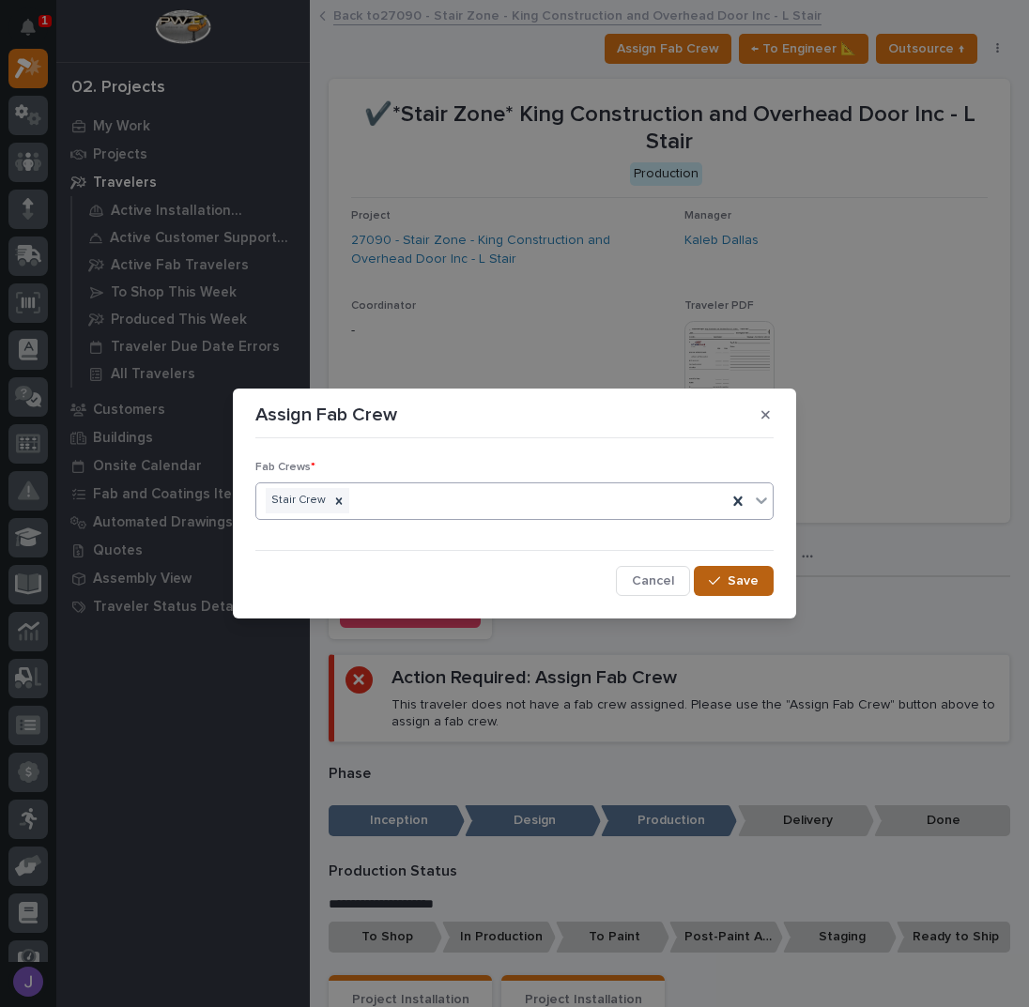
click at [707, 572] on button "Save" at bounding box center [734, 581] width 80 height 30
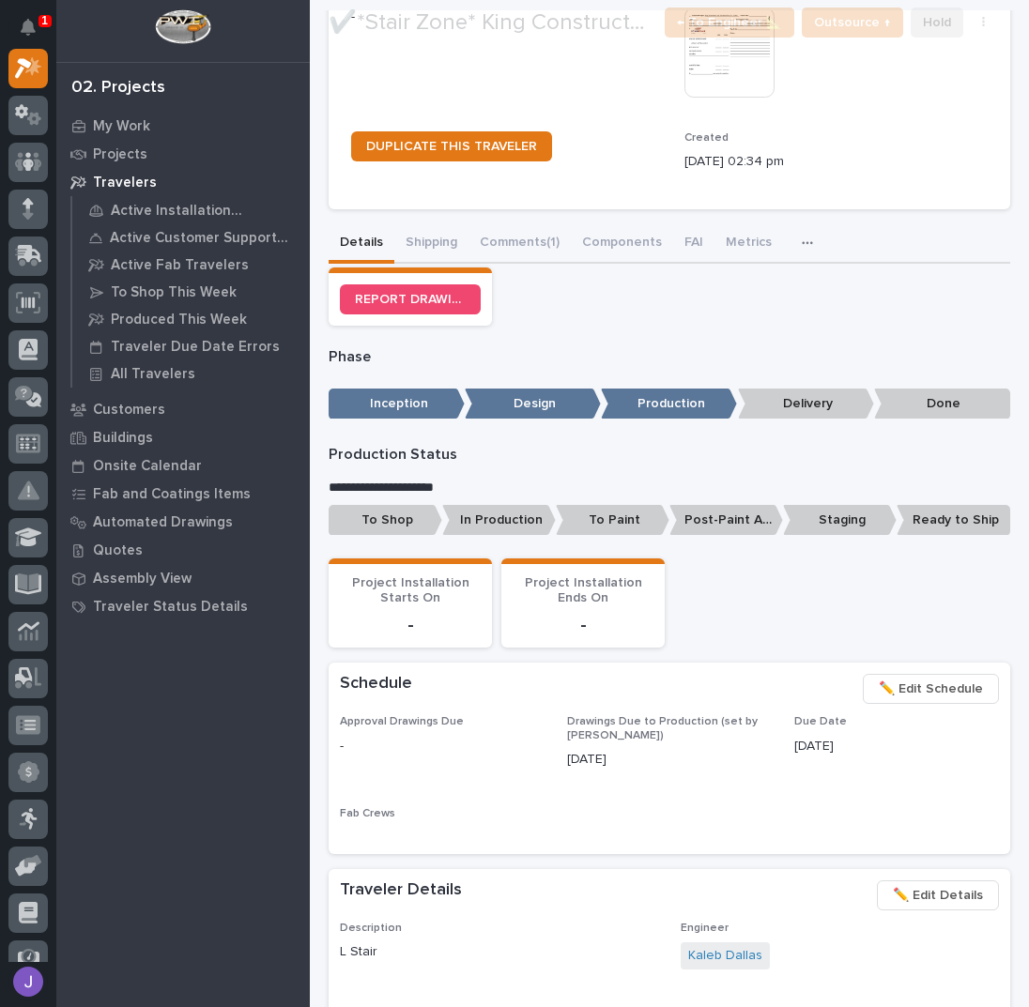
scroll to position [390, 0]
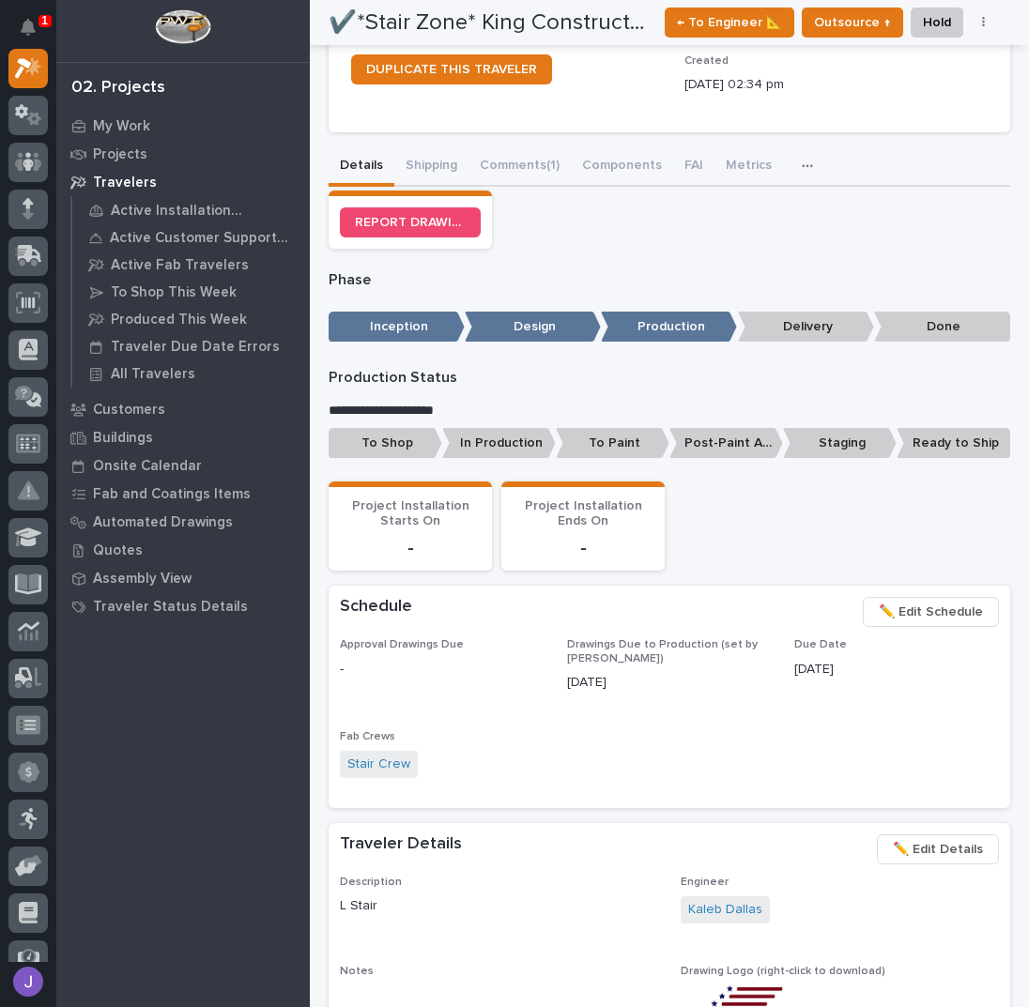
click at [401, 446] on p "To Shop" at bounding box center [385, 443] width 114 height 31
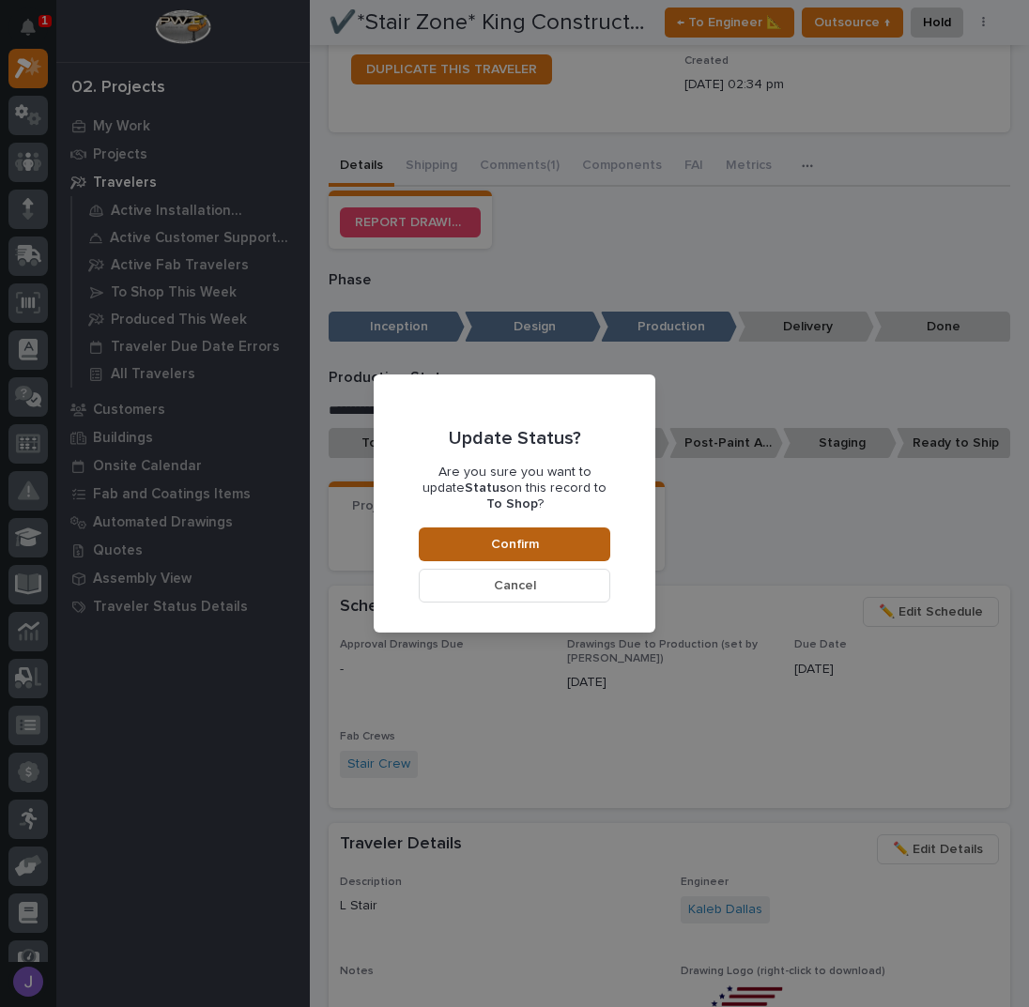
click at [577, 531] on button "Confirm" at bounding box center [514, 544] width 191 height 34
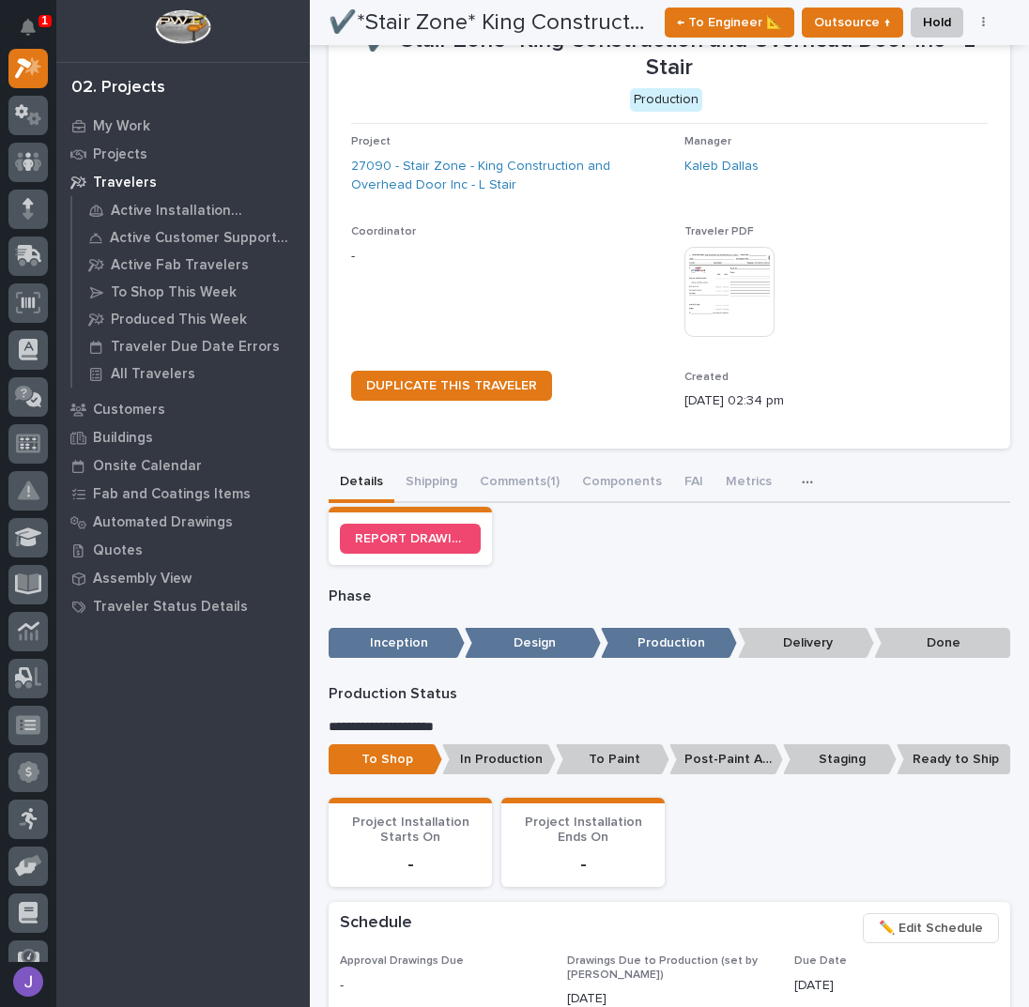
scroll to position [0, 0]
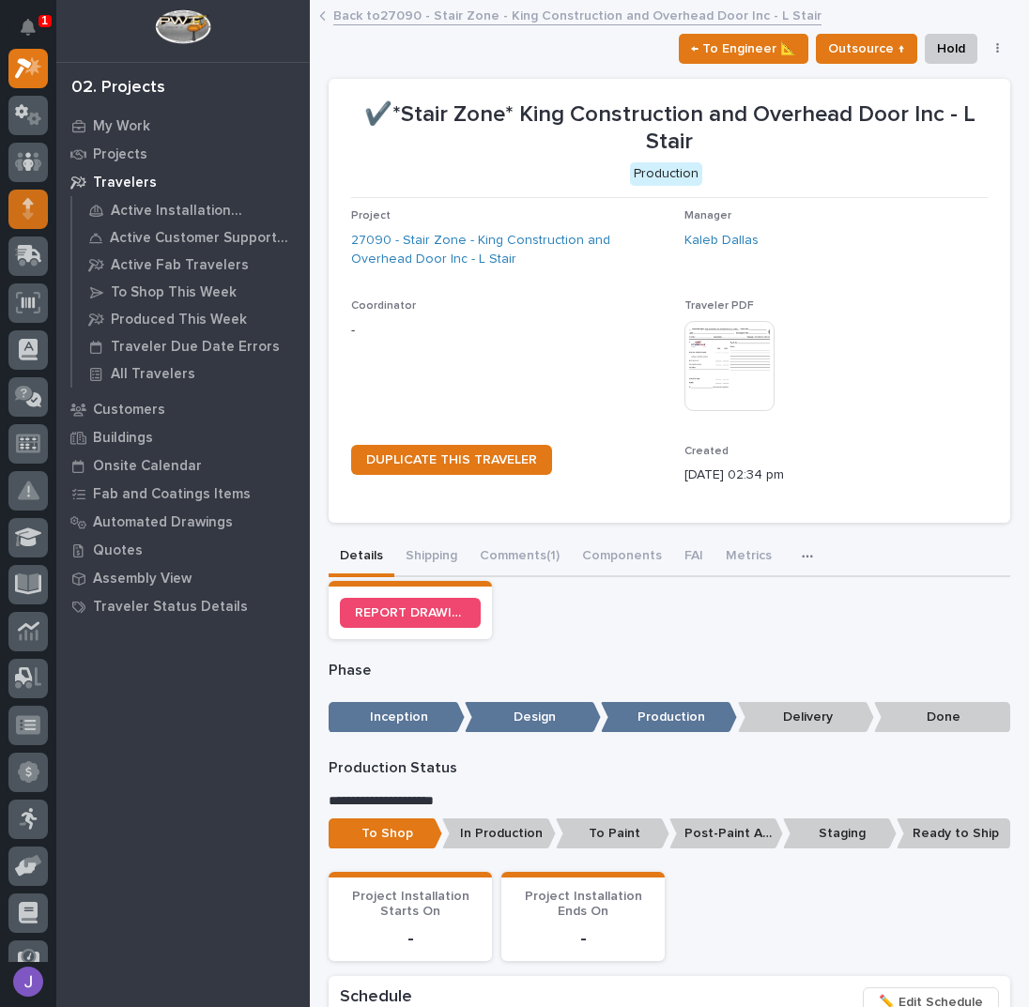
click at [36, 204] on div at bounding box center [27, 209] width 39 height 39
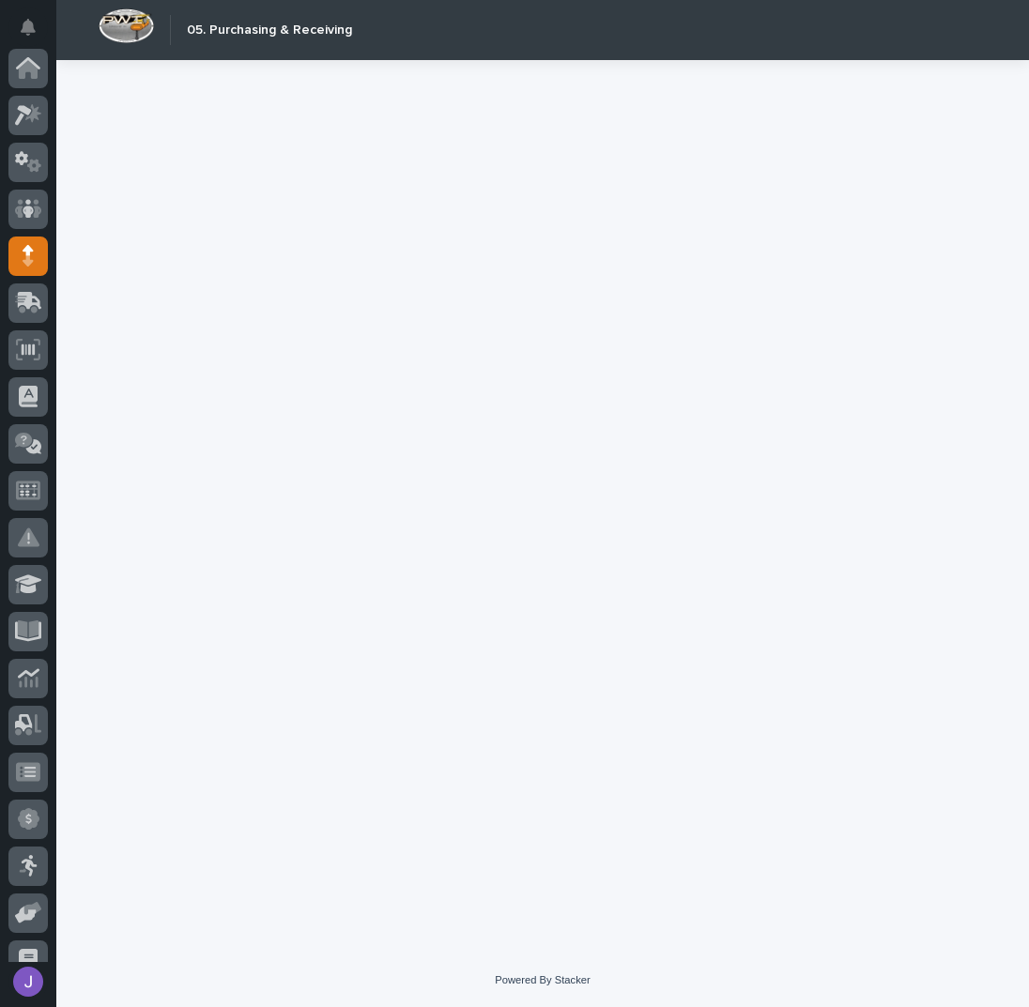
scroll to position [188, 0]
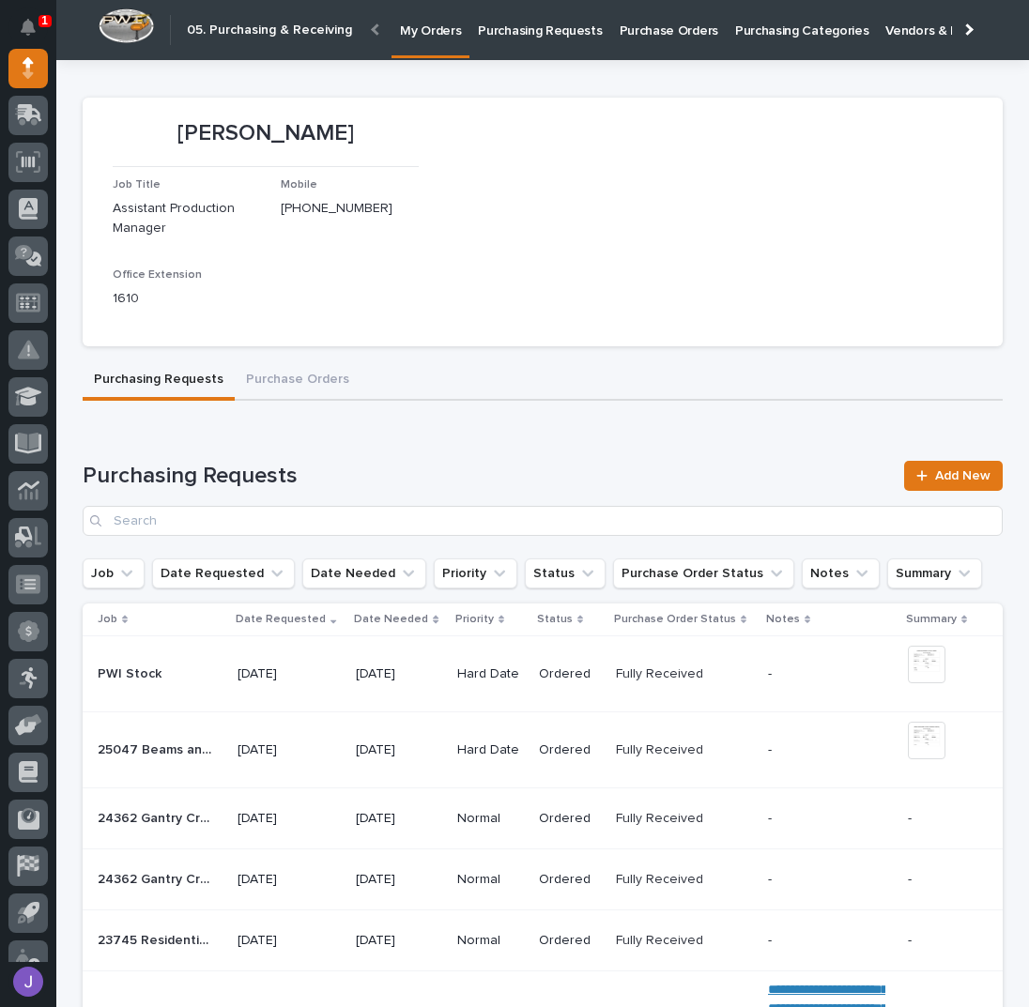
click at [569, 28] on p "Purchasing Requests" at bounding box center [540, 19] width 124 height 39
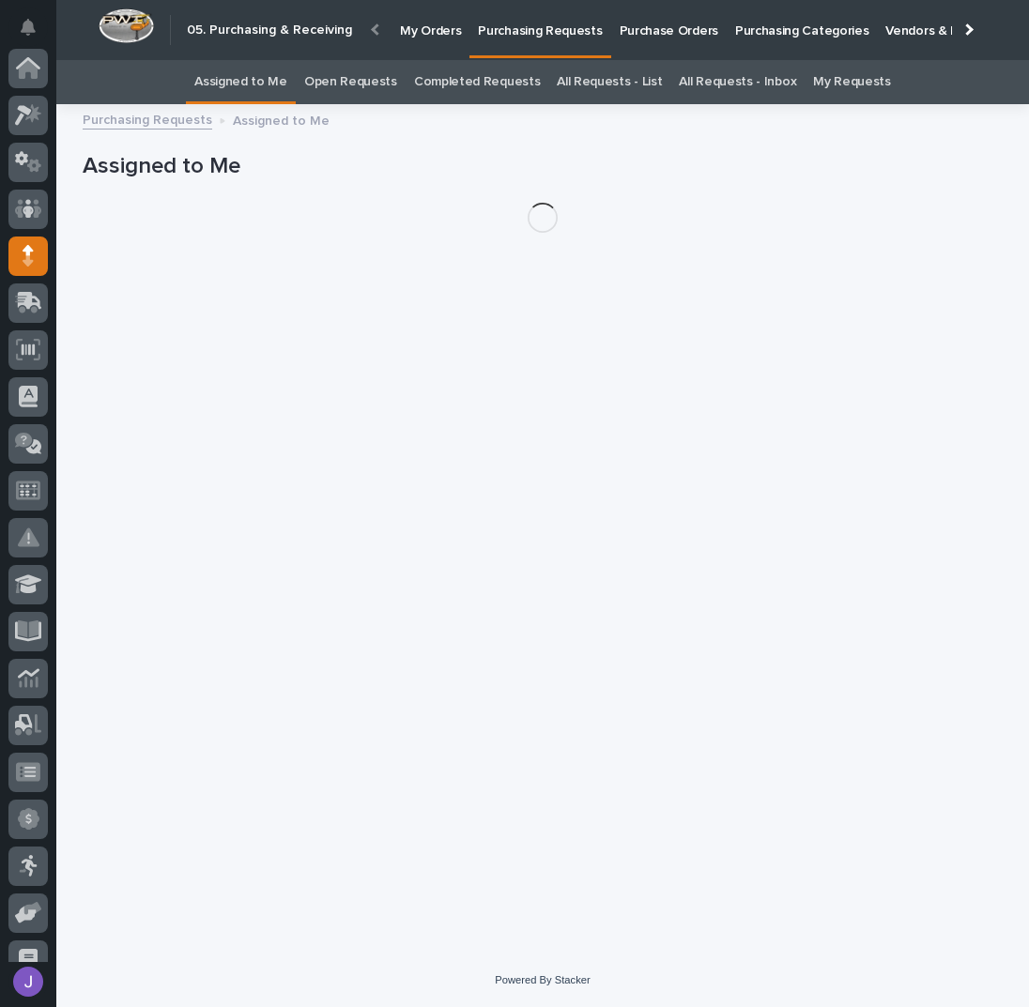
scroll to position [188, 0]
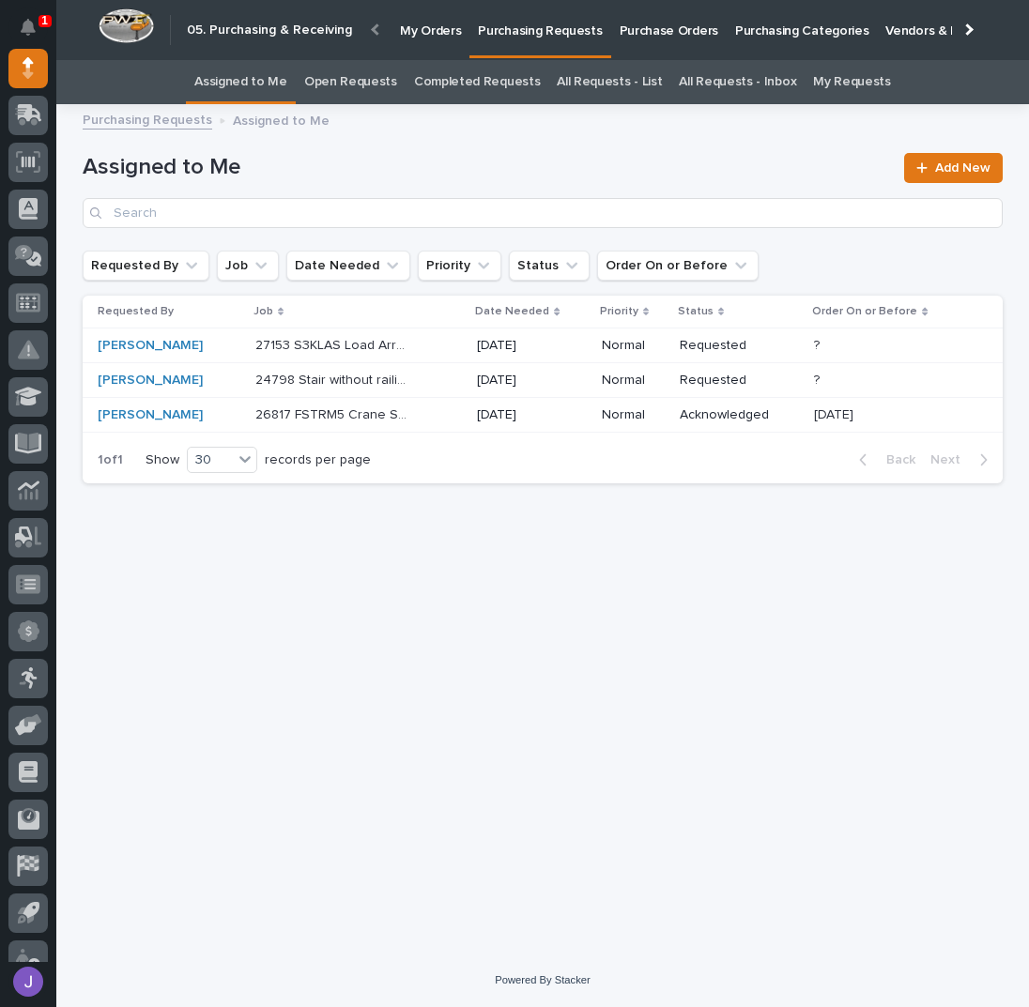
click at [450, 350] on div "27153 S3KLAS Load Arrestor Mounting Bracket 27153 S3KLAS Load Arrestor Mounting…" at bounding box center [358, 345] width 206 height 31
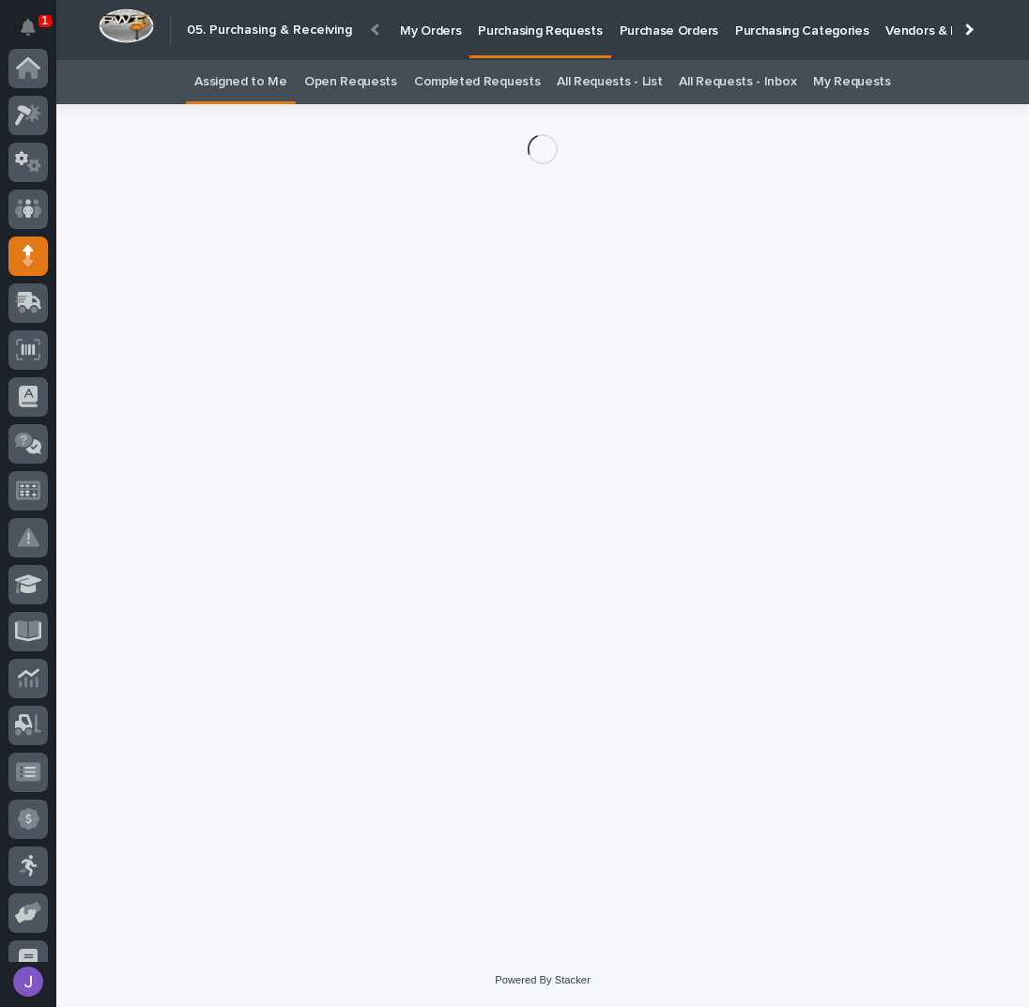
scroll to position [188, 0]
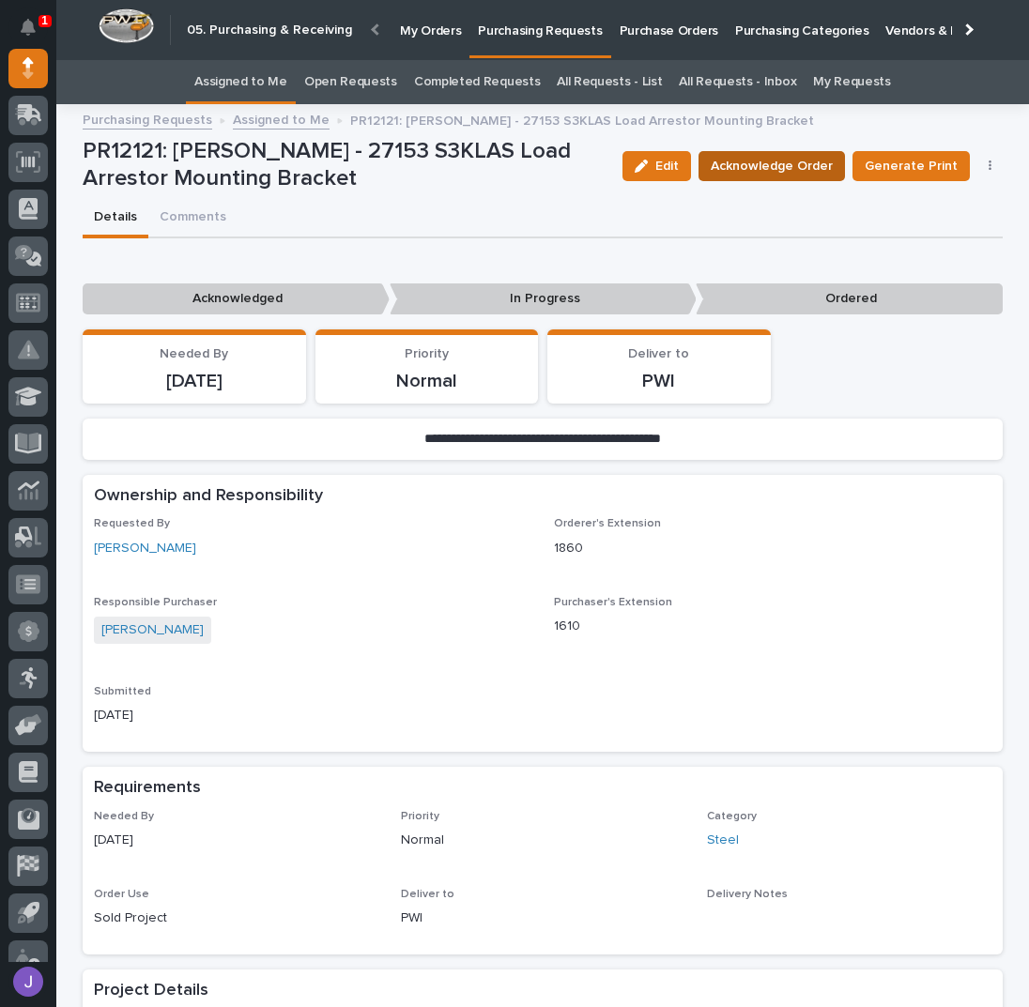
click at [792, 158] on span "Acknowledge Order" at bounding box center [771, 166] width 122 height 23
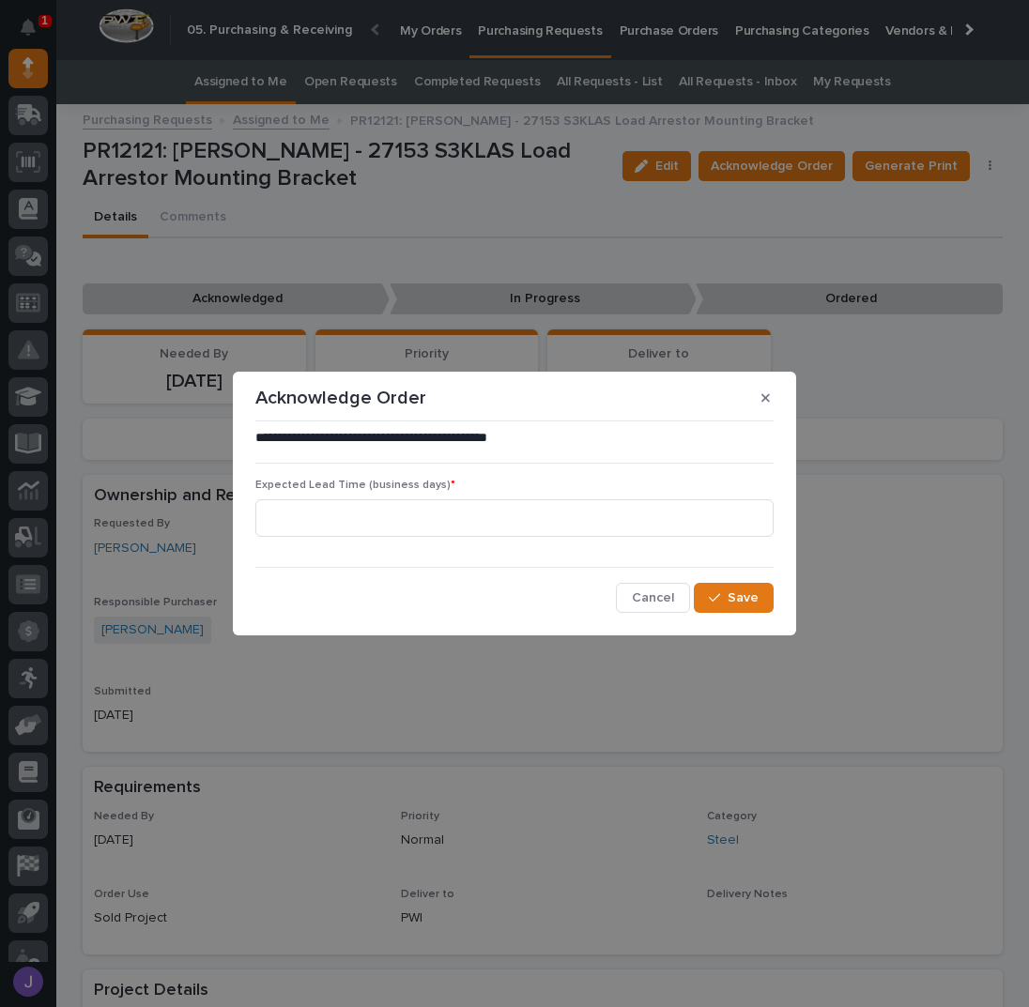
click at [491, 497] on div "Expected Lead Time (business days) *" at bounding box center [514, 515] width 518 height 73
click at [484, 503] on input at bounding box center [514, 518] width 518 height 38
type input "0"
click at [734, 603] on span "Save" at bounding box center [742, 597] width 31 height 17
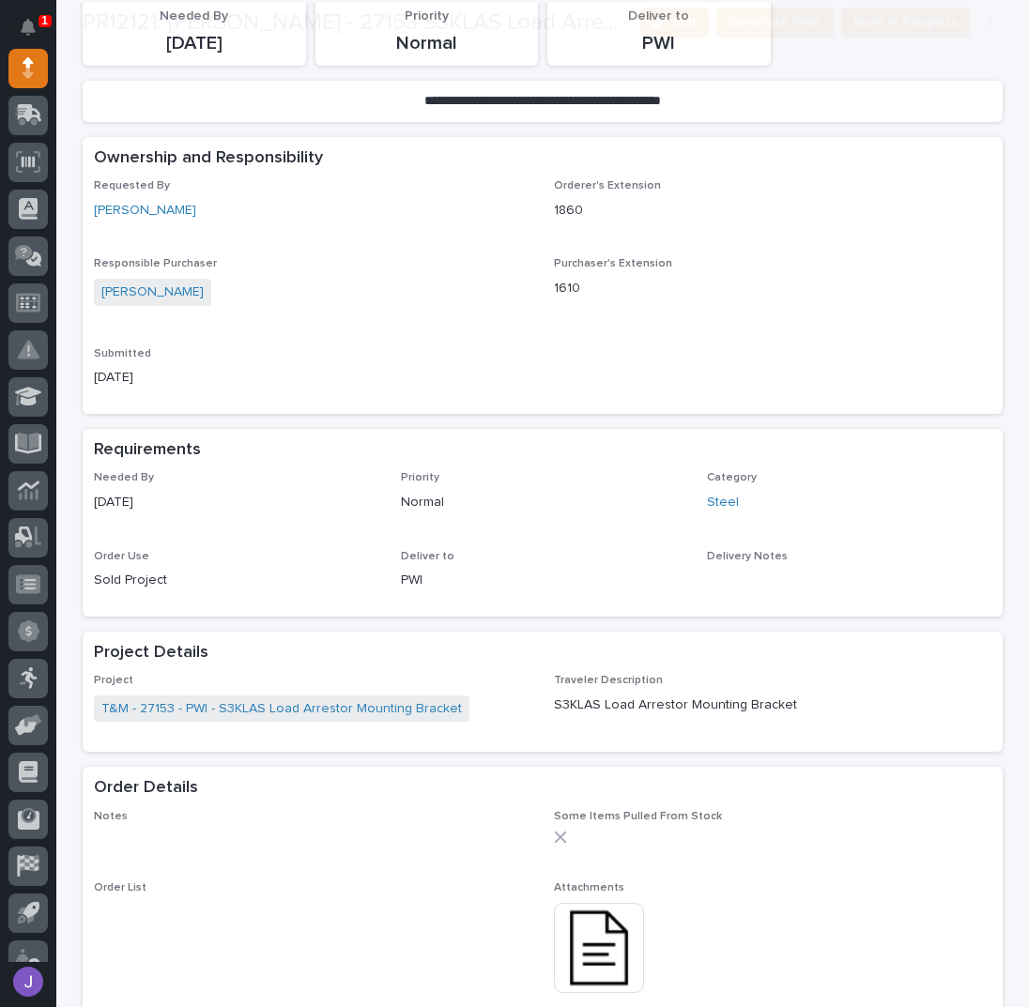
scroll to position [508, 0]
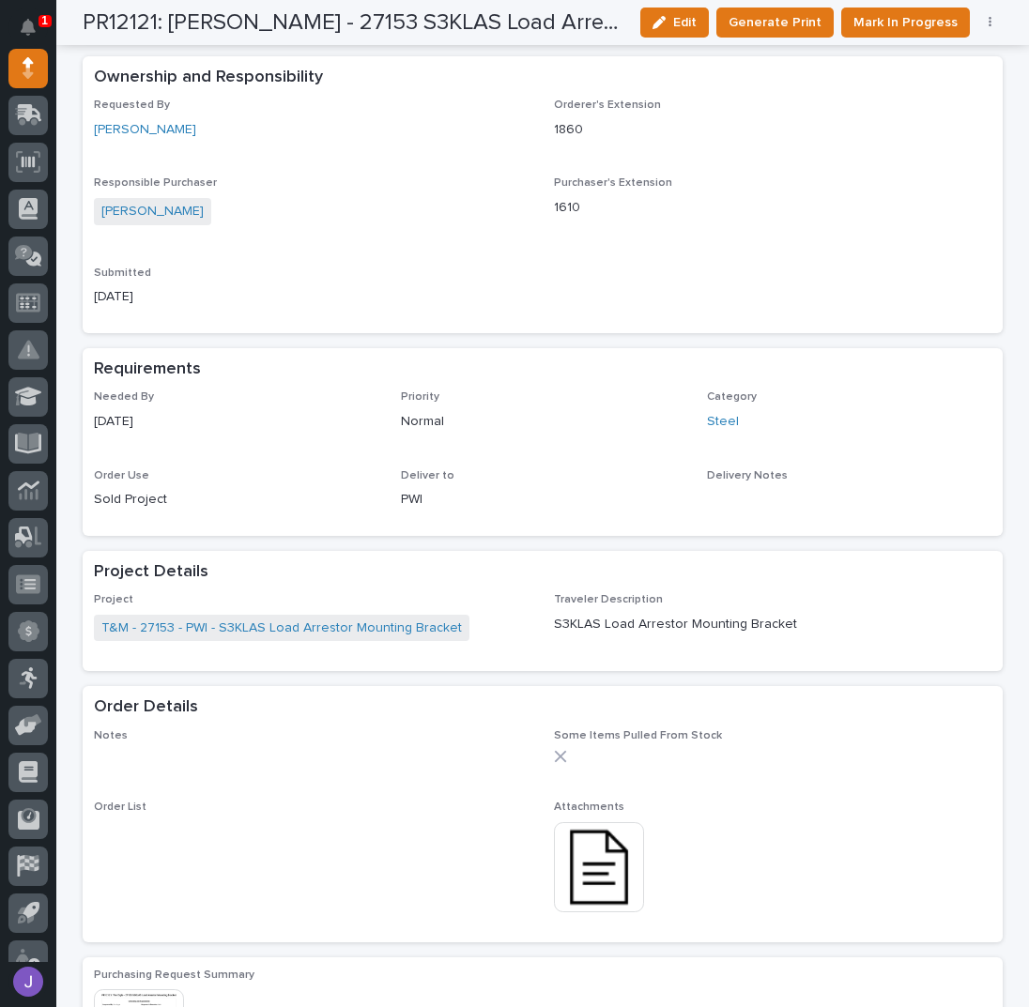
click at [588, 868] on img at bounding box center [599, 867] width 90 height 90
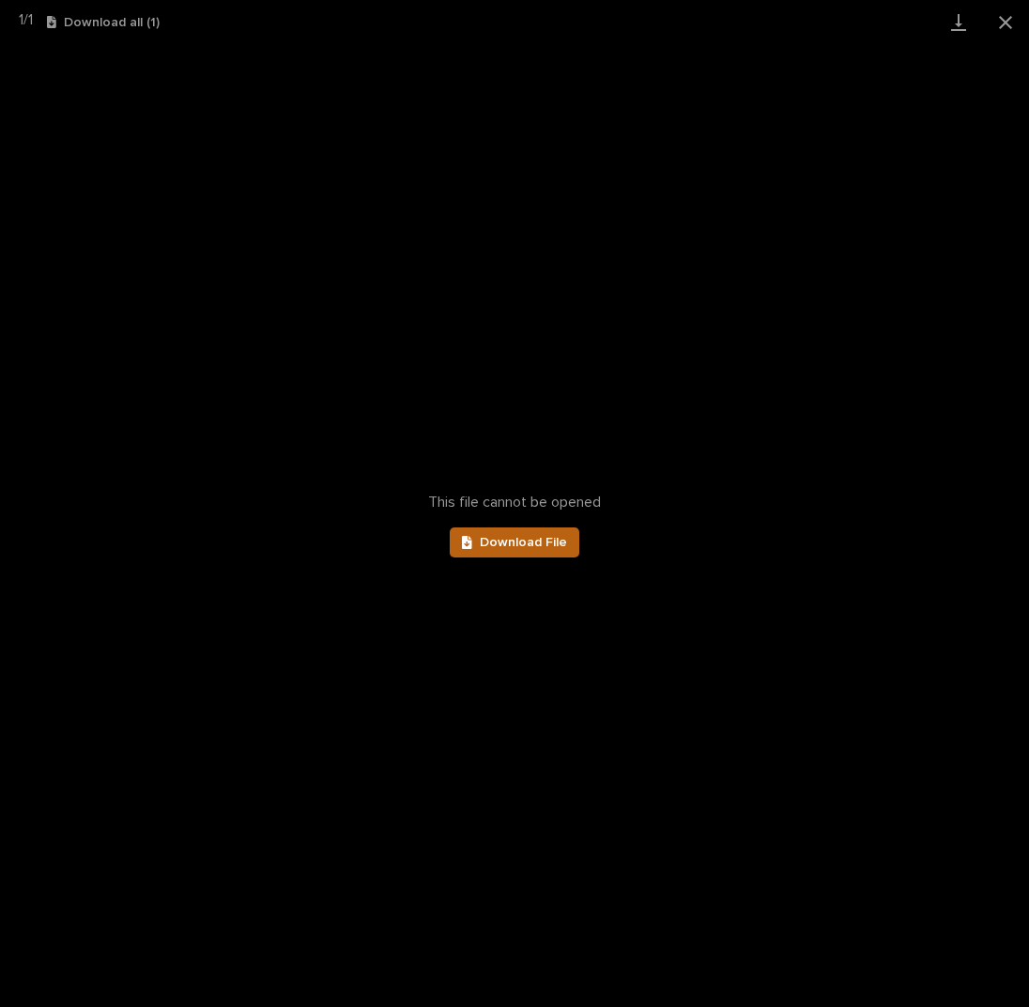
click at [545, 550] on link "Download File" at bounding box center [515, 542] width 130 height 30
click at [1001, 26] on button "Close gallery" at bounding box center [1005, 22] width 47 height 44
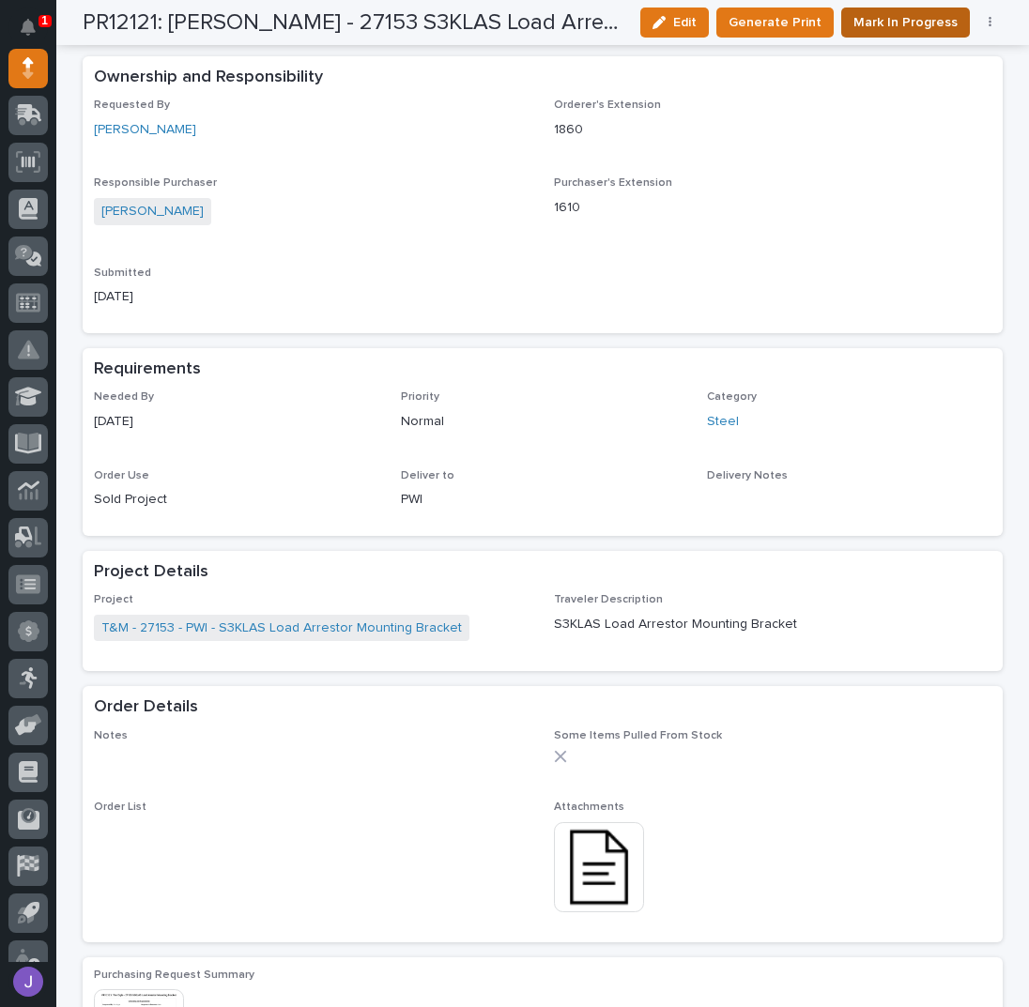
click at [918, 20] on span "Mark In Progress" at bounding box center [905, 22] width 104 height 23
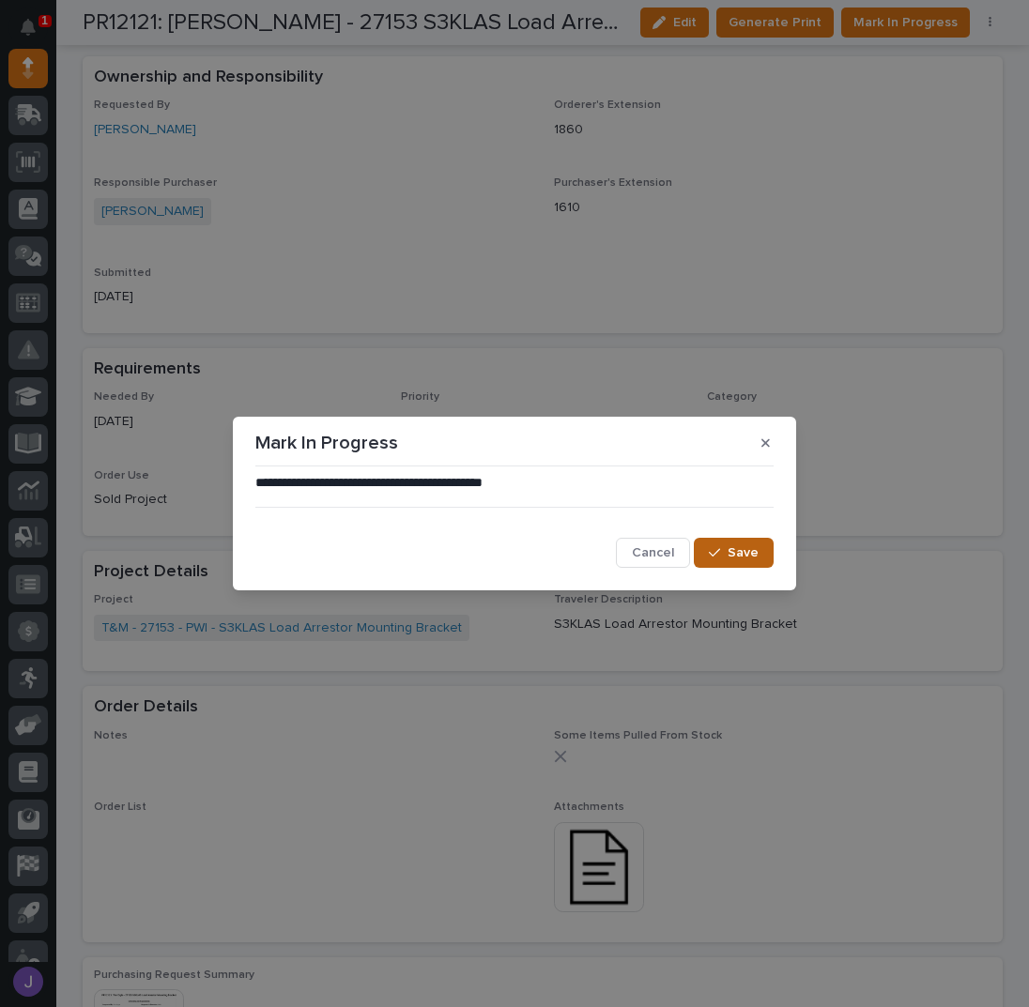
click at [766, 553] on button "Save" at bounding box center [734, 553] width 80 height 30
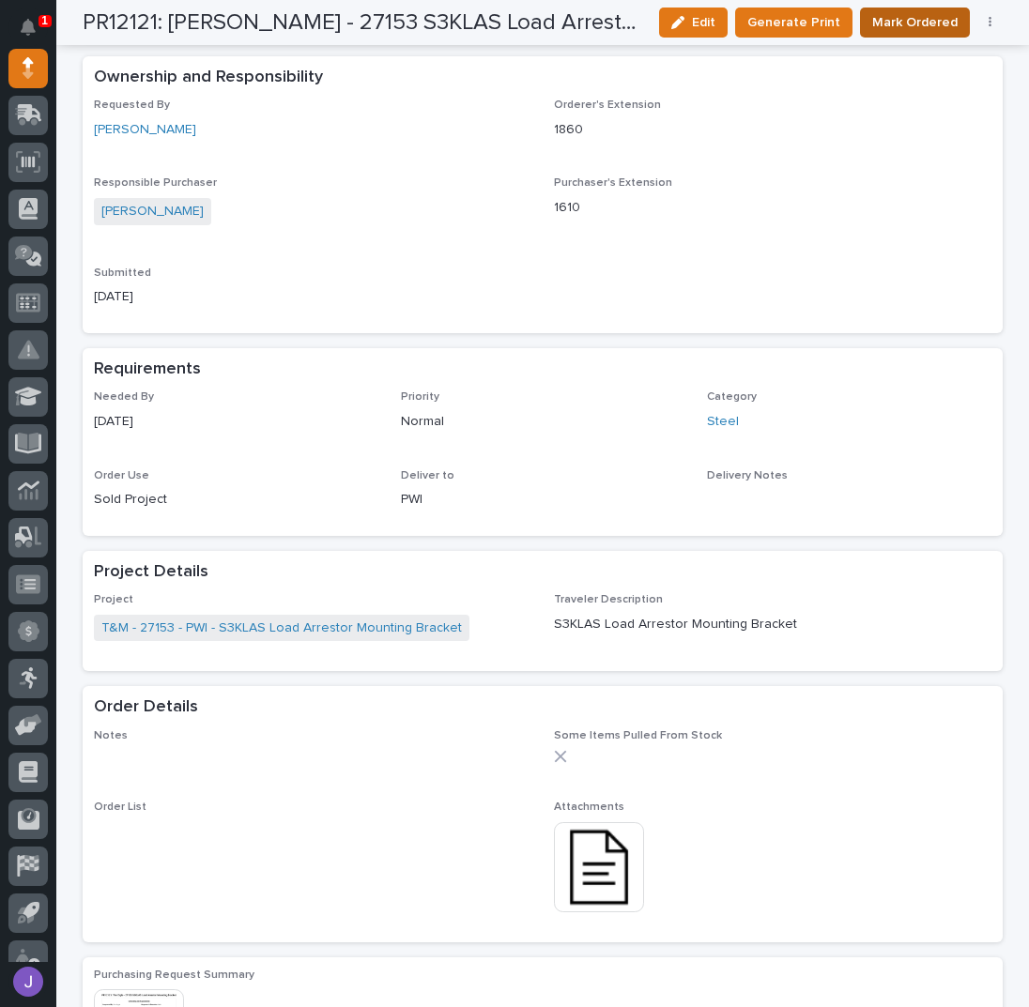
click at [931, 25] on span "Mark Ordered" at bounding box center [914, 22] width 85 height 23
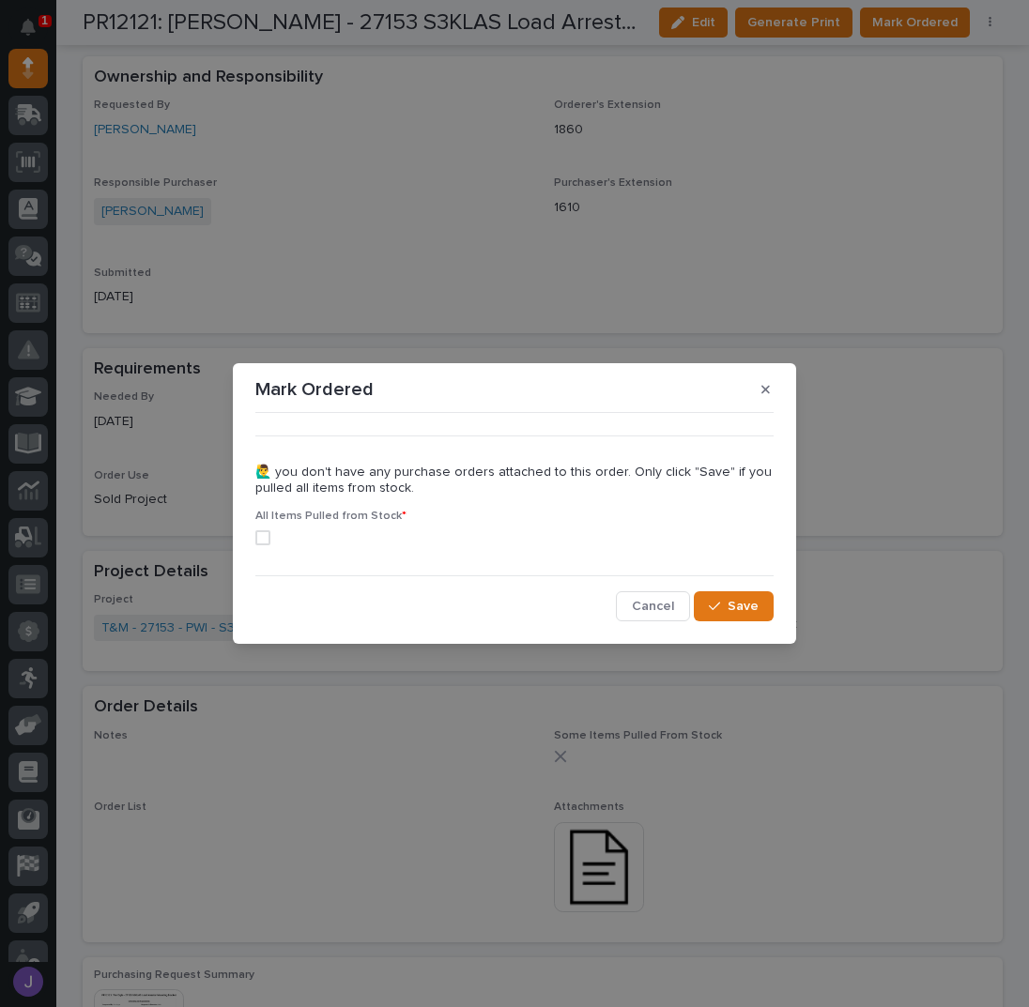
click at [263, 536] on span at bounding box center [262, 537] width 15 height 15
click at [739, 617] on button "Save" at bounding box center [734, 606] width 80 height 30
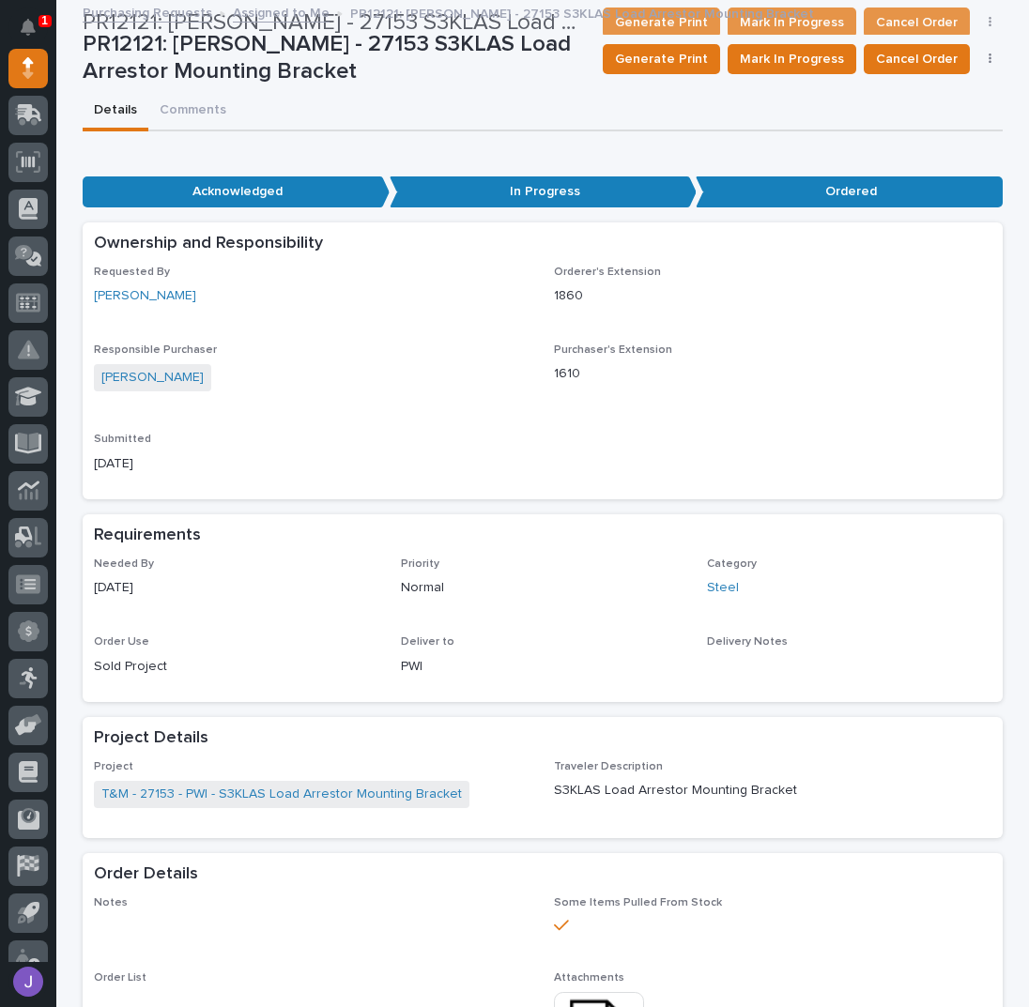
scroll to position [0, 0]
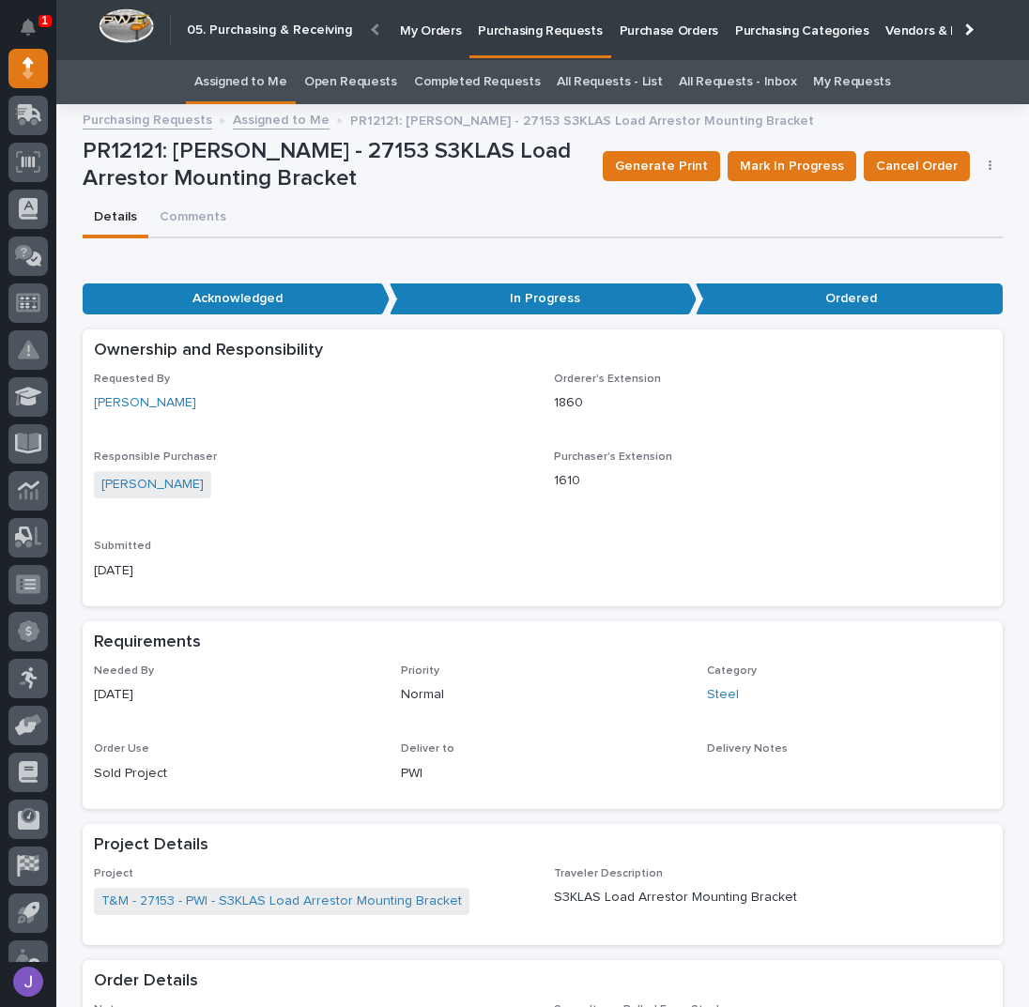
click at [282, 86] on link "Assigned to Me" at bounding box center [240, 82] width 93 height 44
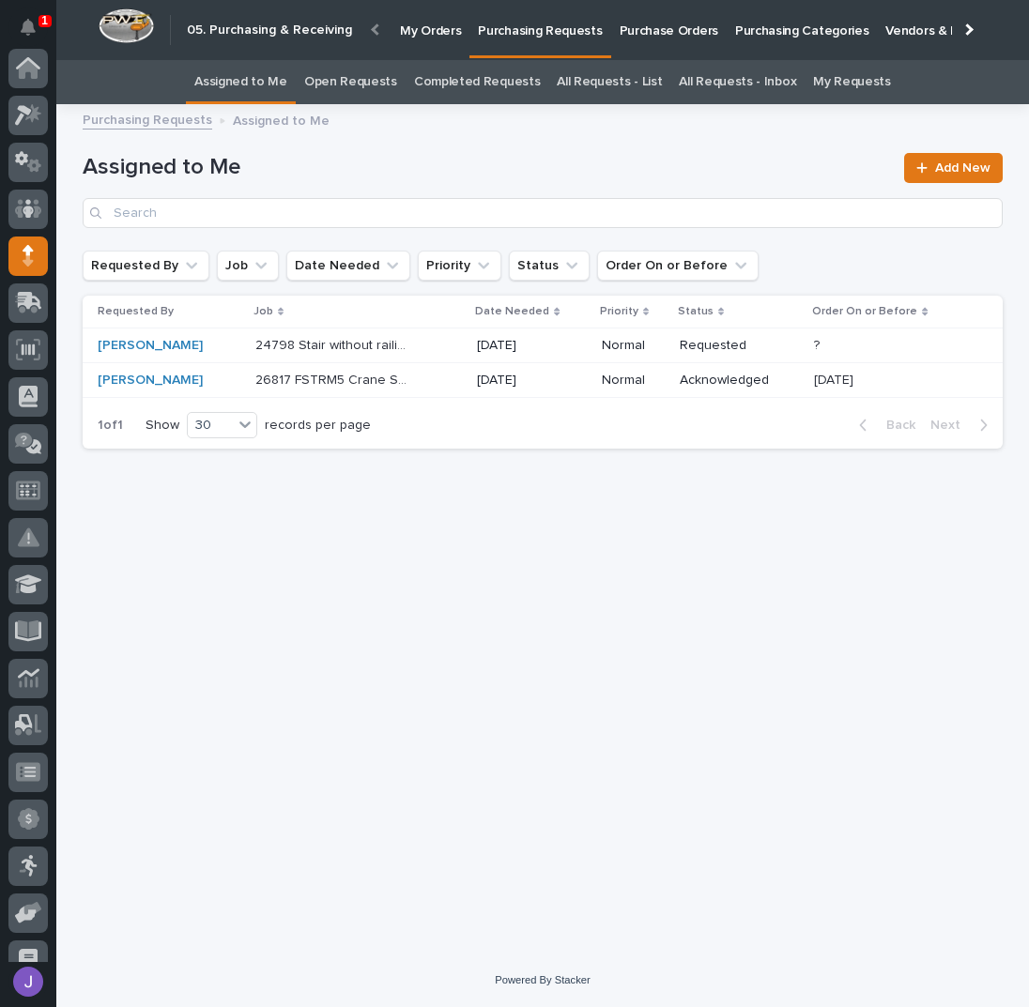
scroll to position [188, 0]
click at [387, 334] on p "24798 Stair without railings" at bounding box center [335, 344] width 160 height 20
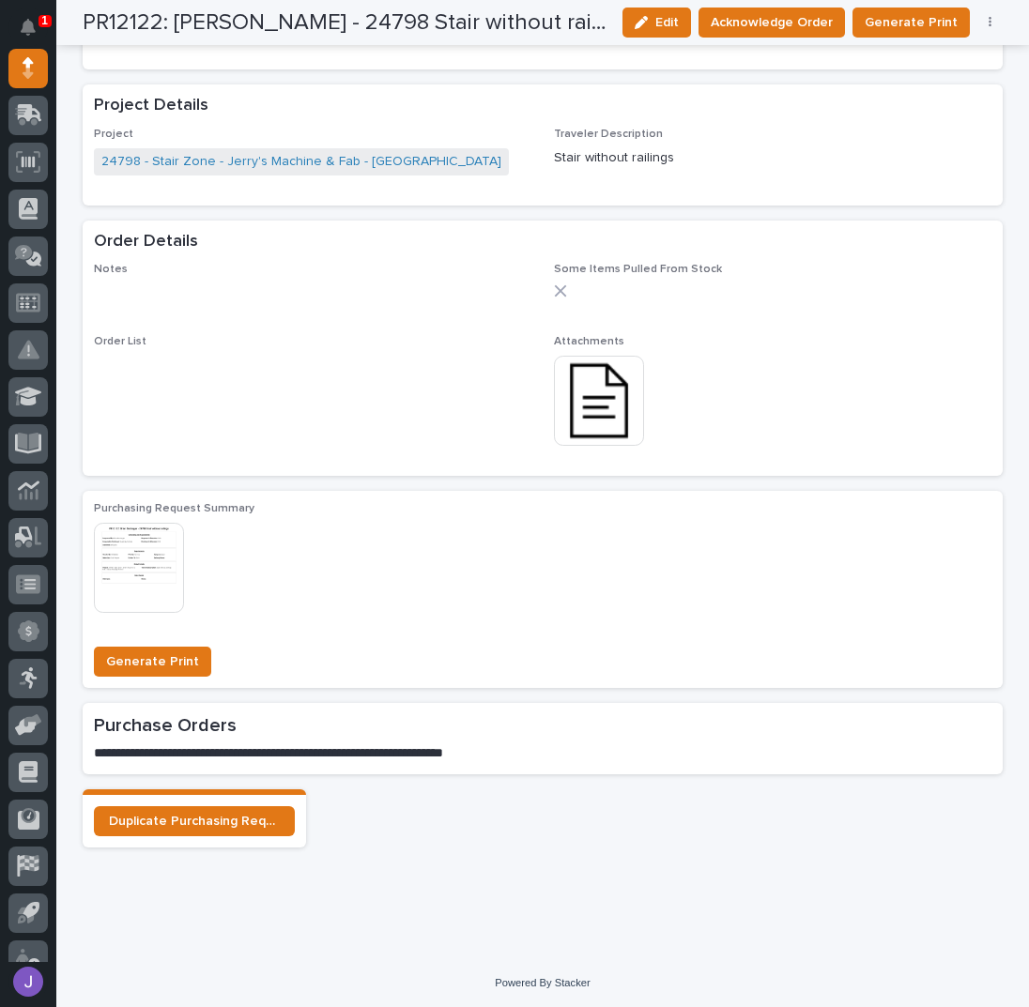
scroll to position [886, 0]
click at [613, 395] on img at bounding box center [599, 400] width 90 height 90
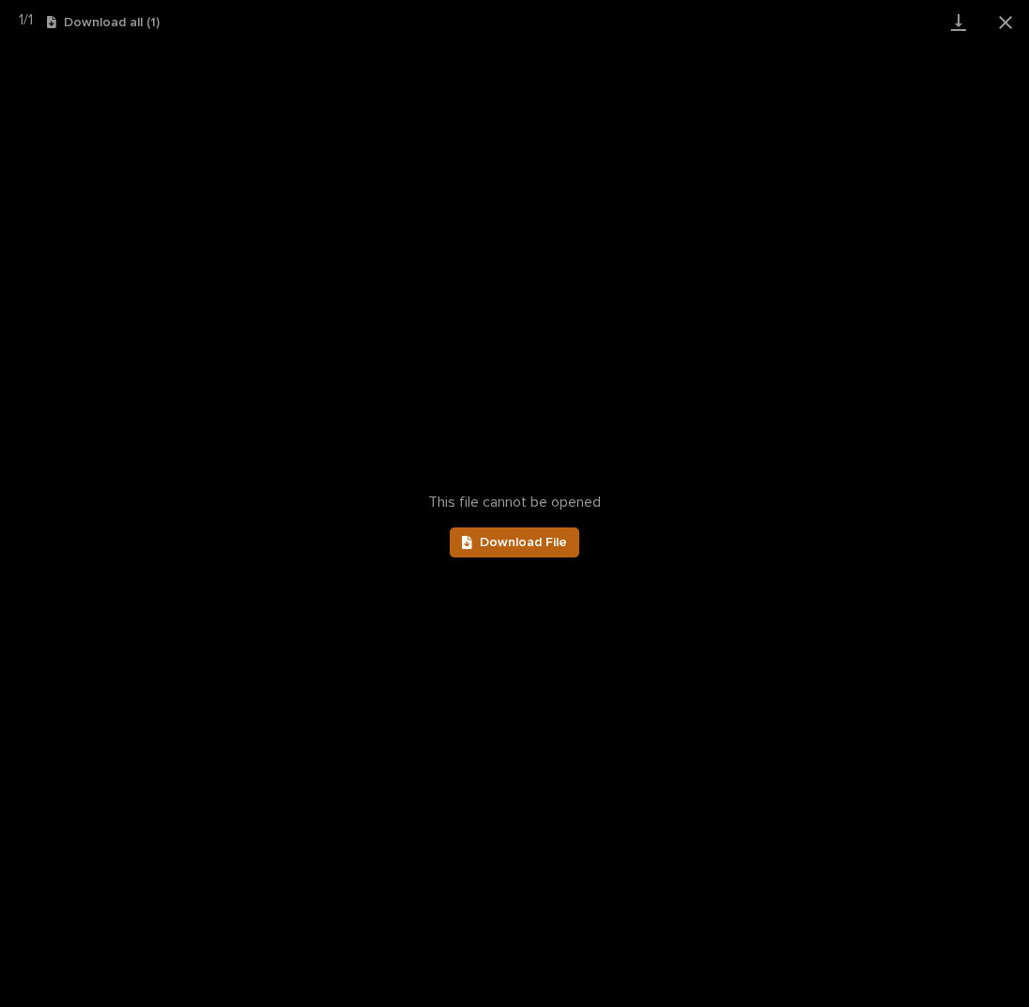
click at [497, 540] on span "Download File" at bounding box center [523, 542] width 87 height 13
click at [1011, 26] on button "Close gallery" at bounding box center [1005, 22] width 47 height 44
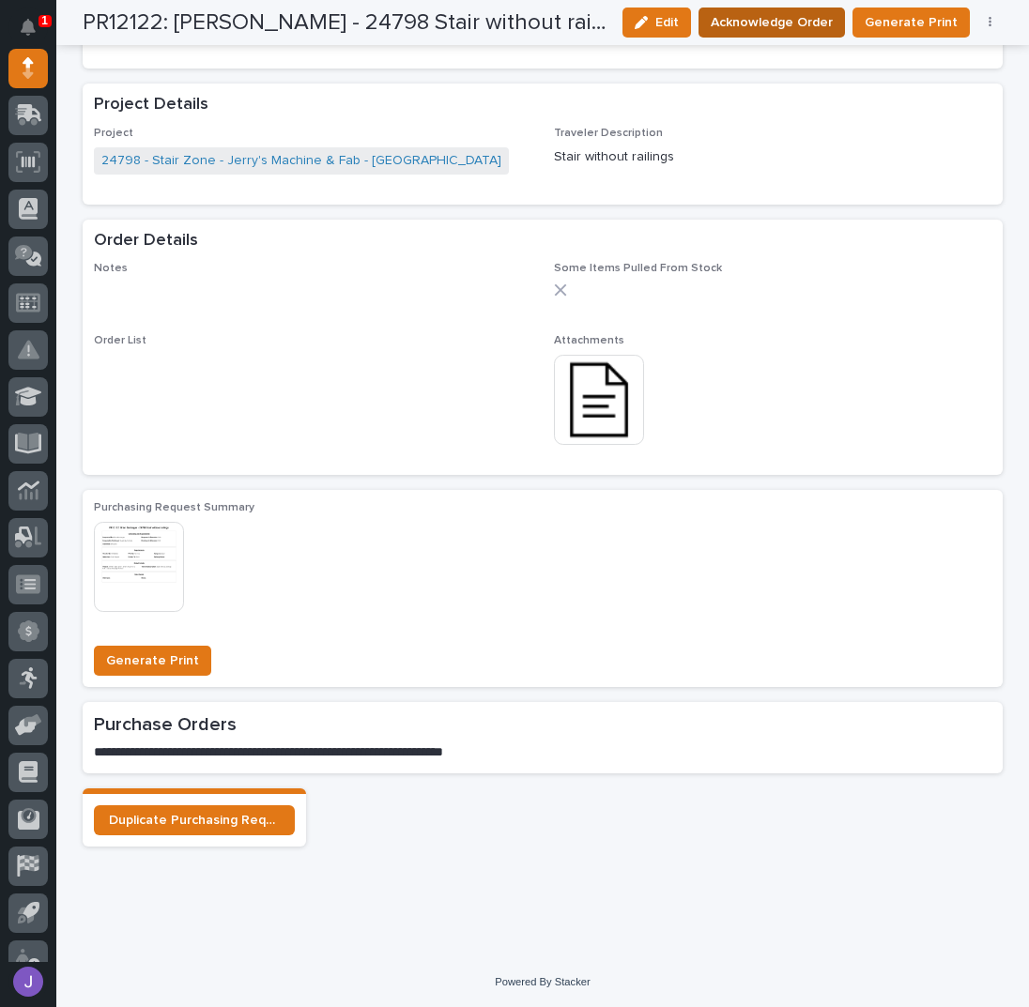
click at [820, 23] on span "Acknowledge Order" at bounding box center [771, 22] width 122 height 23
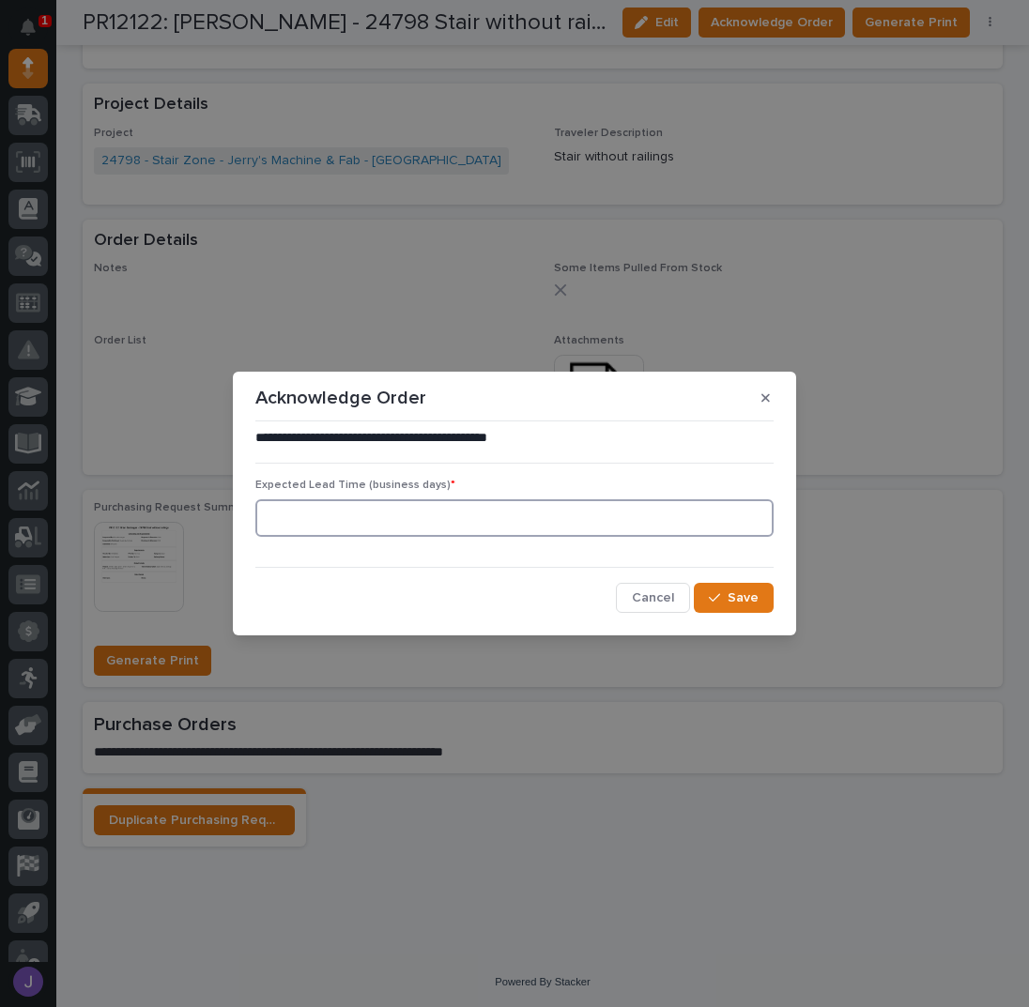
click at [399, 514] on input at bounding box center [514, 518] width 518 height 38
type input "0"
click at [726, 604] on button "Save" at bounding box center [734, 598] width 80 height 30
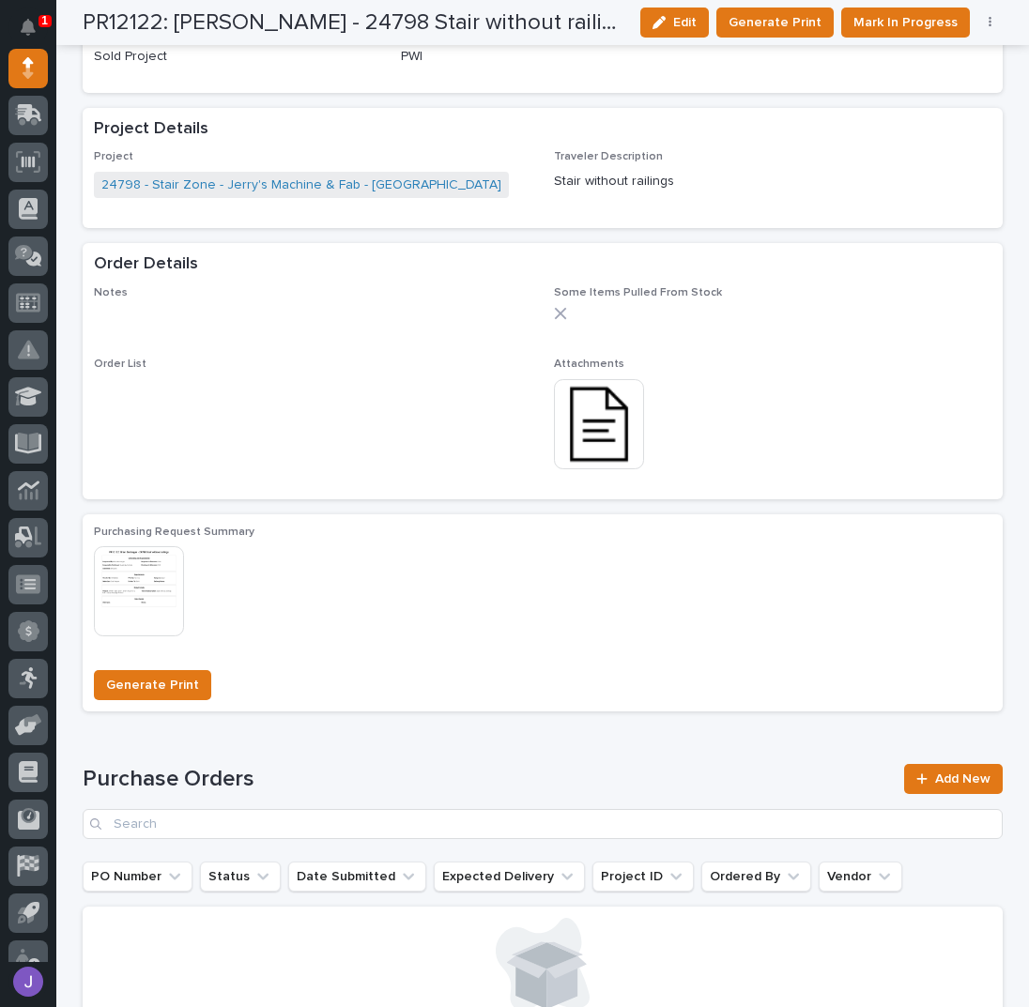
scroll to position [1055, 0]
